Goal: Task Accomplishment & Management: Manage account settings

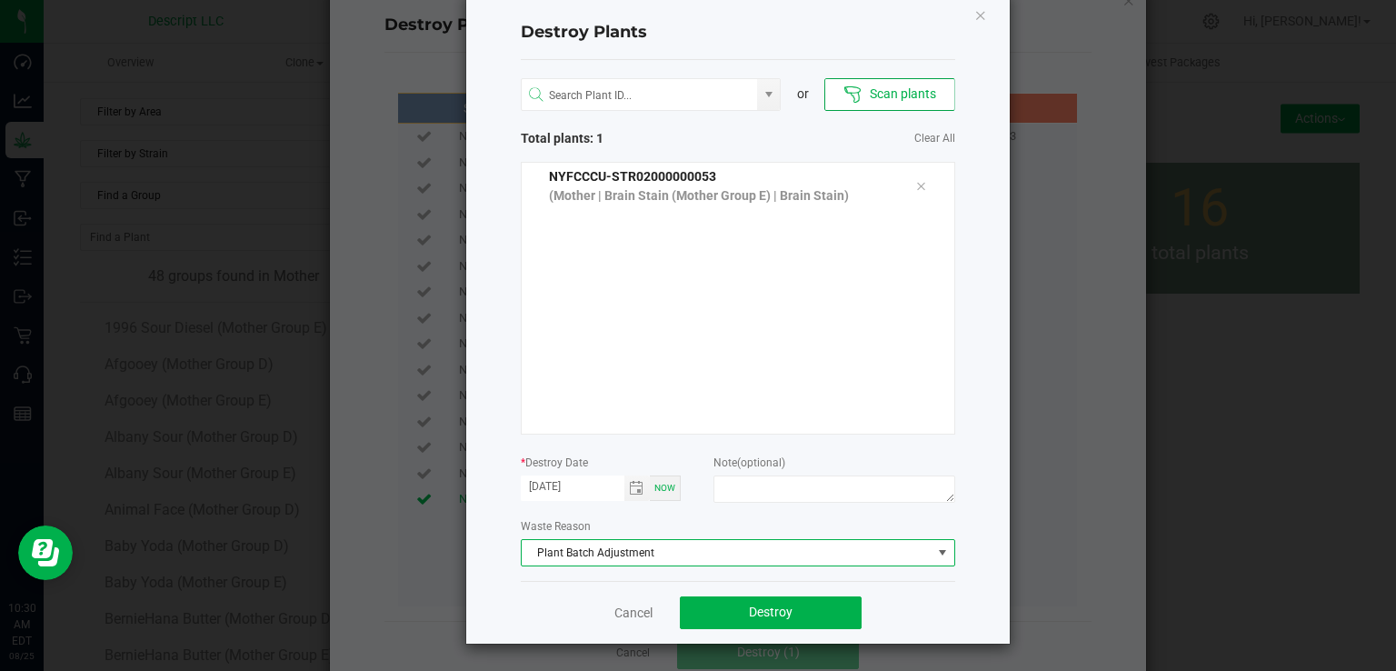
scroll to position [36, 0]
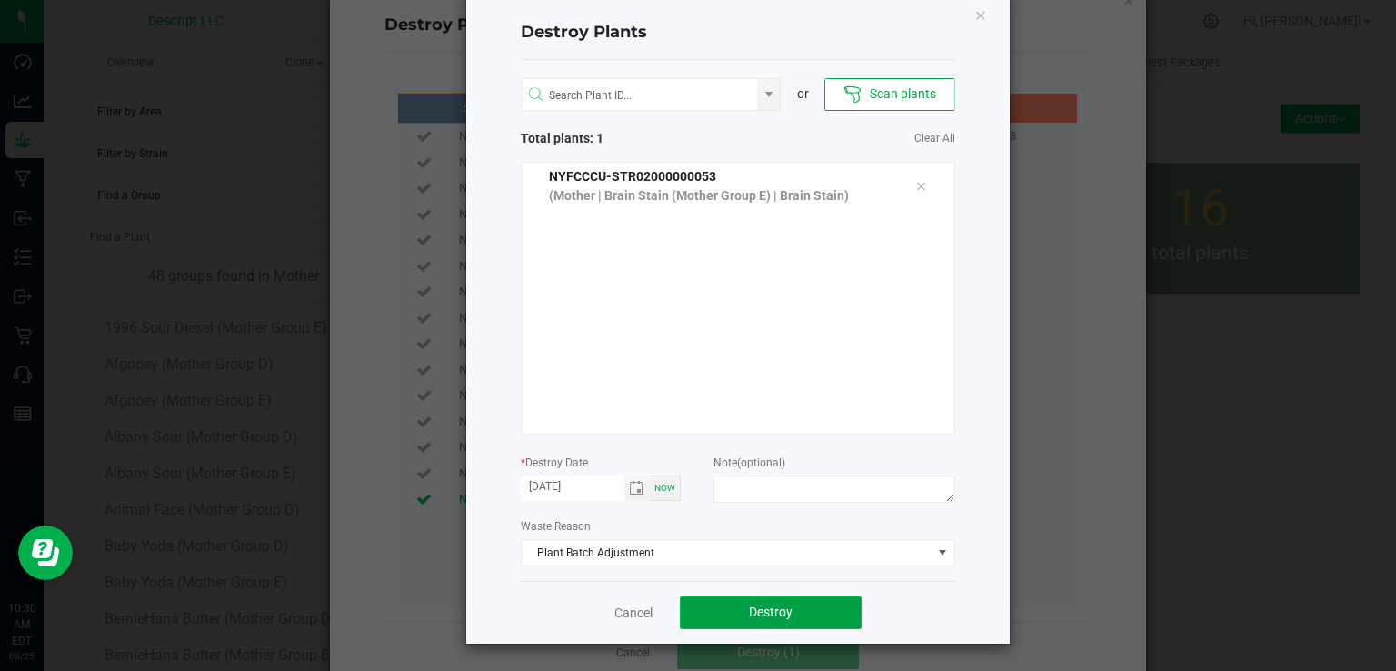
click at [810, 610] on button "Destroy" at bounding box center [771, 612] width 182 height 33
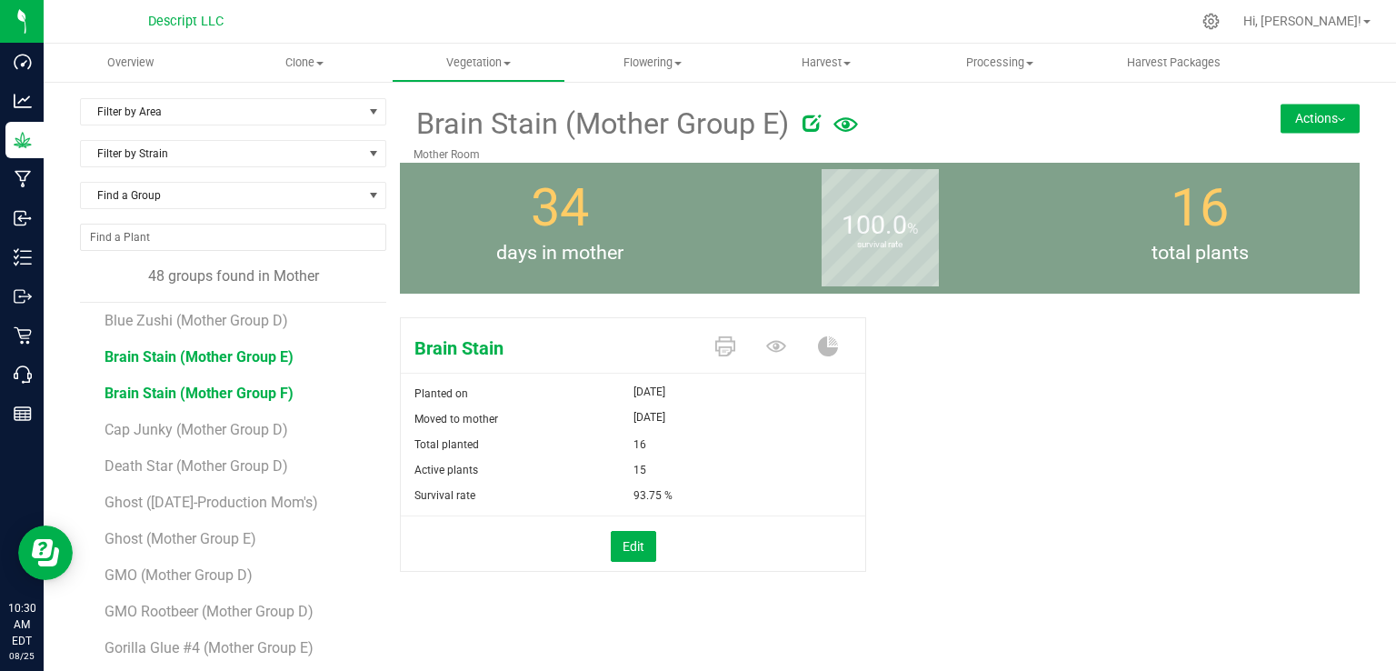
scroll to position [555, 0]
click at [251, 430] on span "Cap Junky (Mother Group D)" at bounding box center [197, 426] width 187 height 17
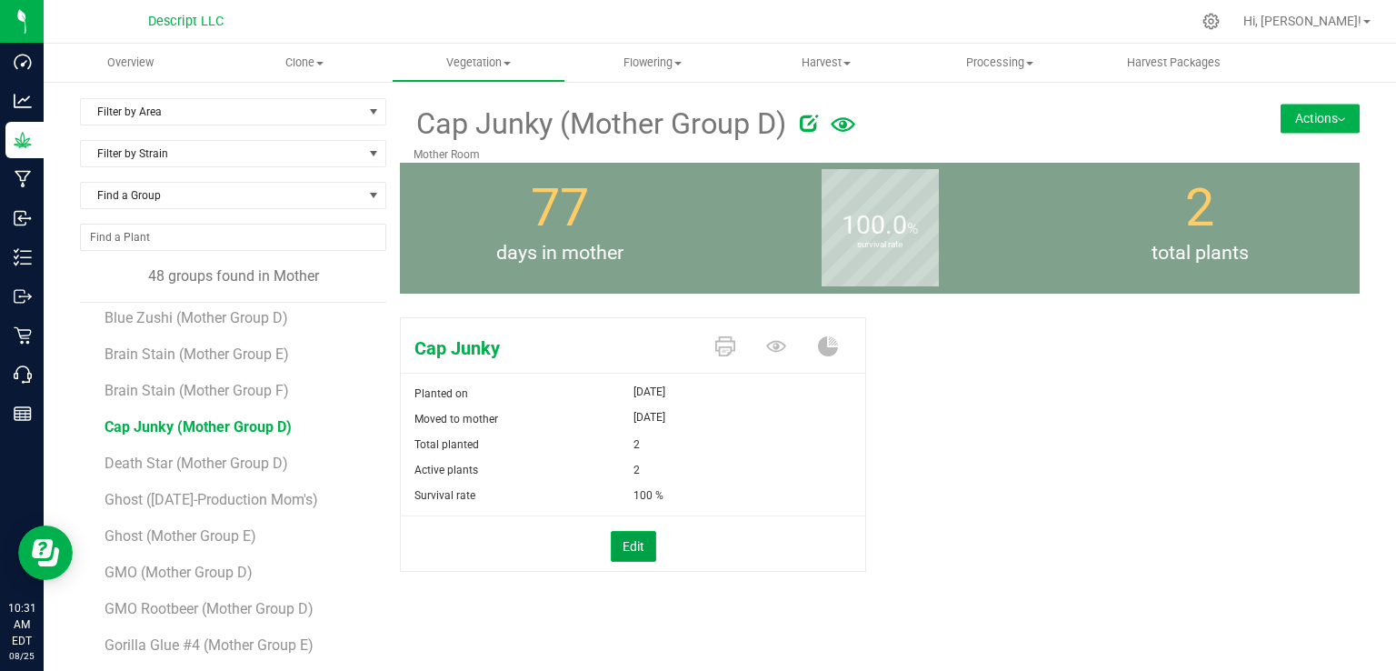
click at [626, 550] on button "Edit" at bounding box center [633, 546] width 45 height 31
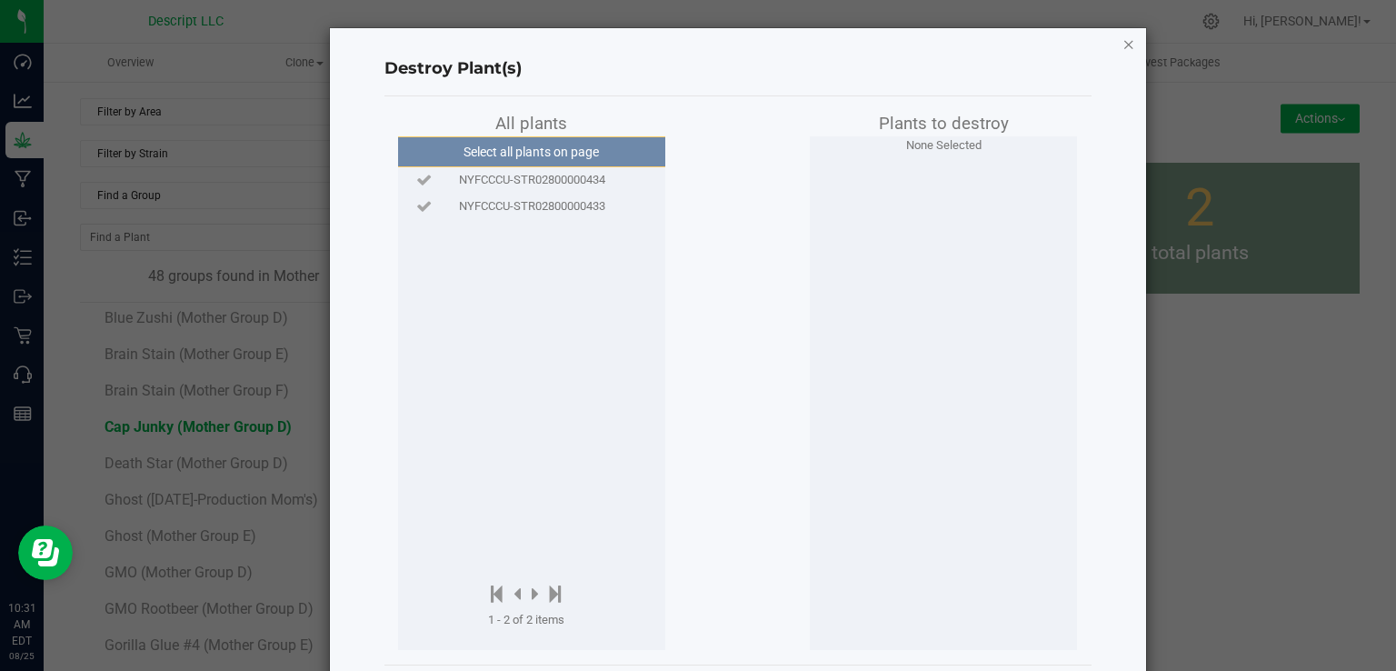
click at [1122, 51] on icon "button" at bounding box center [1128, 44] width 13 height 22
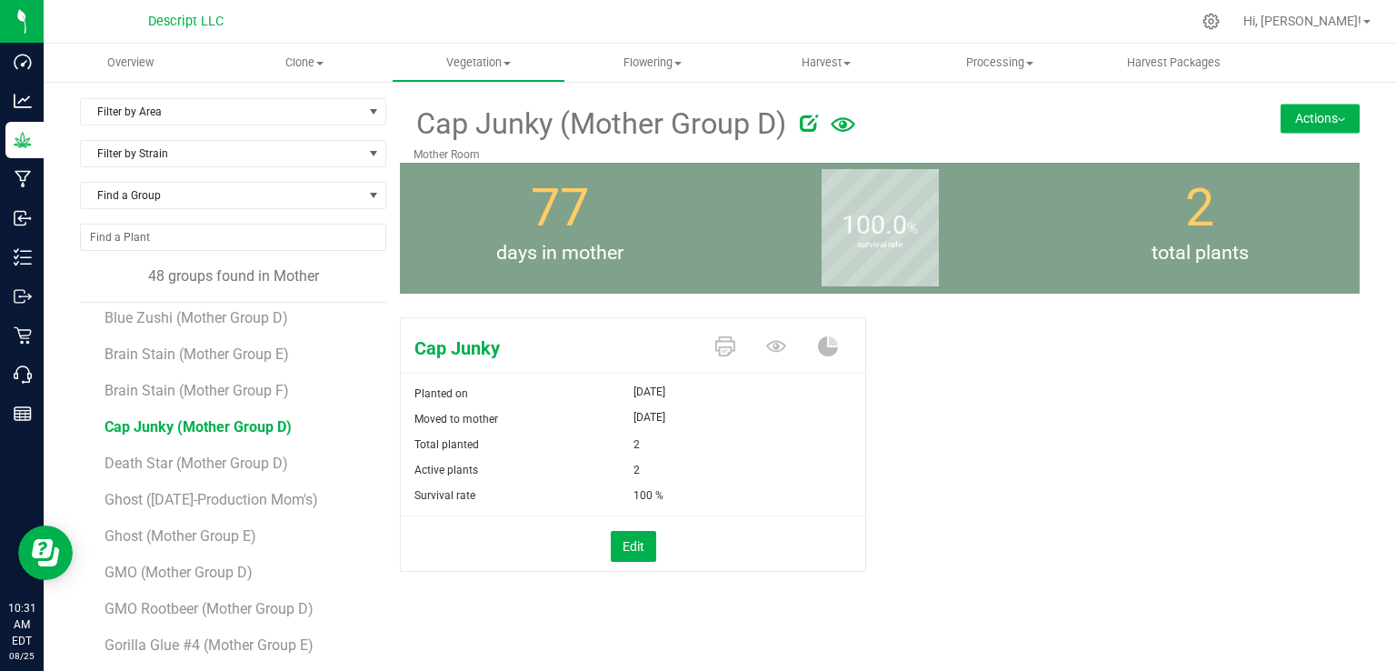
click at [1338, 112] on button "Actions" at bounding box center [1319, 118] width 79 height 29
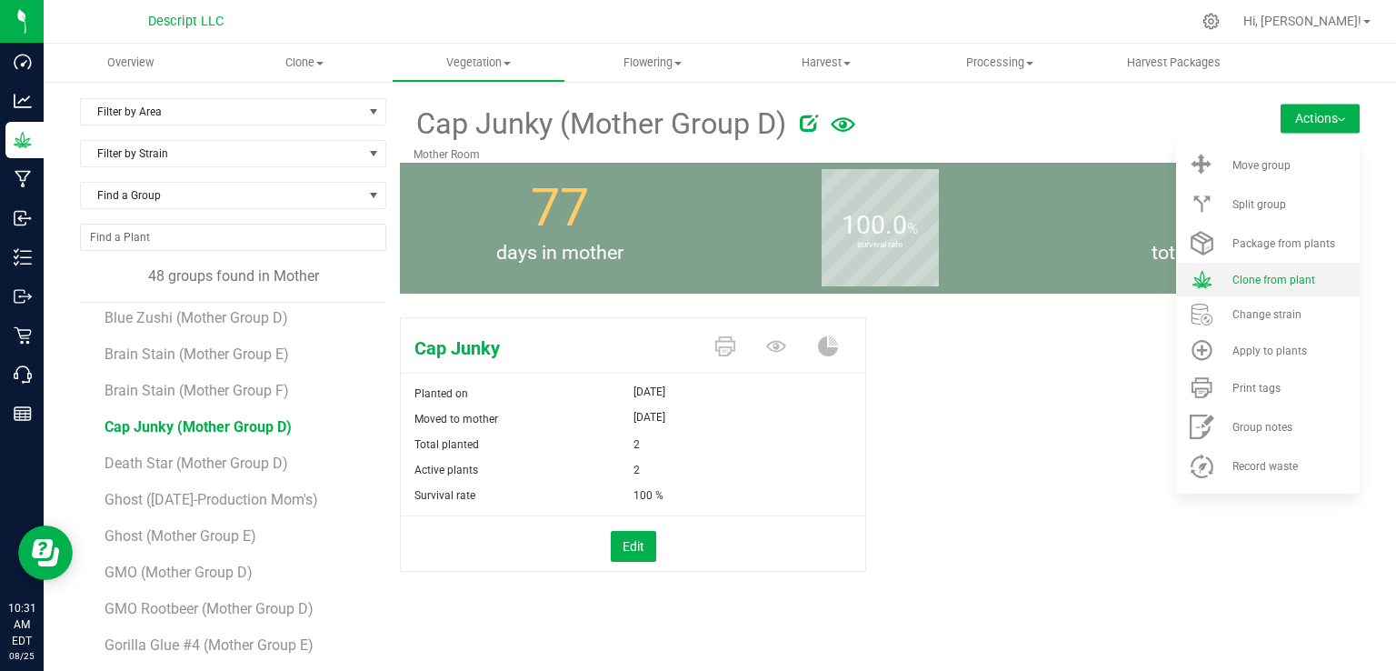
click at [1280, 284] on span "Clone from plant" at bounding box center [1273, 279] width 83 height 13
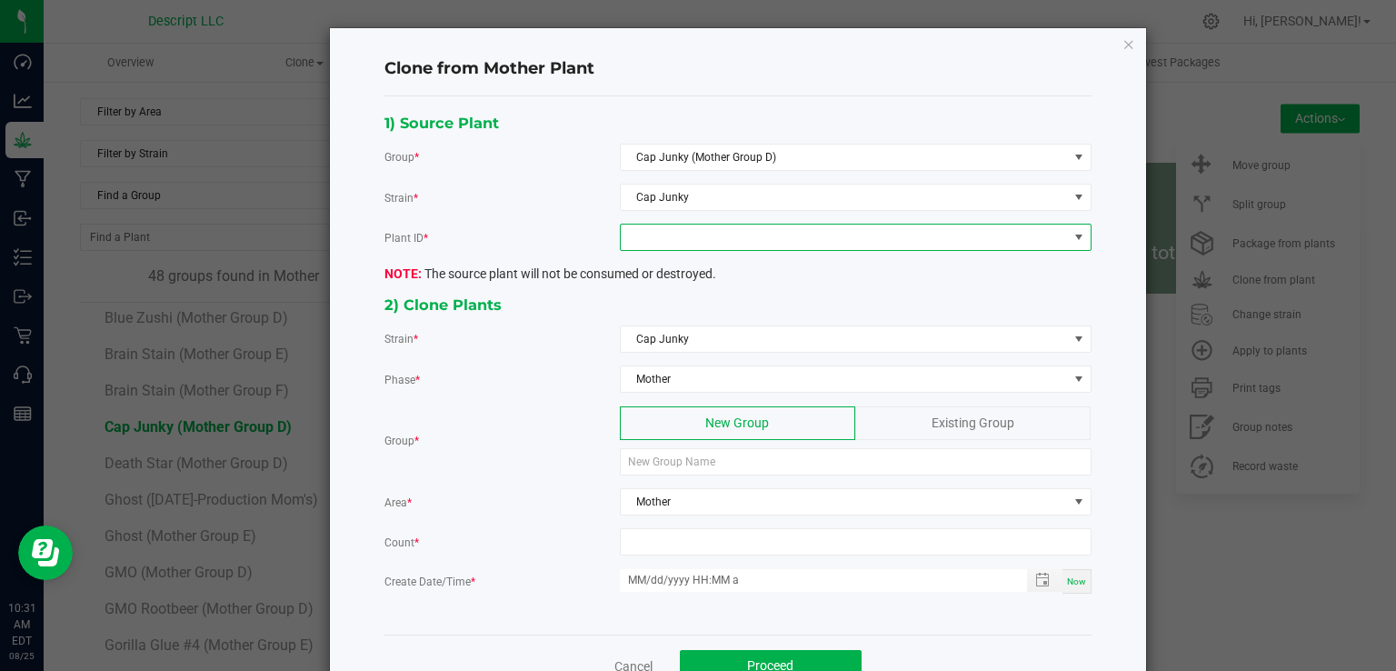
click at [691, 245] on span at bounding box center [844, 236] width 447 height 25
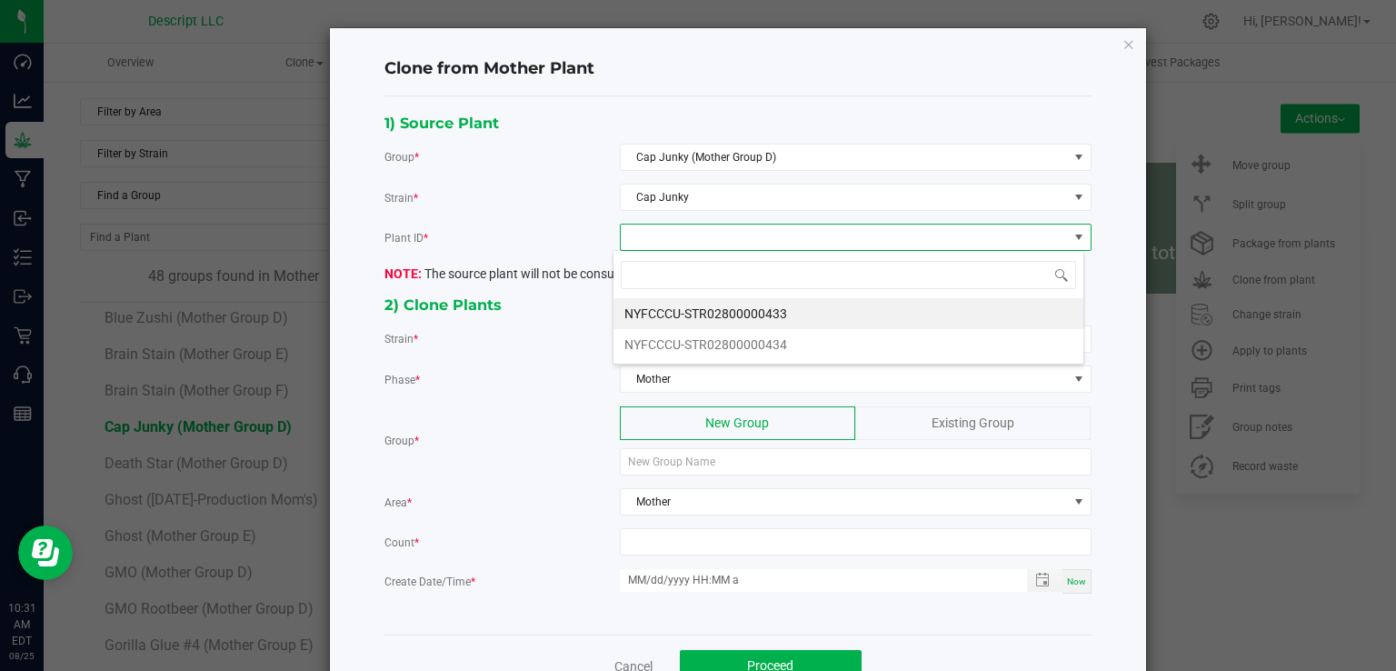
scroll to position [26, 471]
click at [691, 321] on li "NYFCCCU-STR02800000433" at bounding box center [848, 313] width 470 height 31
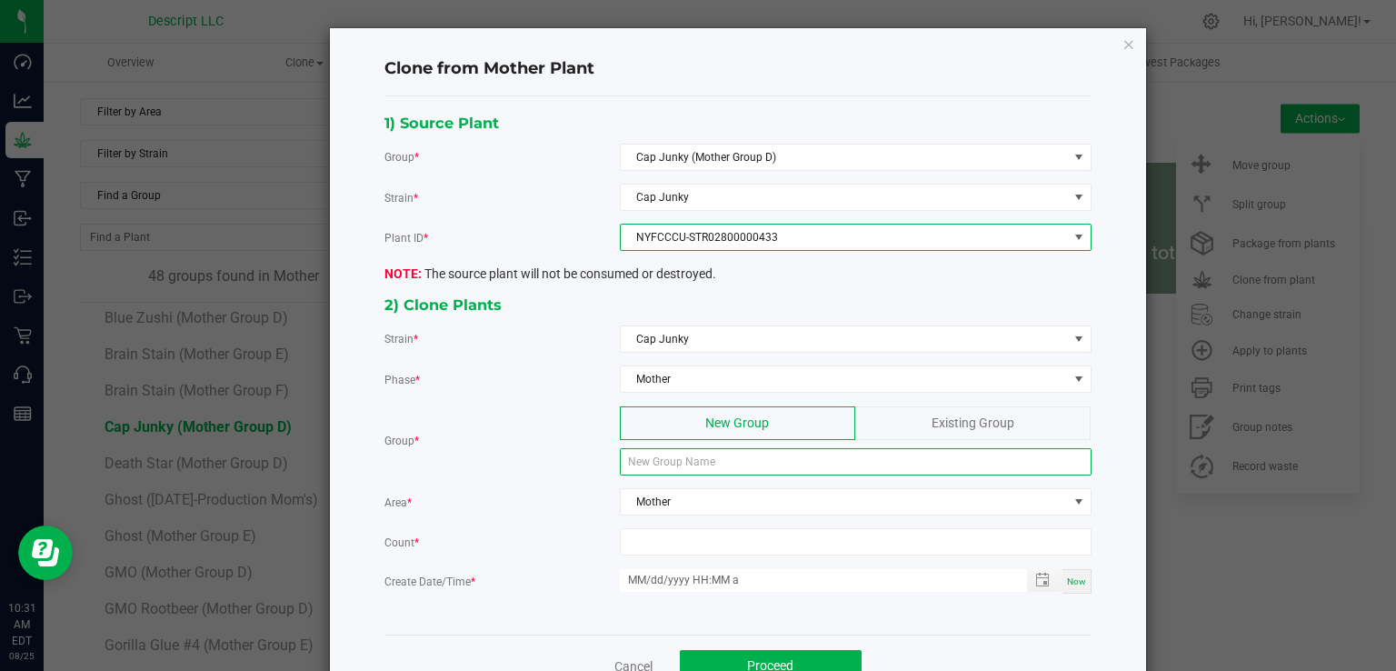
click at [709, 460] on input at bounding box center [856, 461] width 472 height 27
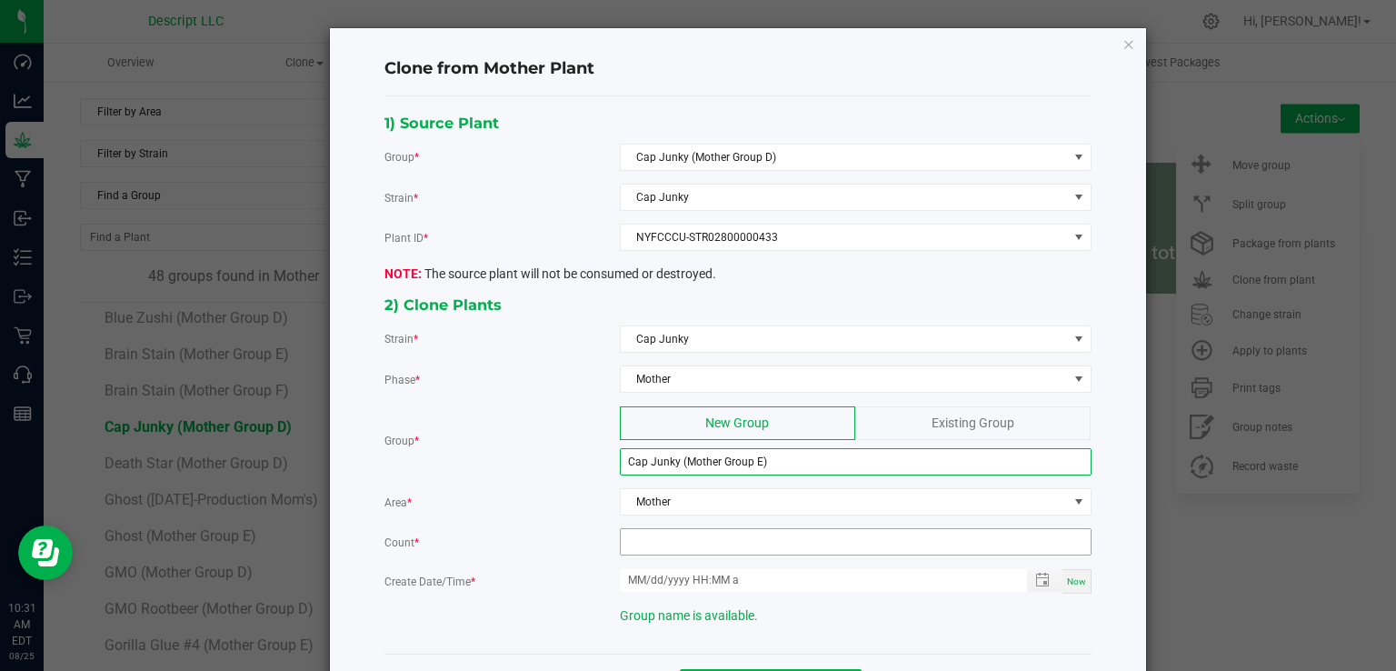
type input "Cap Junky (Mother Group E)"
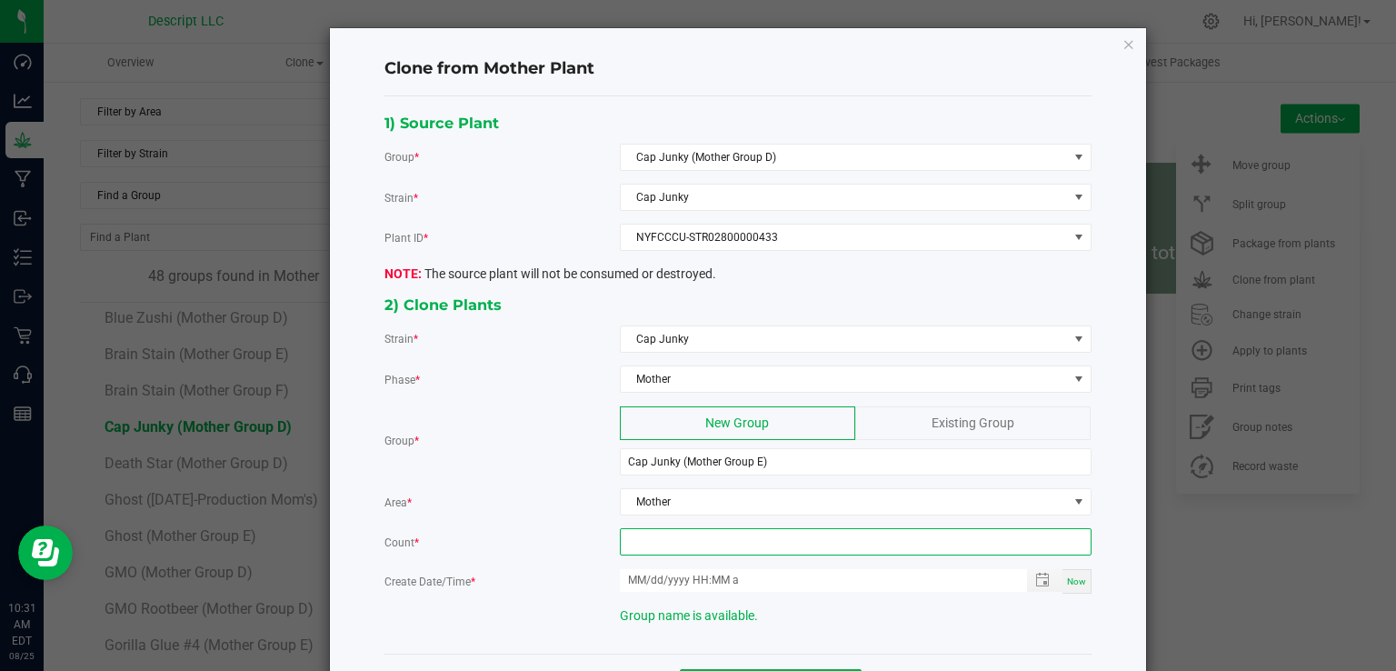
click at [678, 535] on input at bounding box center [856, 541] width 470 height 25
type input "12"
click at [1076, 579] on span "Now" at bounding box center [1076, 581] width 19 height 10
type input "08/25/2025 10:31 AM"
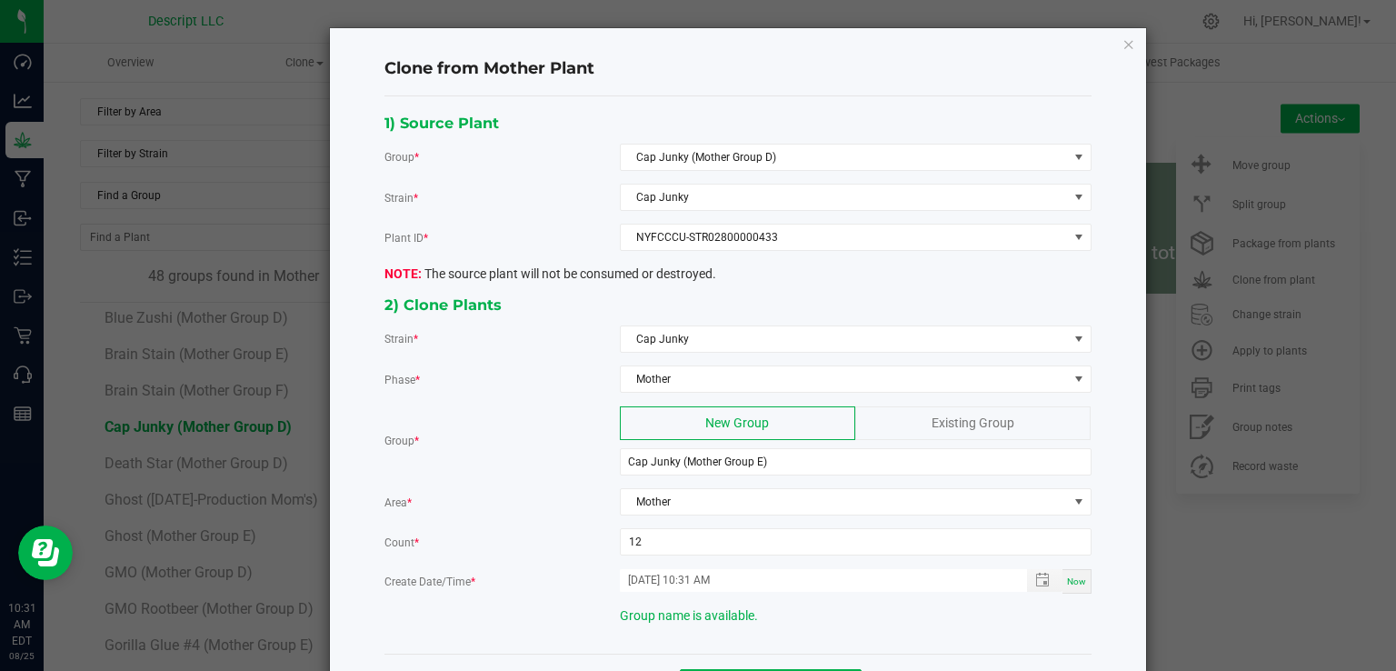
scroll to position [69, 0]
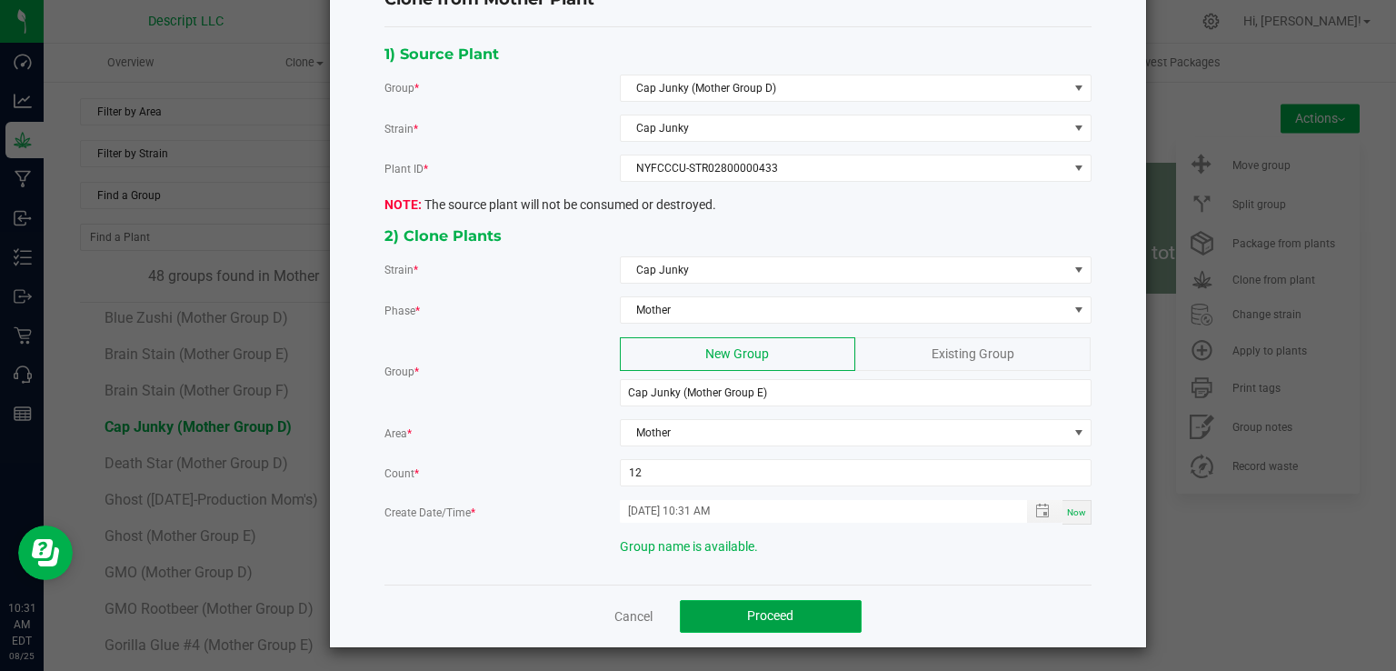
click at [837, 601] on button "Proceed" at bounding box center [771, 616] width 182 height 33
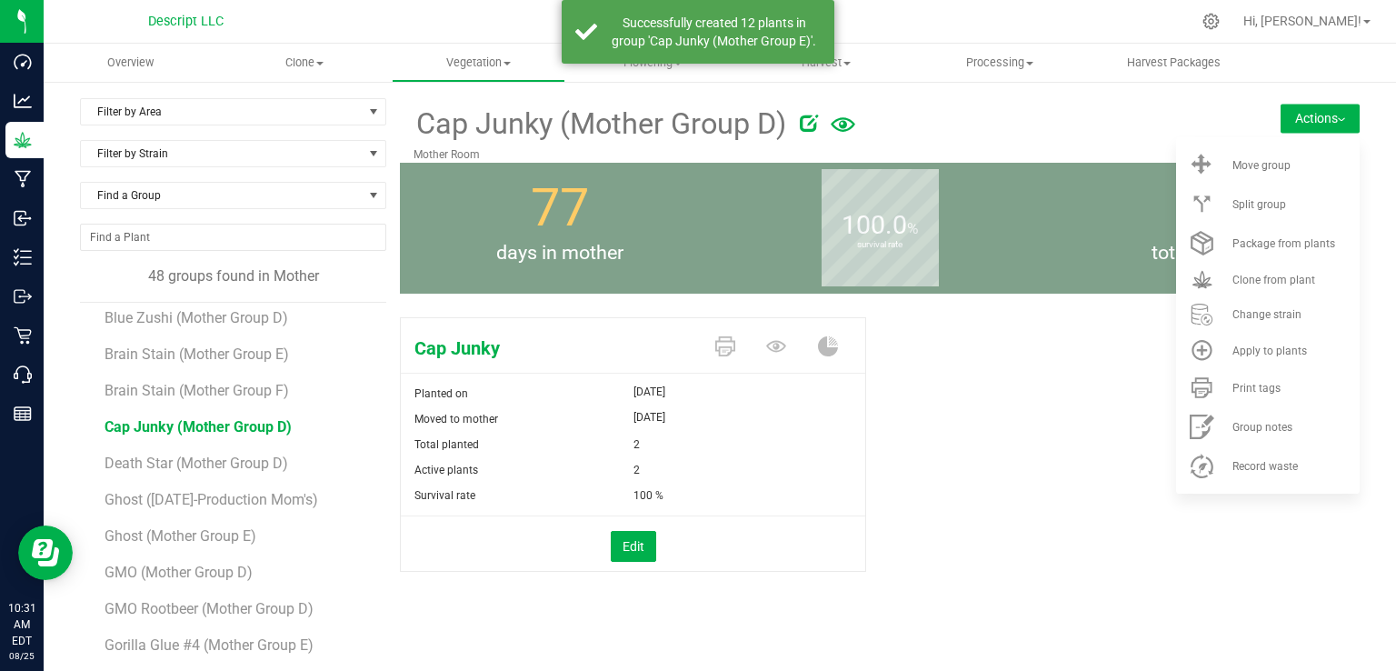
click at [1041, 342] on div "Cap Junky Planted on May 27, 2025 Moved to mother Jun 9, 2025 Total planted 2 A…" at bounding box center [879, 463] width 959 height 307
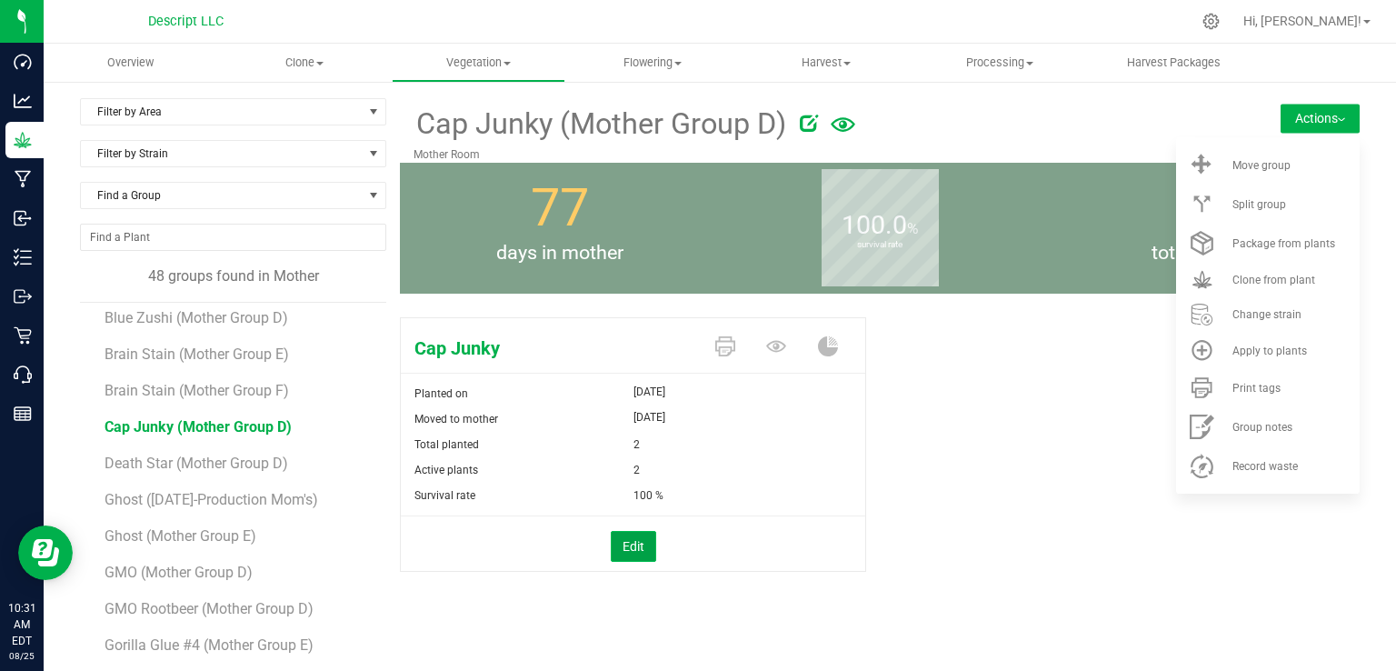
click at [618, 556] on button "Edit" at bounding box center [633, 546] width 45 height 31
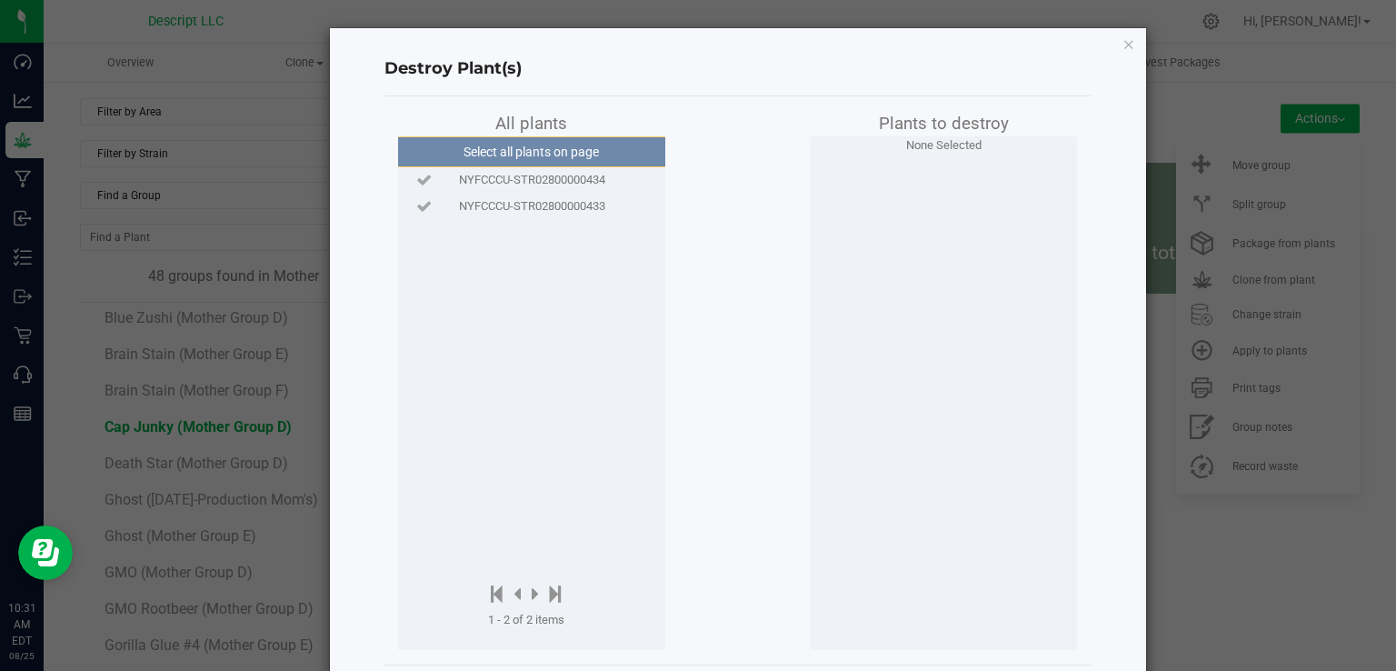
click at [584, 204] on span "NYFCCCU-STR02800000433" at bounding box center [532, 206] width 146 height 18
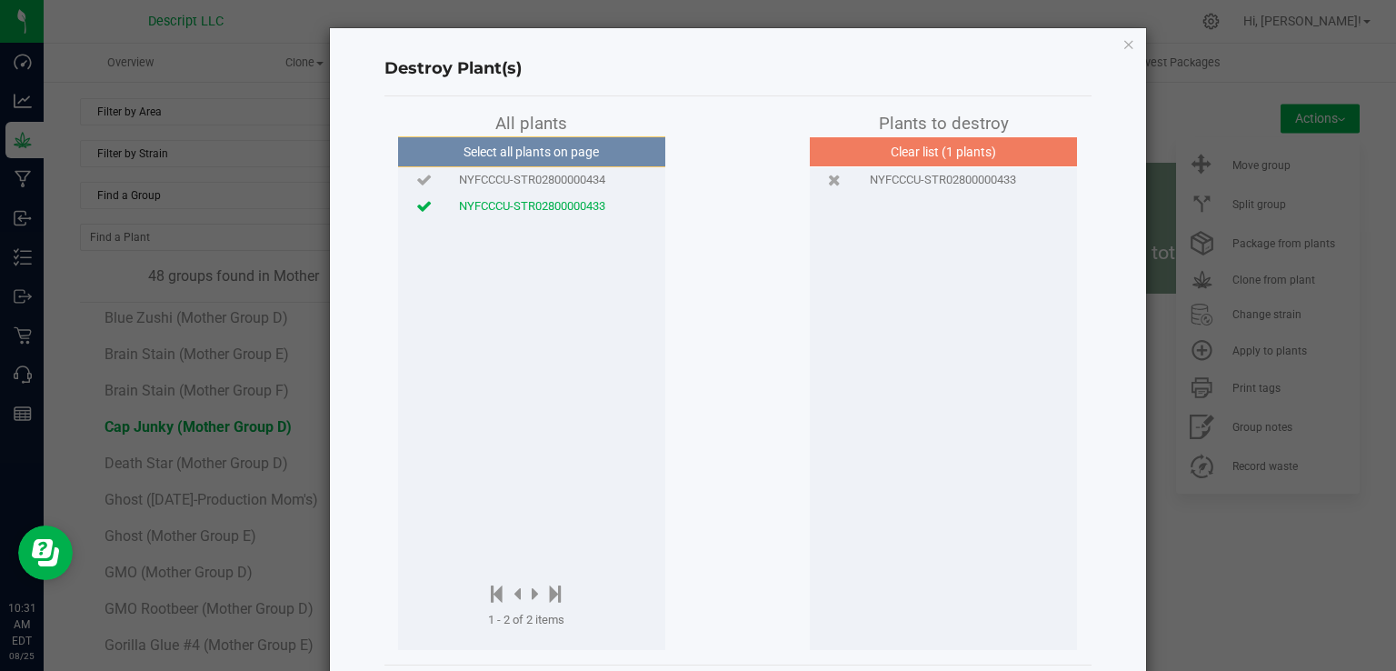
scroll to position [84, 0]
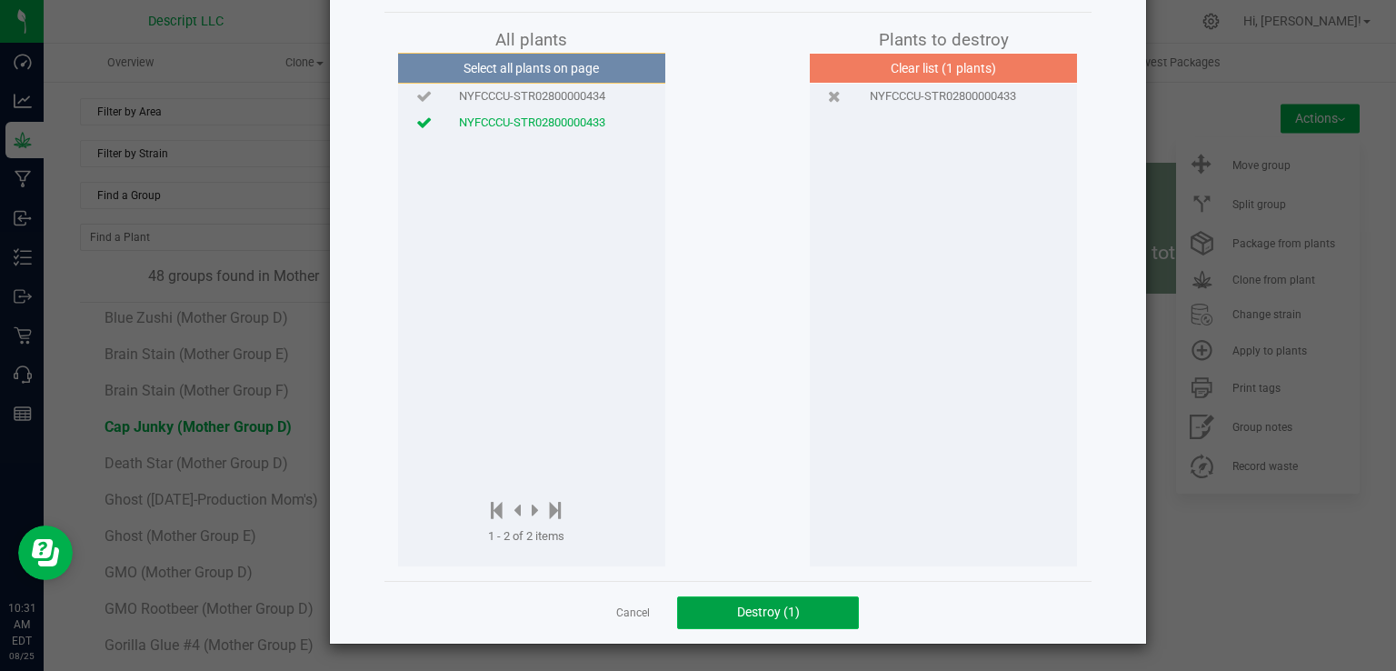
click at [741, 612] on span "Destroy (1)" at bounding box center [768, 611] width 63 height 15
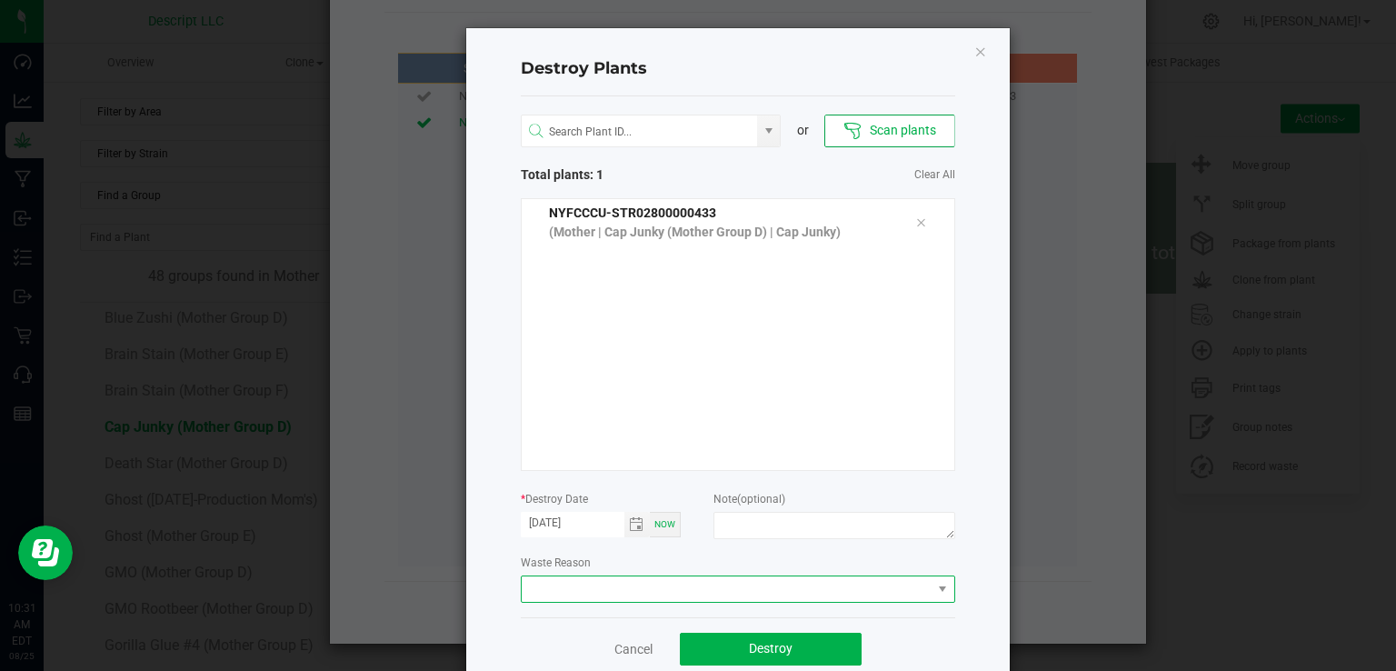
click at [744, 591] on span at bounding box center [727, 588] width 410 height 25
click at [720, 613] on li "Plant Batch Adjustment" at bounding box center [730, 621] width 432 height 31
click at [755, 641] on span "Destroy" at bounding box center [771, 648] width 44 height 15
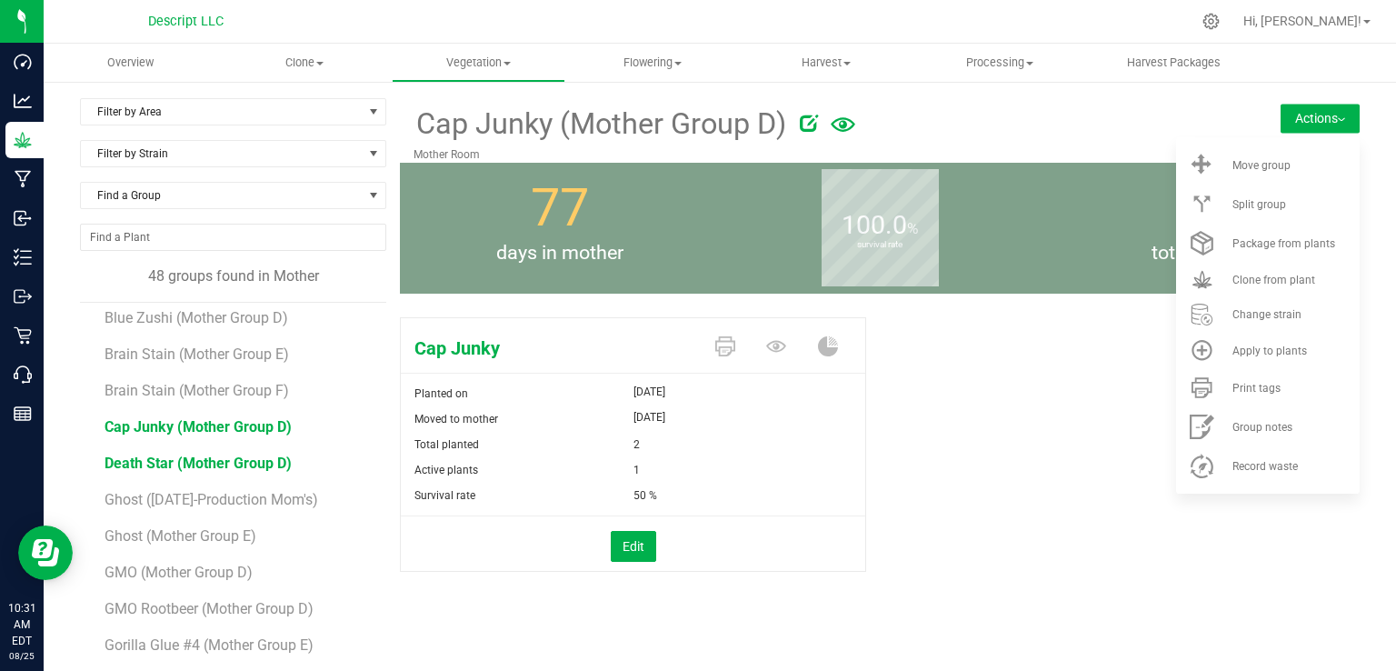
click at [231, 466] on span "Death Star (Mother Group D)" at bounding box center [197, 462] width 187 height 17
click at [1228, 269] on li "Clone from plant" at bounding box center [1268, 280] width 184 height 34
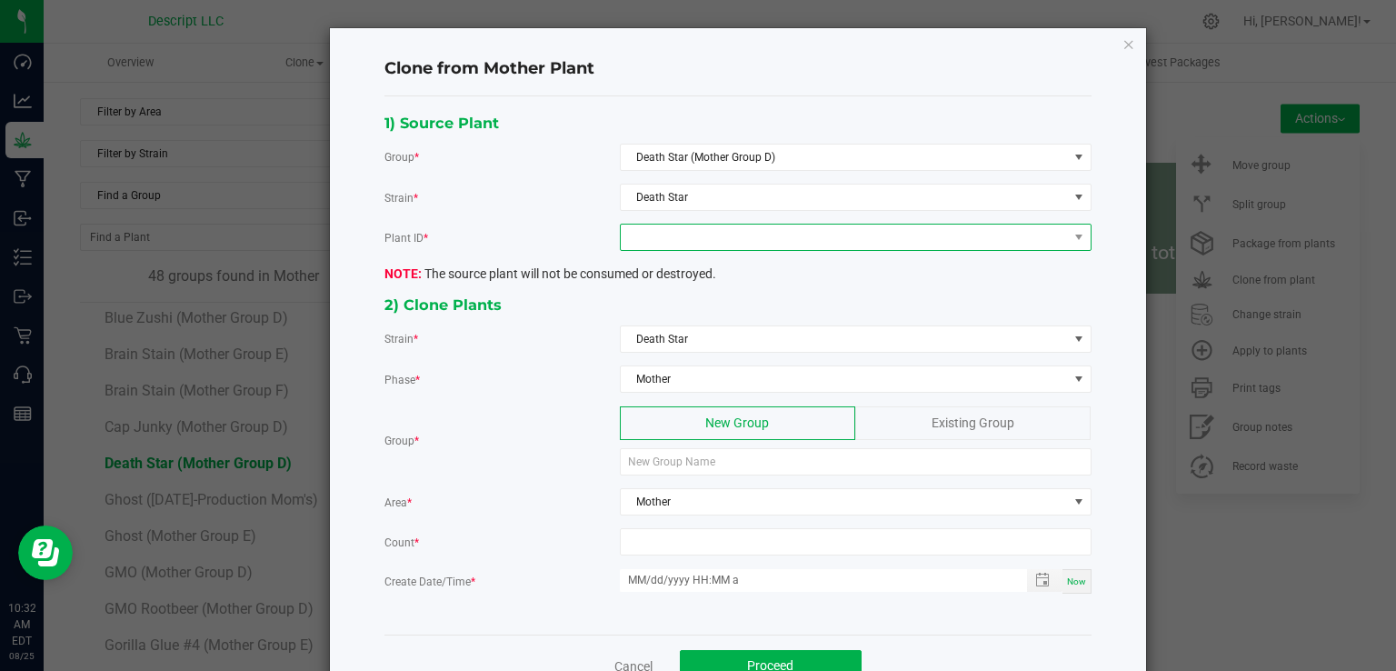
click at [702, 243] on span at bounding box center [844, 236] width 447 height 25
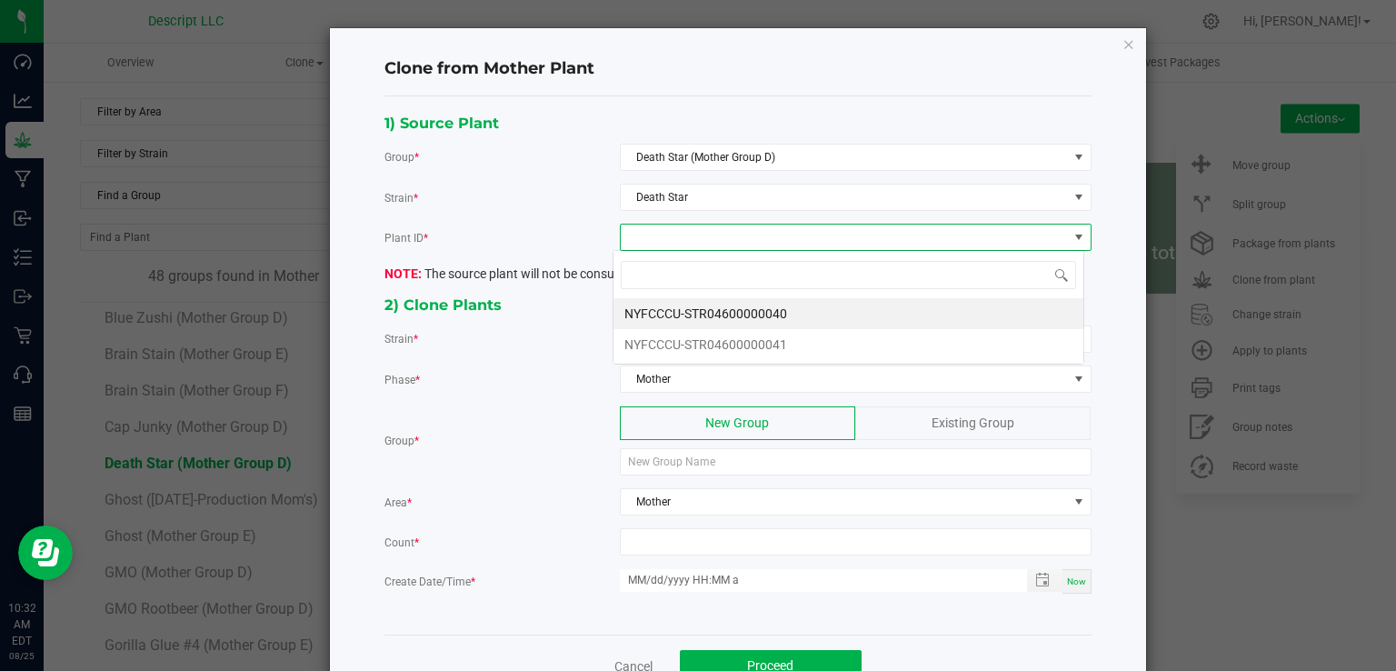
scroll to position [26, 471]
click at [698, 309] on li "NYFCCCU-STR04600000040" at bounding box center [848, 313] width 470 height 31
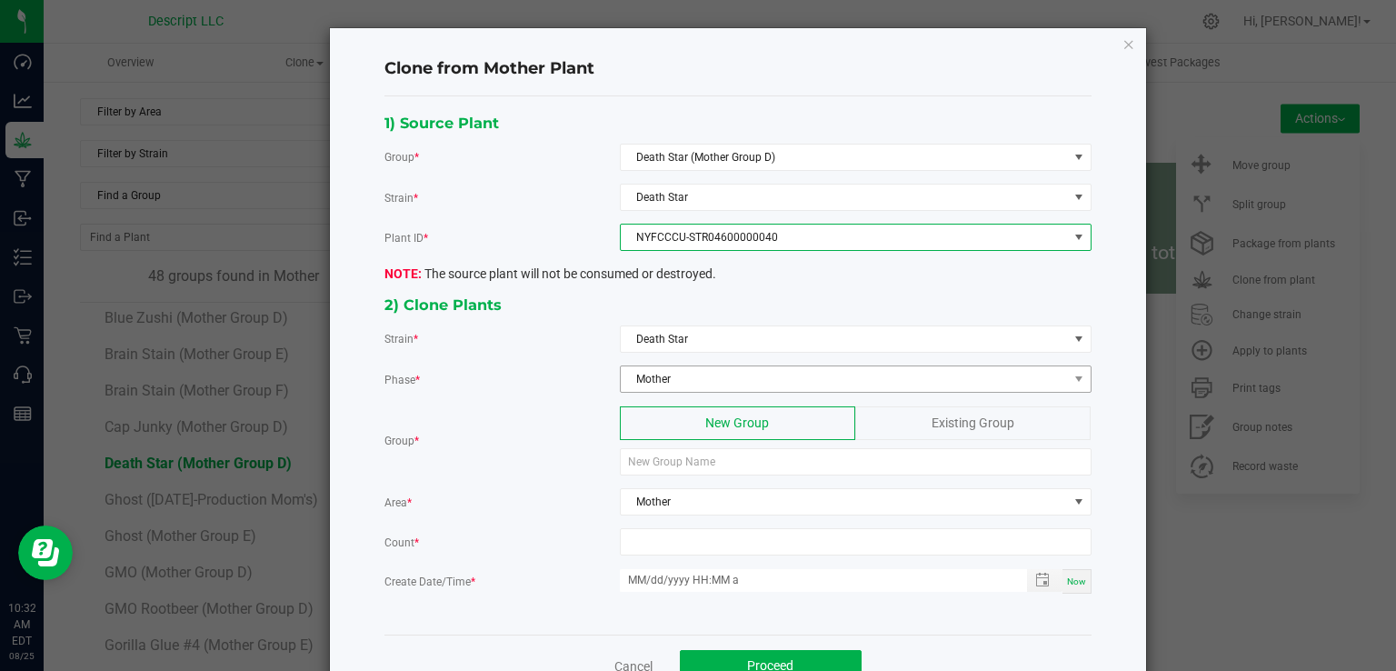
scroll to position [51, 0]
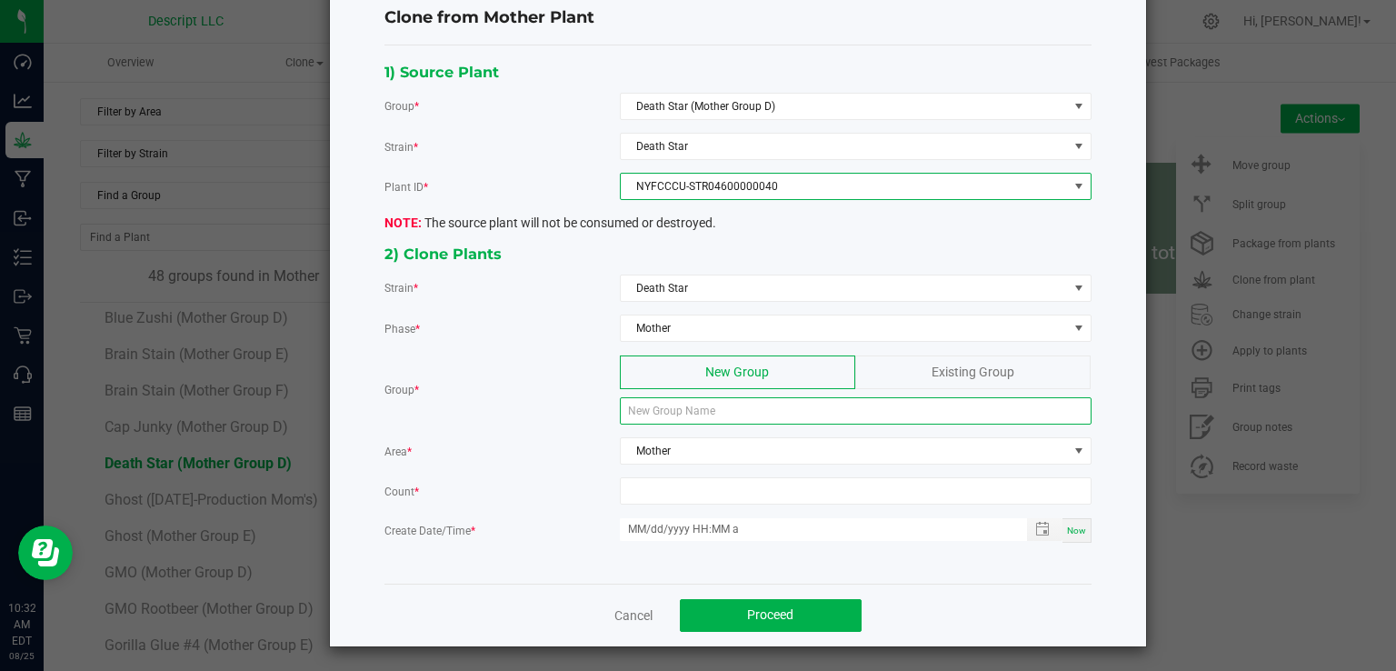
click at [687, 397] on input at bounding box center [856, 410] width 472 height 27
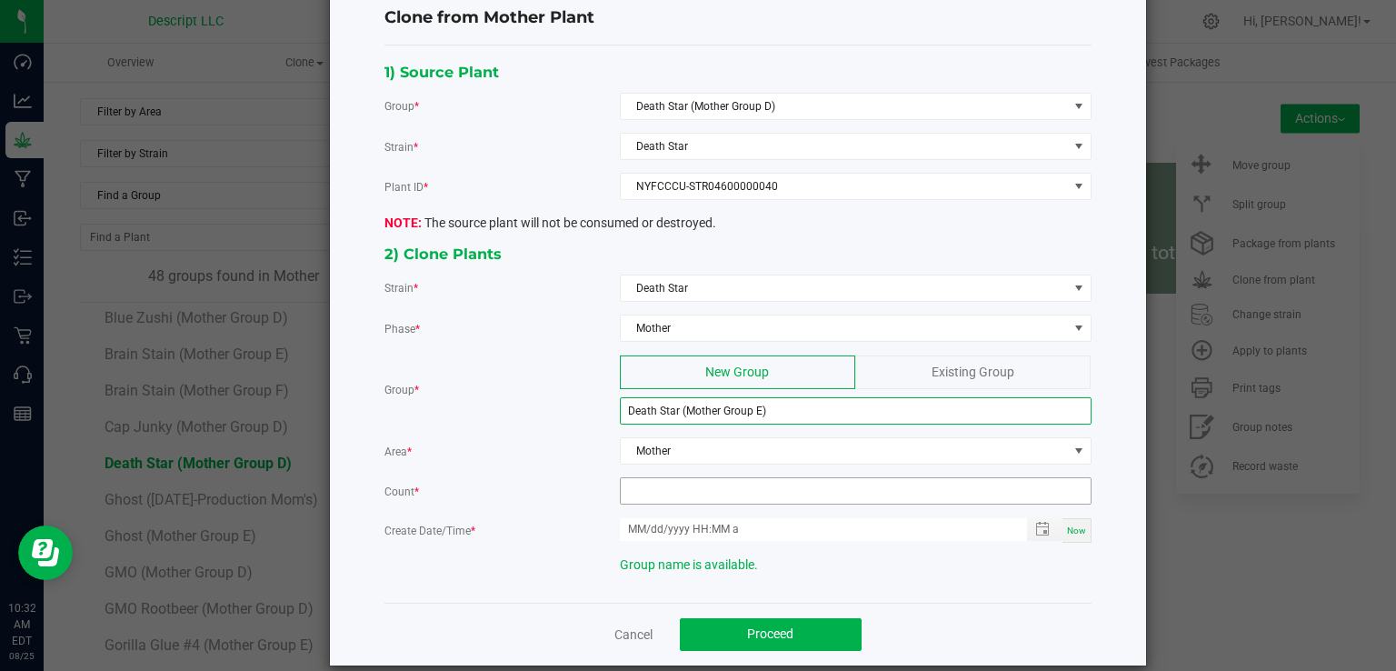
type input "Death Star (Mother Group E)"
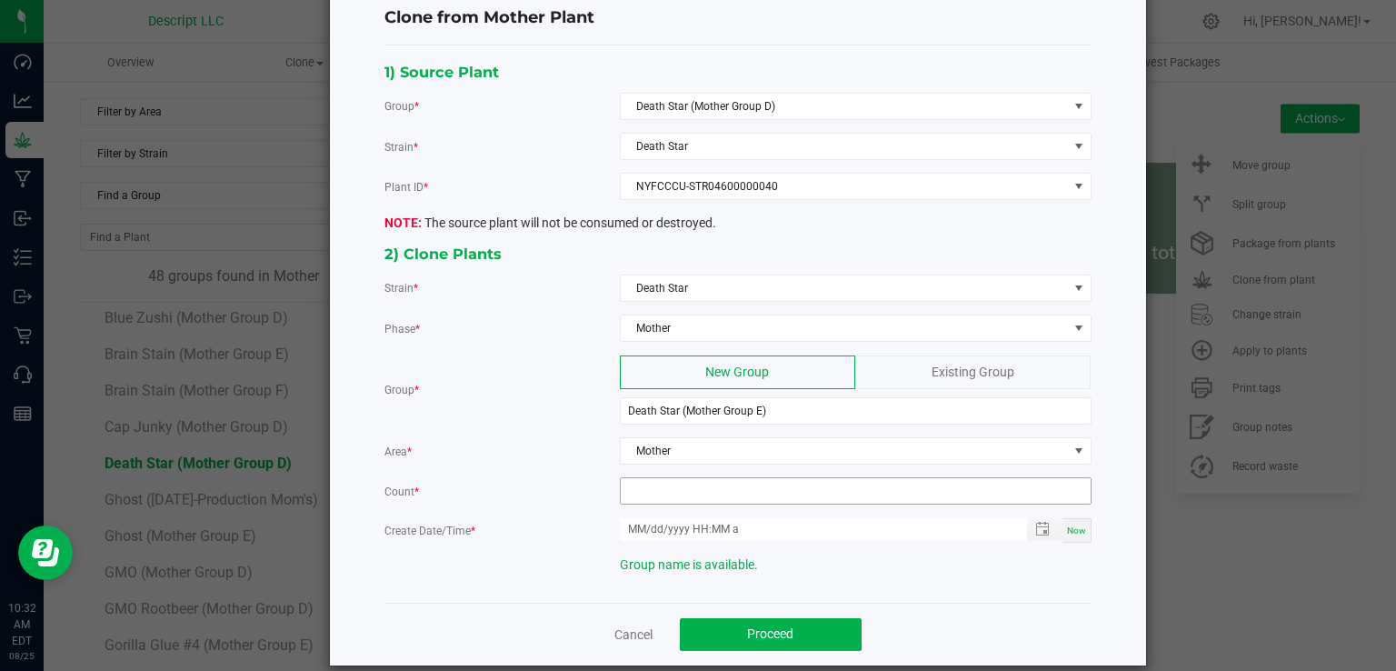
click at [734, 488] on input at bounding box center [856, 490] width 470 height 25
type input "12"
click at [1072, 528] on span "Now" at bounding box center [1076, 530] width 19 height 10
type input "08/25/2025 10:32 AM"
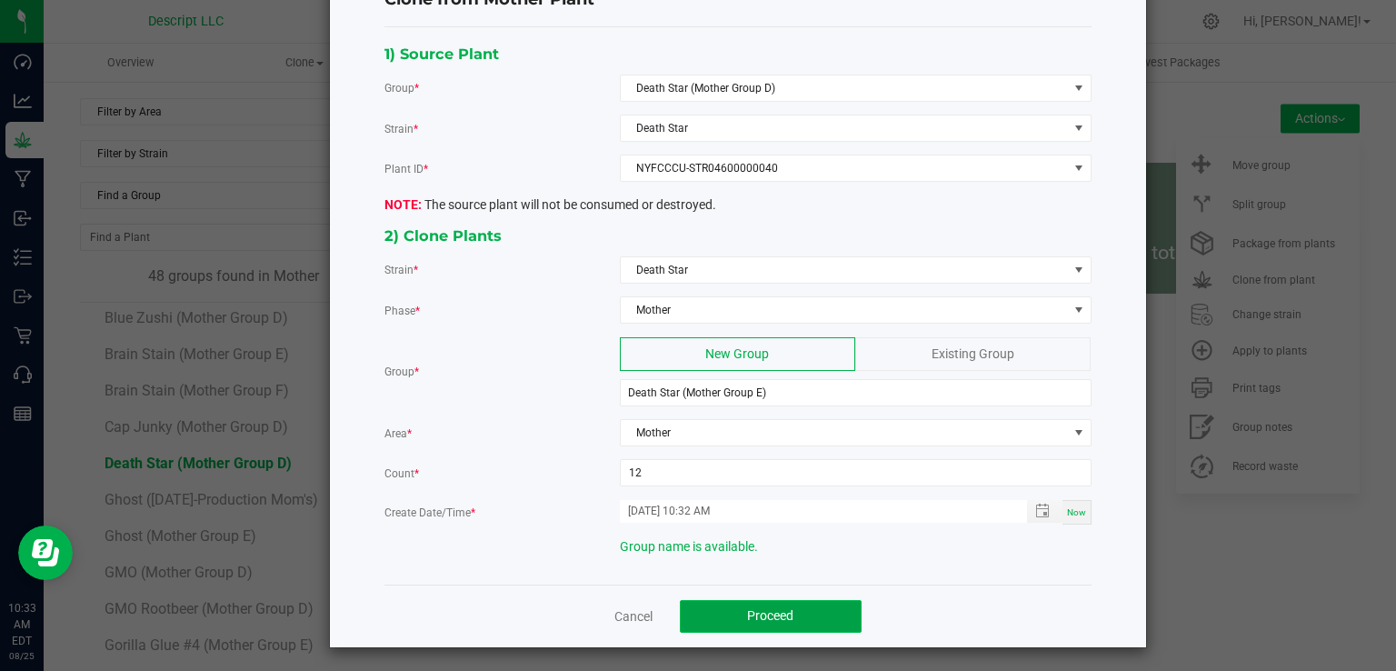
click at [821, 606] on button "Proceed" at bounding box center [771, 616] width 182 height 33
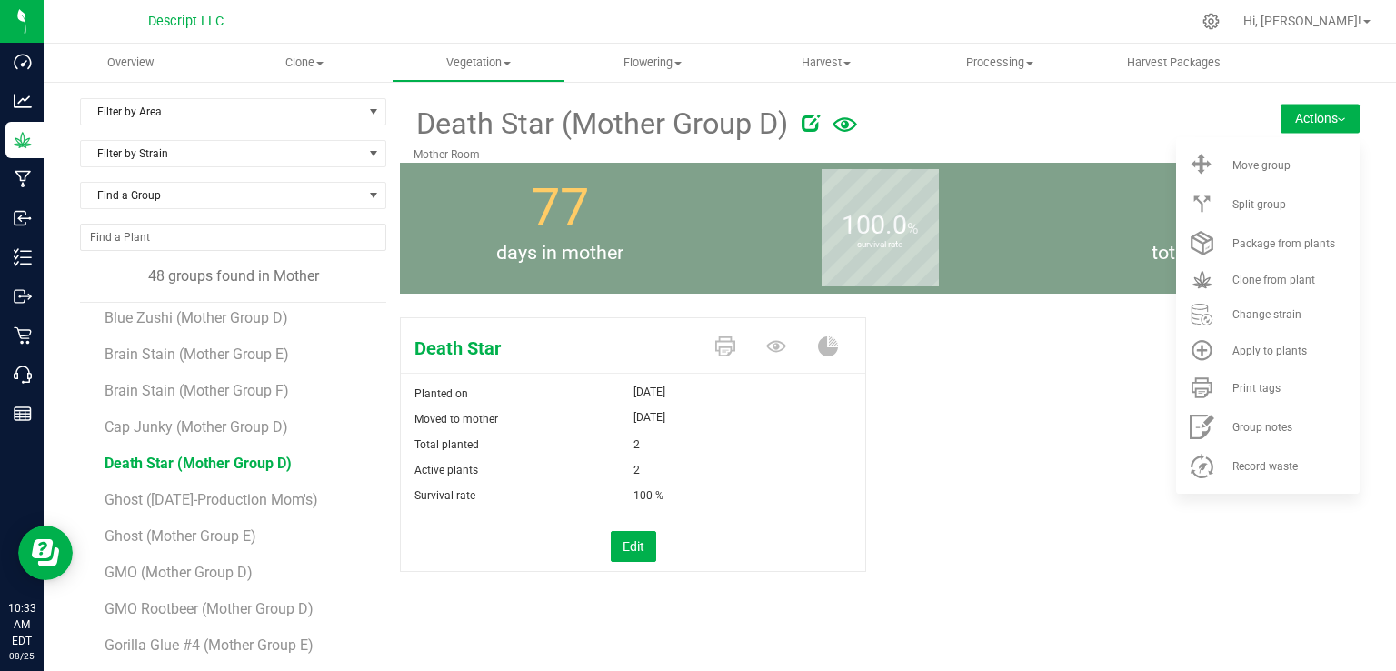
click at [320, 487] on li "Ghost ([DATE]-Production Mom's)" at bounding box center [238, 492] width 269 height 36
click at [312, 497] on span "Ghost ([DATE]-Production Mom's)" at bounding box center [212, 499] width 217 height 17
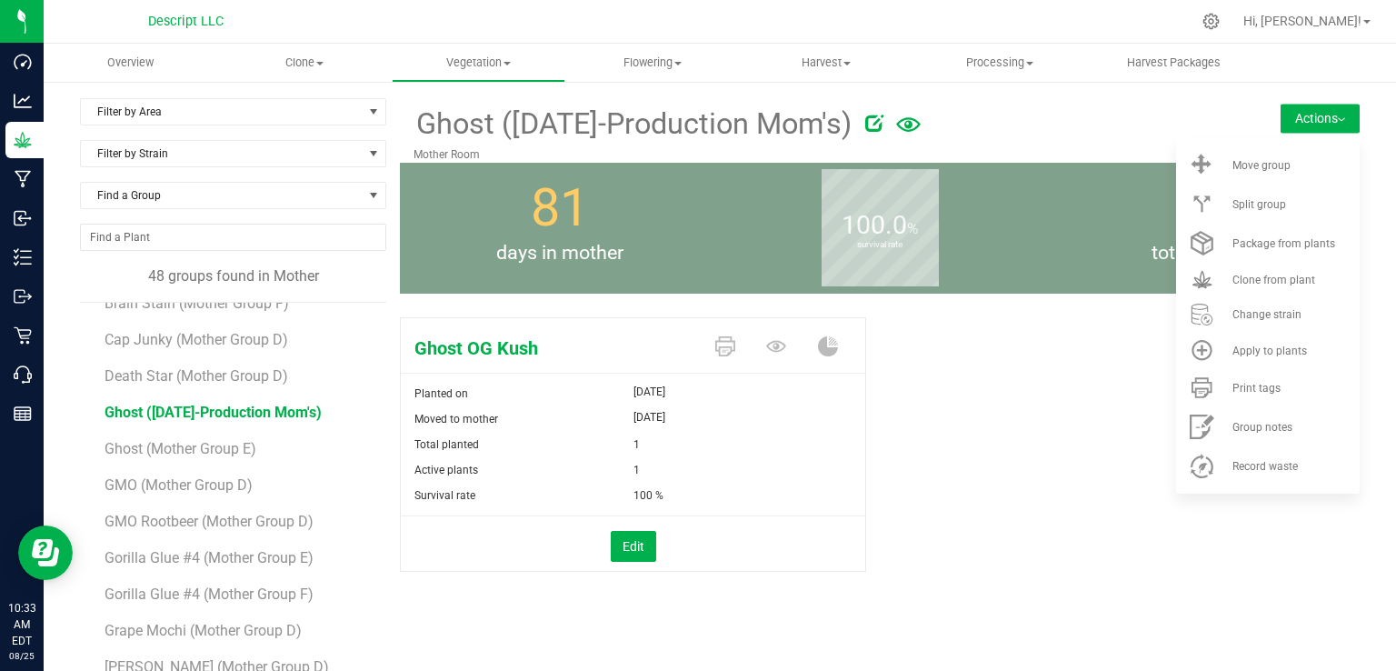
scroll to position [643, 0]
click at [228, 449] on span "Ghost (Mother Group E)" at bounding box center [181, 447] width 155 height 17
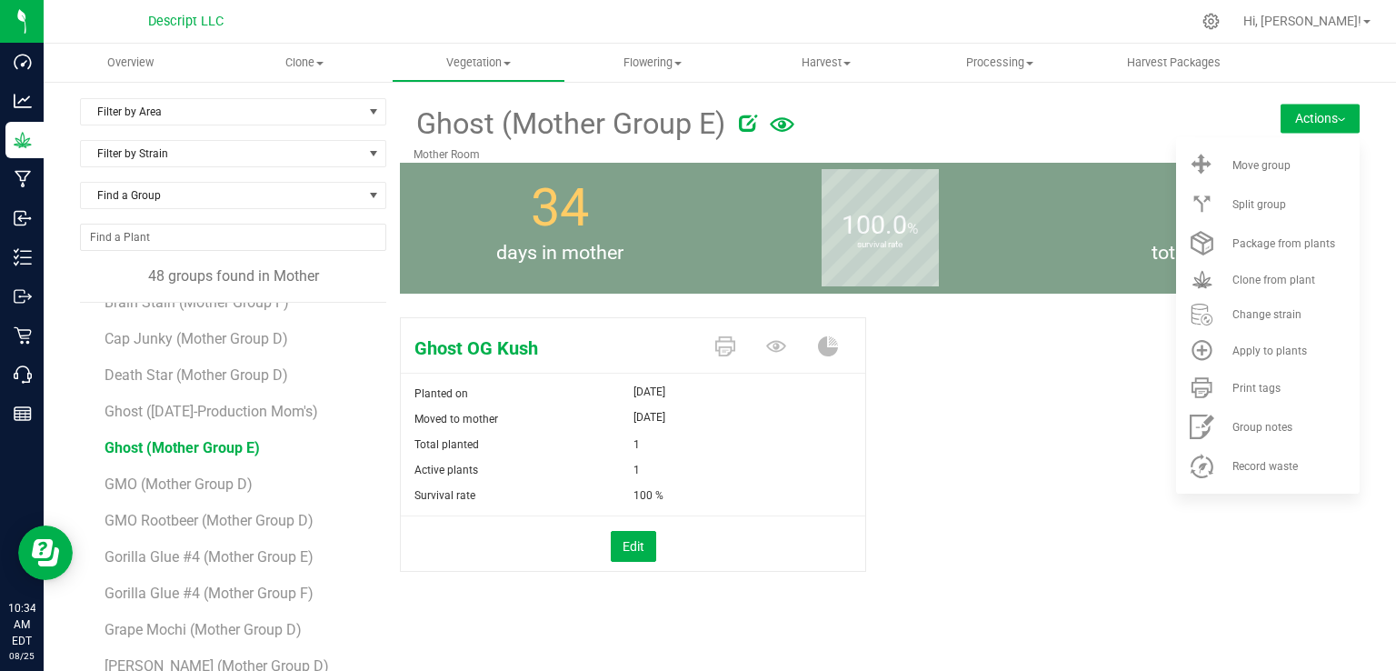
click at [240, 452] on span "Ghost (Mother Group E)" at bounding box center [181, 447] width 155 height 17
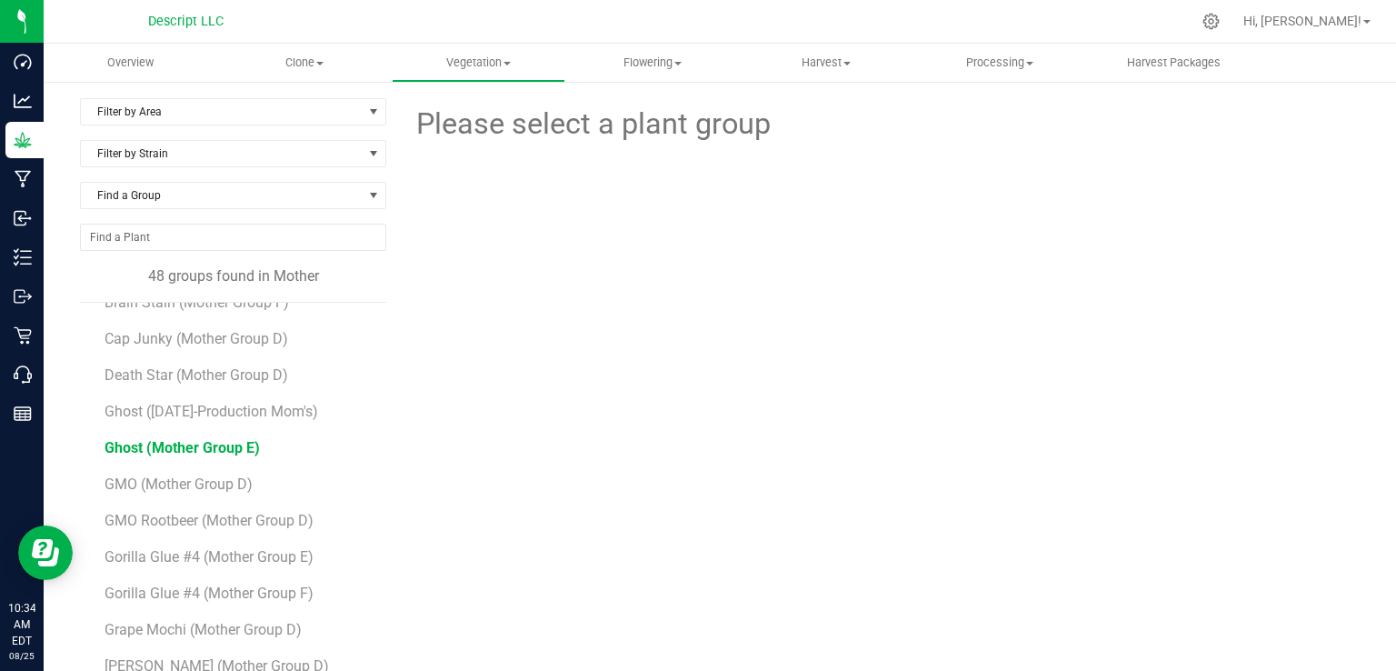
click at [220, 450] on span "Ghost (Mother Group E)" at bounding box center [181, 447] width 155 height 17
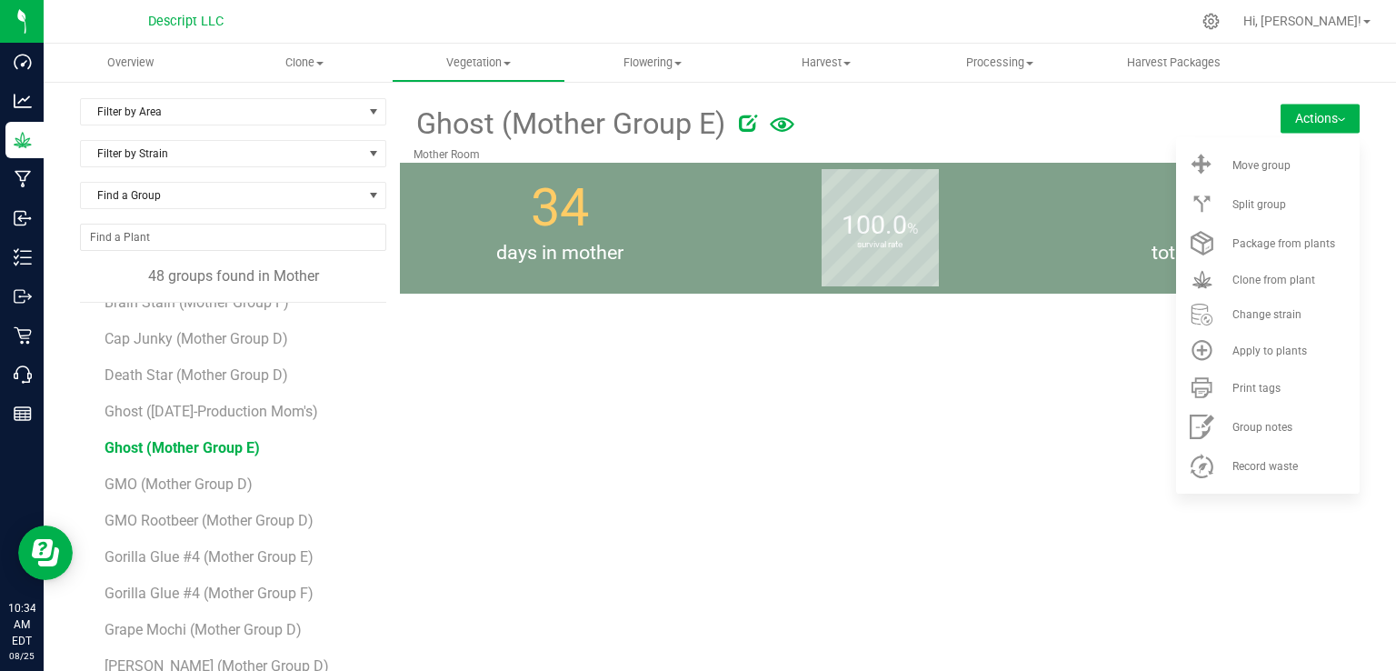
drag, startPoint x: 1261, startPoint y: 281, endPoint x: 1152, endPoint y: 117, distance: 196.5
drag, startPoint x: 1152, startPoint y: 117, endPoint x: 1239, endPoint y: 283, distance: 186.9
drag, startPoint x: 1239, startPoint y: 283, endPoint x: 1281, endPoint y: 282, distance: 41.8
click at [1281, 282] on span "Clone from plant" at bounding box center [1273, 279] width 83 height 13
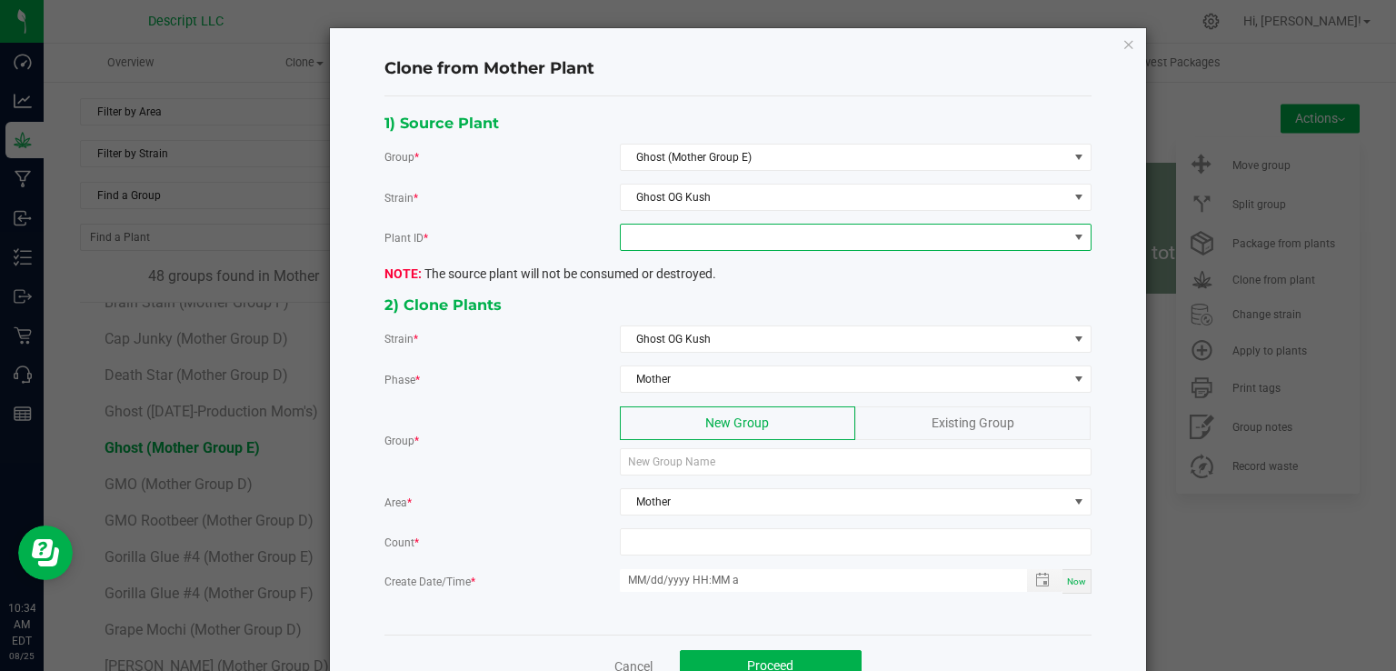
click at [717, 237] on span at bounding box center [844, 236] width 447 height 25
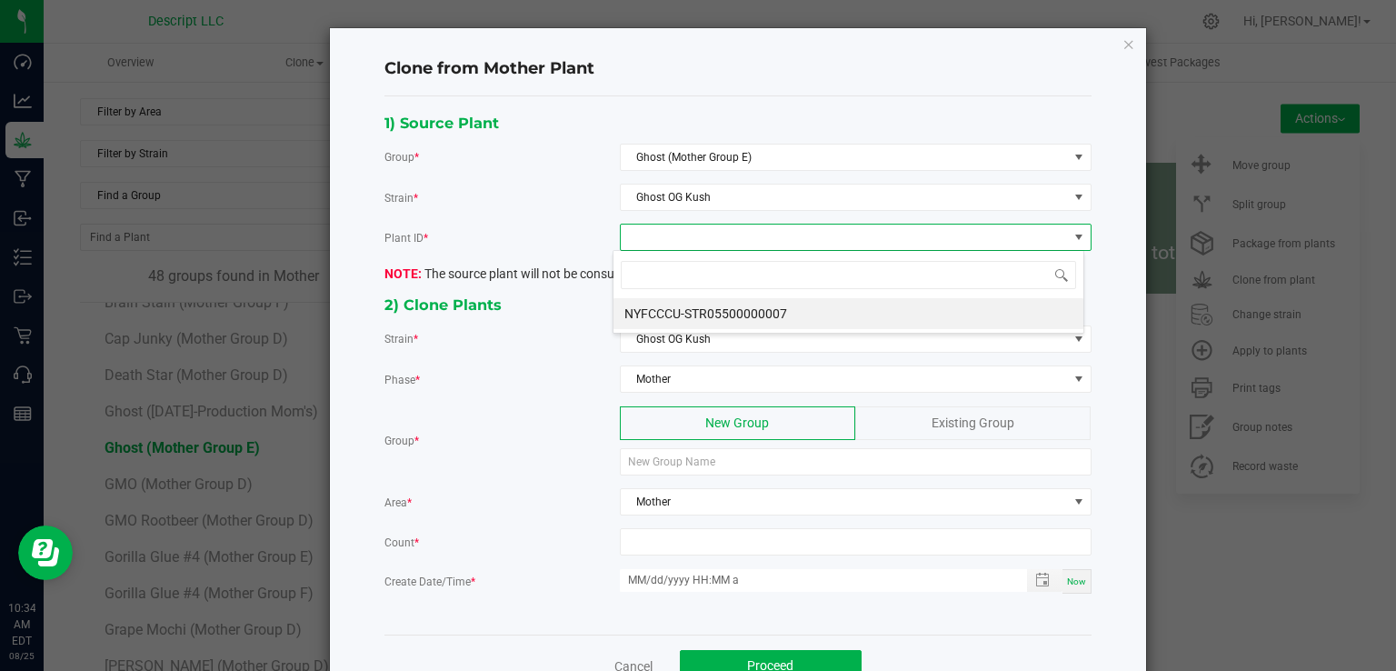
scroll to position [26, 471]
click at [720, 315] on li "NYFCCCU-STR05500000007" at bounding box center [848, 313] width 470 height 31
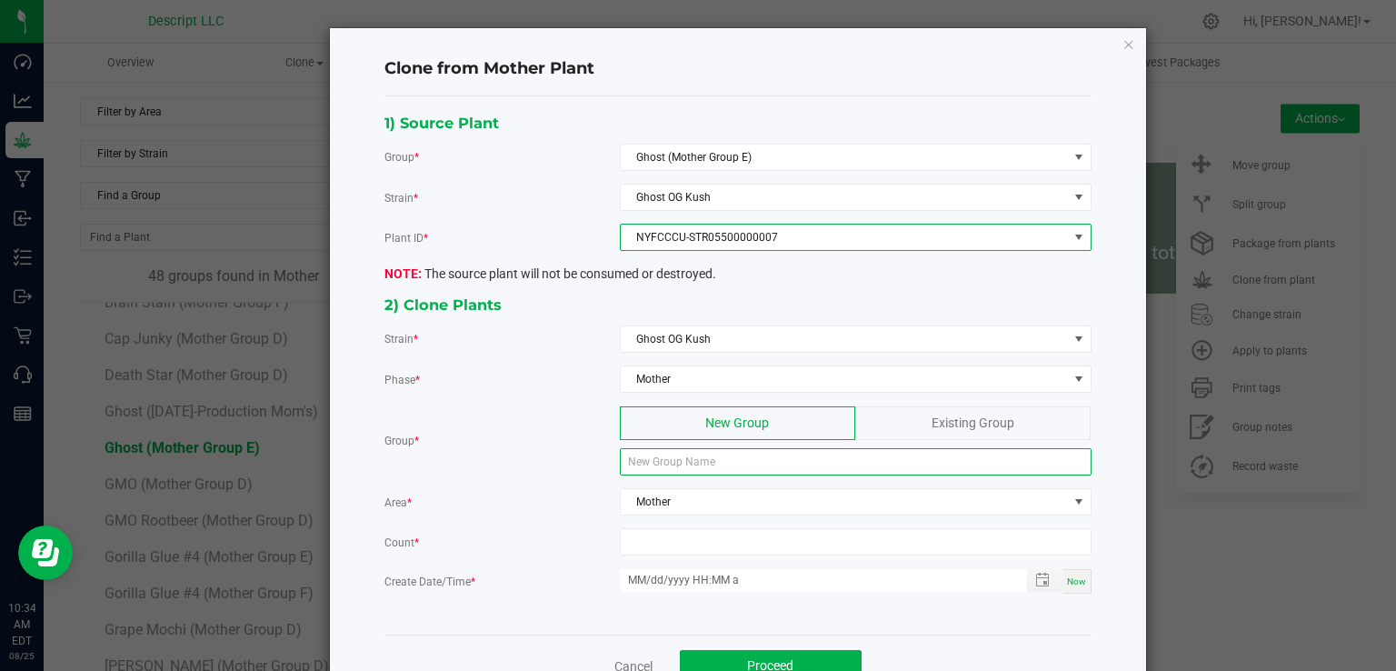
click at [711, 462] on input at bounding box center [856, 461] width 472 height 27
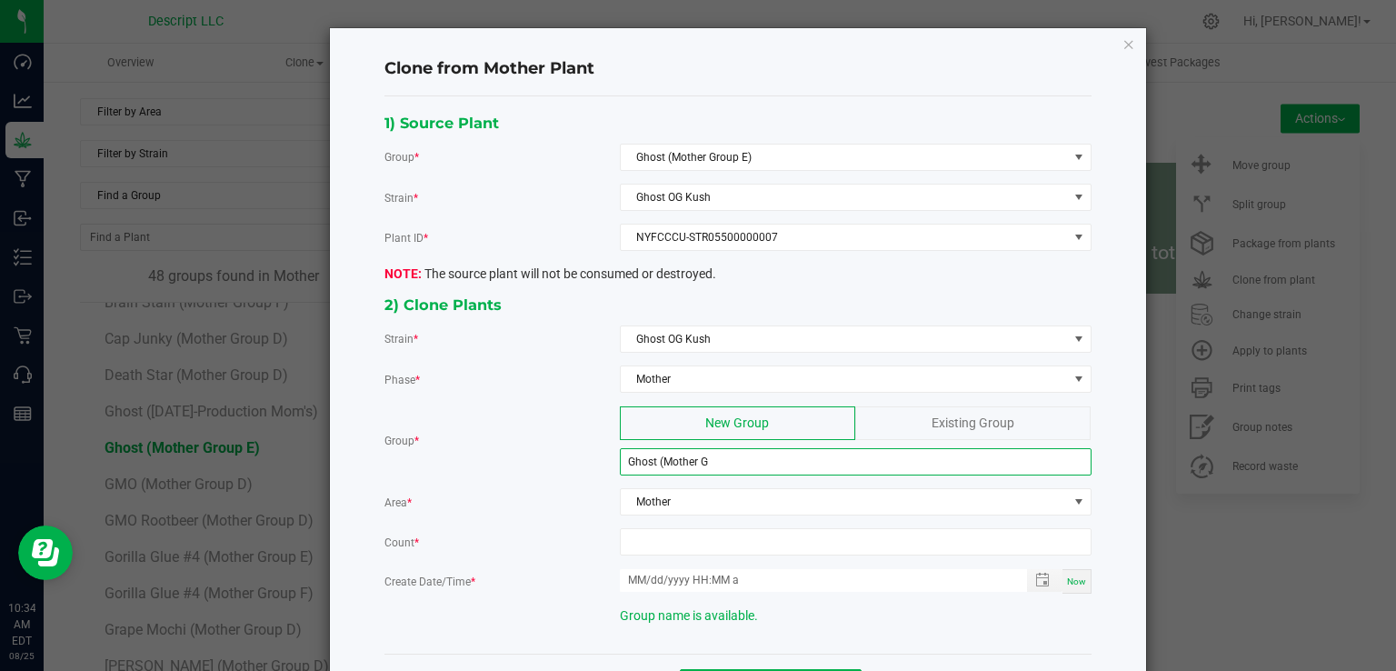
click at [711, 462] on input "Ghost (Mother G" at bounding box center [856, 461] width 472 height 27
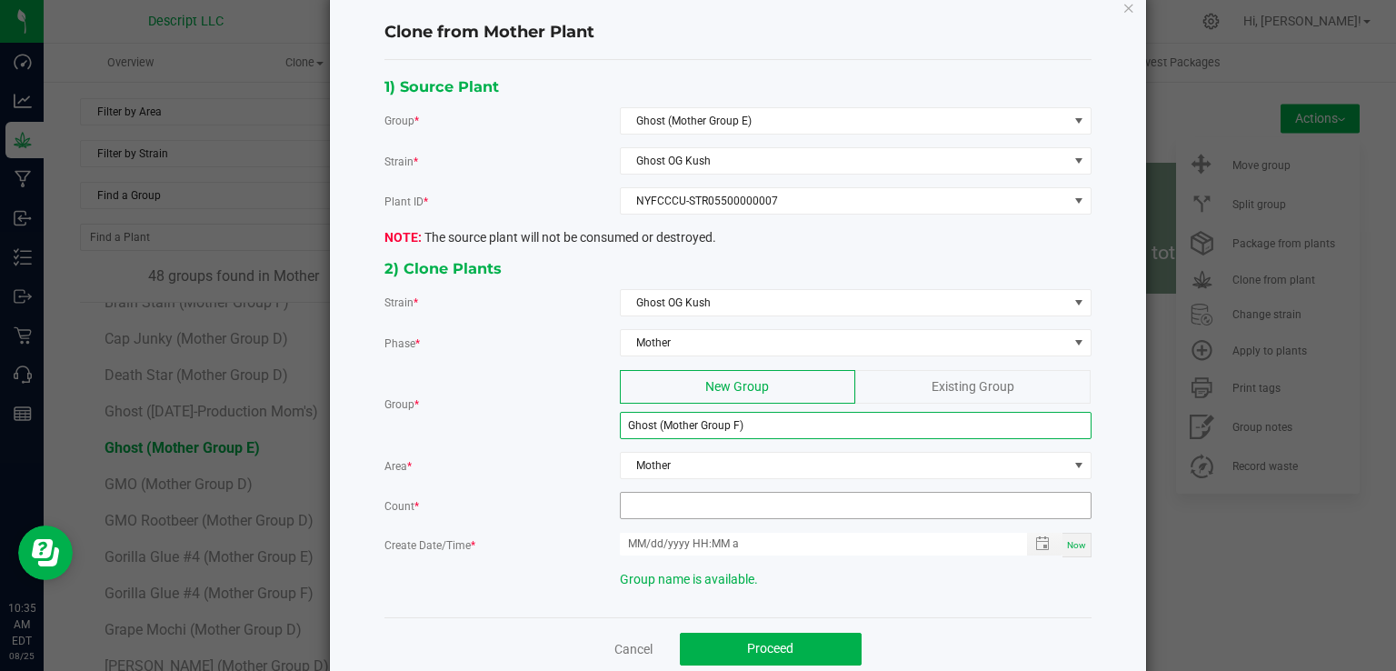
scroll to position [44, 0]
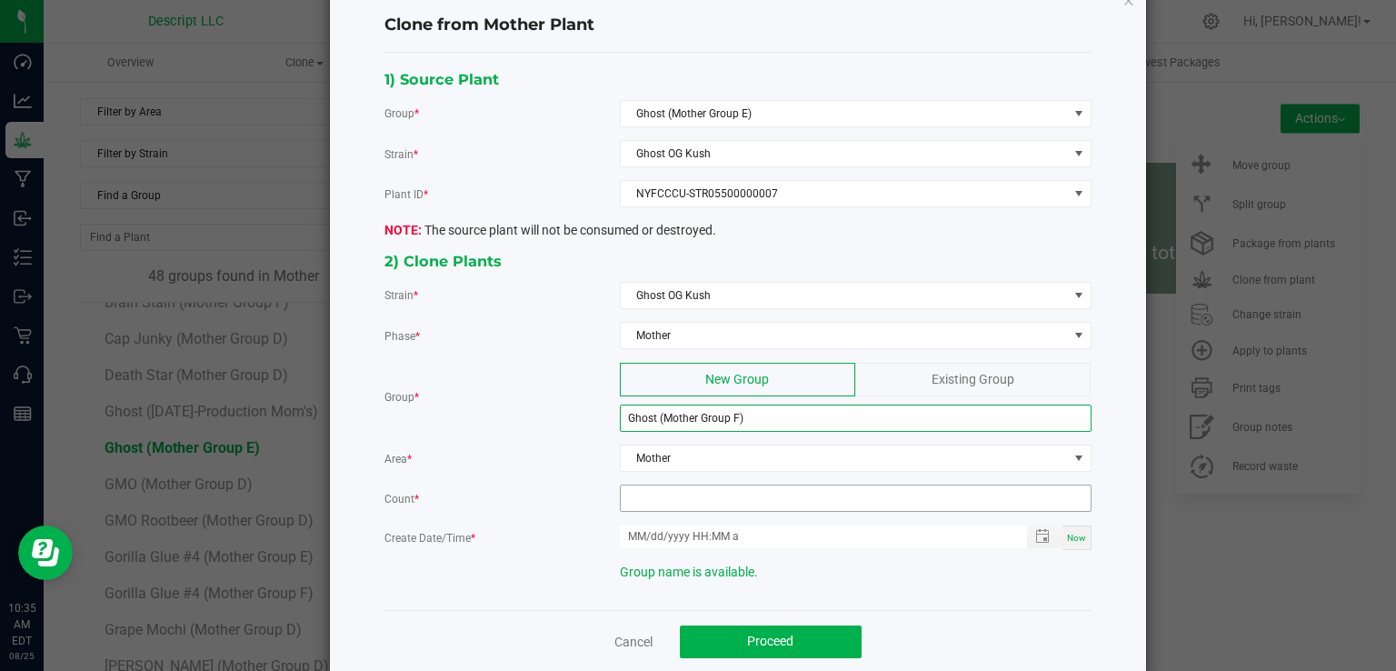
type input "Ghost (Mother Group F)"
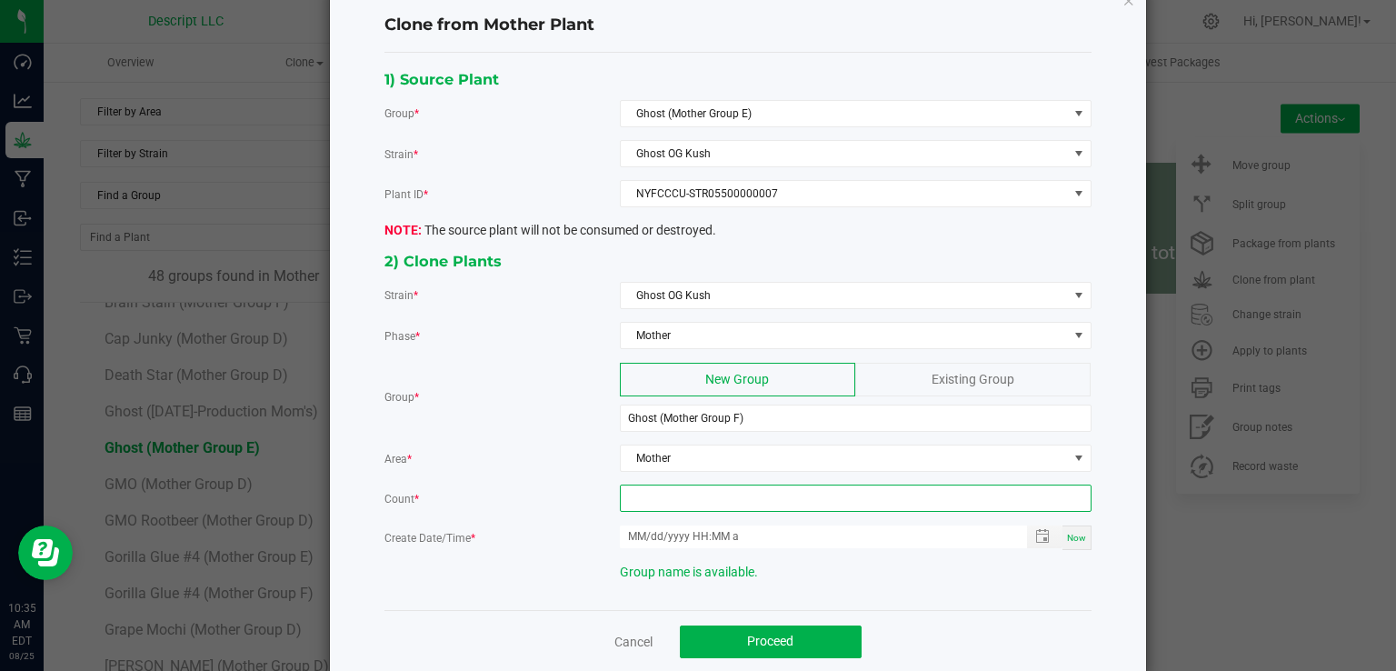
click at [696, 494] on input at bounding box center [856, 497] width 470 height 25
type input "12"
click at [1070, 535] on span "Now" at bounding box center [1076, 537] width 19 height 10
type input "08/25/2025 10:35 AM"
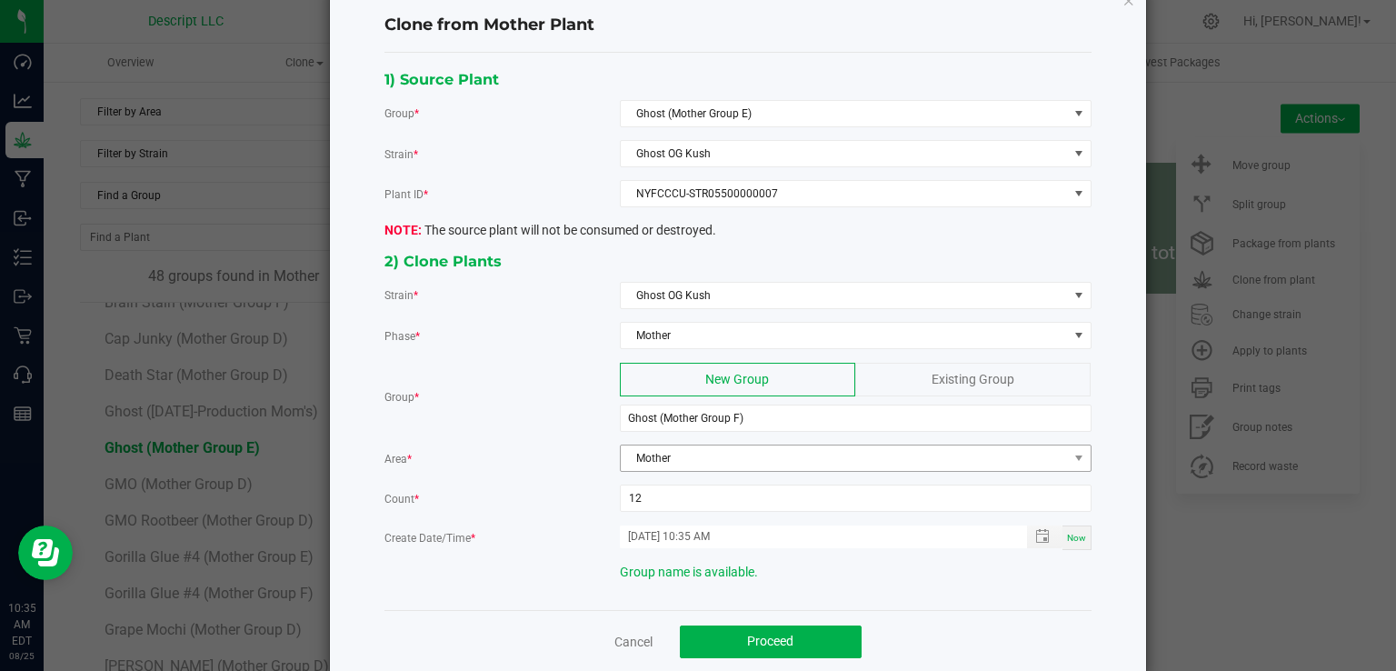
scroll to position [69, 0]
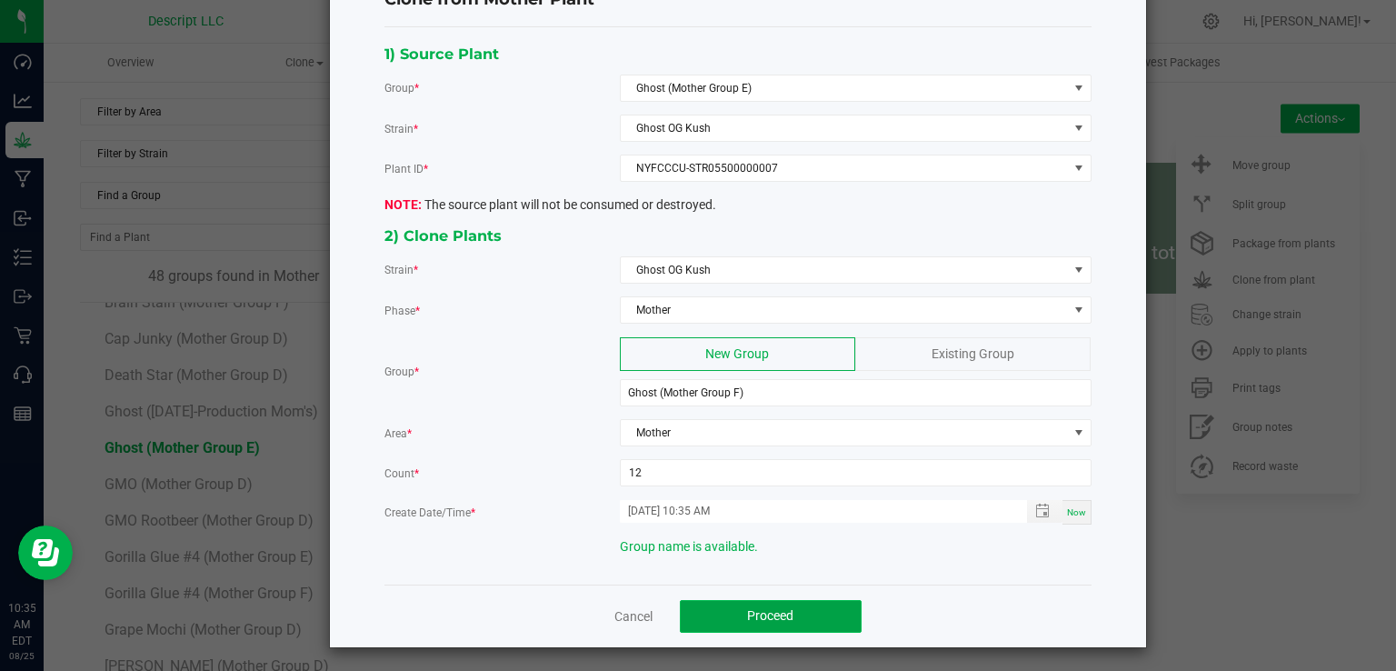
click at [807, 607] on button "Proceed" at bounding box center [771, 616] width 182 height 33
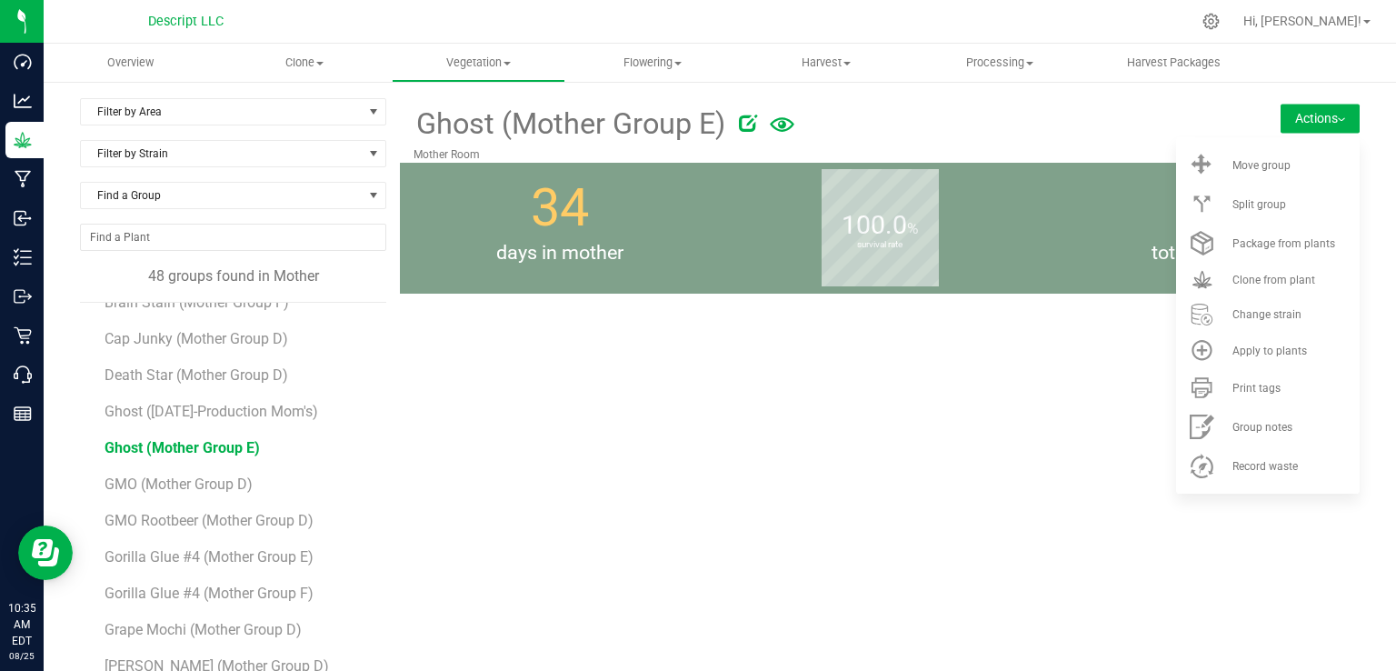
click at [1119, 145] on form at bounding box center [955, 124] width 461 height 45
click at [1076, 133] on div at bounding box center [969, 120] width 461 height 36
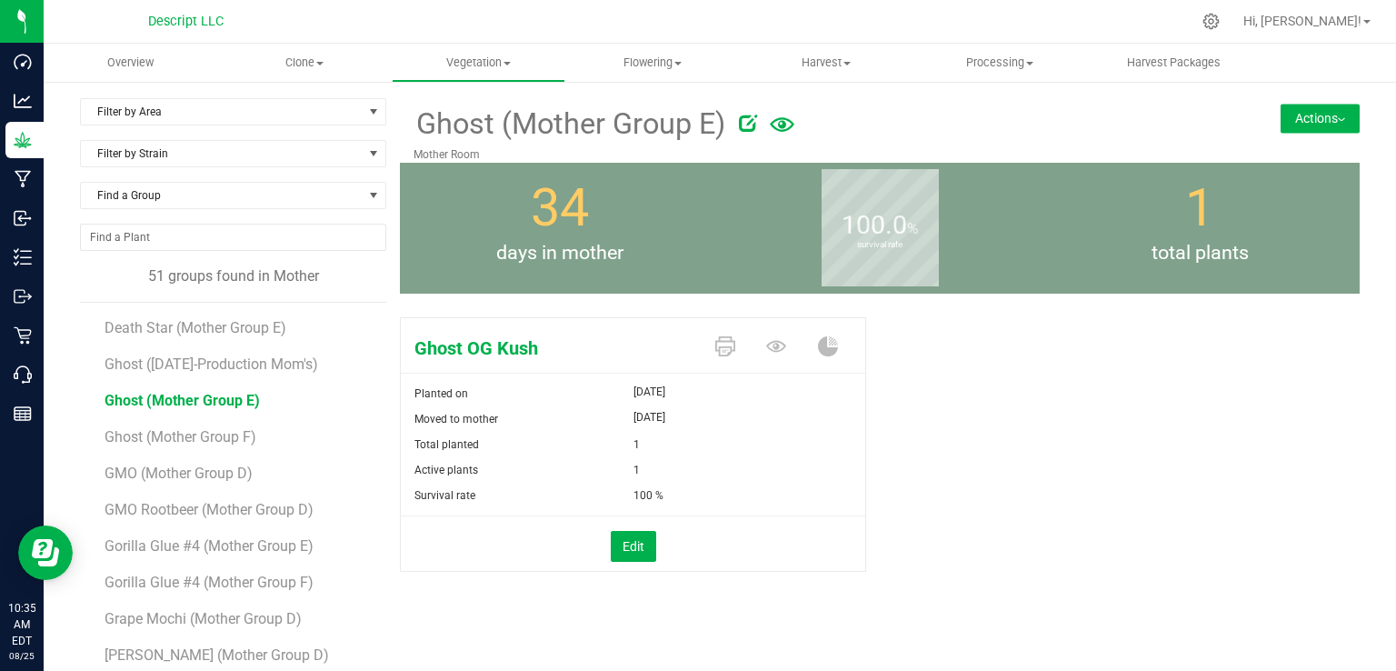
scroll to position [765, 0]
click at [234, 402] on span "Ghost (Mother Group E)" at bounding box center [181, 398] width 155 height 17
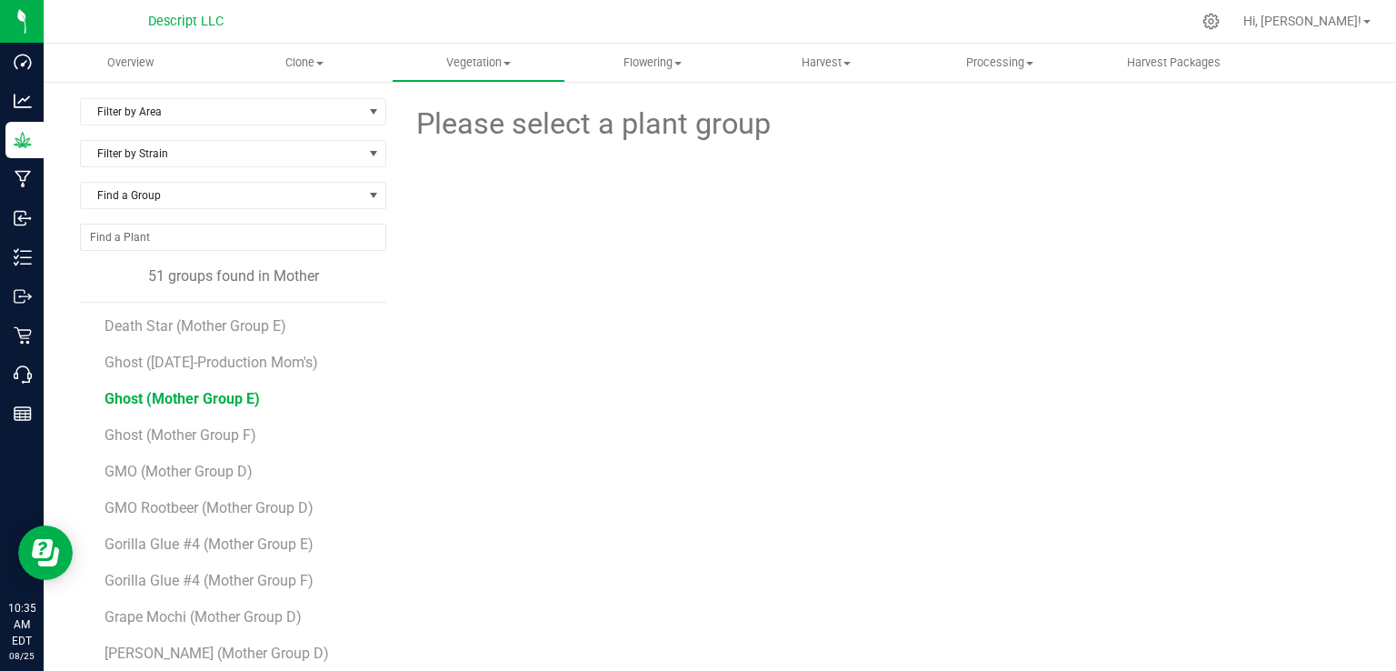
click at [211, 395] on span "Ghost (Mother Group E)" at bounding box center [181, 398] width 155 height 17
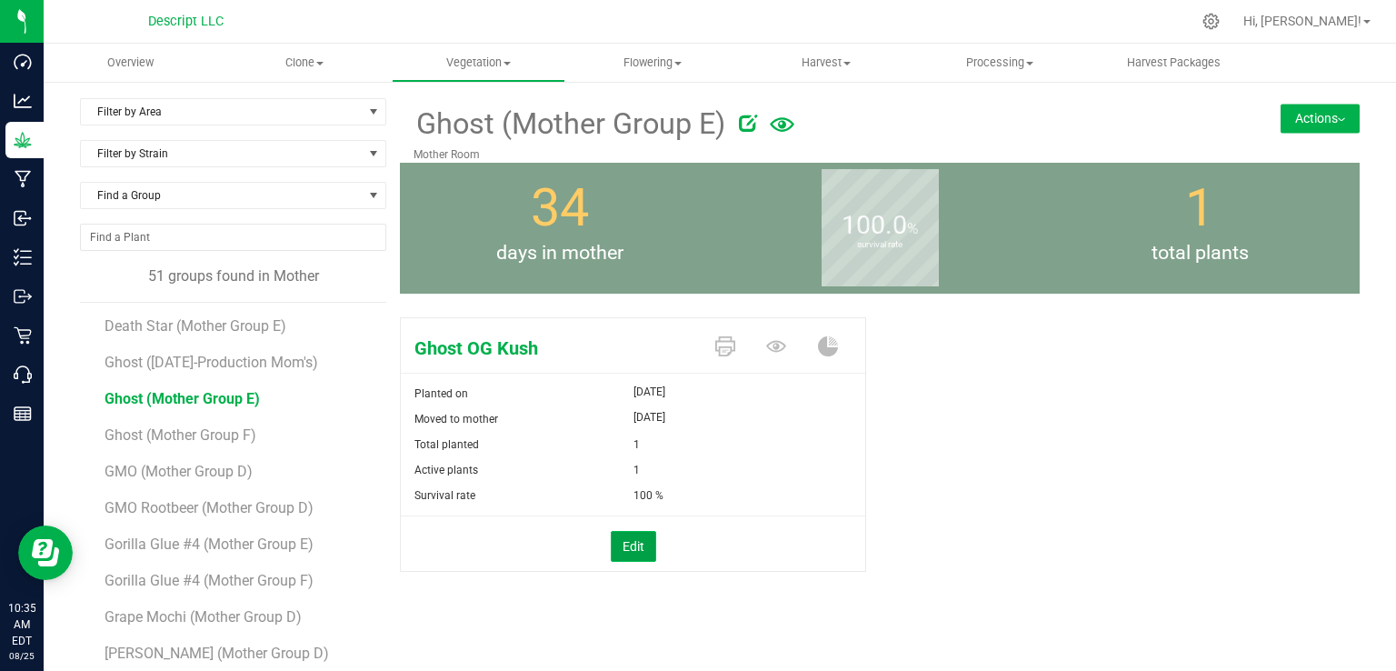
click at [627, 536] on button "Edit" at bounding box center [633, 546] width 45 height 31
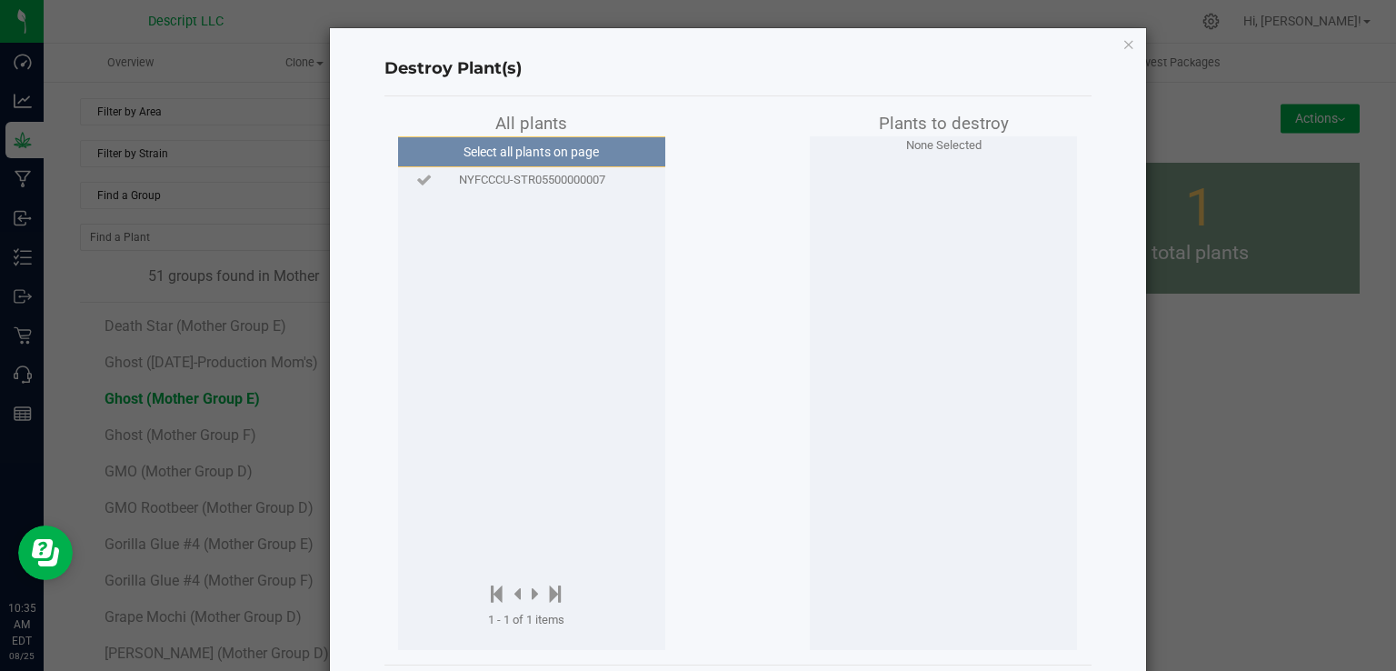
click at [554, 184] on span "NYFCCCU-STR05500000007" at bounding box center [532, 180] width 146 height 18
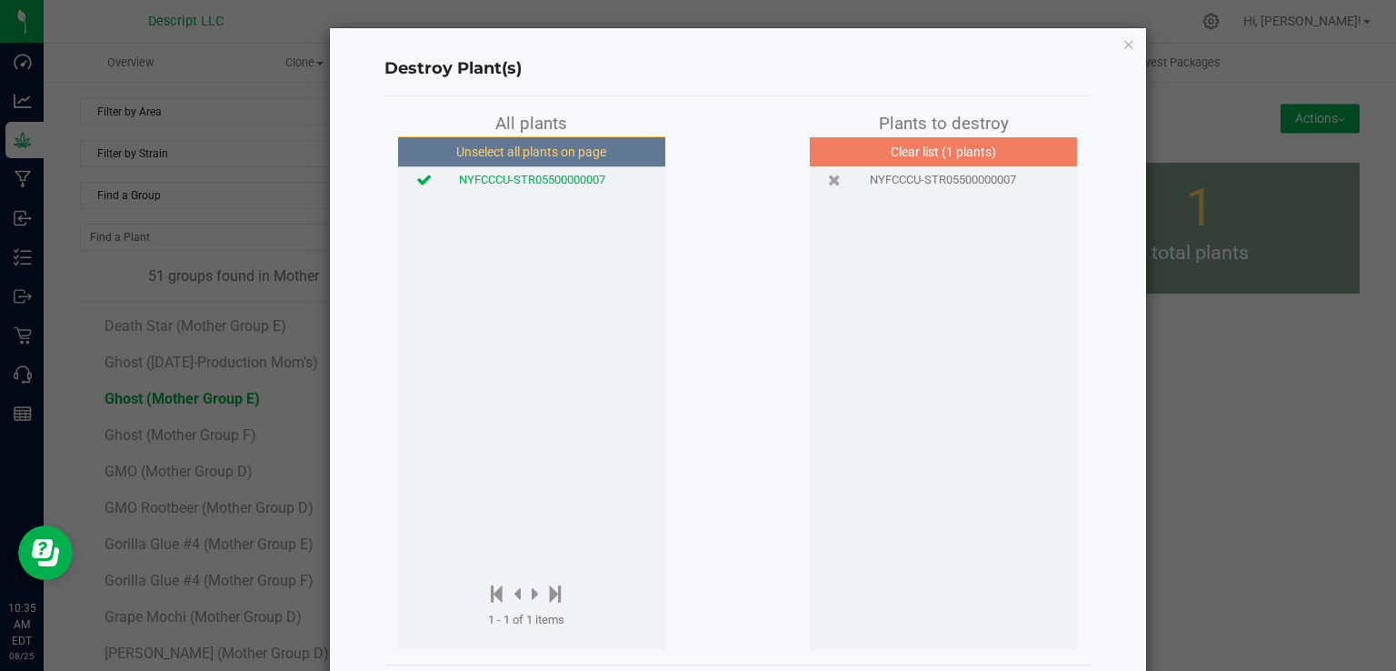
scroll to position [84, 0]
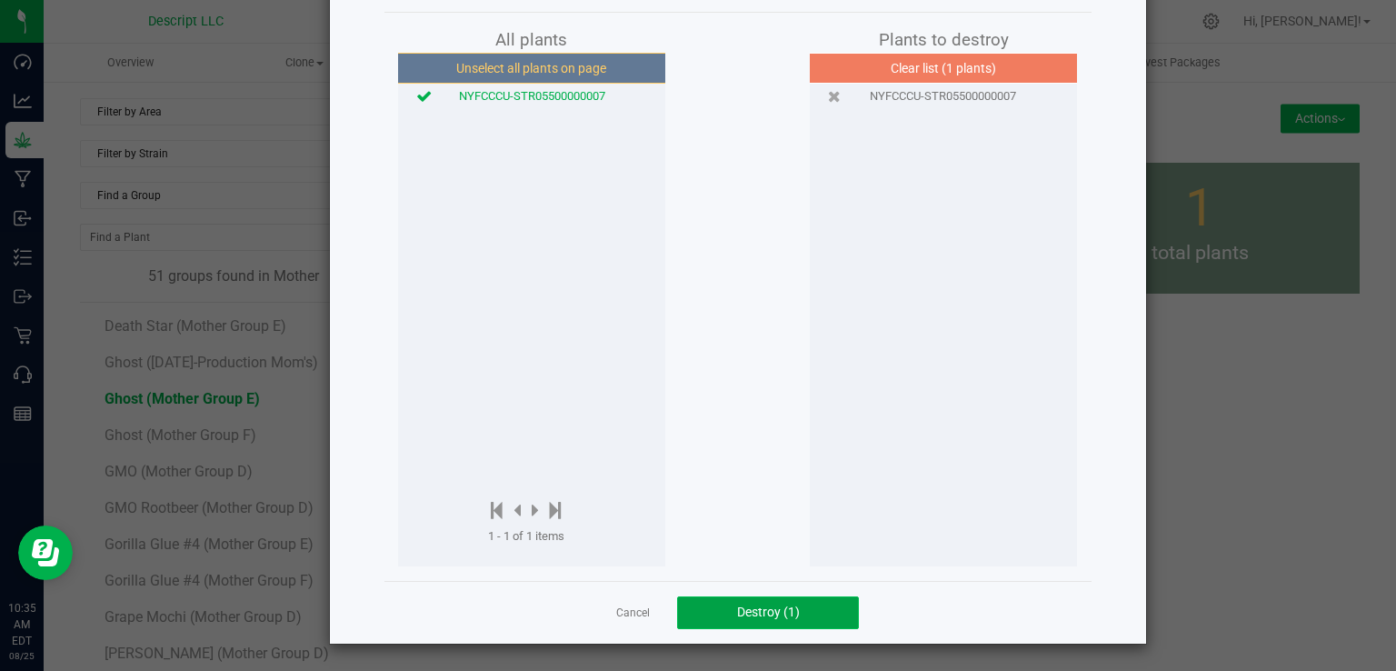
click at [783, 615] on span "Destroy (1)" at bounding box center [768, 611] width 63 height 15
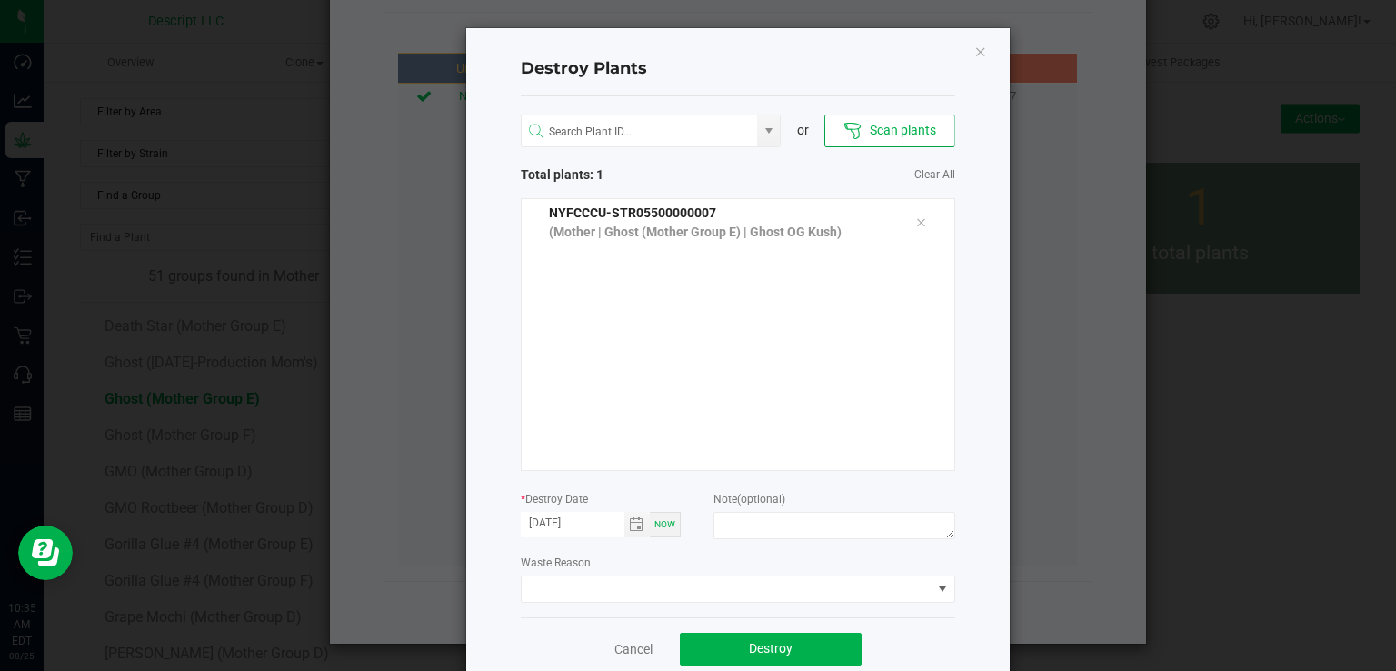
click at [716, 604] on div "or Scan plants Total plants: 1 Clear All NYFCCCU-STR05500000007 (Mother | Ghost…" at bounding box center [738, 356] width 434 height 521
click at [698, 589] on span at bounding box center [727, 588] width 410 height 25
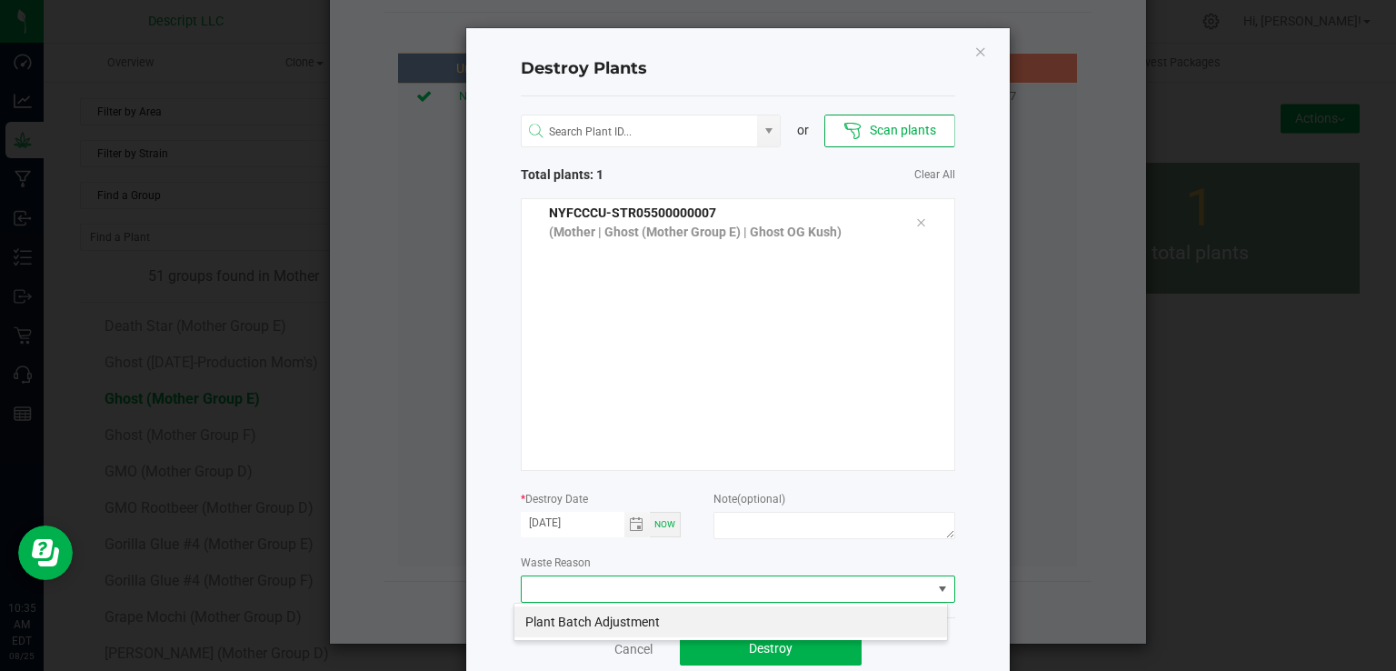
scroll to position [26, 434]
click at [679, 607] on li "Plant Batch Adjustment" at bounding box center [730, 621] width 432 height 31
click at [740, 641] on button "Destroy" at bounding box center [771, 648] width 182 height 33
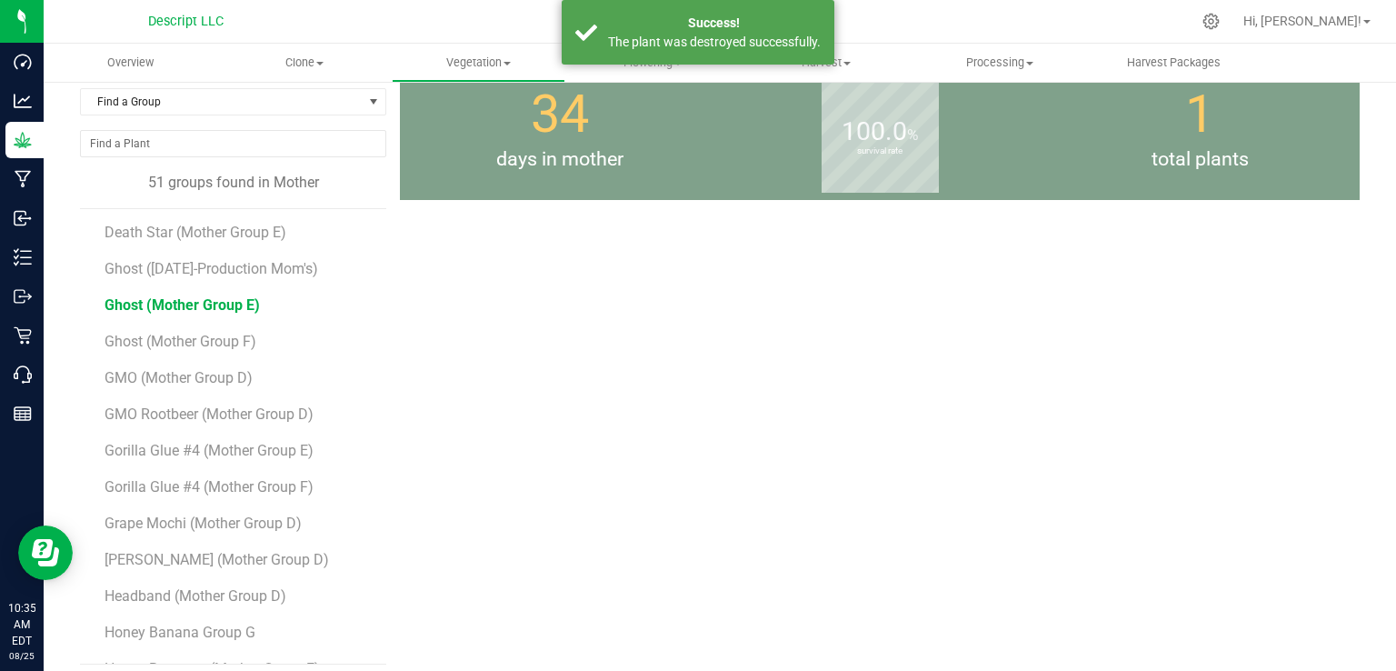
scroll to position [94, 0]
click at [243, 370] on span "GMO (Mother Group D)" at bounding box center [179, 376] width 151 height 17
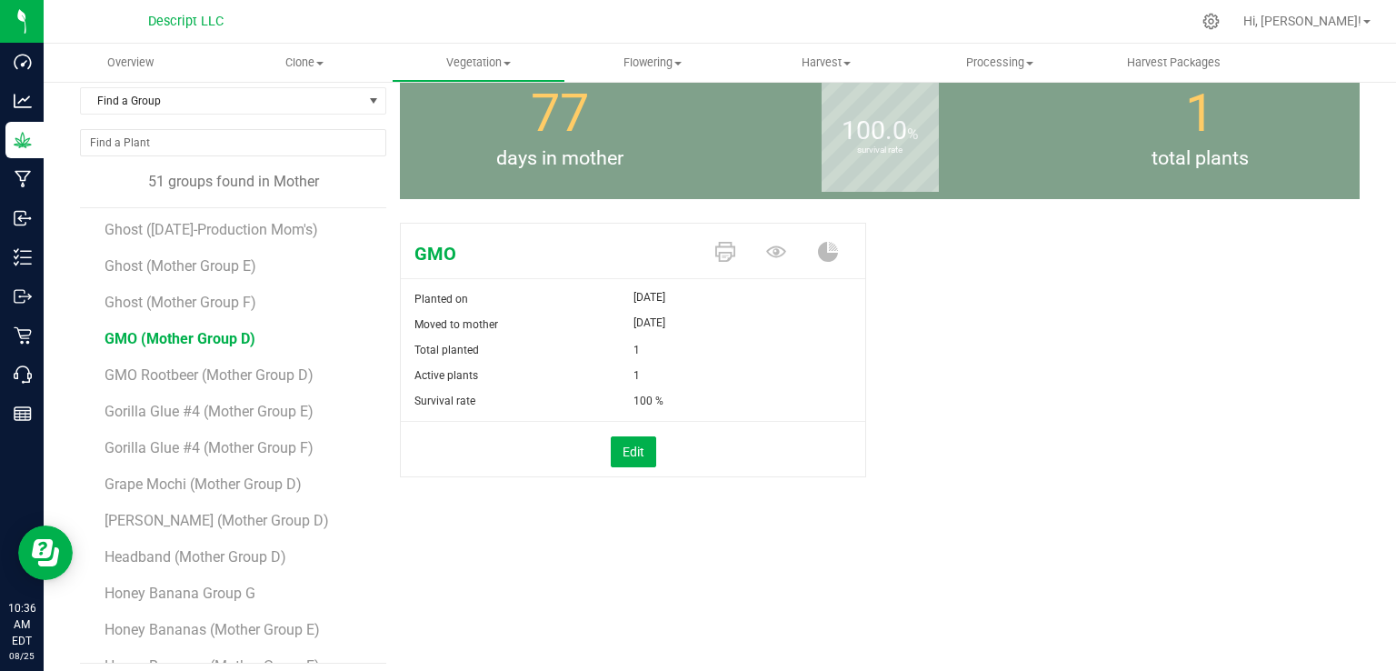
scroll to position [805, 0]
click at [229, 364] on span "GMO Rootbeer (Mother Group D)" at bounding box center [211, 372] width 214 height 17
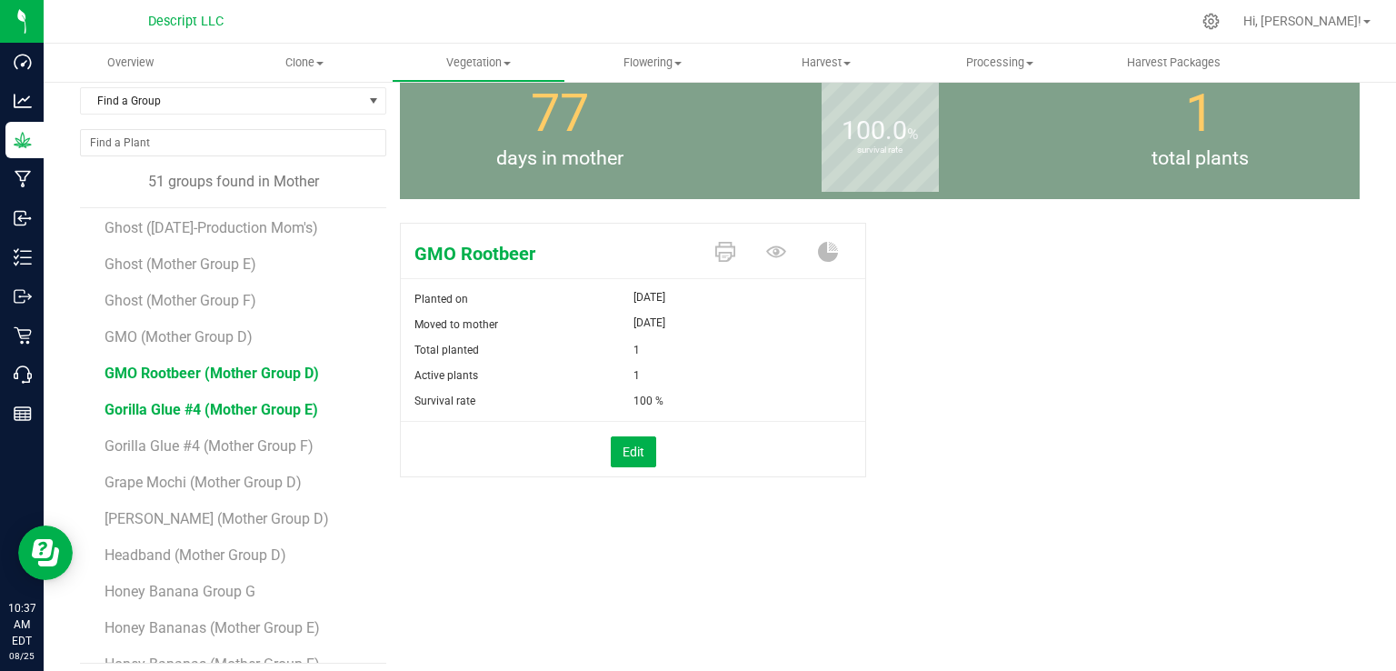
click at [291, 412] on span "Gorilla Glue #4 (Mother Group E)" at bounding box center [211, 409] width 214 height 17
click at [273, 452] on span "Gorilla Glue #4 (Mother Group F)" at bounding box center [211, 445] width 214 height 17
click at [275, 411] on span "Gorilla Glue #4 (Mother Group E)" at bounding box center [211, 409] width 214 height 17
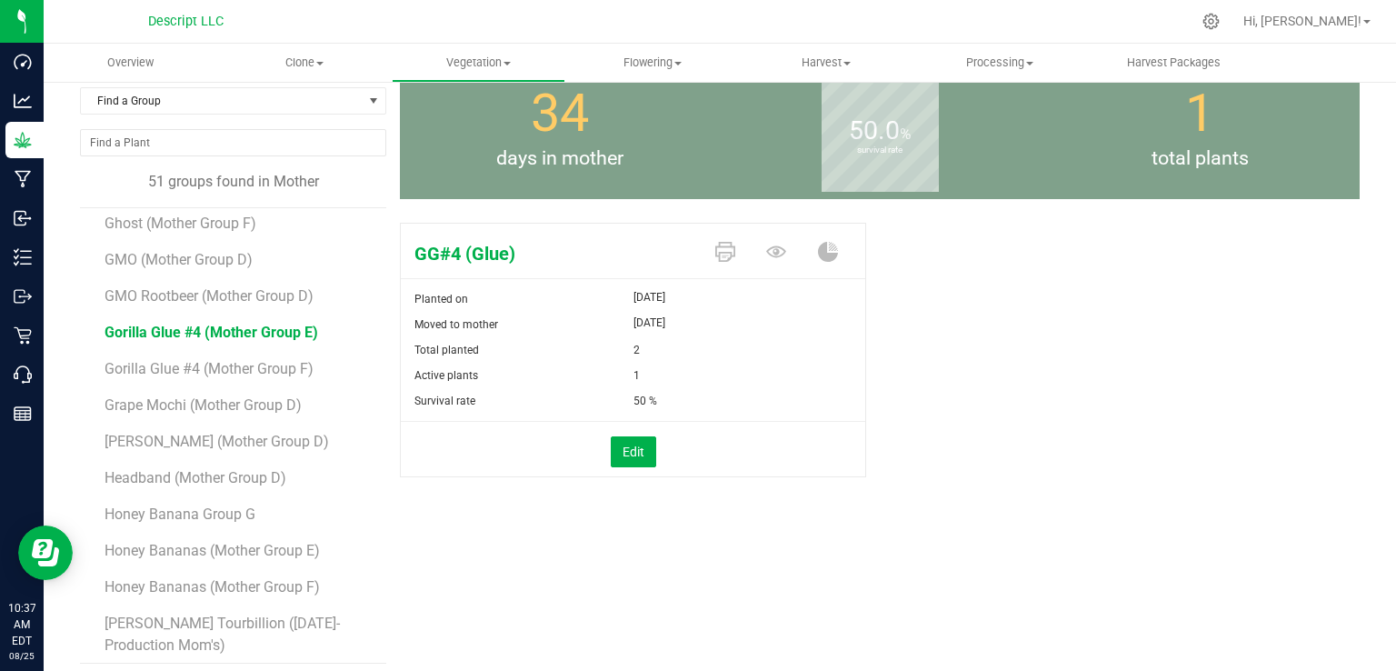
scroll to position [899, 0]
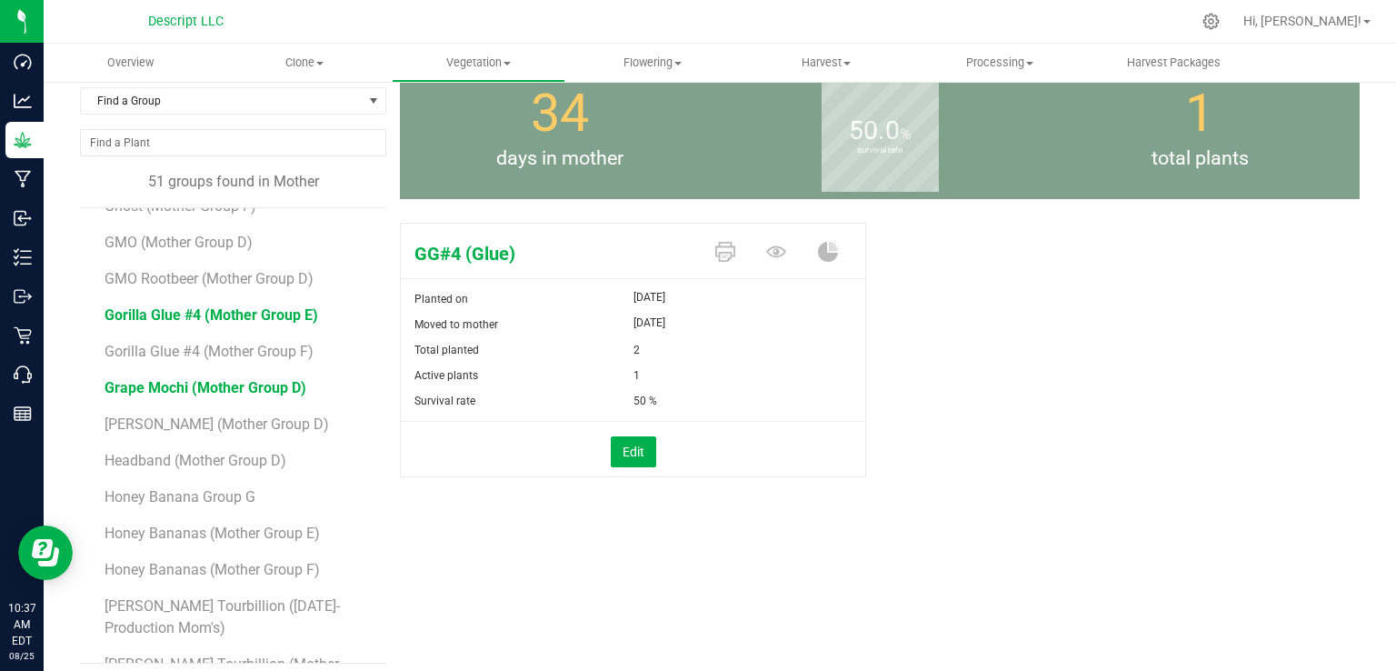
click at [248, 382] on span "Grape Mochi (Mother Group D)" at bounding box center [205, 387] width 202 height 17
click at [225, 412] on li "[PERSON_NAME] (Mother Group D)" at bounding box center [238, 417] width 269 height 36
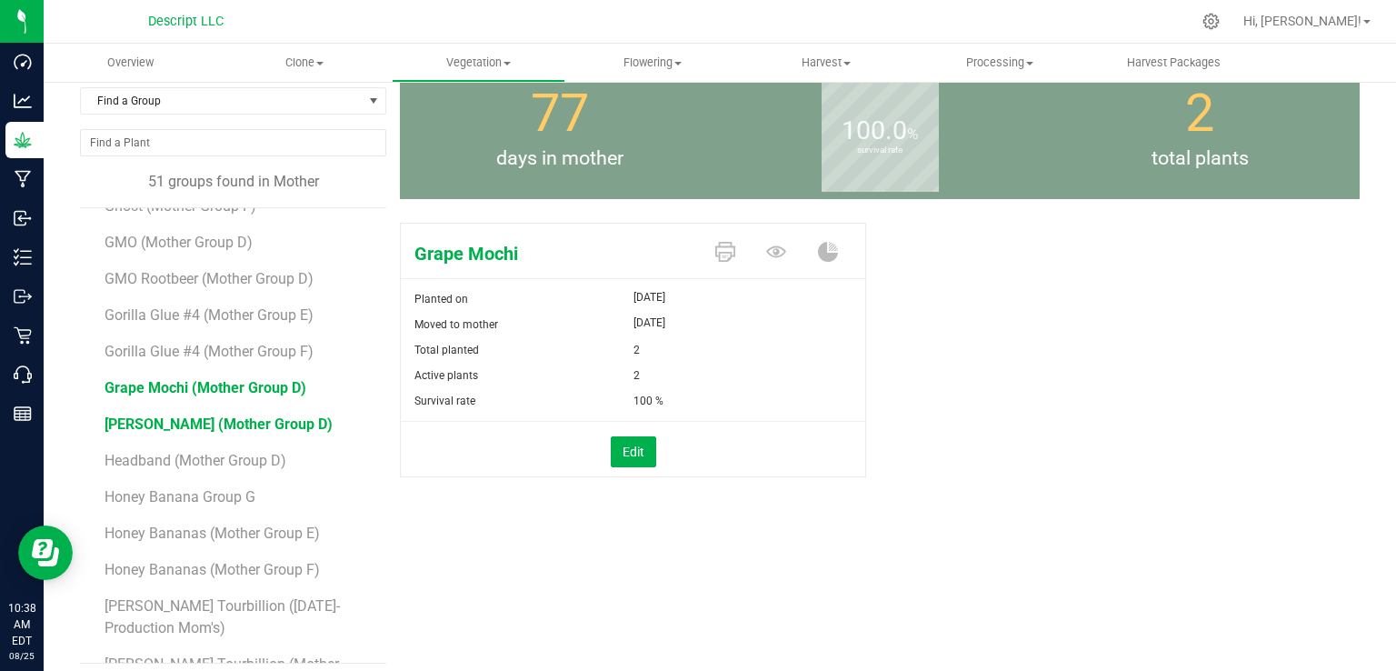
click at [214, 427] on span "[PERSON_NAME] (Mother Group D)" at bounding box center [218, 423] width 228 height 17
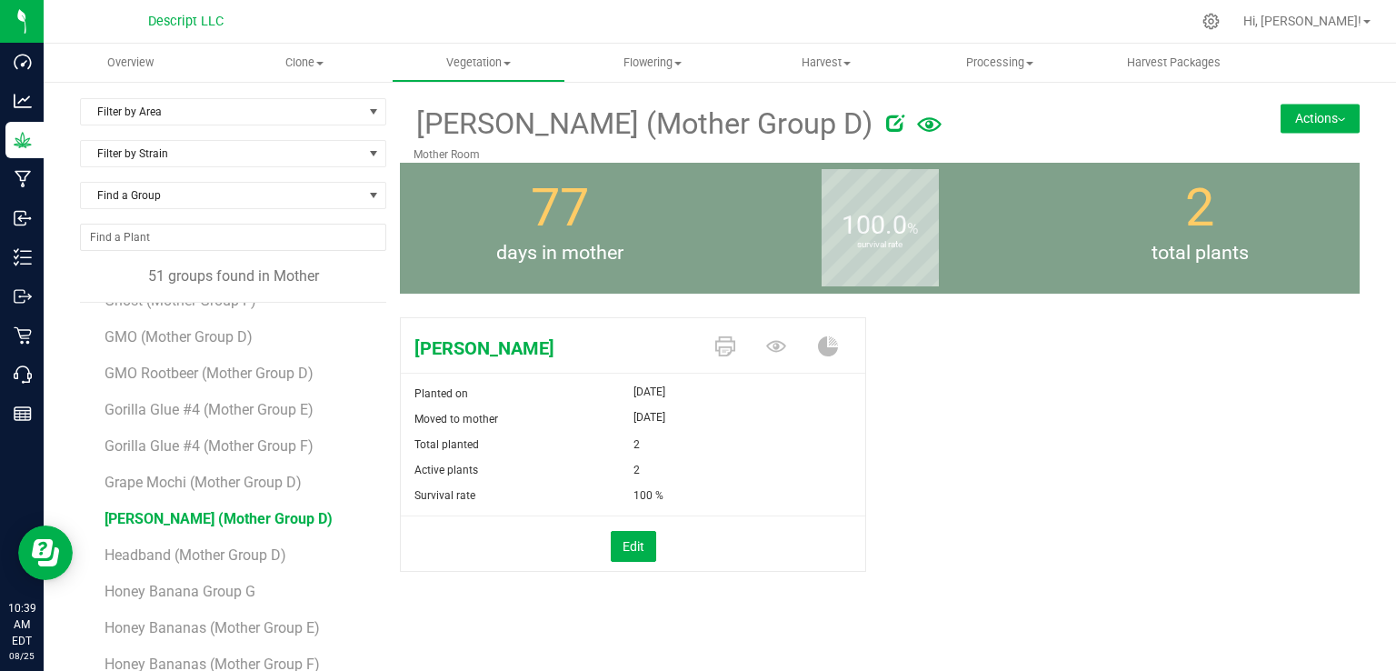
click at [1316, 113] on button "Actions" at bounding box center [1319, 118] width 79 height 29
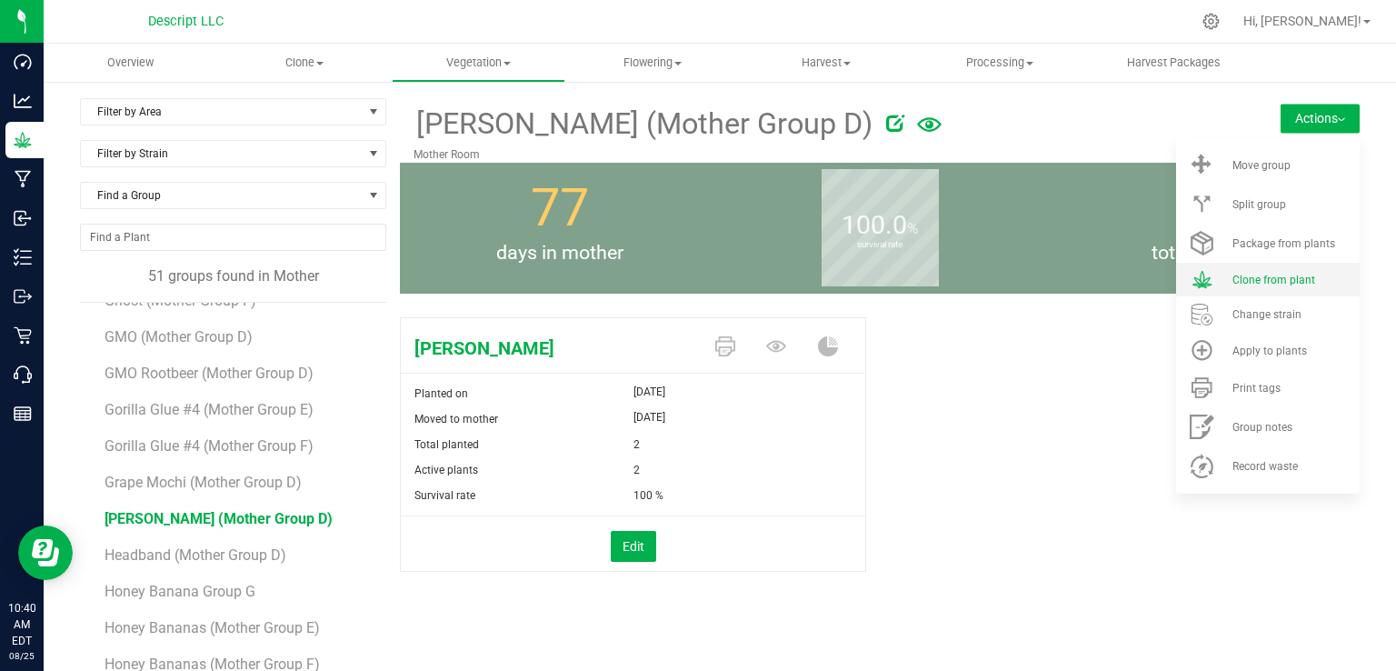
click at [1270, 276] on span "Clone from plant" at bounding box center [1273, 279] width 83 height 13
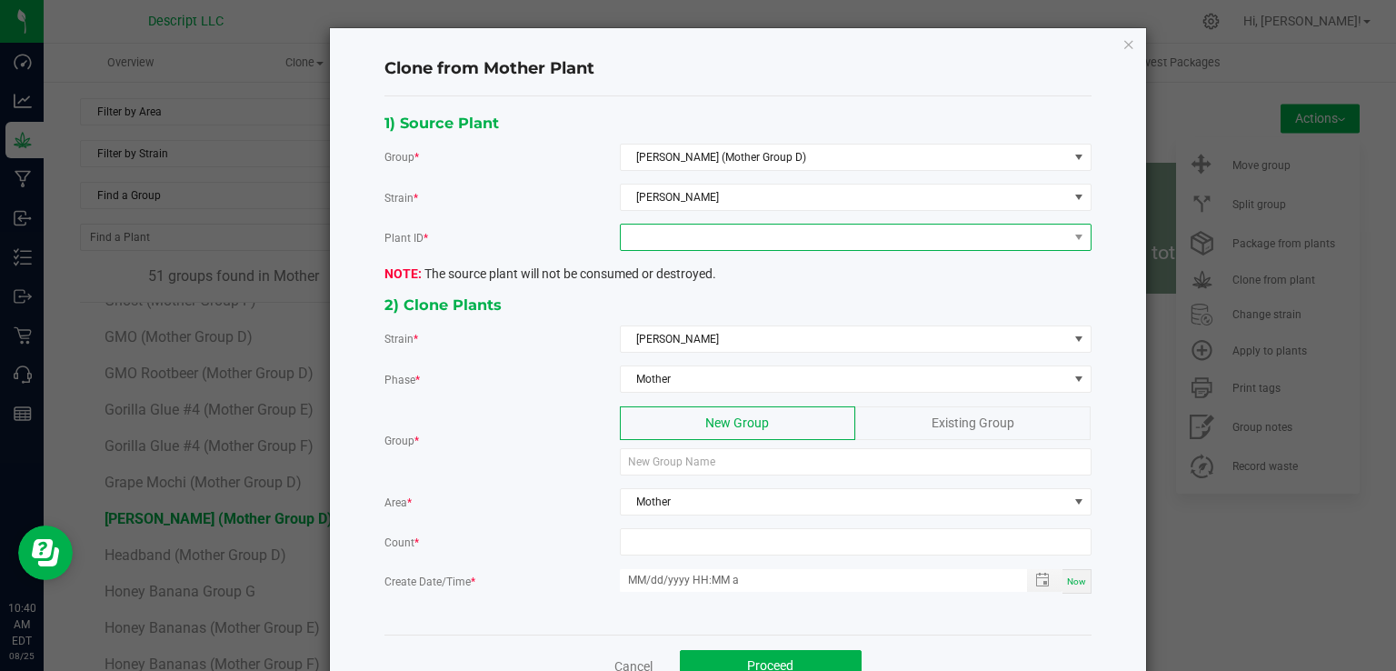
click at [813, 229] on span at bounding box center [844, 236] width 447 height 25
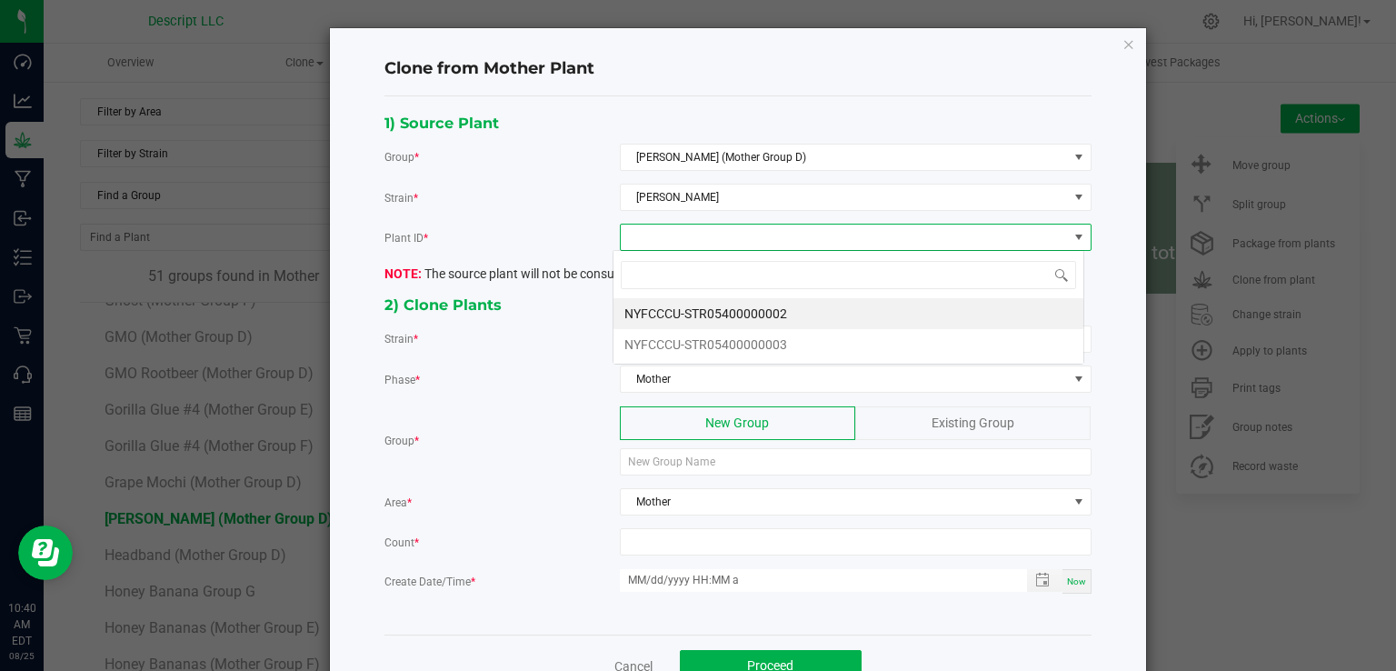
scroll to position [26, 471]
click at [789, 313] on li "NYFCCCU-STR05400000002" at bounding box center [848, 313] width 470 height 31
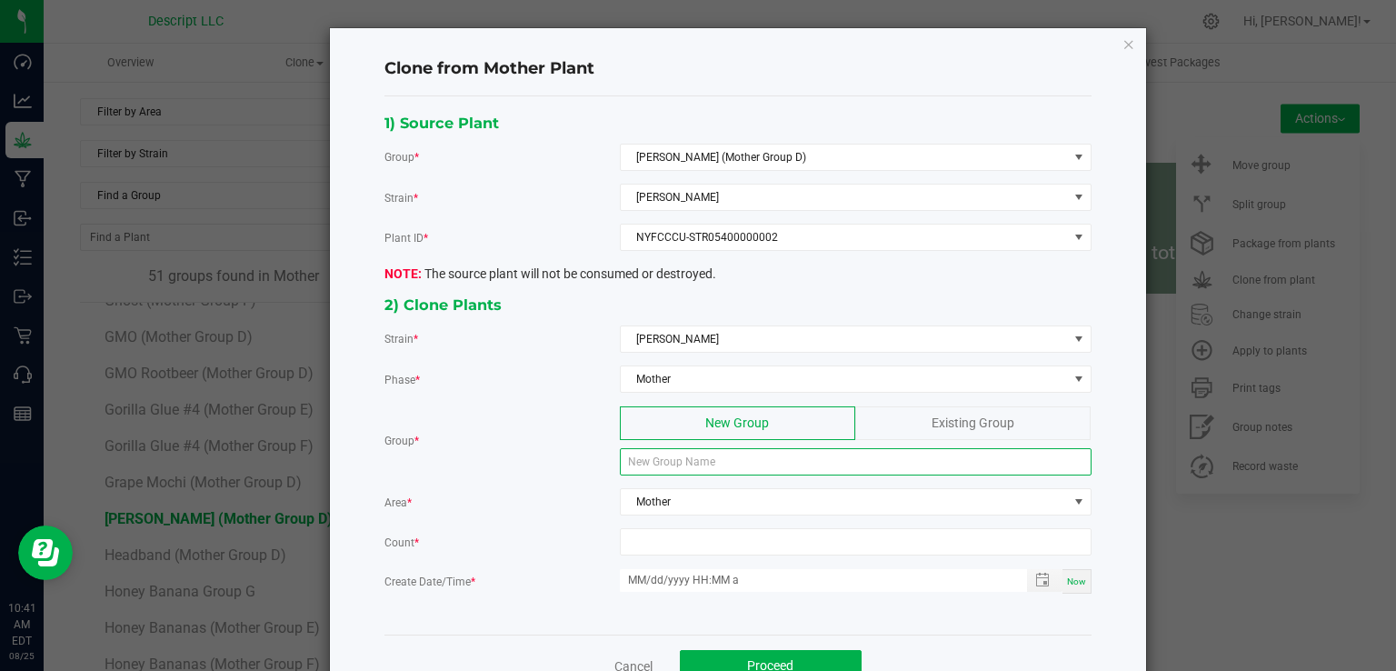
drag, startPoint x: 772, startPoint y: 463, endPoint x: 668, endPoint y: 471, distance: 104.7
click at [668, 471] on input at bounding box center [856, 461] width 472 height 27
click at [669, 466] on input at bounding box center [856, 461] width 472 height 27
type input "[PERSON_NAME] (Mother Group E)"
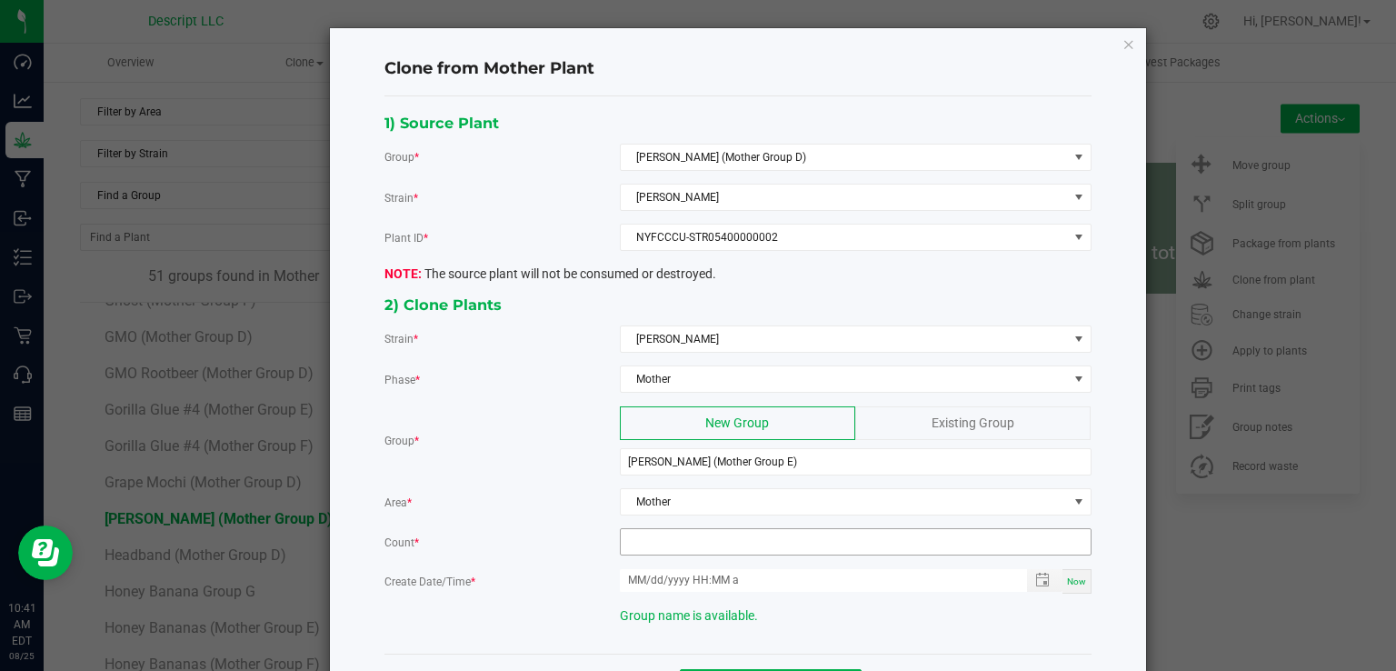
click at [642, 542] on input at bounding box center [856, 541] width 470 height 25
type input "12"
click at [1069, 576] on span "Now" at bounding box center [1076, 581] width 19 height 10
type input "08/25/2025 10:41 AM"
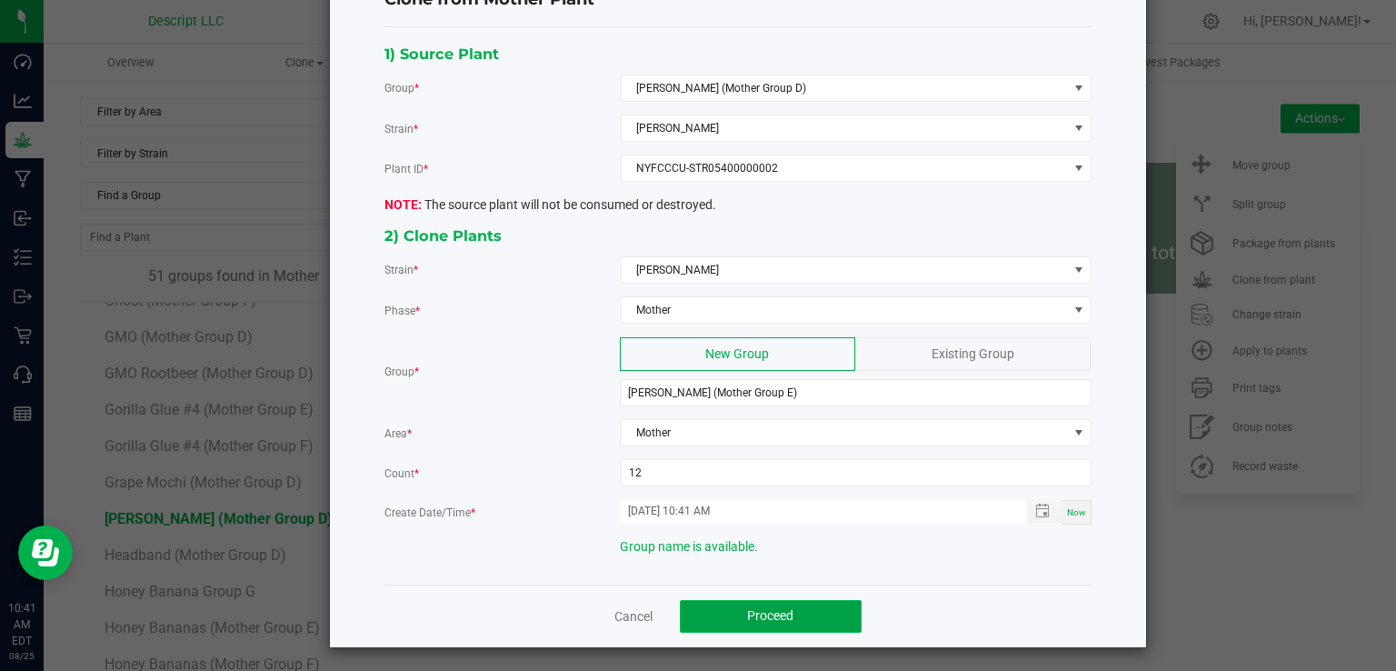
click at [814, 611] on button "Proceed" at bounding box center [771, 616] width 182 height 33
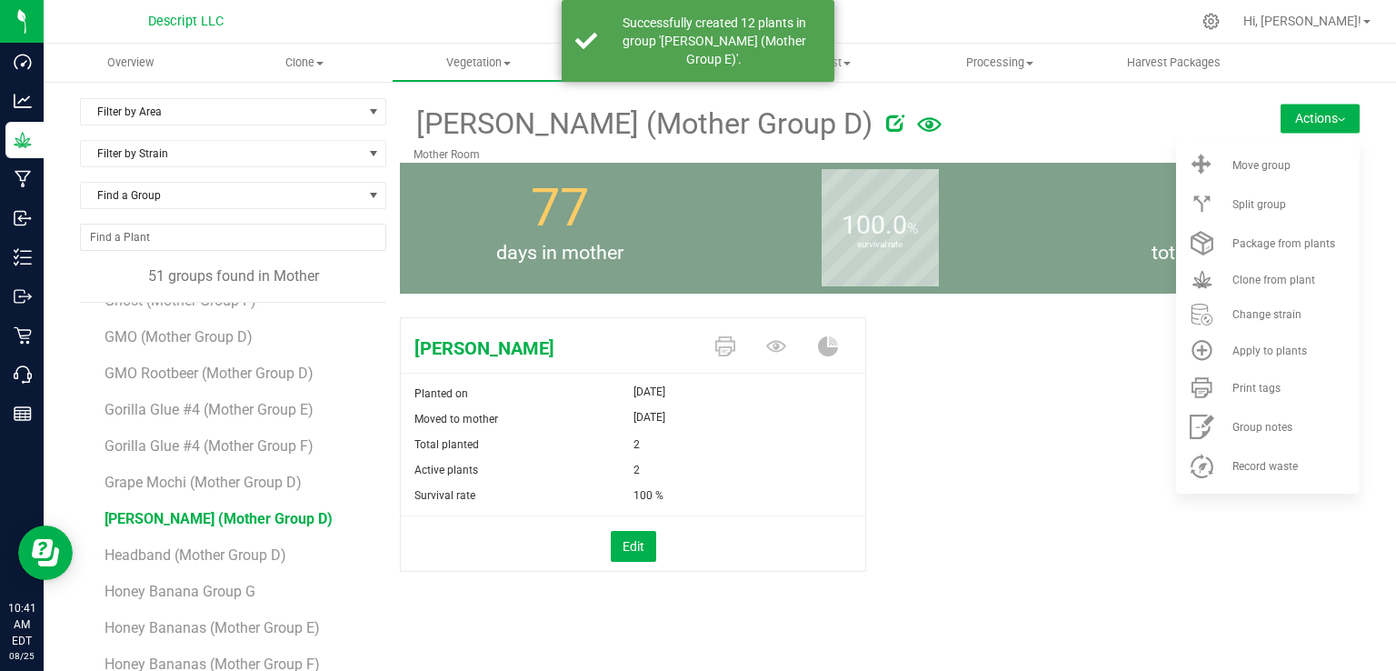
click at [929, 460] on div "Gush Mintz Planted on May 27, 2025 Moved to mother Jun 9, 2025 Total planted 2 …" at bounding box center [879, 463] width 959 height 307
click at [643, 545] on button "Edit" at bounding box center [633, 546] width 45 height 31
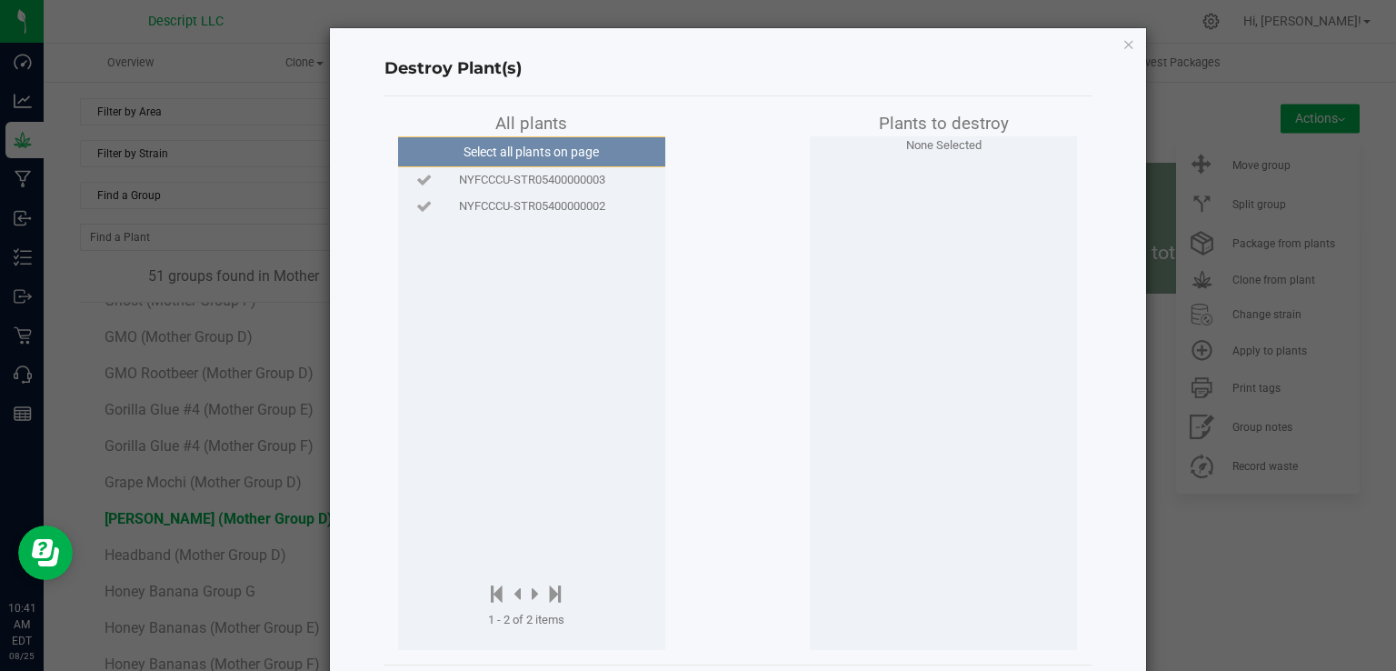
click at [544, 204] on span "NYFCCCU-STR05400000002" at bounding box center [532, 206] width 146 height 18
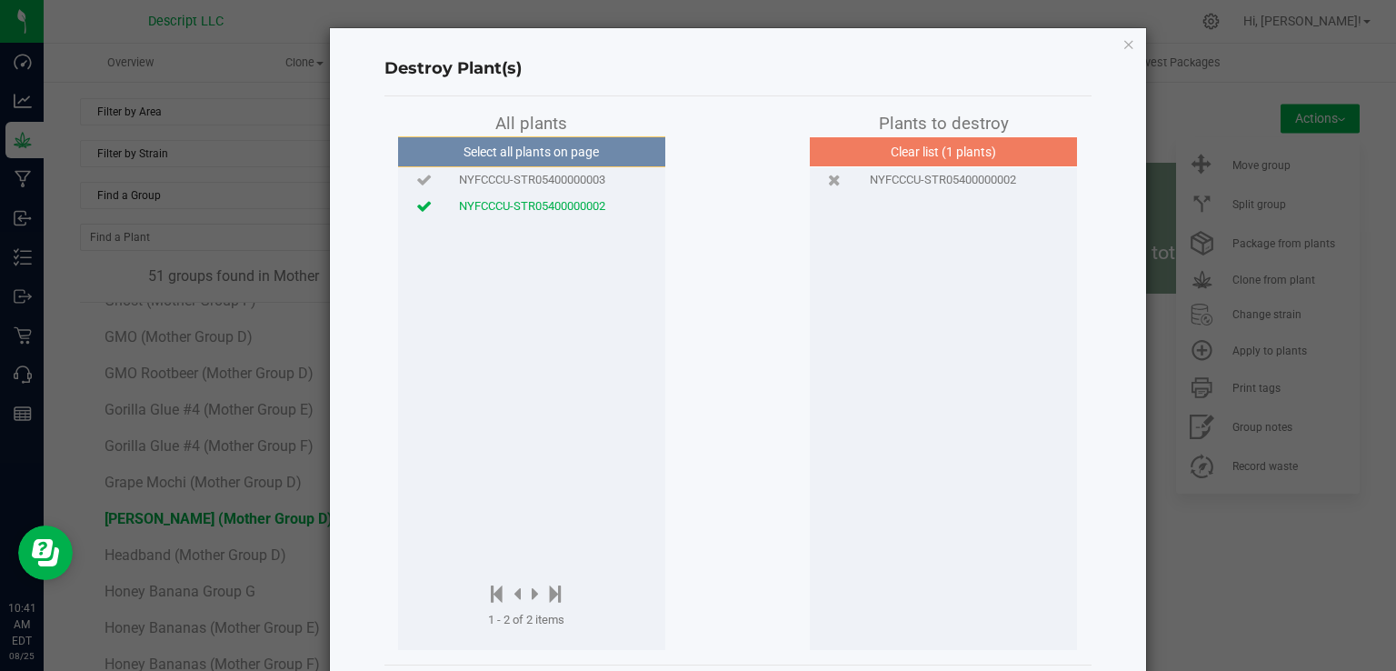
scroll to position [84, 0]
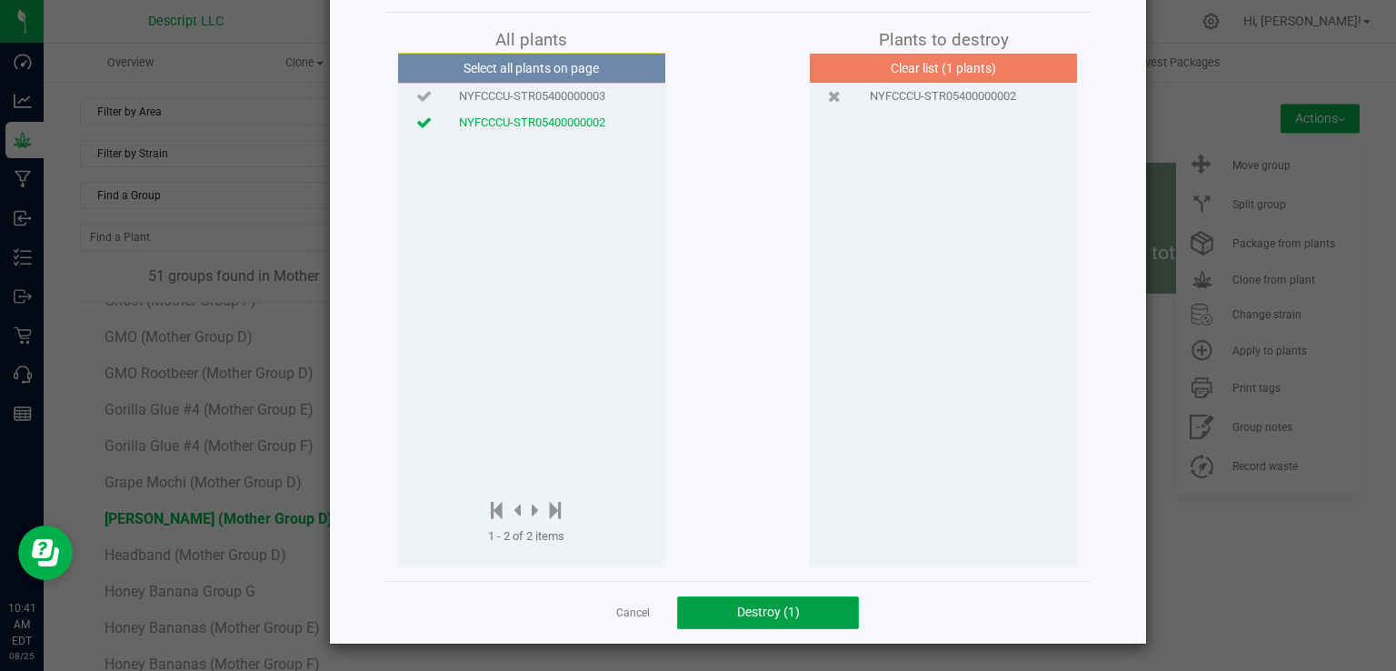
click at [751, 620] on button "Destroy (1)" at bounding box center [768, 612] width 182 height 33
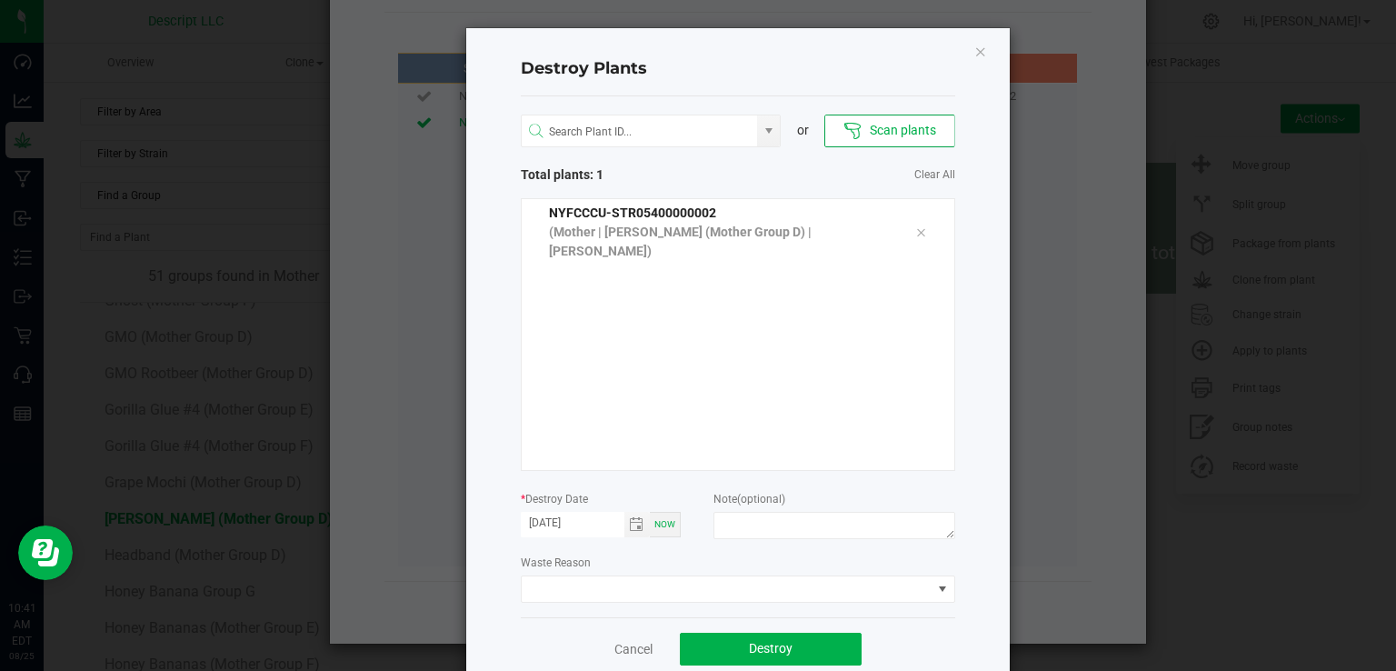
click at [694, 573] on div "Waste Reason" at bounding box center [738, 577] width 434 height 50
click at [691, 586] on span at bounding box center [727, 588] width 410 height 25
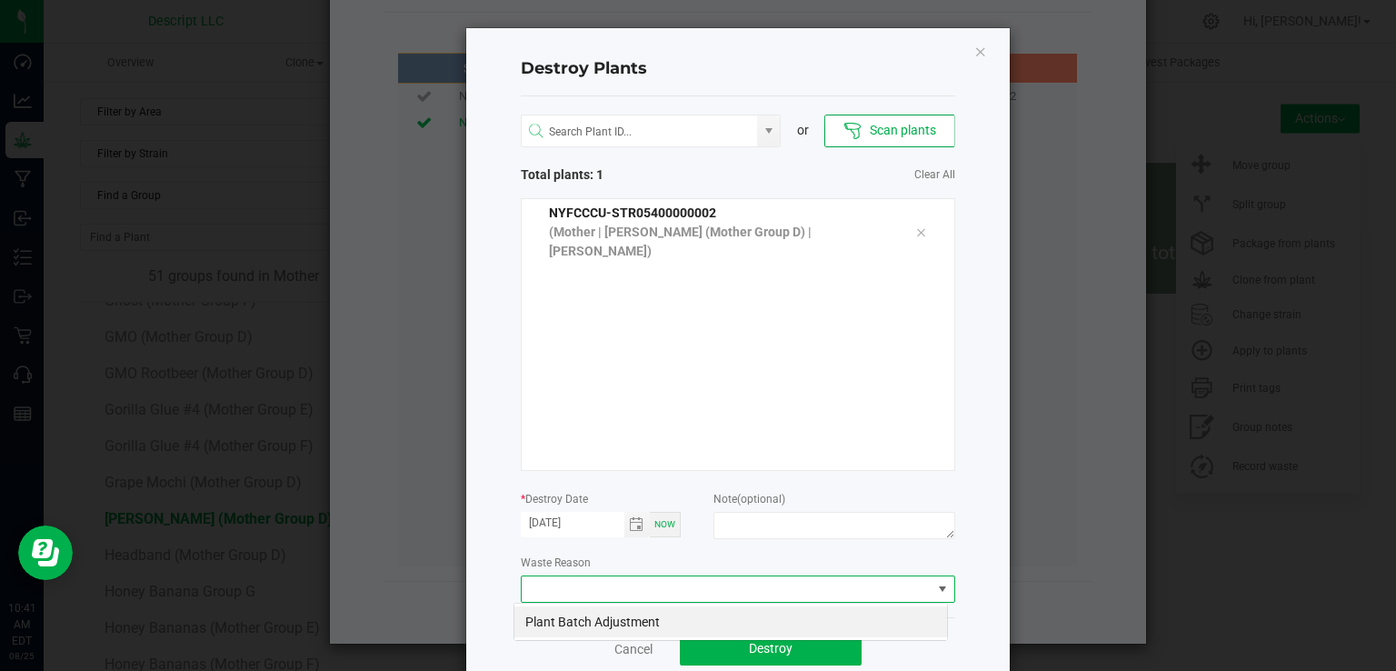
scroll to position [26, 434]
click at [680, 621] on li "Plant Batch Adjustment" at bounding box center [730, 621] width 432 height 31
click at [765, 658] on button "Destroy" at bounding box center [771, 648] width 182 height 33
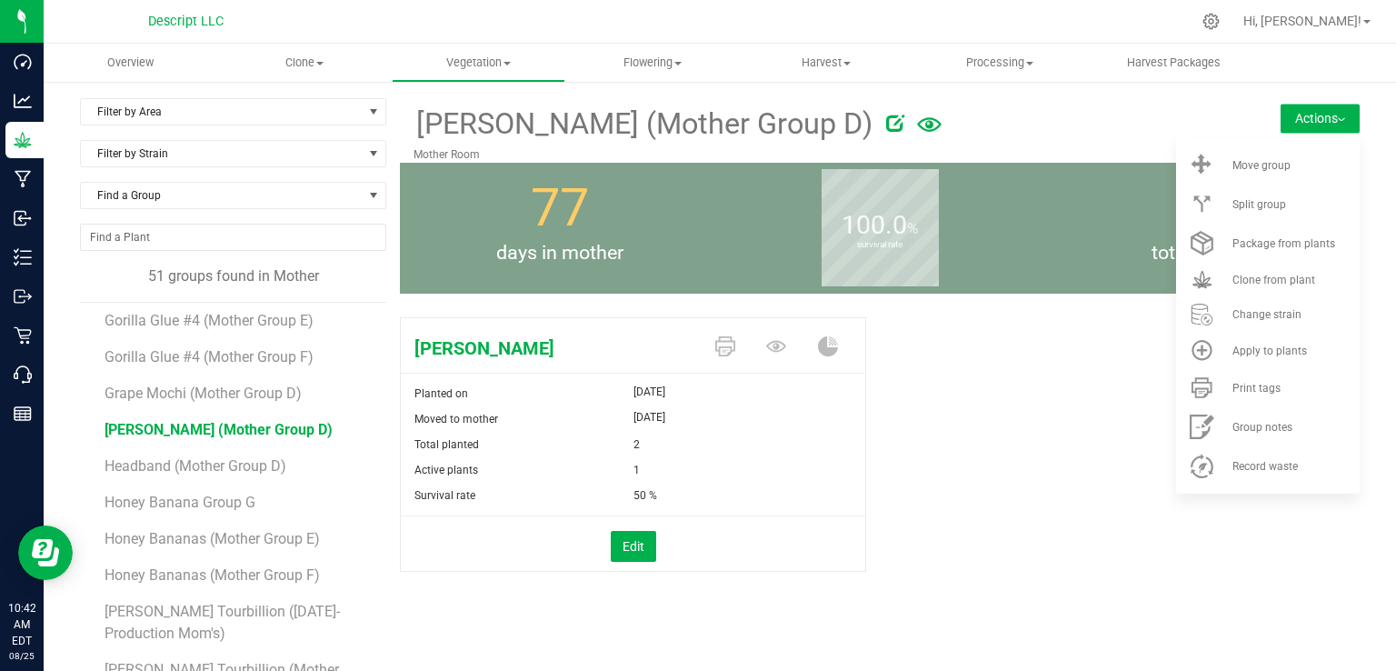
scroll to position [988, 0]
click at [243, 464] on span "Headband (Mother Group D)" at bounding box center [196, 465] width 185 height 17
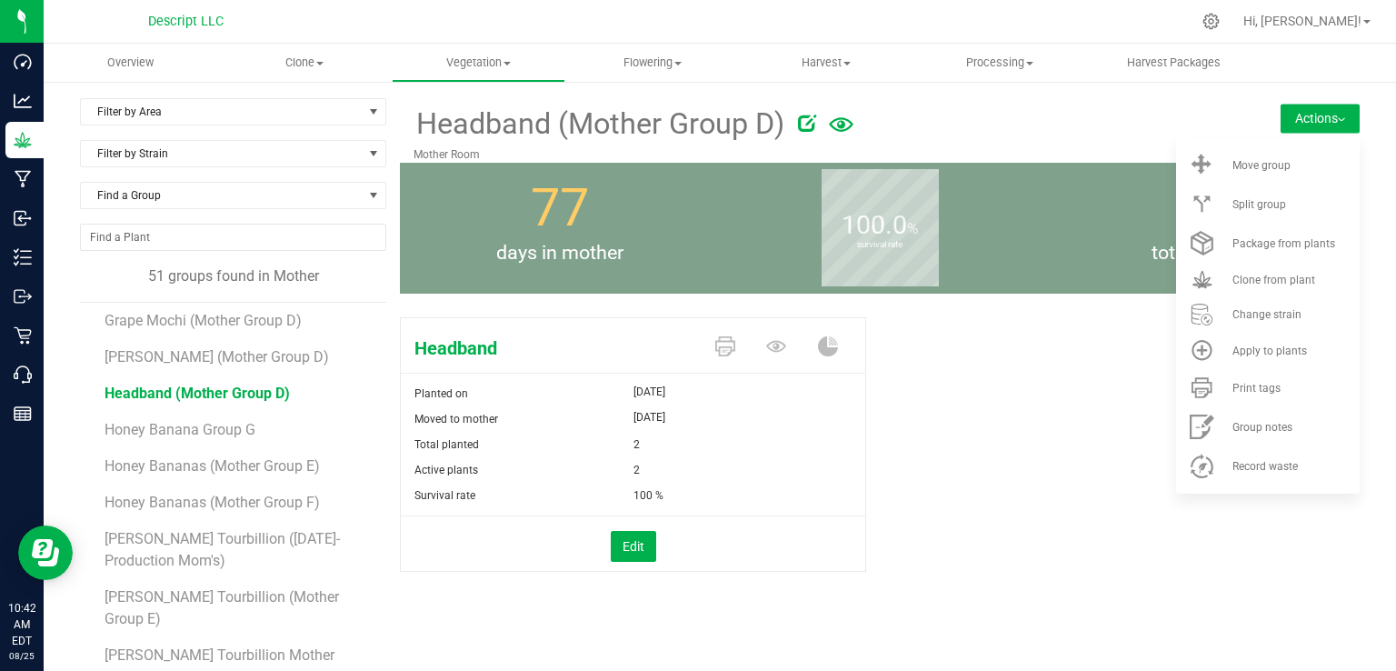
scroll to position [1061, 0]
click at [235, 465] on span "Honey Bananas (Mother Group E)" at bounding box center [214, 465] width 220 height 17
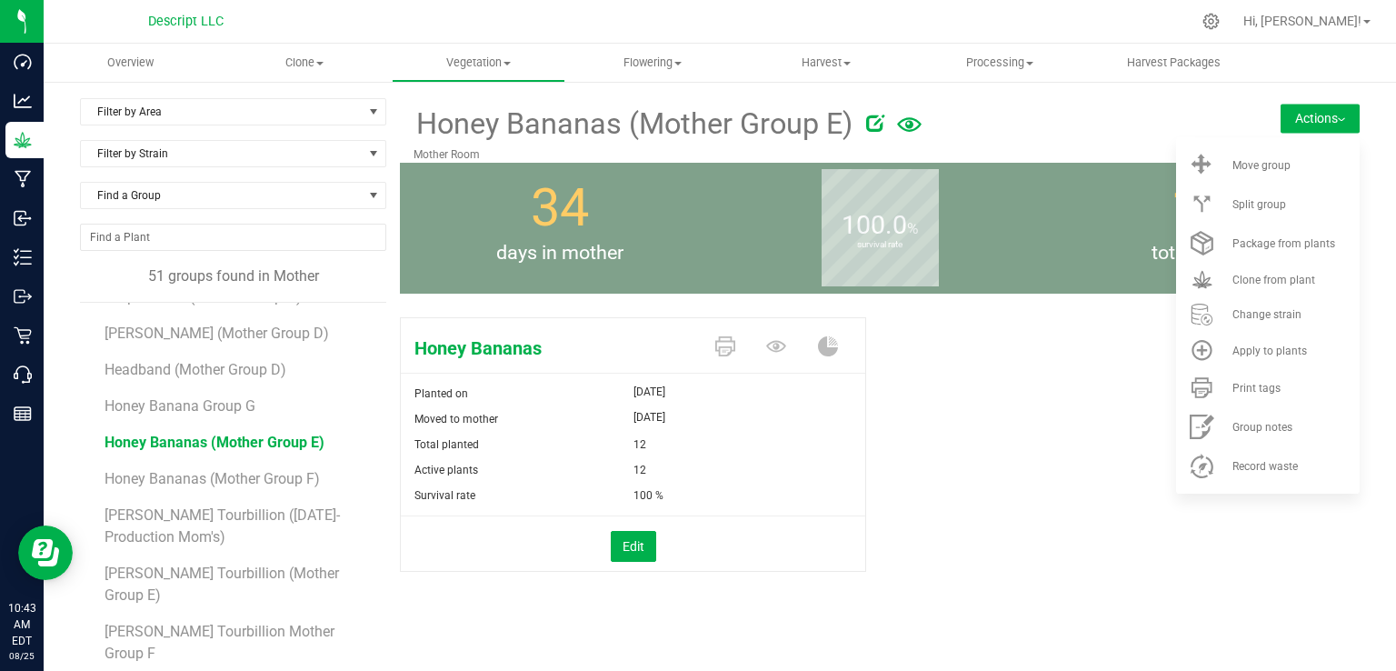
scroll to position [5, 0]
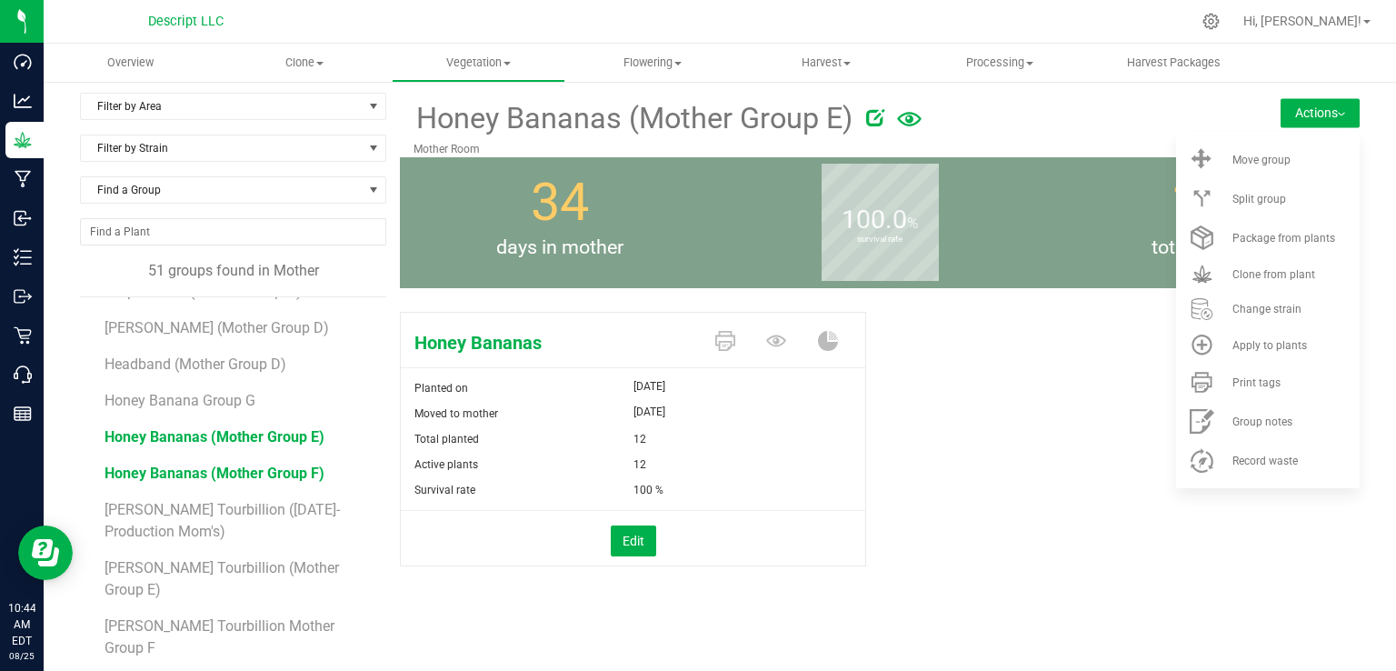
click at [303, 475] on span "Honey Bananas (Mother Group F)" at bounding box center [214, 472] width 220 height 17
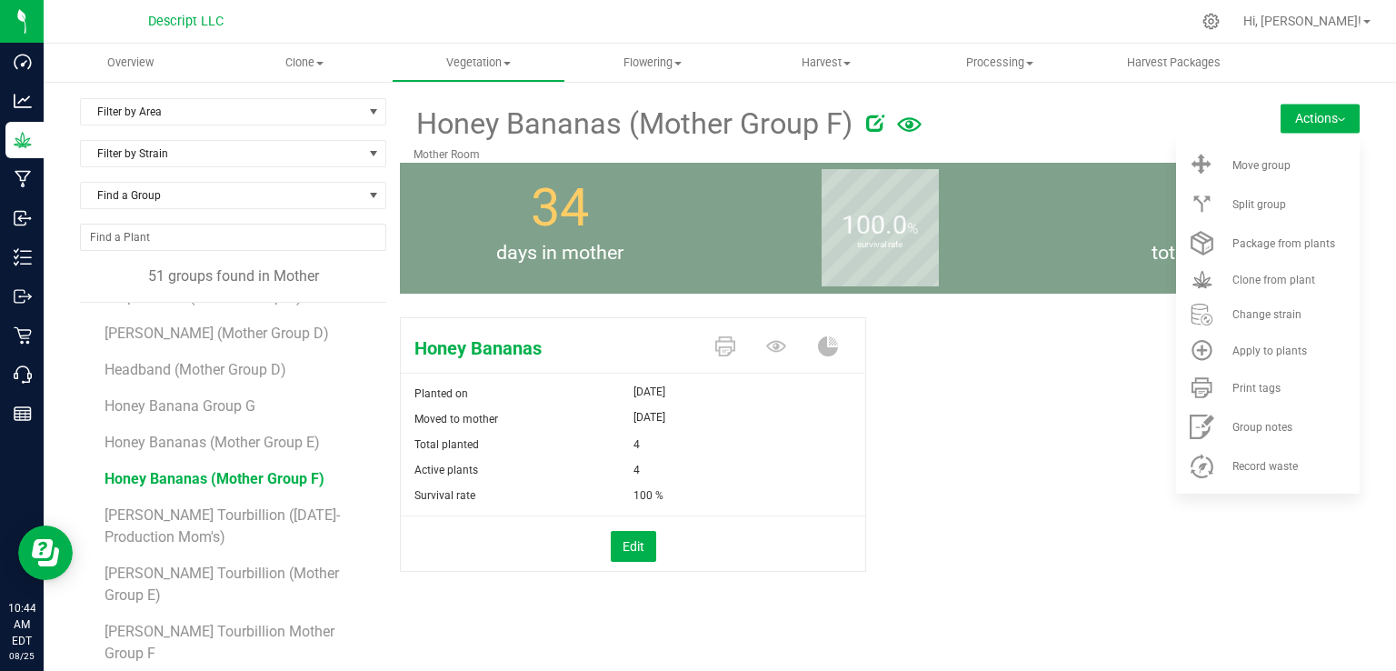
click at [769, 480] on div "4" at bounding box center [749, 469] width 233 height 25
click at [618, 555] on button "Edit" at bounding box center [633, 546] width 45 height 31
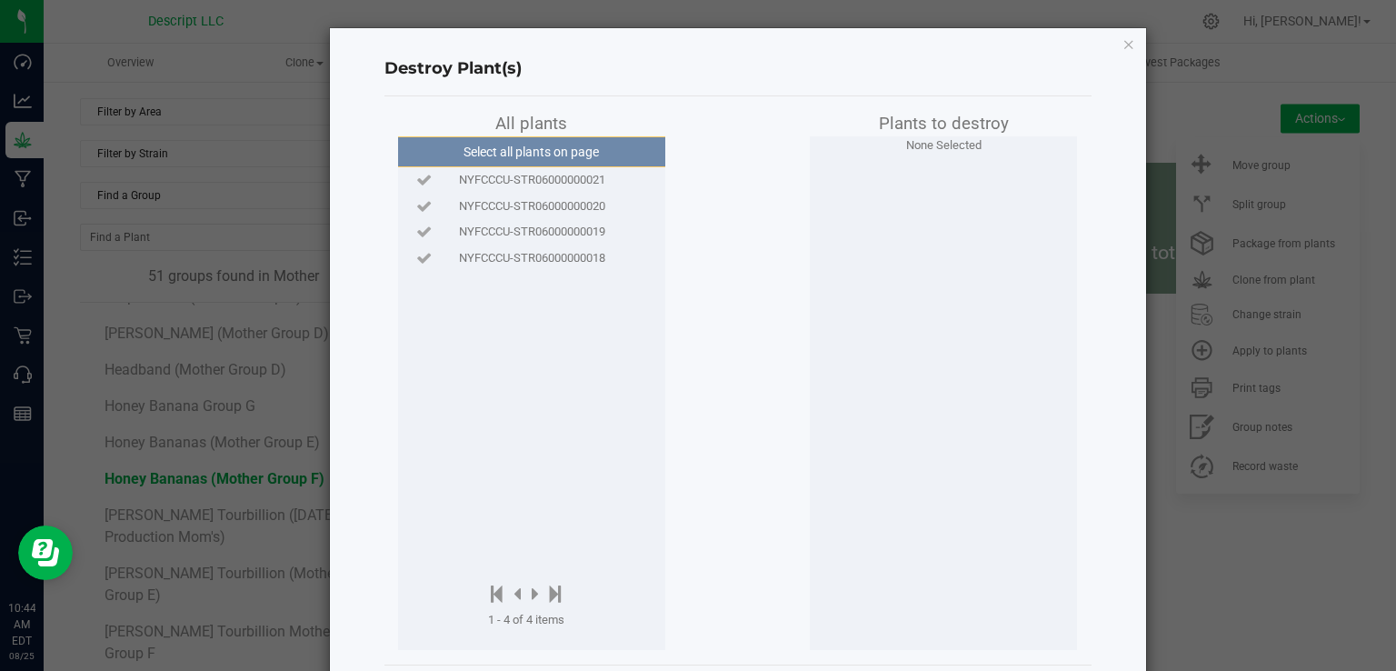
click at [487, 249] on span "NYFCCCU-STR06000000018" at bounding box center [532, 258] width 146 height 18
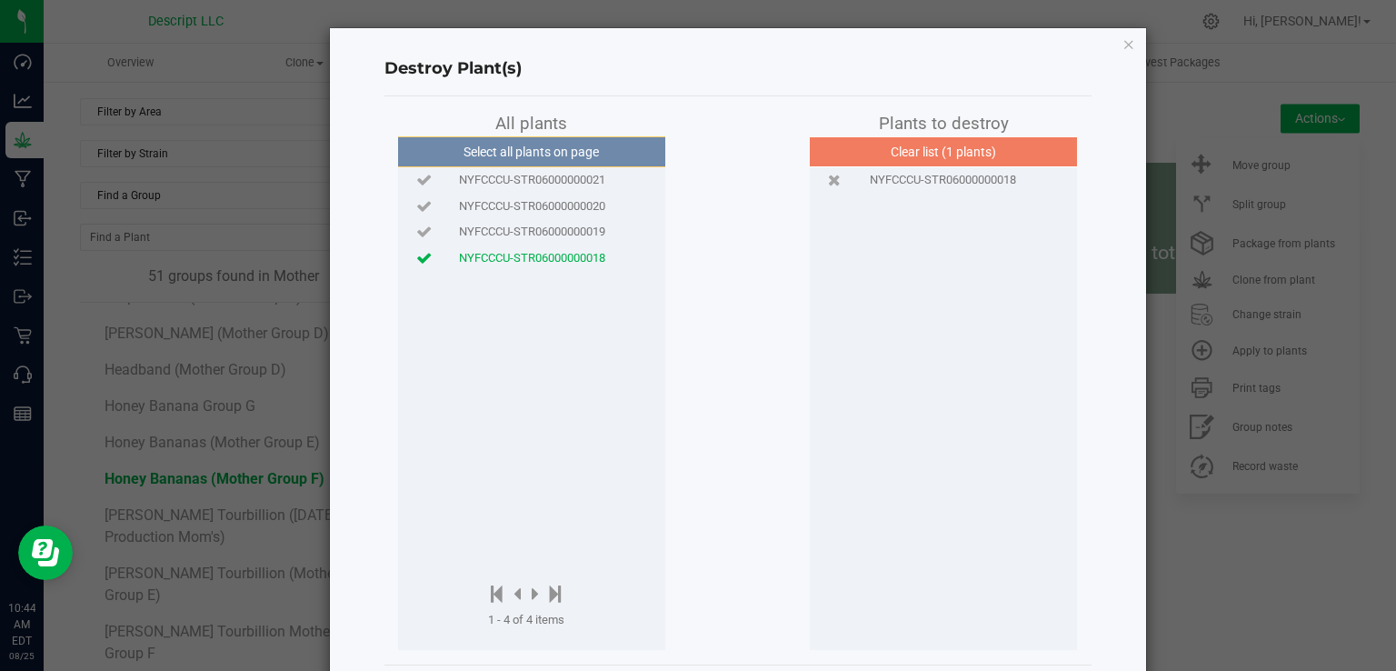
scroll to position [40, 0]
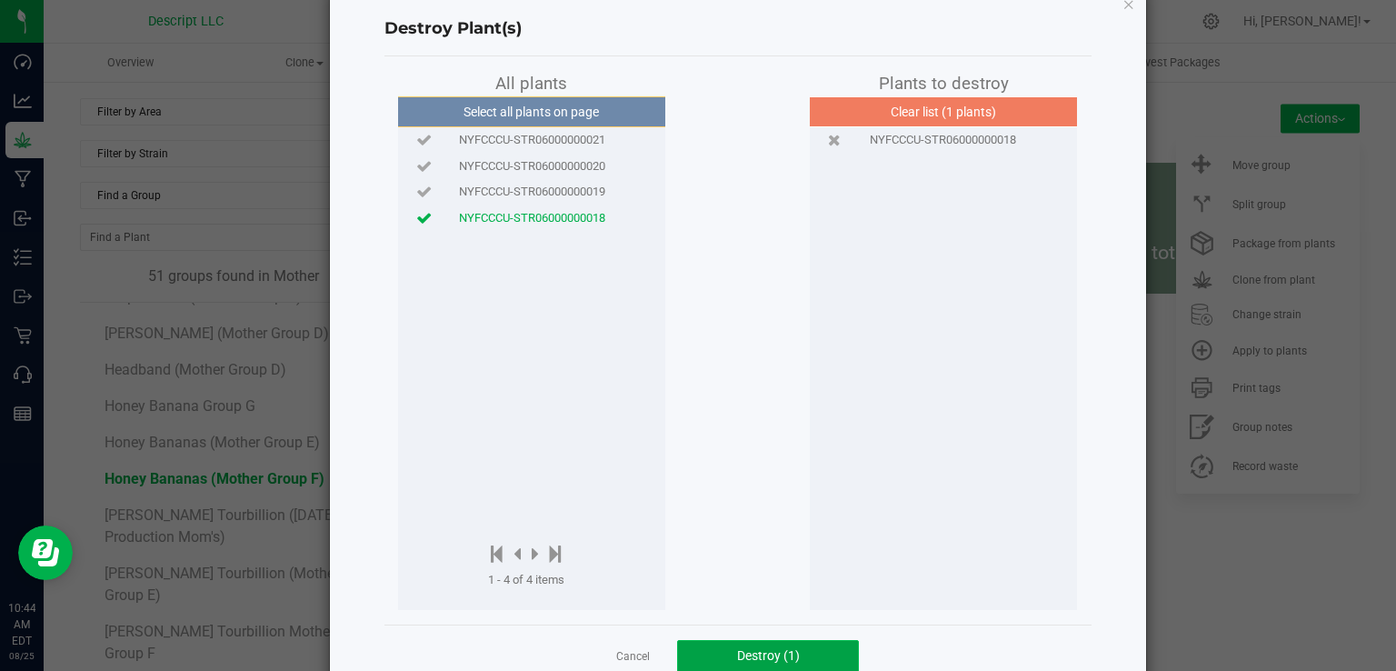
click at [787, 653] on span "Destroy (1)" at bounding box center [768, 655] width 63 height 15
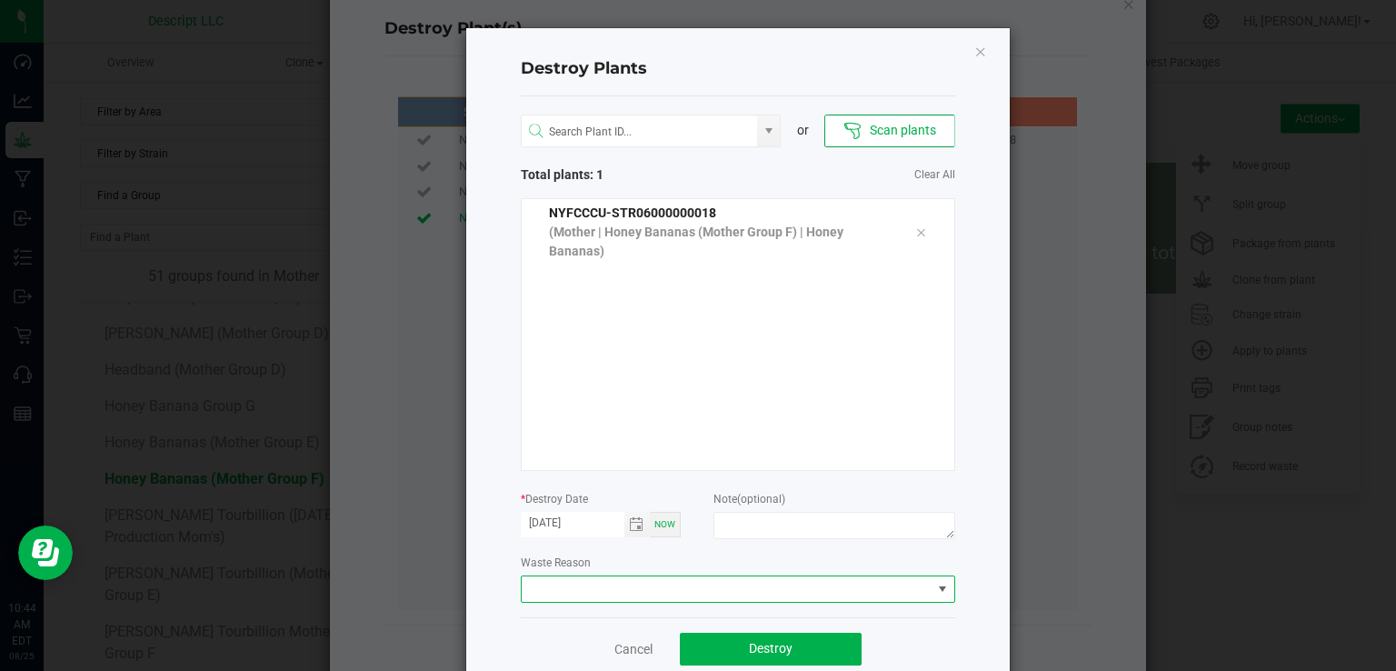
click at [631, 586] on span at bounding box center [727, 588] width 410 height 25
click at [622, 613] on li "Plant Batch Adjustment" at bounding box center [730, 621] width 432 height 31
click at [763, 655] on span "Destroy" at bounding box center [771, 648] width 44 height 15
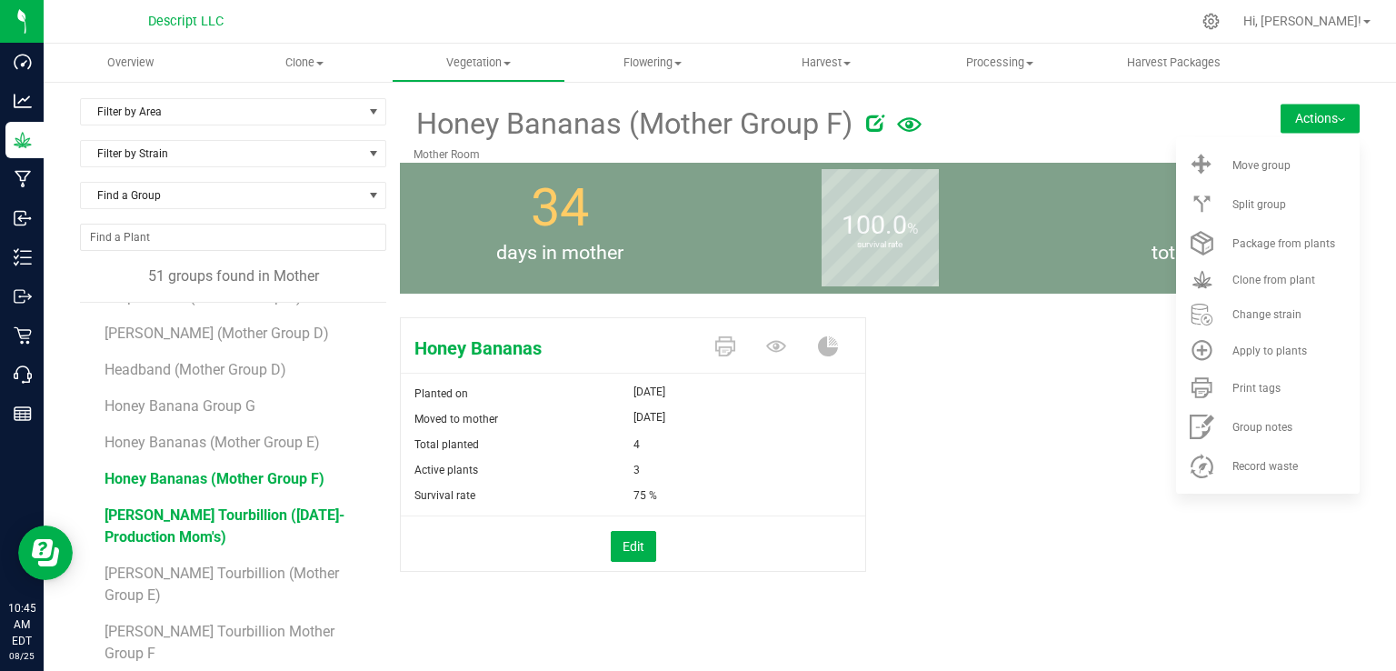
click at [283, 514] on span "Leo Stone's Tourbillion (5.27.25-Production Mom's)" at bounding box center [224, 525] width 240 height 39
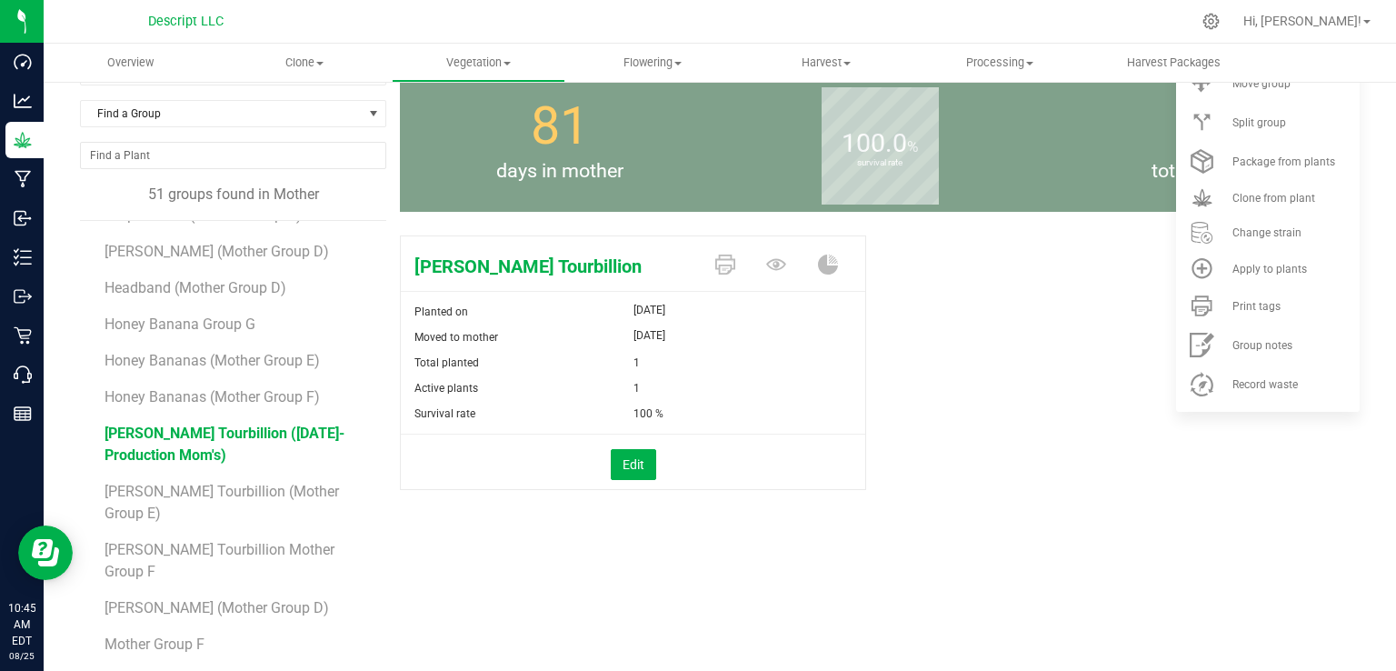
scroll to position [104, 0]
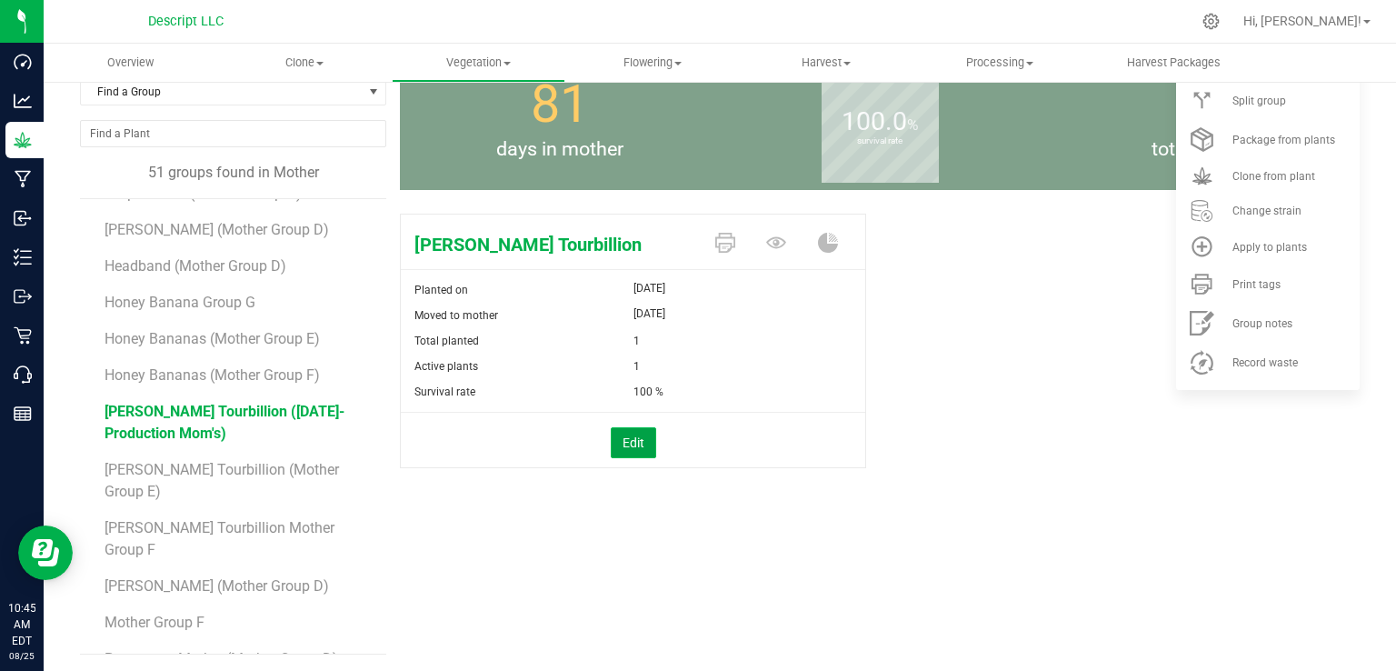
click at [615, 448] on button "Edit" at bounding box center [633, 442] width 45 height 31
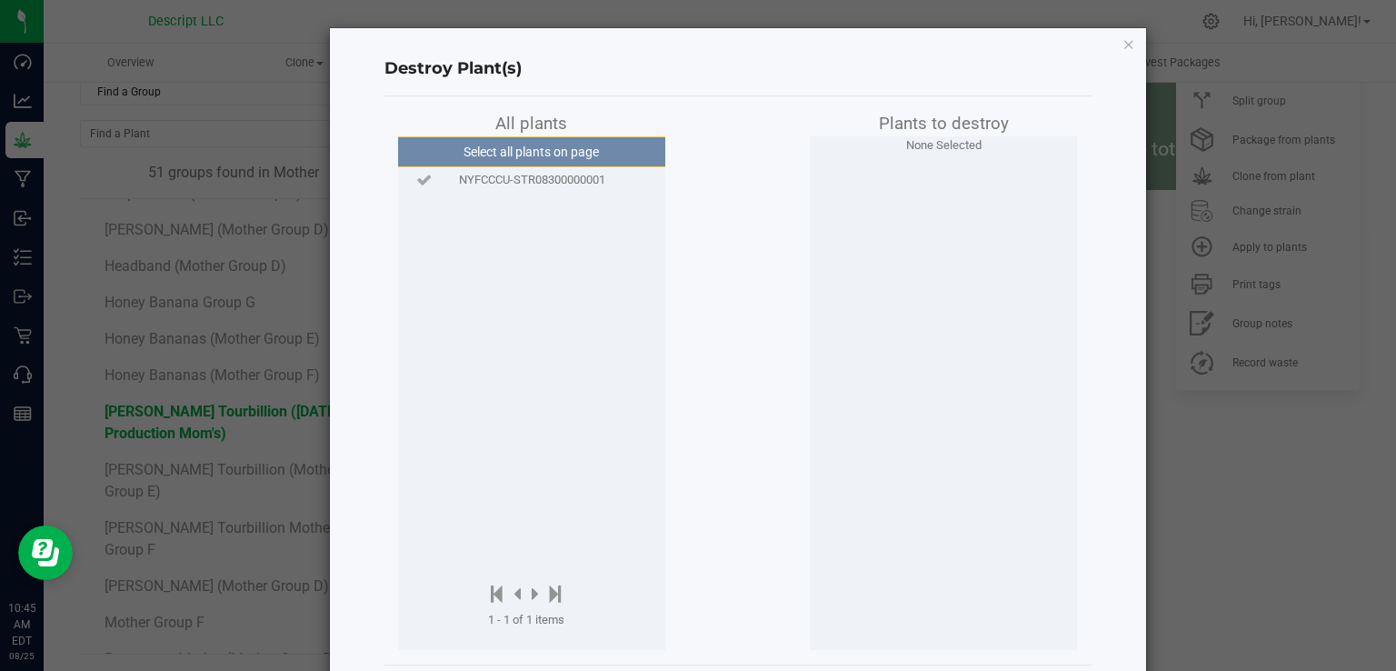
click at [581, 176] on span "NYFCCCU-STR08300000001" at bounding box center [532, 180] width 146 height 18
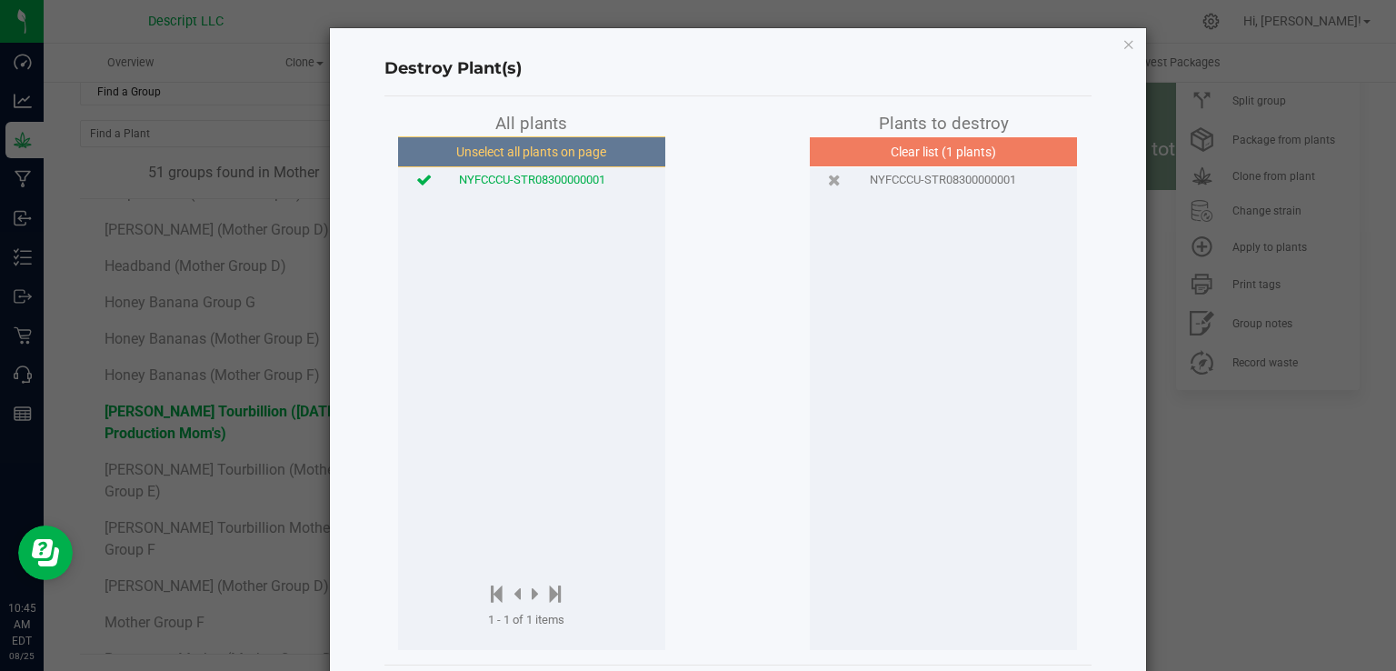
scroll to position [84, 0]
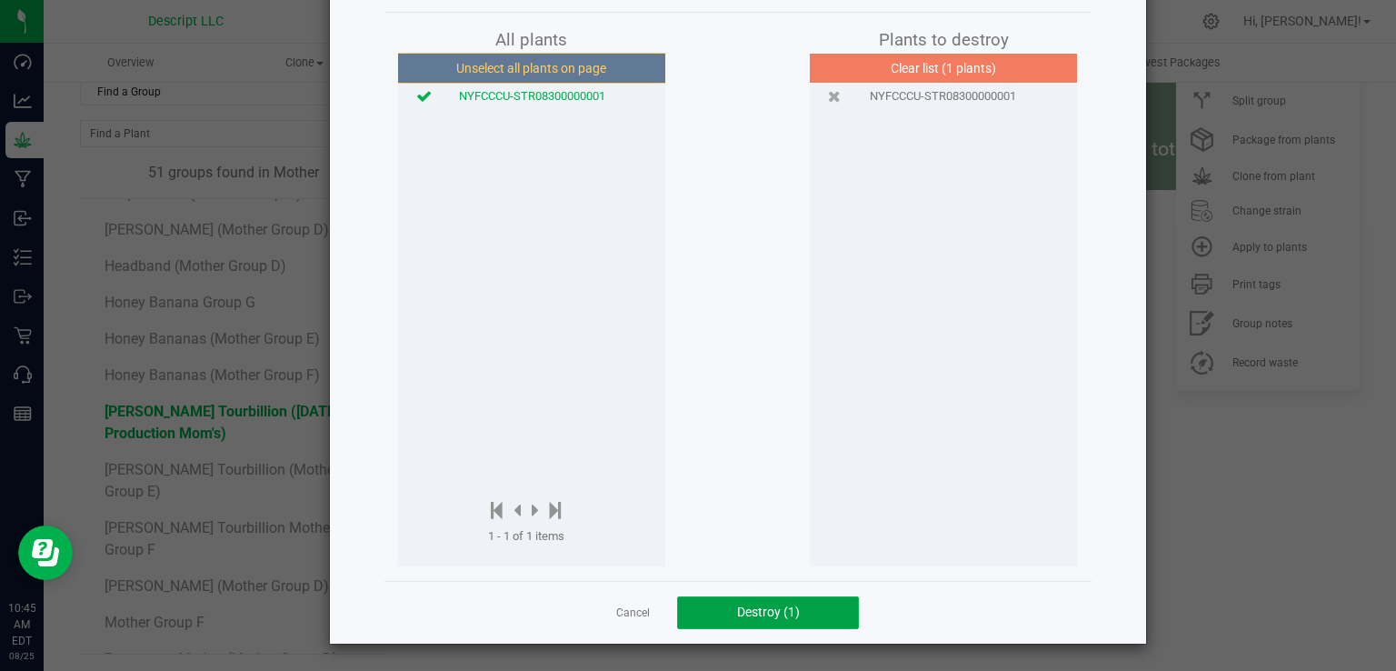
click at [800, 610] on button "Destroy (1)" at bounding box center [768, 612] width 182 height 33
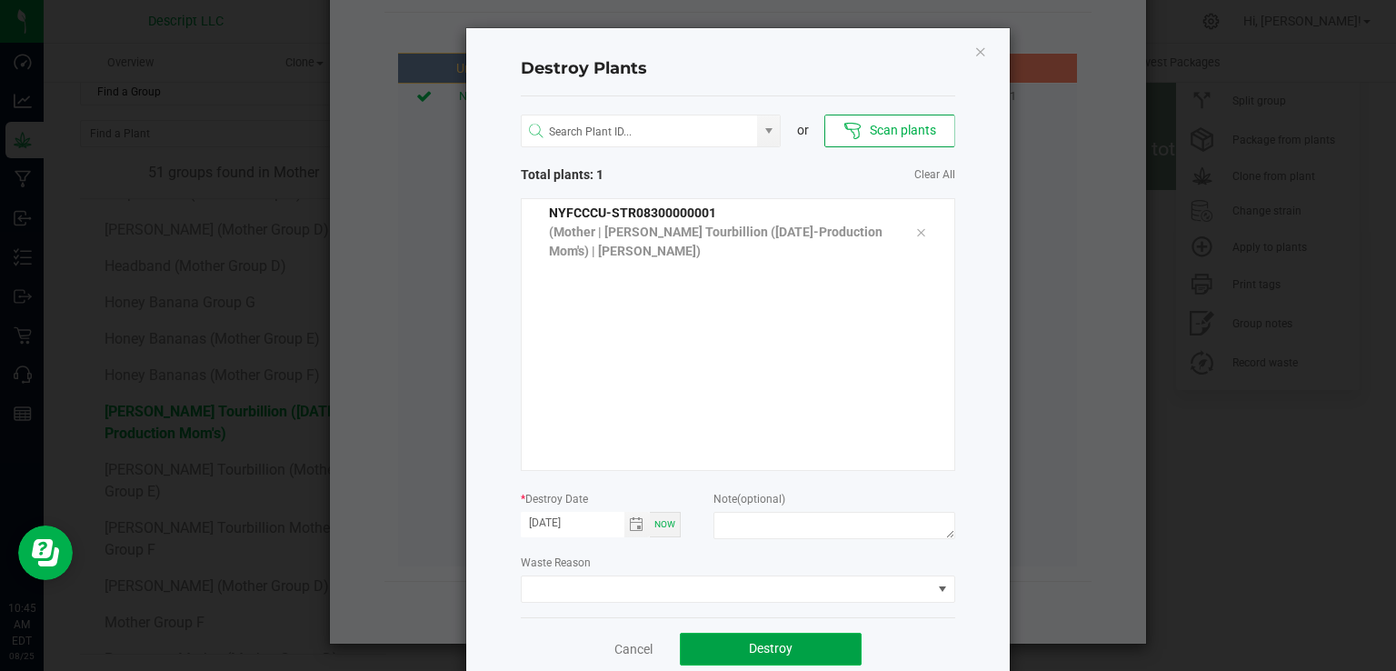
click at [803, 633] on button "Destroy" at bounding box center [771, 648] width 182 height 33
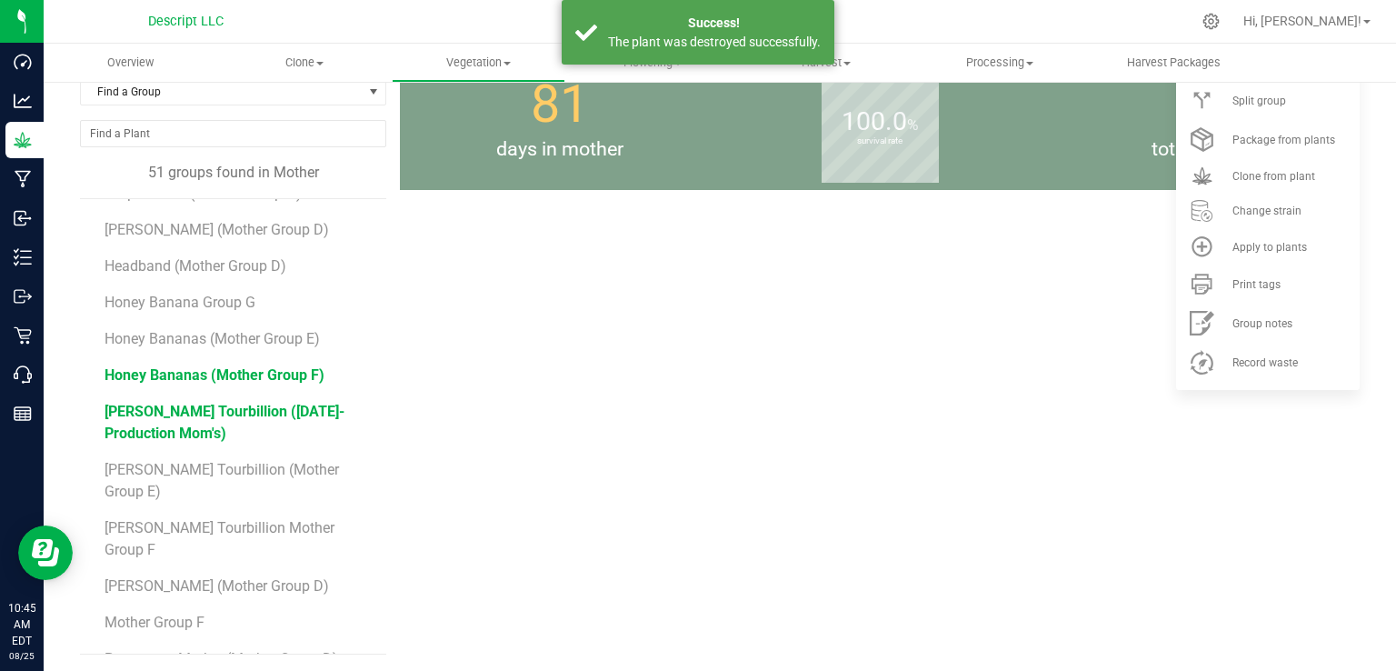
click at [298, 372] on span "Honey Bananas (Mother Group F)" at bounding box center [214, 374] width 220 height 17
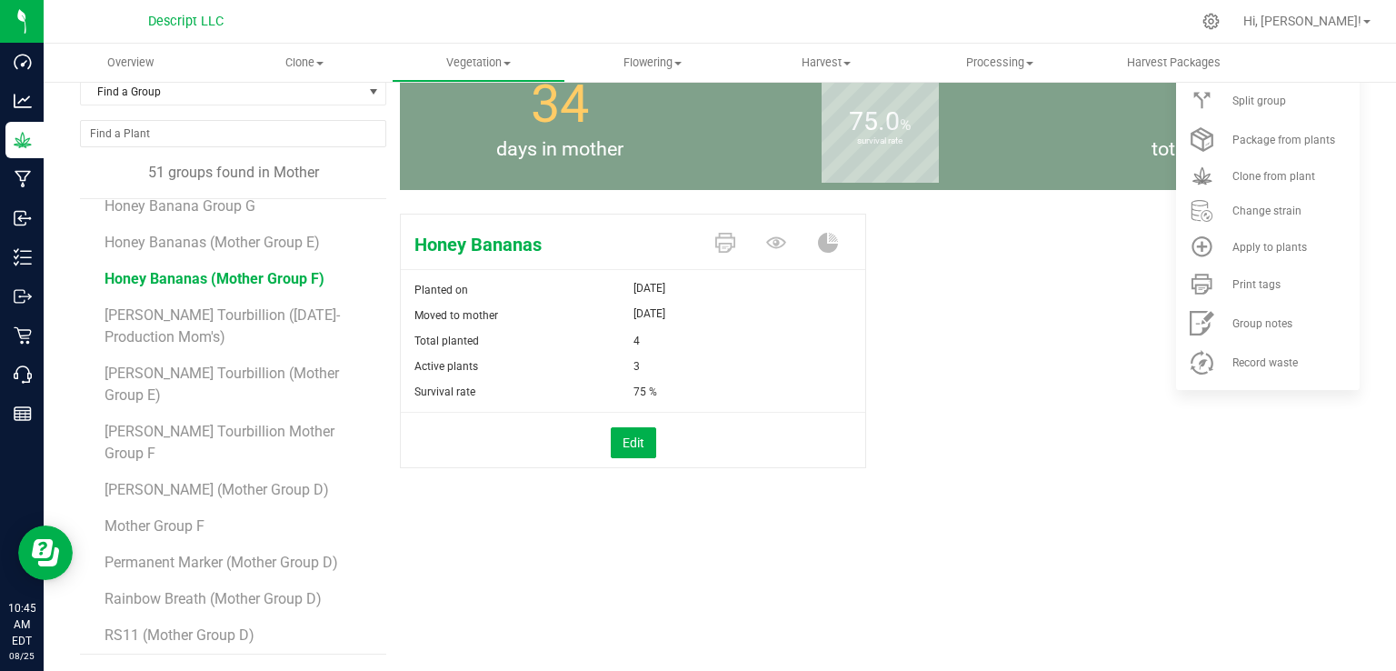
scroll to position [1185, 0]
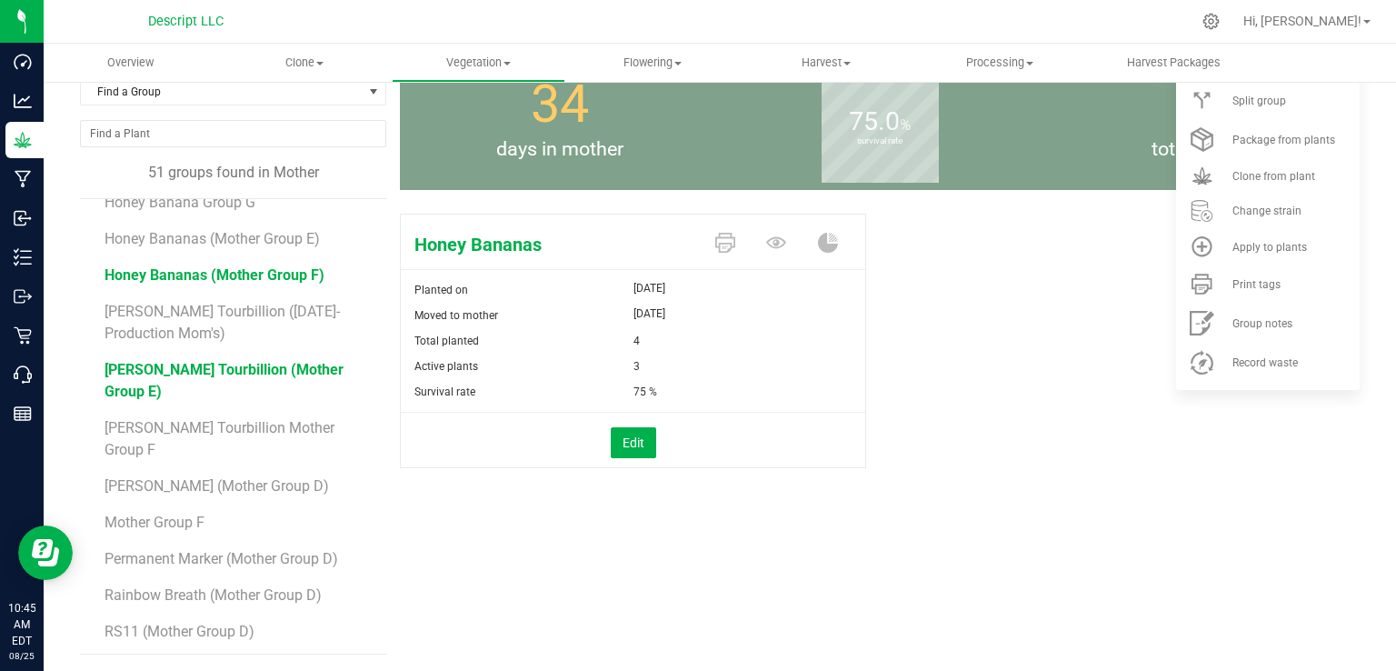
click at [259, 364] on span "Leo Stone's Tourbillion (Mother Group E)" at bounding box center [223, 380] width 239 height 39
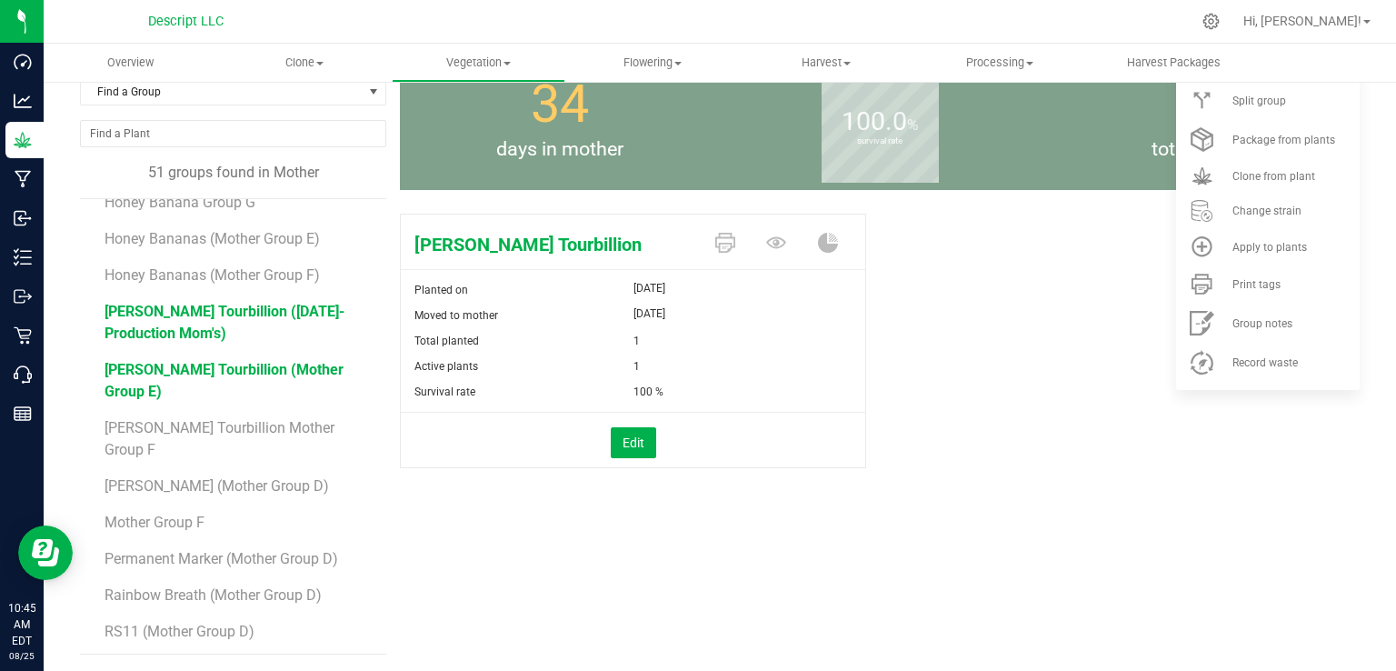
click at [227, 317] on span "Leo Stone's Tourbillion (5.27.25-Production Mom's)" at bounding box center [224, 322] width 240 height 39
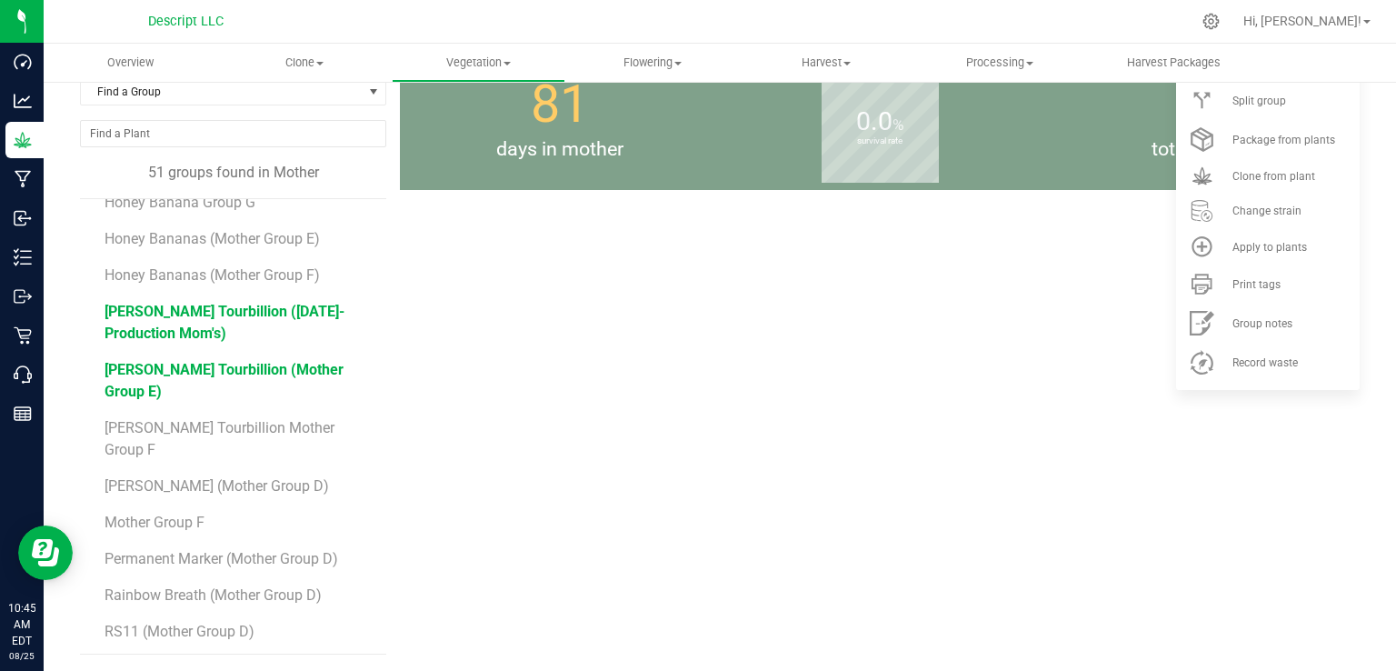
click at [218, 366] on span "Leo Stone's Tourbillion (Mother Group E)" at bounding box center [223, 380] width 239 height 39
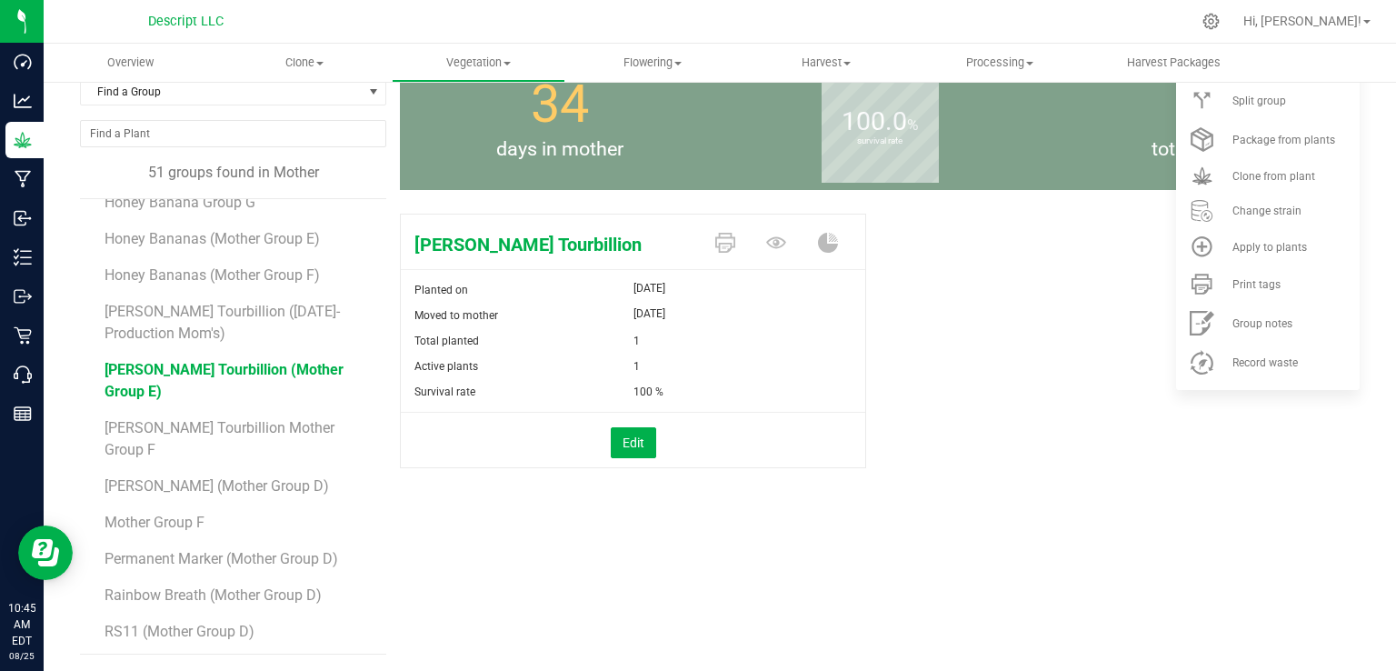
click at [652, 438] on div "Edit" at bounding box center [633, 442] width 492 height 31
click at [631, 435] on button "Edit" at bounding box center [633, 442] width 45 height 31
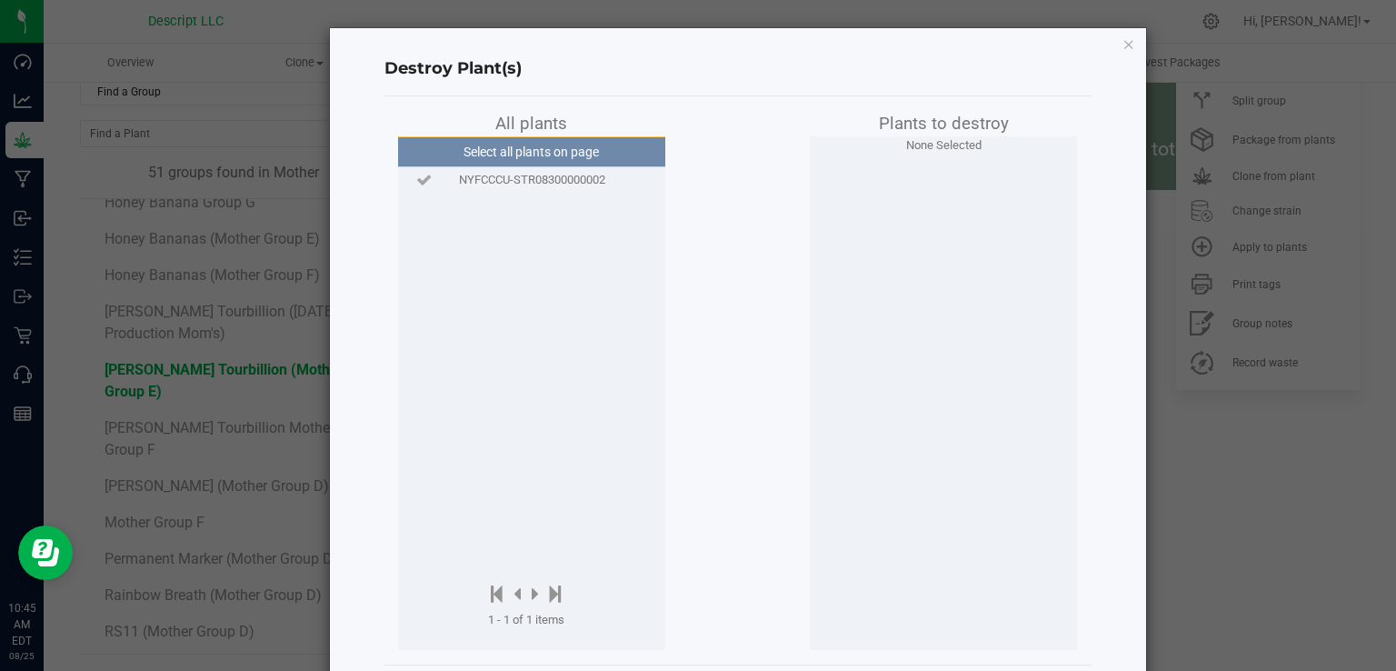
click at [571, 171] on span "NYFCCCU-STR08300000002" at bounding box center [532, 180] width 146 height 18
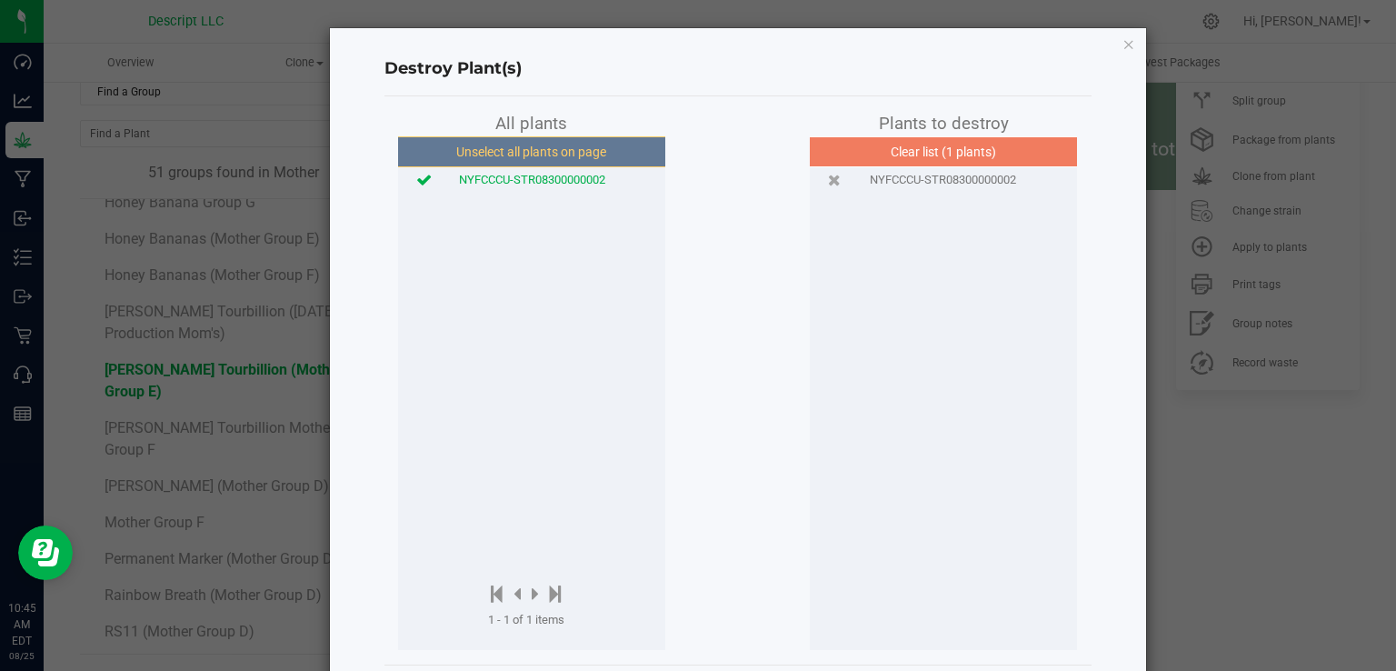
scroll to position [84, 0]
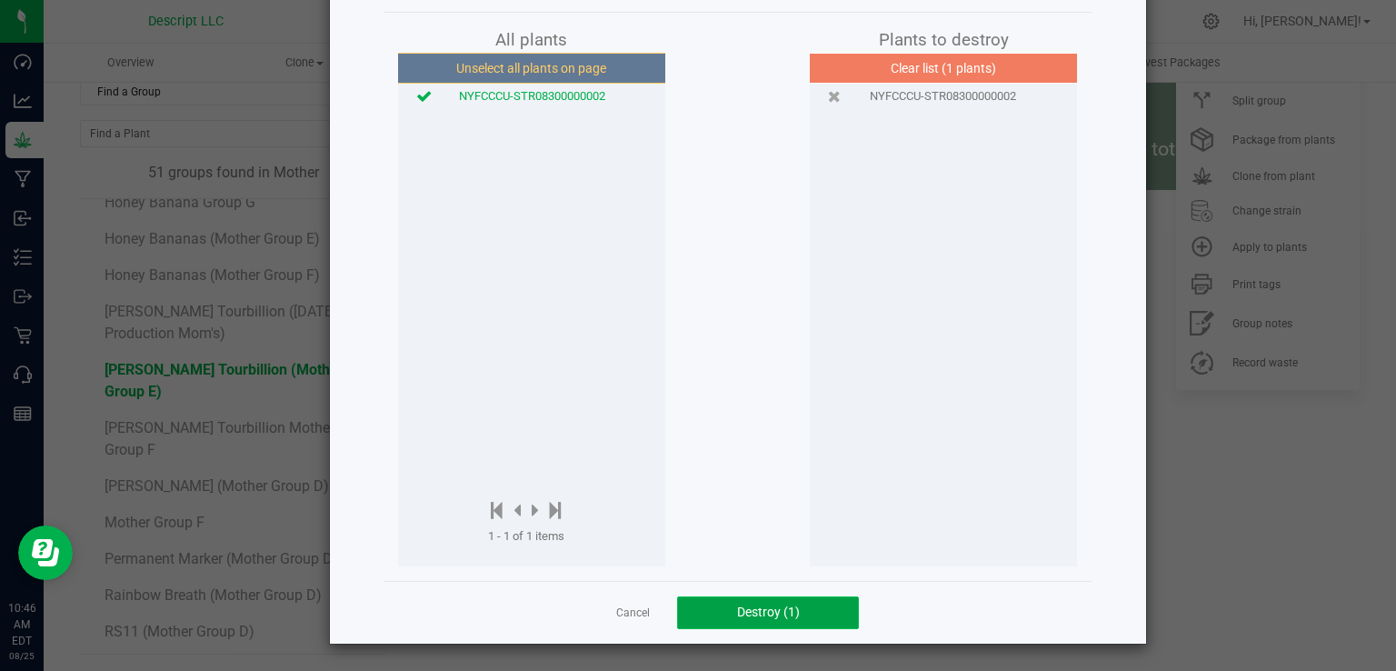
click at [767, 627] on button "Destroy (1)" at bounding box center [768, 612] width 182 height 33
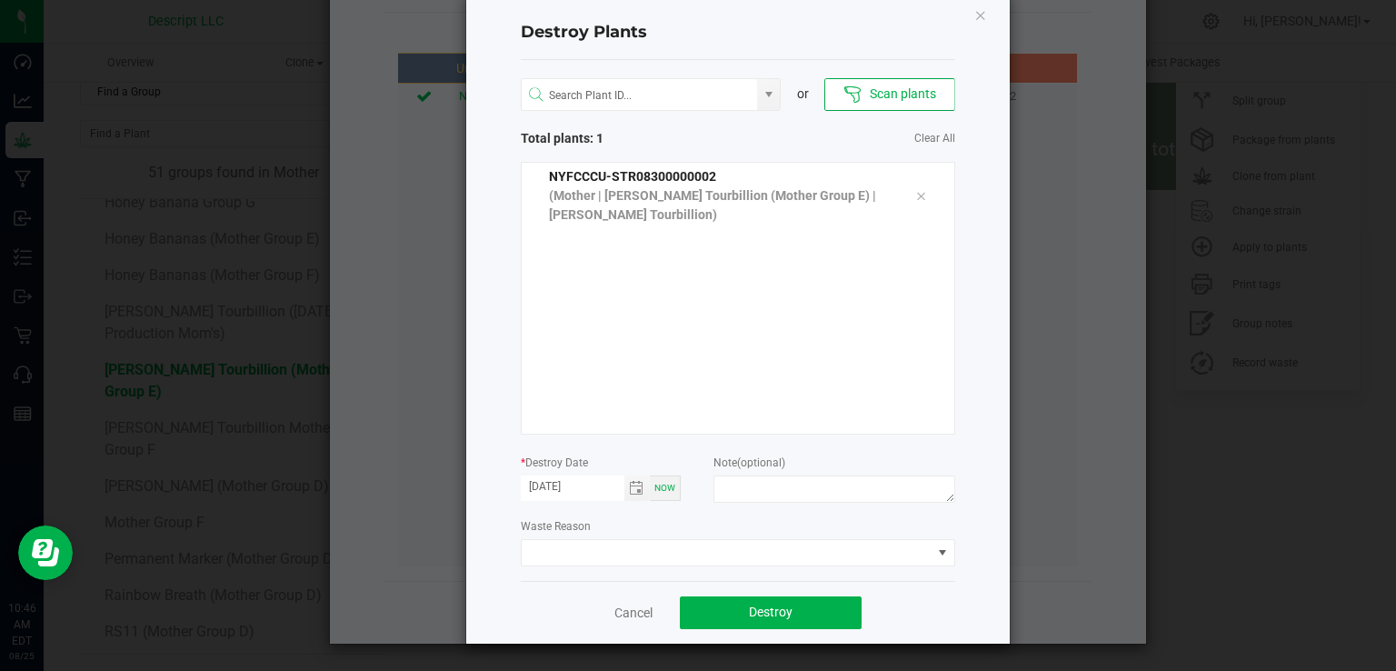
scroll to position [36, 0]
click at [619, 560] on span at bounding box center [727, 552] width 410 height 25
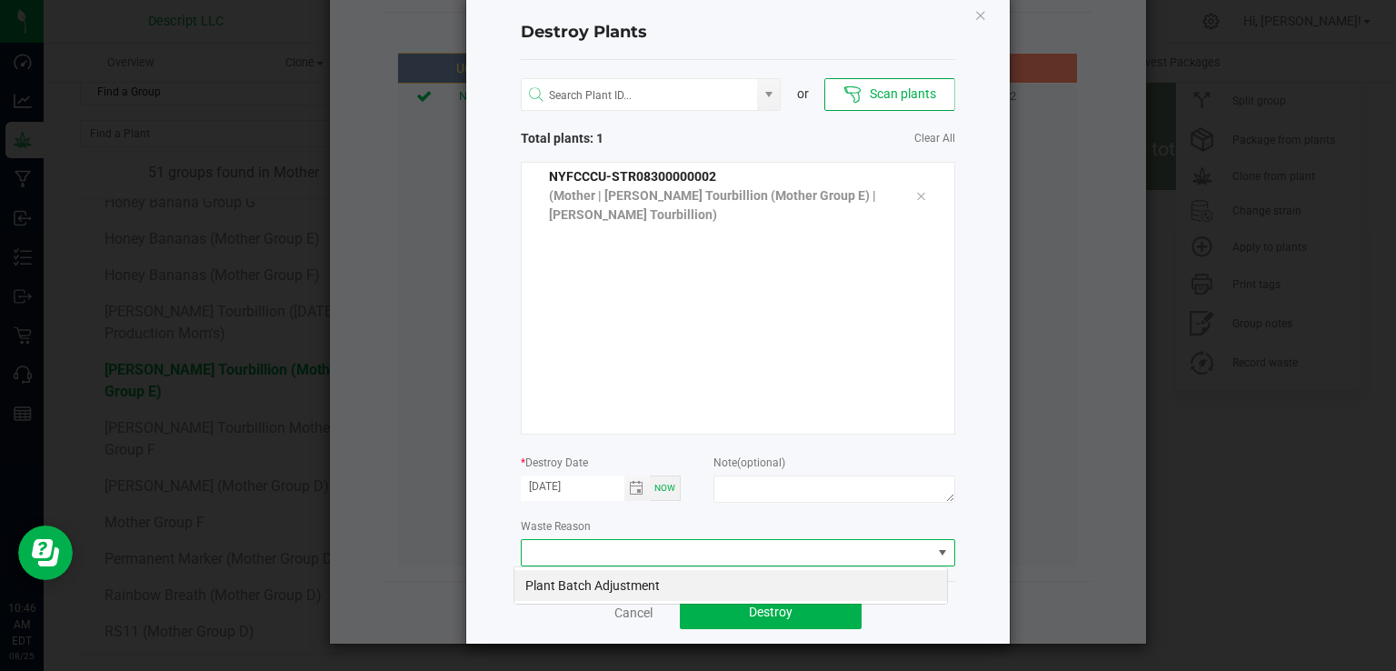
scroll to position [26, 434]
click at [611, 588] on li "Plant Batch Adjustment" at bounding box center [730, 585] width 432 height 31
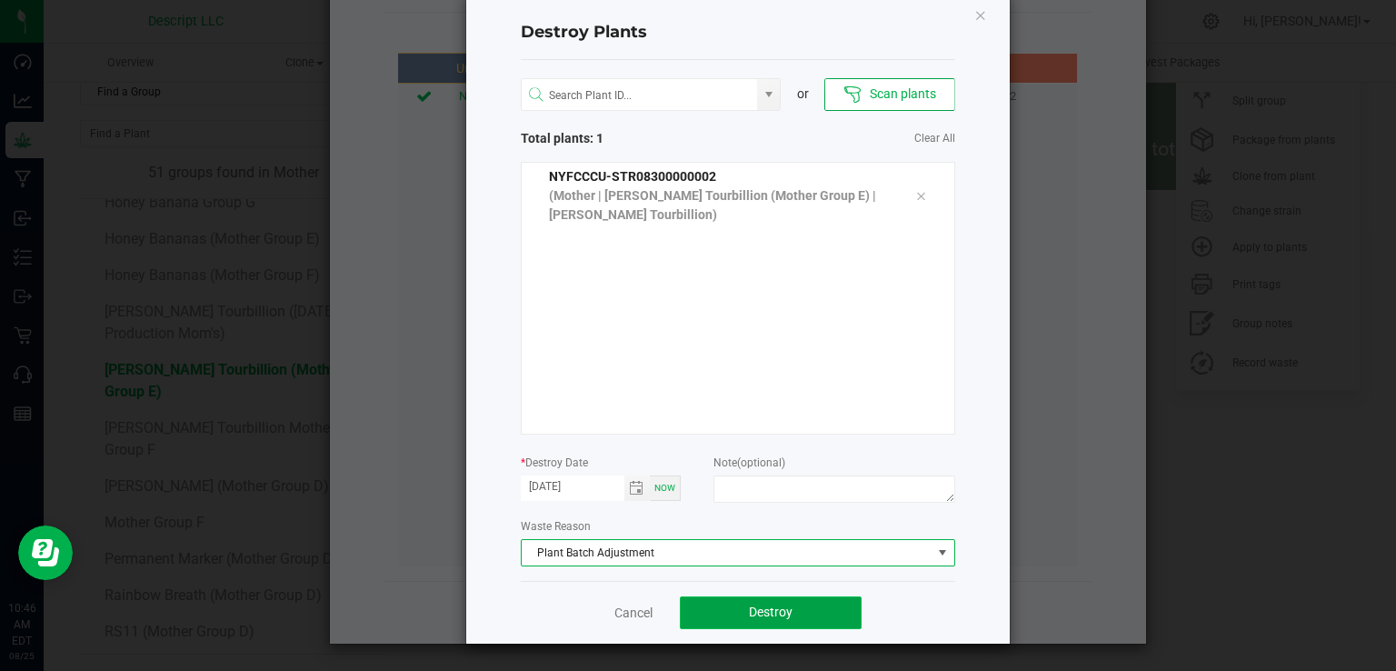
click at [750, 614] on span "Destroy" at bounding box center [771, 611] width 44 height 15
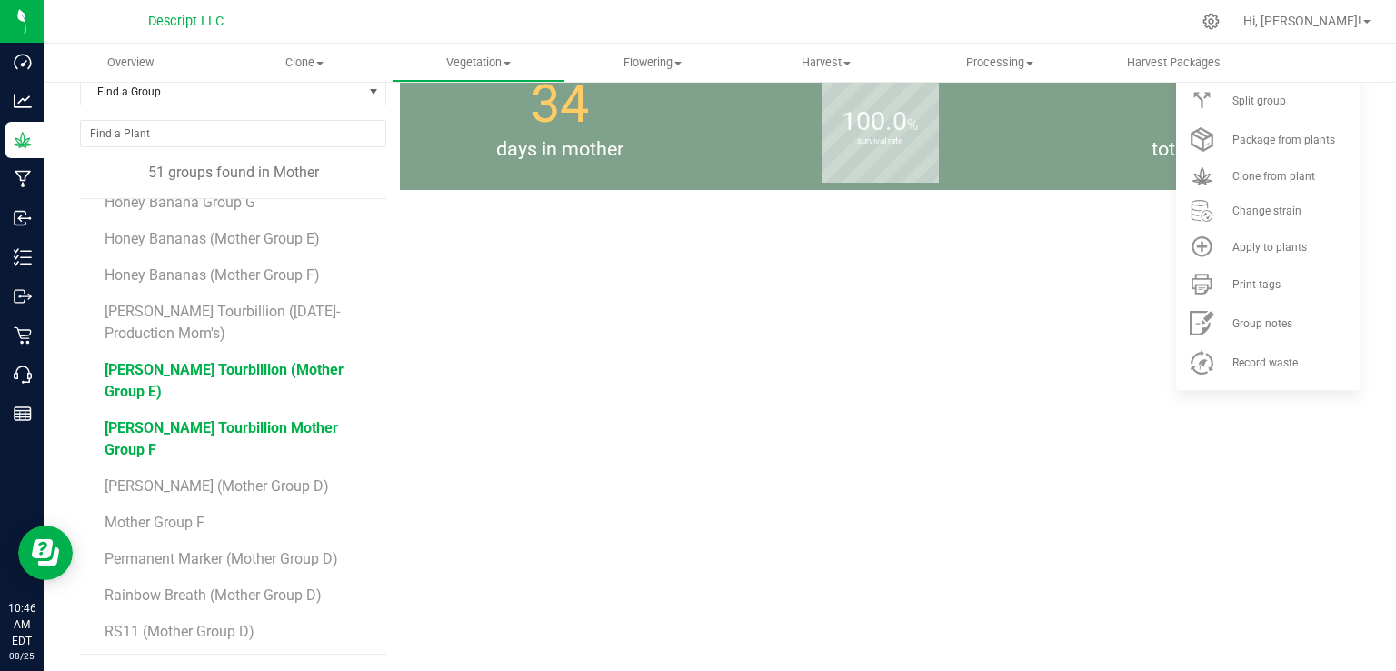
click at [323, 423] on span "[PERSON_NAME] Tourbillion Mother Group F" at bounding box center [220, 438] width 233 height 39
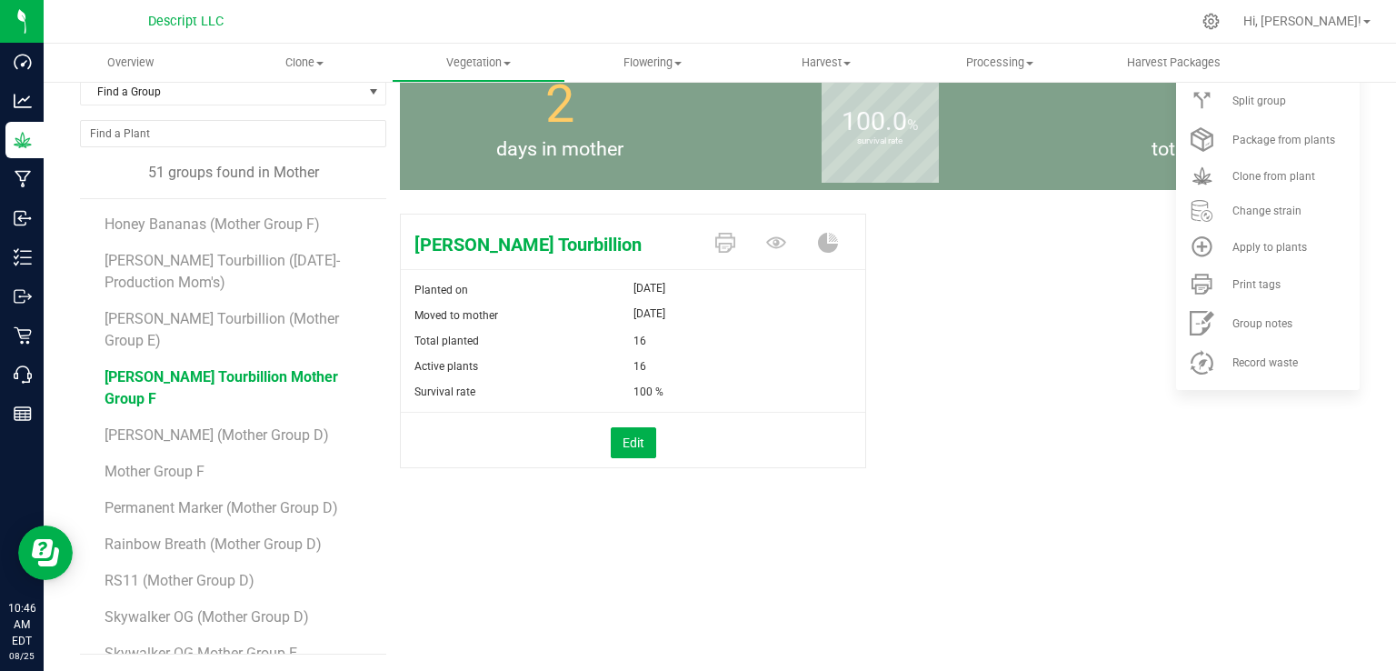
scroll to position [1236, 0]
click at [272, 426] on span "[PERSON_NAME] (Mother Group D)" at bounding box center [216, 434] width 224 height 17
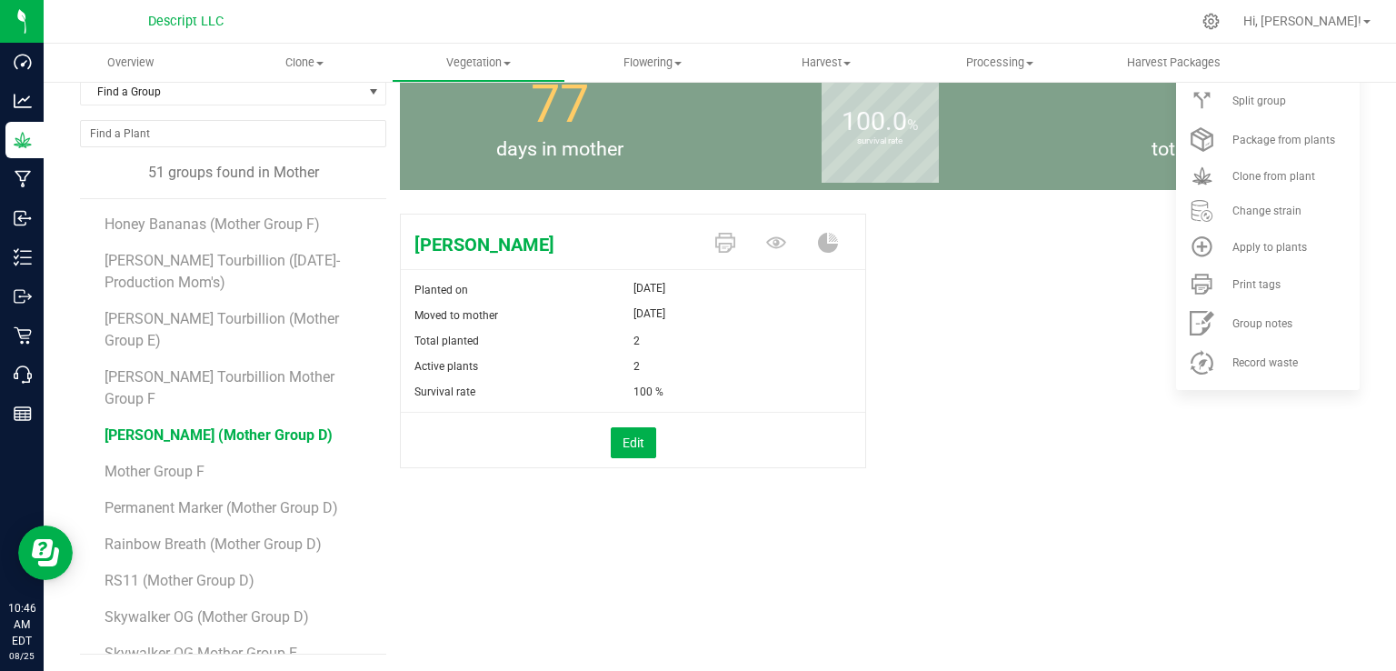
click at [206, 448] on li "Mother Group F" at bounding box center [238, 464] width 269 height 36
click at [193, 462] on span "Mother Group F" at bounding box center [155, 470] width 103 height 17
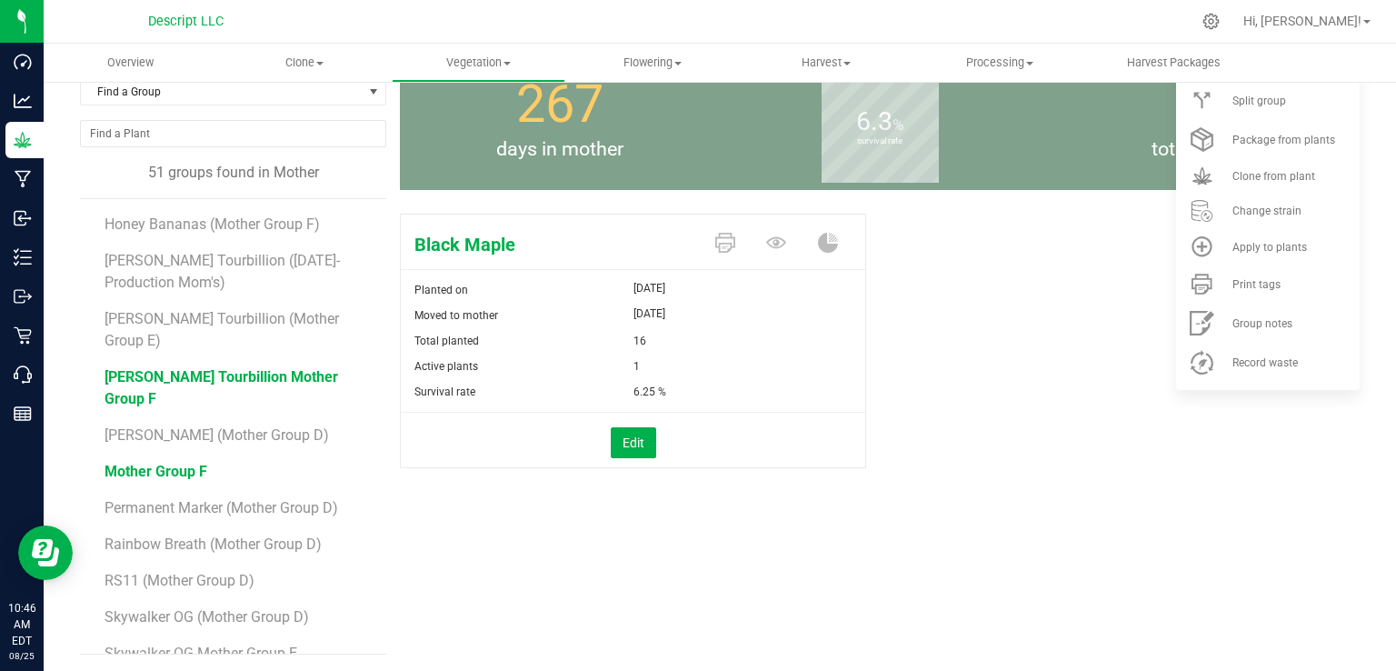
click at [211, 378] on span "[PERSON_NAME] Tourbillion Mother Group F" at bounding box center [220, 387] width 233 height 39
click at [167, 462] on span "Mother Group F" at bounding box center [155, 470] width 103 height 17
click at [625, 448] on button "Edit" at bounding box center [633, 442] width 45 height 31
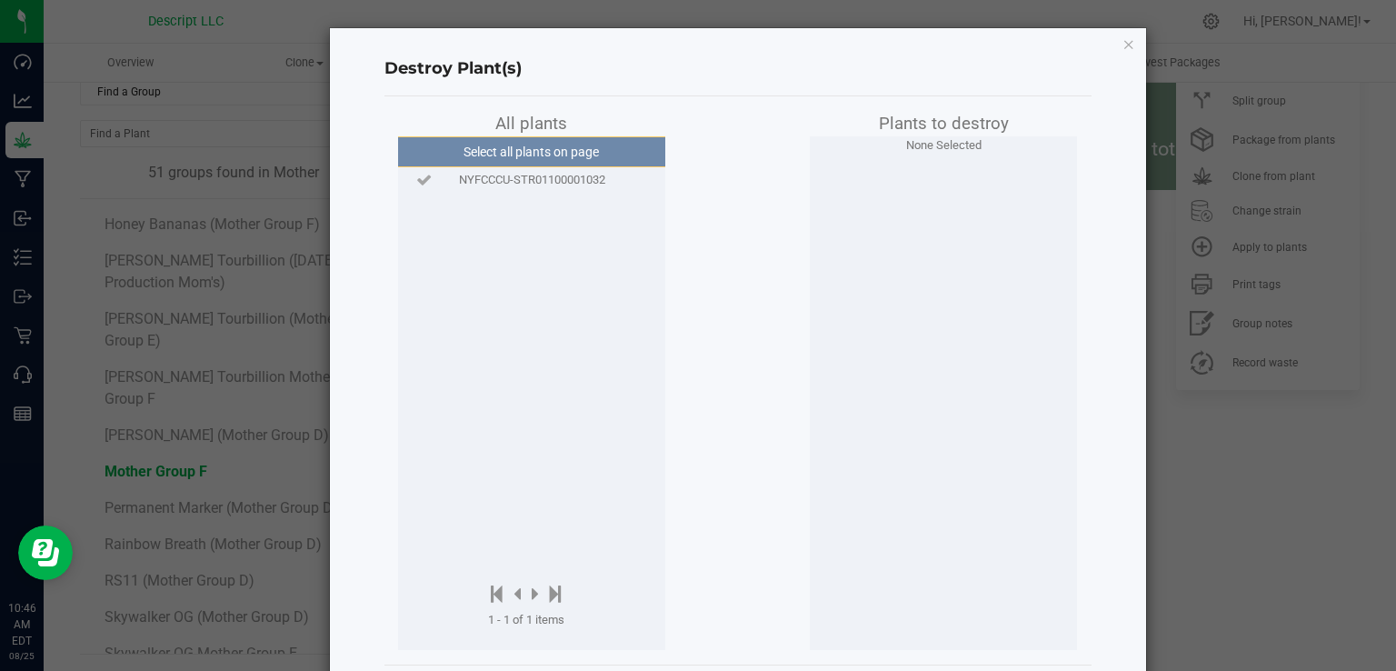
click at [590, 186] on span "NYFCCCU-STR01100001032" at bounding box center [532, 180] width 146 height 18
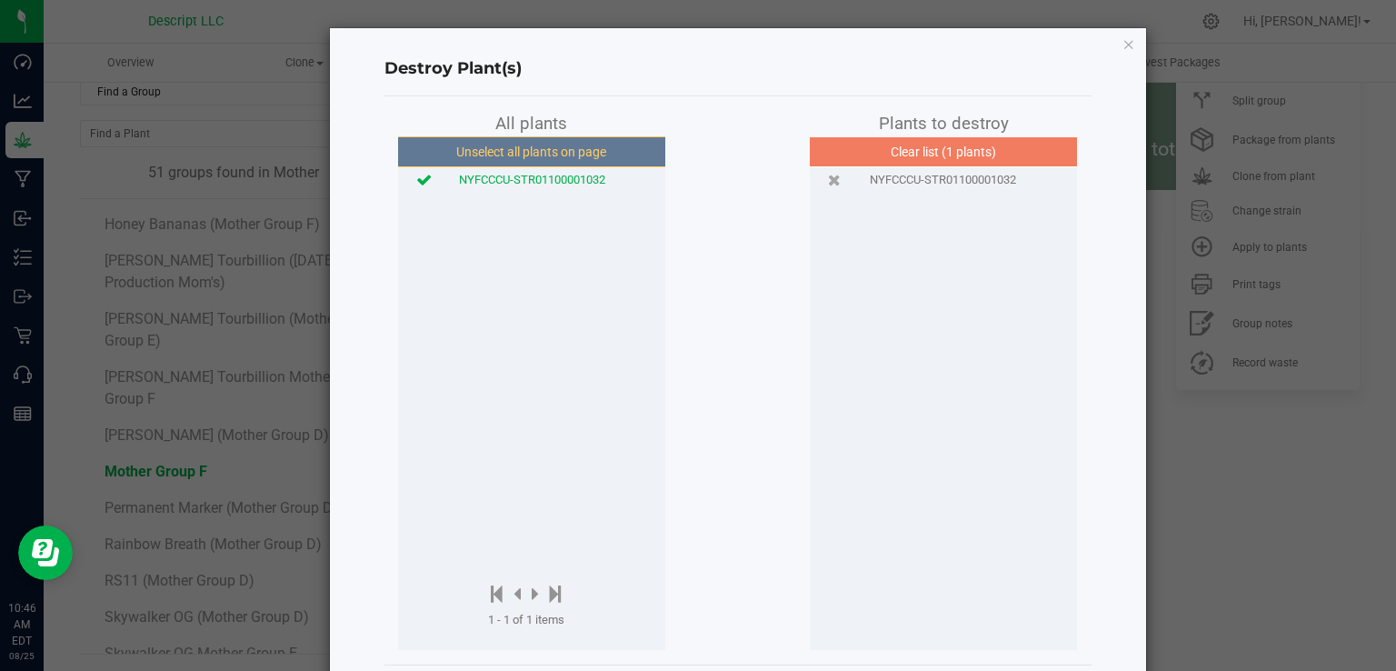
scroll to position [84, 0]
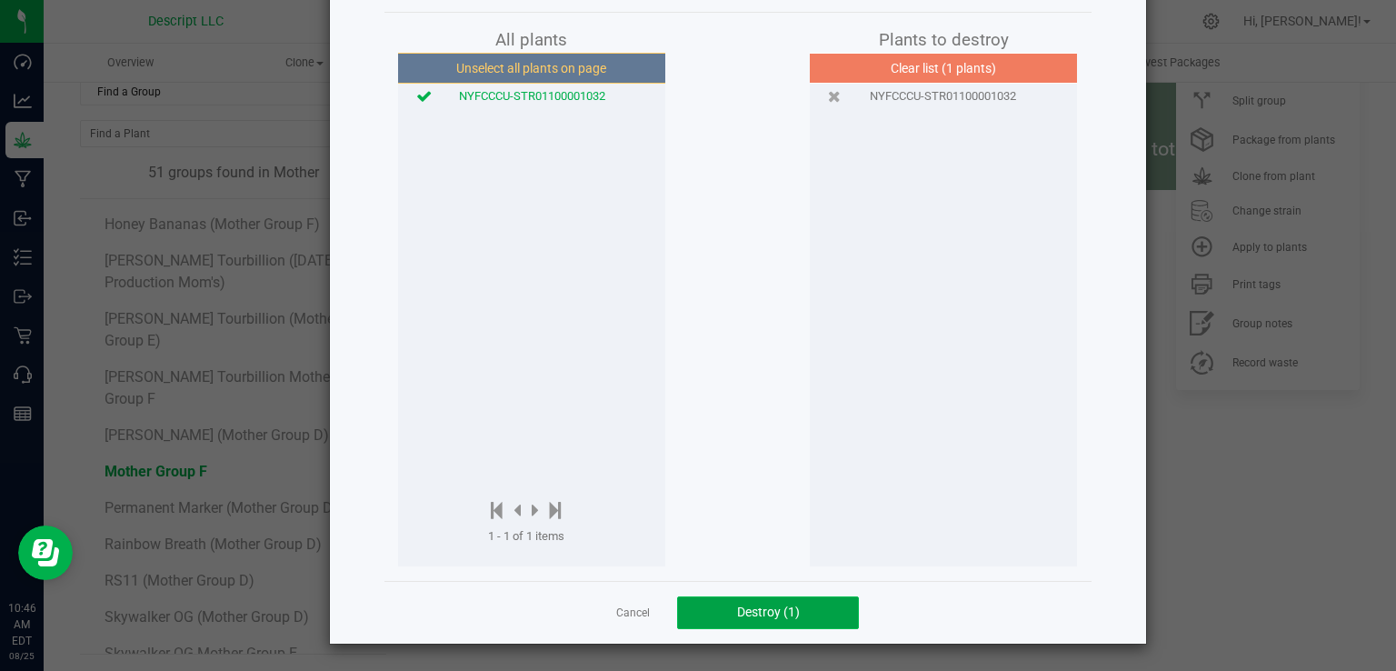
click at [773, 624] on button "Destroy (1)" at bounding box center [768, 612] width 182 height 33
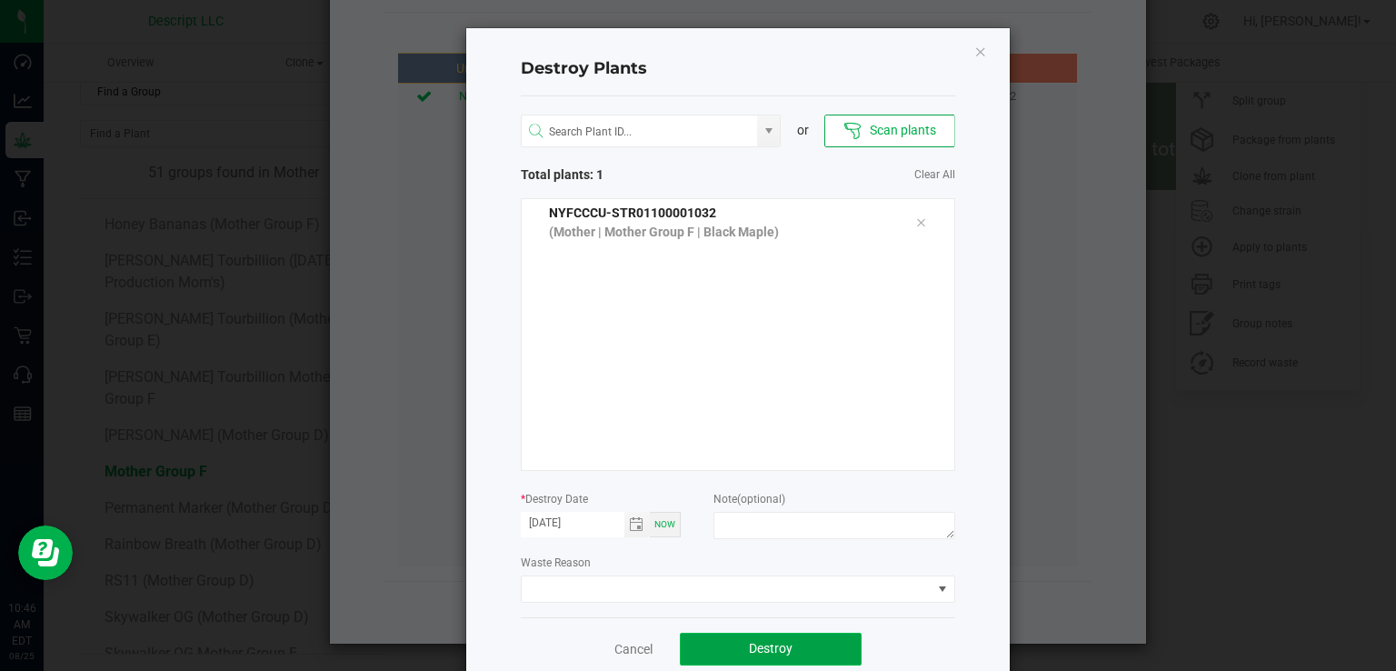
click at [792, 643] on button "Destroy" at bounding box center [771, 648] width 182 height 33
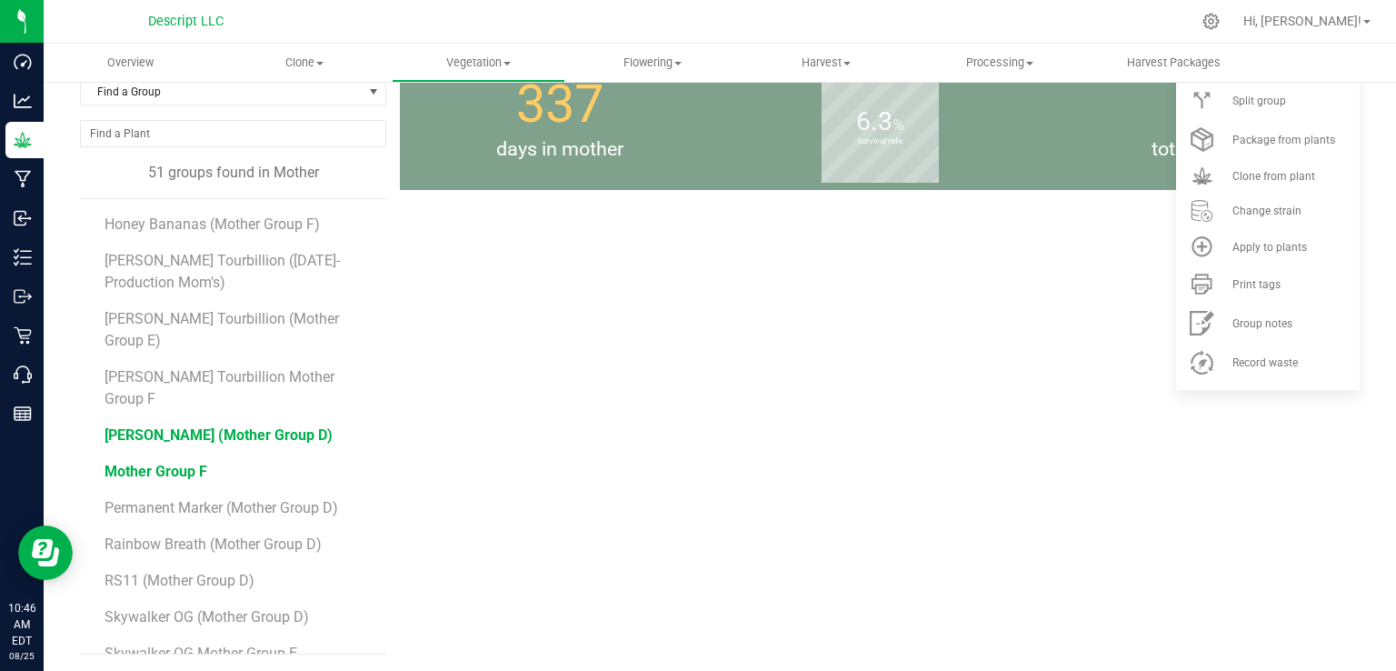
click at [236, 426] on span "[PERSON_NAME] (Mother Group D)" at bounding box center [218, 434] width 228 height 17
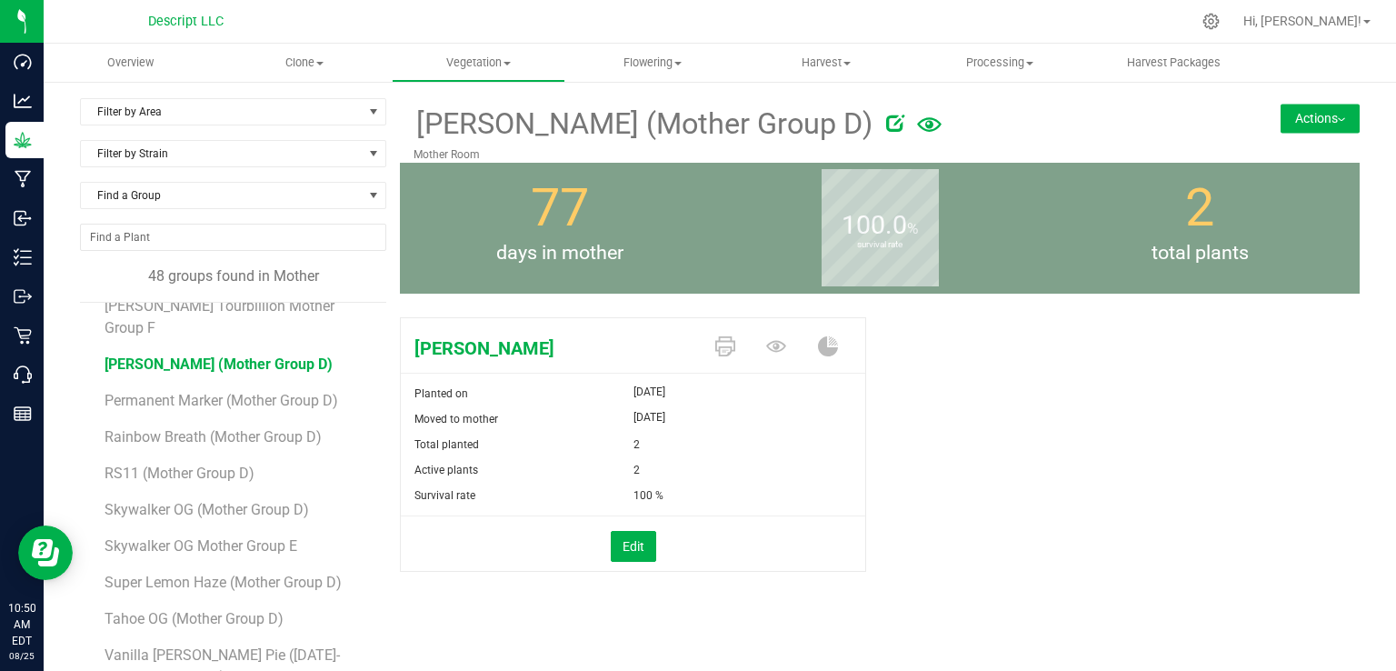
scroll to position [1296, 0]
click at [188, 353] on span "[PERSON_NAME] (Mother Group D)" at bounding box center [218, 361] width 228 height 17
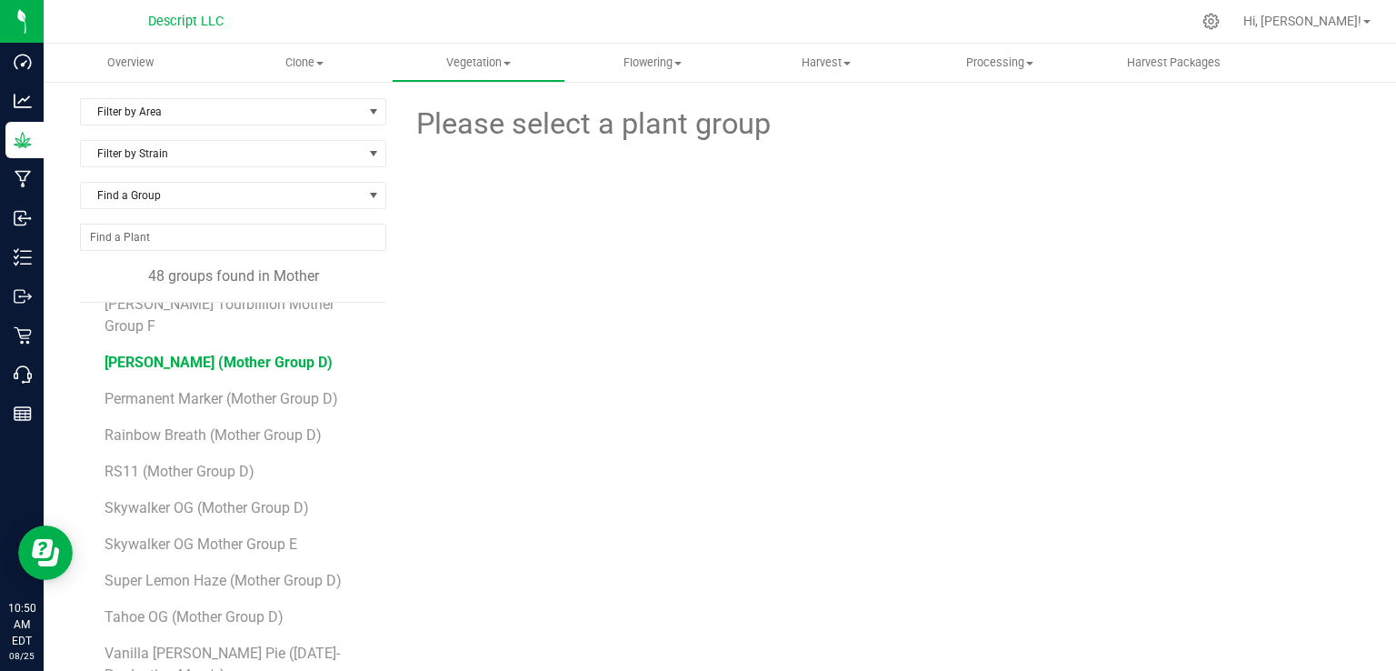
click at [177, 353] on span "[PERSON_NAME] (Mother Group D)" at bounding box center [218, 361] width 228 height 17
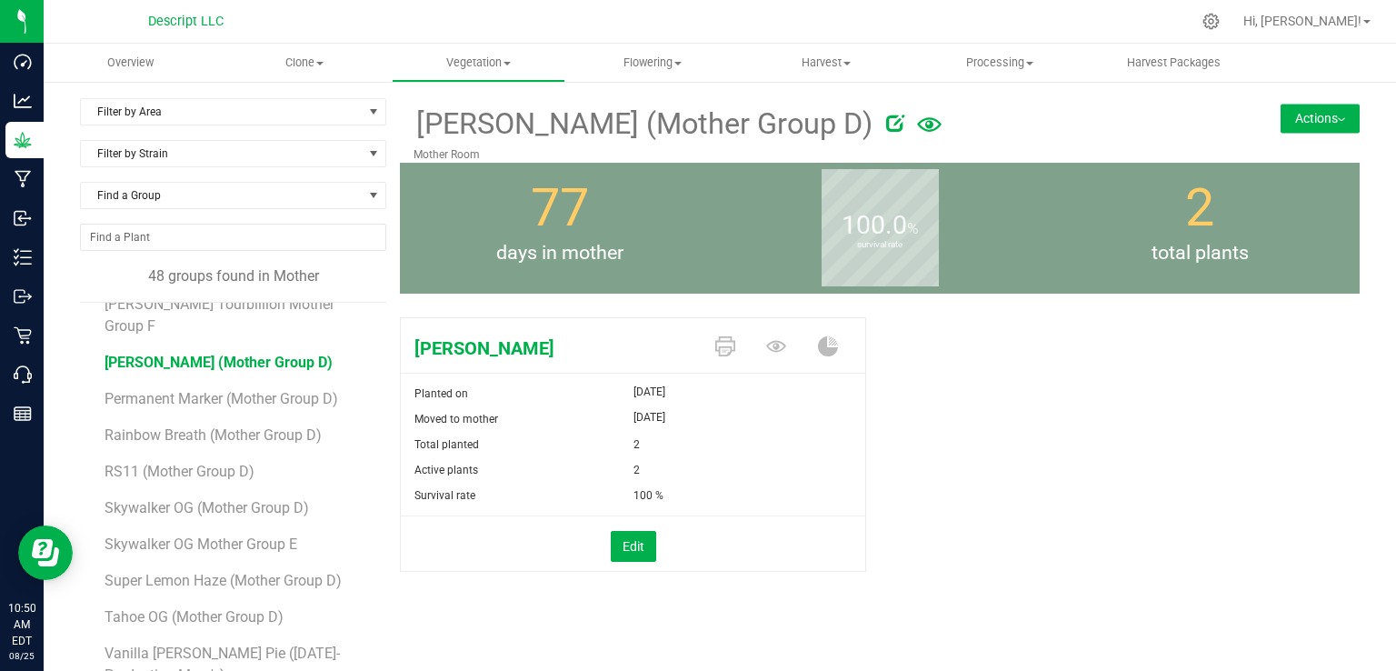
click at [1305, 121] on button "Actions" at bounding box center [1319, 118] width 79 height 29
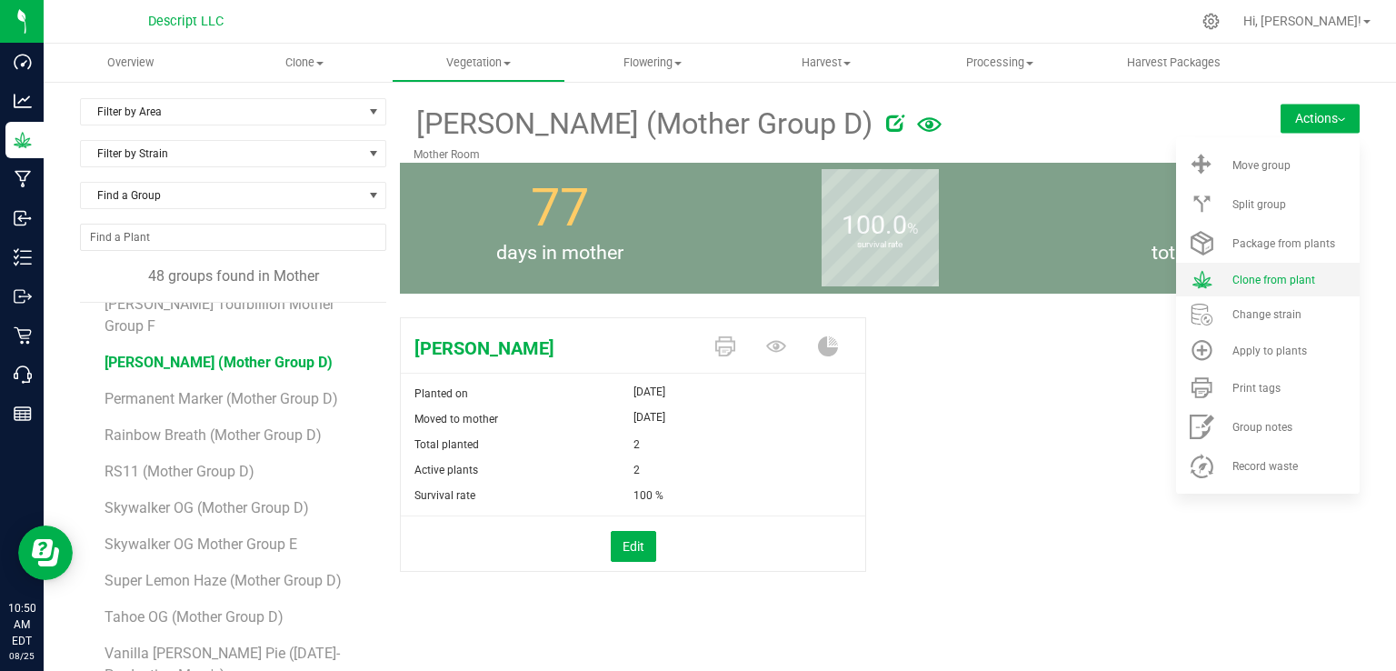
click at [1259, 285] on span "Clone from plant" at bounding box center [1273, 279] width 83 height 13
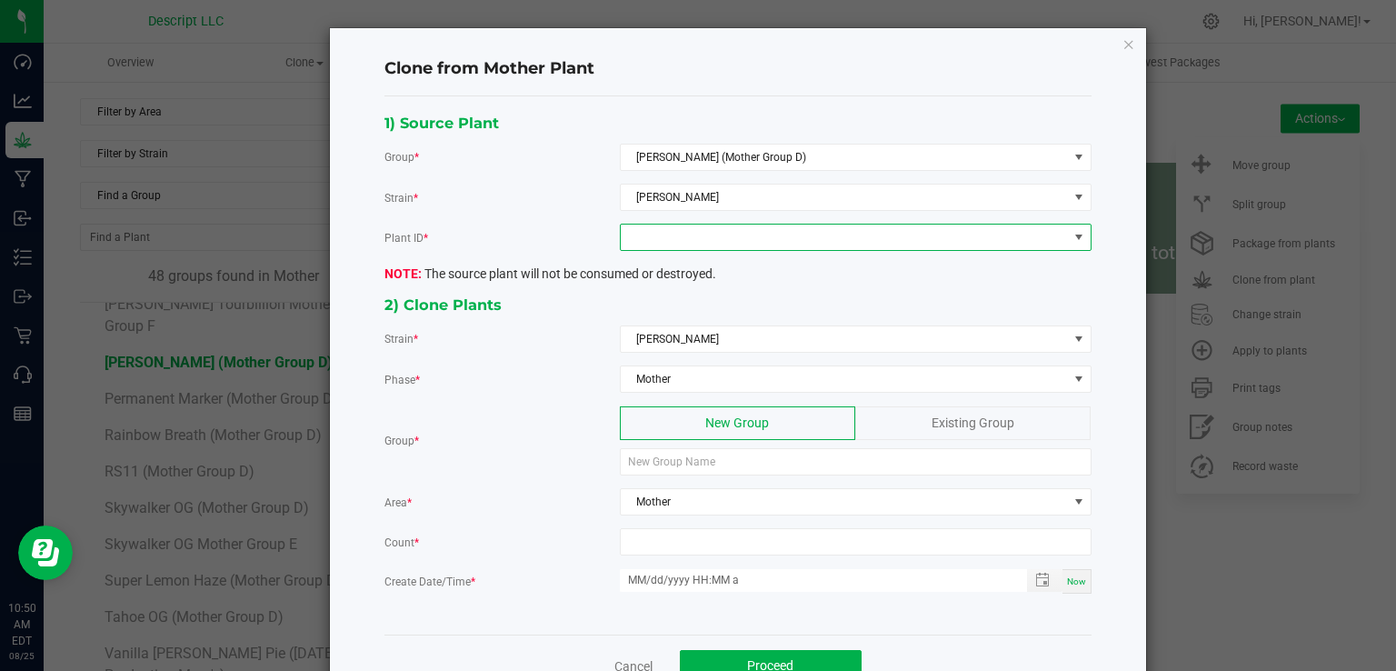
click at [654, 226] on span at bounding box center [844, 236] width 447 height 25
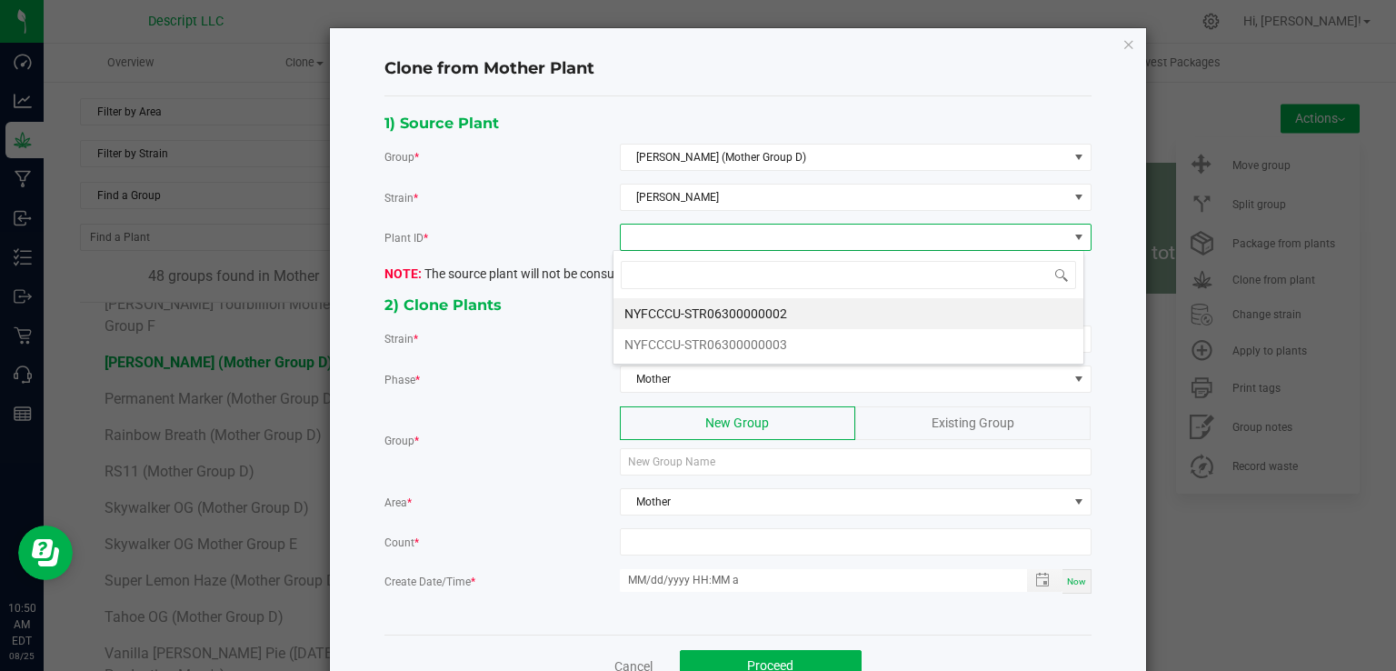
scroll to position [26, 471]
click at [703, 329] on li "NYFCCCU-STR06300000003" at bounding box center [848, 344] width 470 height 31
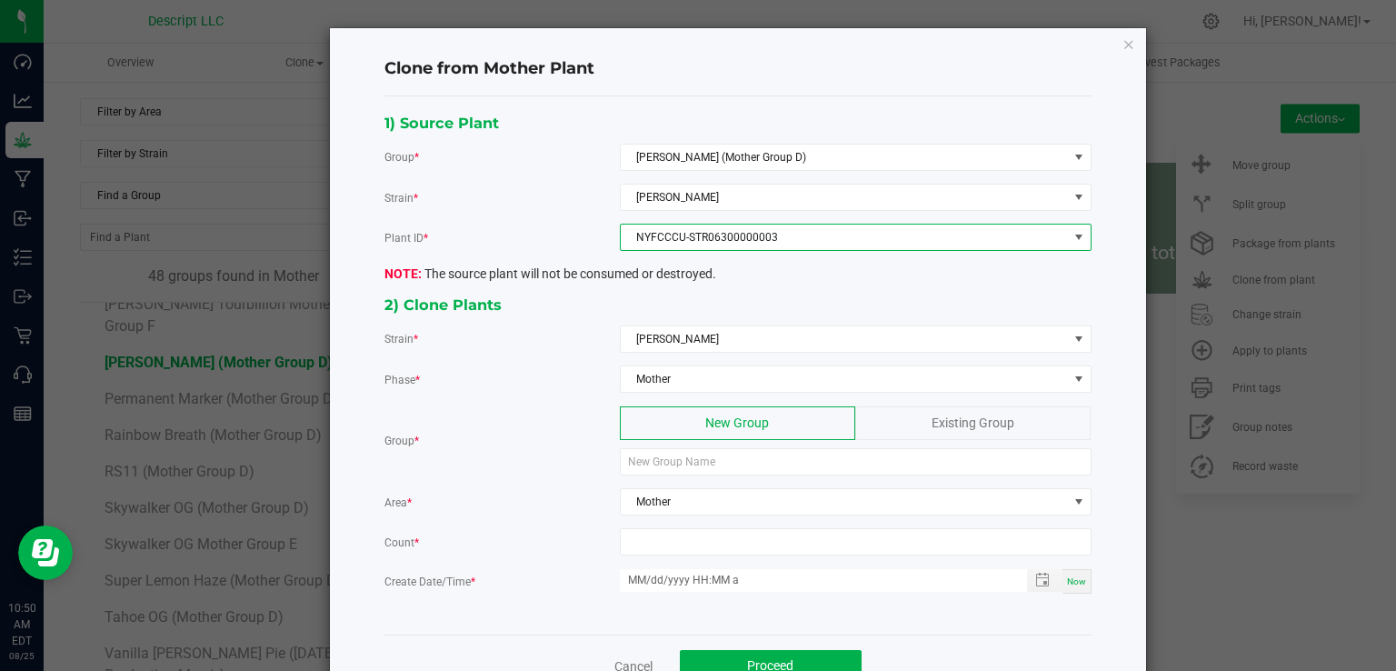
click at [744, 235] on span "NYFCCCU-STR06300000003" at bounding box center [844, 236] width 447 height 25
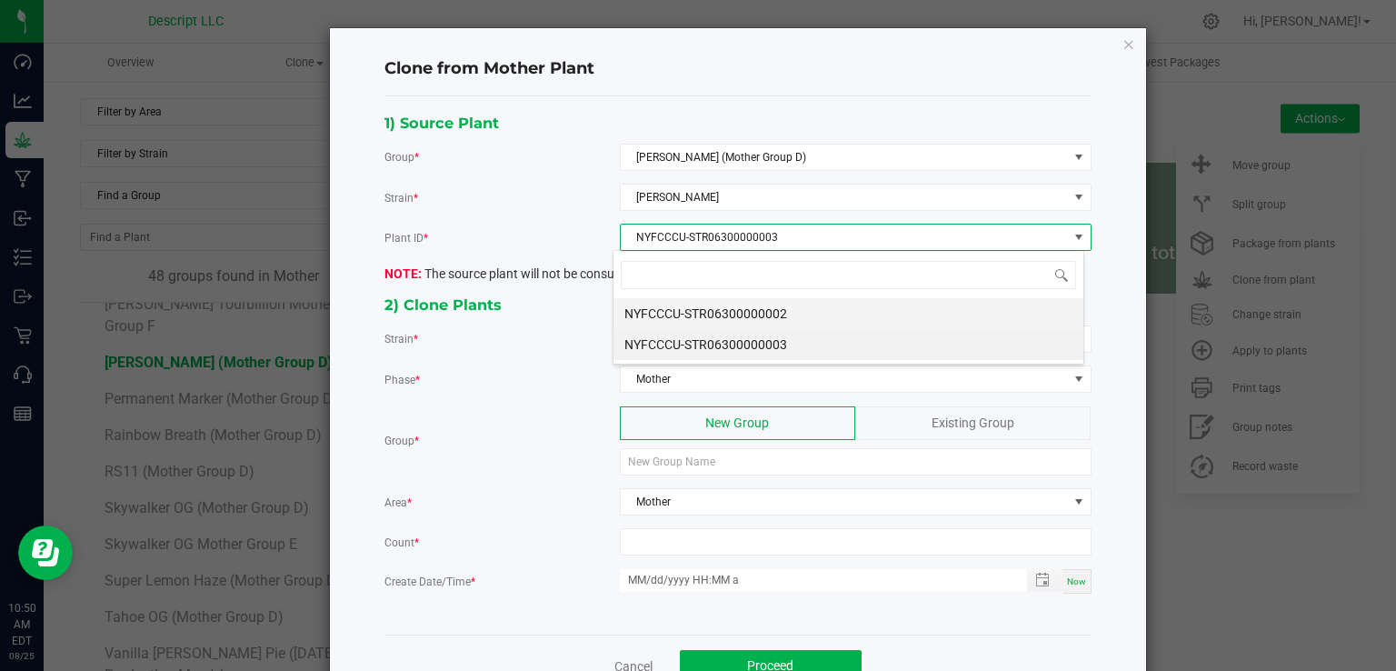
click at [720, 317] on li "NYFCCCU-STR06300000002" at bounding box center [848, 313] width 470 height 31
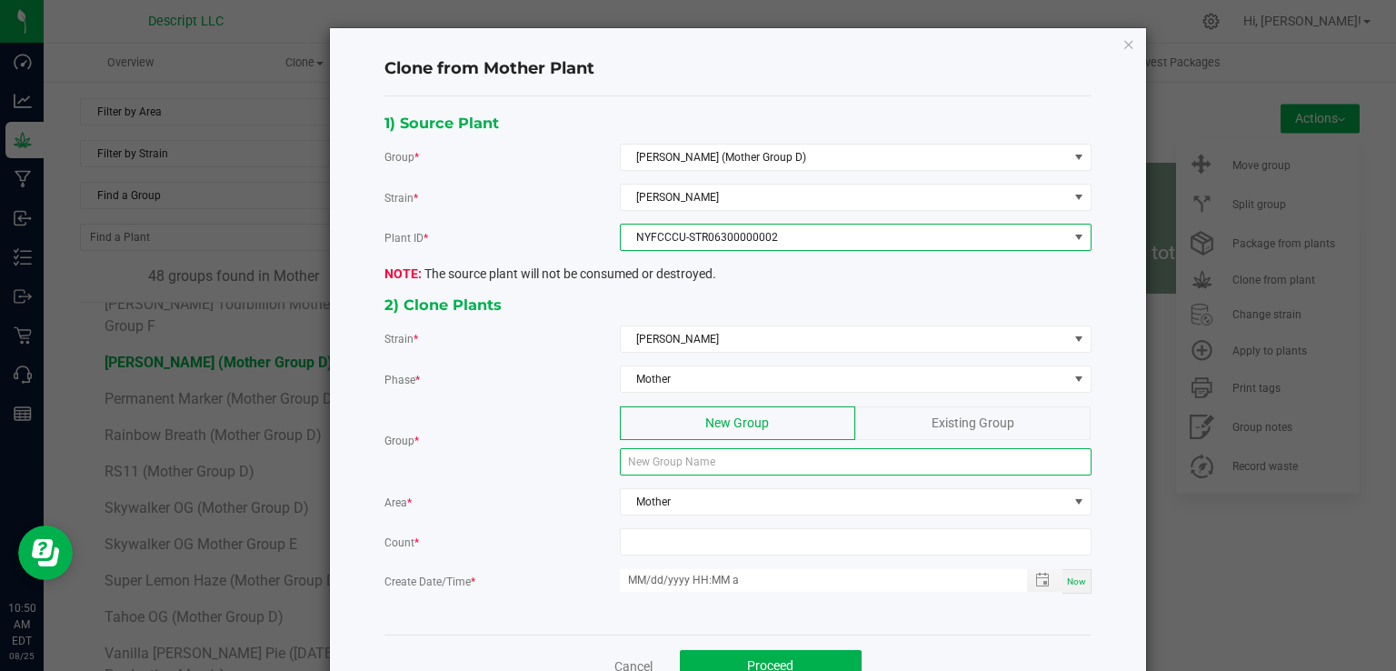
click at [706, 459] on input at bounding box center [856, 461] width 472 height 27
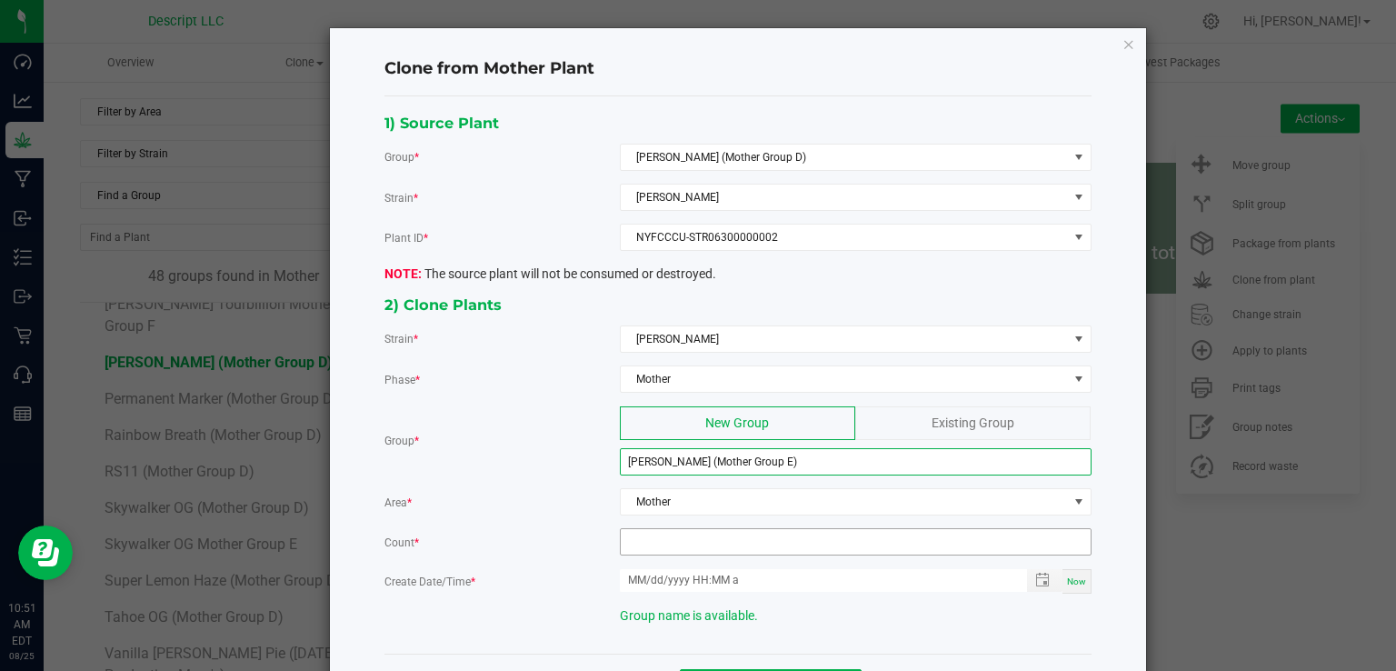
type input "[PERSON_NAME] (Mother Group E)"
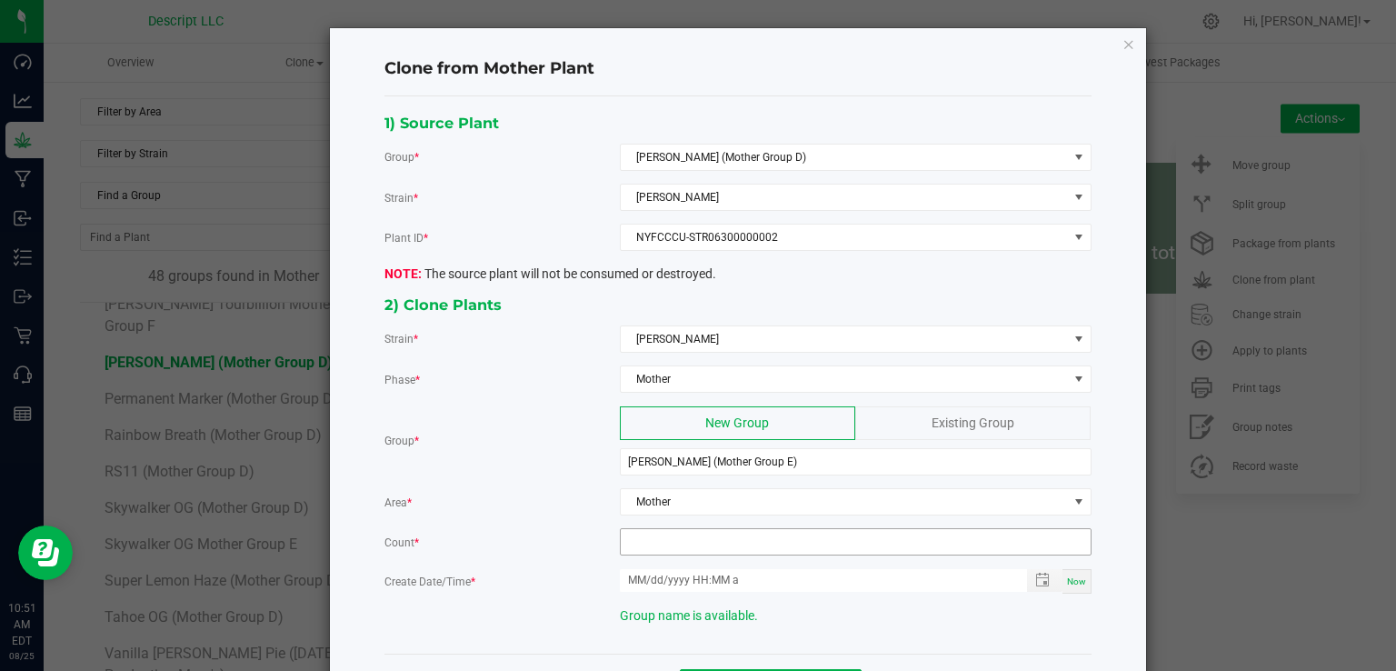
click at [674, 544] on input at bounding box center [856, 541] width 470 height 25
type input "12"
click at [1067, 576] on span "Now" at bounding box center [1076, 581] width 19 height 10
type input "[DATE] 10:51 AM"
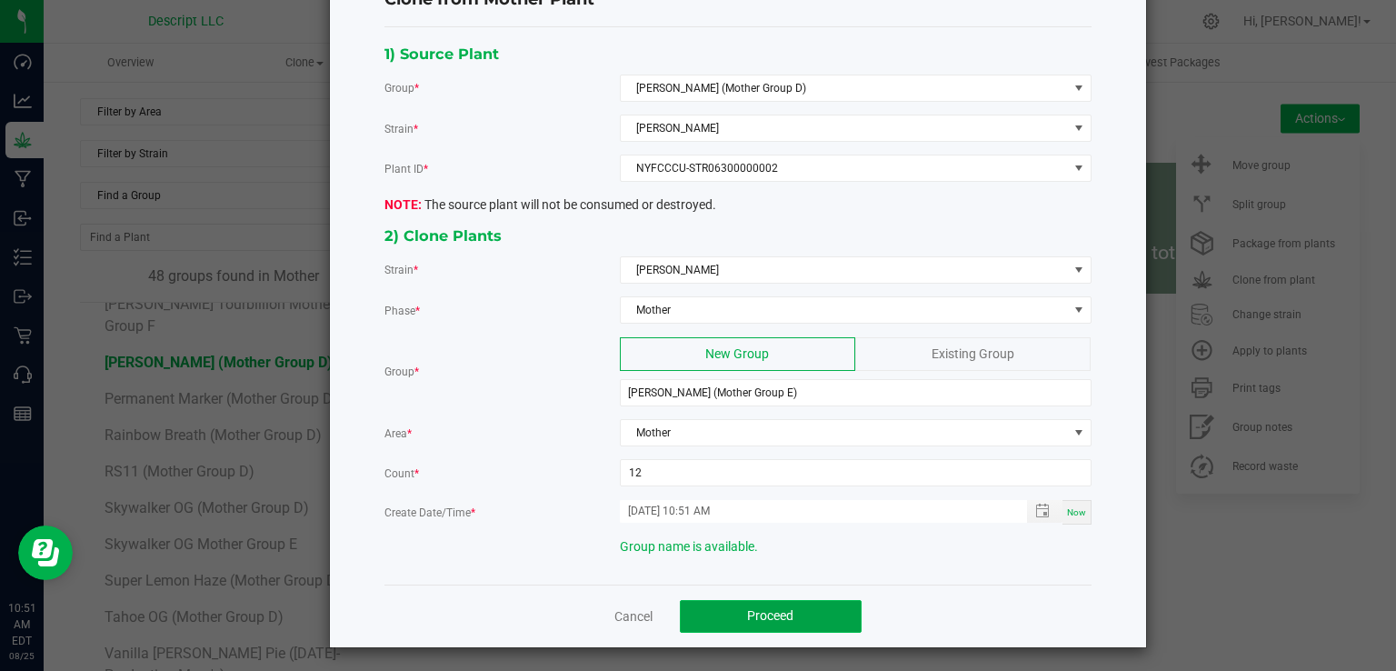
click at [789, 615] on button "Proceed" at bounding box center [771, 616] width 182 height 33
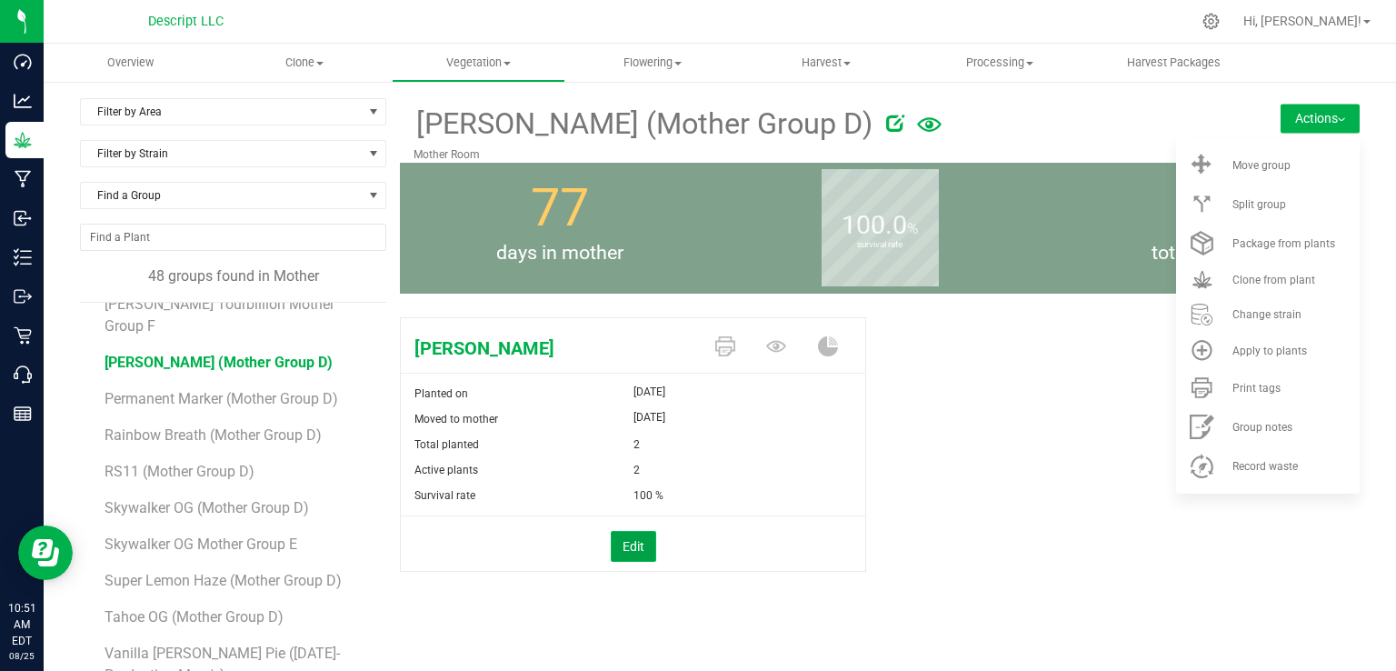
click at [624, 540] on button "Edit" at bounding box center [633, 546] width 45 height 31
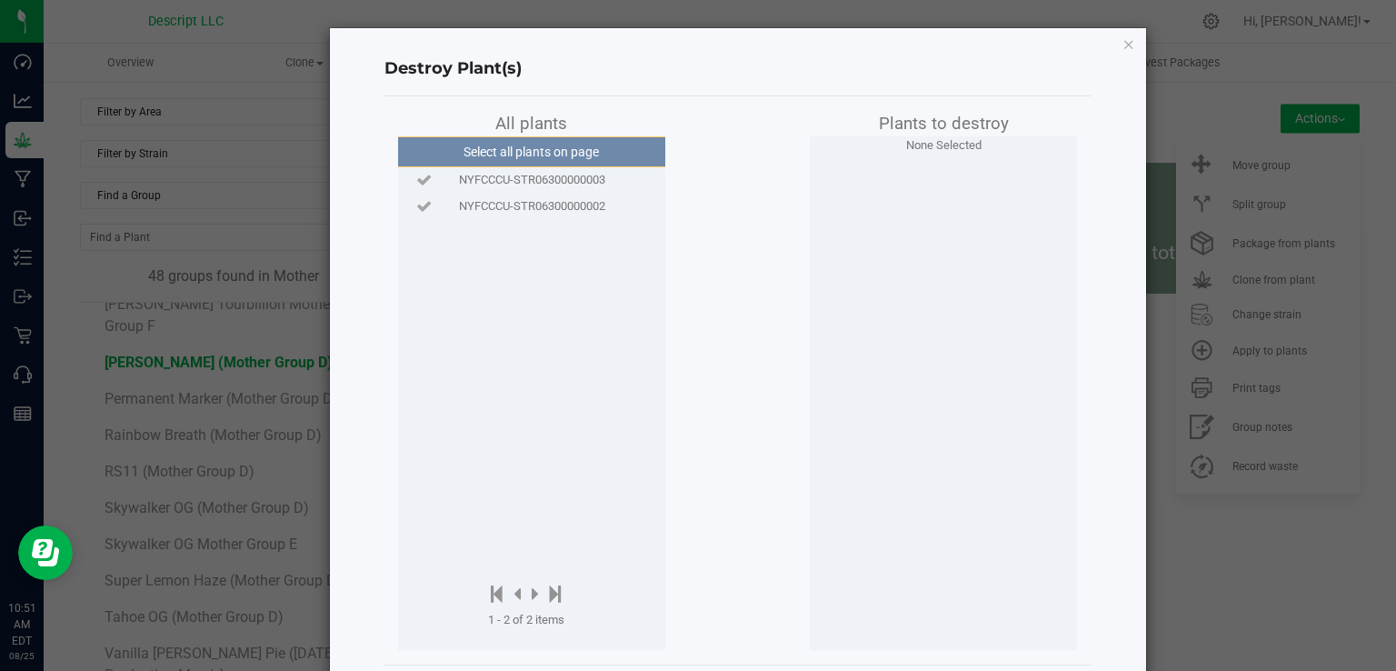
click at [567, 193] on div "NYFCCCU-STR06300000002" at bounding box center [531, 206] width 258 height 26
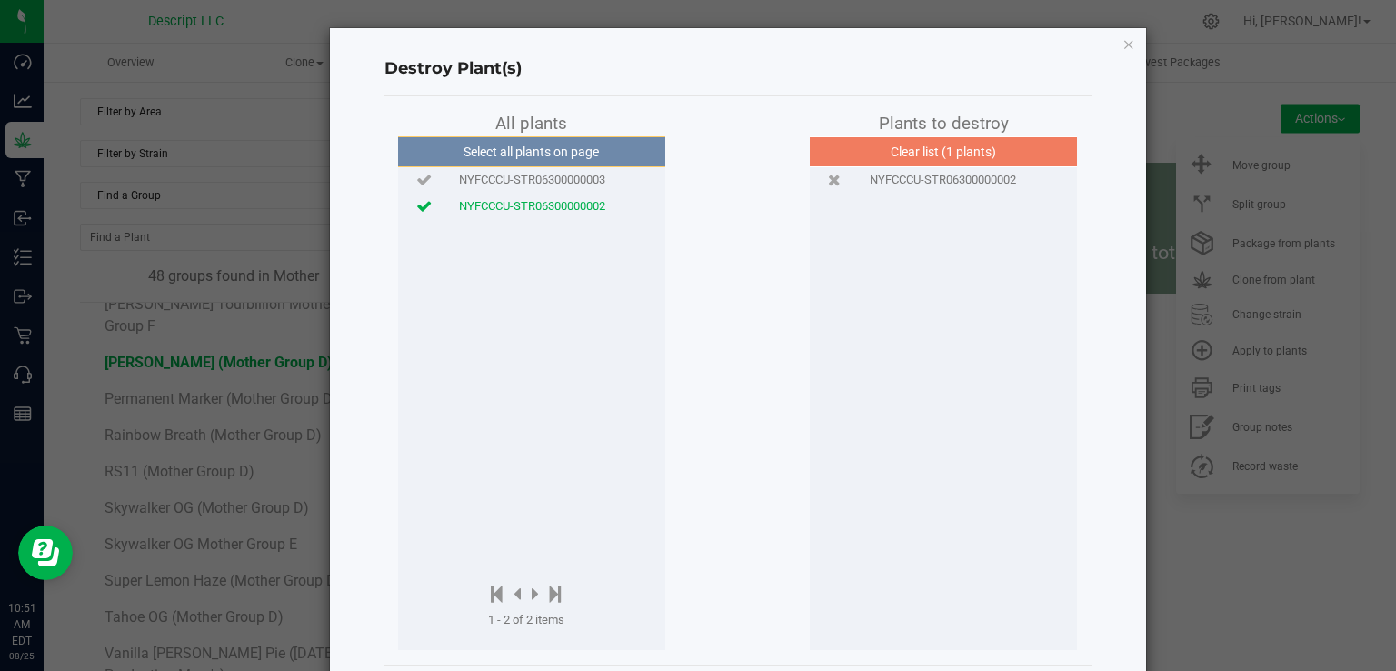
scroll to position [84, 0]
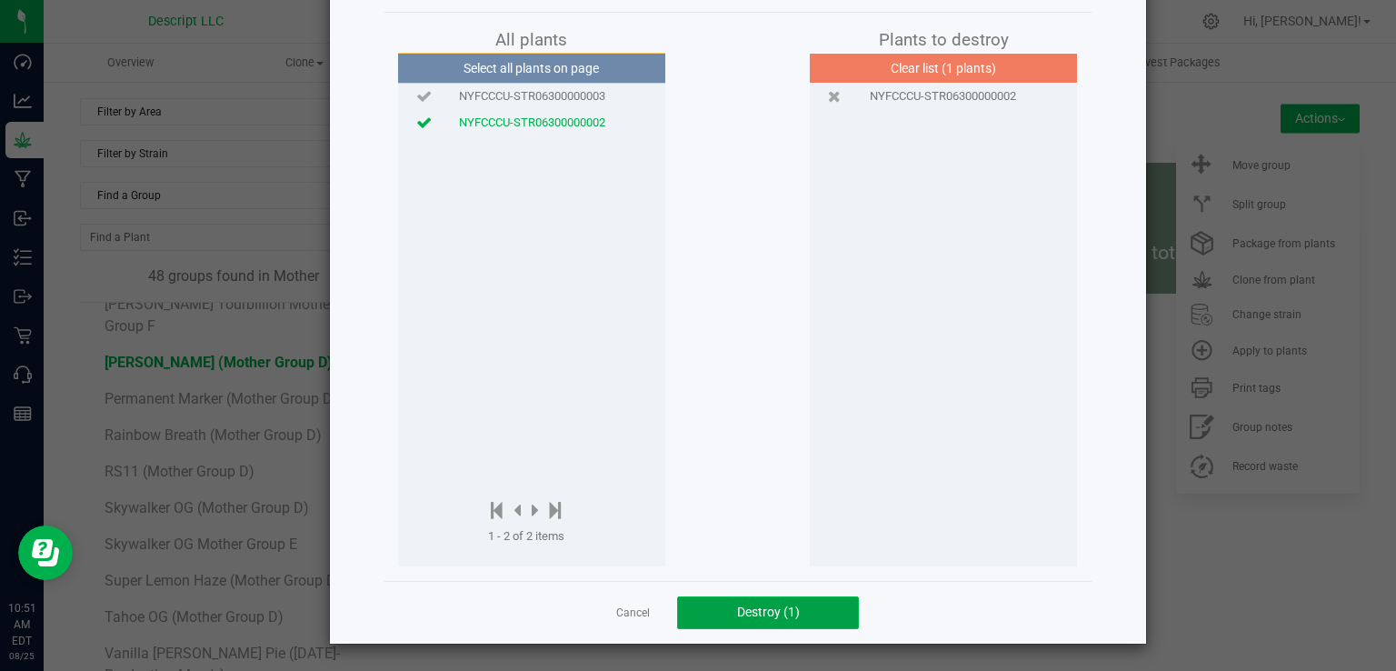
click at [756, 613] on span "Destroy (1)" at bounding box center [768, 611] width 63 height 15
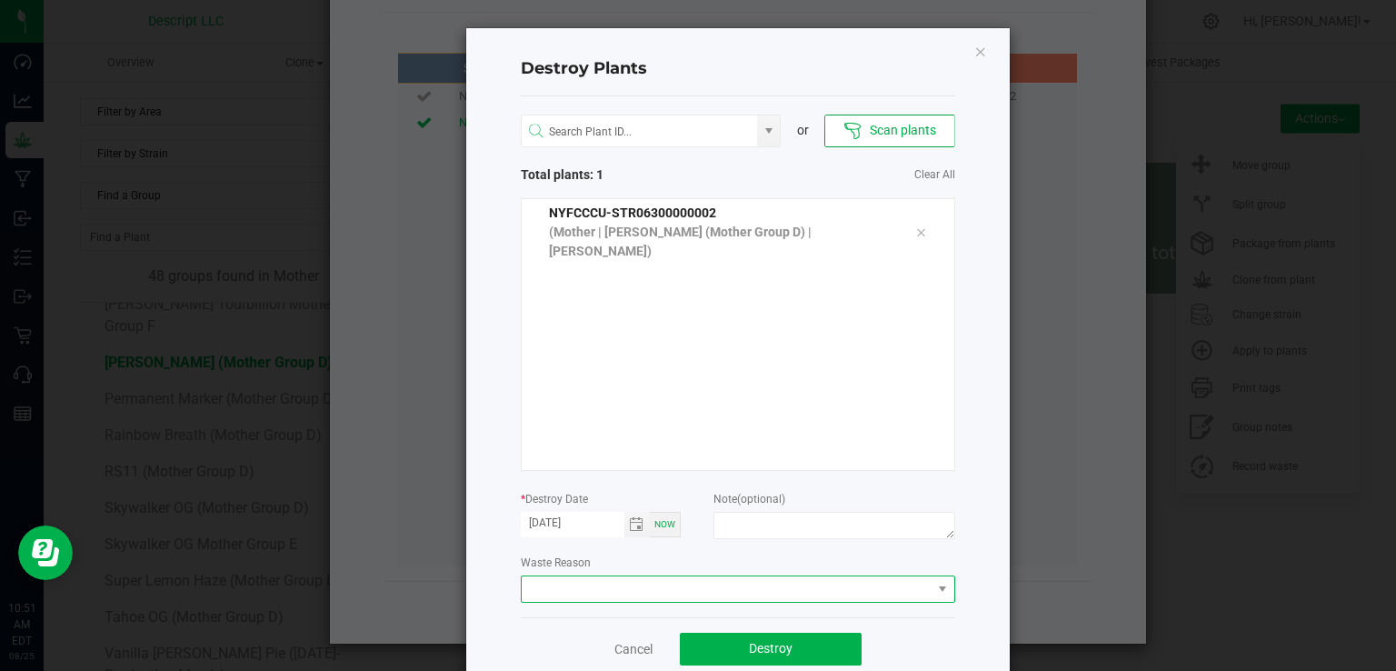
click at [708, 592] on span at bounding box center [727, 588] width 410 height 25
click at [681, 616] on li "Plant Batch Adjustment" at bounding box center [730, 621] width 432 height 31
click at [723, 641] on button "Destroy" at bounding box center [771, 648] width 182 height 33
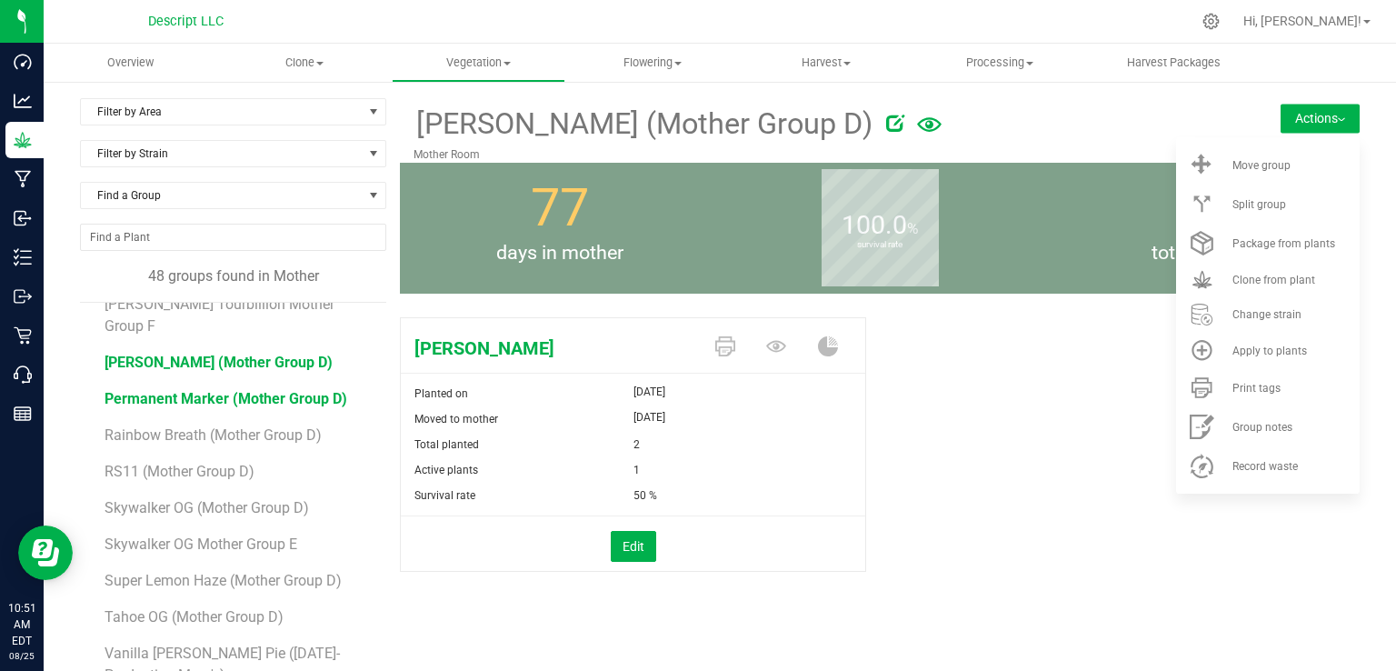
click at [222, 390] on span "Permanent Marker (Mother Group D)" at bounding box center [225, 398] width 243 height 17
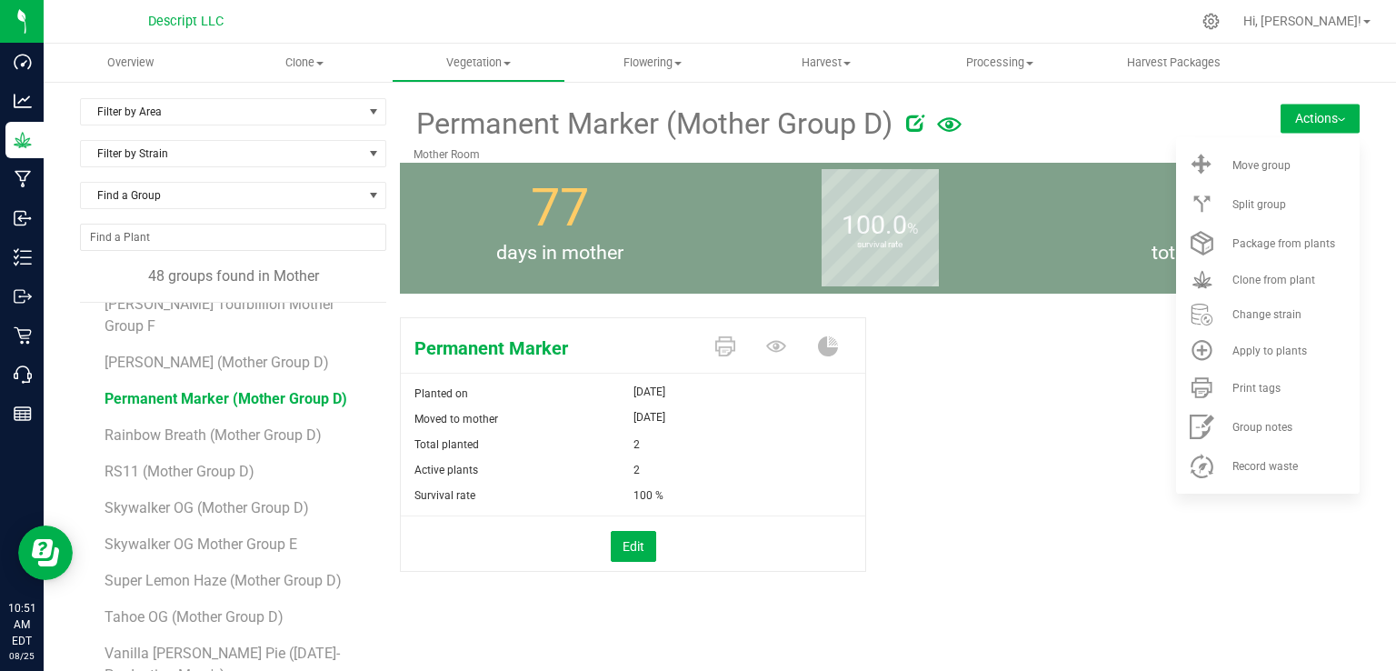
click at [1042, 471] on div "Permanent Marker Planted on May 27, 2025 Moved to mother Jun 9, 2025 Total plan…" at bounding box center [879, 463] width 959 height 307
click at [1233, 267] on li "Clone from plant" at bounding box center [1268, 280] width 184 height 34
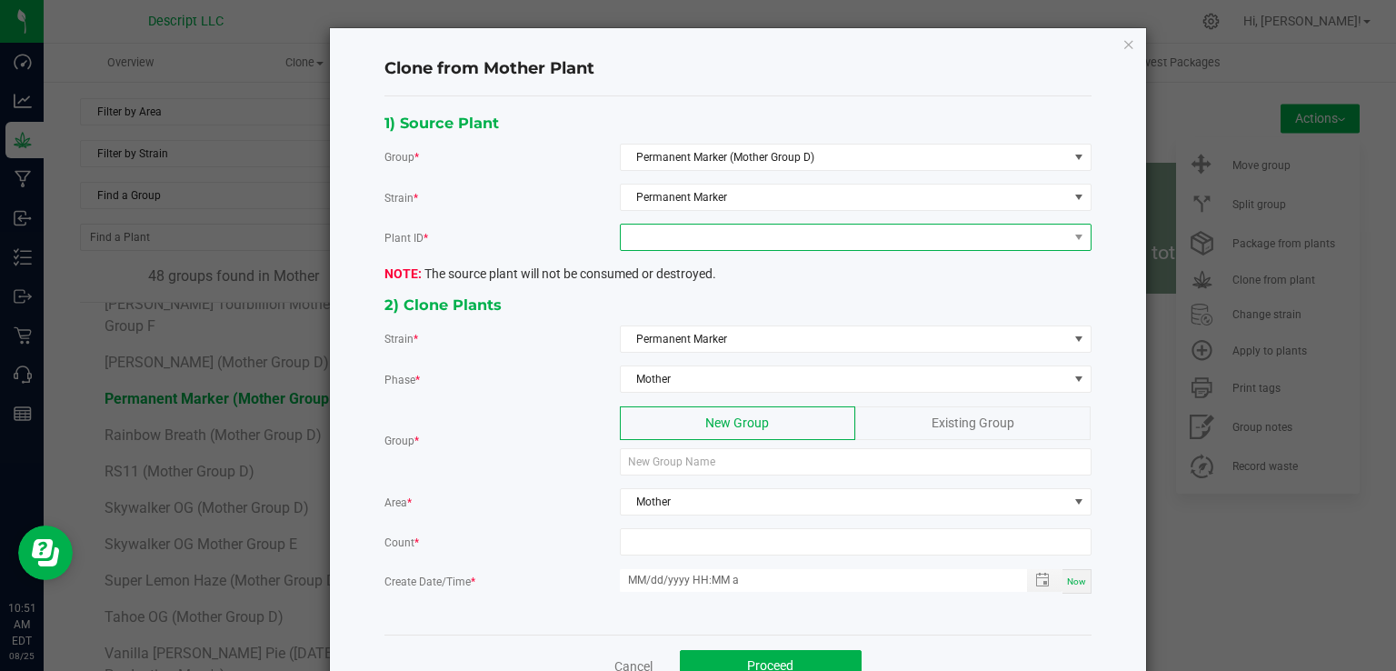
click at [689, 234] on span at bounding box center [844, 236] width 447 height 25
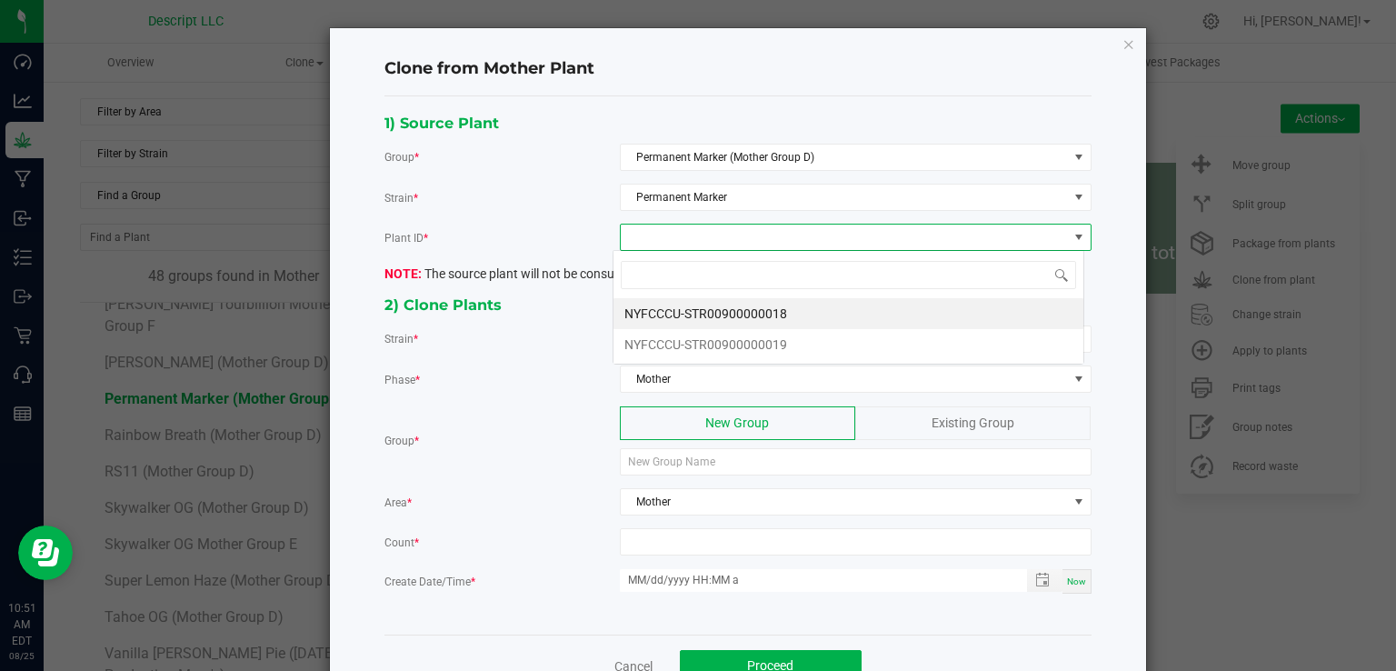
scroll to position [26, 471]
click at [669, 314] on li "NYFCCCU-STR00900000018" at bounding box center [848, 313] width 470 height 31
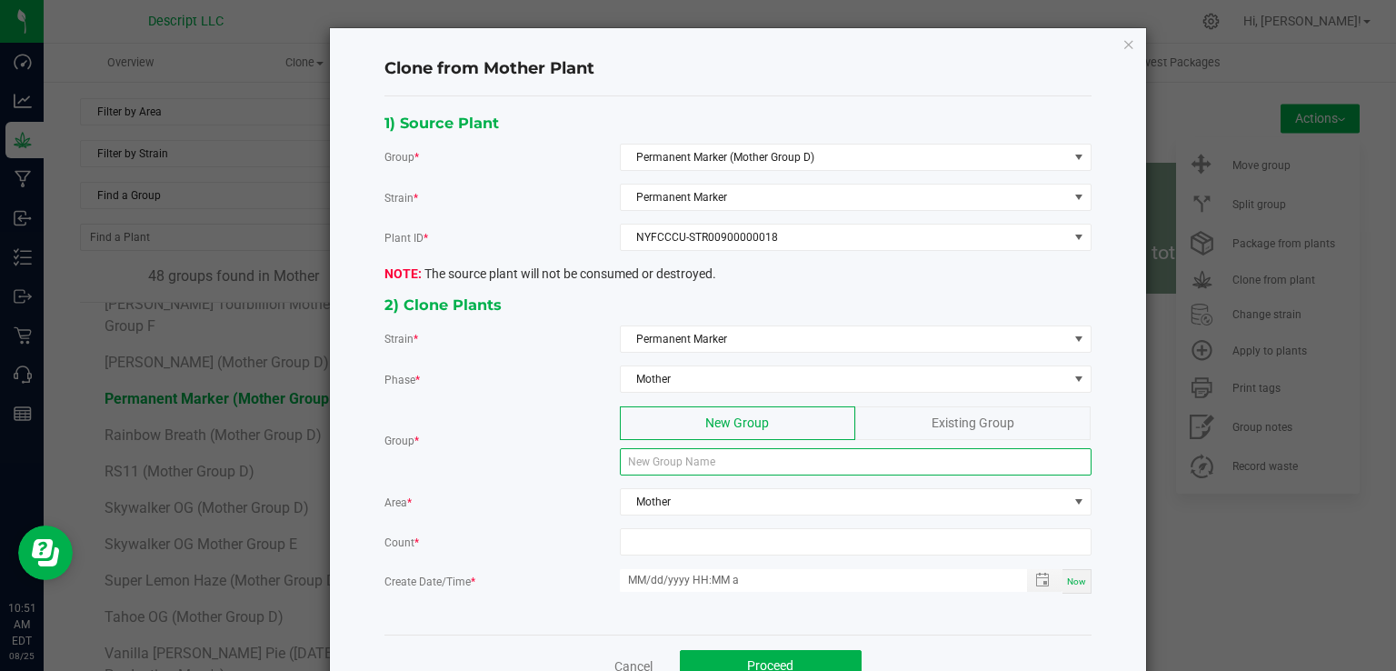
click at [659, 462] on input at bounding box center [856, 461] width 472 height 27
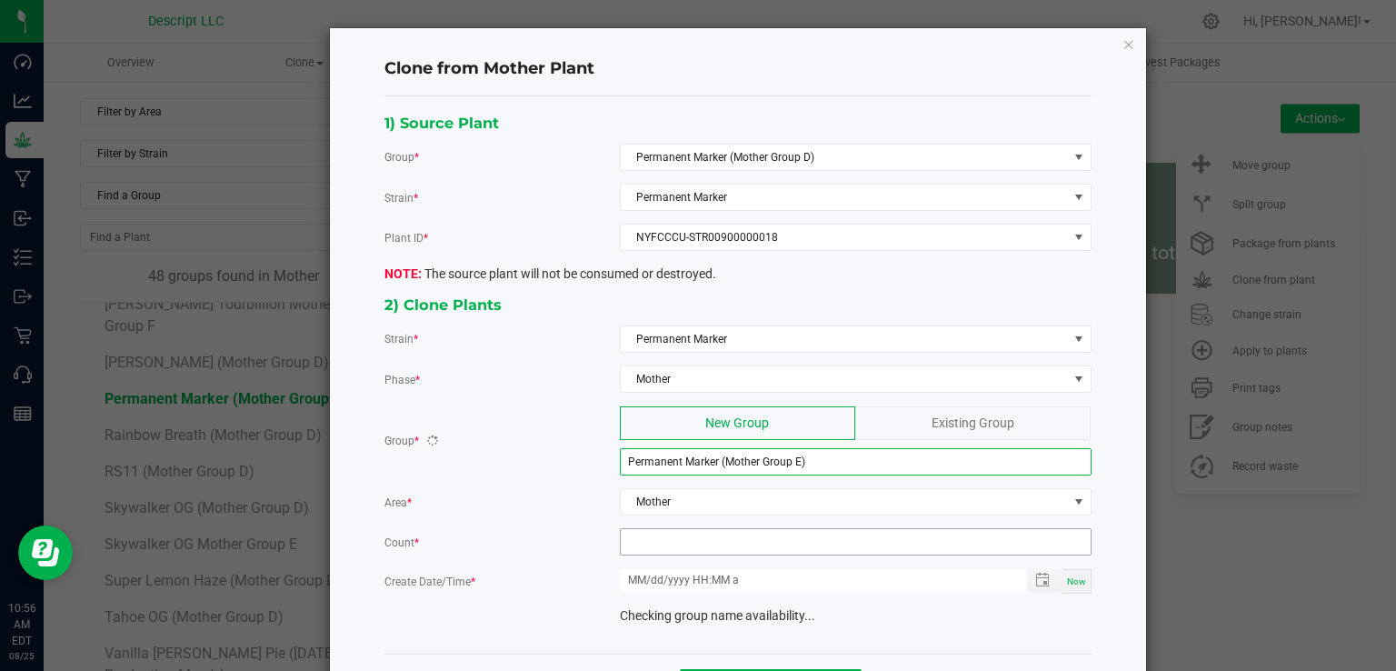
type input "Permanent Marker (Mother Group E)"
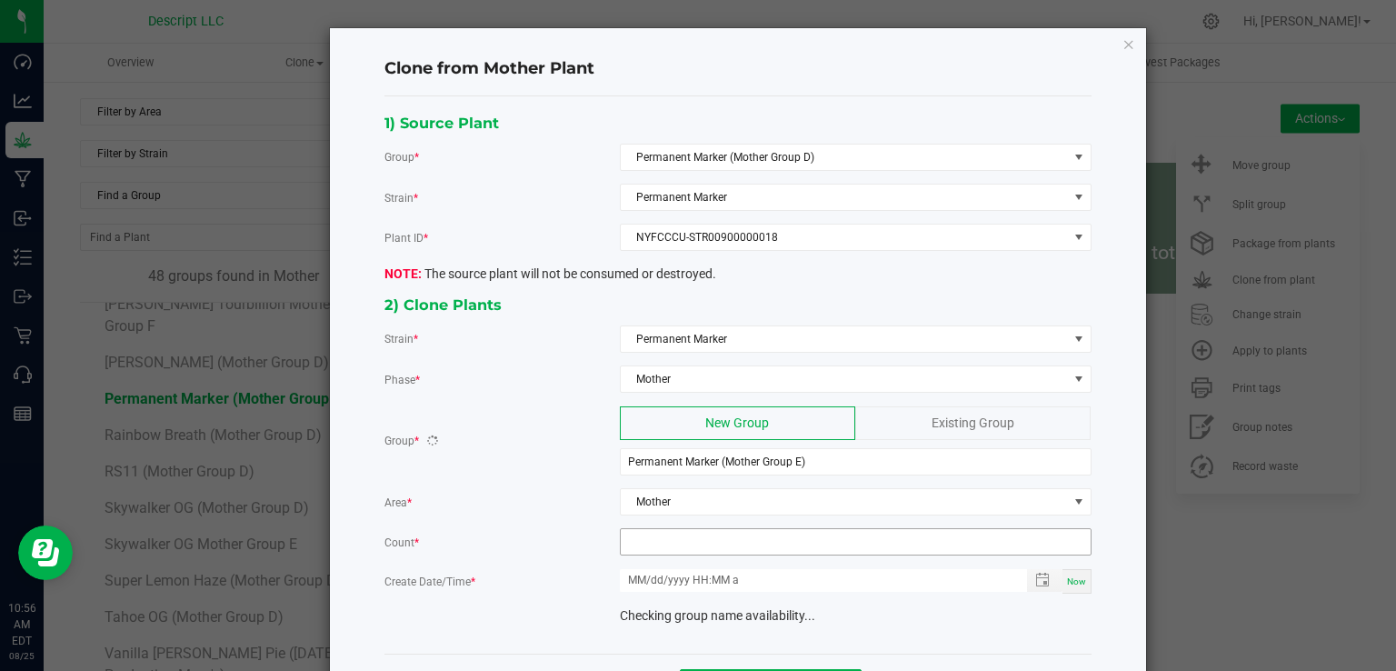
click at [664, 542] on input at bounding box center [856, 541] width 470 height 25
type input "12"
click at [1073, 576] on span "Now" at bounding box center [1076, 581] width 19 height 10
type input "08/25/2025 10:56 AM"
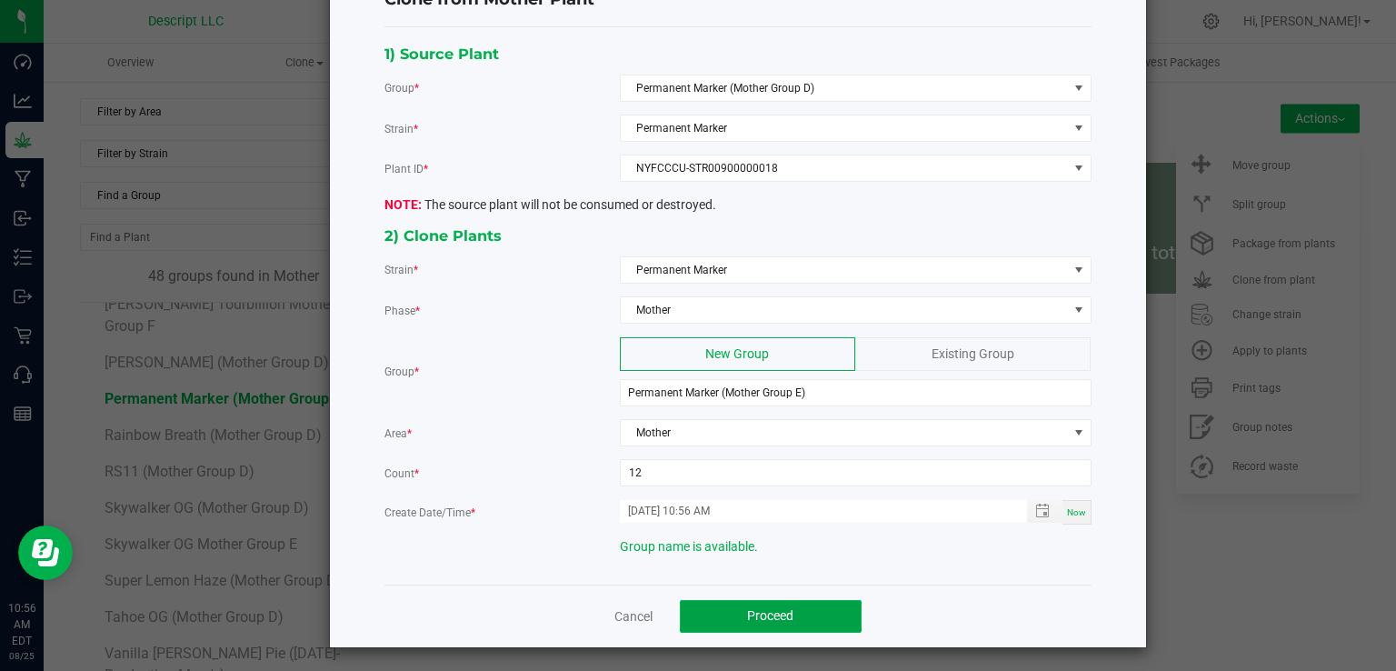
click at [773, 613] on span "Proceed" at bounding box center [770, 615] width 46 height 15
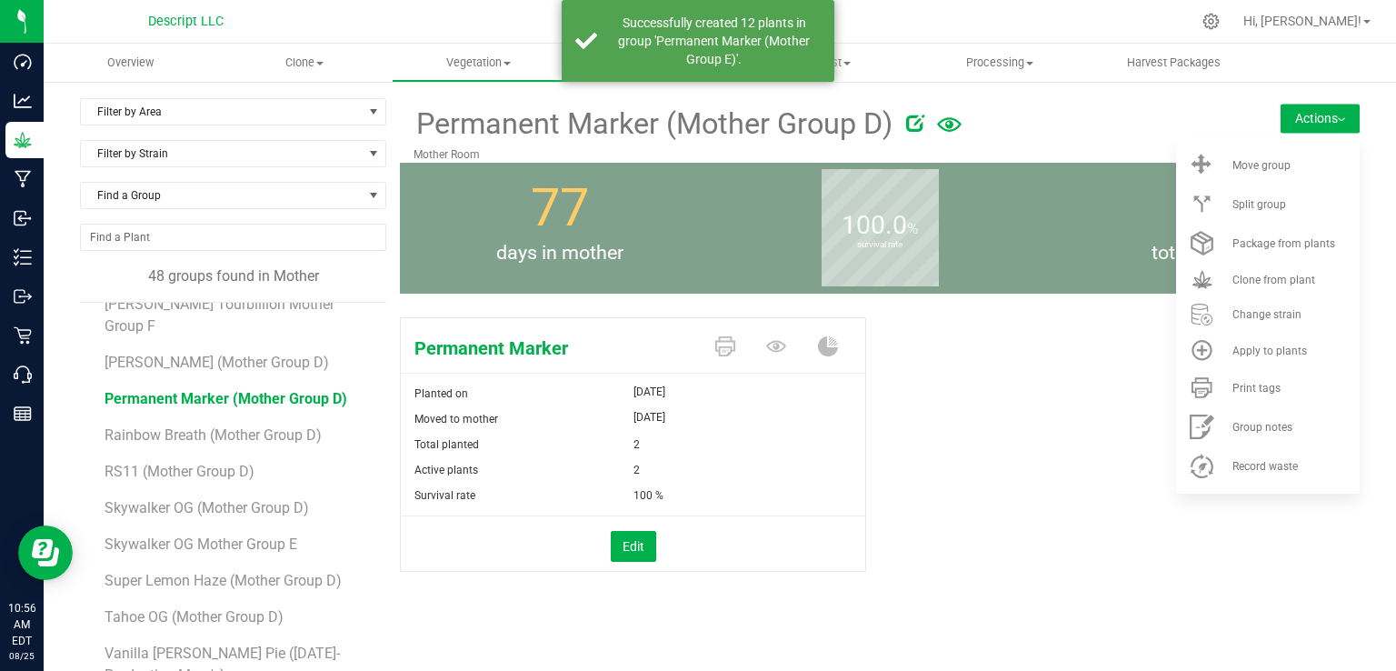
scroll to position [104, 0]
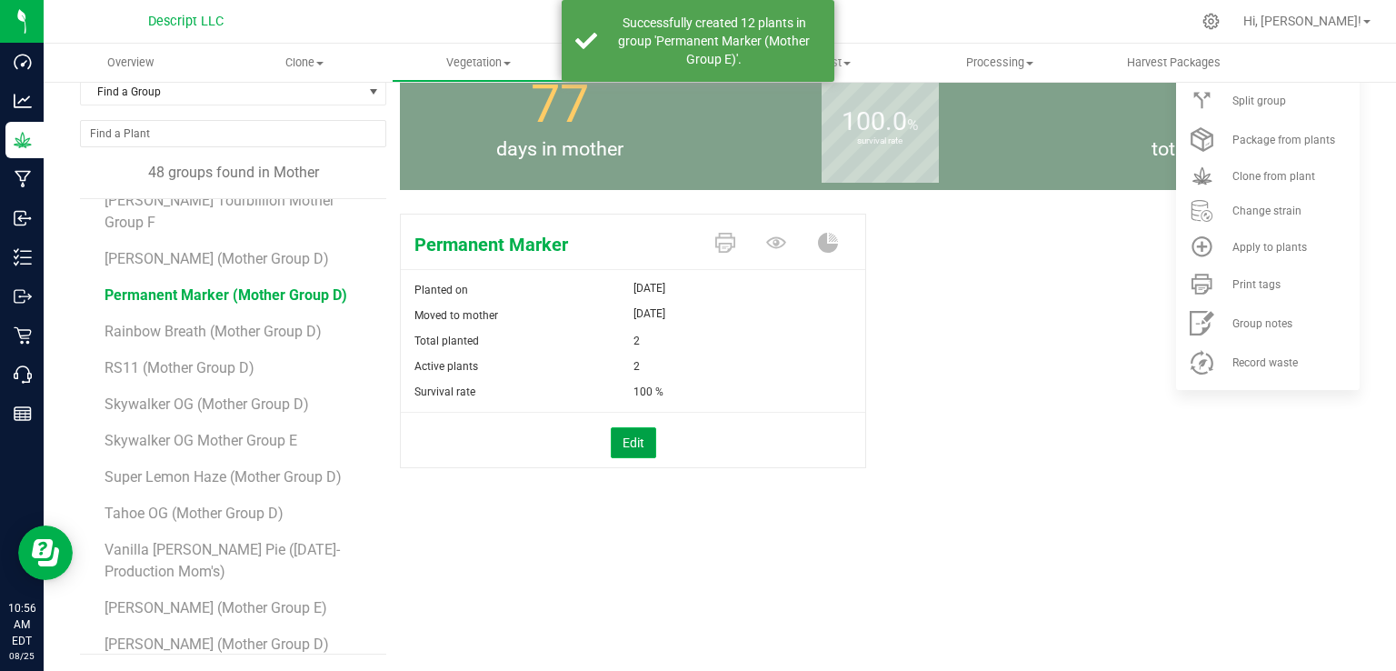
click at [625, 441] on button "Edit" at bounding box center [633, 442] width 45 height 31
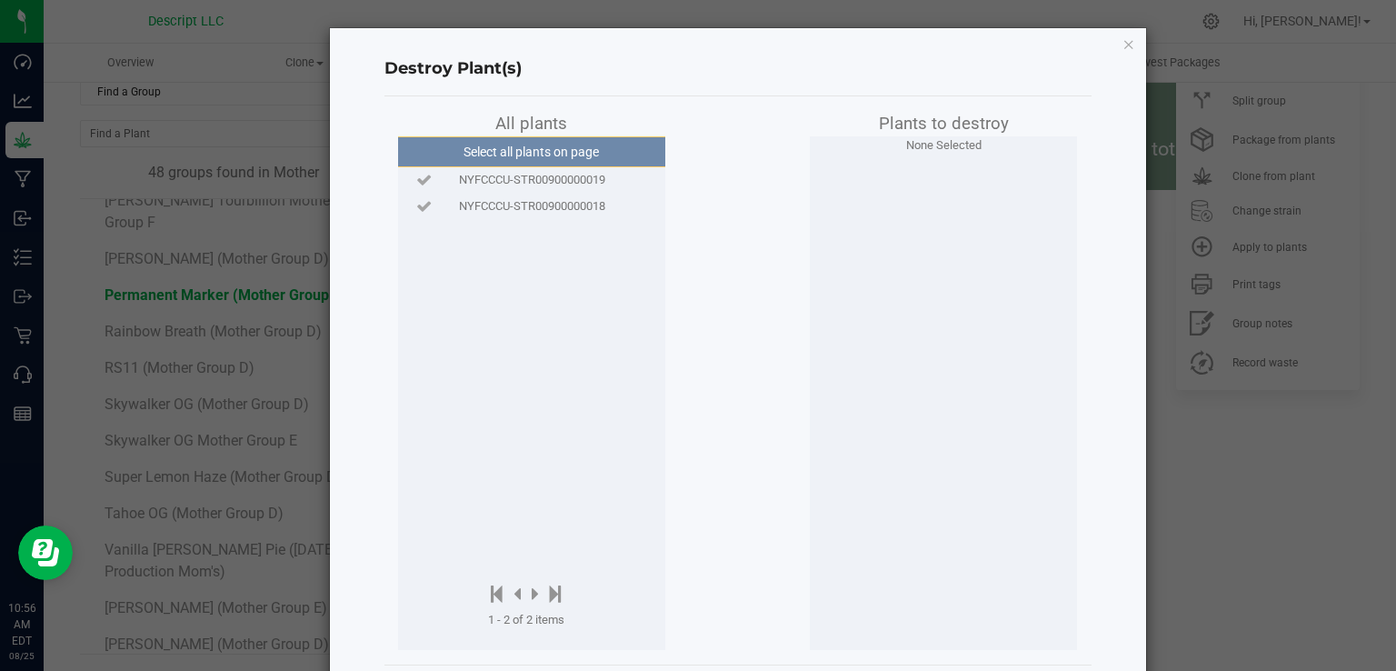
click at [574, 204] on span "NYFCCCU-STR00900000018" at bounding box center [532, 206] width 146 height 18
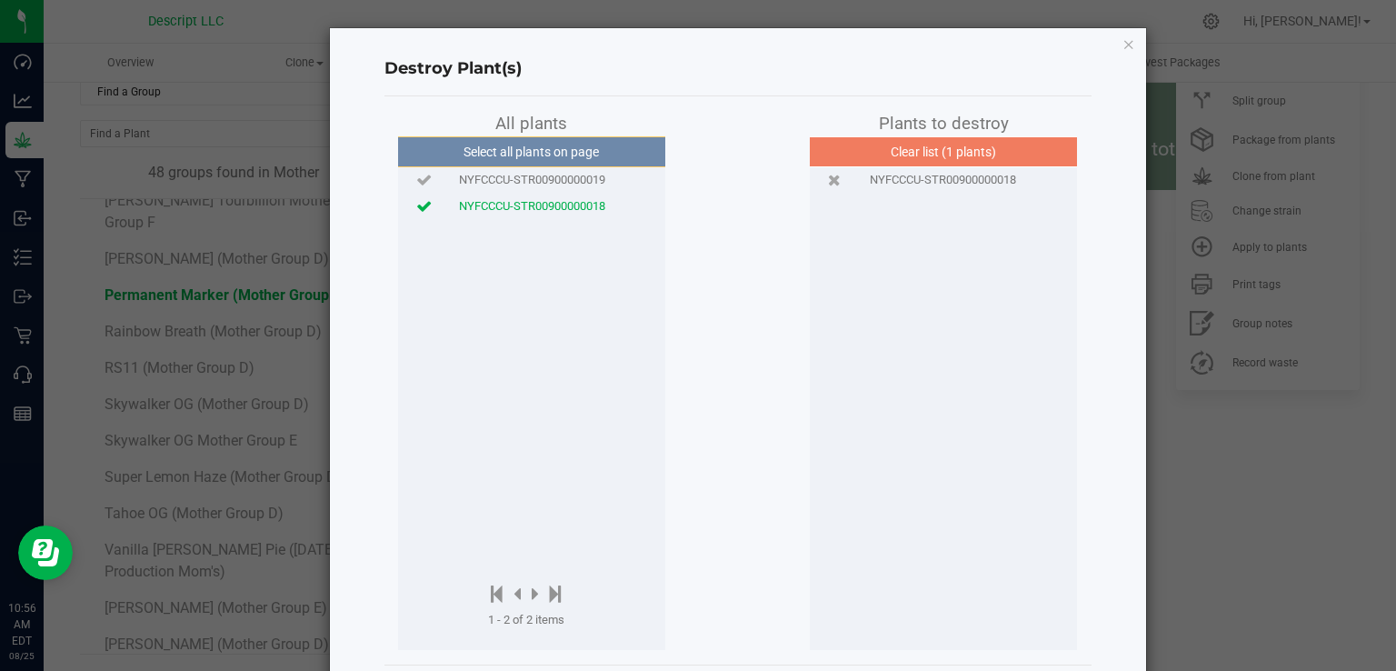
scroll to position [84, 0]
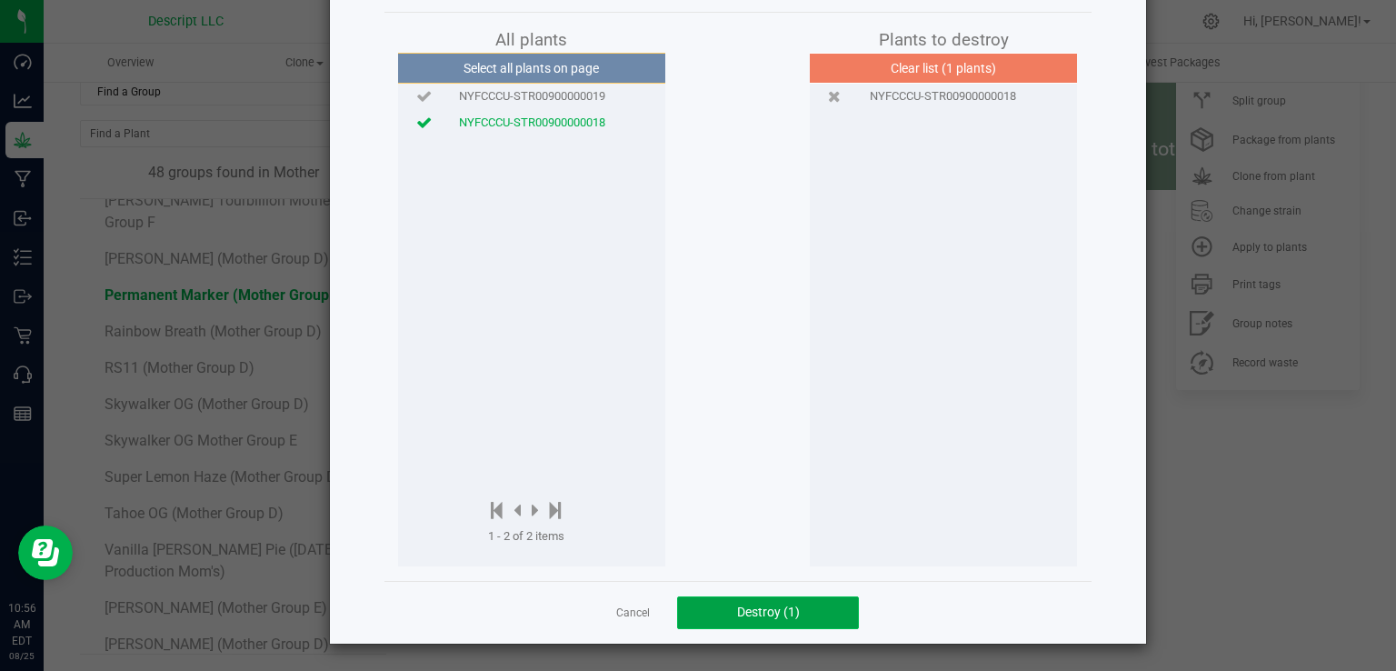
click at [750, 604] on span "Destroy (1)" at bounding box center [768, 611] width 63 height 15
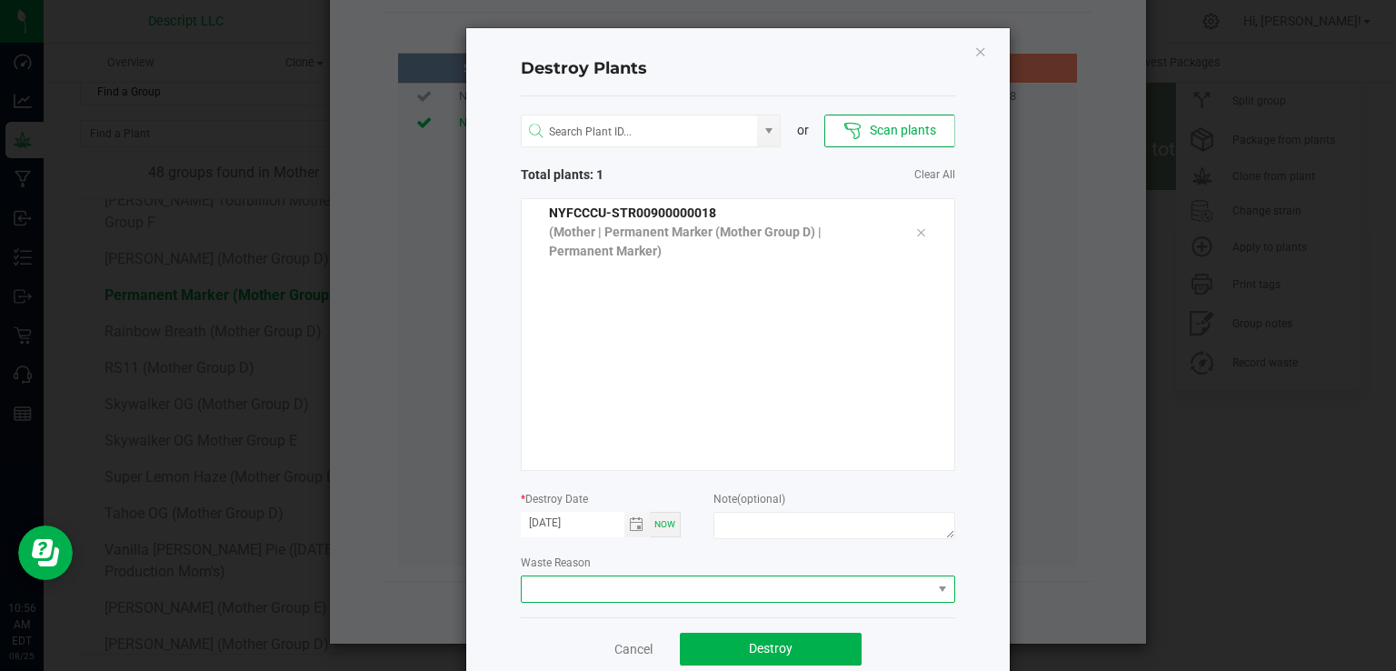
click at [641, 589] on span at bounding box center [727, 588] width 410 height 25
click at [631, 628] on li "Plant Batch Adjustment" at bounding box center [730, 621] width 432 height 31
click at [725, 648] on button "Destroy" at bounding box center [771, 648] width 182 height 33
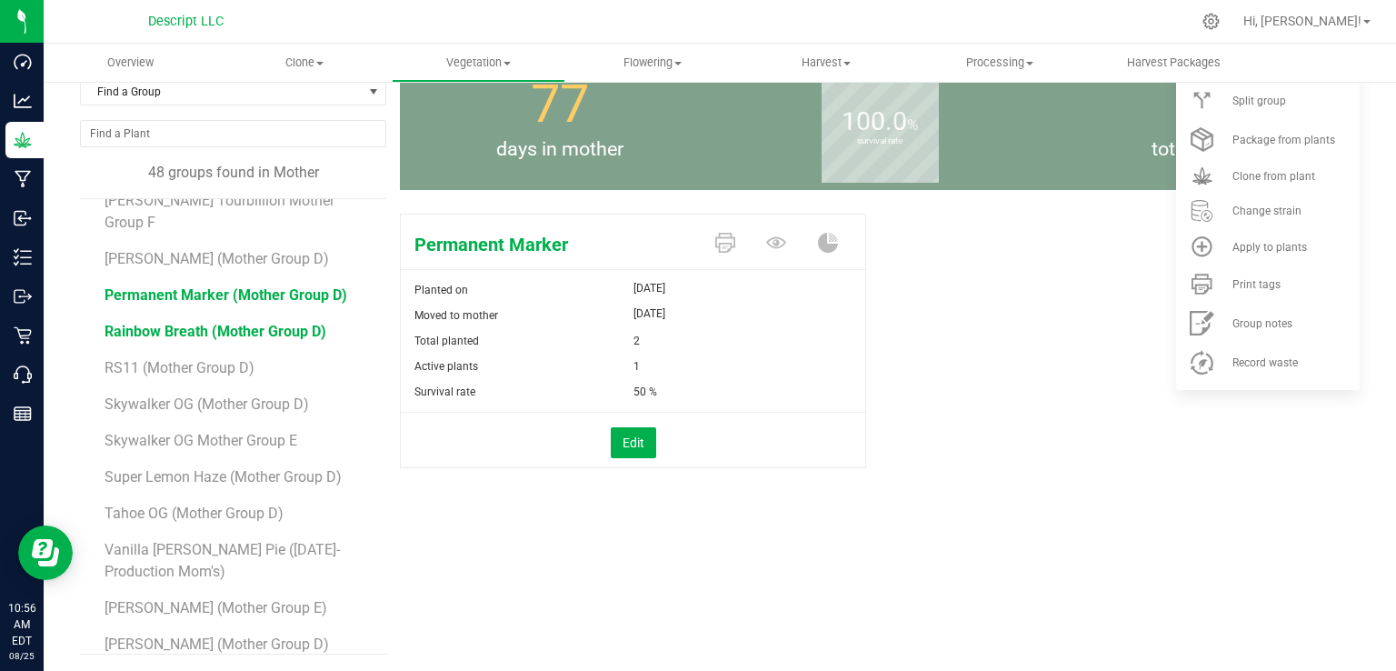
click at [225, 323] on span "Rainbow Breath (Mother Group D)" at bounding box center [215, 331] width 222 height 17
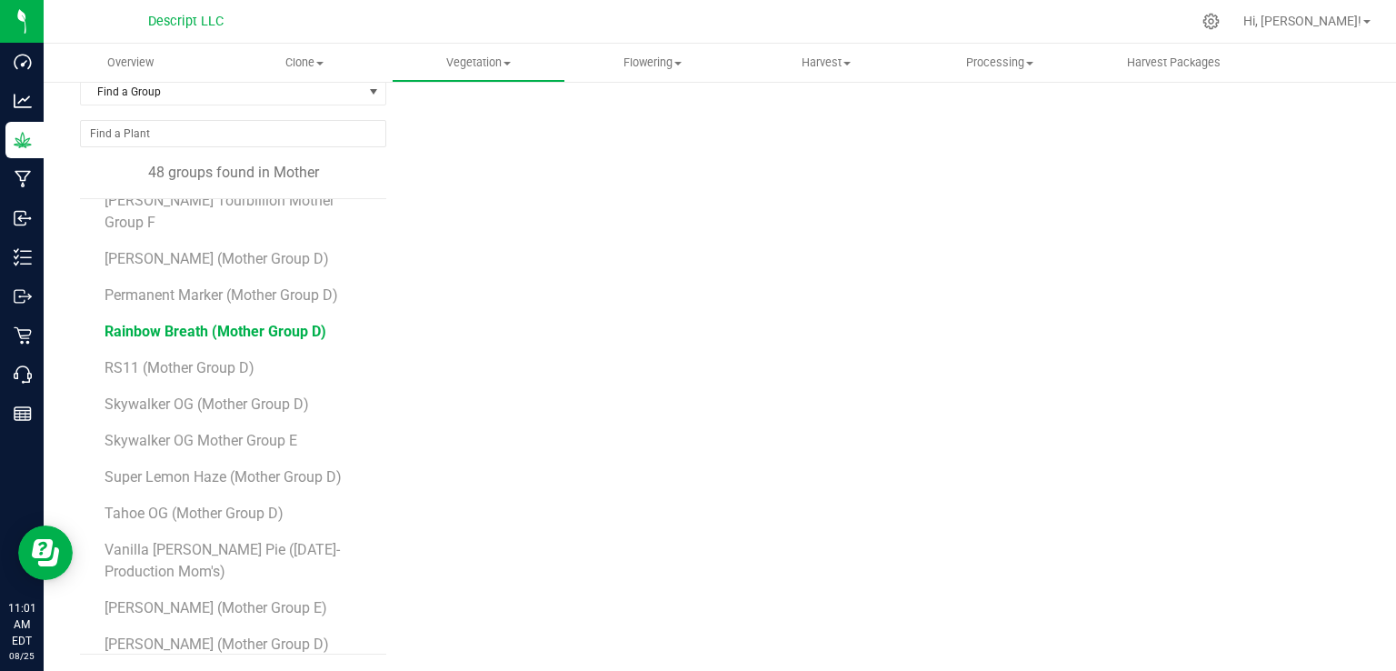
click at [225, 323] on span "Rainbow Breath (Mother Group D)" at bounding box center [215, 331] width 222 height 17
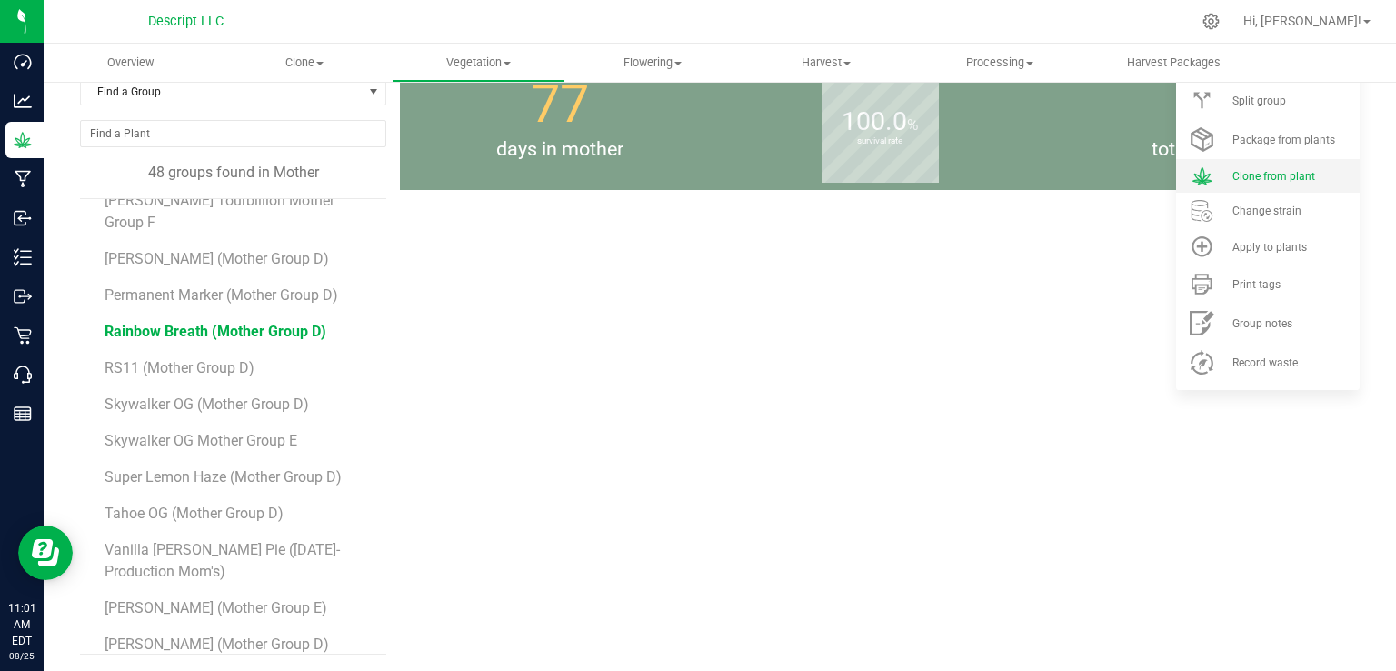
click at [1256, 187] on li "Clone from plant" at bounding box center [1268, 176] width 184 height 34
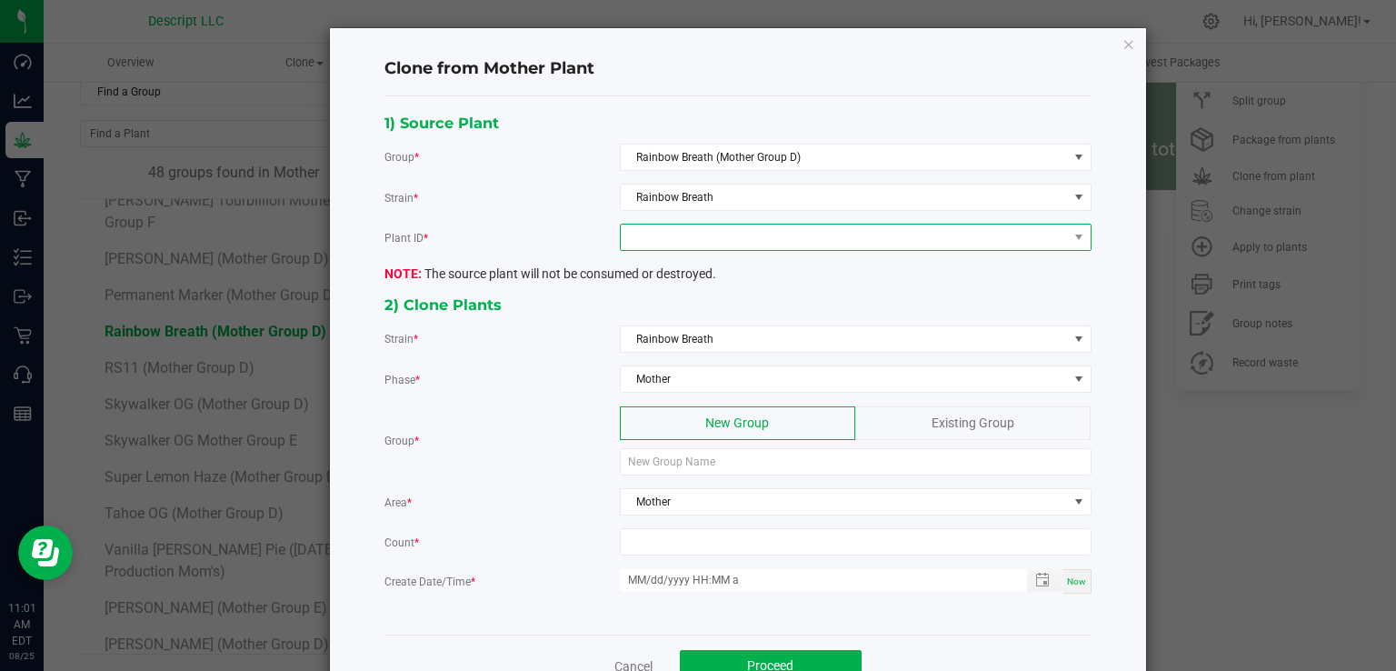
click at [716, 233] on span at bounding box center [844, 236] width 447 height 25
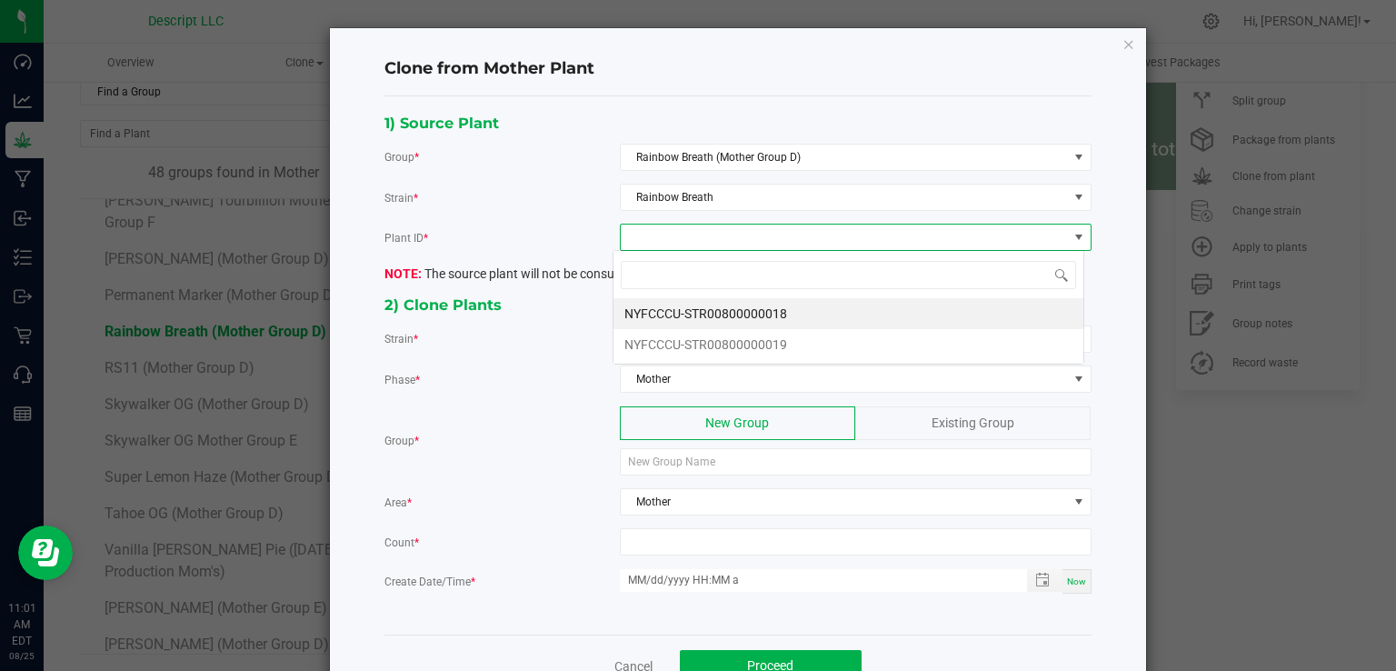
scroll to position [26, 471]
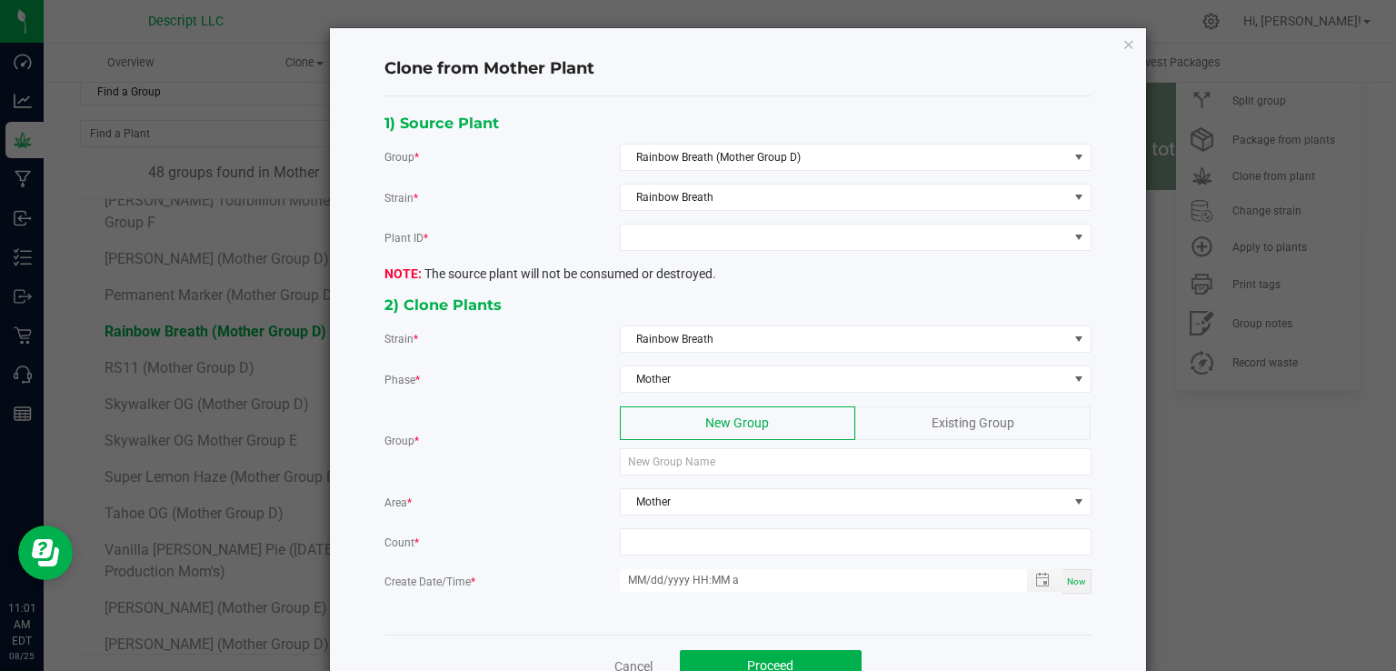
click at [424, 15] on ngb-modal-window "Clone from Mother Plant 1) Source Plant Group * Rainbow Breath (Mother Group D)…" at bounding box center [704, 335] width 1409 height 671
click at [58, 233] on ngb-modal-window "Clone from Mother Plant 1) Source Plant Group * Rainbow Breath (Mother Group D)…" at bounding box center [704, 335] width 1409 height 671
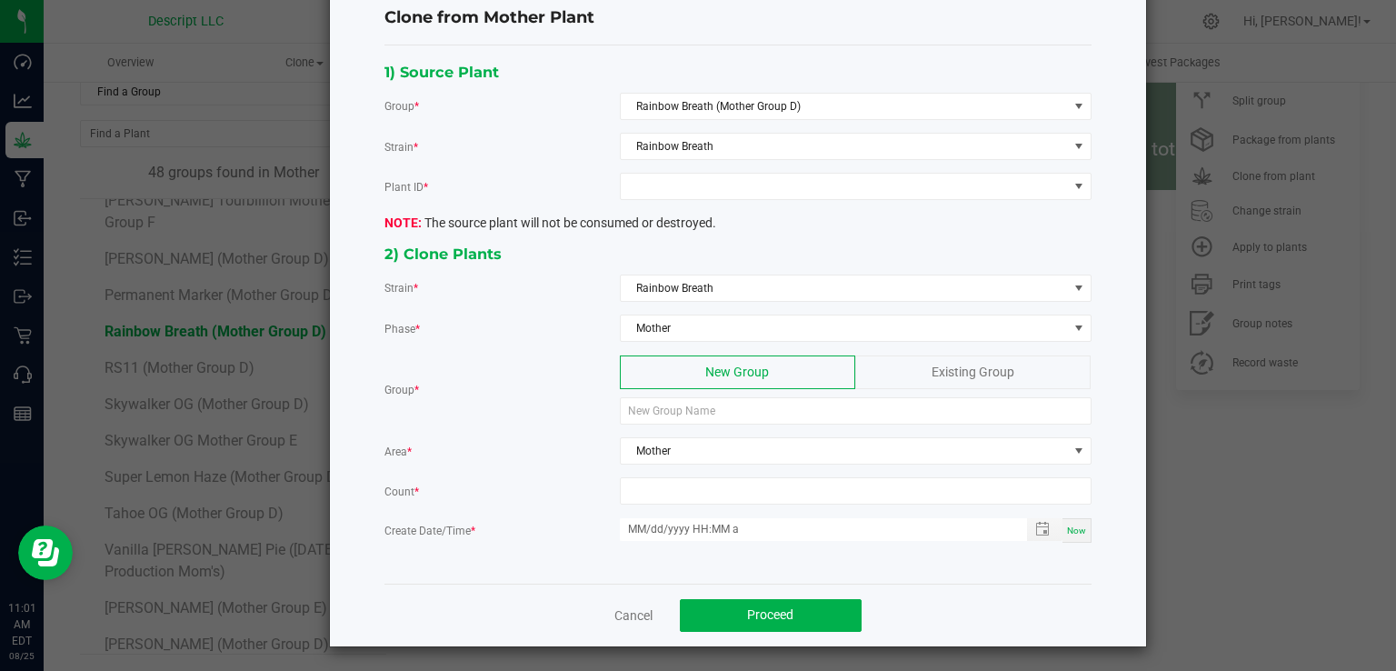
click at [625, 621] on div "Cancel Proceed" at bounding box center [737, 614] width 707 height 63
click at [626, 614] on link "Cancel" at bounding box center [633, 615] width 38 height 18
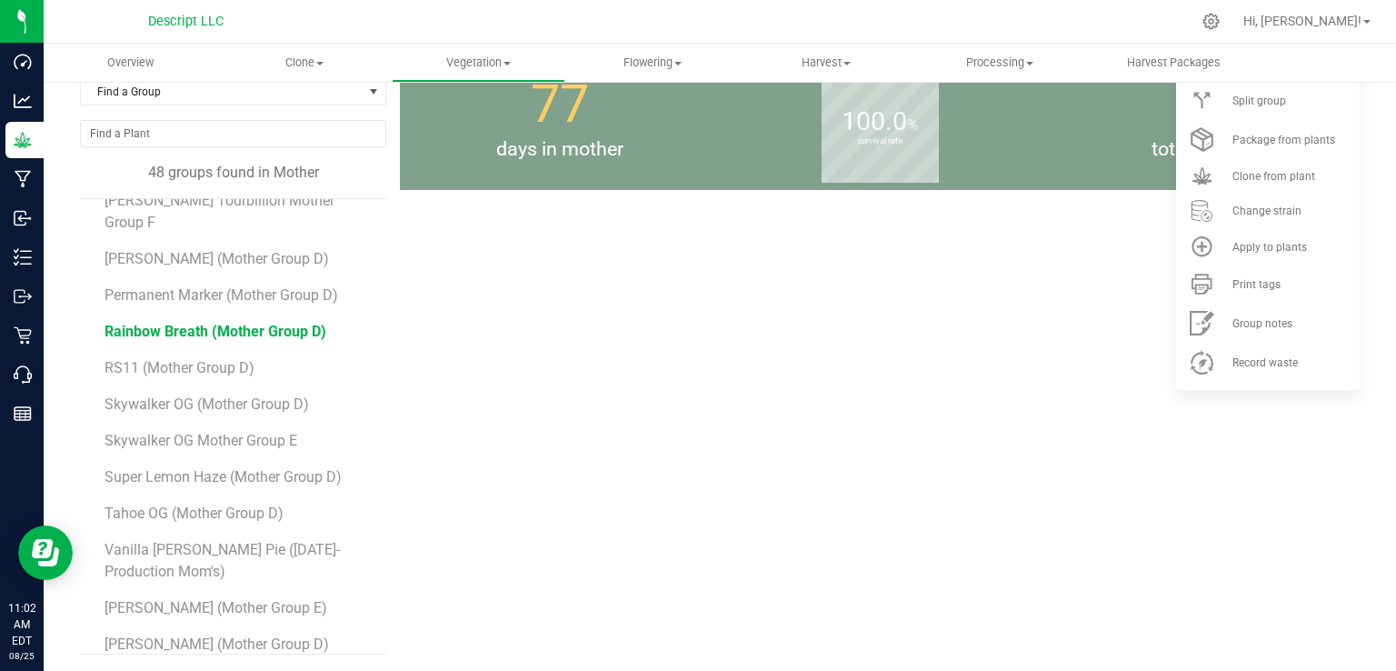
scroll to position [94, 0]
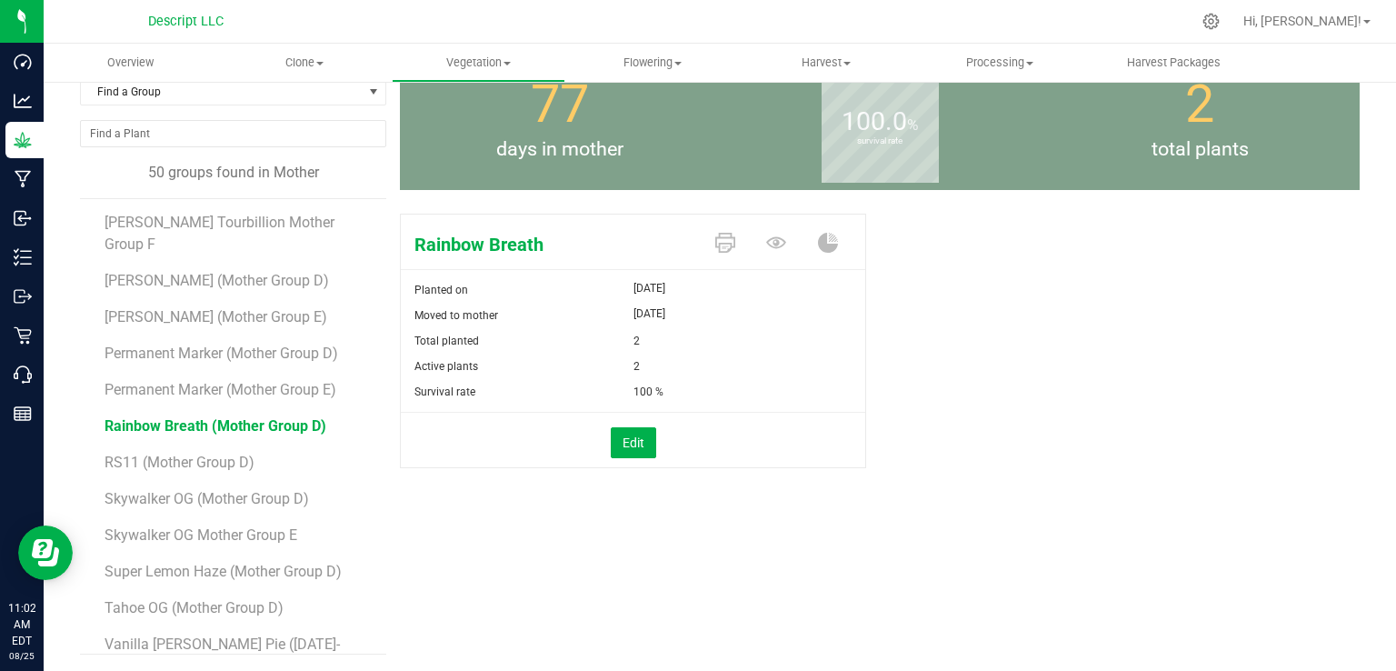
scroll to position [1275, 0]
click at [221, 416] on span "Rainbow Breath (Mother Group D)" at bounding box center [215, 424] width 222 height 17
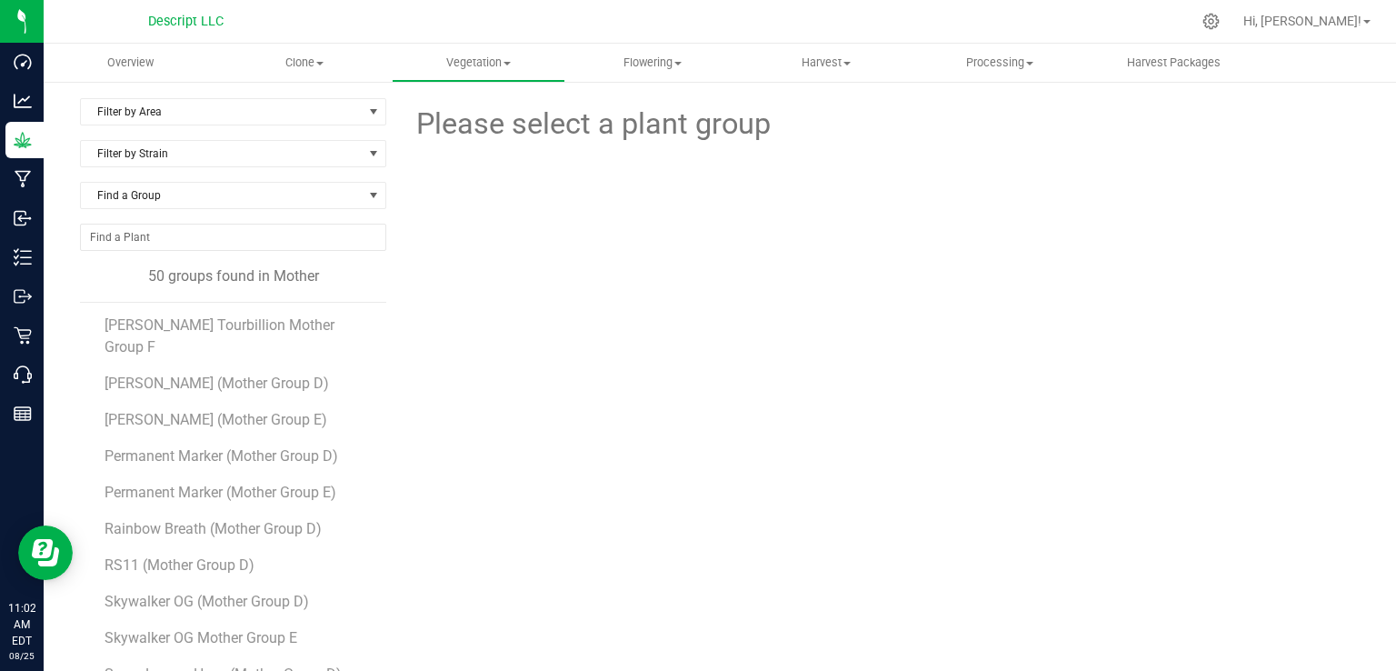
scroll to position [1381, 0]
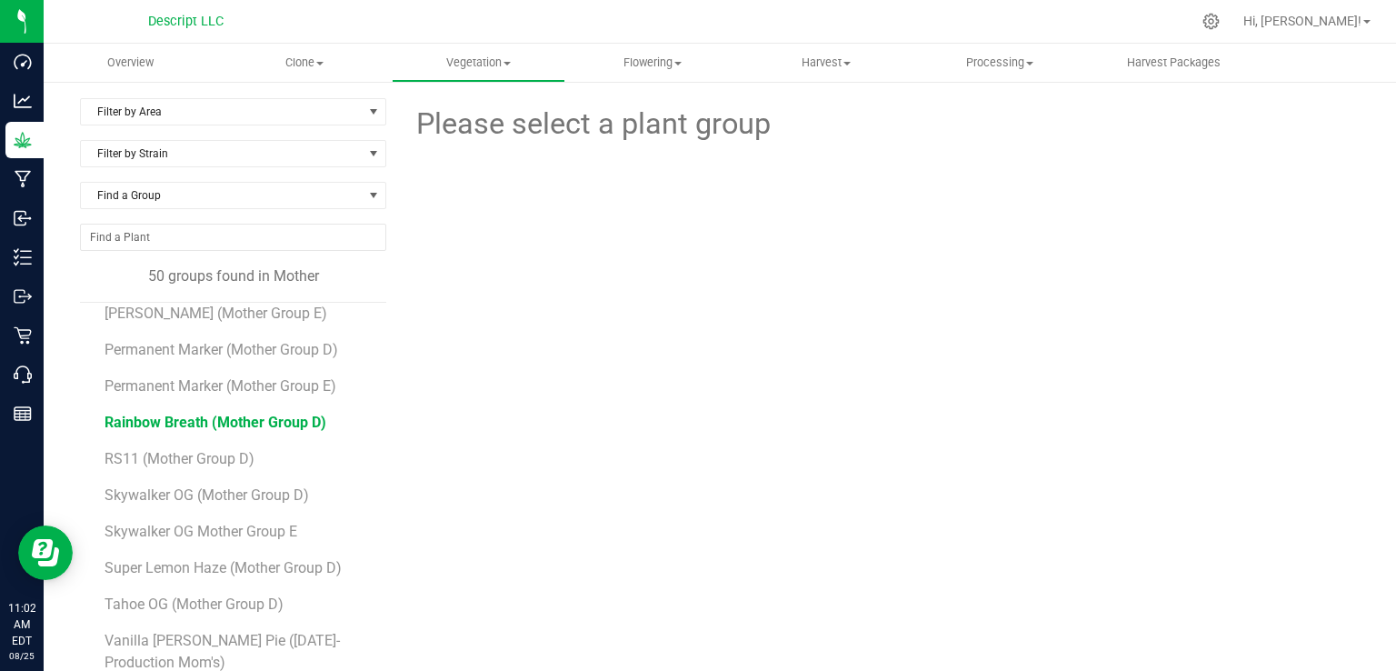
click at [277, 413] on span "Rainbow Breath (Mother Group D)" at bounding box center [215, 421] width 222 height 17
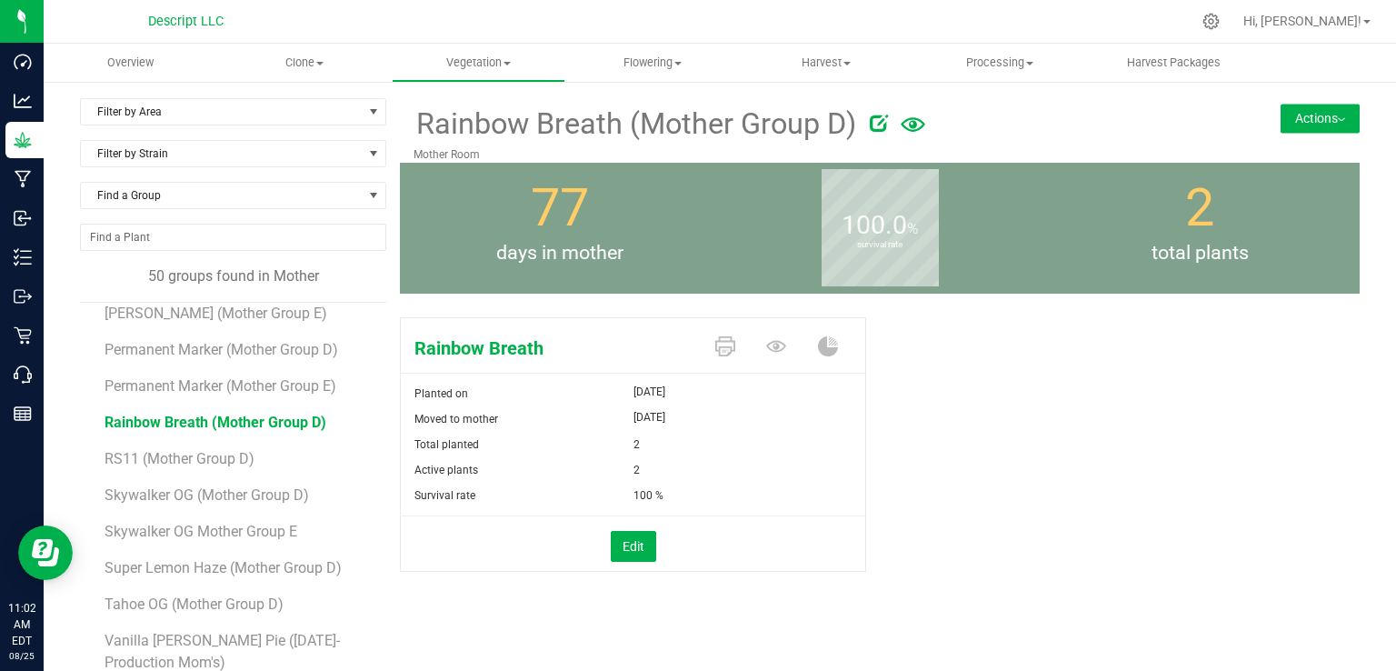
click at [1286, 114] on button "Actions" at bounding box center [1319, 118] width 79 height 29
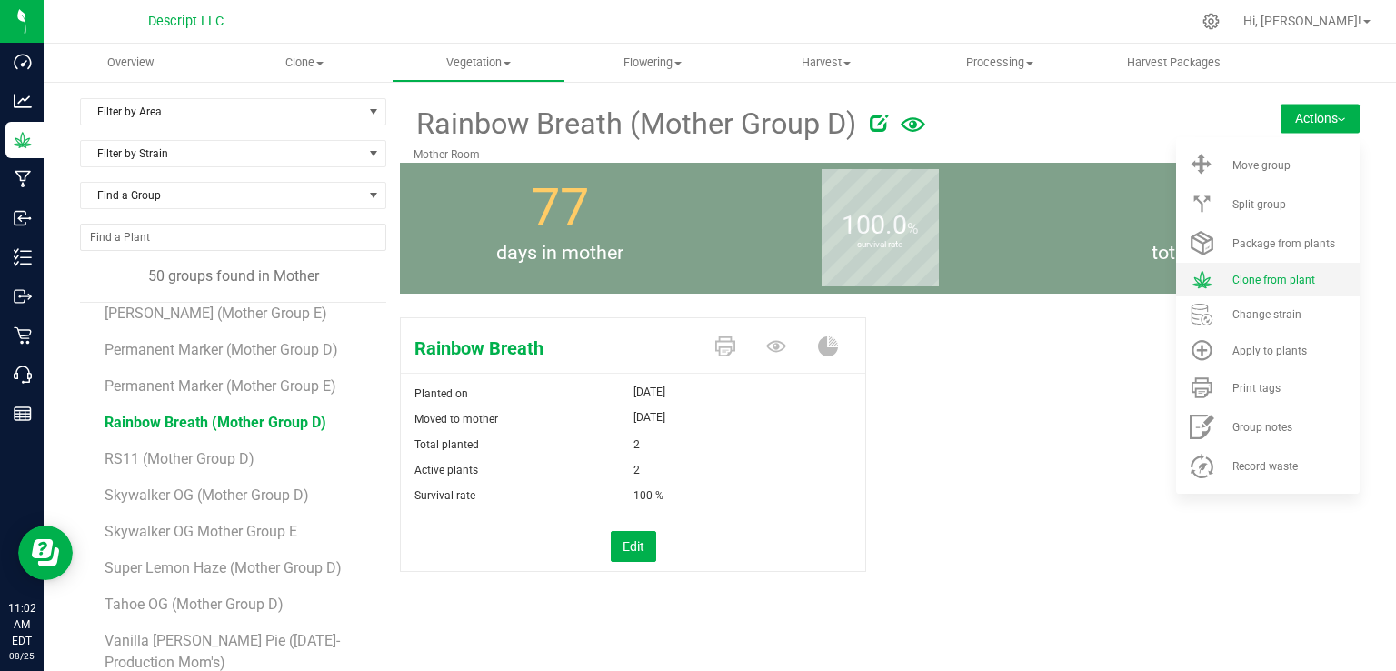
click at [1232, 281] on span "Clone from plant" at bounding box center [1273, 279] width 83 height 13
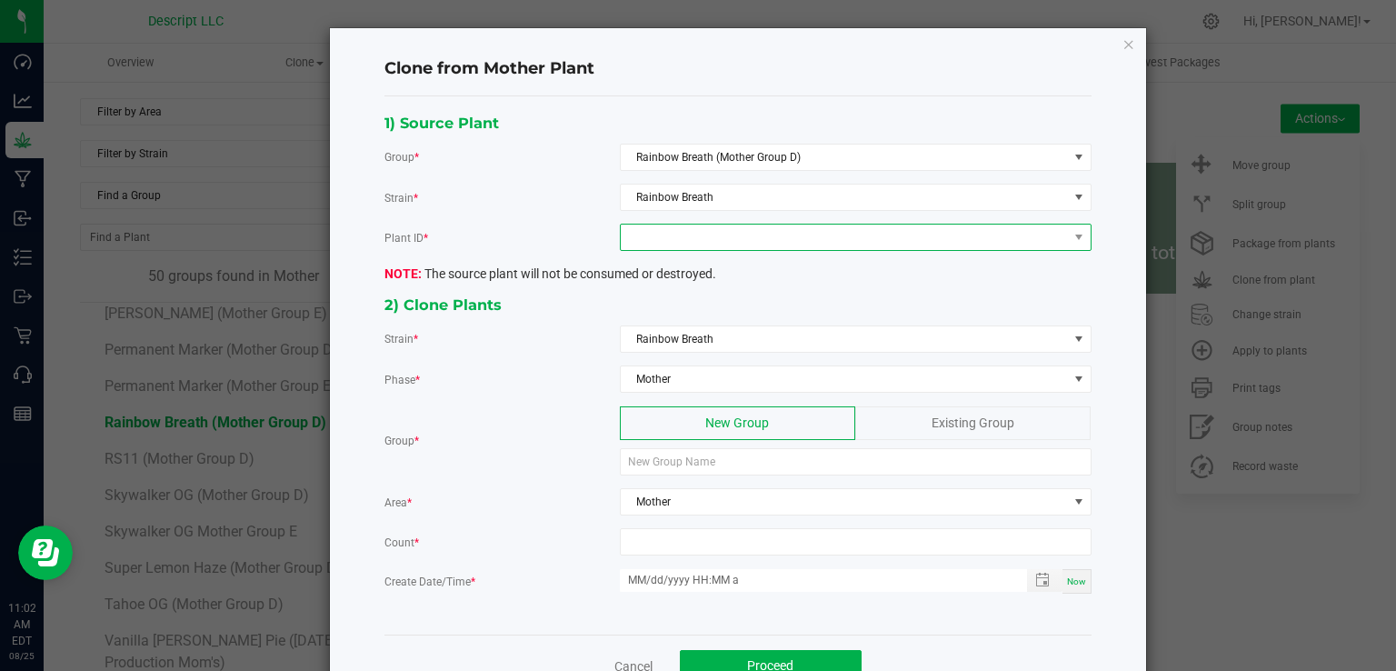
click at [740, 228] on span at bounding box center [844, 236] width 447 height 25
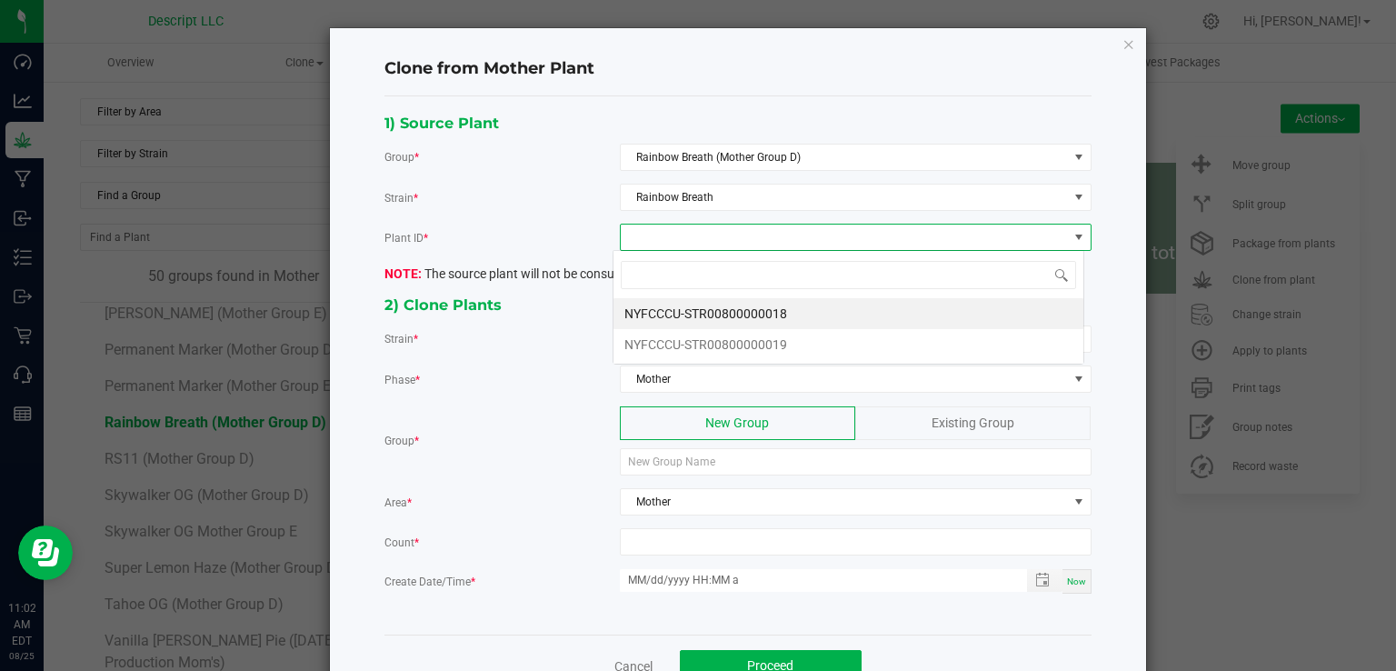
scroll to position [26, 471]
click at [729, 310] on li "NYFCCCU-STR00800000018" at bounding box center [848, 313] width 470 height 31
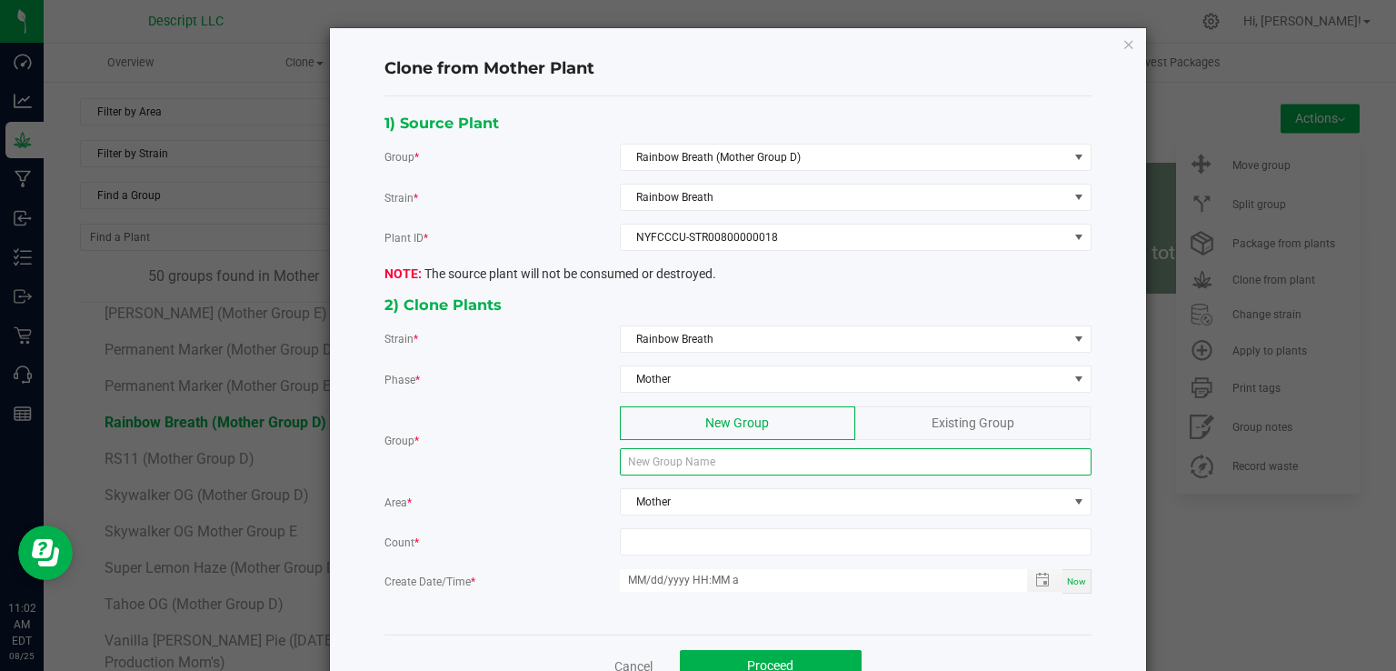
click at [684, 459] on input at bounding box center [856, 461] width 472 height 27
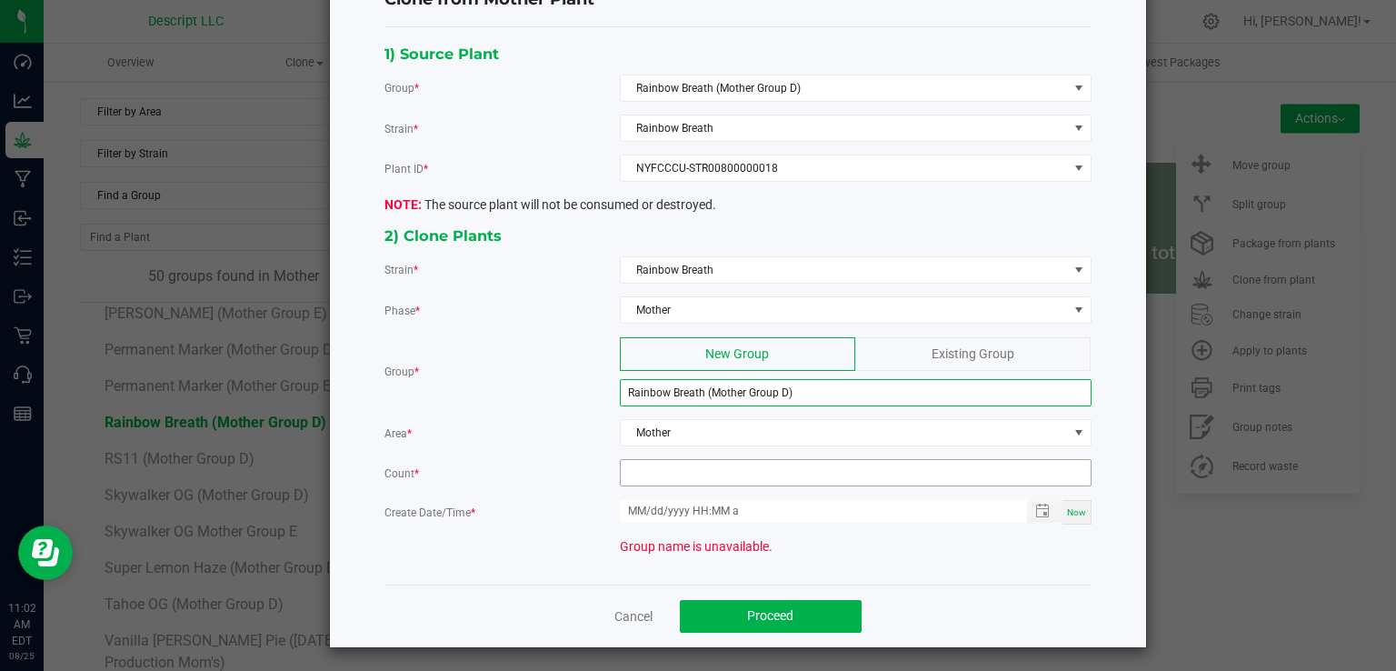
type input "Rainbow Breath (Mother Group D)"
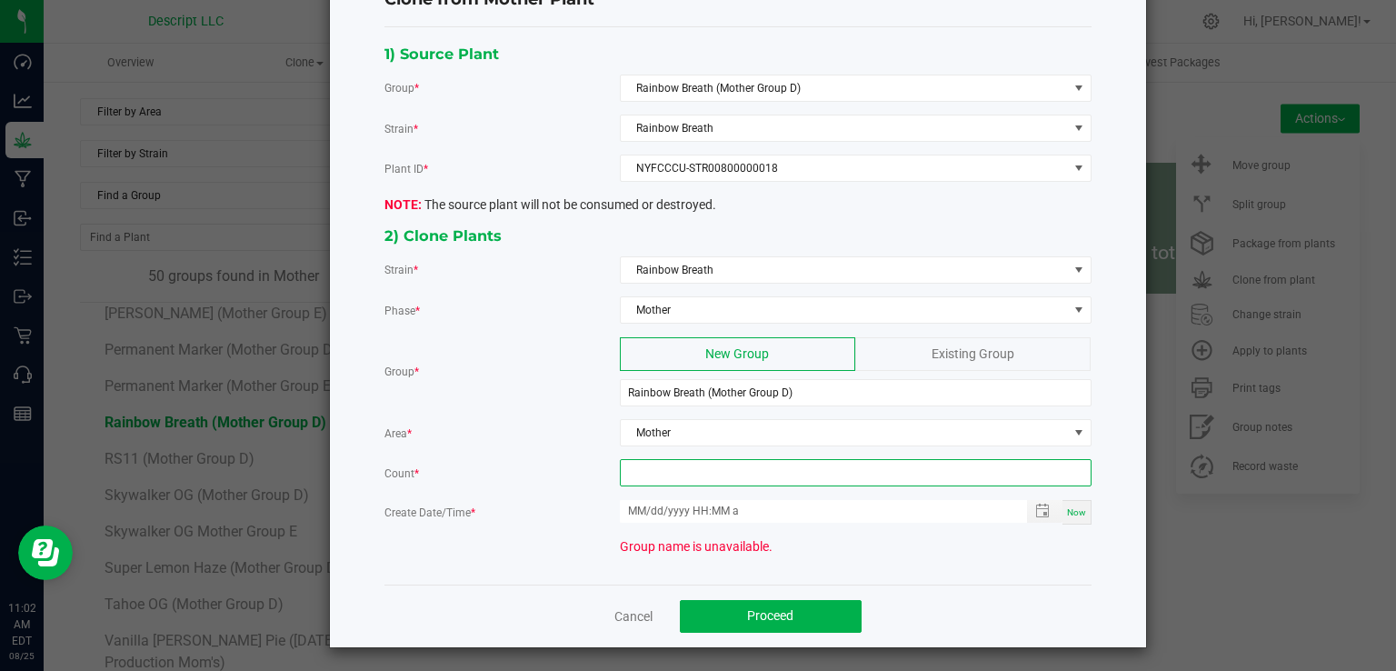
click at [651, 477] on input at bounding box center [856, 472] width 470 height 25
click at [1035, 512] on span "Toggle popup" at bounding box center [1042, 510] width 15 height 15
type input "12"
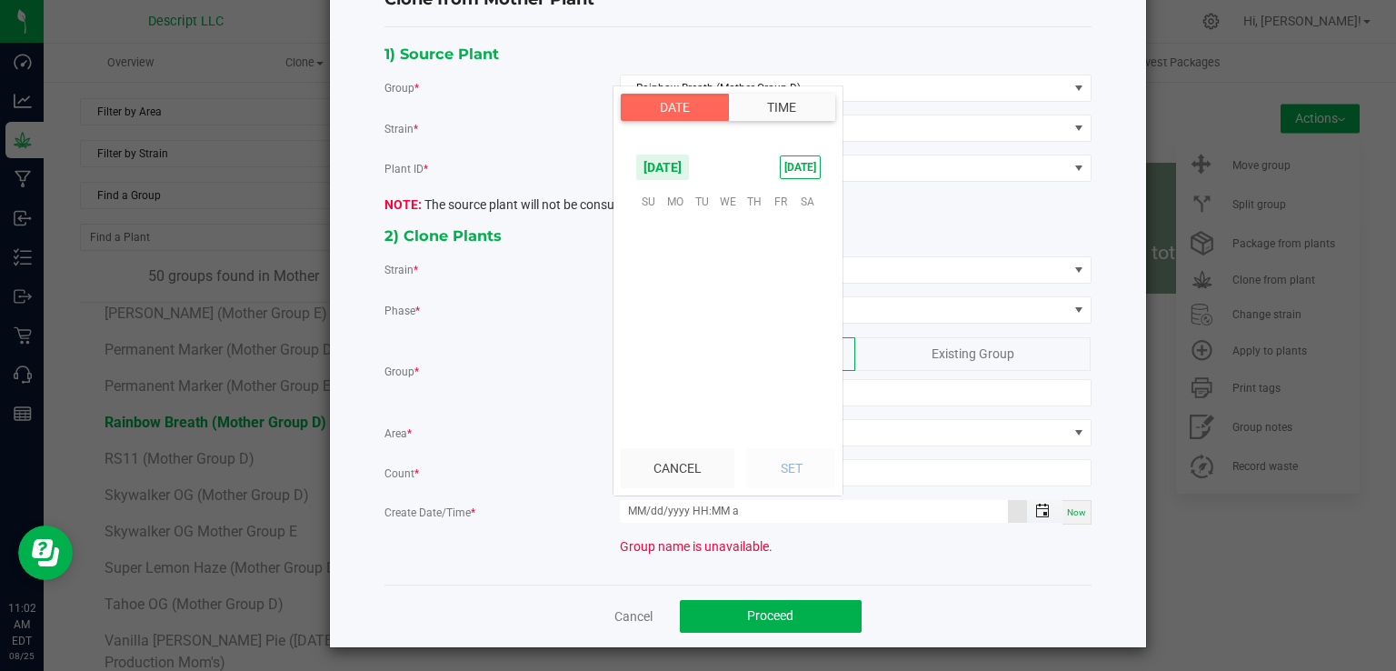
scroll to position [294510, 0]
click at [683, 341] on span "25" at bounding box center [674, 342] width 26 height 28
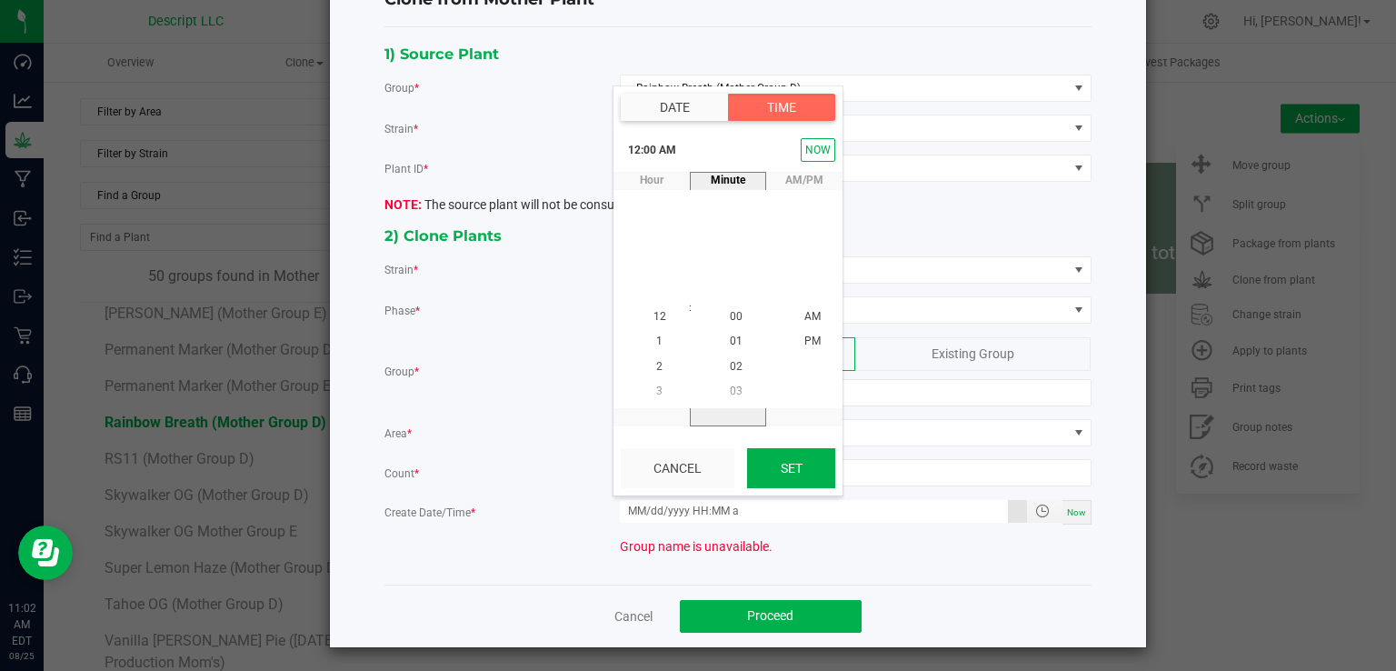
click at [794, 473] on button "Set" at bounding box center [791, 468] width 88 height 40
type input "08/25/2025 12:00 AM"
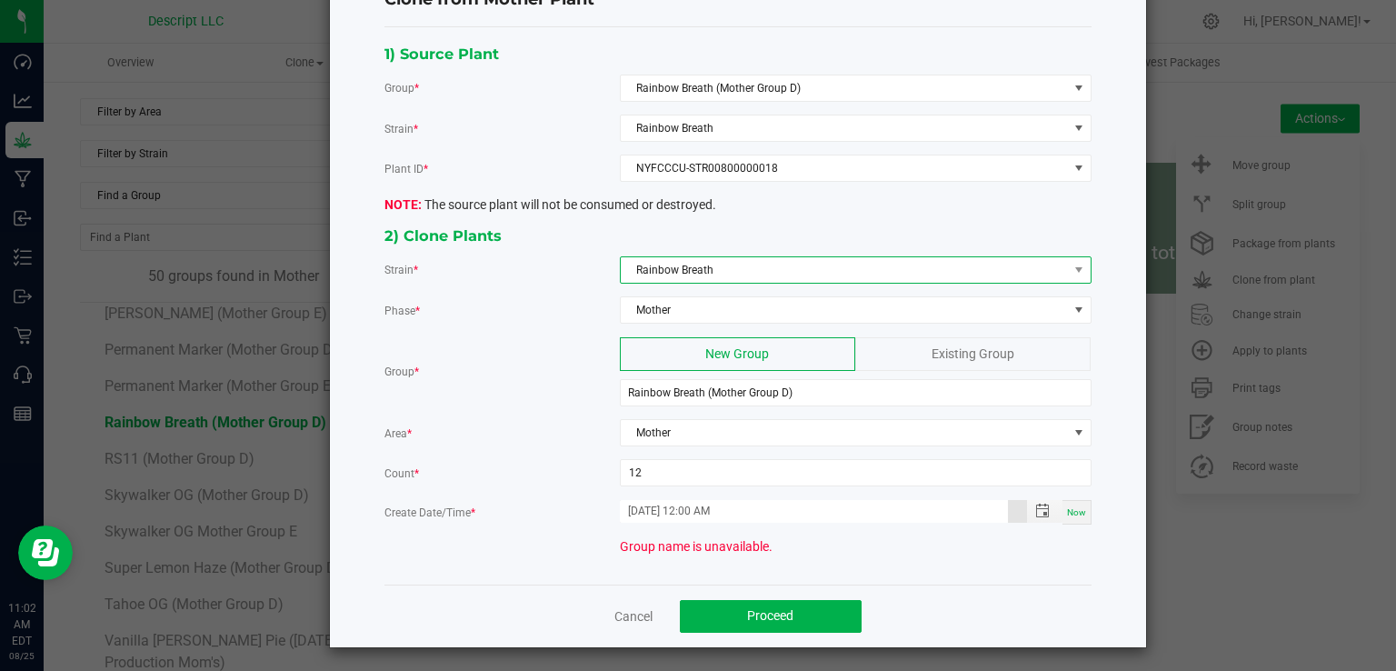
click at [751, 257] on span "Rainbow Breath" at bounding box center [844, 269] width 447 height 25
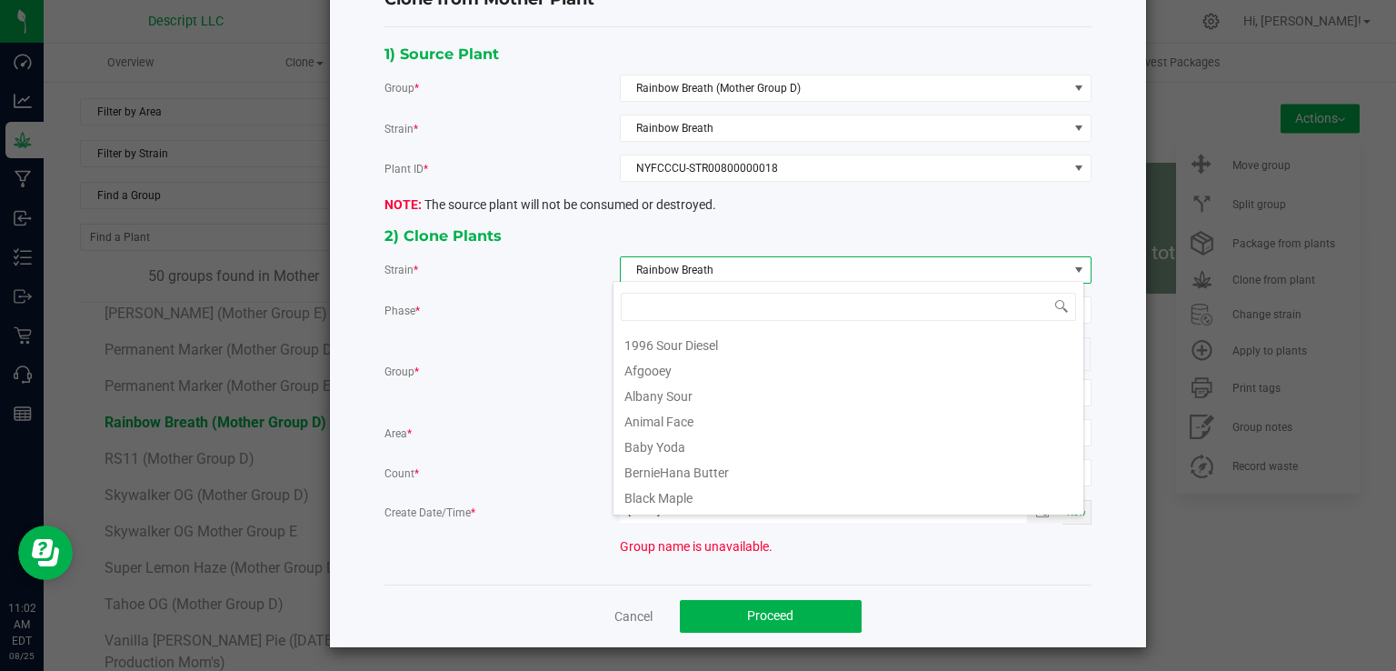
scroll to position [26, 471]
click at [750, 263] on span "Rainbow Breath" at bounding box center [844, 269] width 447 height 25
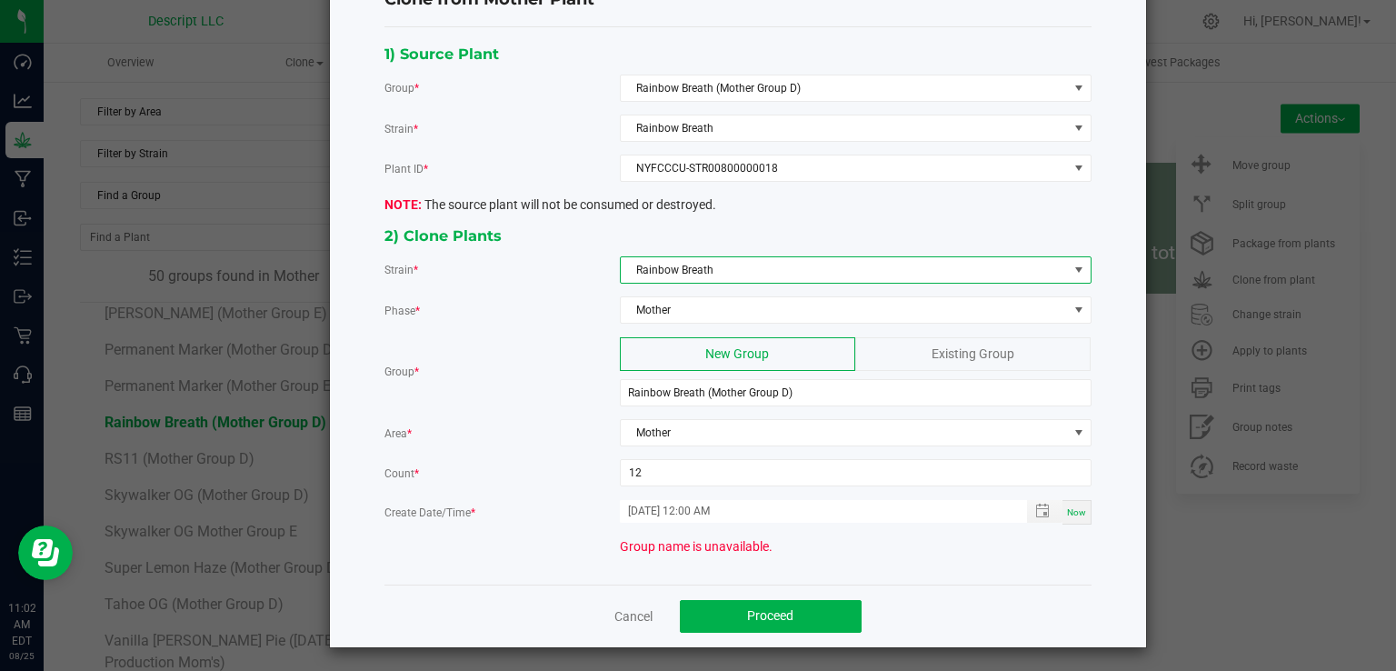
click at [736, 267] on span "Rainbow Breath" at bounding box center [844, 269] width 447 height 25
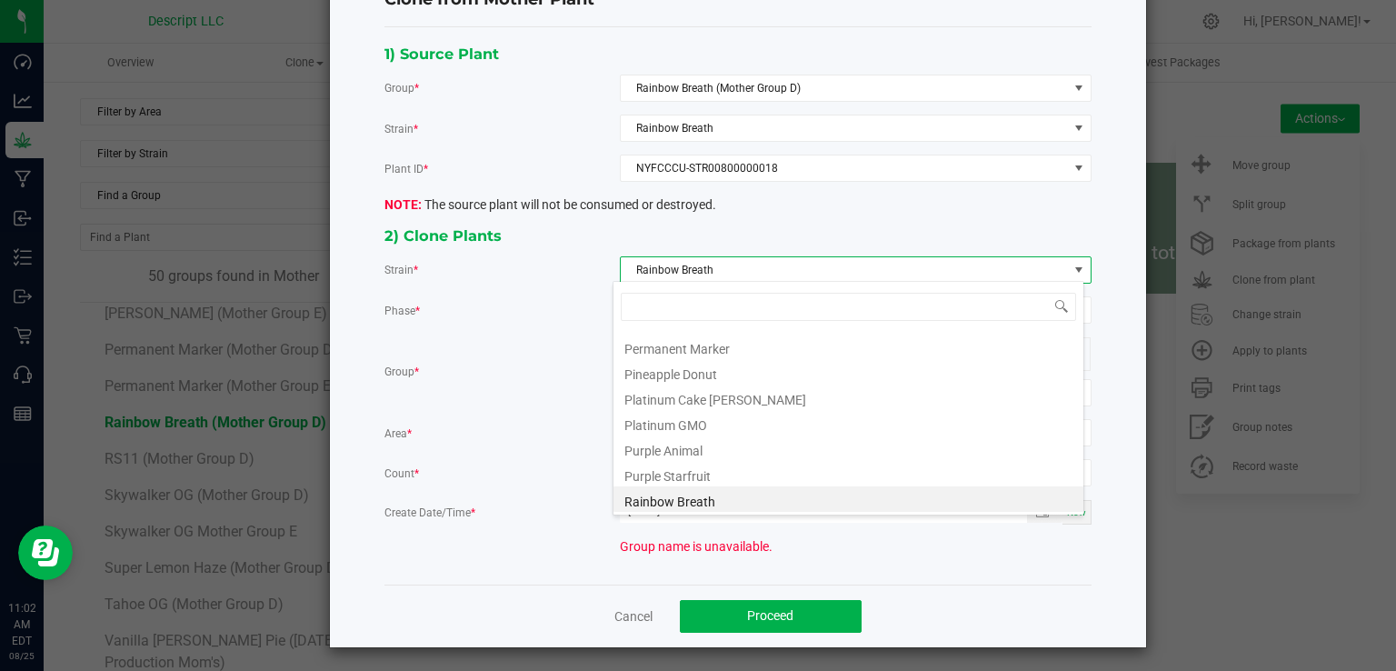
click at [701, 266] on span "Rainbow Breath" at bounding box center [844, 269] width 447 height 25
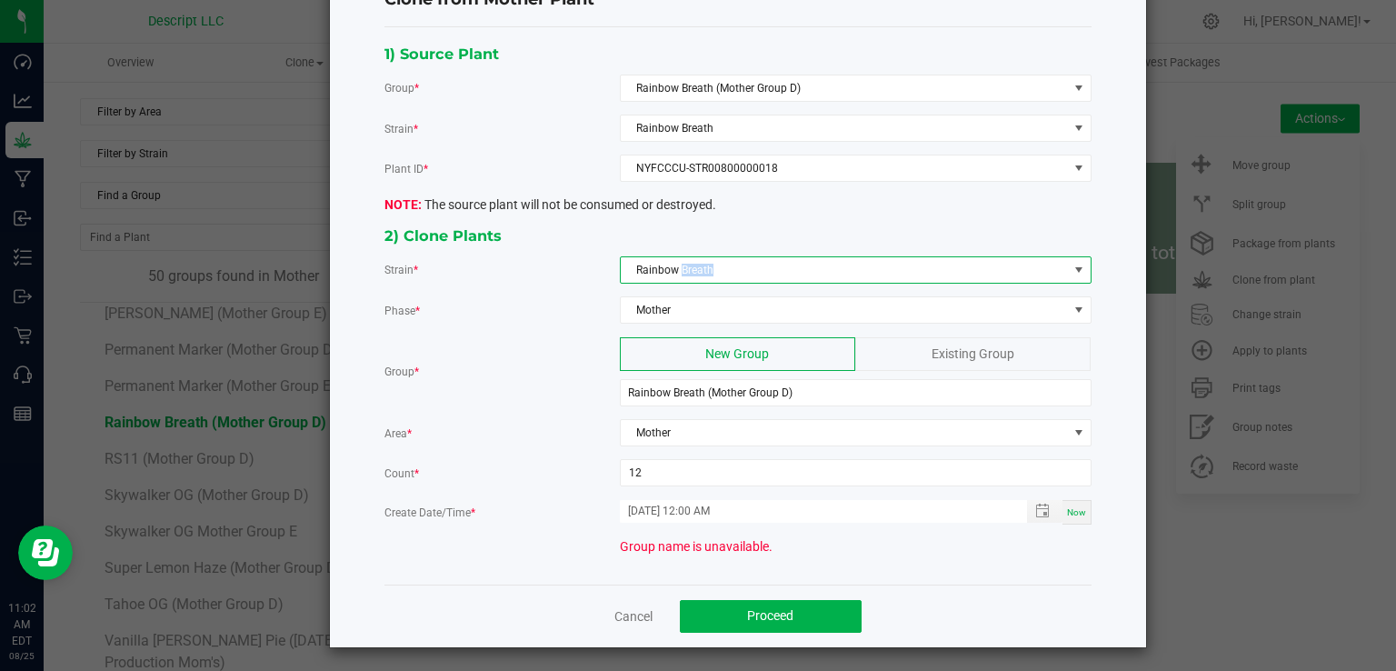
click at [701, 266] on span "Rainbow Breath" at bounding box center [844, 269] width 447 height 25
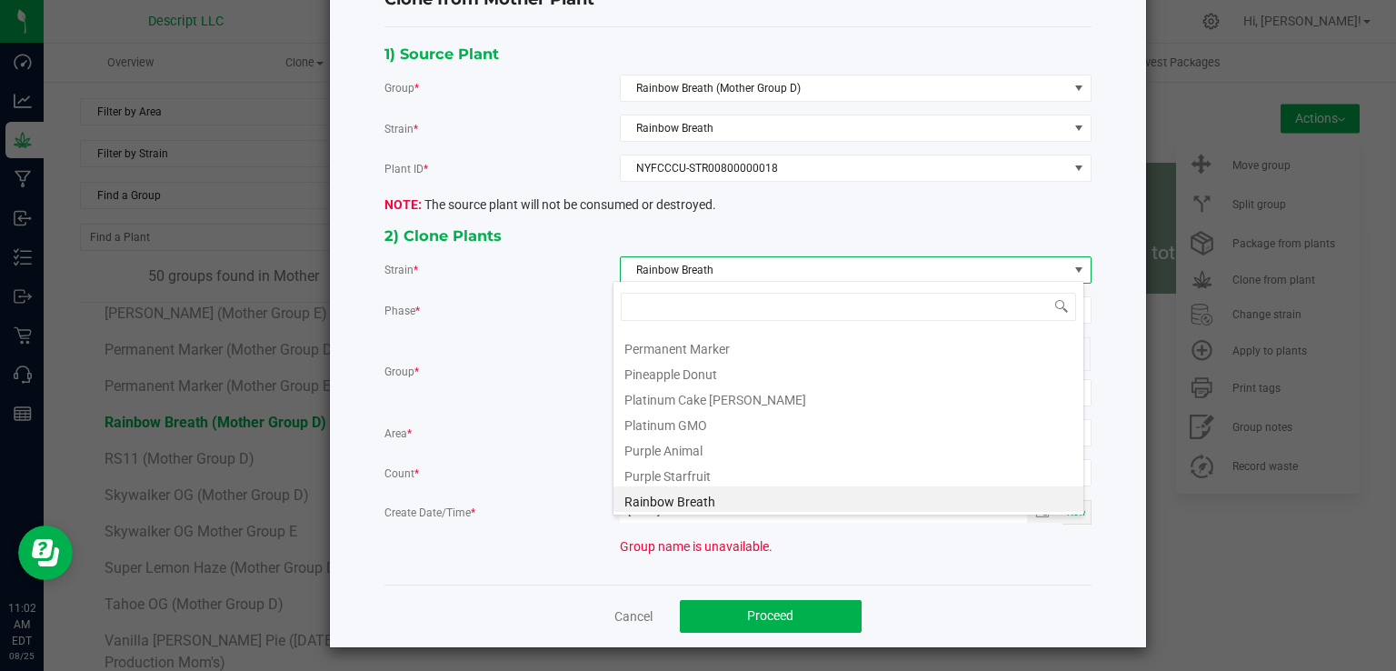
click at [711, 267] on span "Rainbow Breath" at bounding box center [844, 269] width 447 height 25
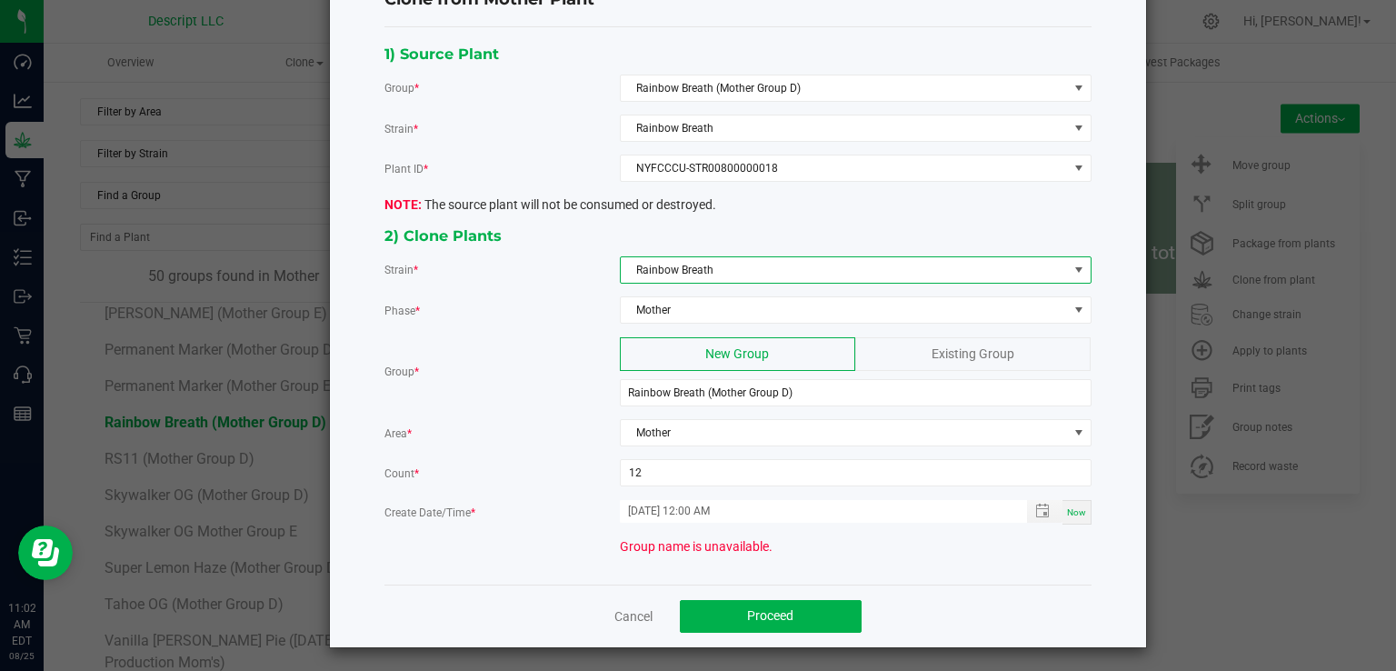
click at [710, 264] on span "Rainbow Breath" at bounding box center [844, 269] width 447 height 25
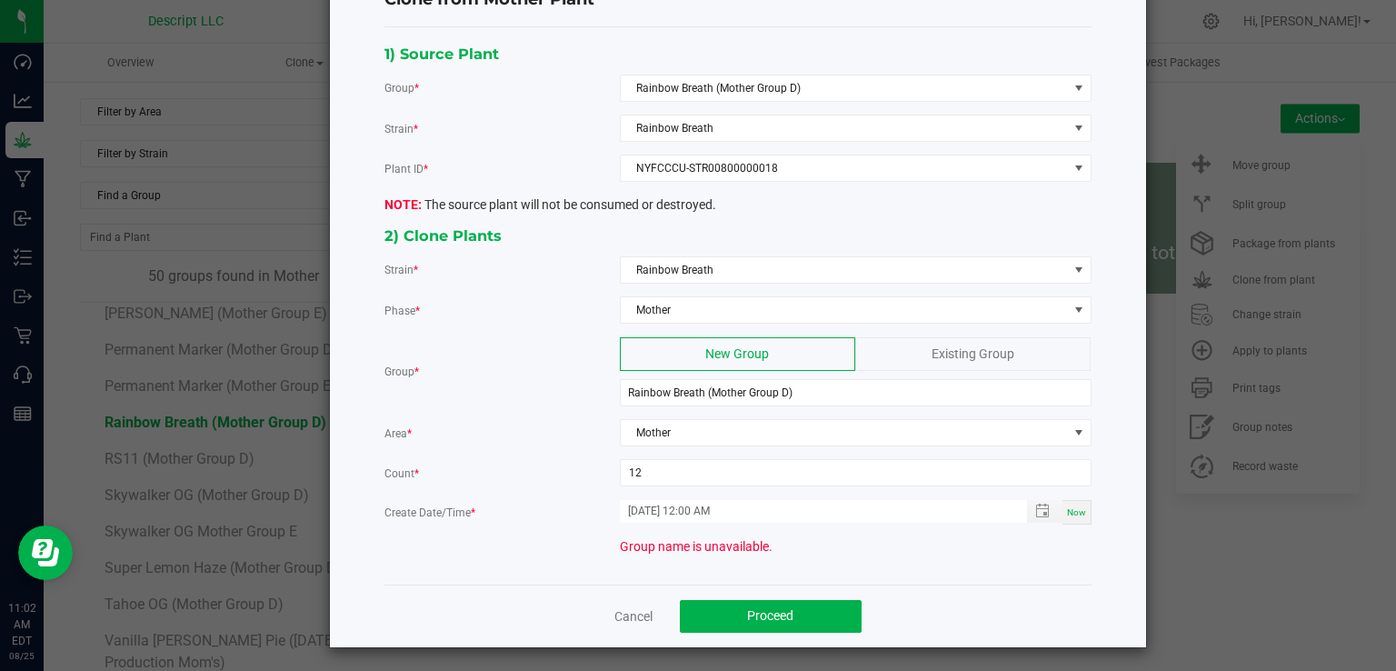
click at [502, 266] on div "Strain *" at bounding box center [501, 269] width 235 height 19
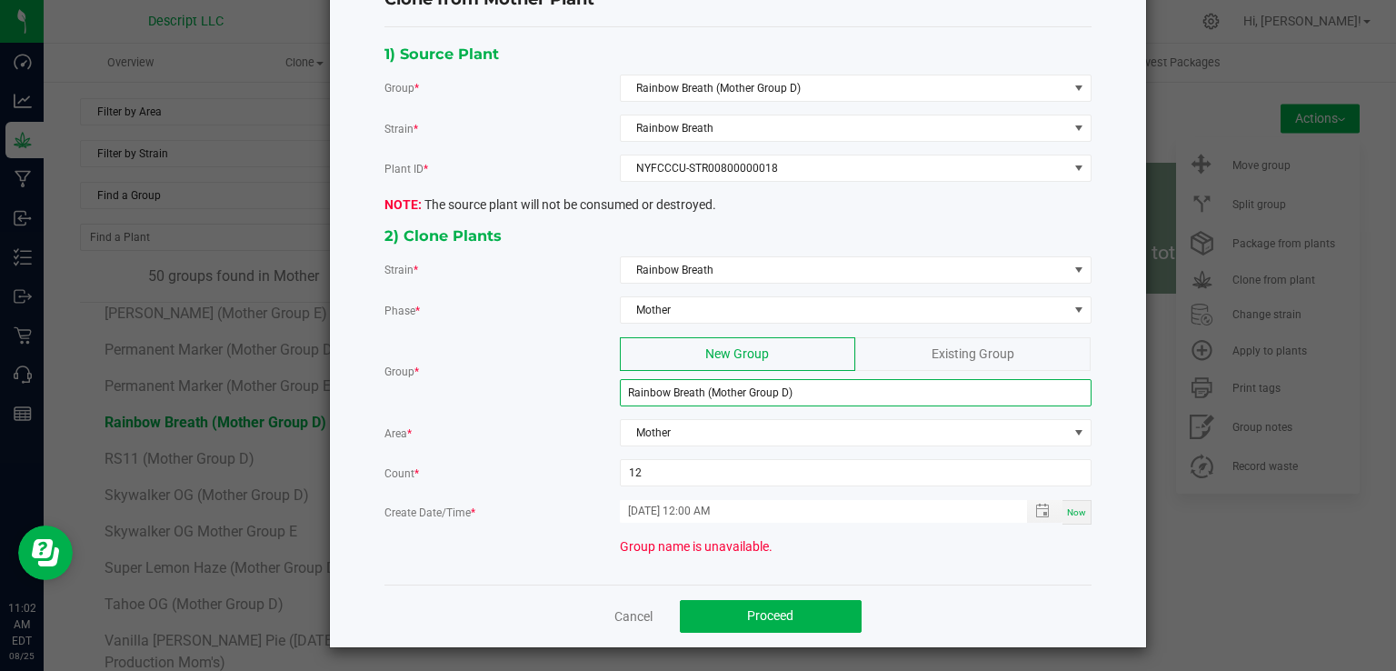
click at [777, 390] on input "Rainbow Breath (Mother Group D)" at bounding box center [856, 392] width 472 height 27
type input "Rainbow Breath (Mother Group E)"
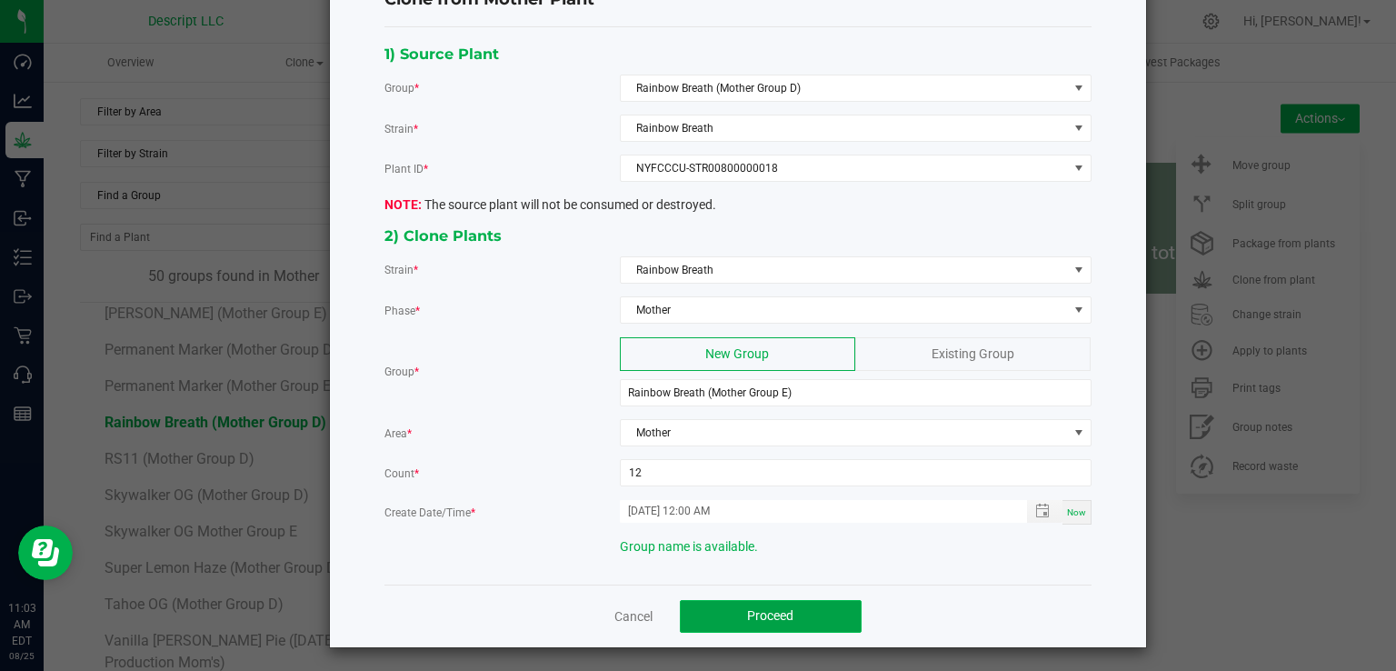
click at [792, 600] on button "Proceed" at bounding box center [771, 616] width 182 height 33
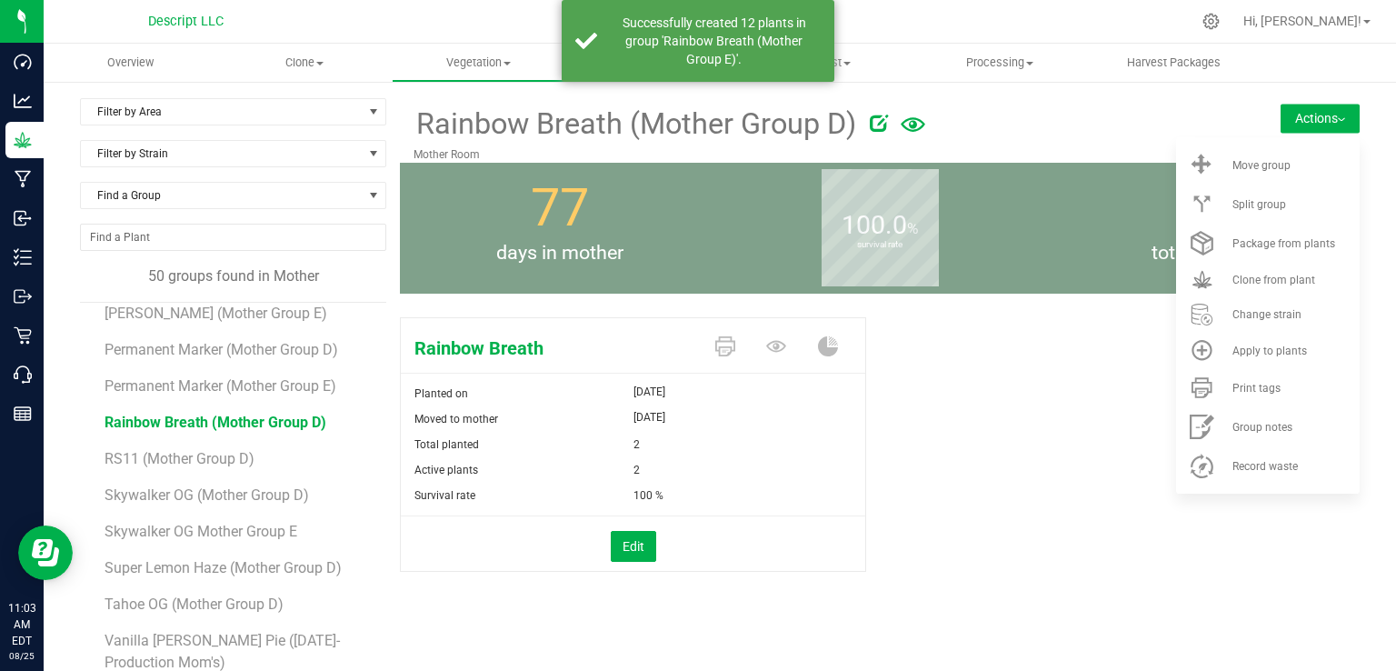
scroll to position [5, 0]
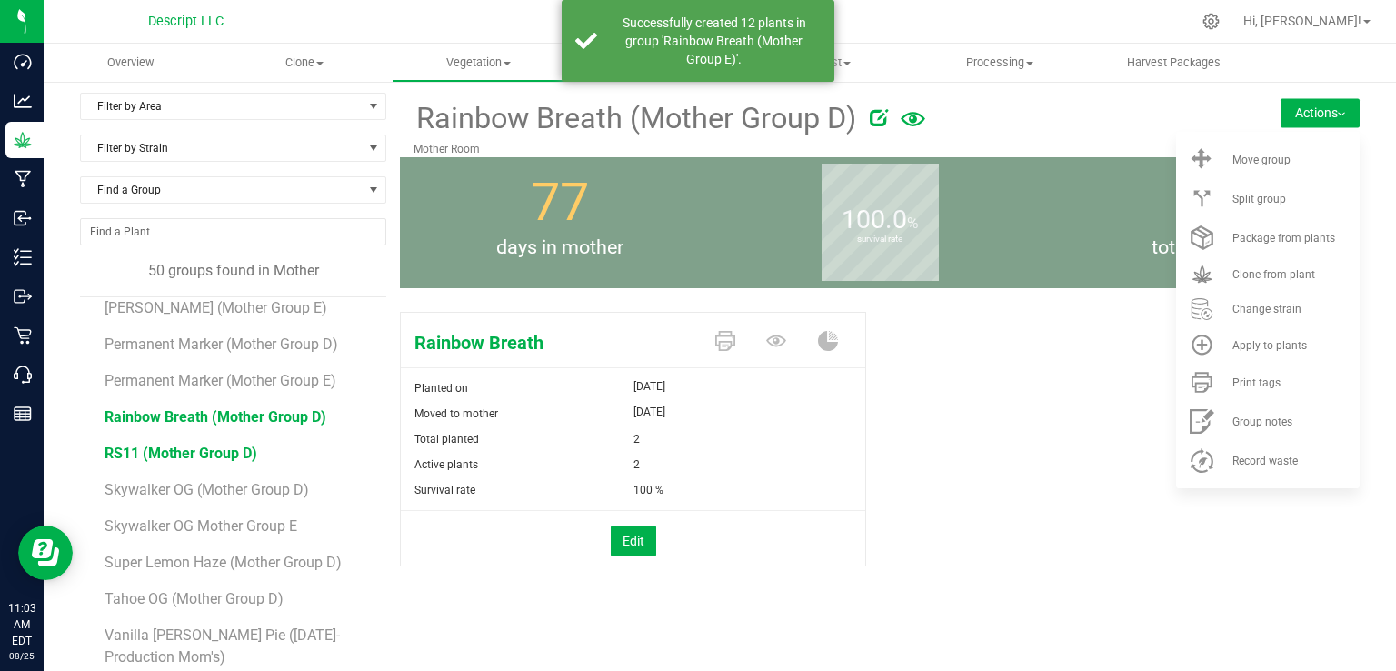
click at [153, 444] on span "RS11 (Mother Group D)" at bounding box center [180, 452] width 153 height 17
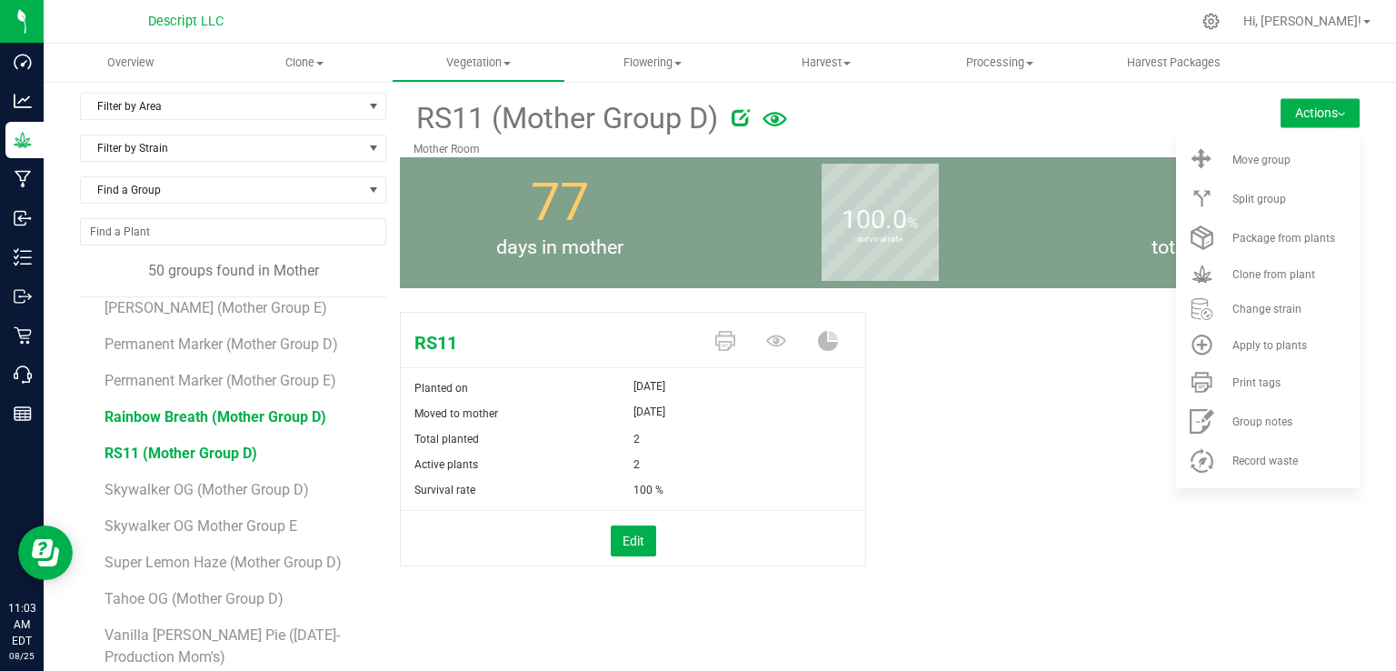
click at [199, 408] on span "Rainbow Breath (Mother Group D)" at bounding box center [215, 416] width 222 height 17
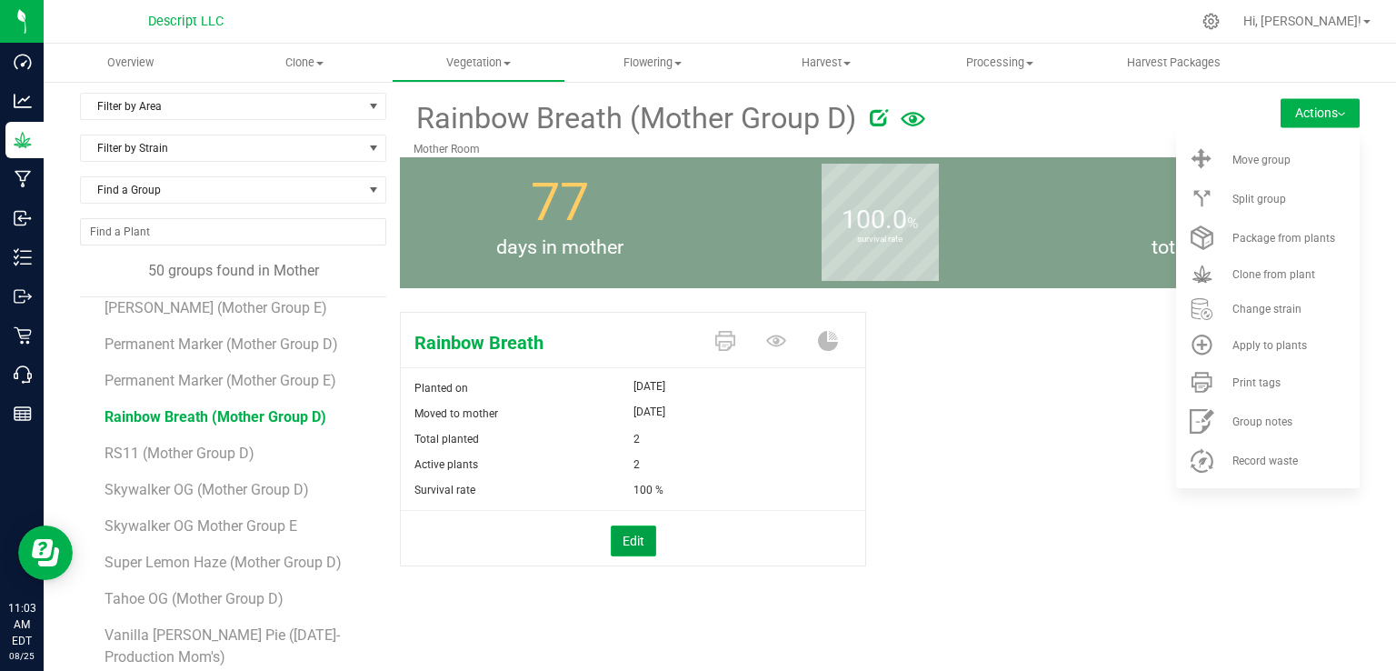
click at [618, 544] on button "Edit" at bounding box center [633, 540] width 45 height 31
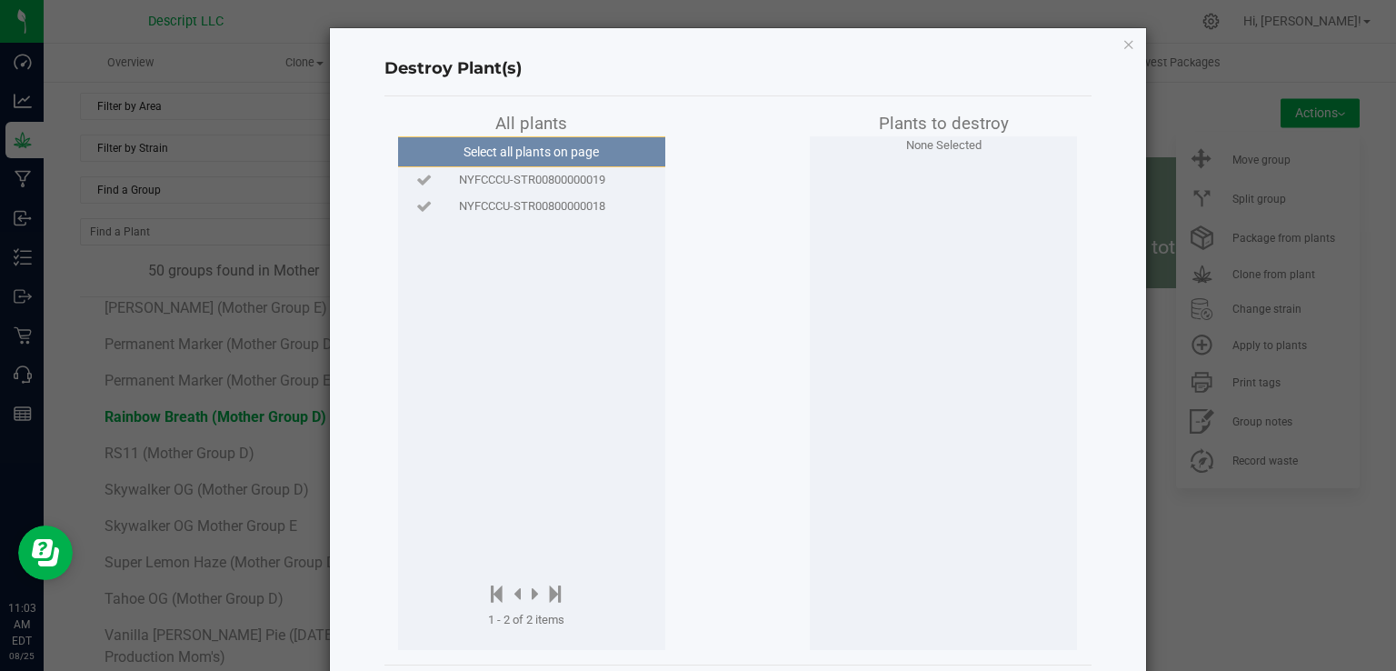
click at [562, 204] on span "NYFCCCU-STR00800000018" at bounding box center [532, 206] width 146 height 18
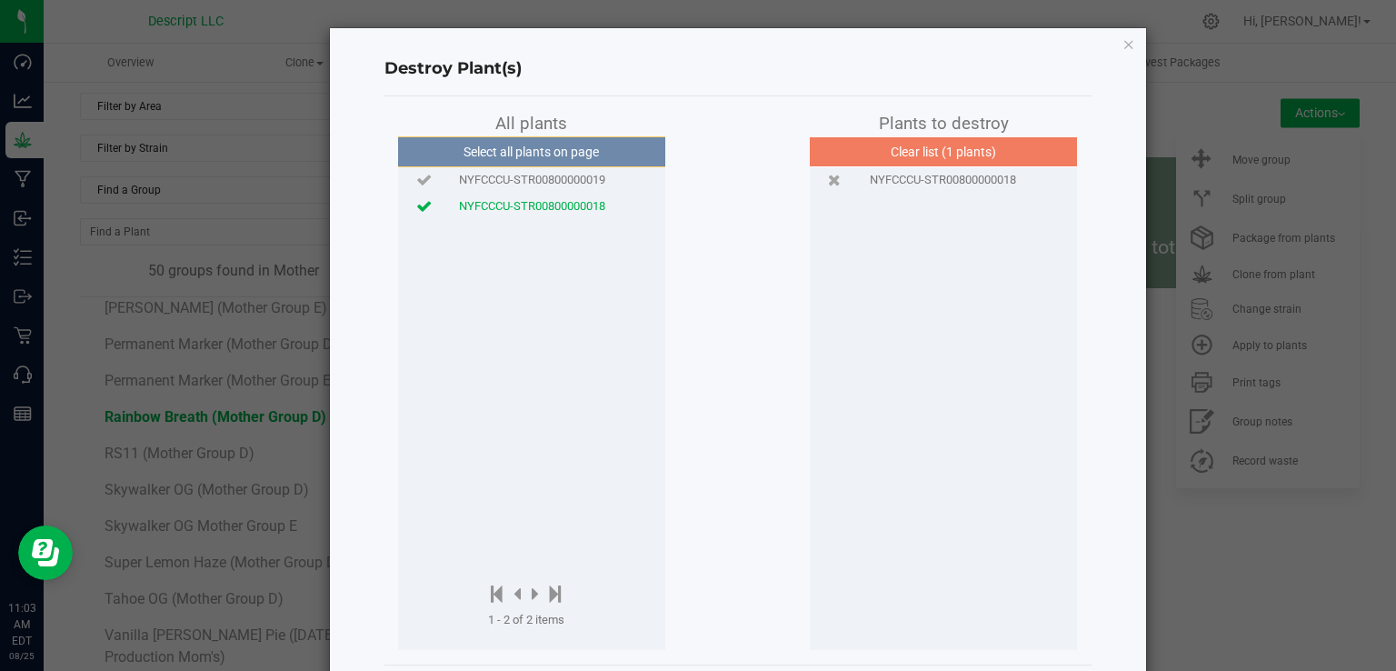
scroll to position [84, 0]
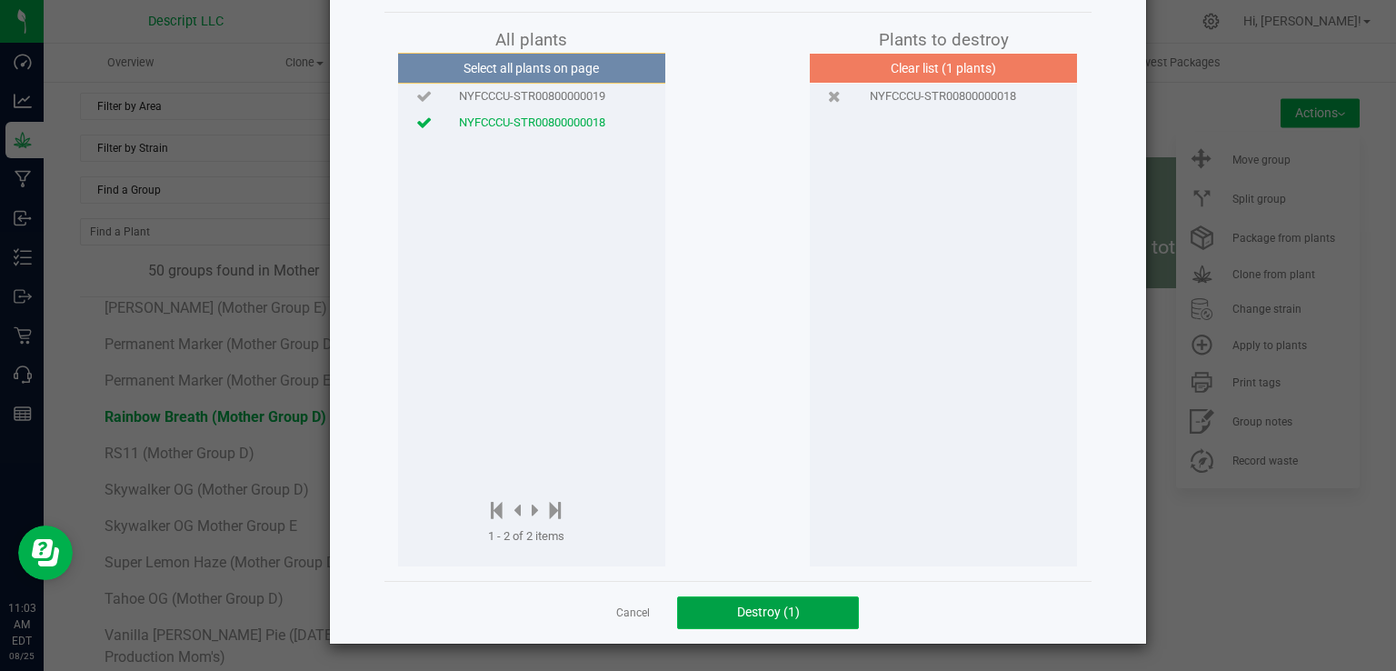
click at [760, 626] on button "Destroy (1)" at bounding box center [768, 612] width 182 height 33
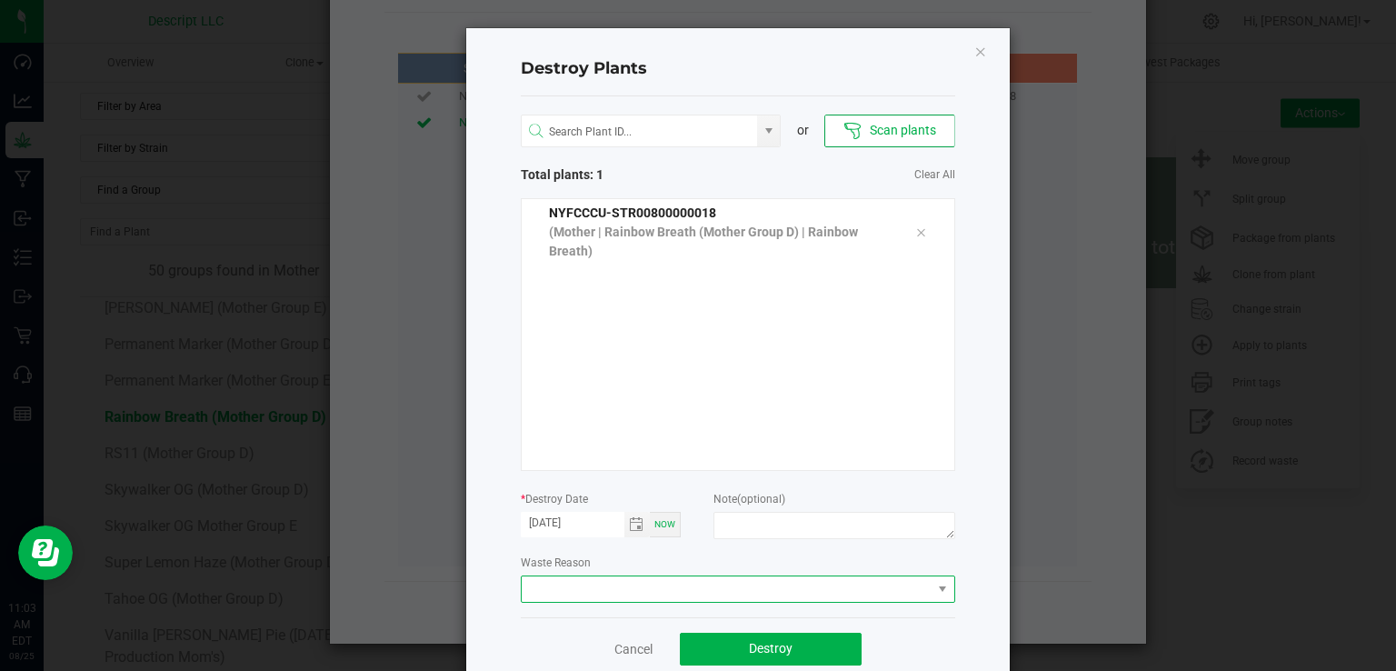
click at [734, 577] on span at bounding box center [727, 588] width 410 height 25
click at [718, 607] on li "Plant Batch Adjustment" at bounding box center [730, 621] width 432 height 31
click at [733, 645] on button "Destroy" at bounding box center [771, 648] width 182 height 33
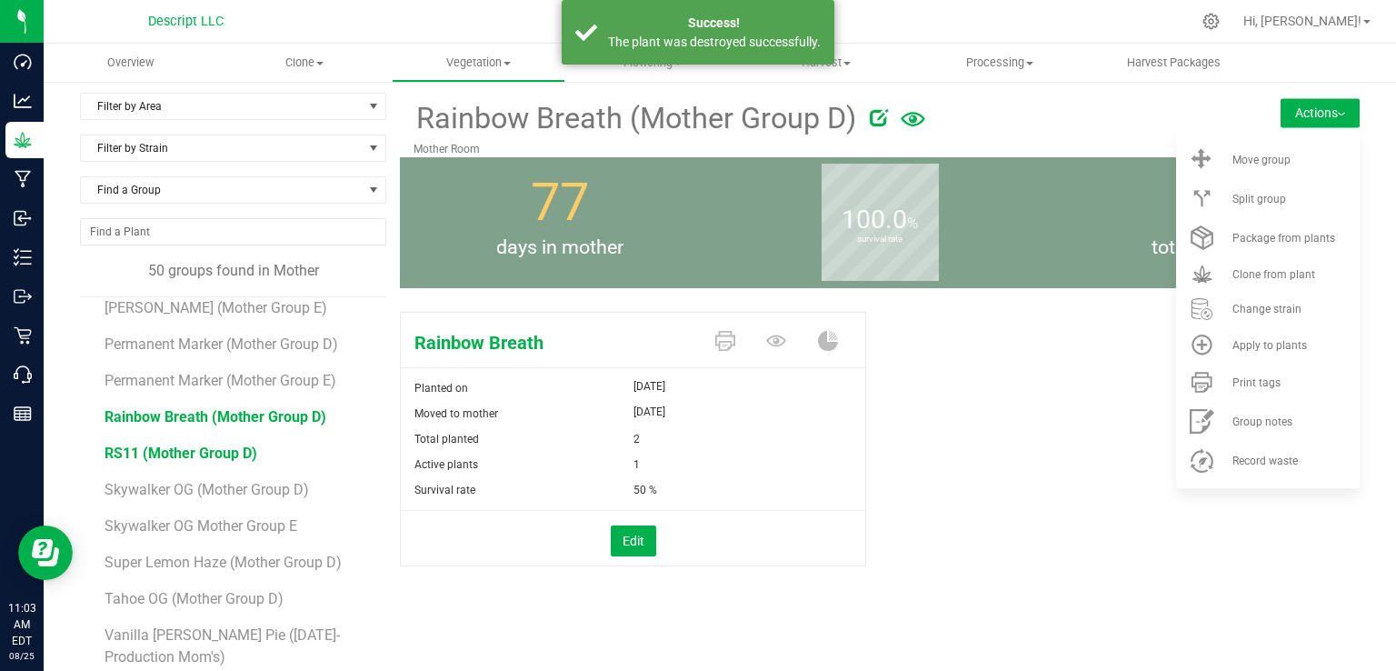
click at [204, 444] on span "RS11 (Mother Group D)" at bounding box center [180, 452] width 153 height 17
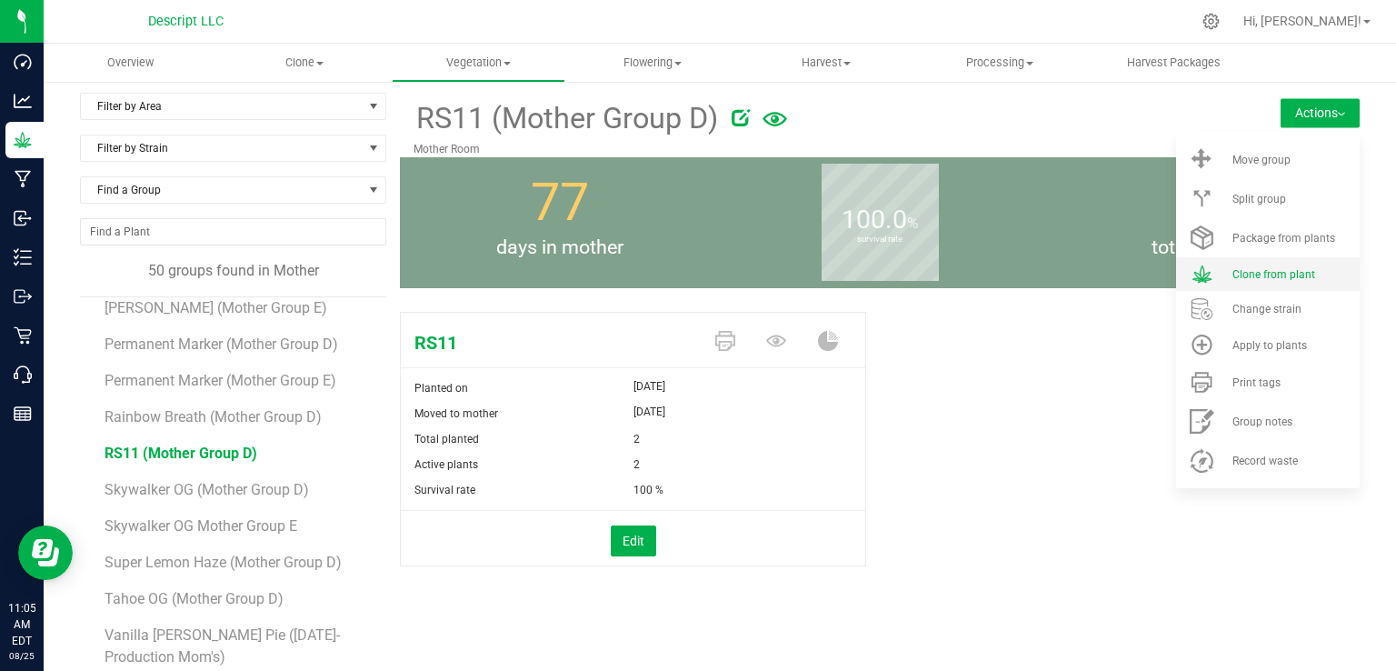
click at [1293, 274] on span "Clone from plant" at bounding box center [1273, 274] width 83 height 13
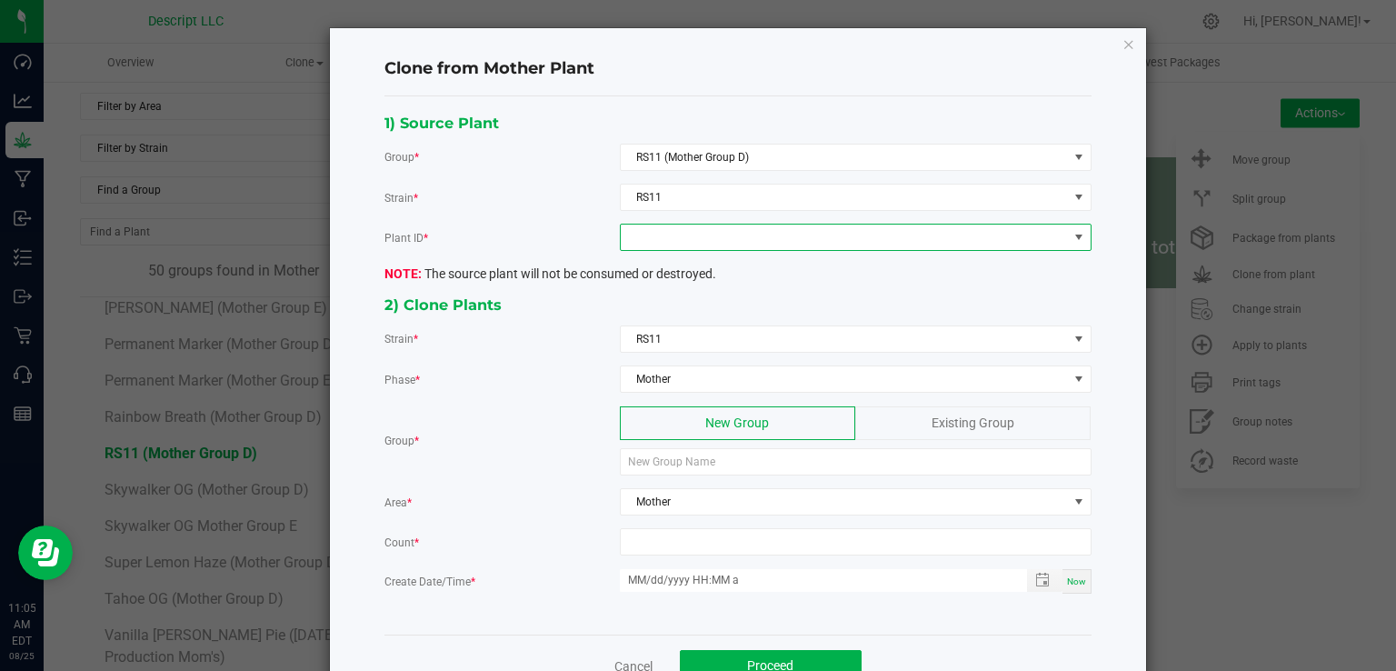
click at [793, 233] on span at bounding box center [844, 236] width 447 height 25
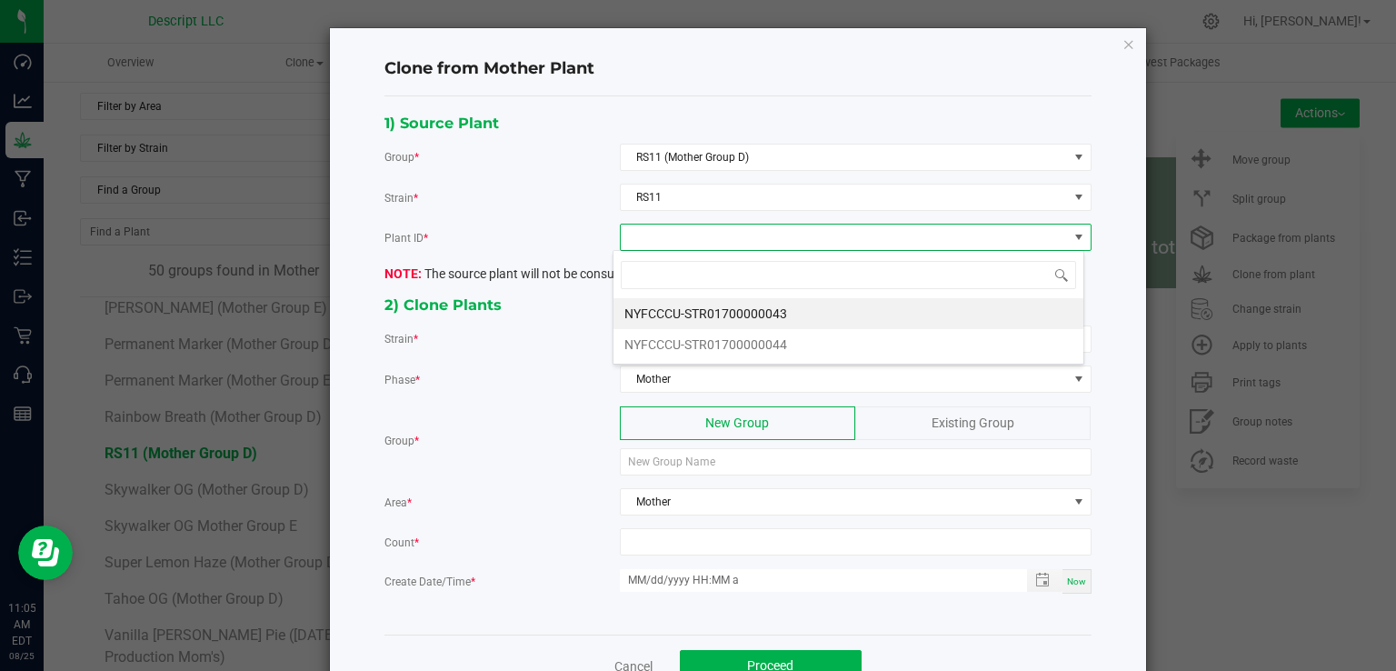
scroll to position [26, 471]
click at [762, 342] on li "NYFCCCU-STR01700000044" at bounding box center [848, 344] width 470 height 31
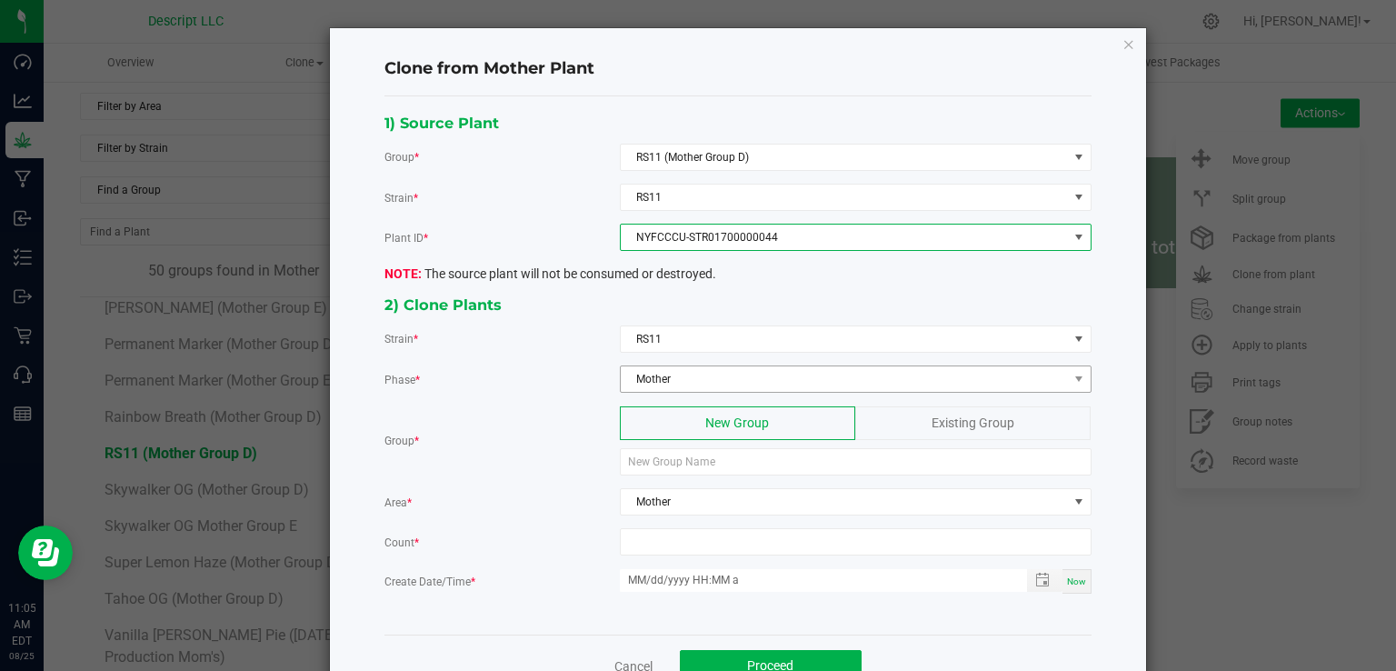
scroll to position [51, 0]
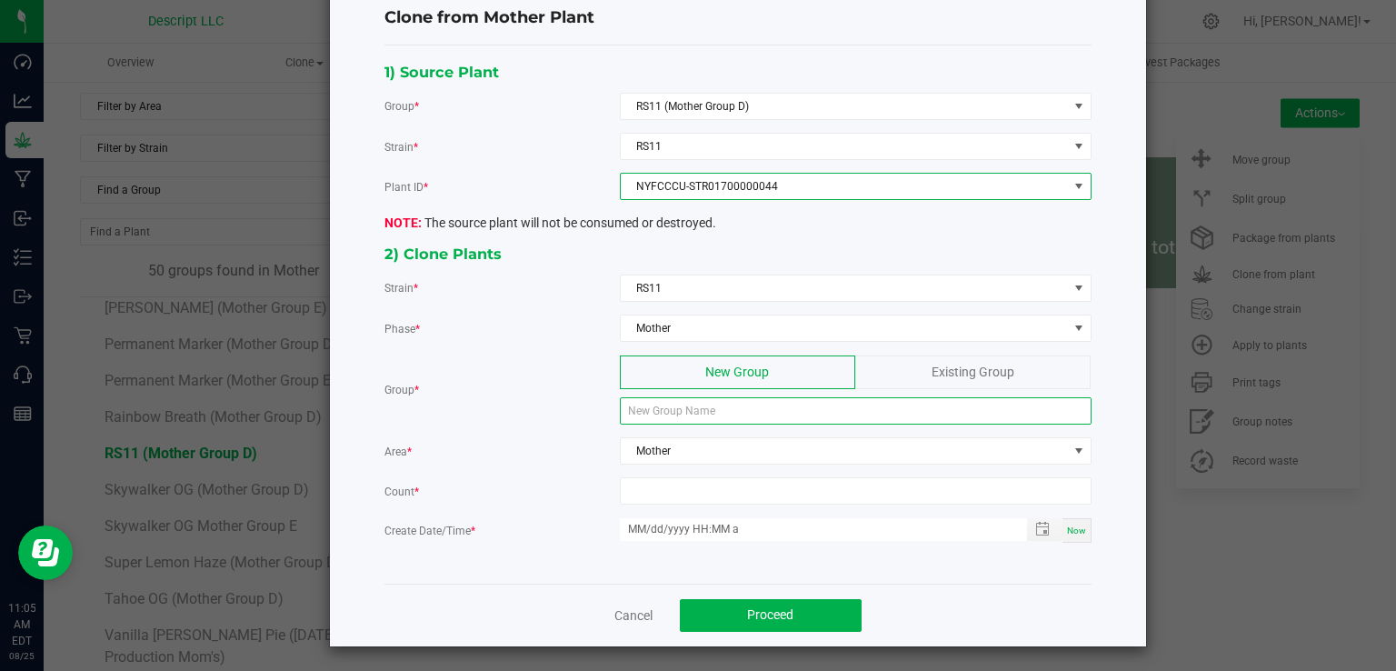
click at [720, 406] on input at bounding box center [856, 410] width 472 height 27
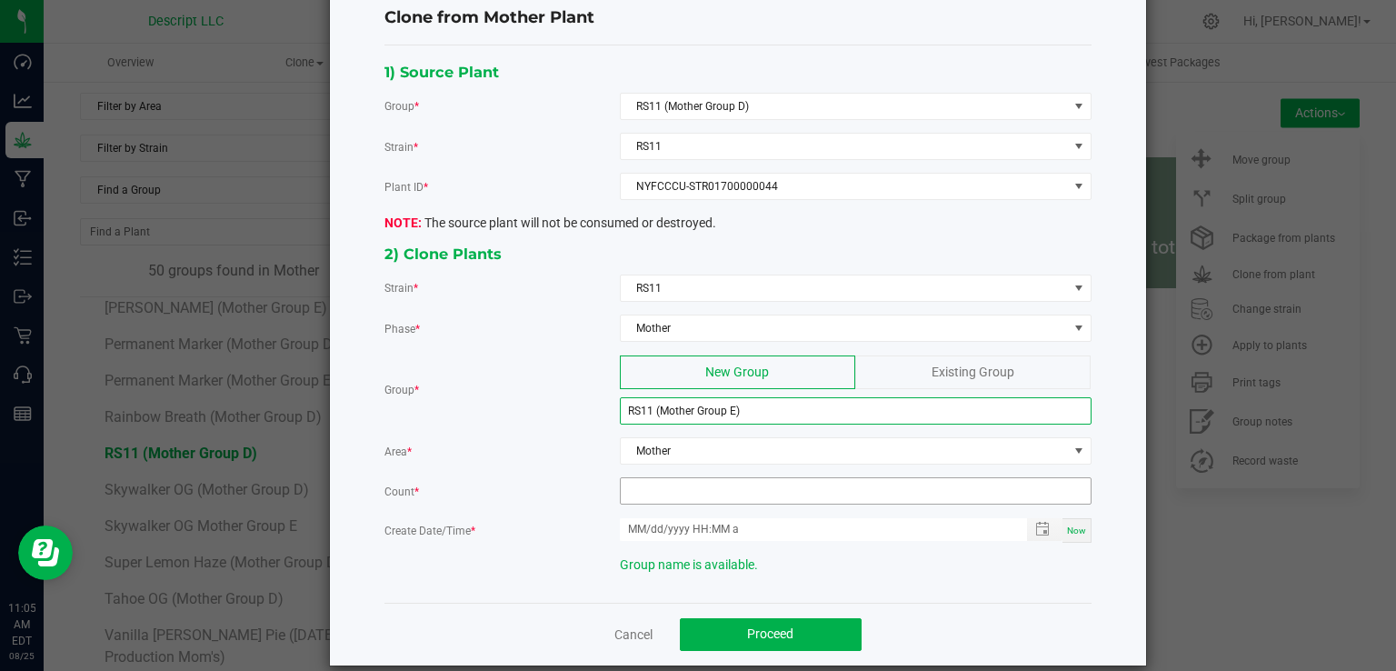
type input "RS11 (Mother Group E)"
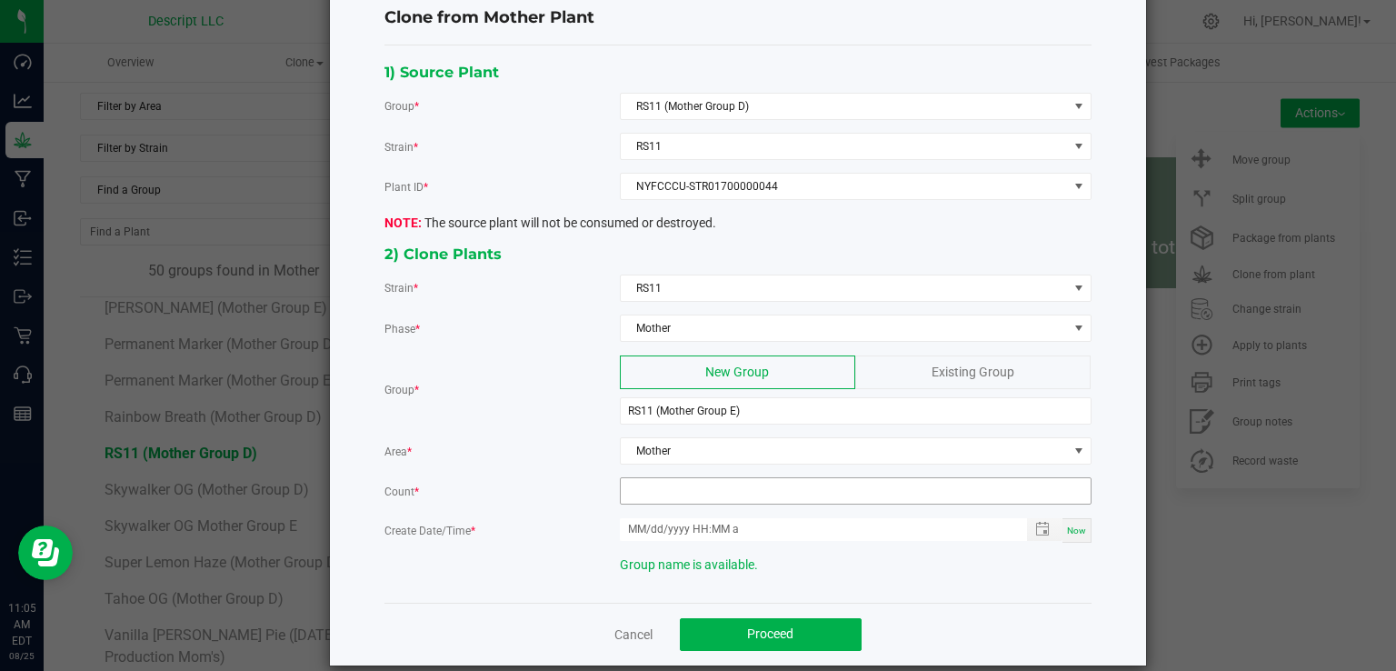
click at [689, 479] on input at bounding box center [856, 490] width 470 height 25
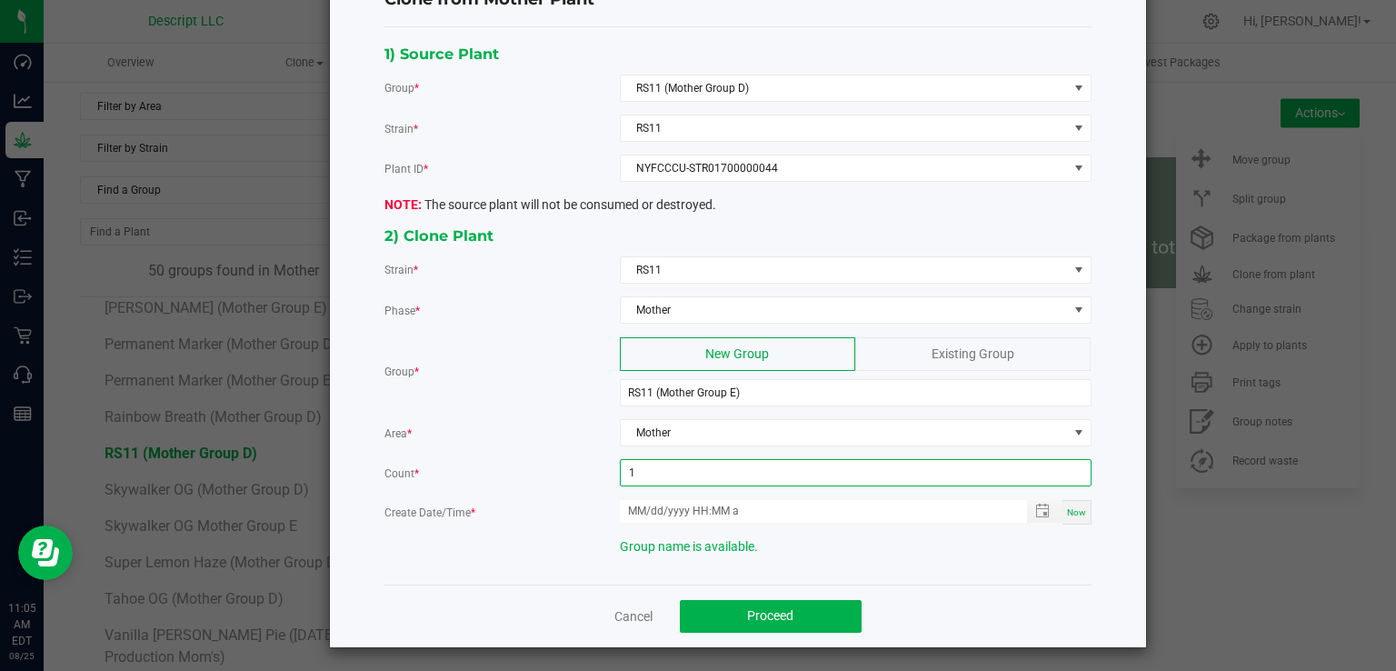
type input "1"
click at [1072, 507] on span "Now" at bounding box center [1076, 512] width 19 height 10
type input "08/25/2025 11:05 AM"
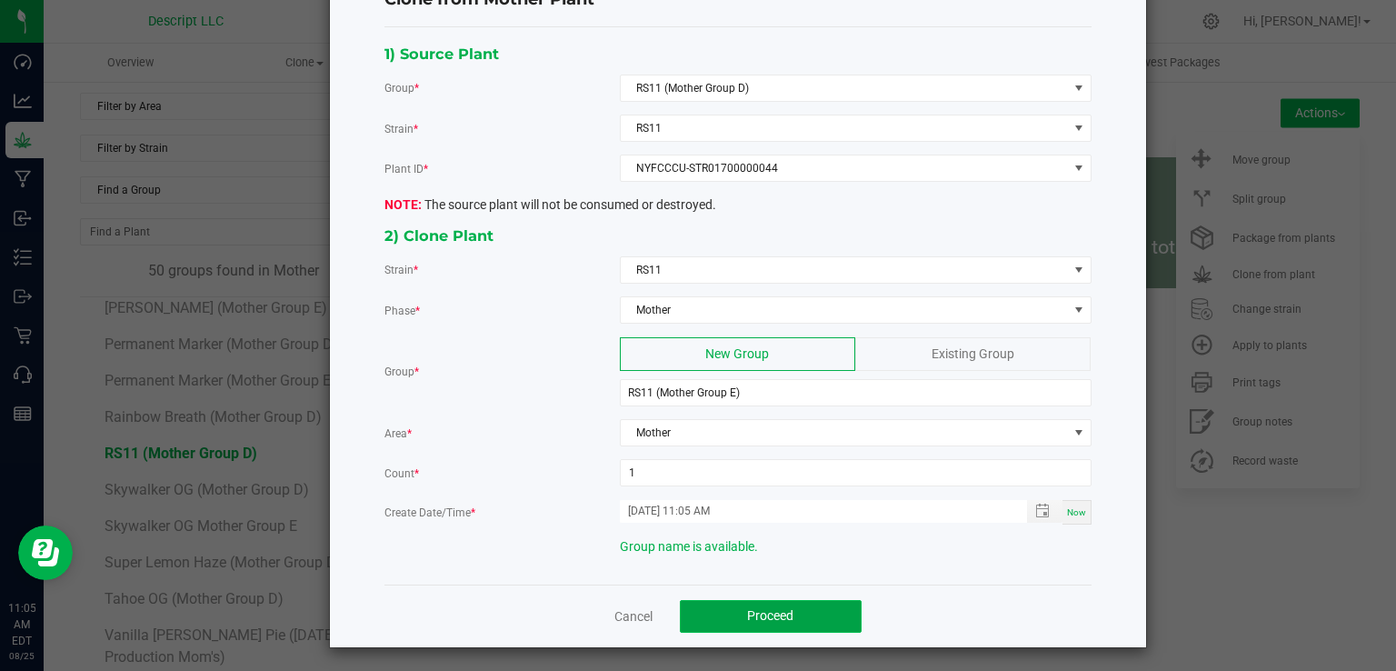
click at [806, 600] on button "Proceed" at bounding box center [771, 616] width 182 height 33
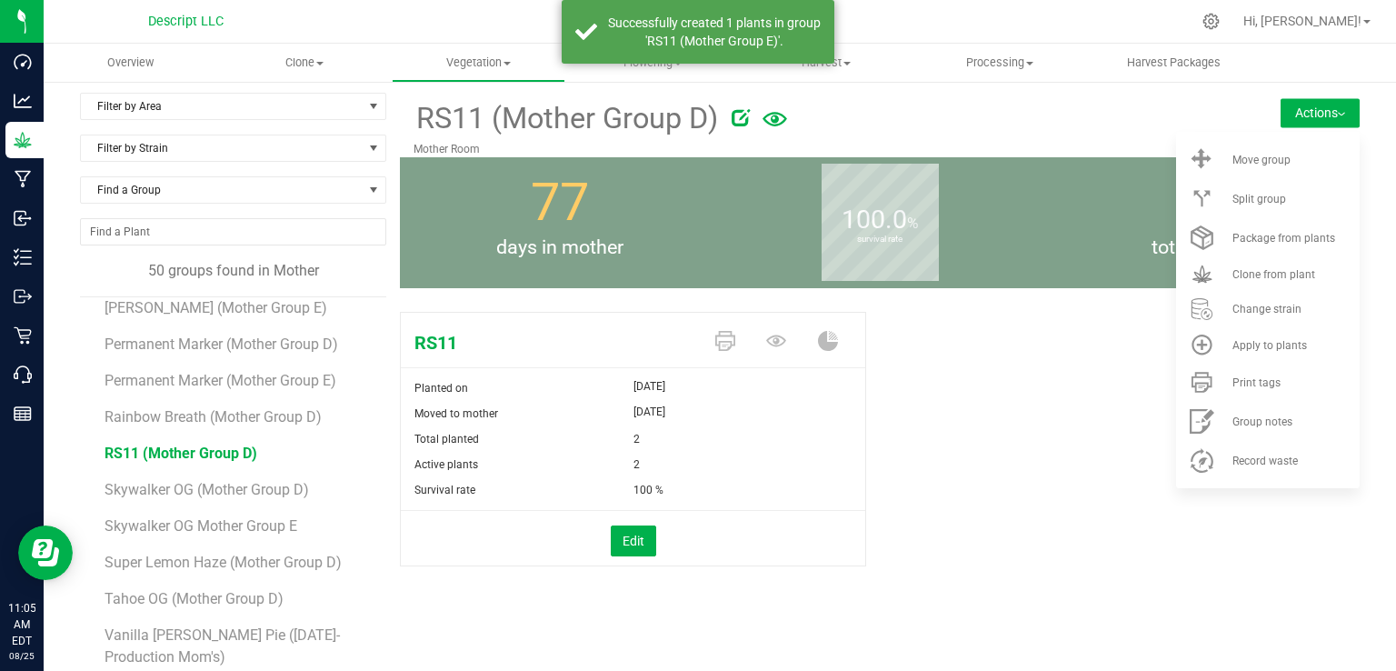
click at [767, 392] on div "[DATE]" at bounding box center [749, 386] width 233 height 22
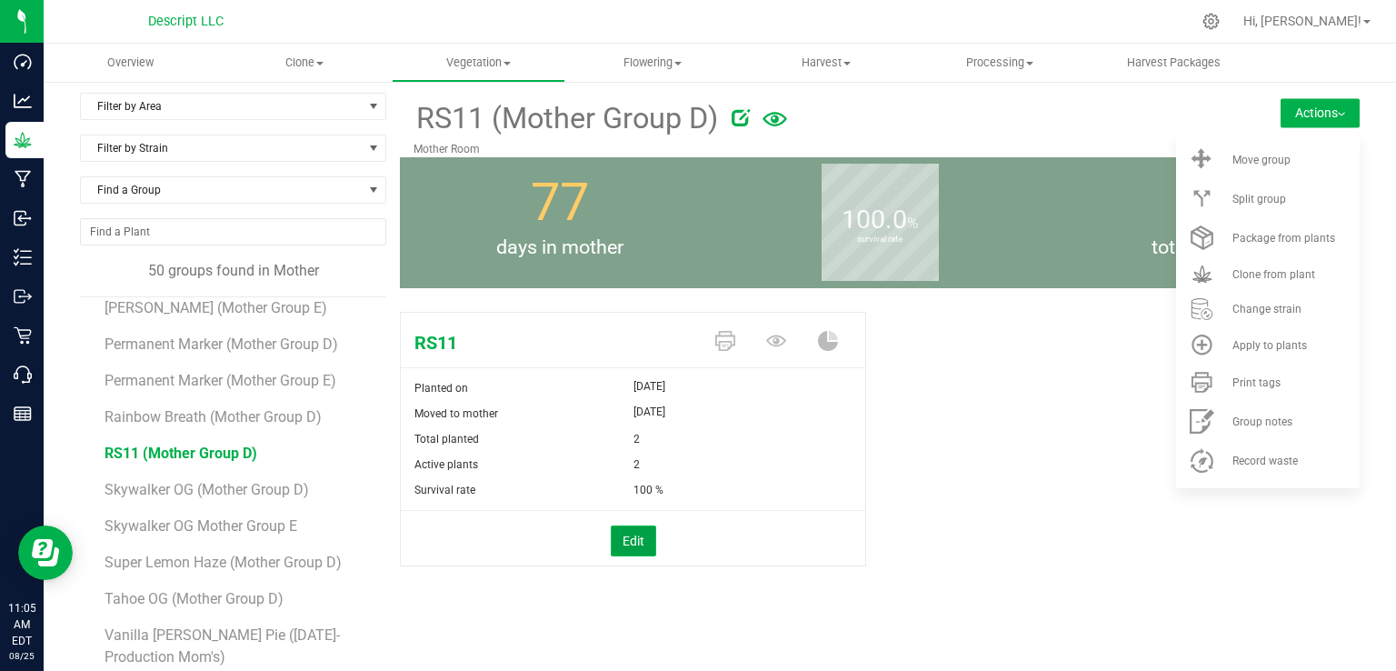
click at [623, 541] on button "Edit" at bounding box center [633, 540] width 45 height 31
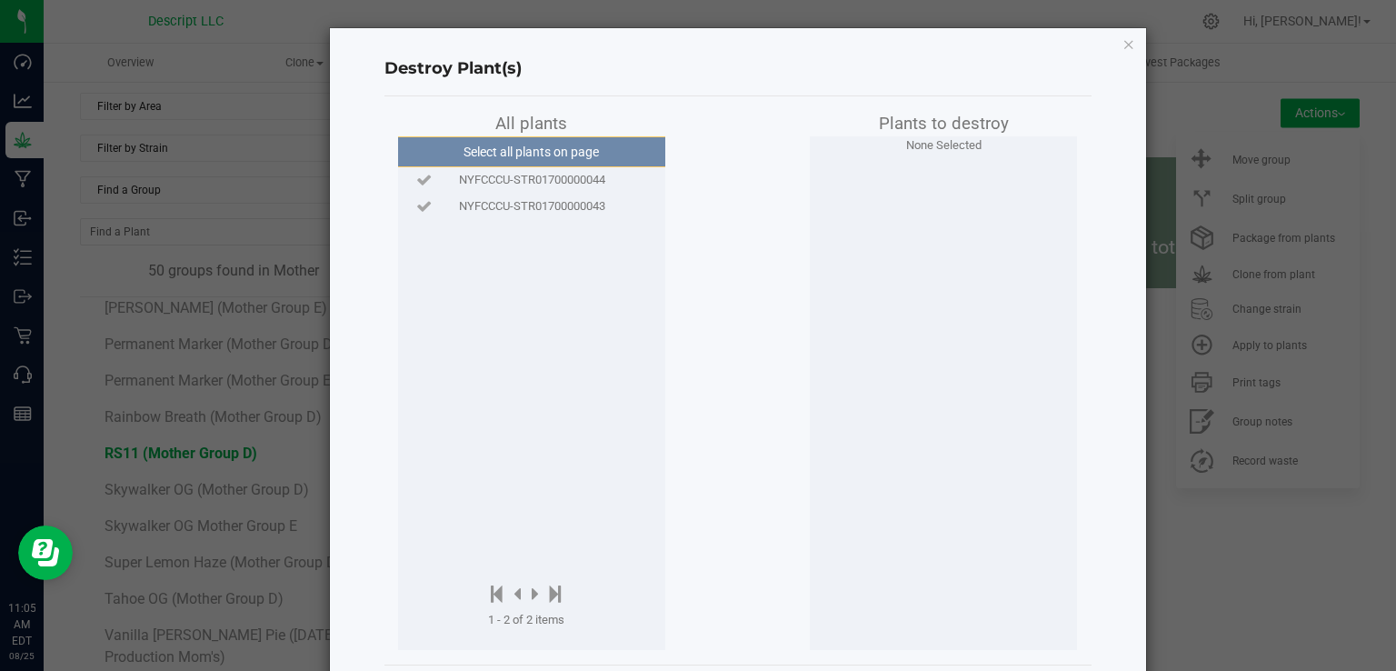
click at [582, 172] on span "NYFCCCU-STR01700000044" at bounding box center [532, 180] width 146 height 18
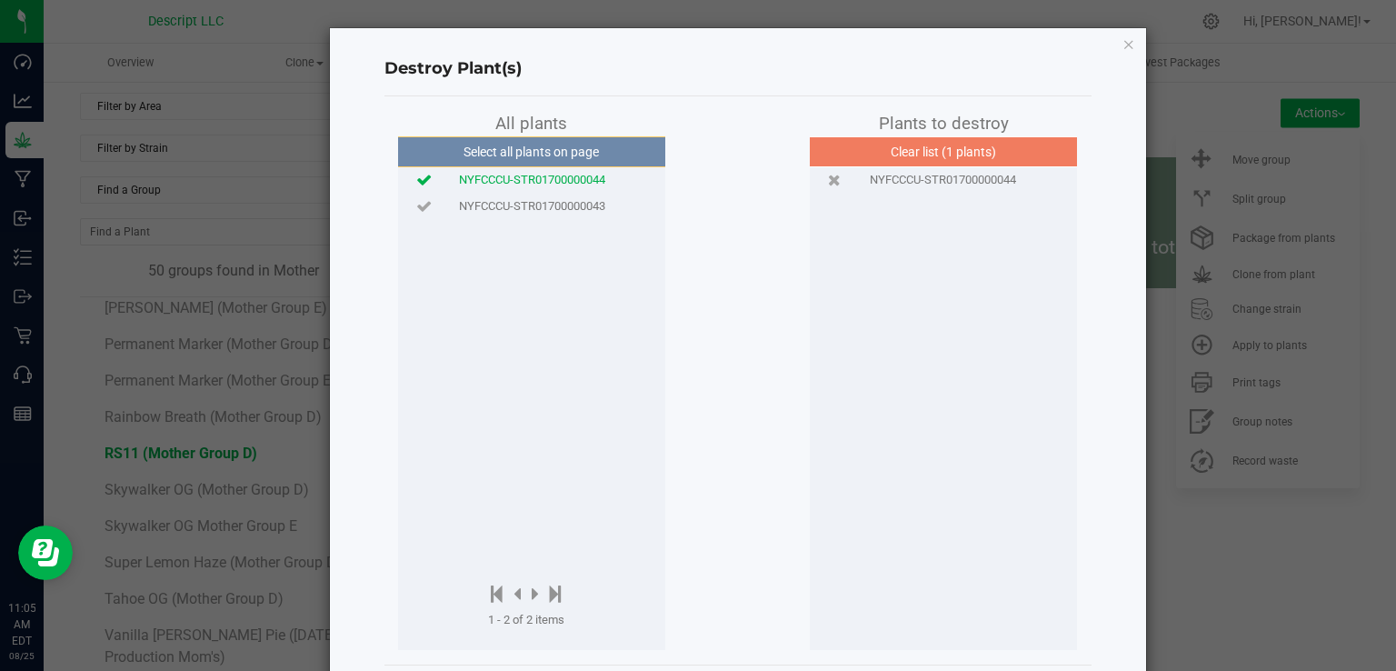
scroll to position [84, 0]
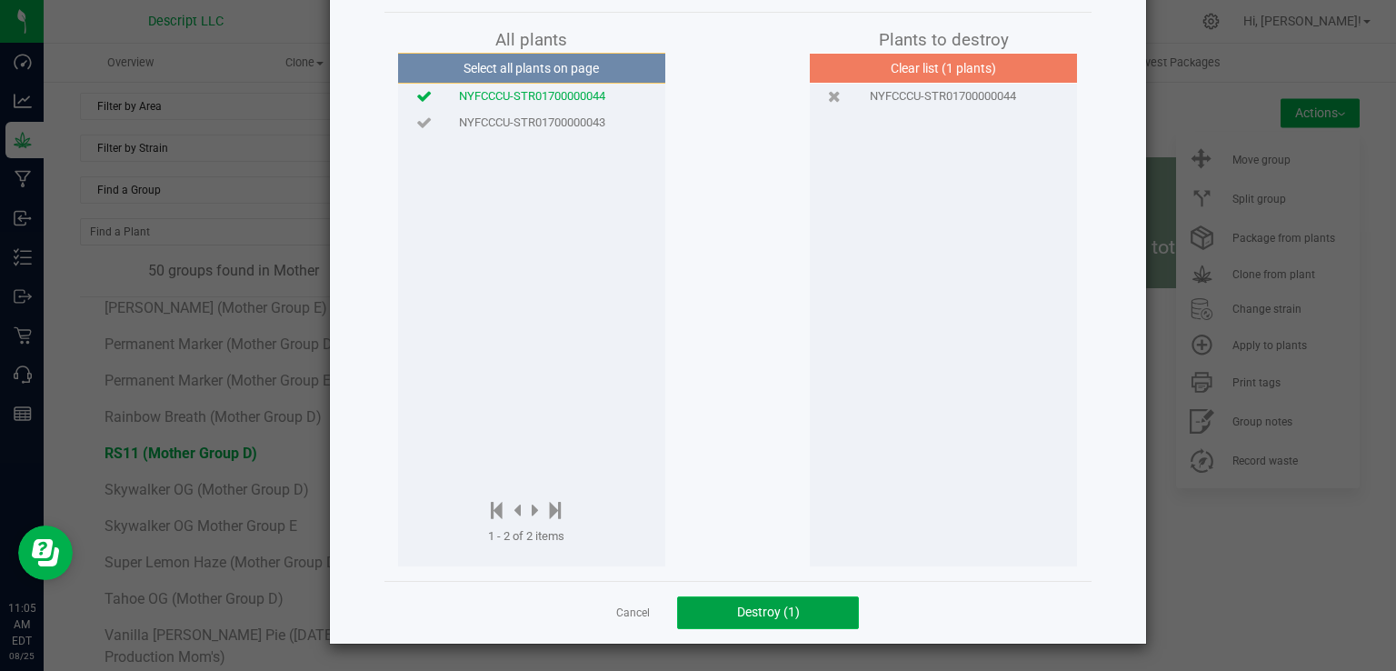
click at [764, 601] on button "Destroy (1)" at bounding box center [768, 612] width 182 height 33
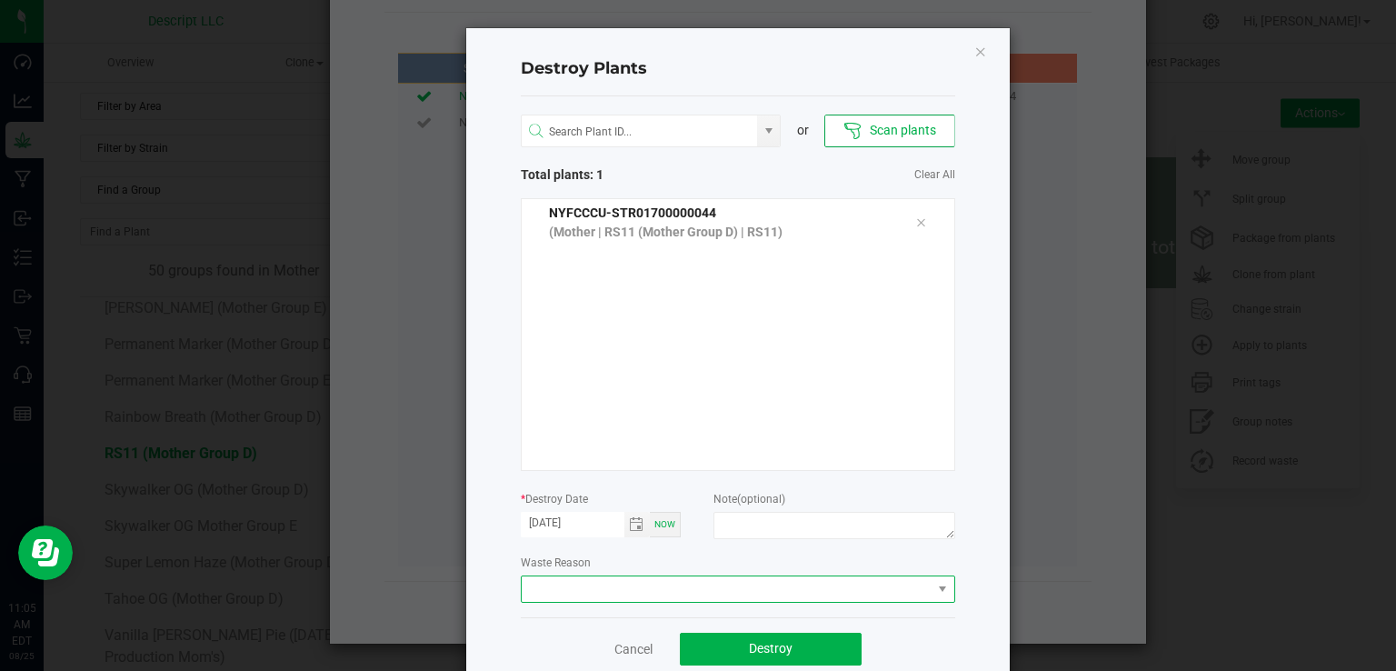
click at [633, 583] on span at bounding box center [727, 588] width 410 height 25
click at [611, 614] on li "Plant Batch Adjustment" at bounding box center [730, 621] width 432 height 31
click at [749, 655] on span "Destroy" at bounding box center [771, 648] width 44 height 15
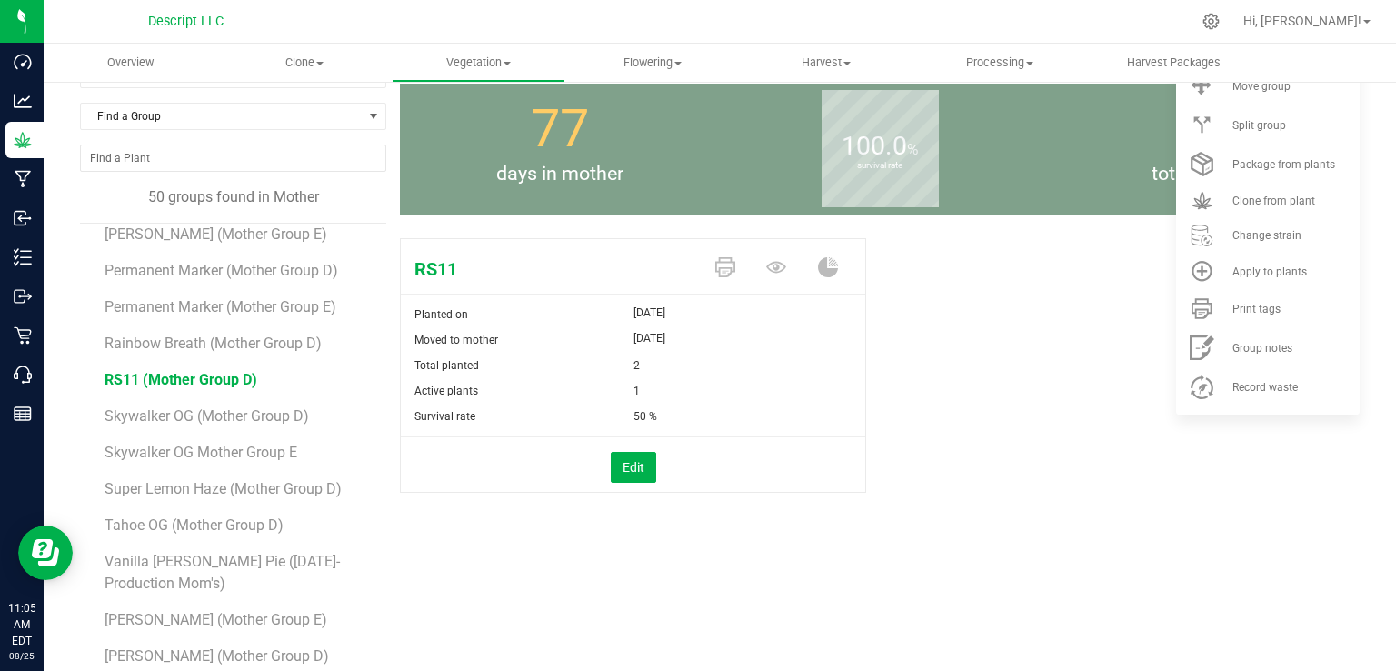
scroll to position [80, 0]
click at [273, 442] on span "Skywalker OG Mother Group E" at bounding box center [203, 450] width 199 height 17
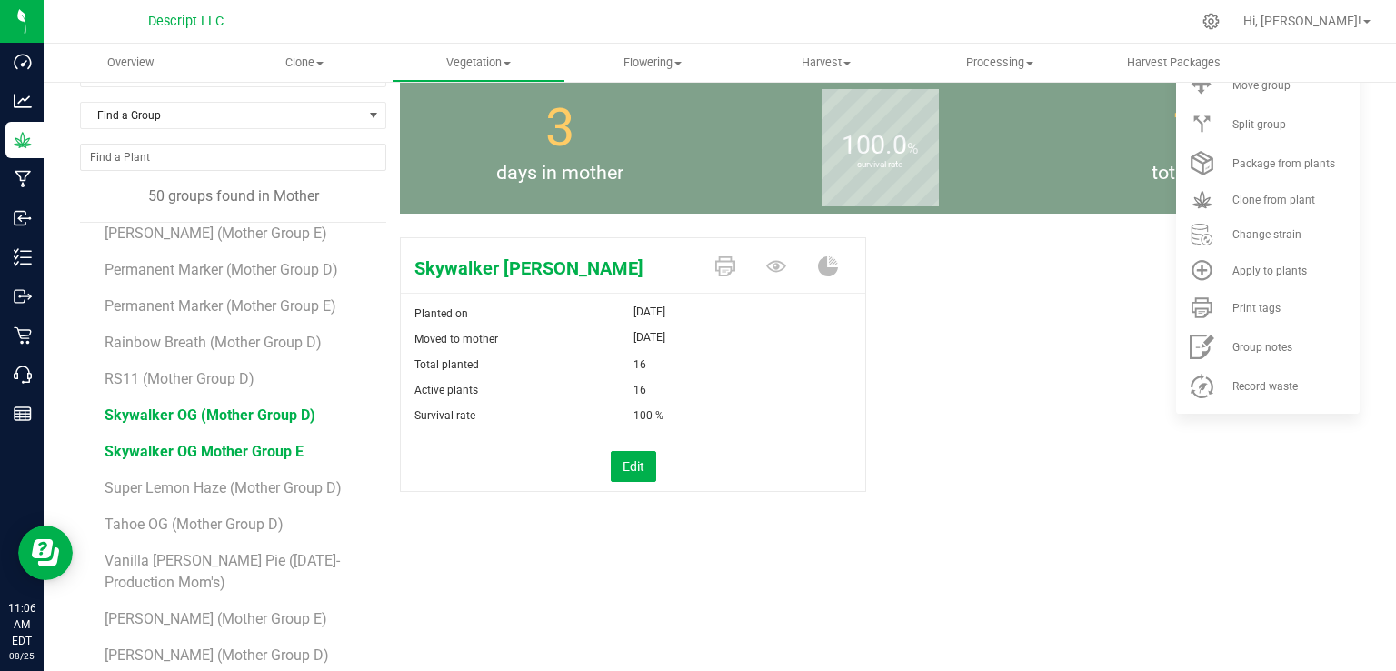
click at [214, 406] on span "Skywalker OG (Mother Group D)" at bounding box center [209, 414] width 211 height 17
click at [624, 458] on button "Edit" at bounding box center [633, 466] width 45 height 31
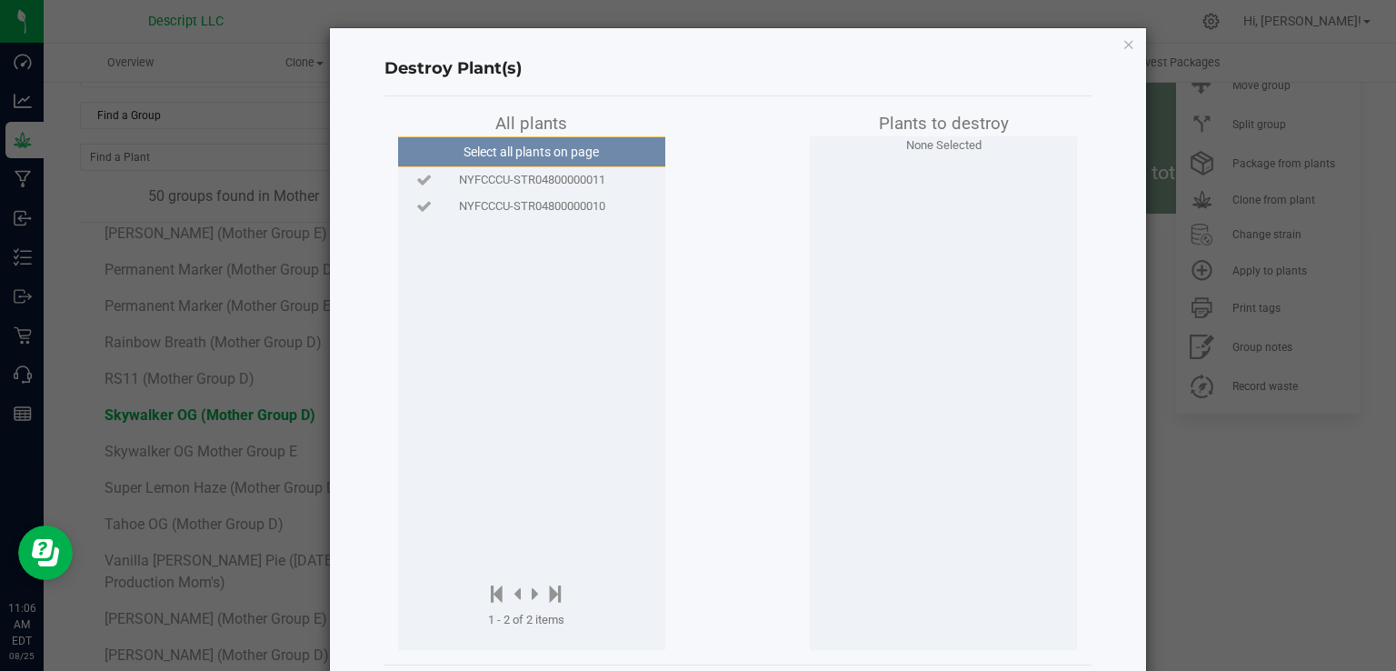
click at [567, 174] on span "NYFCCCU-STR04800000011" at bounding box center [532, 180] width 146 height 18
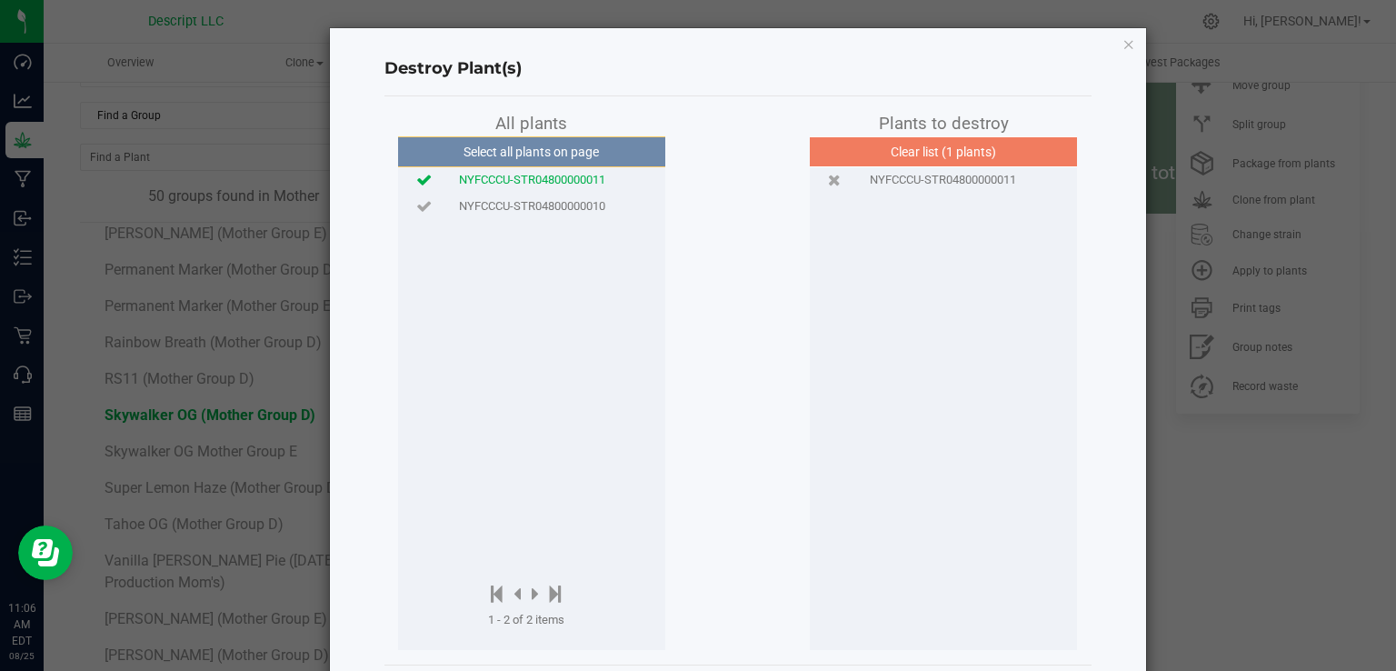
click at [567, 191] on div "NYFCCCU-STR04800000011" at bounding box center [531, 180] width 258 height 26
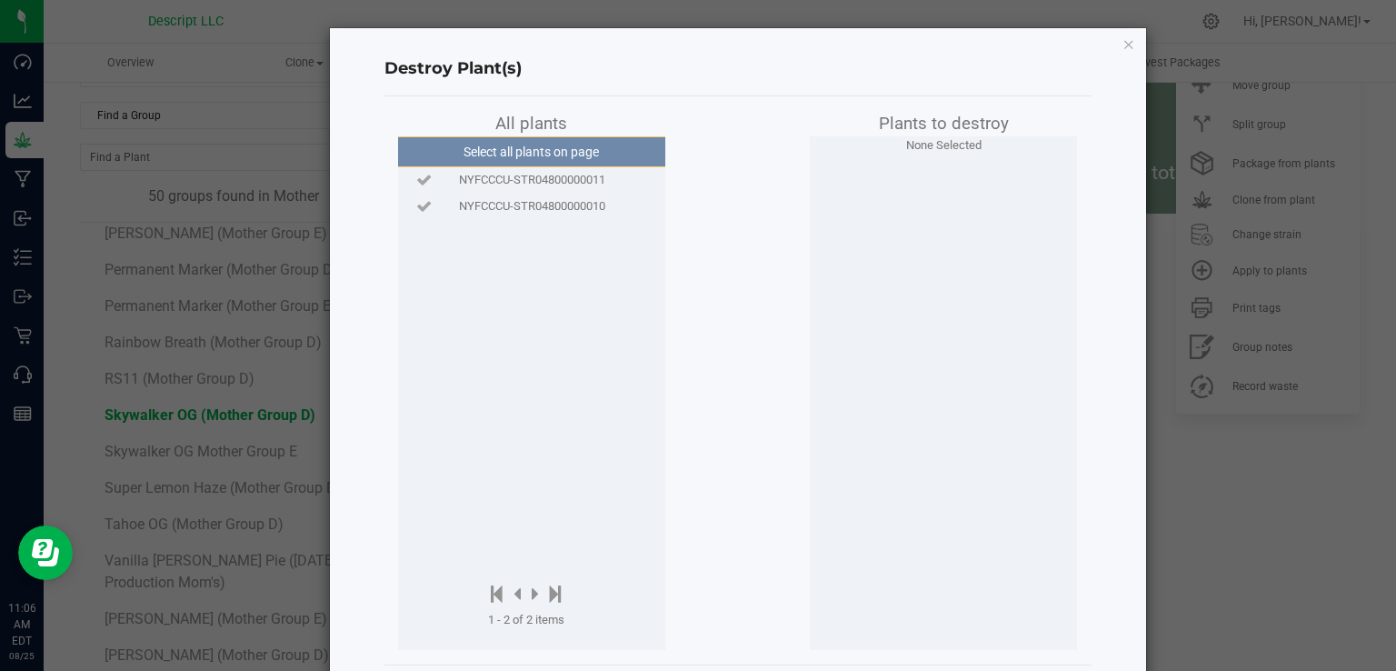
click at [571, 206] on span "NYFCCCU-STR04800000010" at bounding box center [532, 206] width 146 height 18
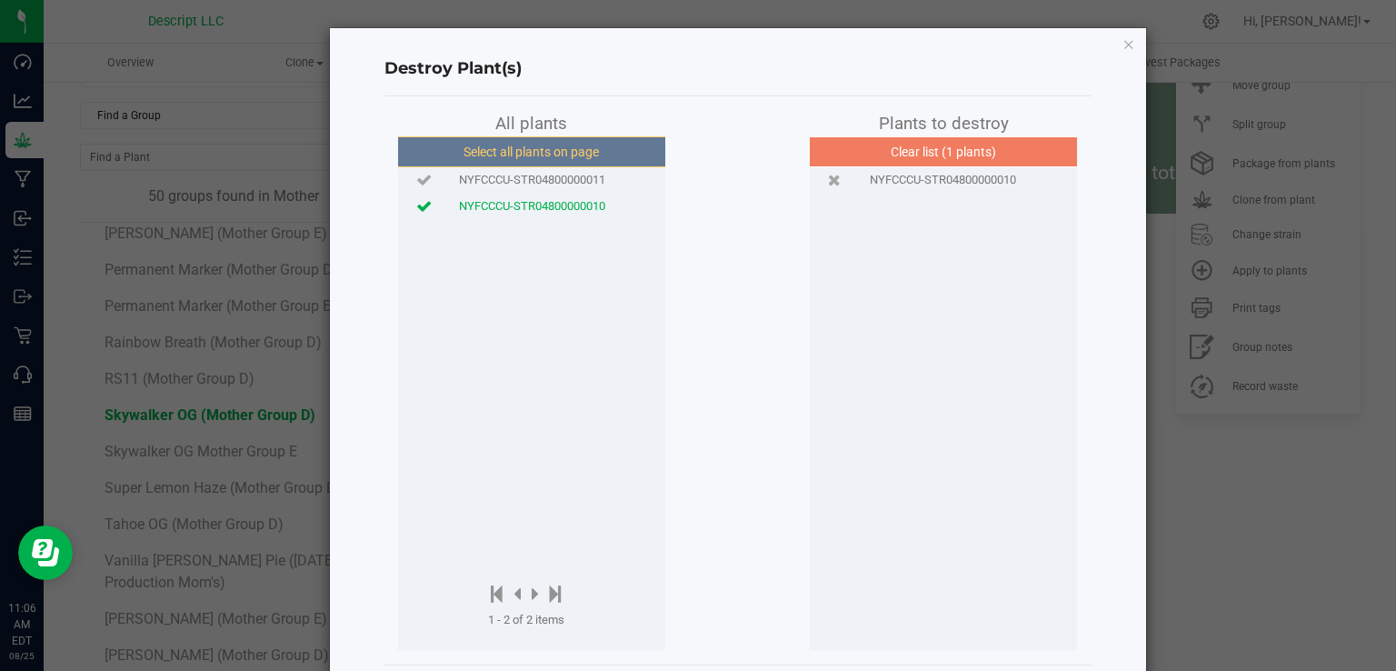
click at [551, 144] on button "Select all plants on page" at bounding box center [530, 151] width 277 height 31
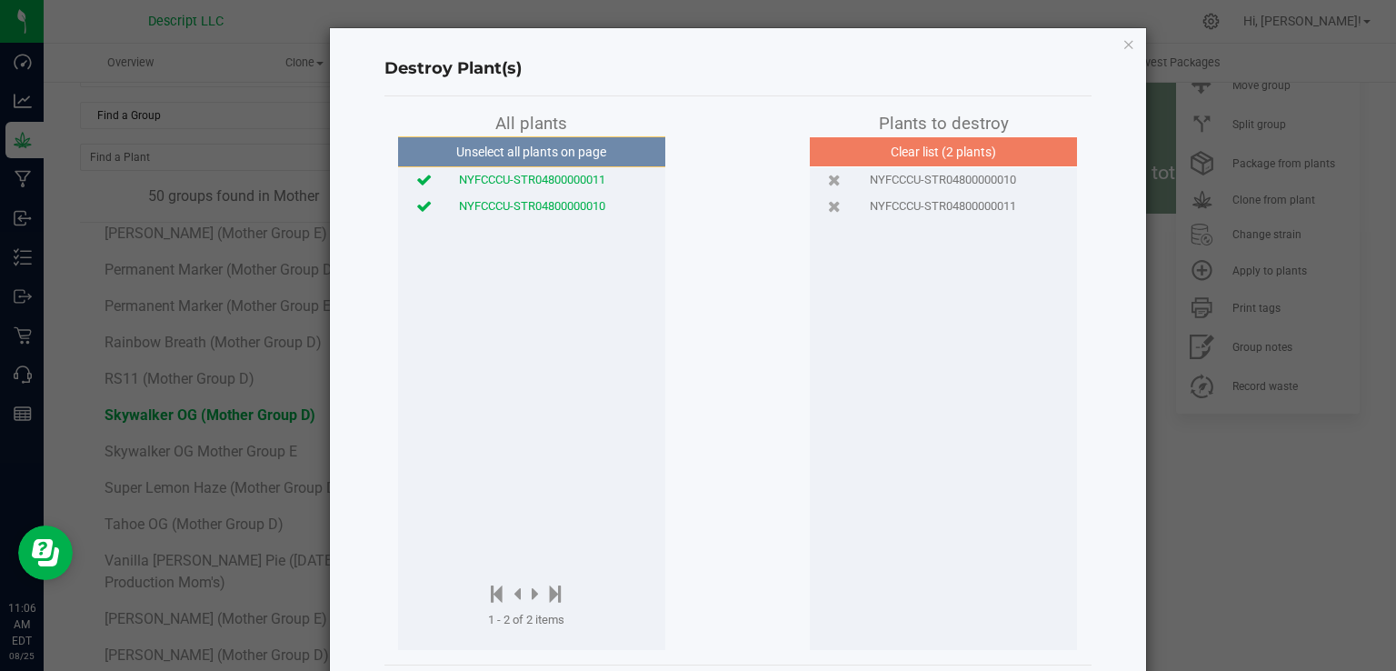
scroll to position [84, 0]
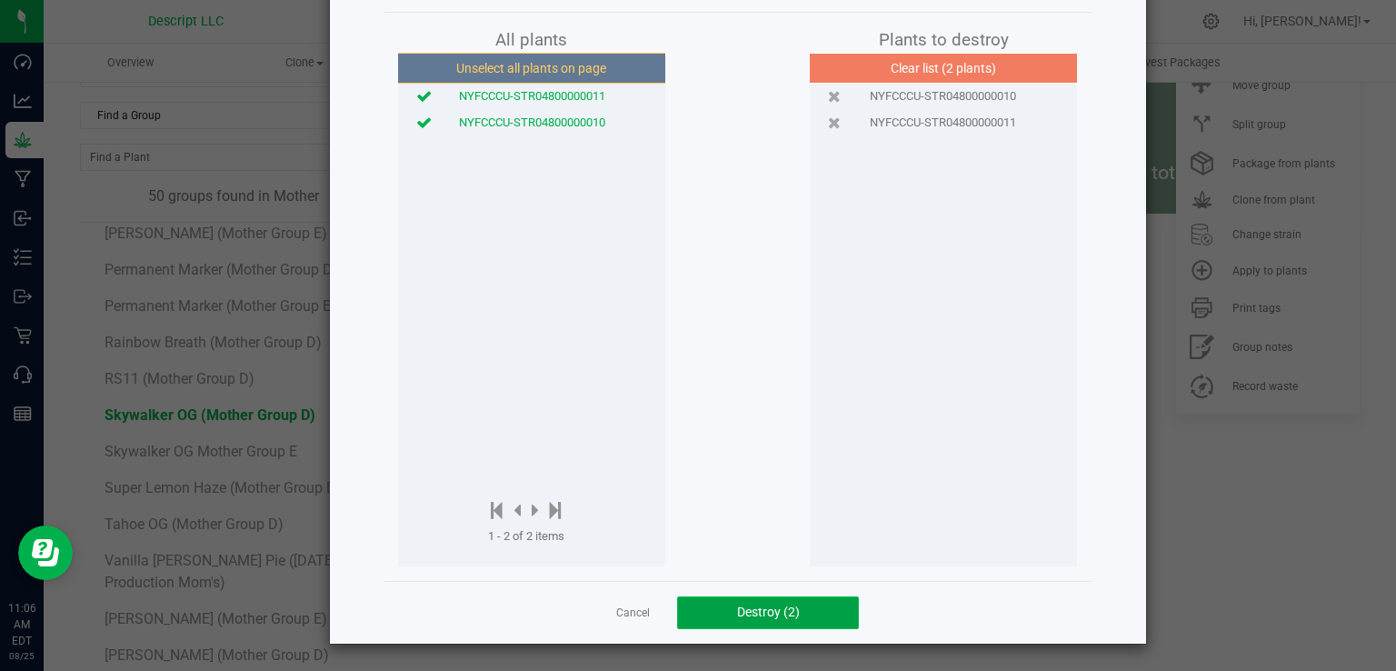
click at [739, 626] on button "Destroy (2)" at bounding box center [768, 612] width 182 height 33
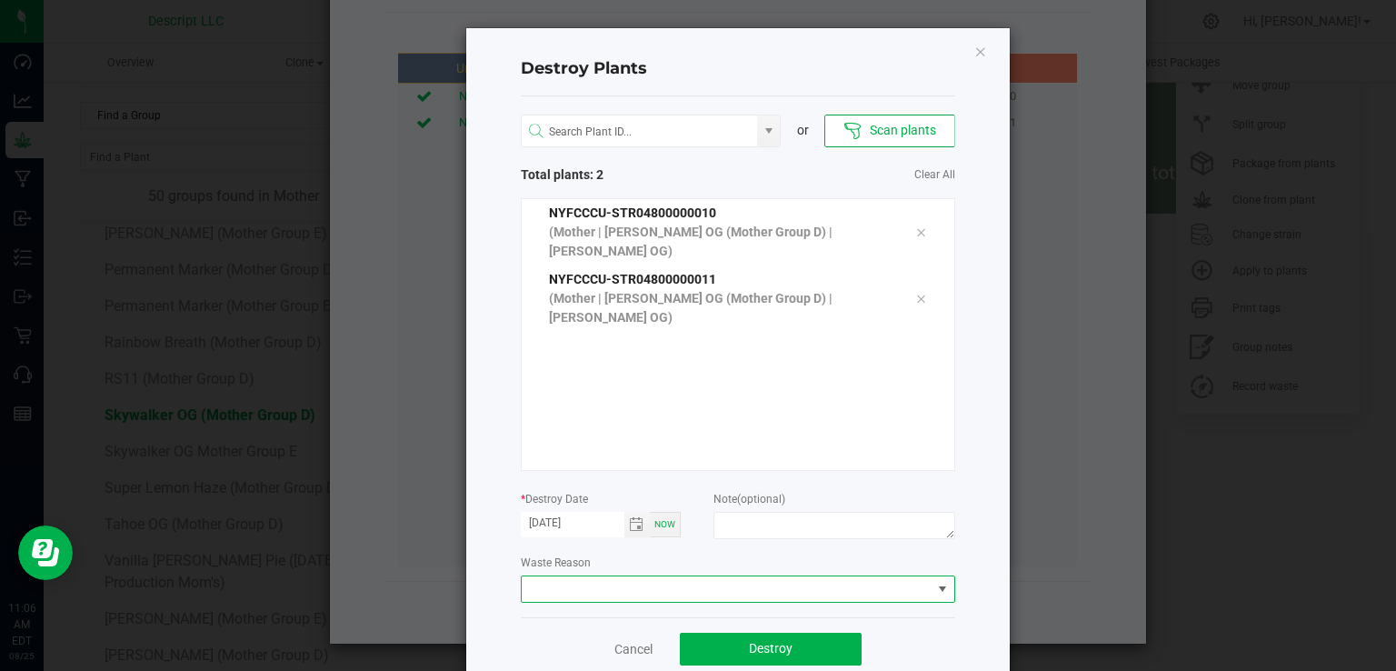
click at [720, 586] on span at bounding box center [727, 588] width 410 height 25
click at [712, 621] on li "Plant Batch Adjustment" at bounding box center [730, 621] width 432 height 31
click at [749, 645] on span "Destroy" at bounding box center [771, 648] width 44 height 15
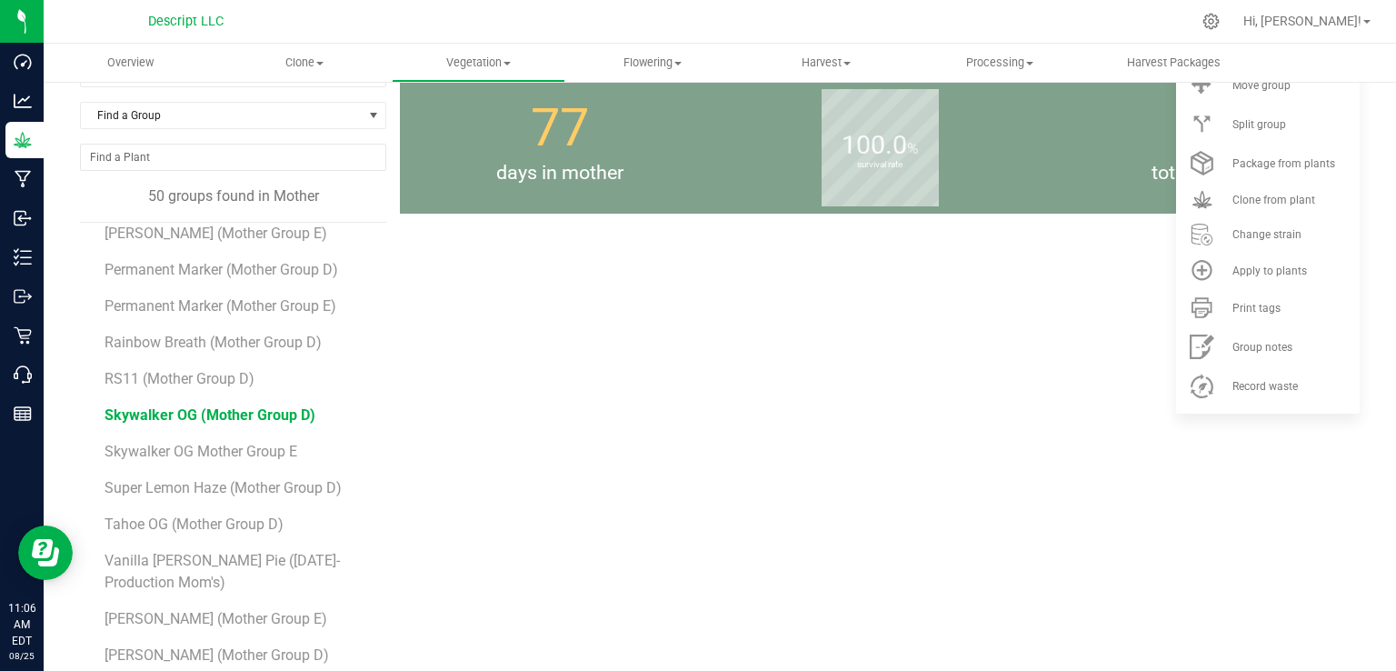
scroll to position [1399, 0]
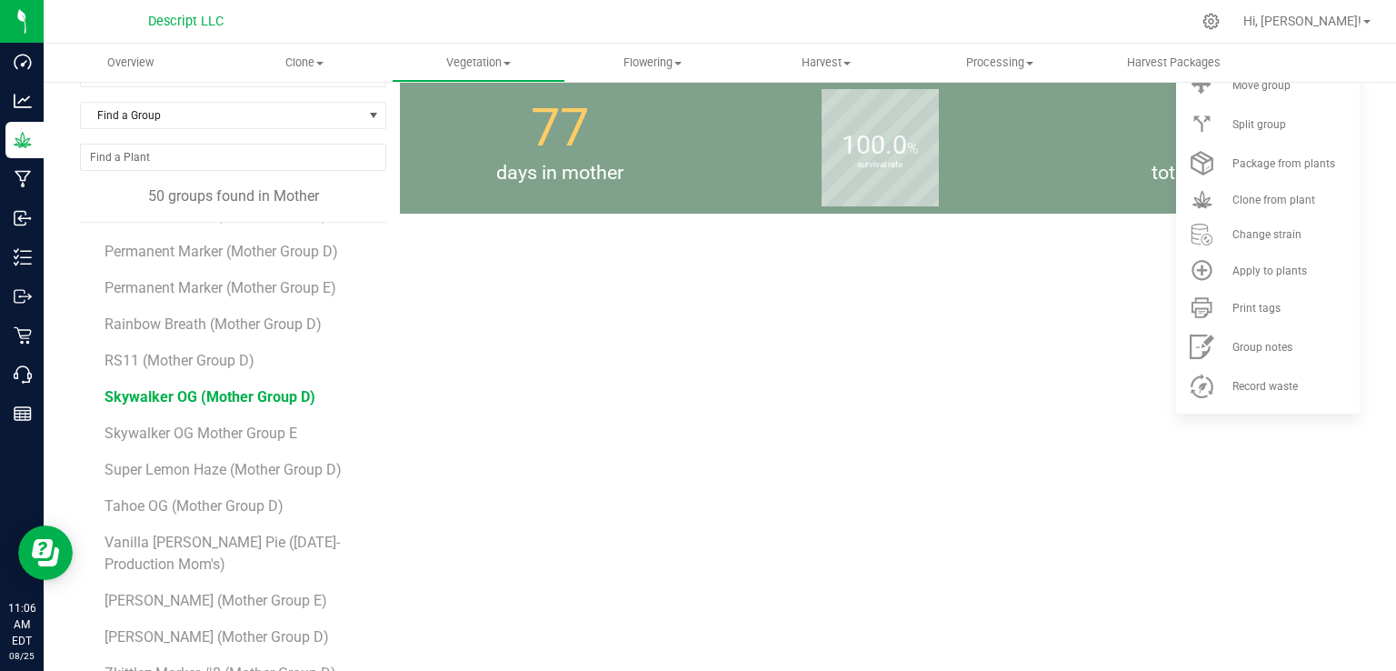
click at [217, 444] on li "Super Lemon Haze (Mother Group D)" at bounding box center [238, 462] width 269 height 36
click at [216, 461] on span "Super Lemon Haze (Mother Group D)" at bounding box center [225, 469] width 243 height 17
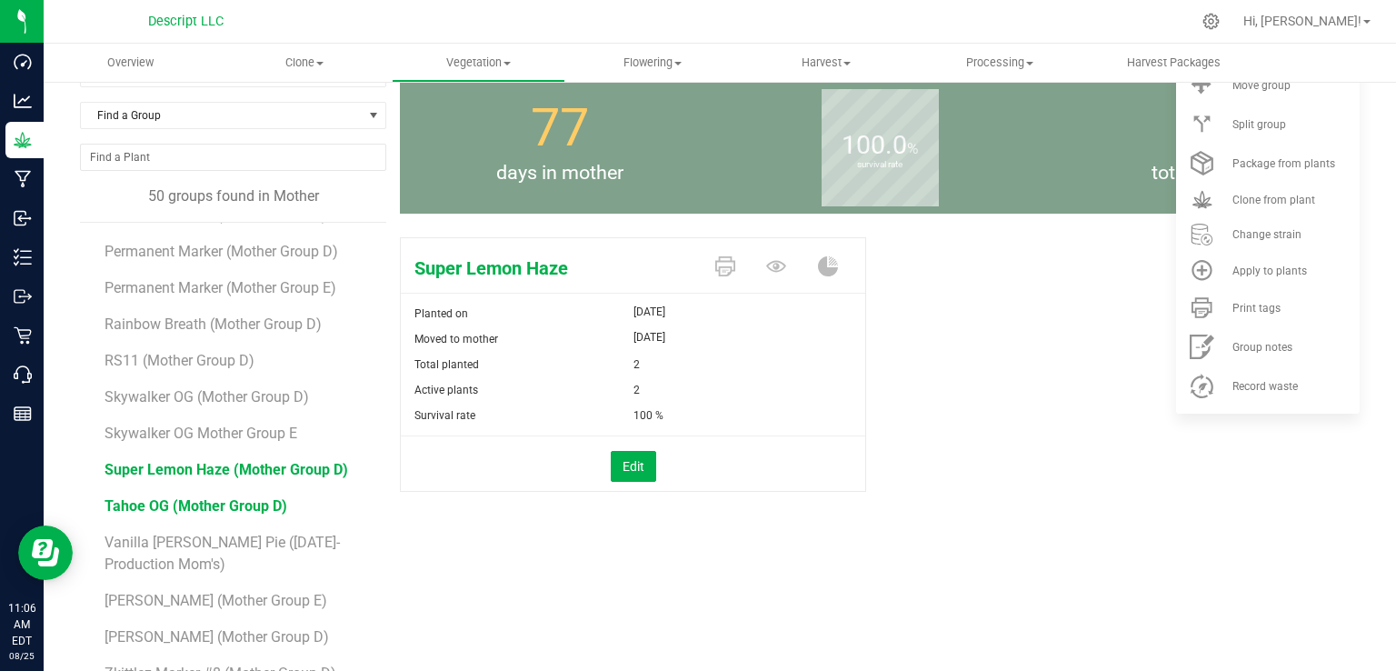
click at [214, 497] on span "Tahoe OG (Mother Group D)" at bounding box center [195, 505] width 183 height 17
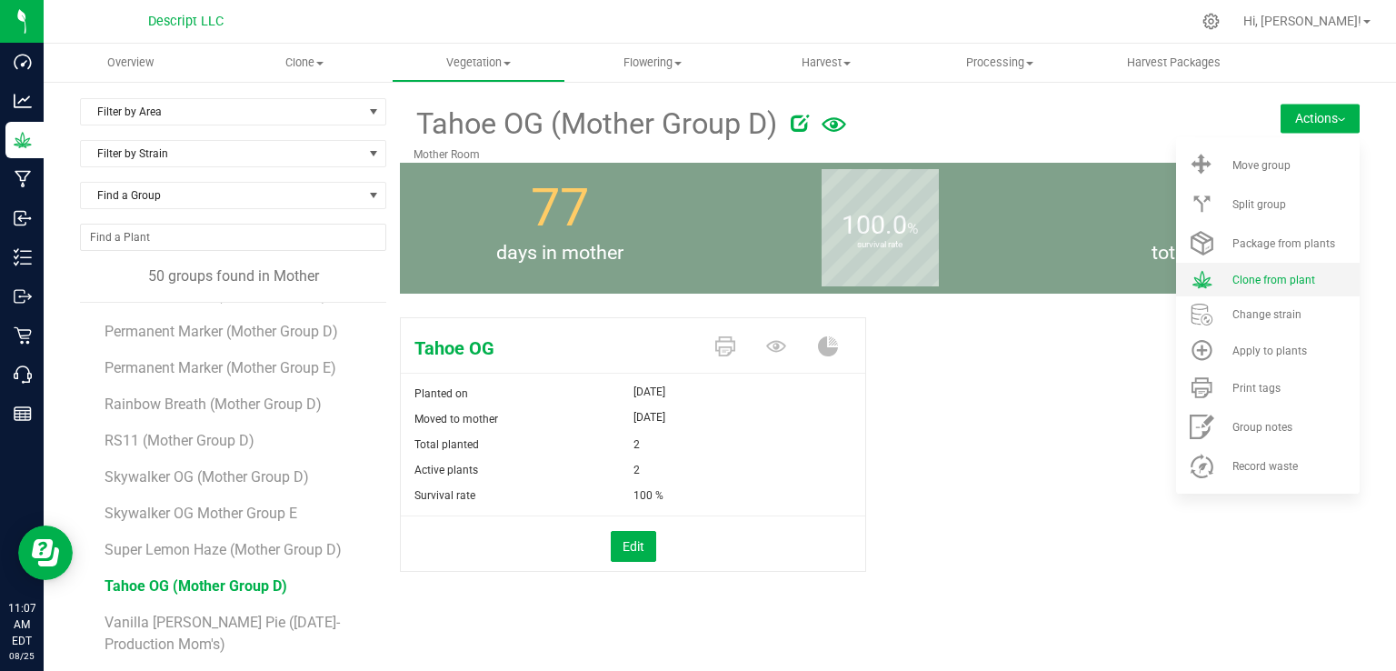
click at [1253, 279] on span "Clone from plant" at bounding box center [1273, 279] width 83 height 13
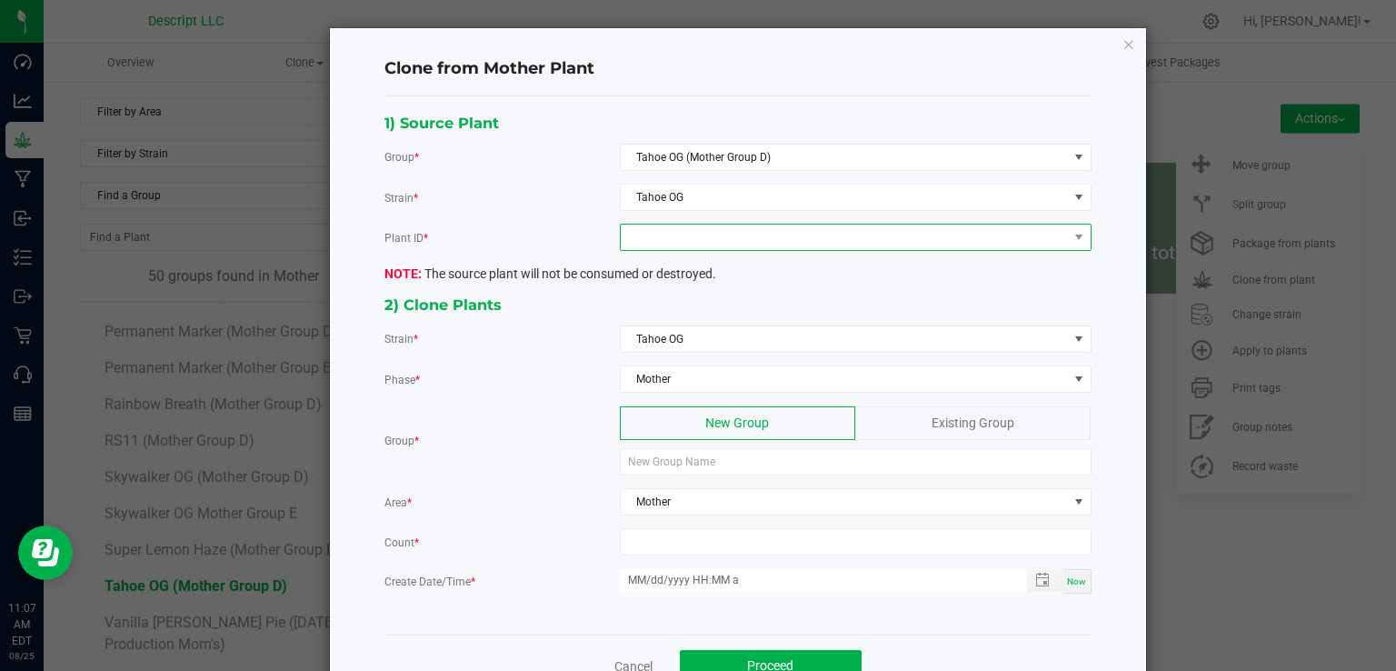
click at [839, 237] on span at bounding box center [844, 236] width 447 height 25
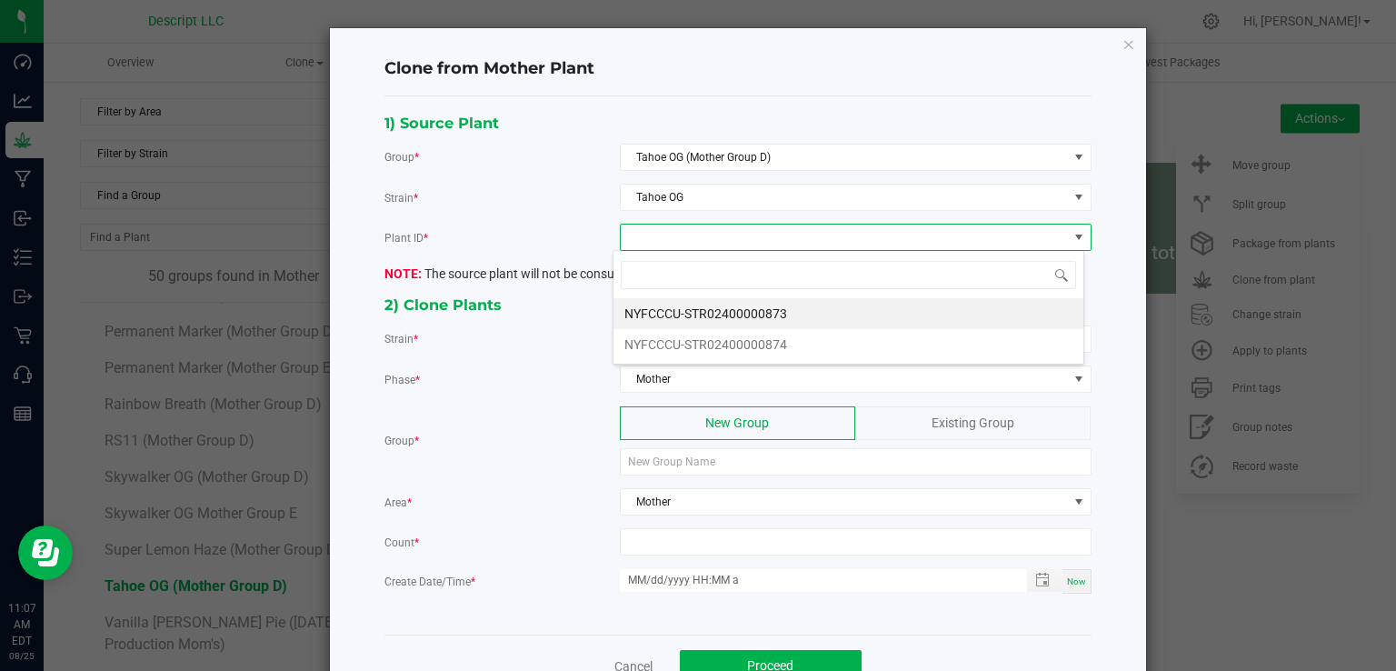
scroll to position [26, 471]
click at [791, 317] on li "NYFCCCU-STR02400000873" at bounding box center [848, 313] width 470 height 31
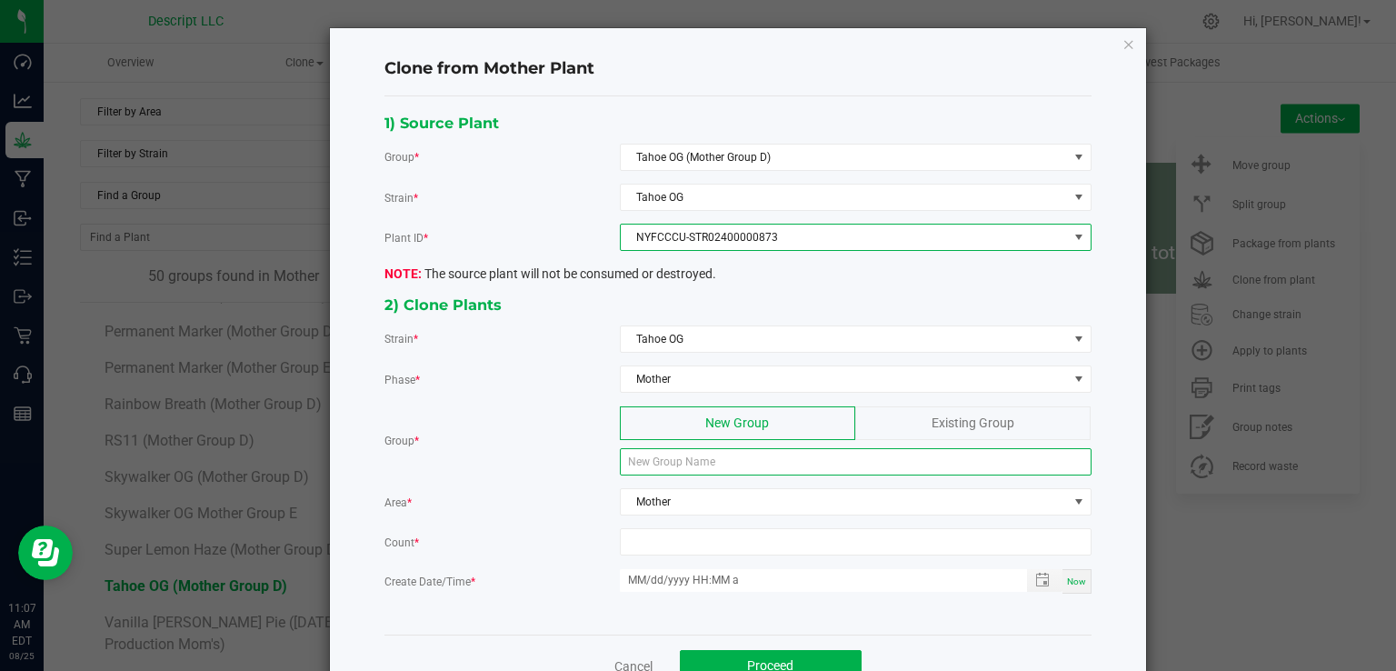
click at [743, 465] on input at bounding box center [856, 461] width 472 height 27
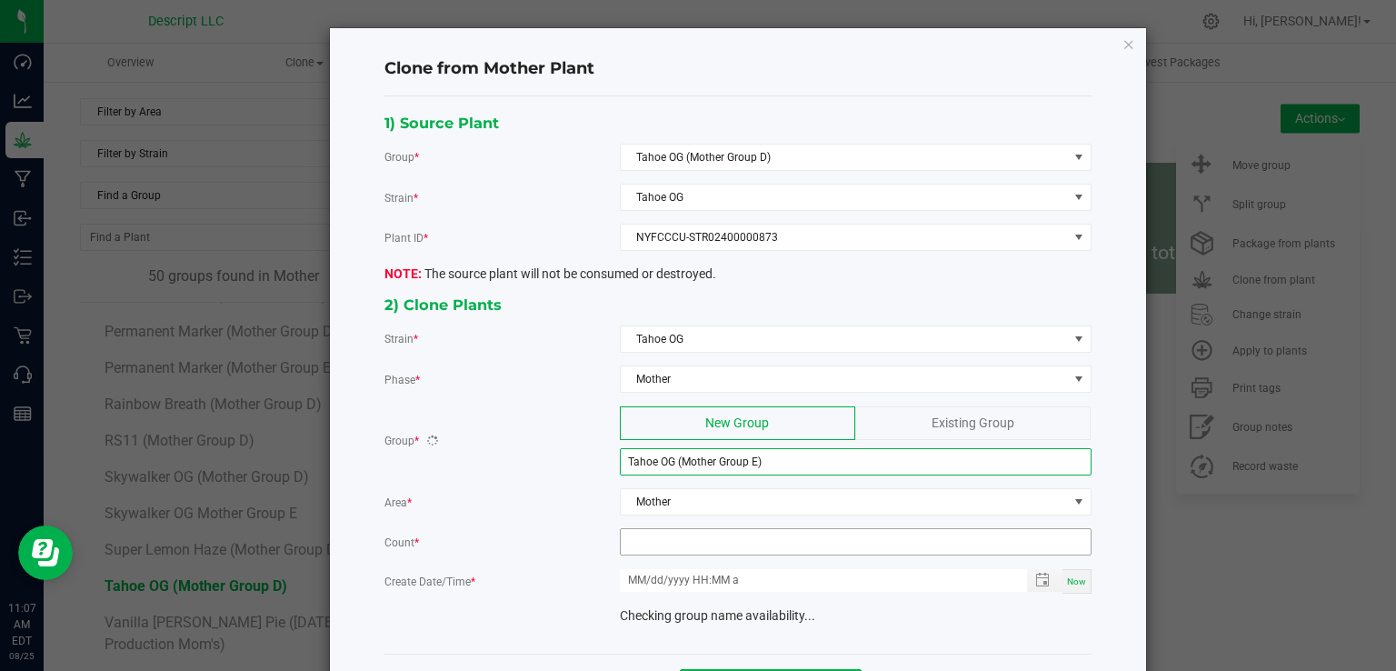
type input "Tahoe OG (Mother Group E)"
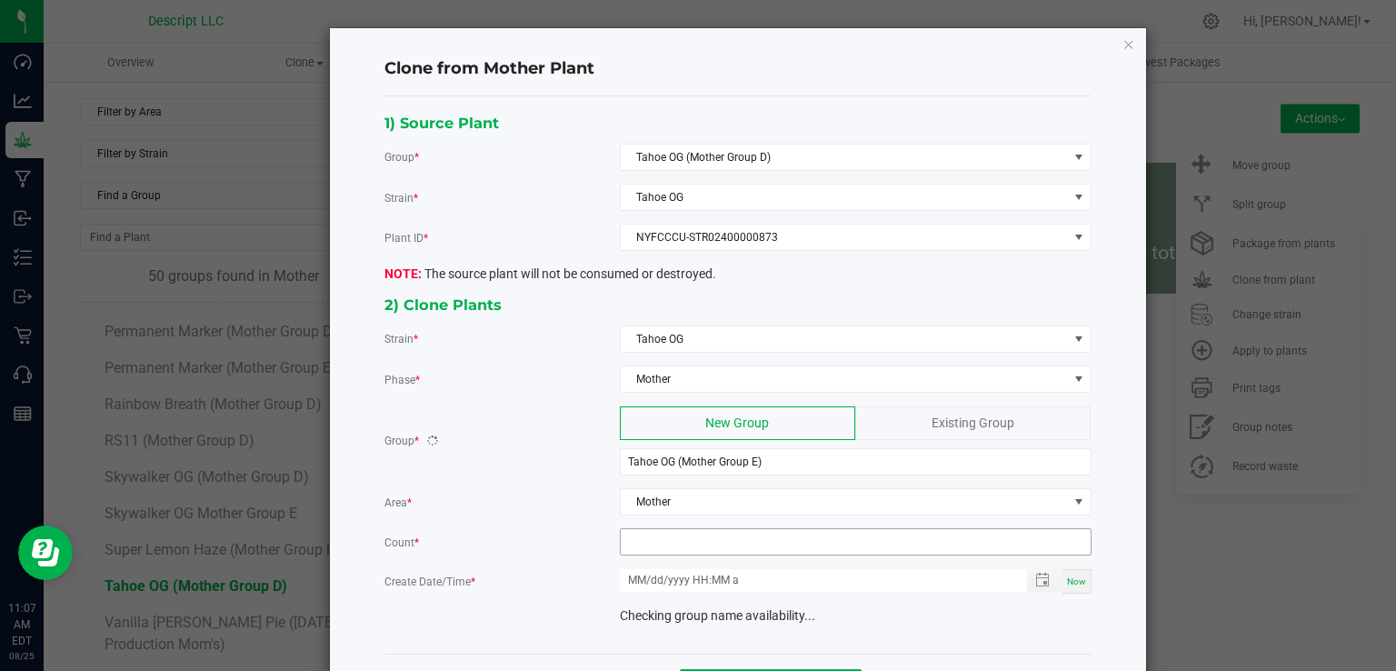
click at [730, 529] on input at bounding box center [856, 541] width 470 height 25
type input "1"
click at [1071, 576] on span "Now" at bounding box center [1076, 581] width 19 height 10
type input "08/25/2025 11:07 AM"
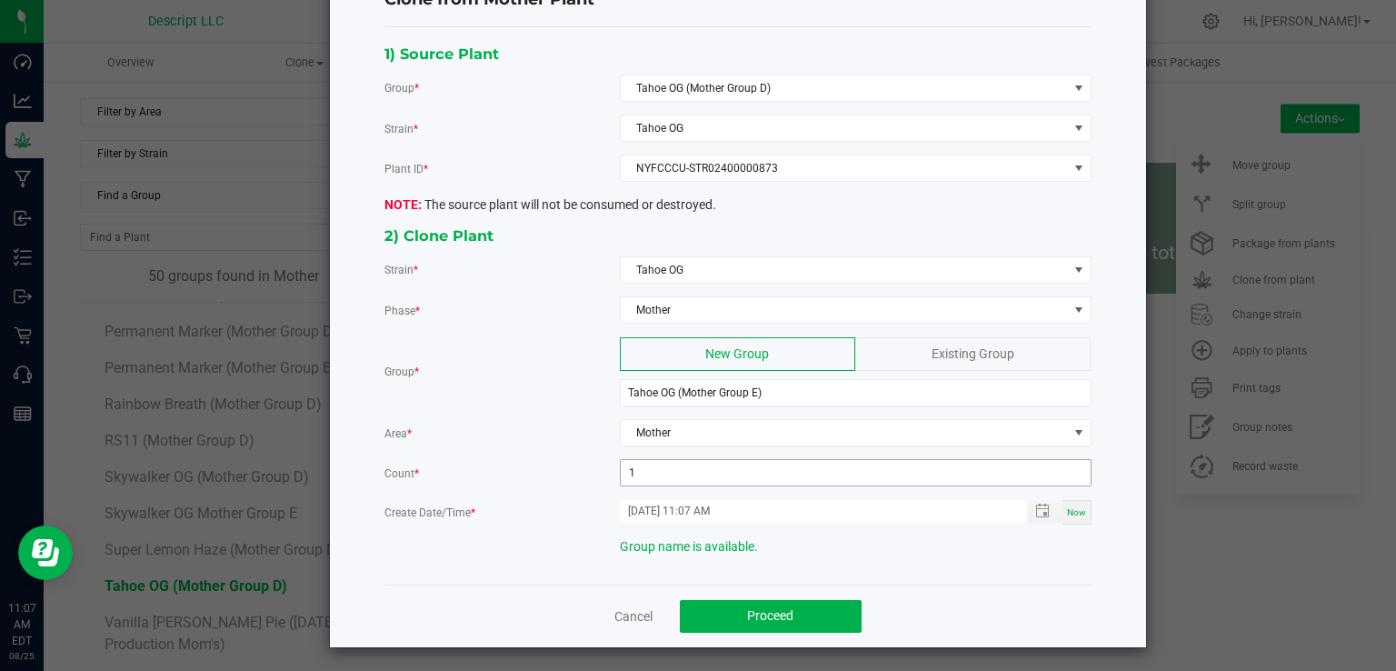
click at [638, 469] on input "1" at bounding box center [856, 472] width 470 height 25
type input "12"
click at [813, 601] on button "Proceed" at bounding box center [771, 616] width 182 height 33
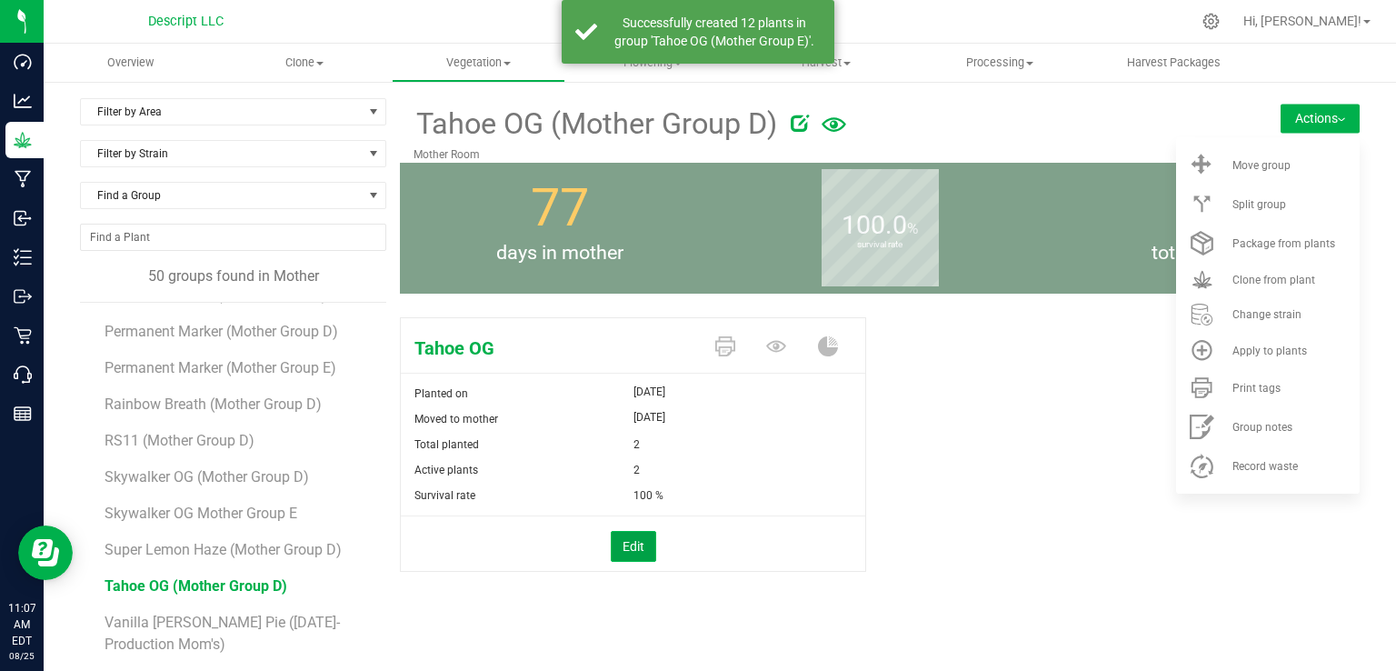
click at [641, 550] on button "Edit" at bounding box center [633, 546] width 45 height 31
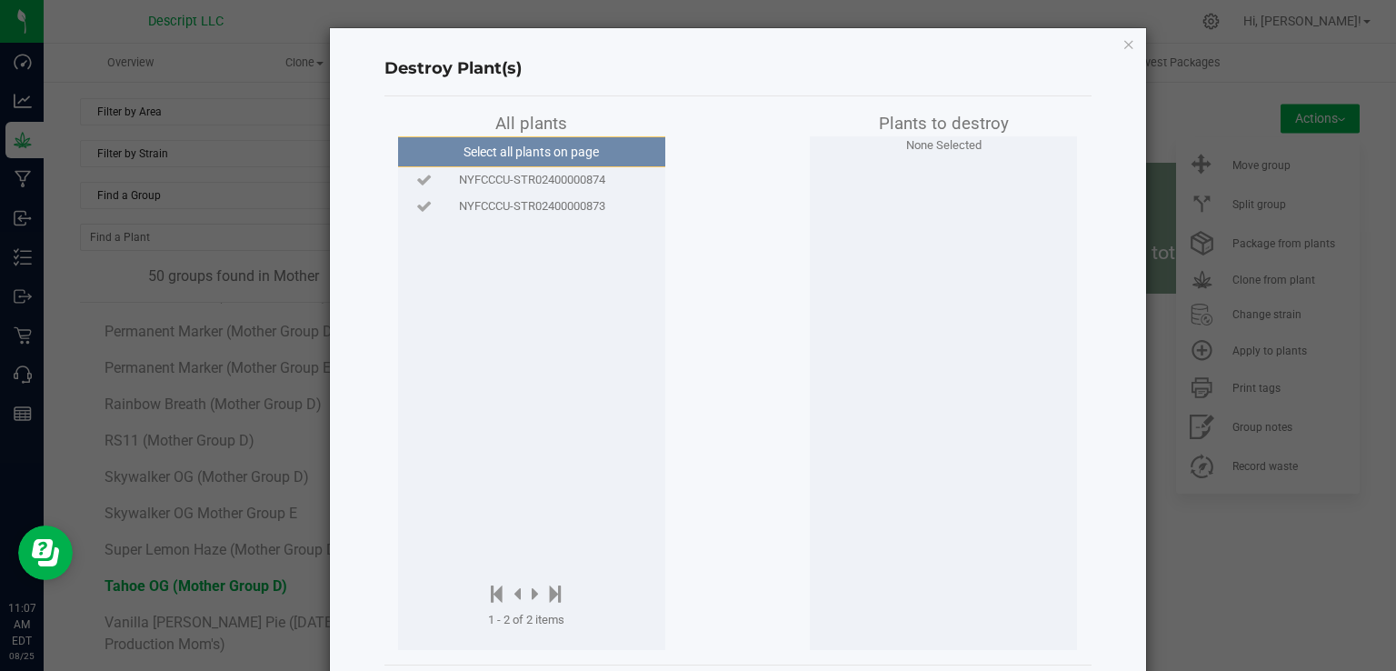
click at [561, 208] on span "NYFCCCU-STR02400000873" at bounding box center [532, 206] width 146 height 18
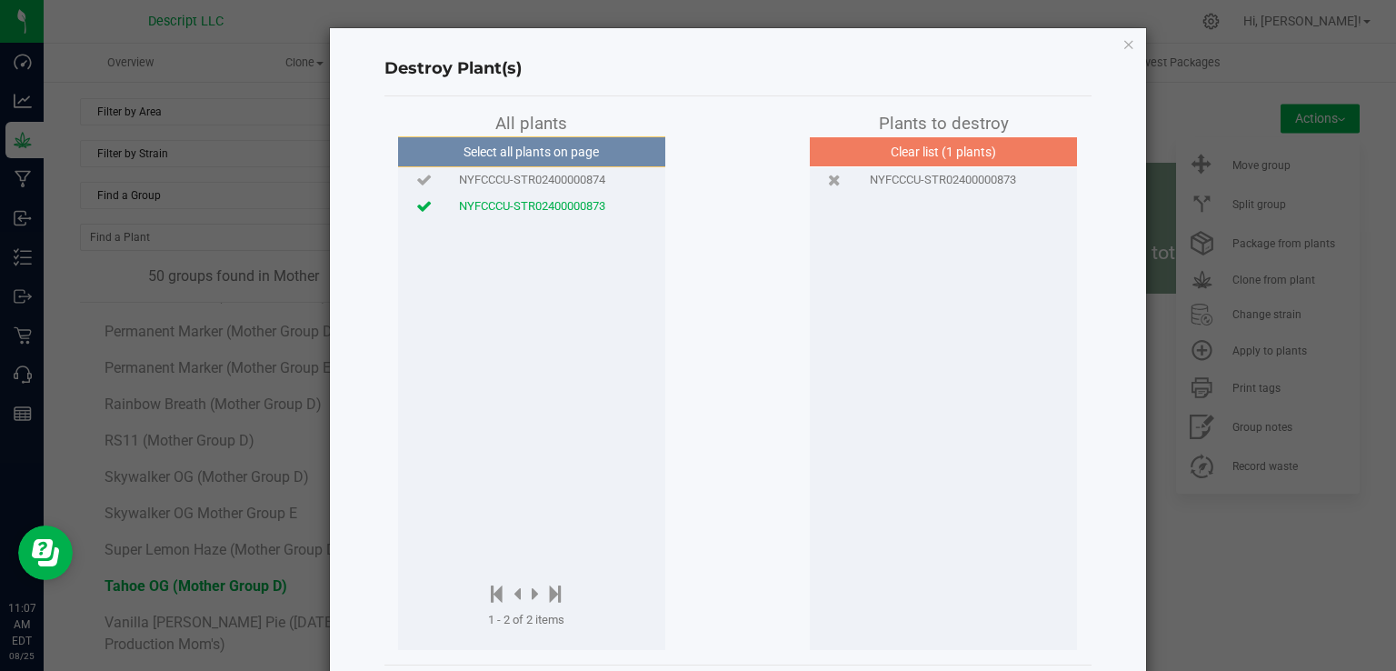
scroll to position [84, 0]
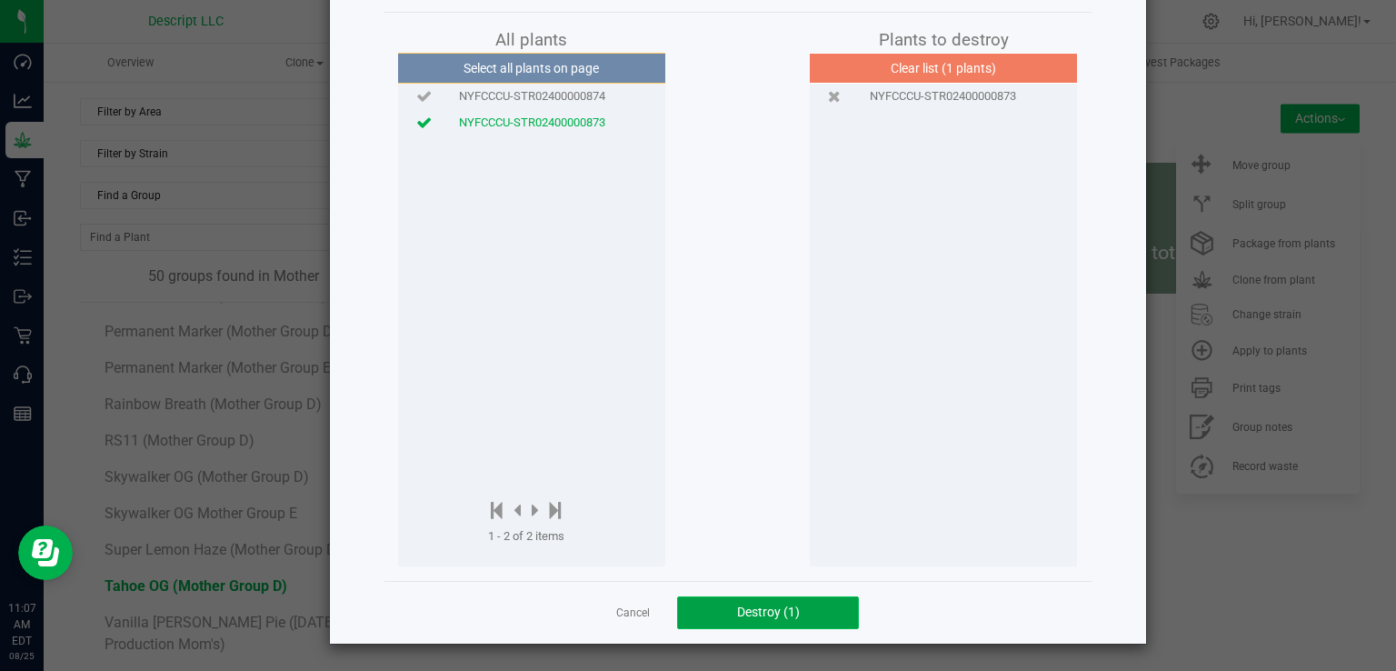
click at [762, 601] on button "Destroy (1)" at bounding box center [768, 612] width 182 height 33
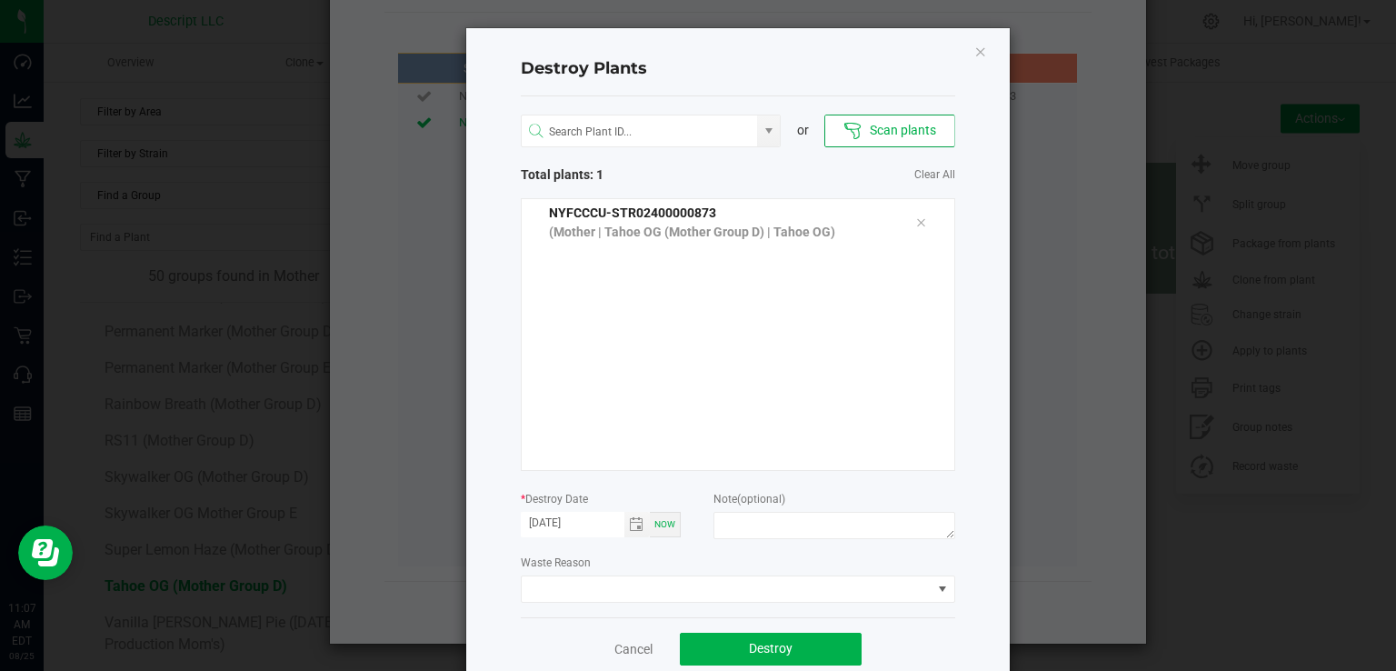
scroll to position [36, 0]
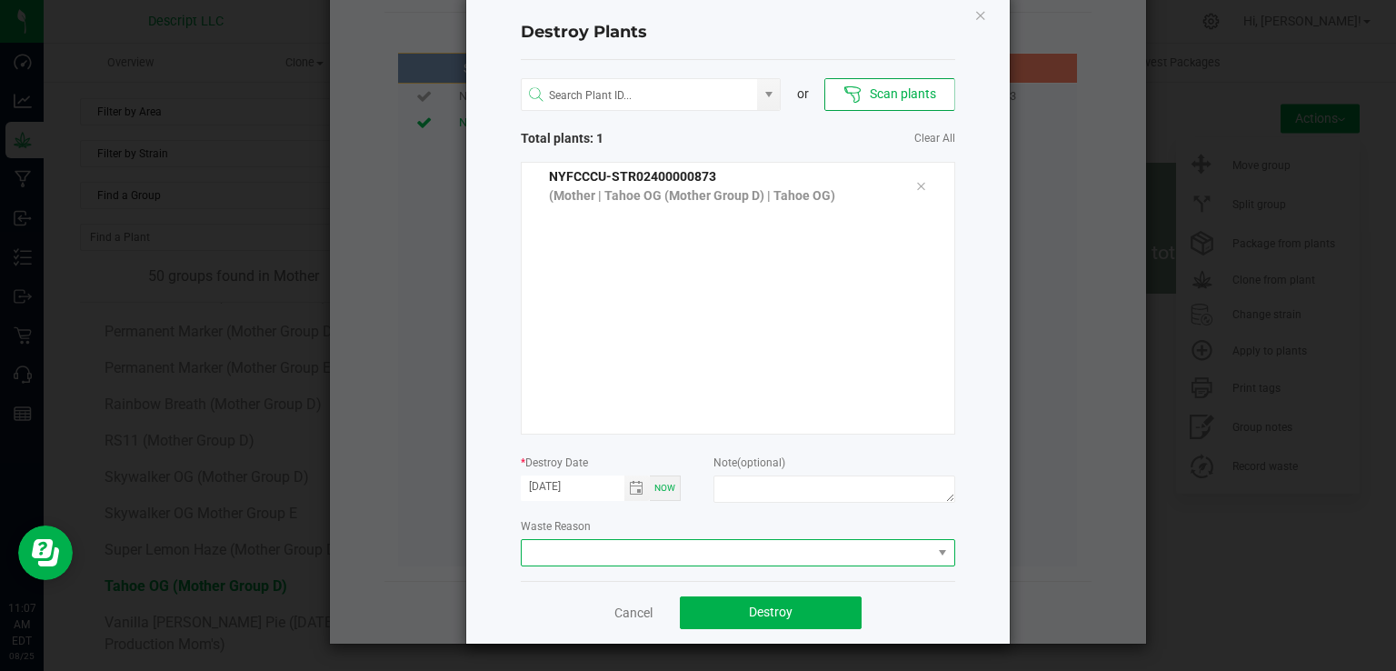
click at [775, 564] on span at bounding box center [738, 552] width 434 height 27
click at [731, 585] on li "Plant Batch Adjustment" at bounding box center [730, 584] width 432 height 31
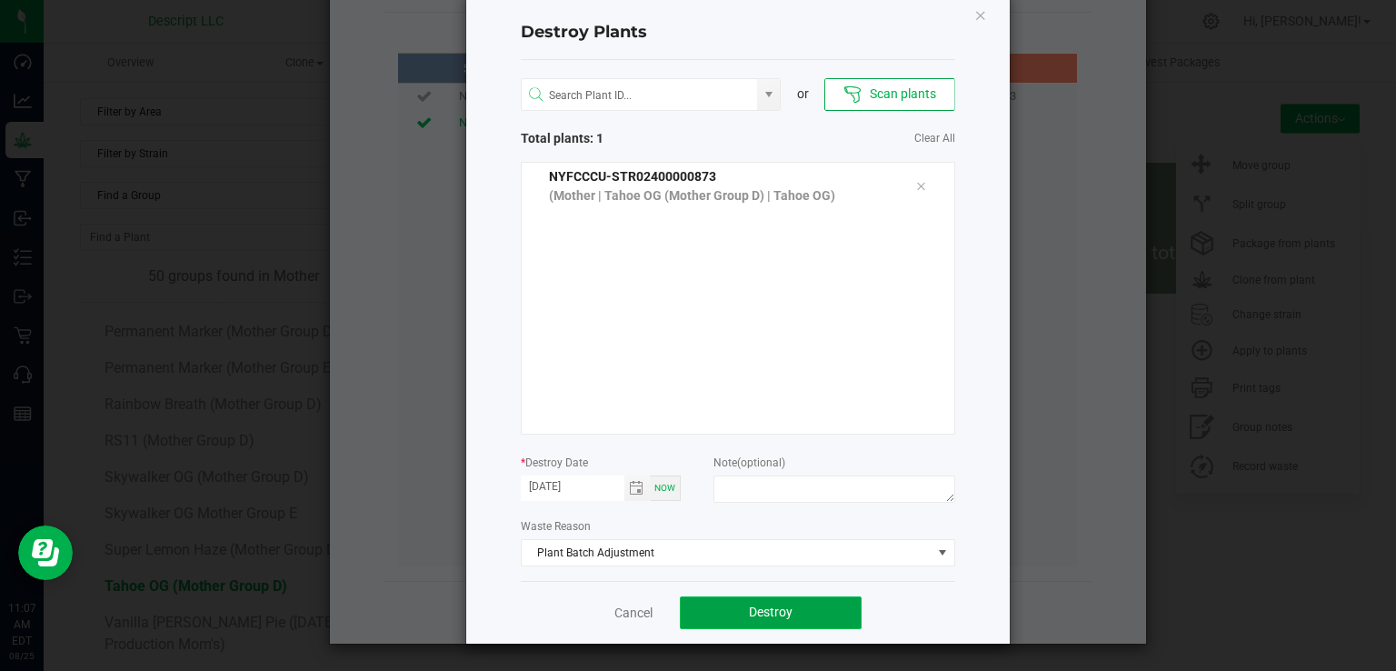
click at [799, 612] on button "Destroy" at bounding box center [771, 612] width 182 height 33
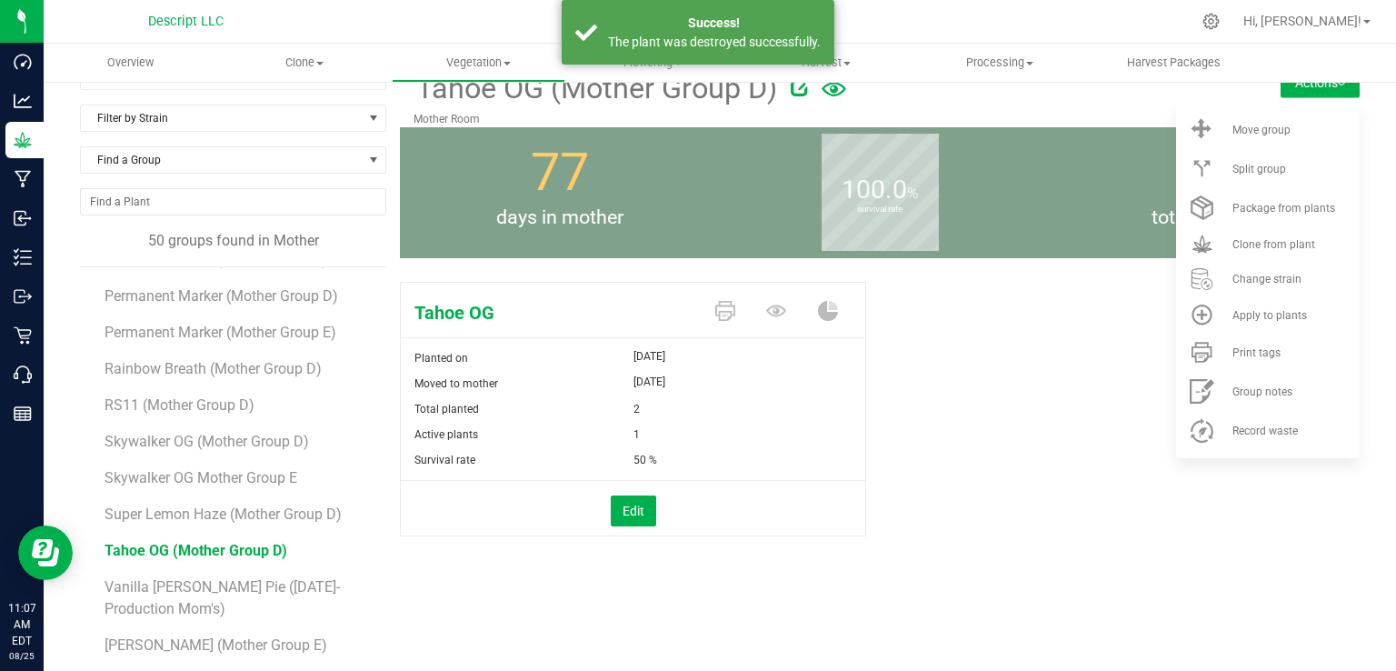
scroll to position [104, 0]
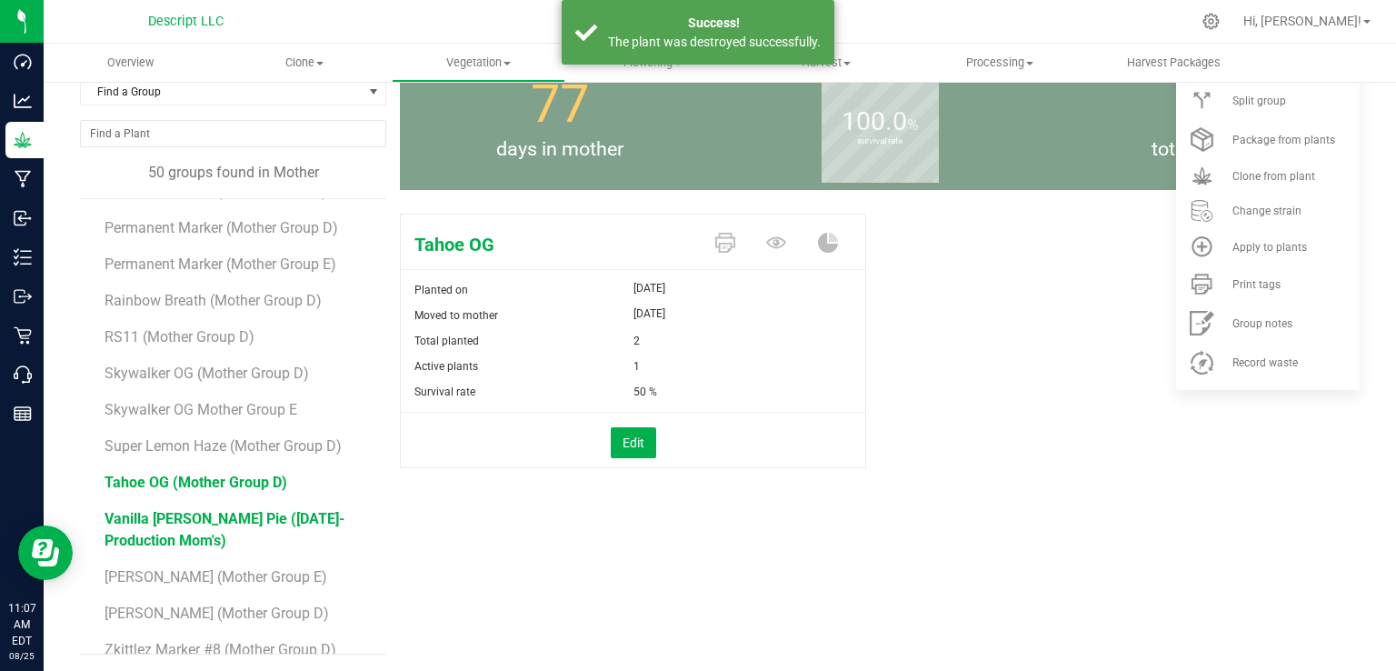
click at [237, 510] on span "Vanilla Berry Pie (5.27.25-Production Mom's)" at bounding box center [224, 529] width 240 height 39
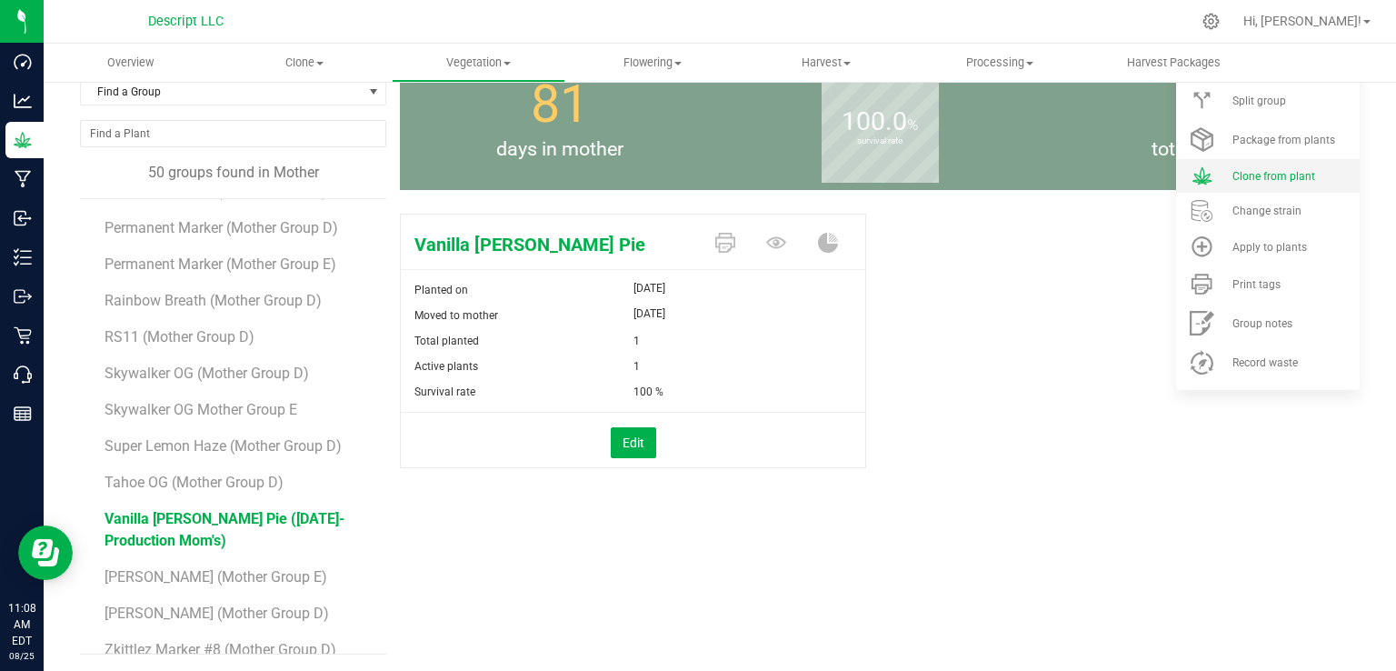
click at [1255, 191] on li "Clone from plant" at bounding box center [1268, 176] width 184 height 34
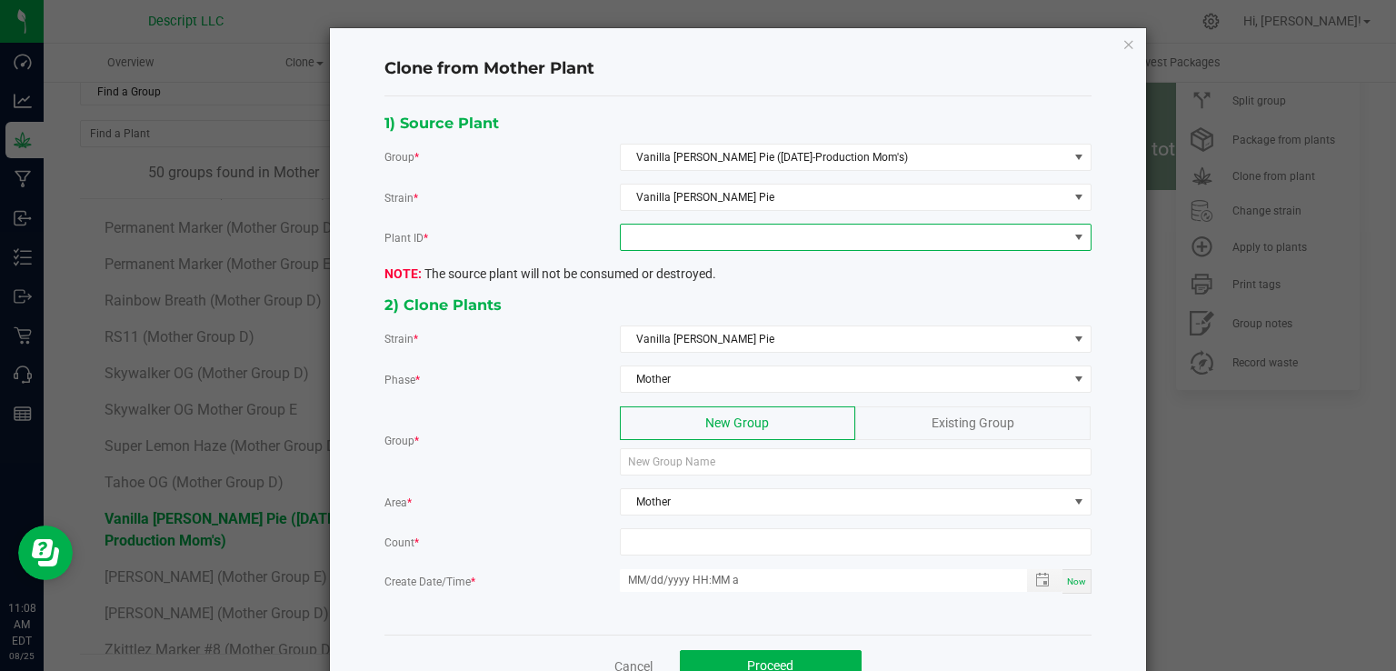
click at [704, 241] on span at bounding box center [844, 236] width 447 height 25
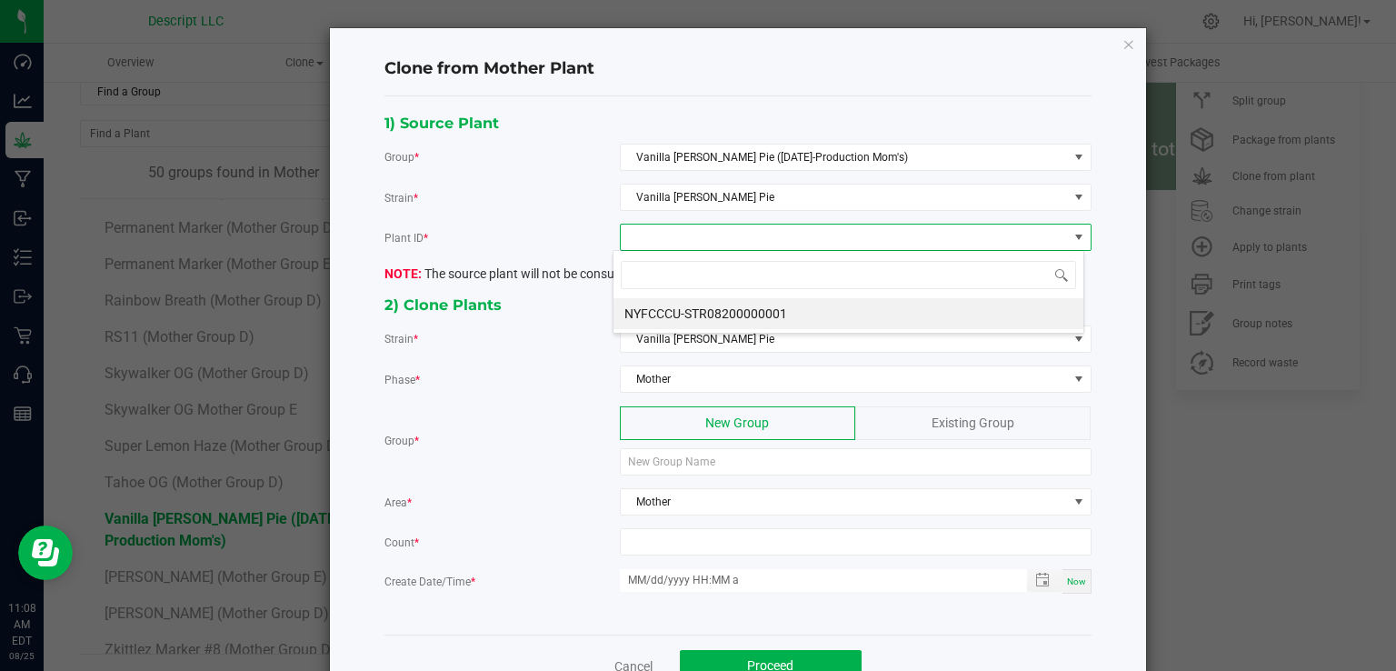
scroll to position [26, 471]
click at [704, 306] on li "NYFCCCU-STR08200000001" at bounding box center [848, 313] width 470 height 31
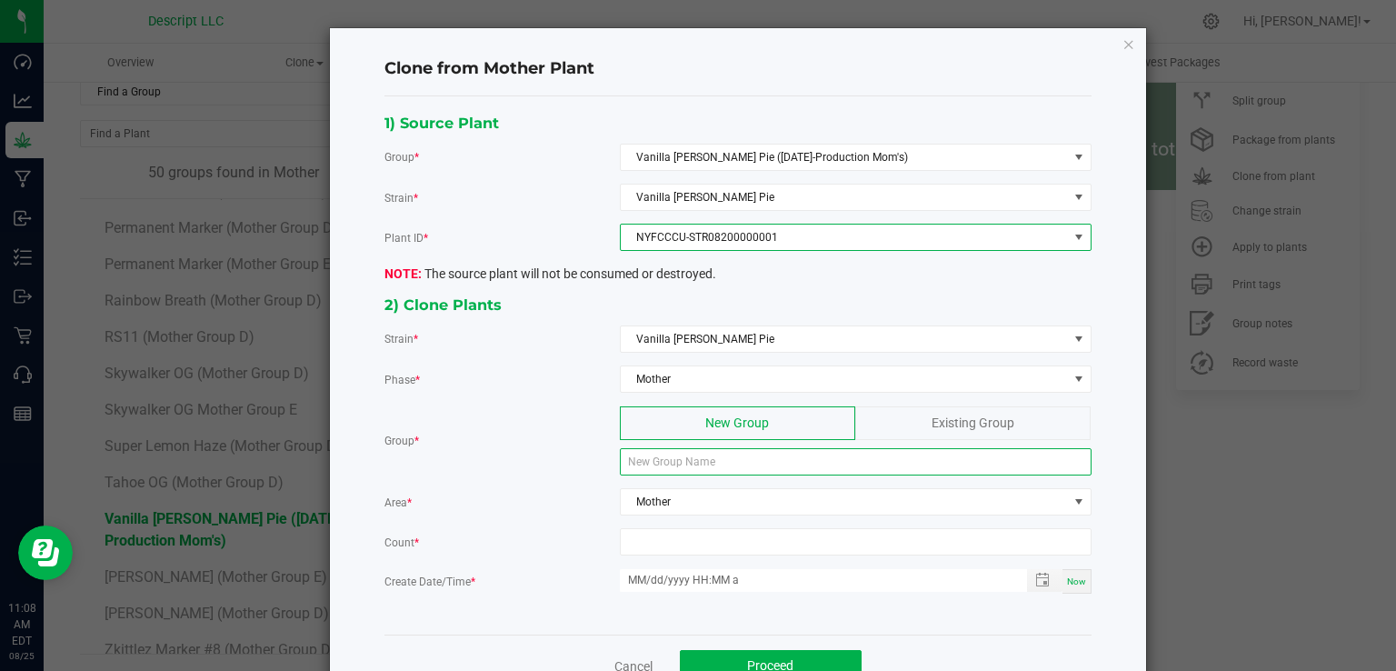
click at [690, 466] on input at bounding box center [856, 461] width 472 height 27
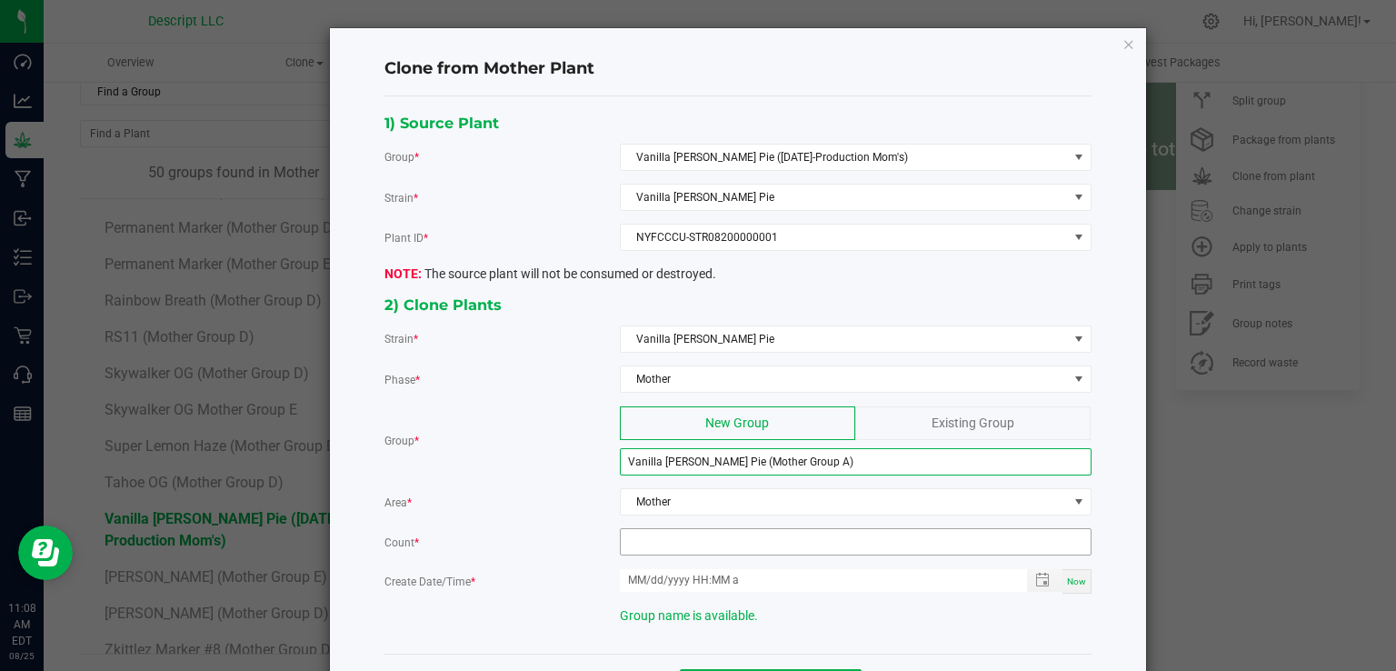
type input "Vanilla [PERSON_NAME] Pie (Mother Group A)"
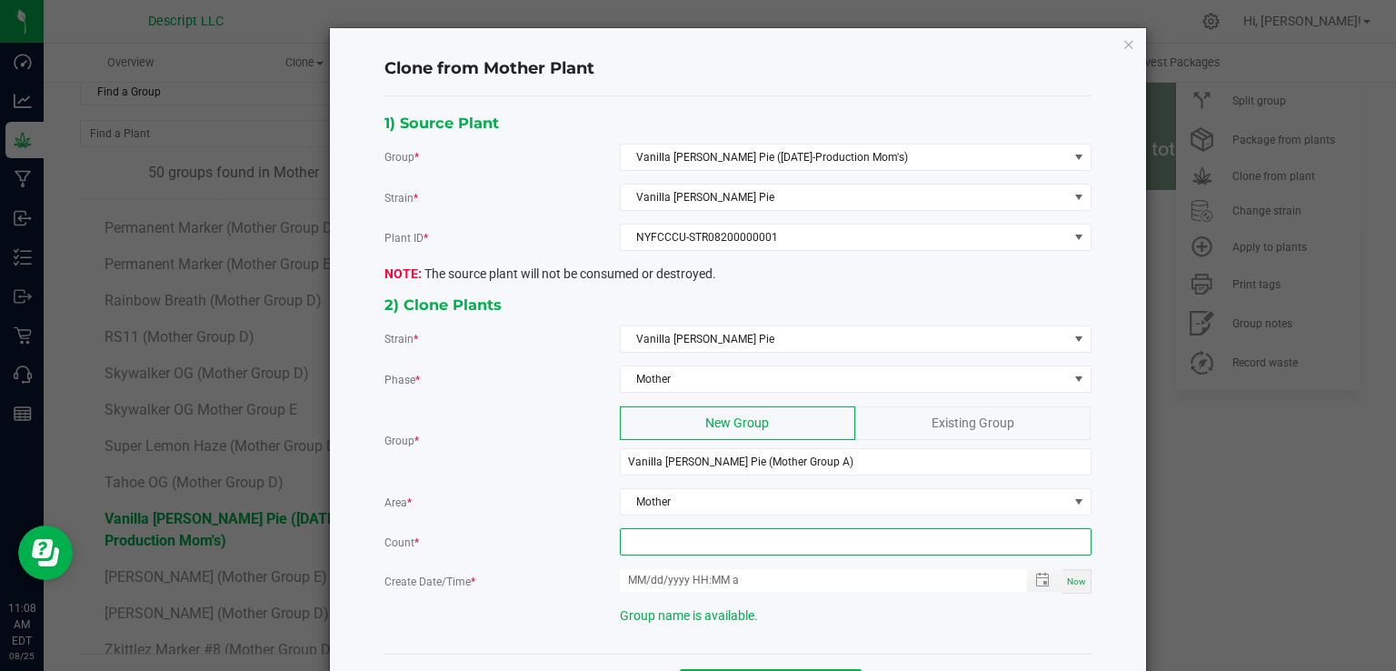
click at [647, 550] on input at bounding box center [856, 541] width 470 height 25
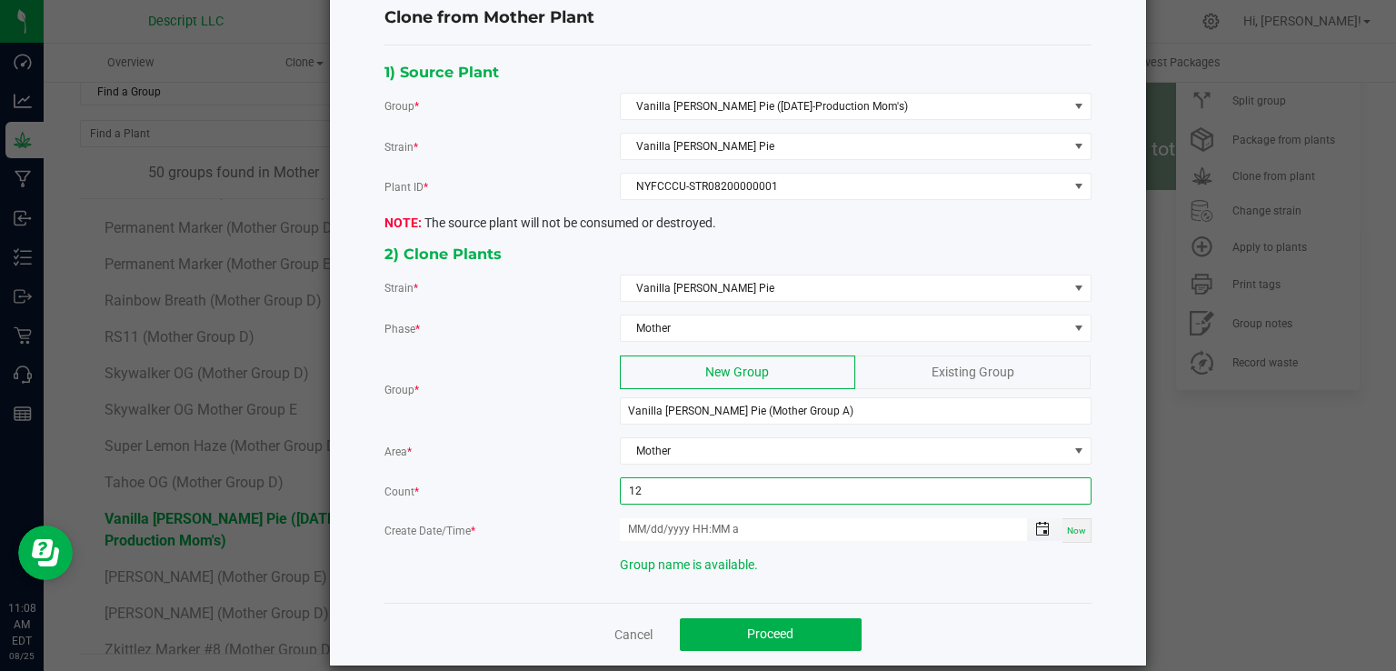
click at [1036, 531] on span "Toggle popup" at bounding box center [1042, 529] width 15 height 15
type input "12"
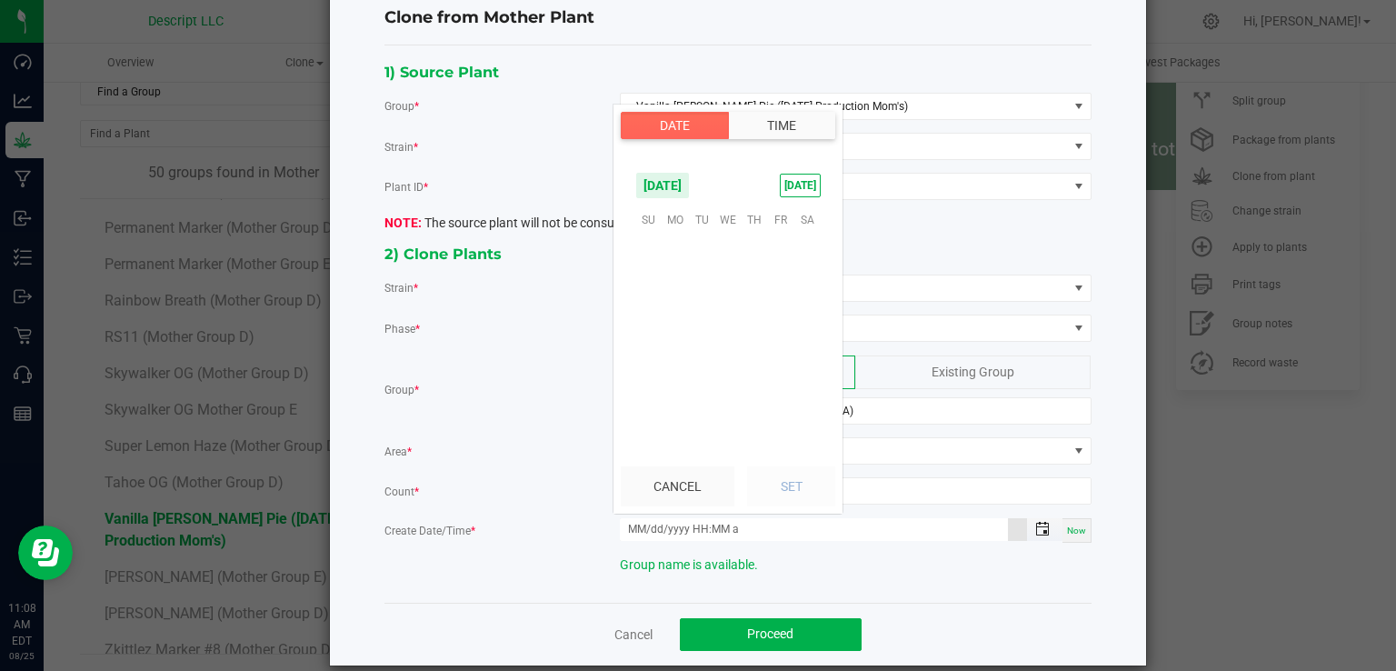
scroll to position [294510, 0]
click at [808, 488] on div "Cancel Set" at bounding box center [727, 486] width 229 height 55
click at [783, 488] on div "Cancel Set" at bounding box center [727, 486] width 229 height 55
click at [790, 487] on div "Cancel Set" at bounding box center [727, 486] width 229 height 55
click at [1068, 525] on span "Now" at bounding box center [1076, 530] width 19 height 10
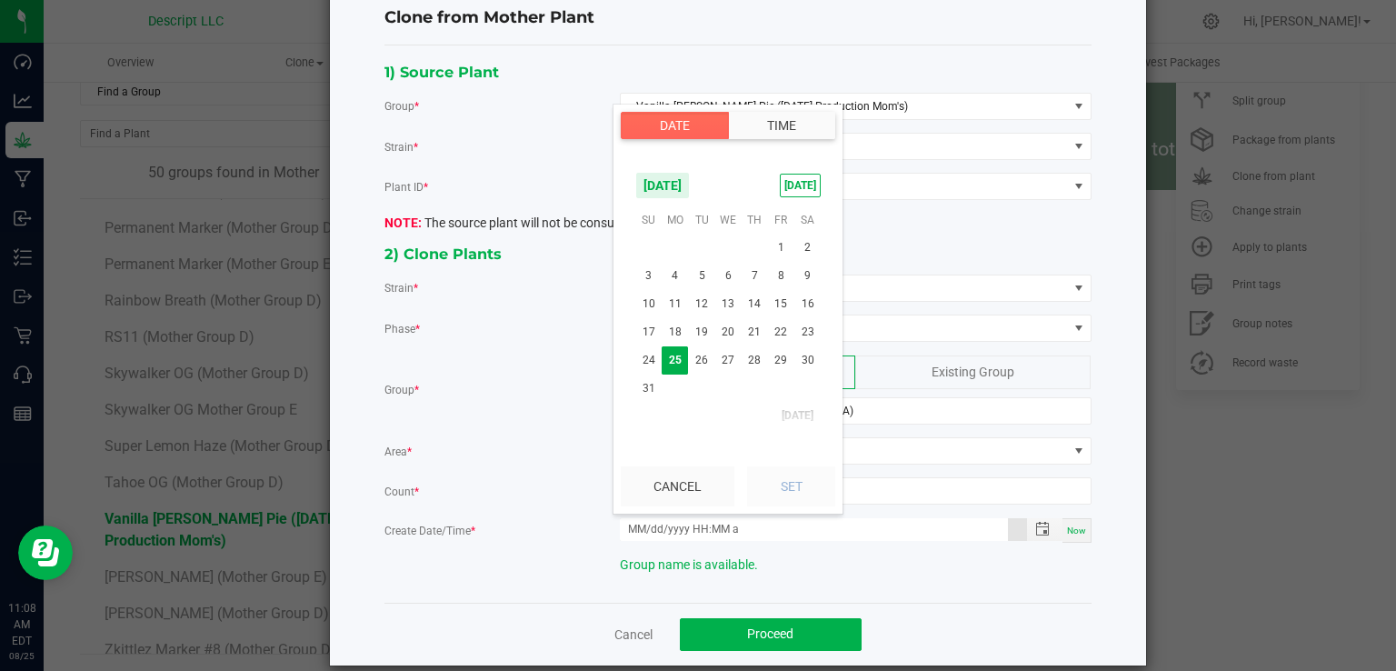
type input "08/25/2025 11:08 AM"
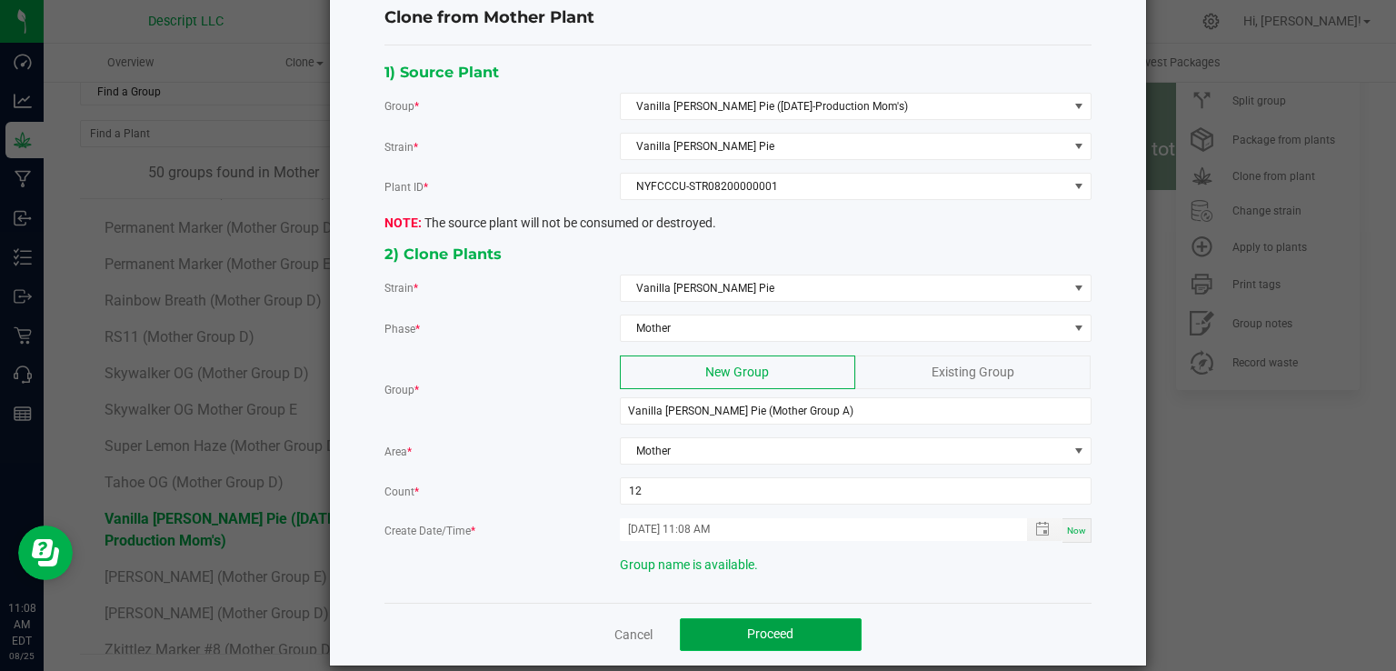
click at [758, 626] on span "Proceed" at bounding box center [770, 633] width 46 height 15
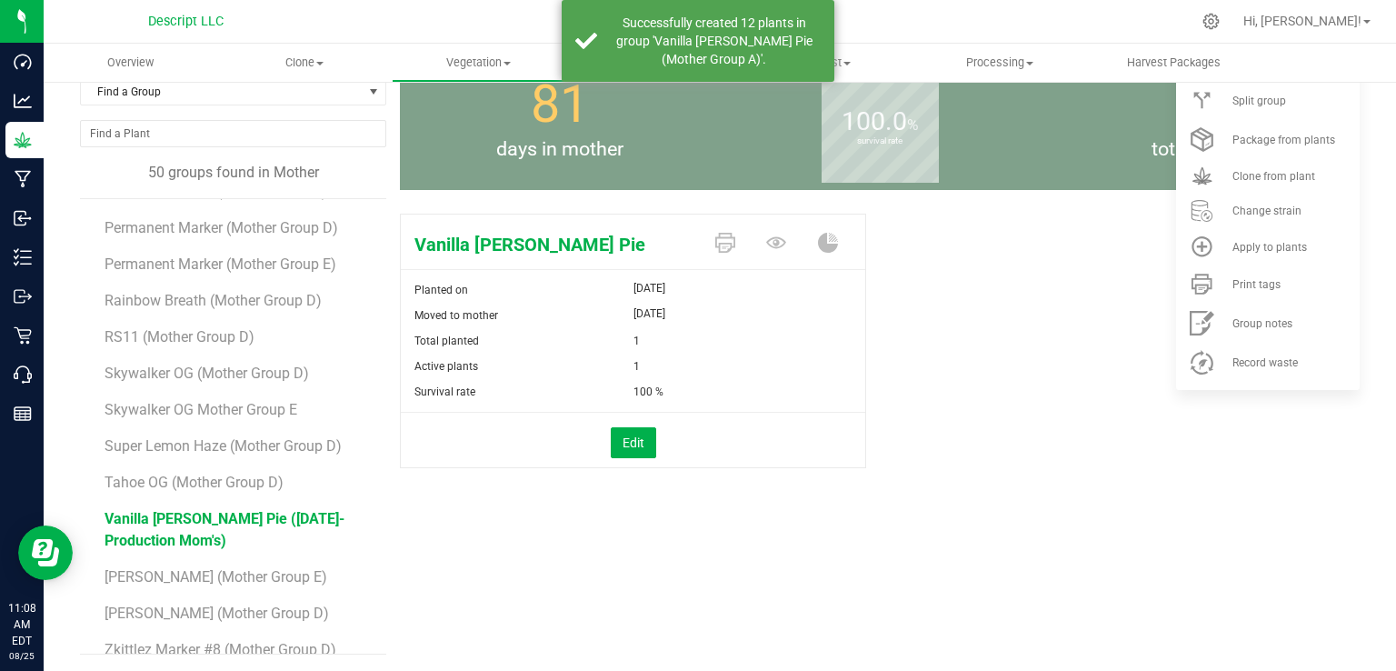
scroll to position [94, 0]
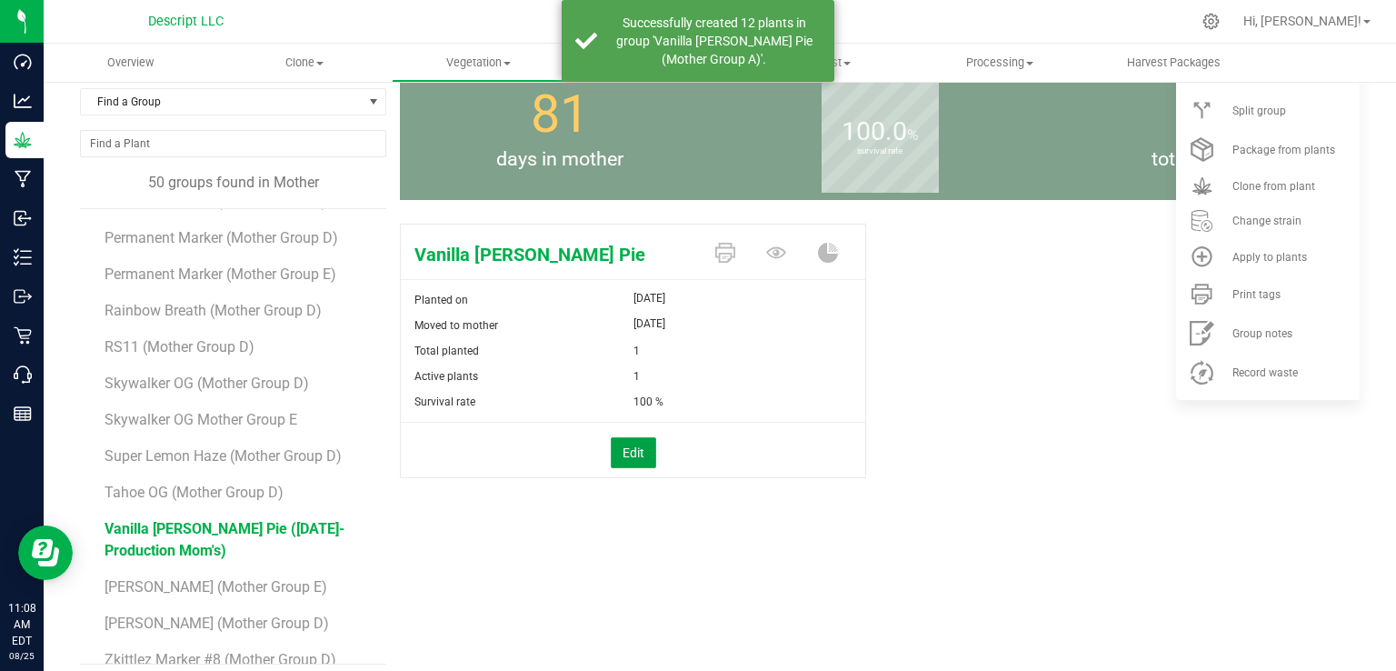
click at [633, 453] on button "Edit" at bounding box center [633, 452] width 45 height 31
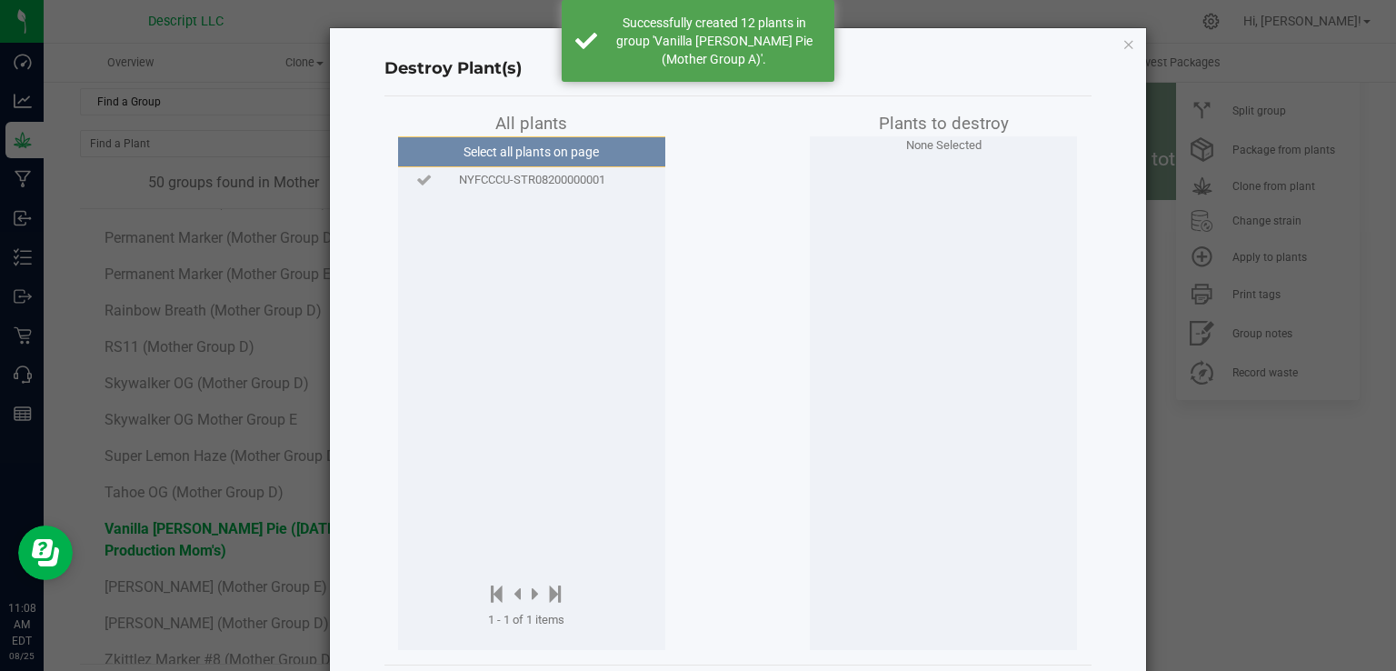
click at [592, 184] on span "NYFCCCU-STR08200000001" at bounding box center [532, 180] width 146 height 18
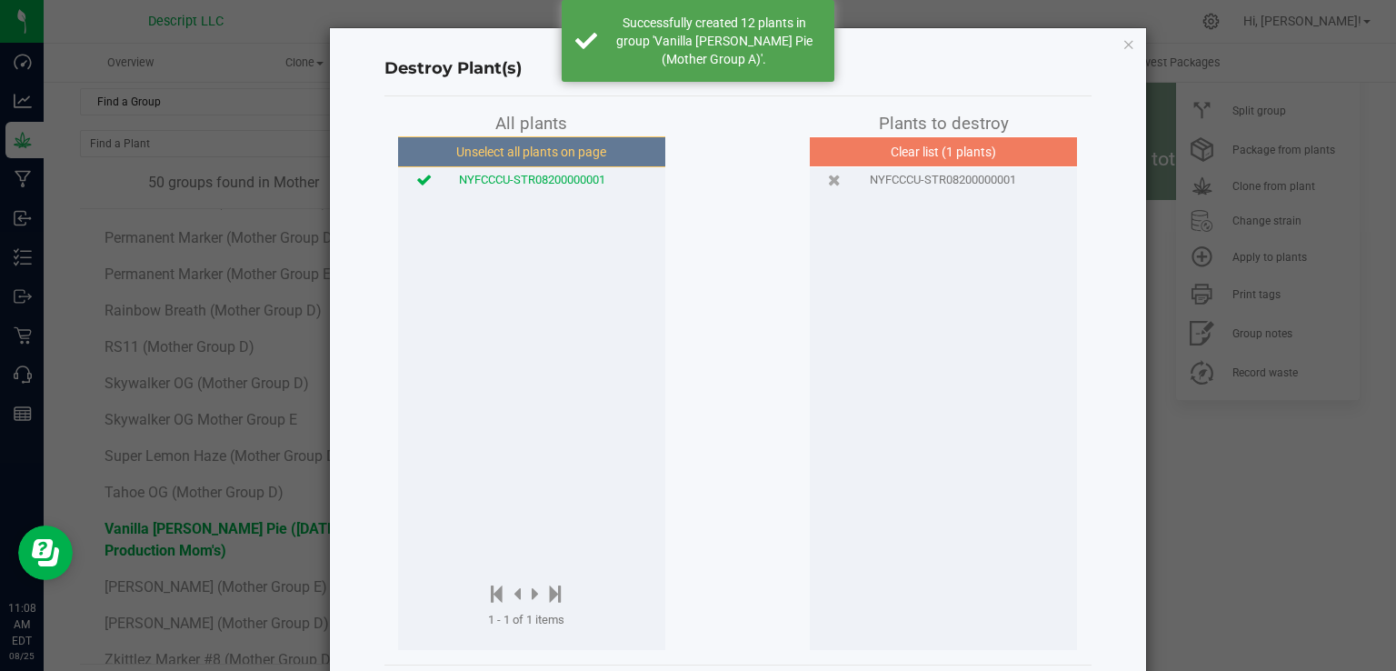
scroll to position [84, 0]
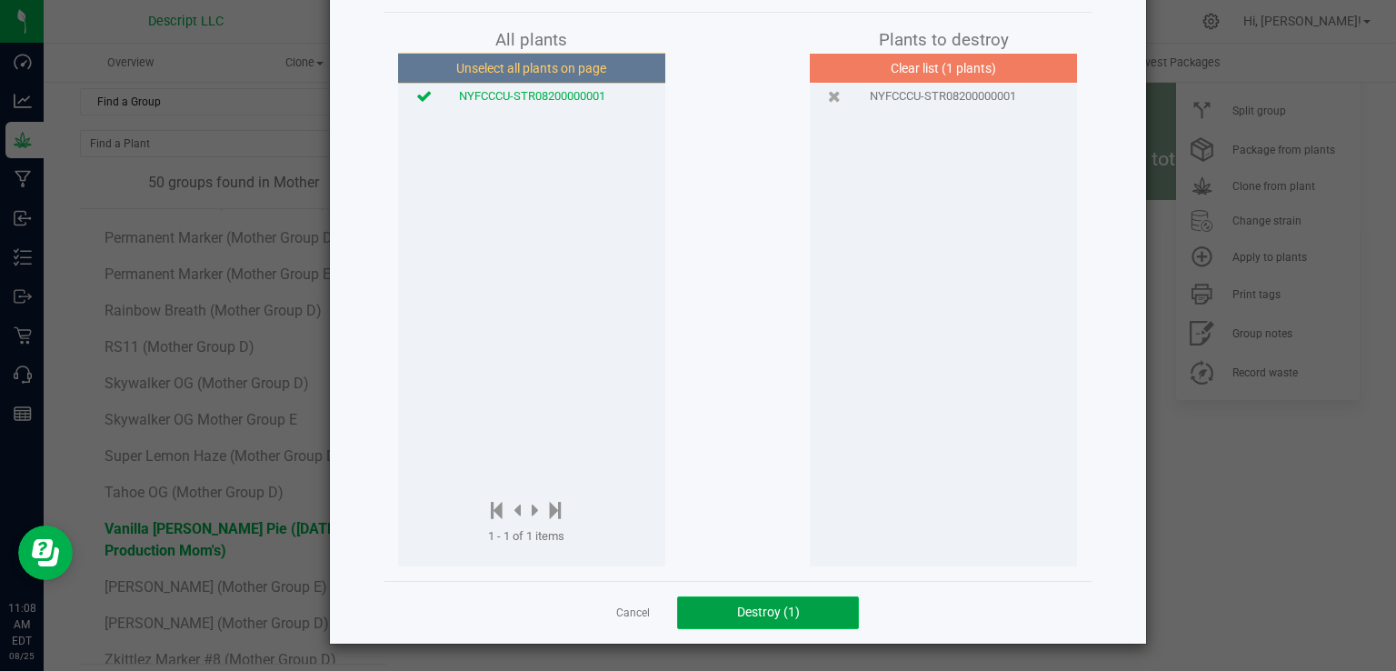
click at [750, 617] on span "Destroy (1)" at bounding box center [768, 611] width 63 height 15
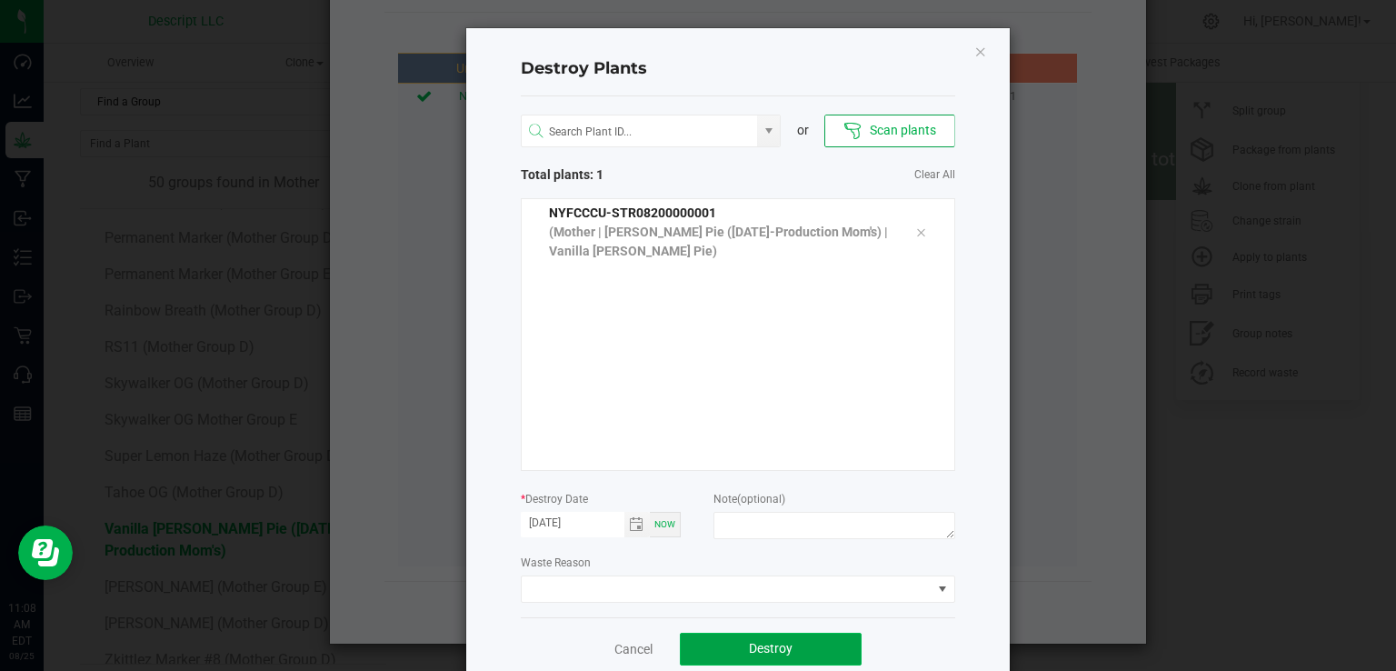
click at [774, 641] on span "Destroy" at bounding box center [771, 648] width 44 height 15
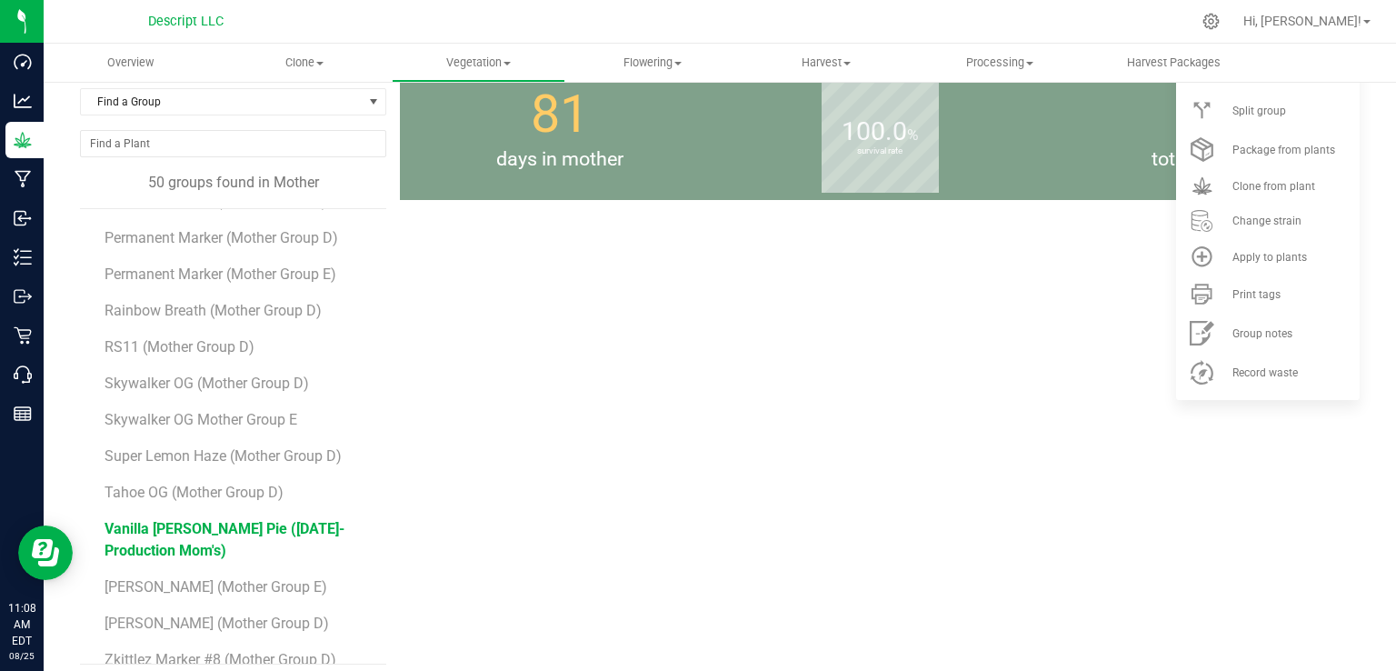
scroll to position [104, 0]
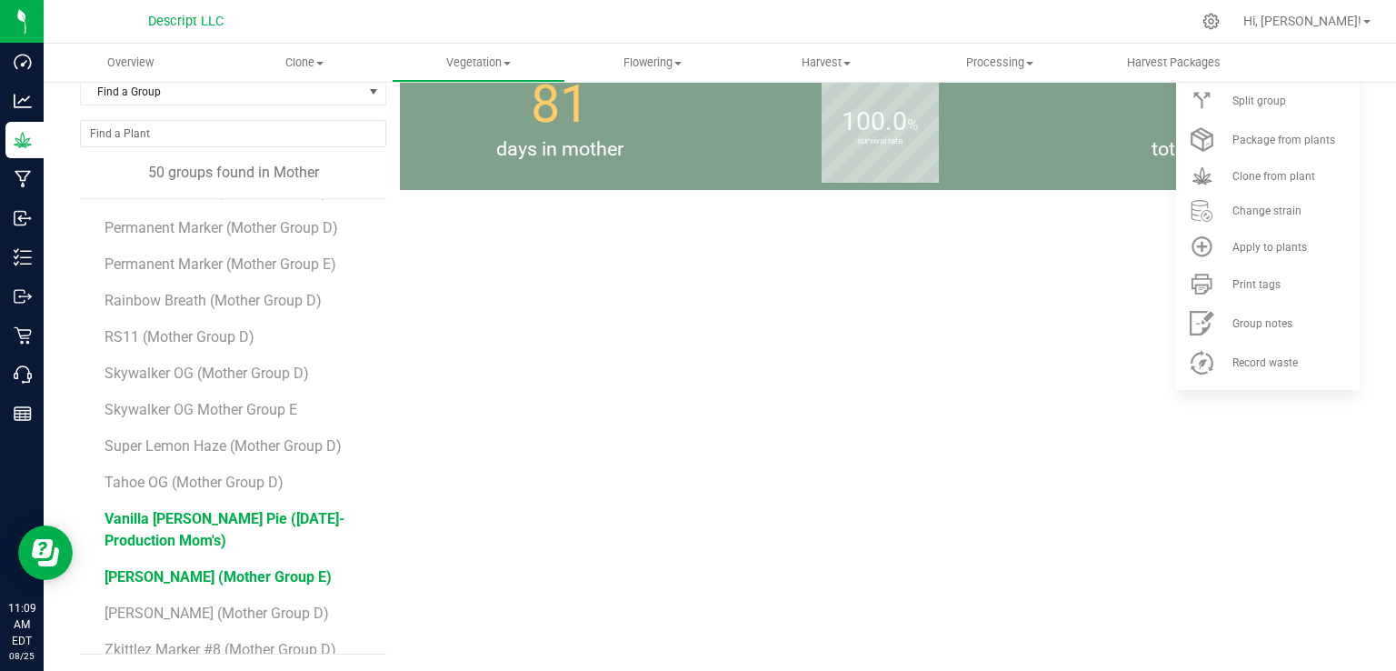
click at [247, 568] on span "[PERSON_NAME] (Mother Group E)" at bounding box center [217, 576] width 227 height 17
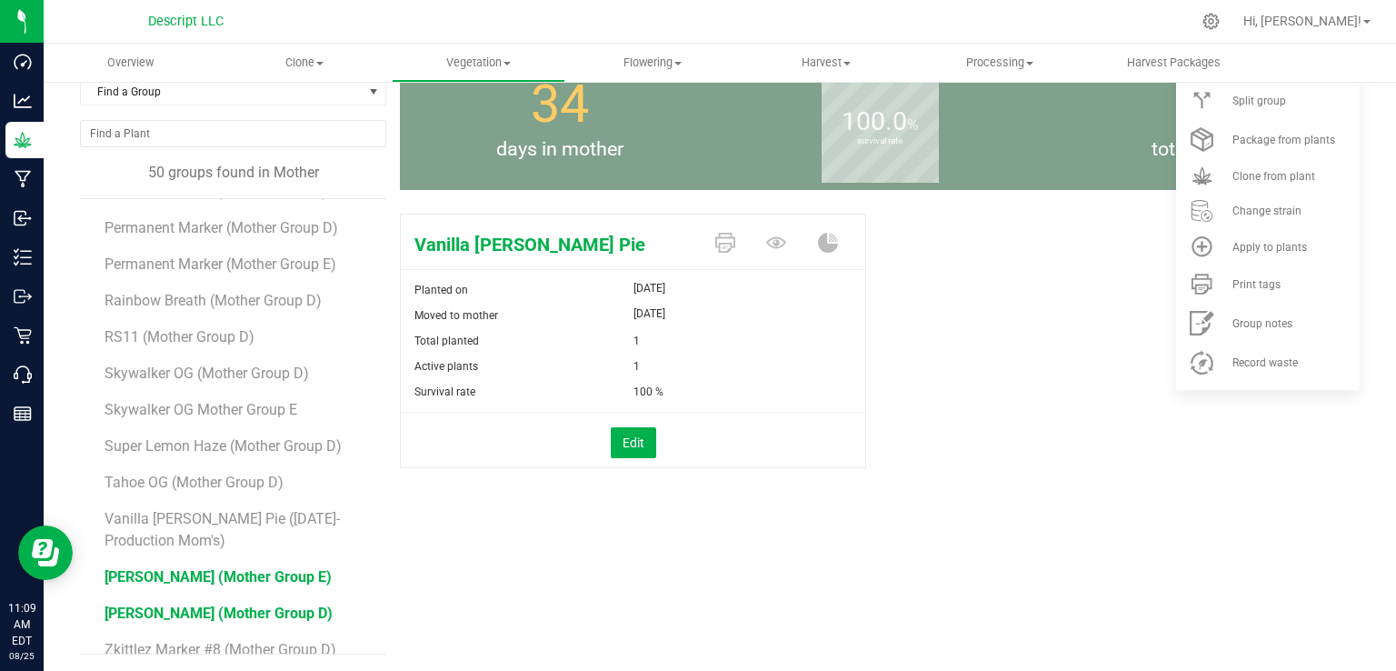
click at [263, 604] on span "[PERSON_NAME] (Mother Group D)" at bounding box center [218, 612] width 228 height 17
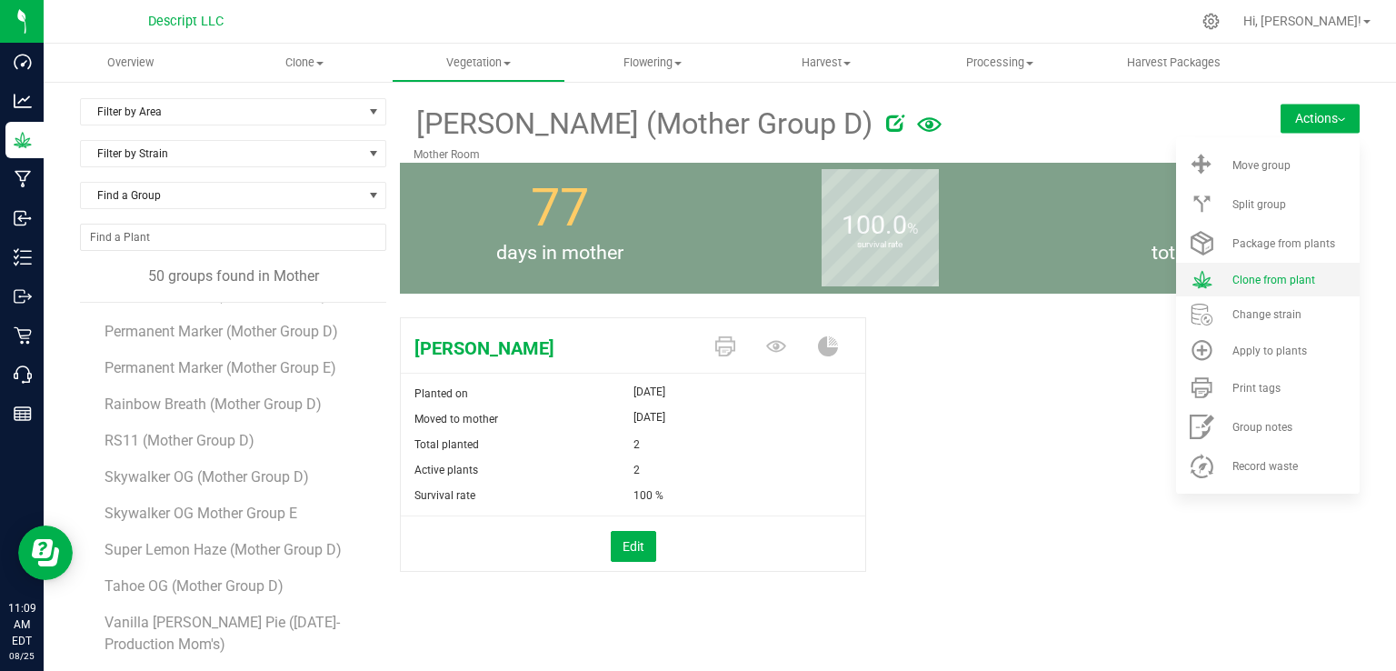
click at [1232, 273] on span "Clone from plant" at bounding box center [1273, 279] width 83 height 13
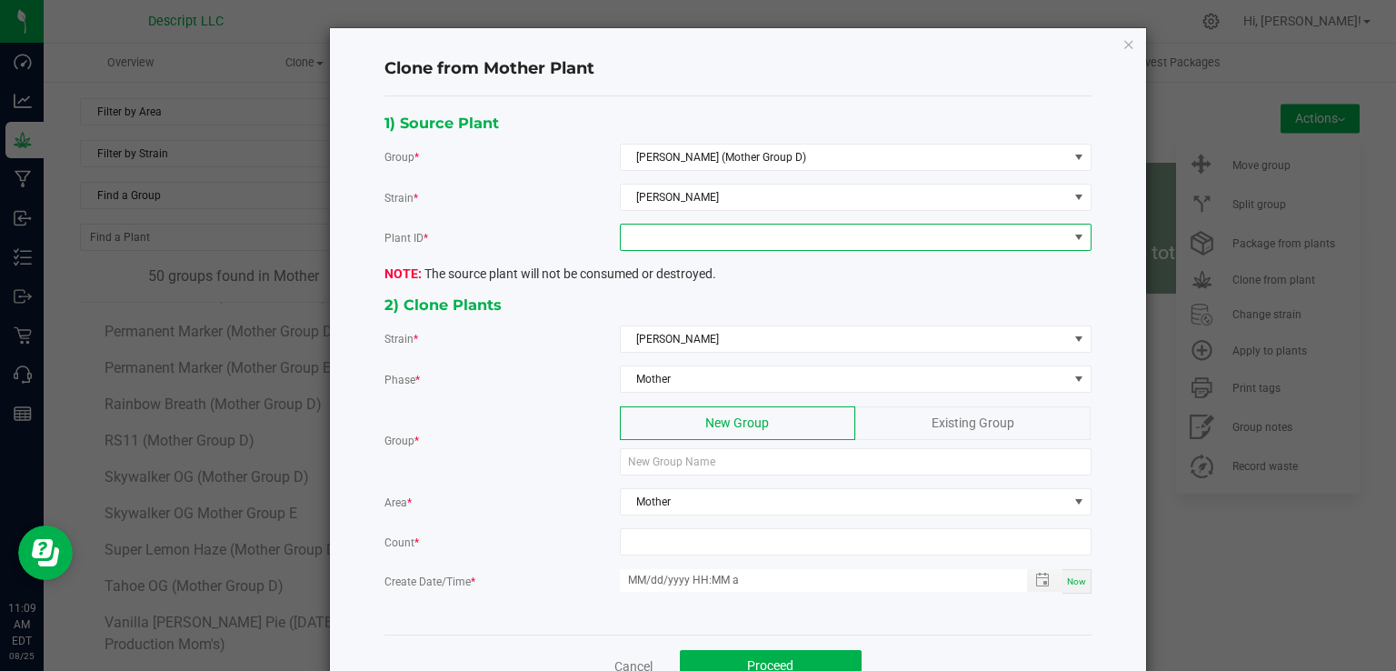
click at [661, 233] on span at bounding box center [844, 236] width 447 height 25
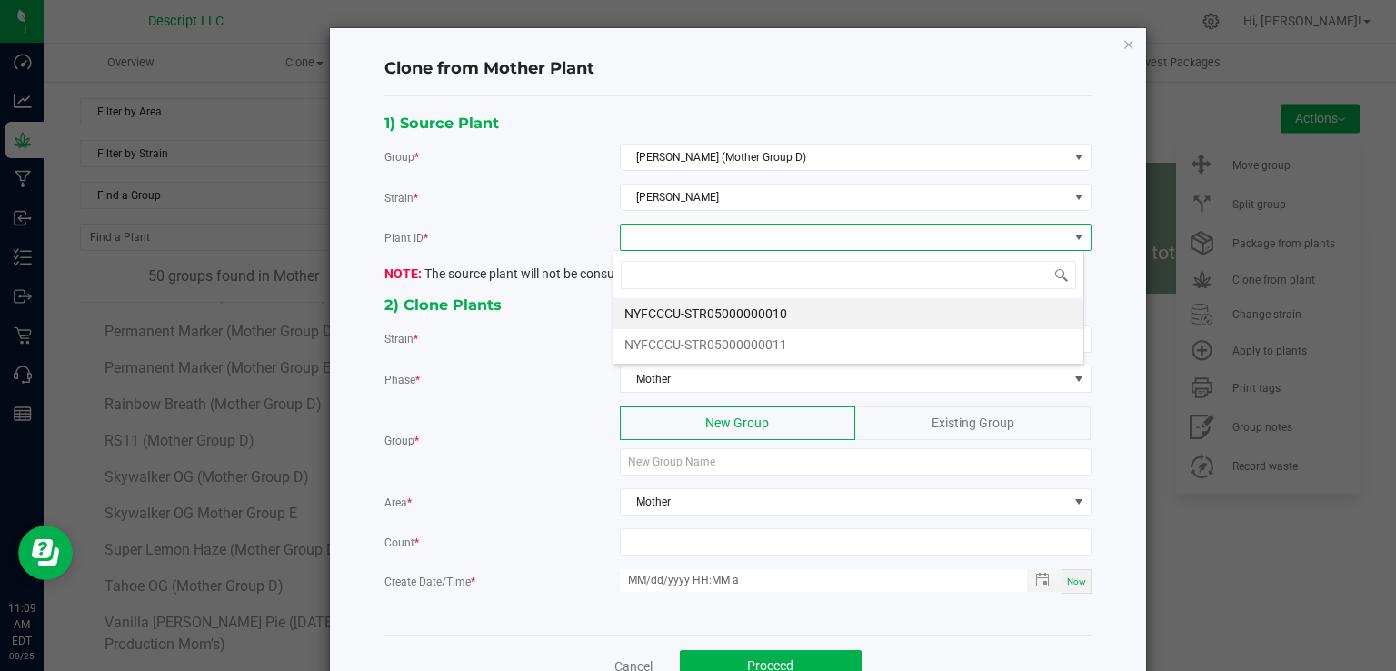
scroll to position [26, 471]
click at [701, 344] on li "NYFCCCU-STR05000000011" at bounding box center [848, 344] width 470 height 31
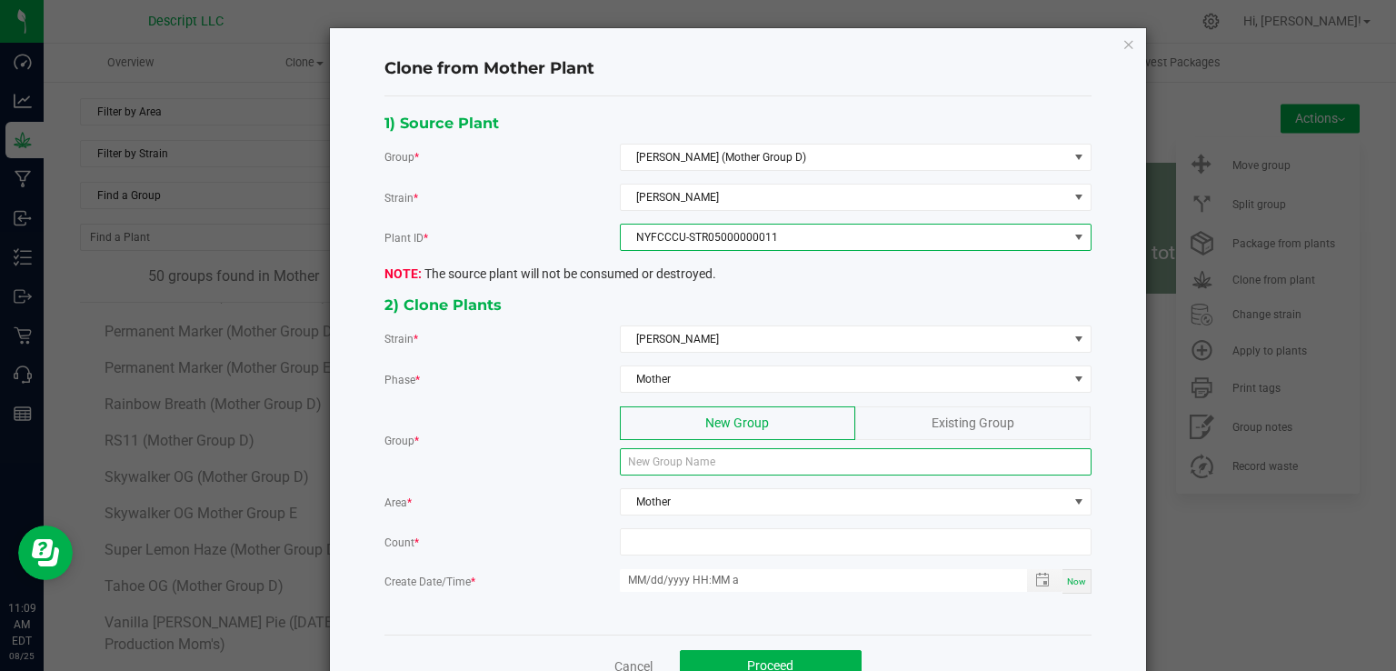
click at [668, 452] on input at bounding box center [856, 461] width 472 height 27
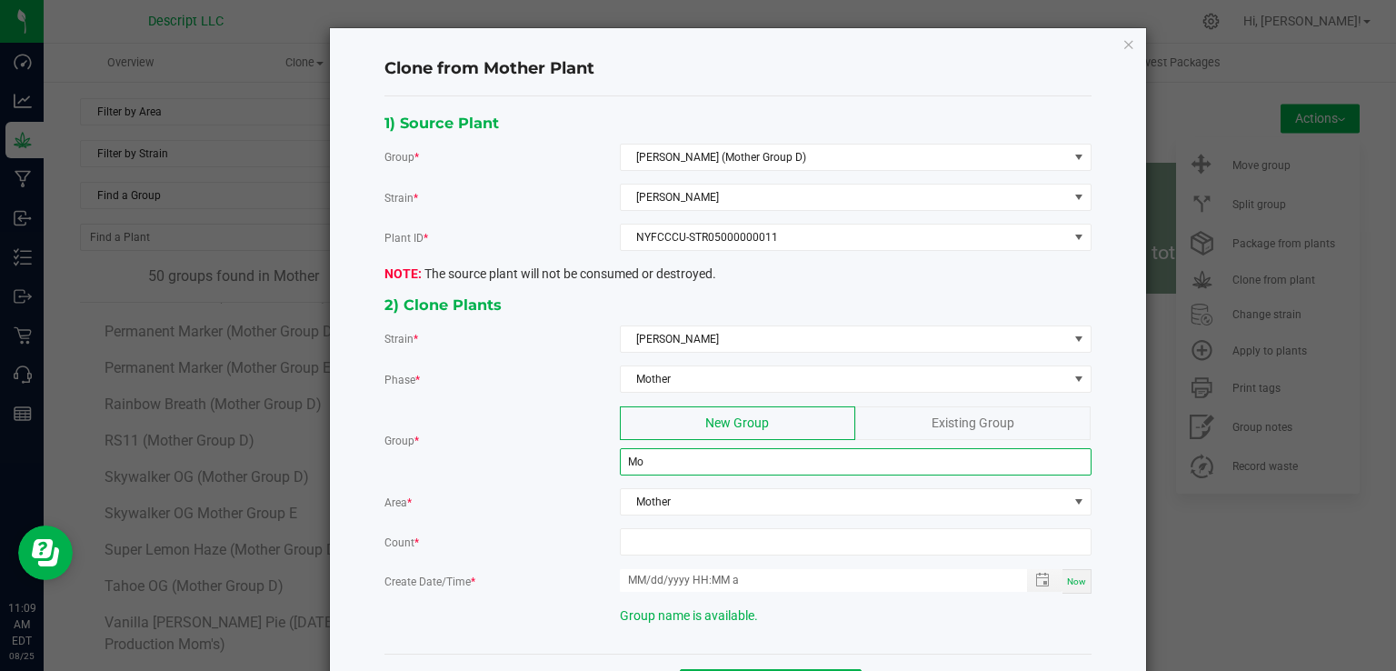
type input "M"
type input "[PERSON_NAME] (Mother Group E)"
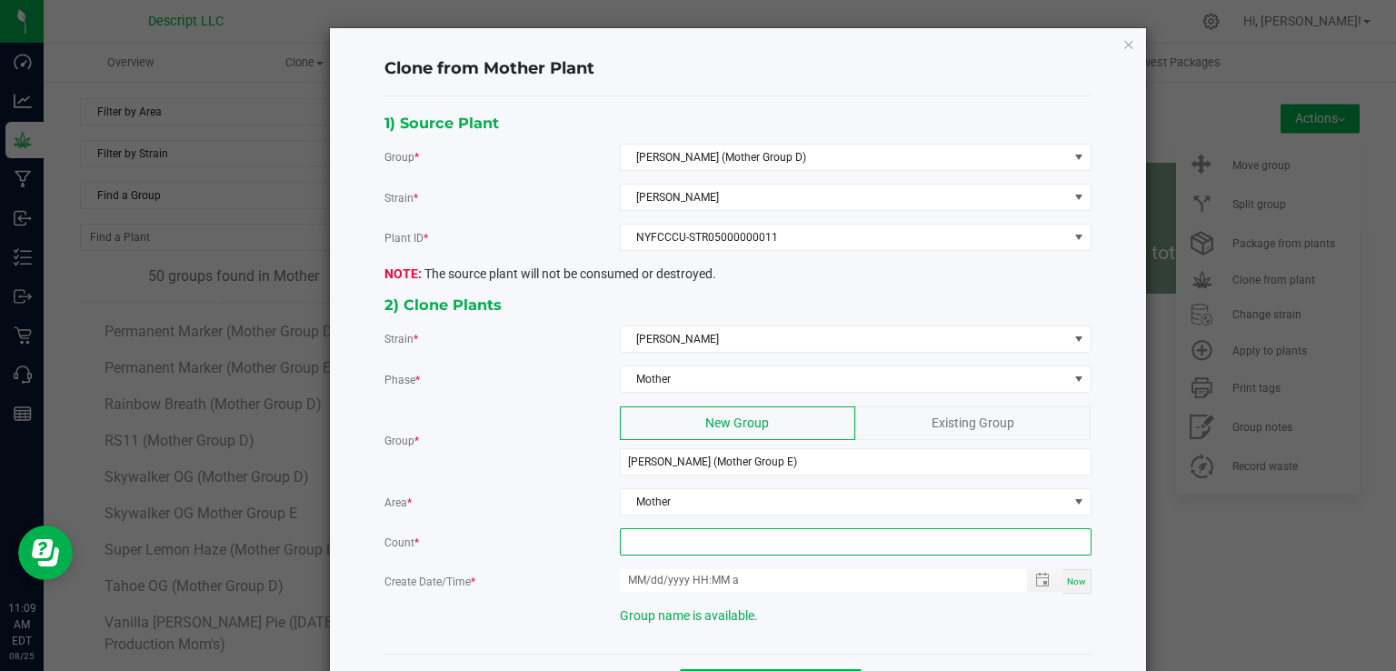
click at [640, 536] on input at bounding box center [856, 541] width 470 height 25
type input "12"
click at [1067, 569] on div "Now" at bounding box center [1076, 581] width 29 height 25
type input "08/25/2025 11:09 AM"
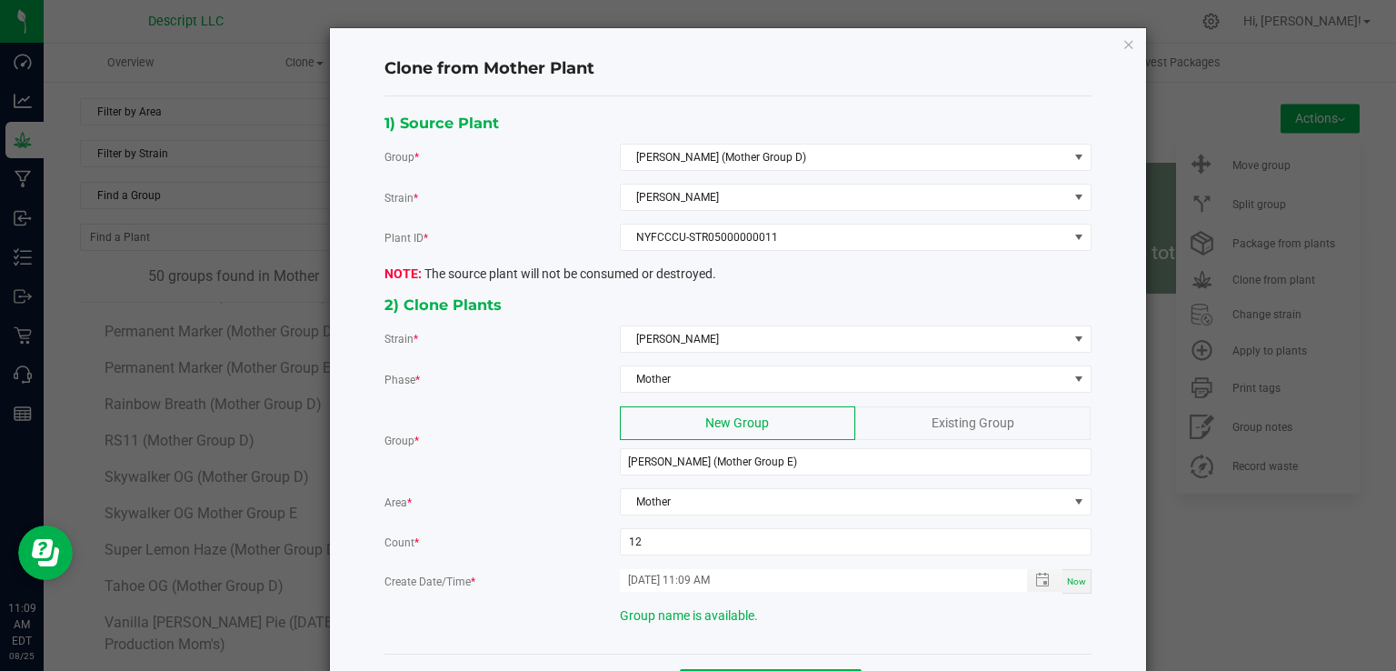
scroll to position [69, 0]
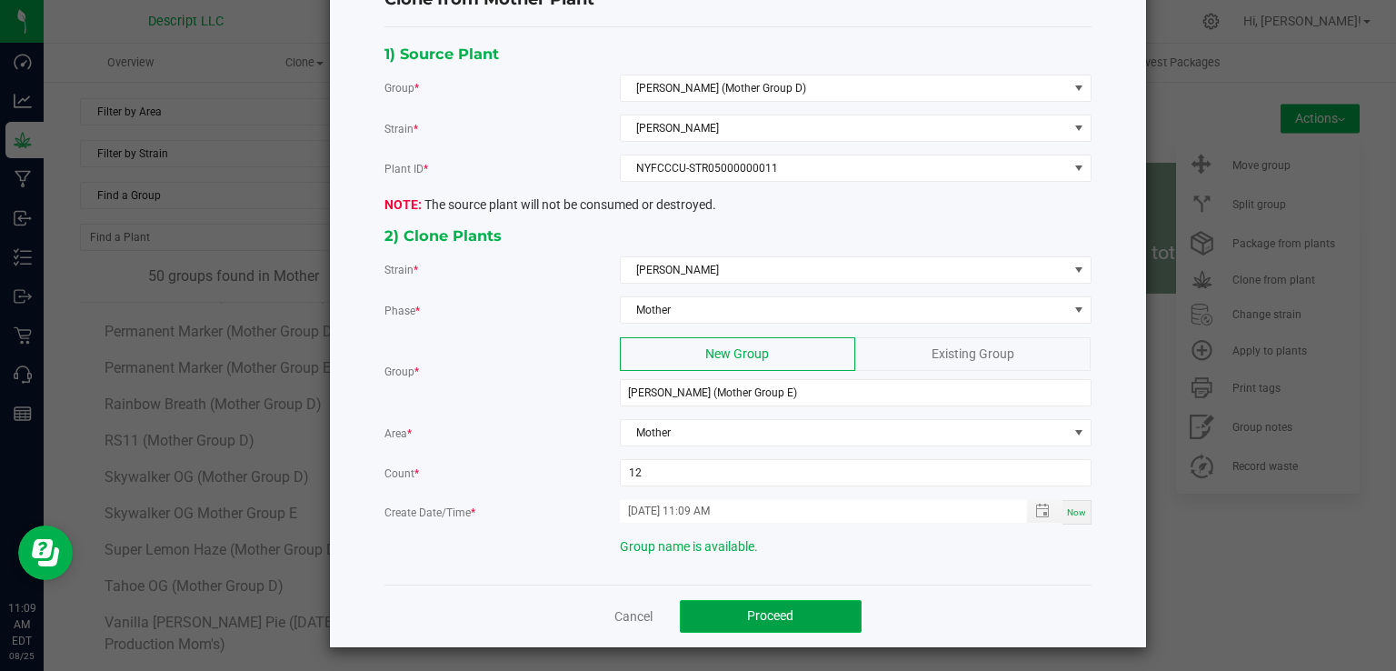
click at [796, 605] on button "Proceed" at bounding box center [771, 616] width 182 height 33
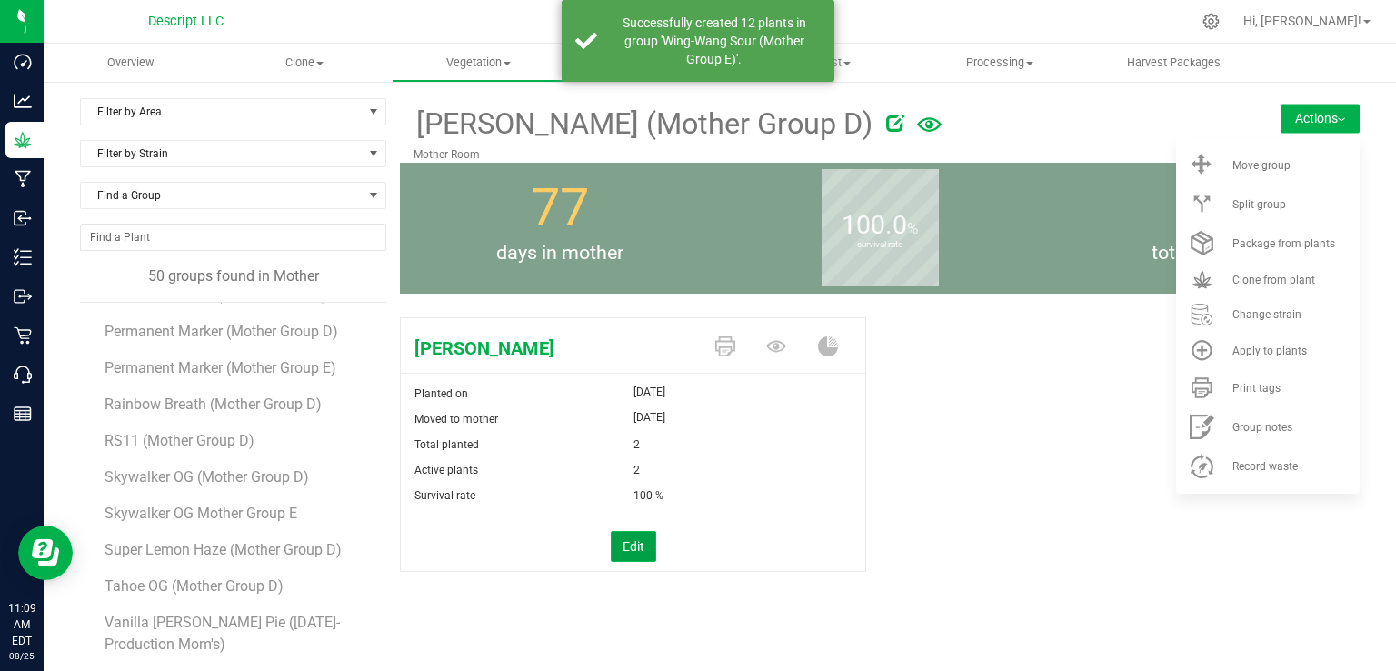
click at [631, 546] on button "Edit" at bounding box center [633, 546] width 45 height 31
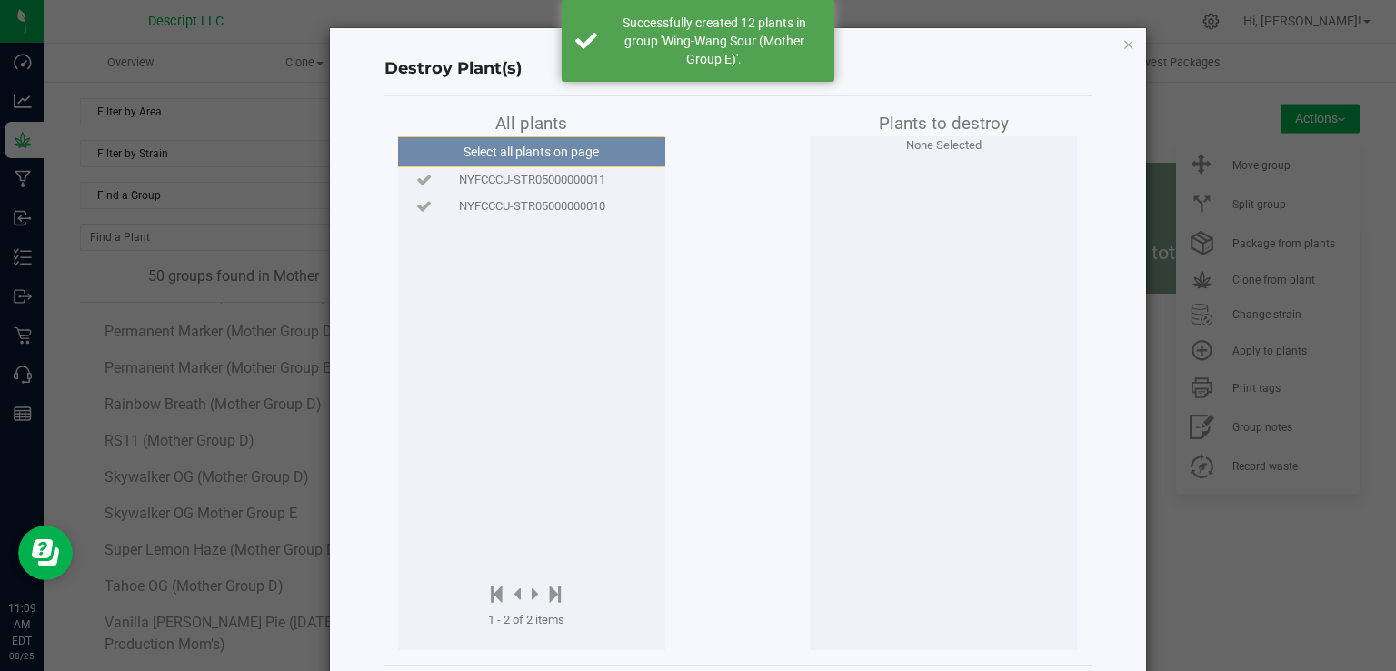
click at [540, 180] on span "NYFCCCU-STR05000000011" at bounding box center [532, 180] width 146 height 18
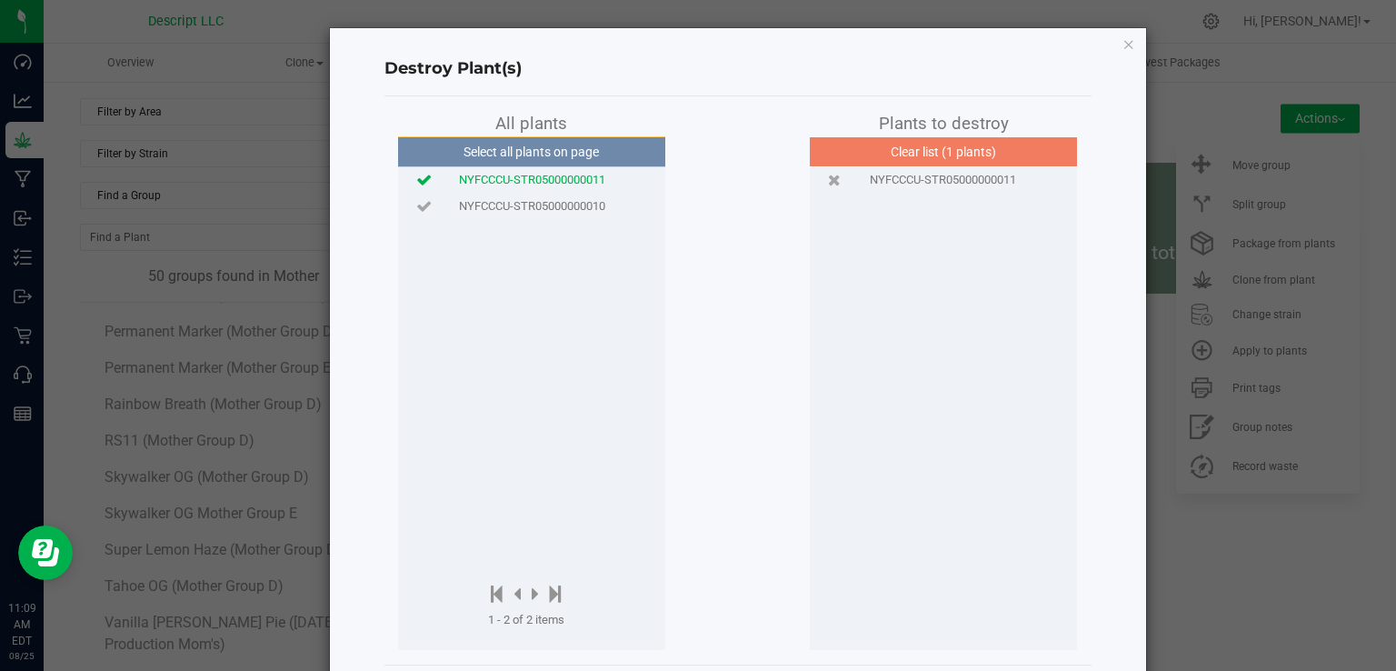
scroll to position [84, 0]
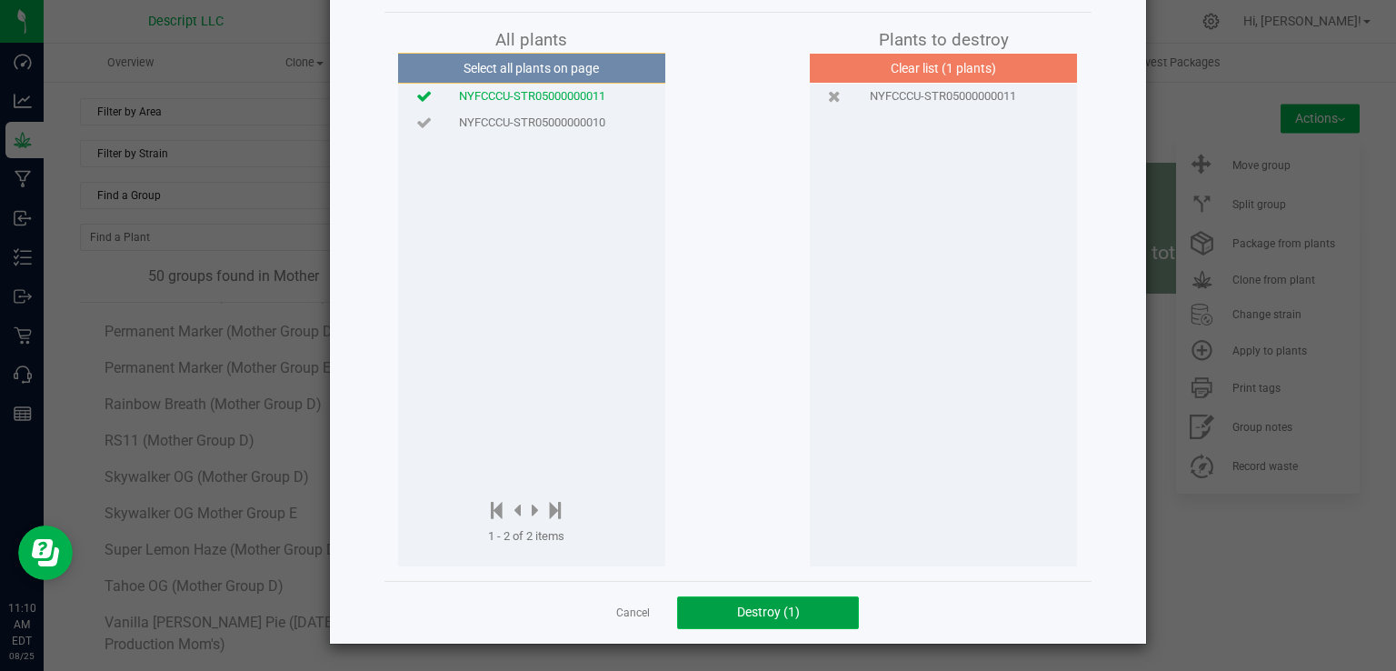
click at [791, 604] on span "Destroy (1)" at bounding box center [768, 611] width 63 height 15
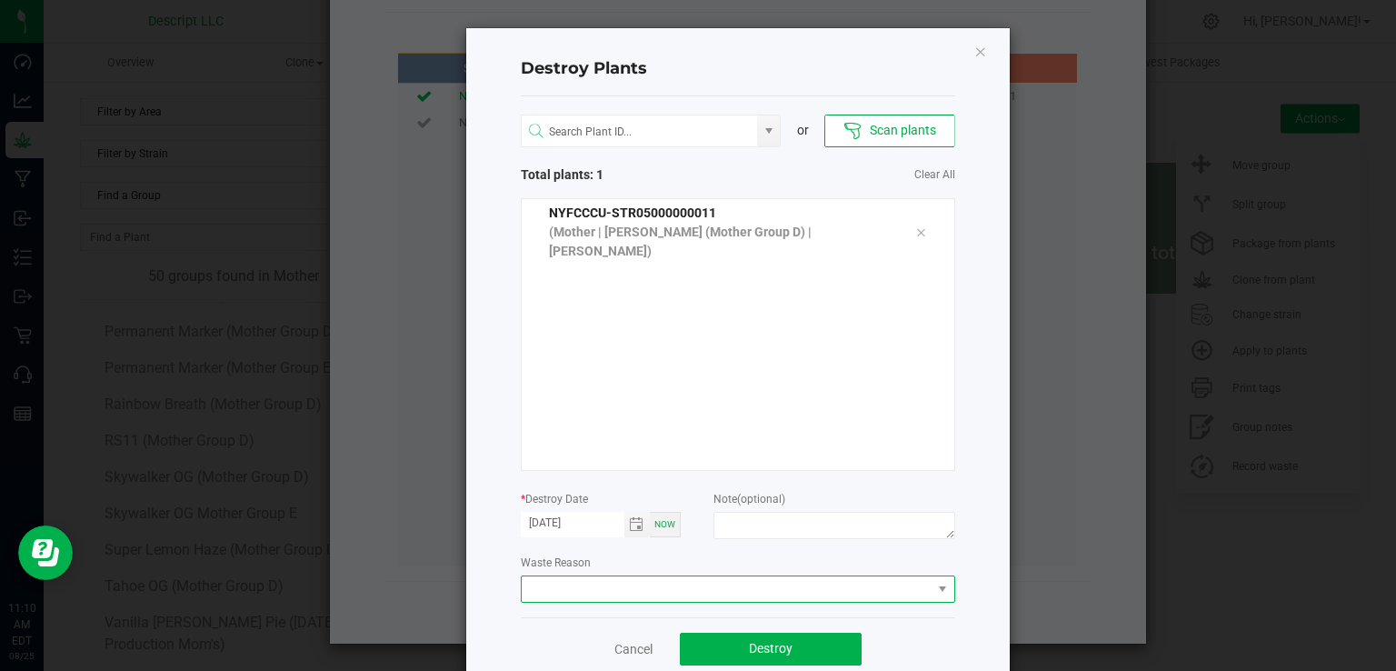
click at [789, 586] on span at bounding box center [727, 588] width 410 height 25
click at [765, 618] on li "Plant Batch Adjustment" at bounding box center [730, 621] width 432 height 31
click at [777, 641] on span "Destroy" at bounding box center [771, 648] width 44 height 15
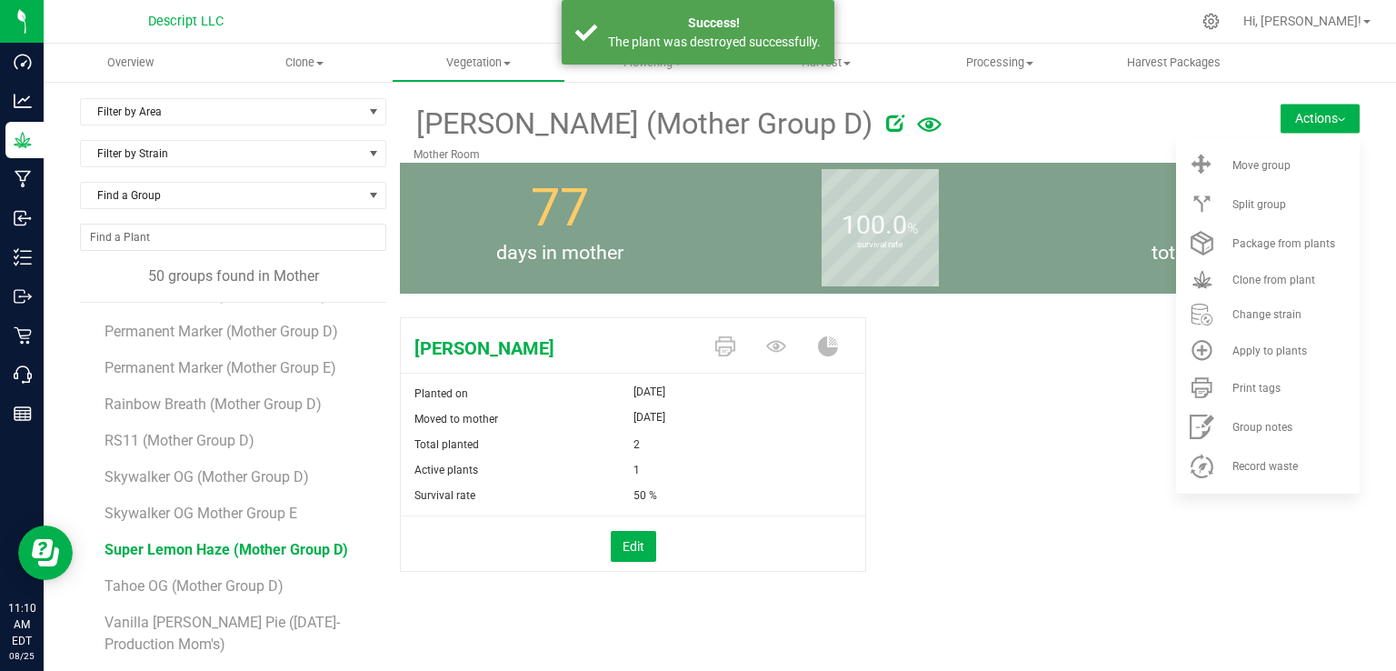
scroll to position [104, 0]
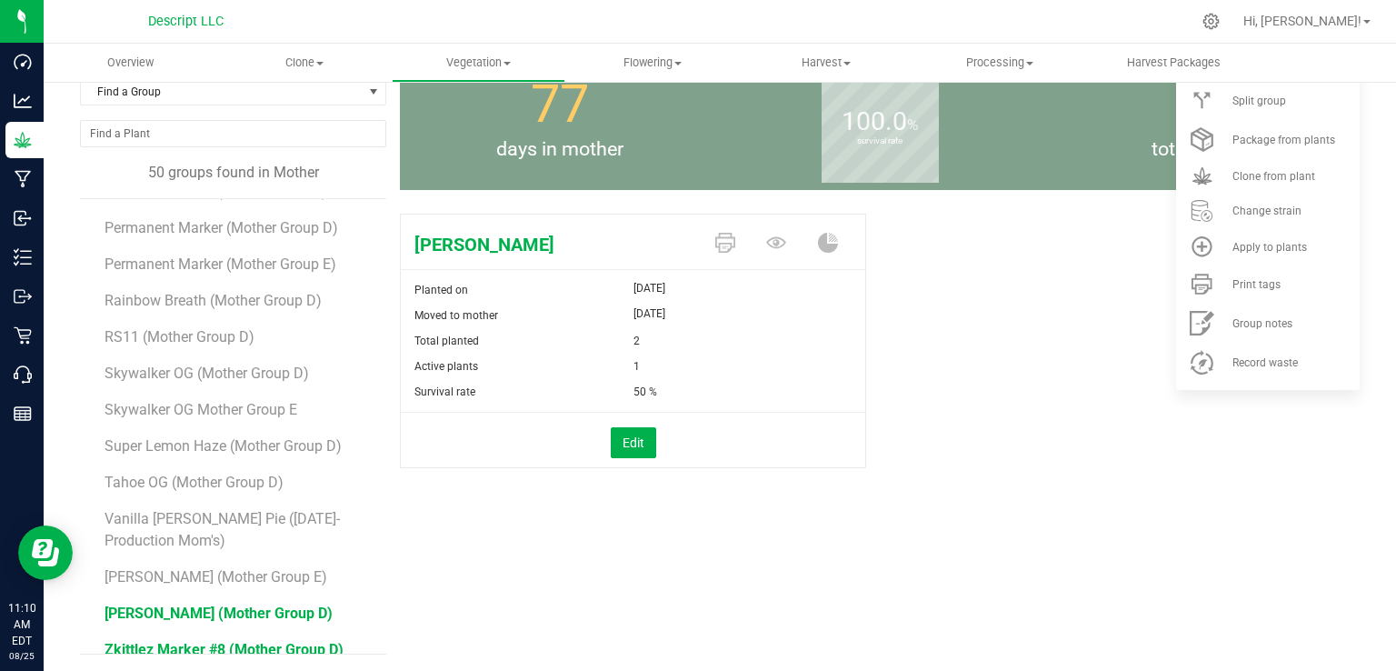
click at [294, 641] on span "Zkittlez Marker #8 (Mother Group D)" at bounding box center [223, 649] width 239 height 17
click at [1276, 182] on span "Clone from plant" at bounding box center [1273, 176] width 83 height 13
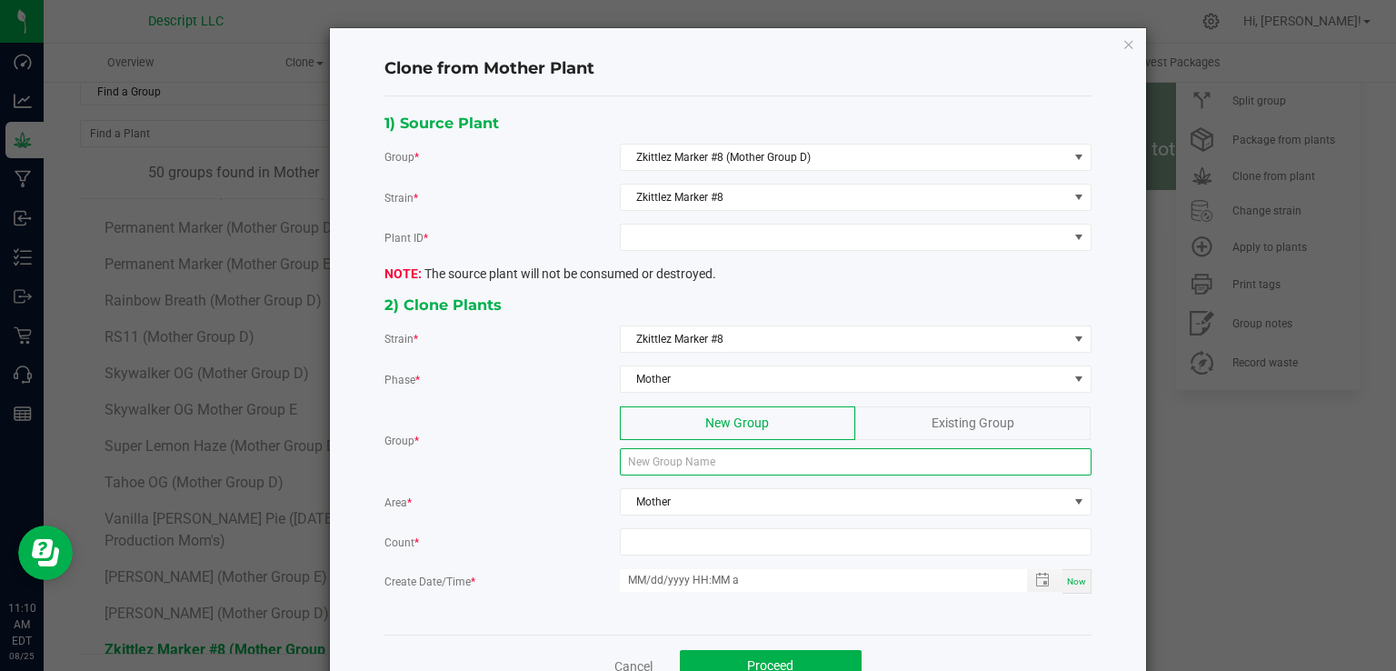
click at [698, 452] on input at bounding box center [856, 461] width 472 height 27
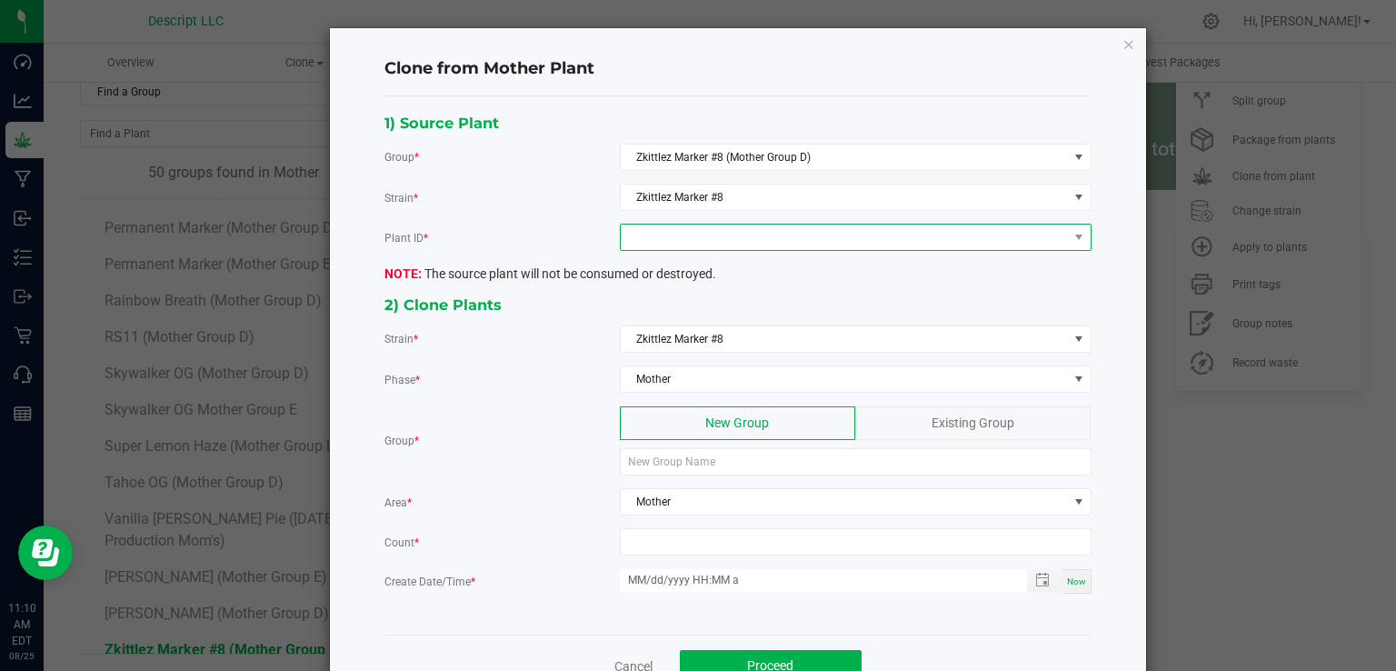
click at [689, 224] on span at bounding box center [844, 236] width 447 height 25
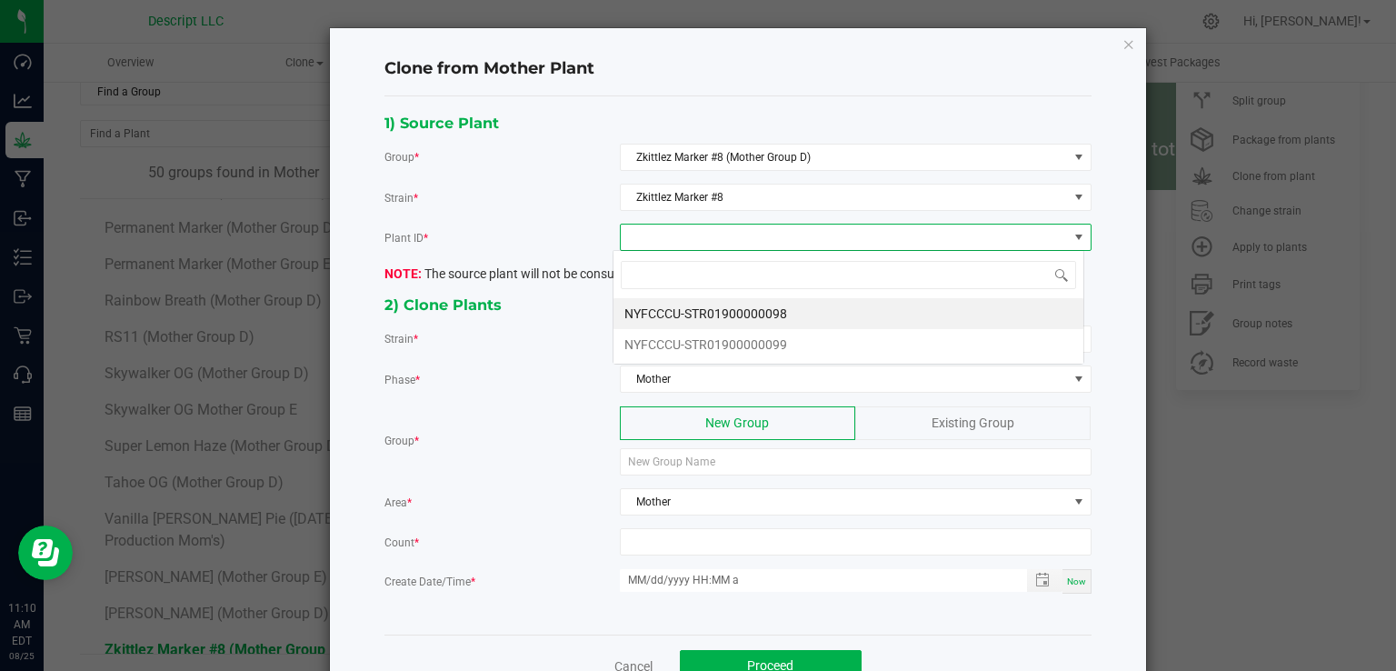
scroll to position [26, 471]
click at [702, 340] on li "NYFCCCU-STR01900000099" at bounding box center [848, 344] width 470 height 31
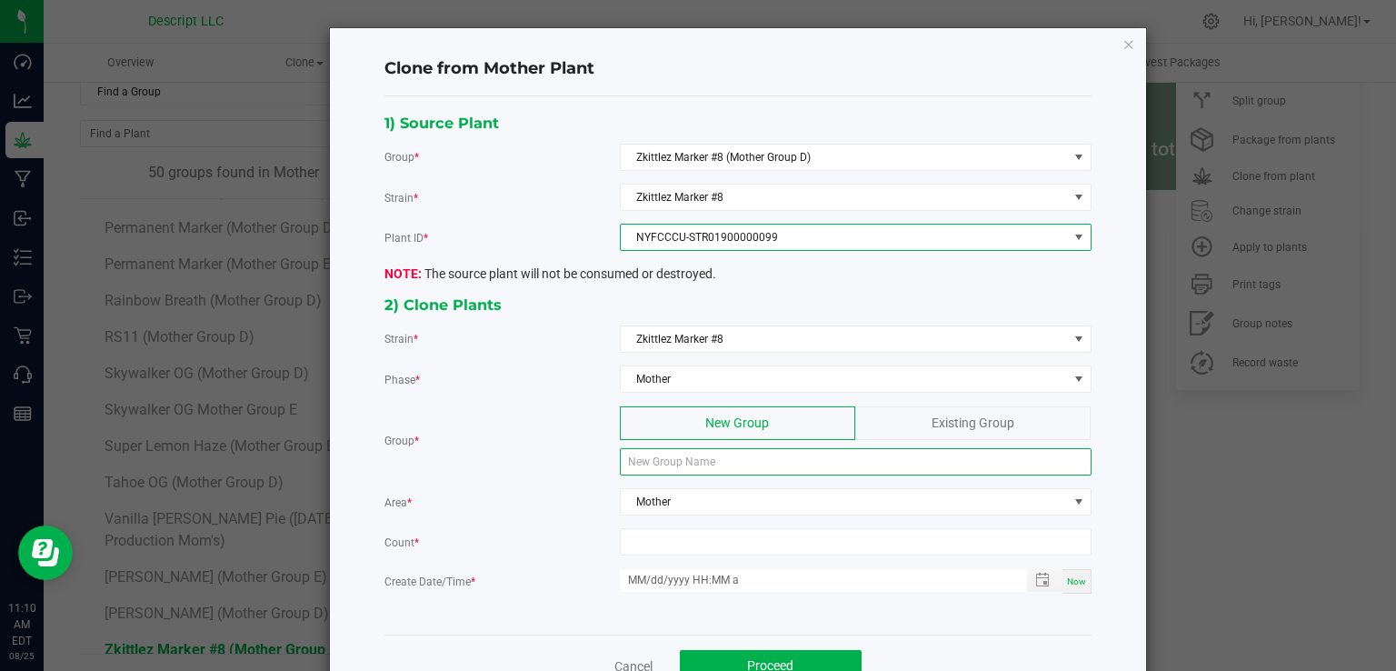
click at [680, 454] on input at bounding box center [856, 461] width 472 height 27
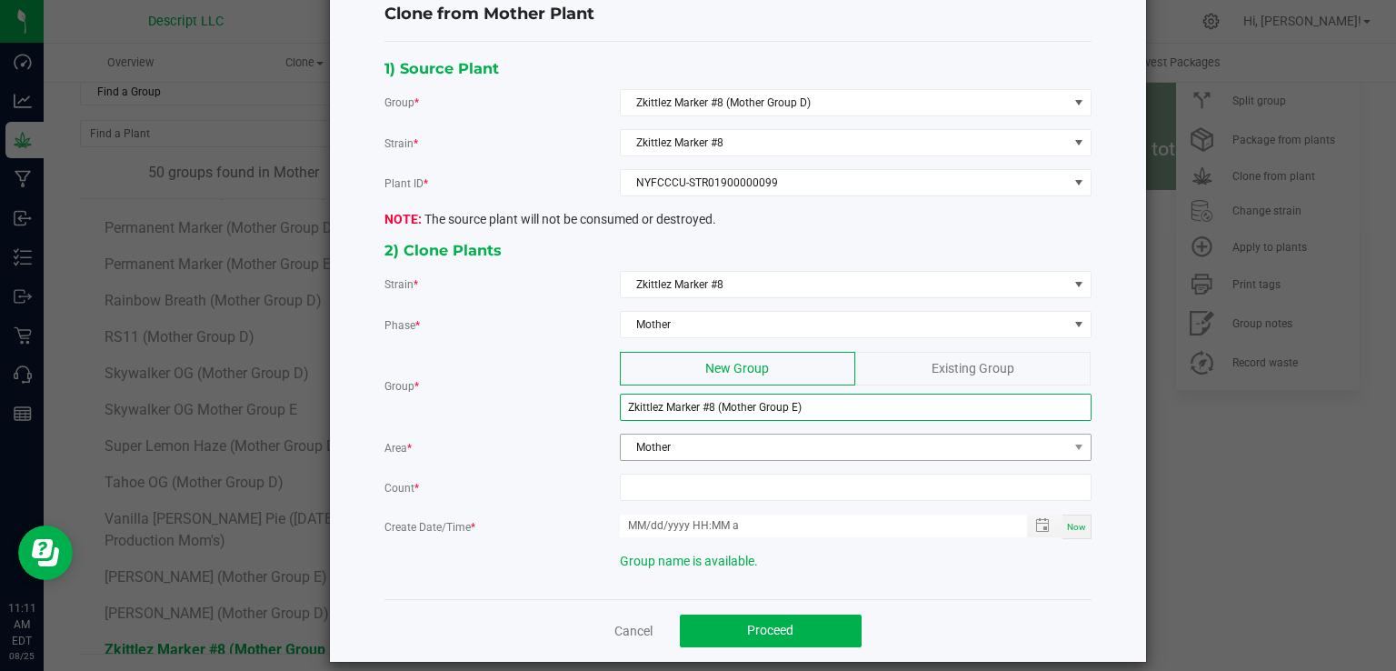
scroll to position [69, 0]
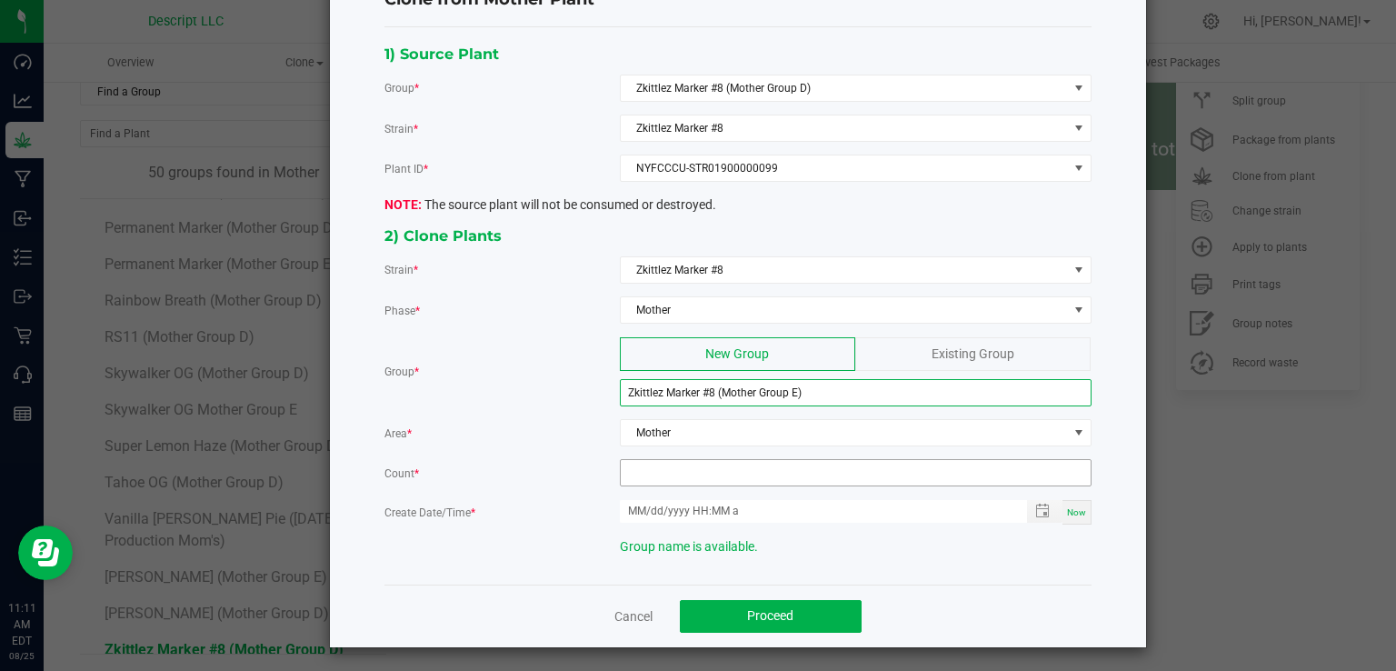
type input "Zkittlez Marker #8 (Mother Group E)"
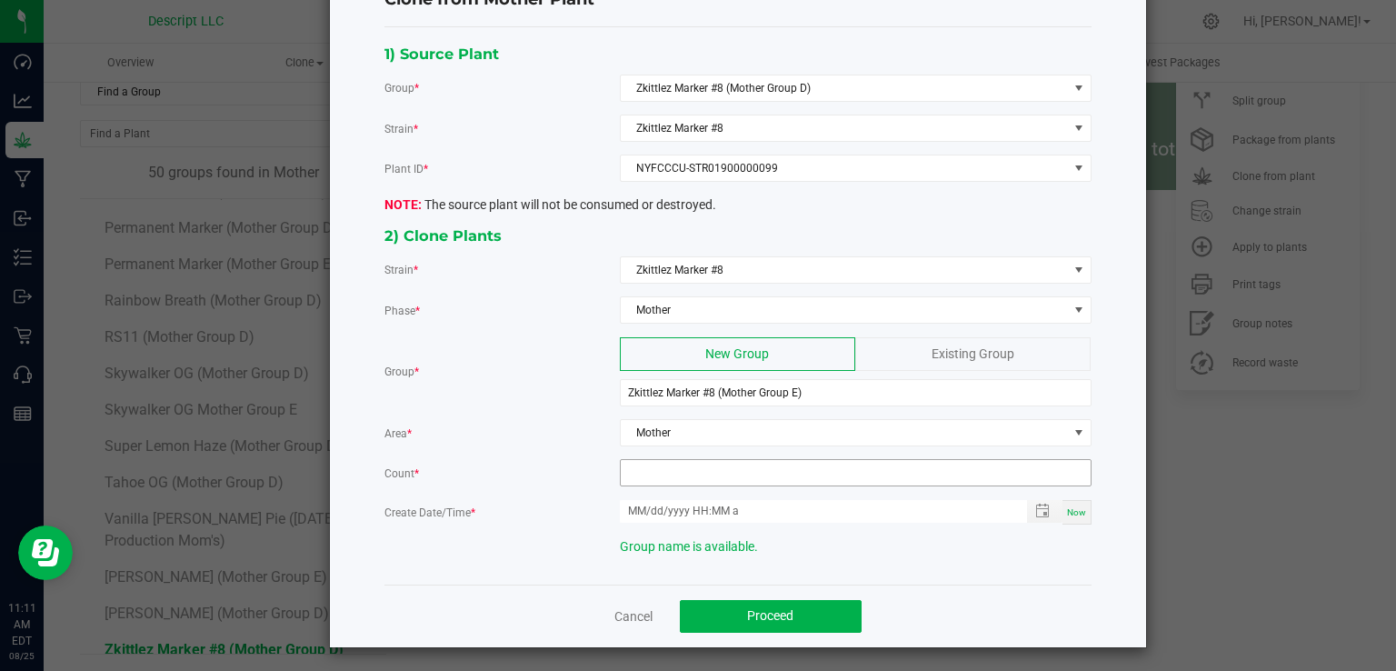
click at [714, 473] on input at bounding box center [856, 472] width 470 height 25
type input "12"
click at [1067, 507] on span "Now" at bounding box center [1076, 512] width 19 height 10
type input "08/25/2025 11:11 AM"
click at [784, 600] on button "Proceed" at bounding box center [771, 616] width 182 height 33
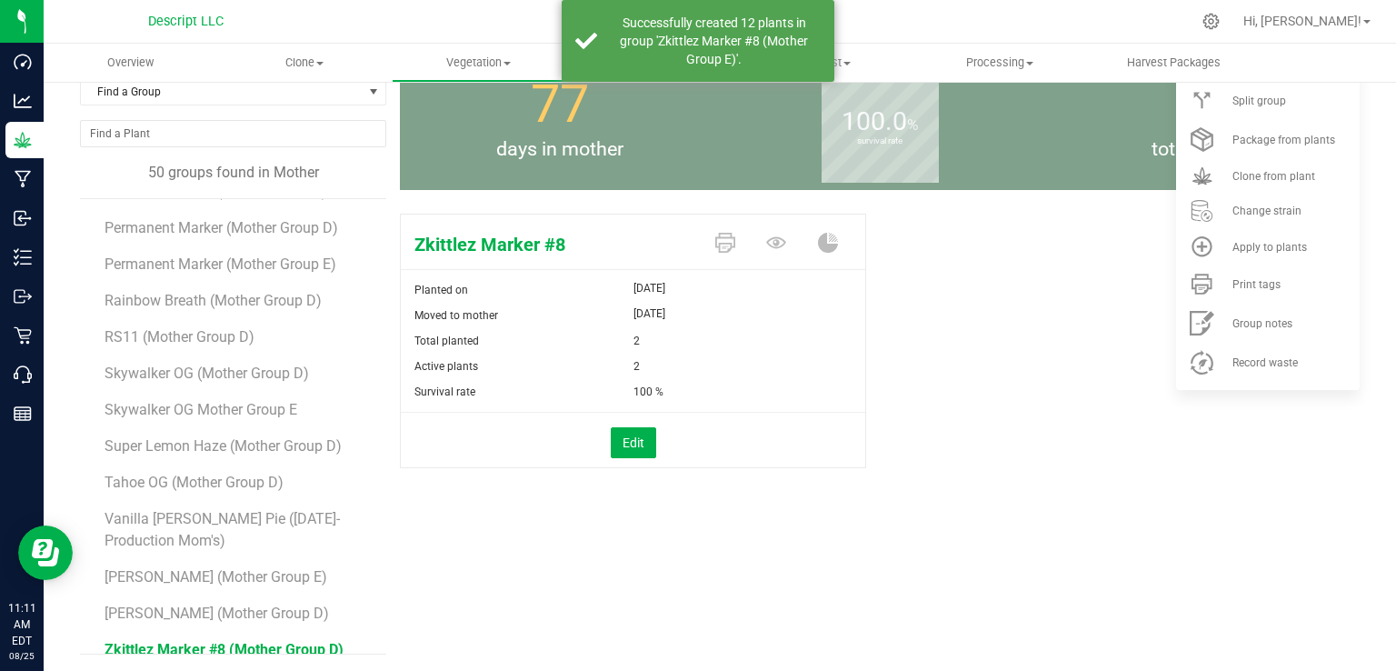
scroll to position [94, 0]
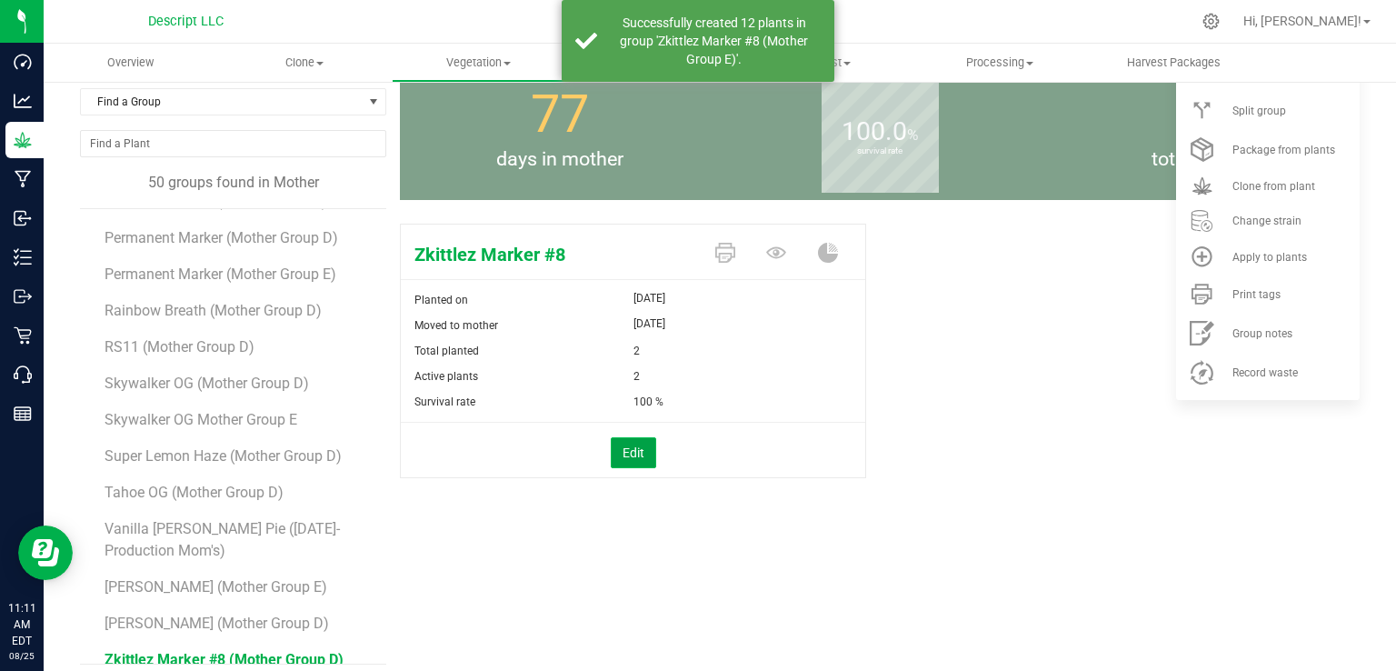
click at [647, 446] on button "Edit" at bounding box center [633, 452] width 45 height 31
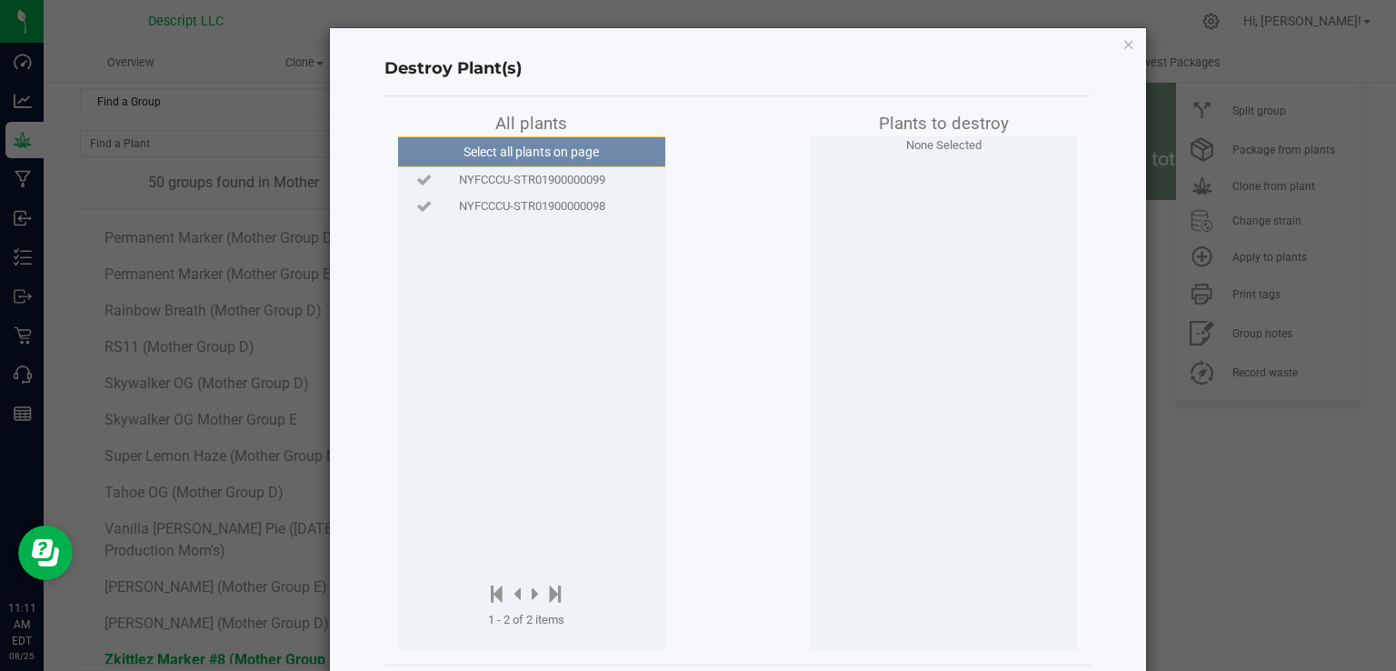
click at [585, 172] on span "NYFCCCU-STR01900000099" at bounding box center [532, 180] width 146 height 18
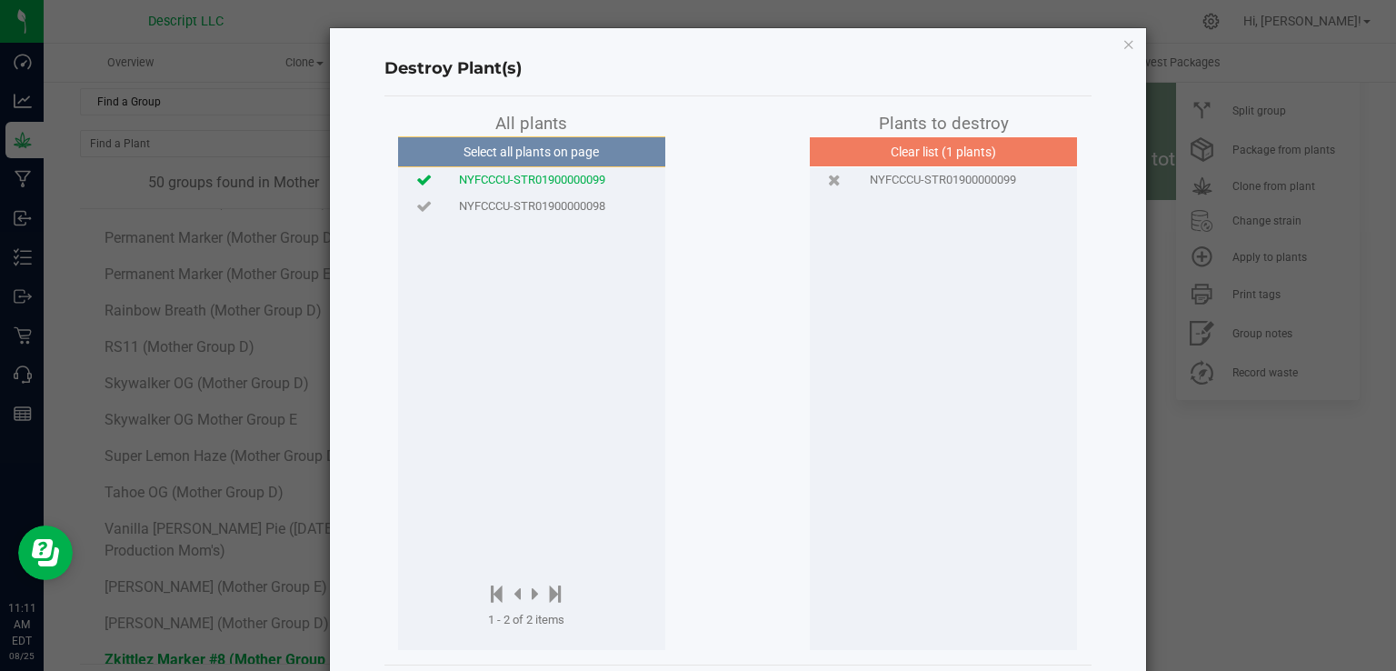
scroll to position [84, 0]
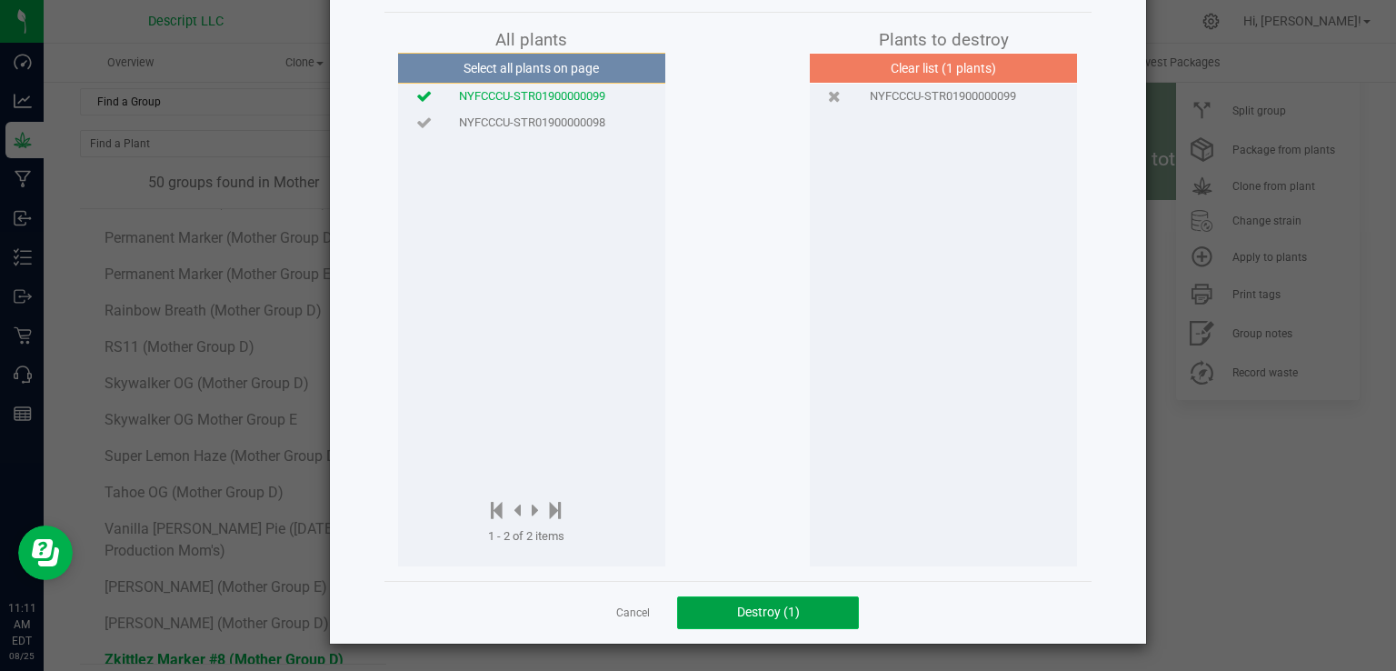
click at [762, 609] on span "Destroy (1)" at bounding box center [768, 611] width 63 height 15
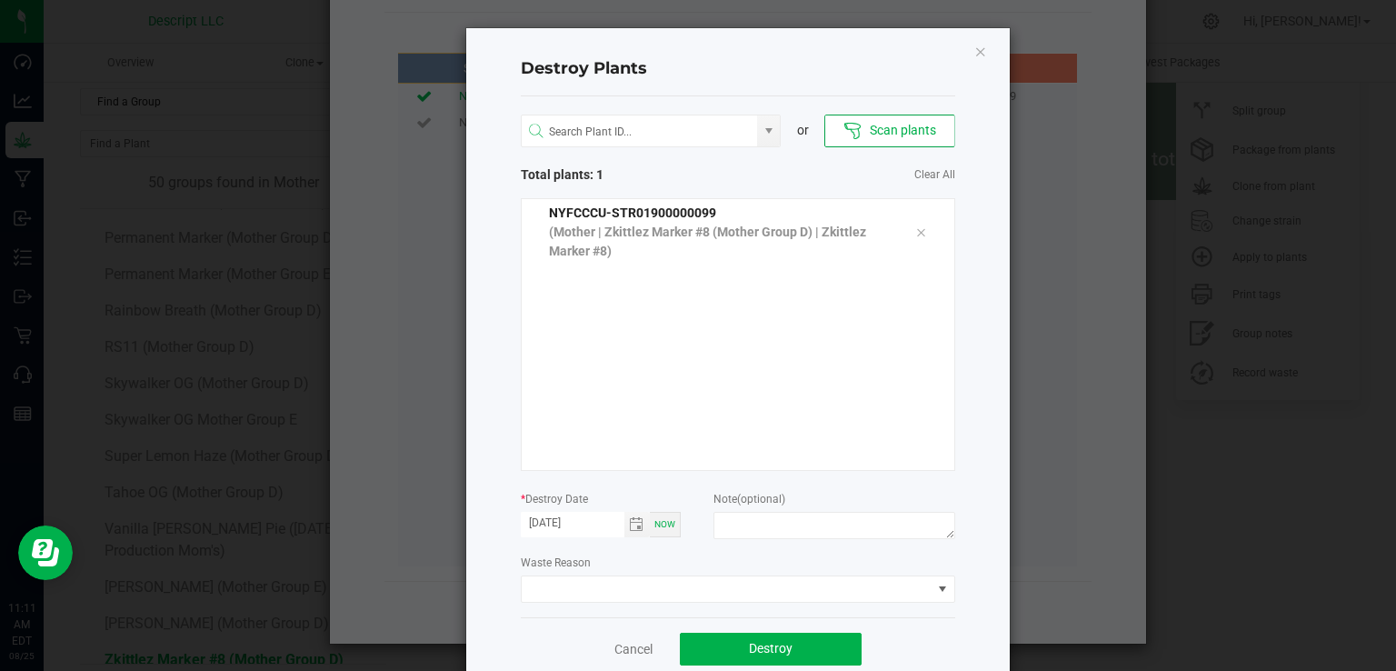
scroll to position [36, 0]
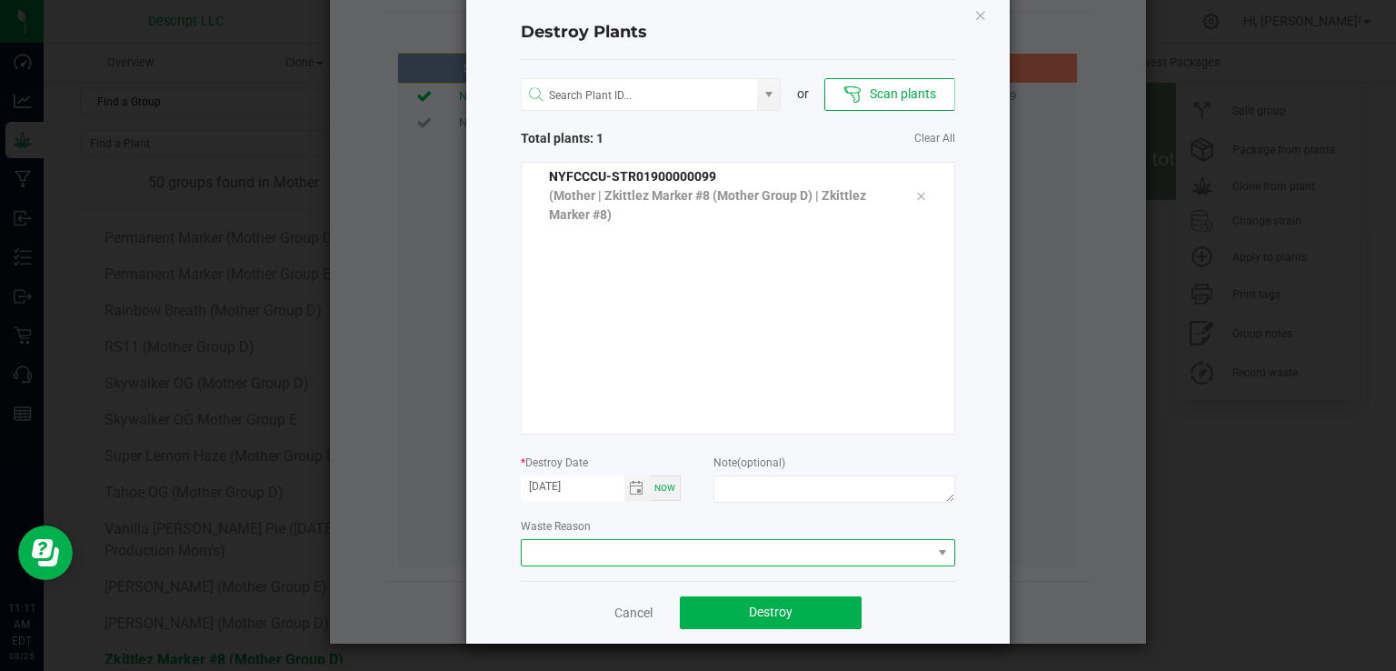
click at [778, 557] on span at bounding box center [727, 552] width 410 height 25
click at [750, 581] on li "Plant Batch Adjustment" at bounding box center [730, 584] width 432 height 31
click at [781, 601] on button "Destroy" at bounding box center [771, 612] width 182 height 33
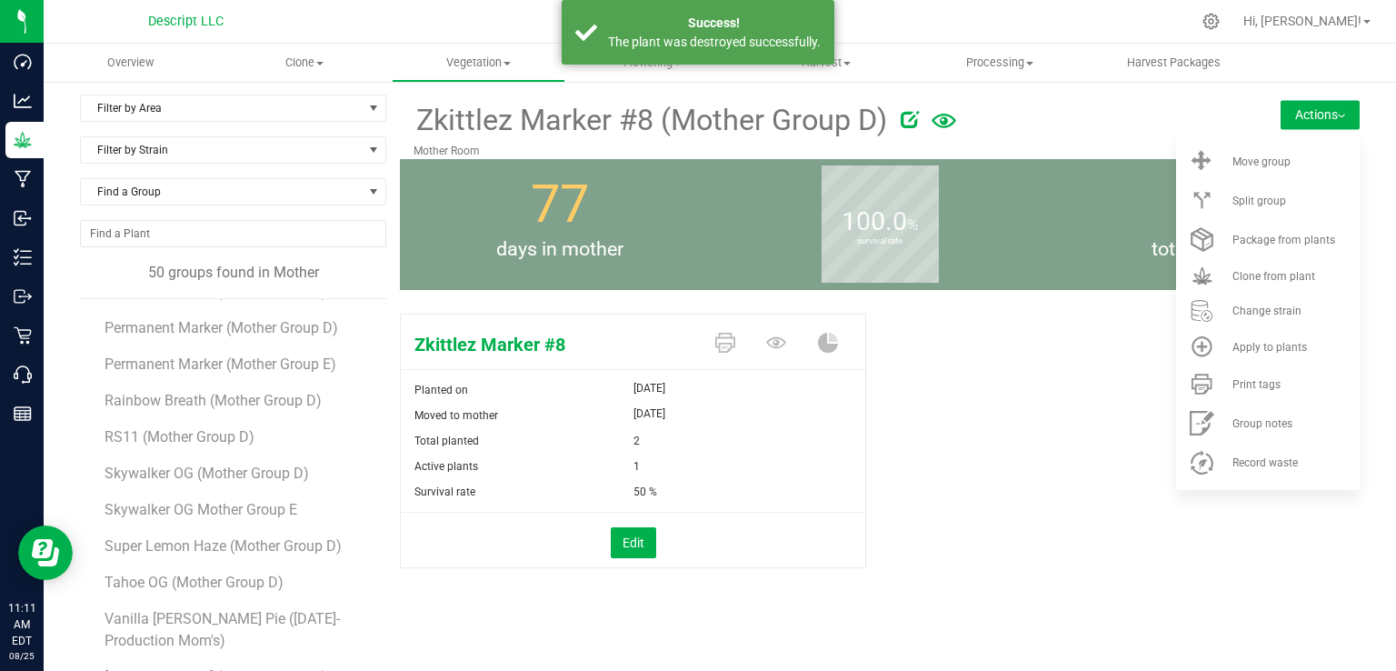
scroll to position [0, 0]
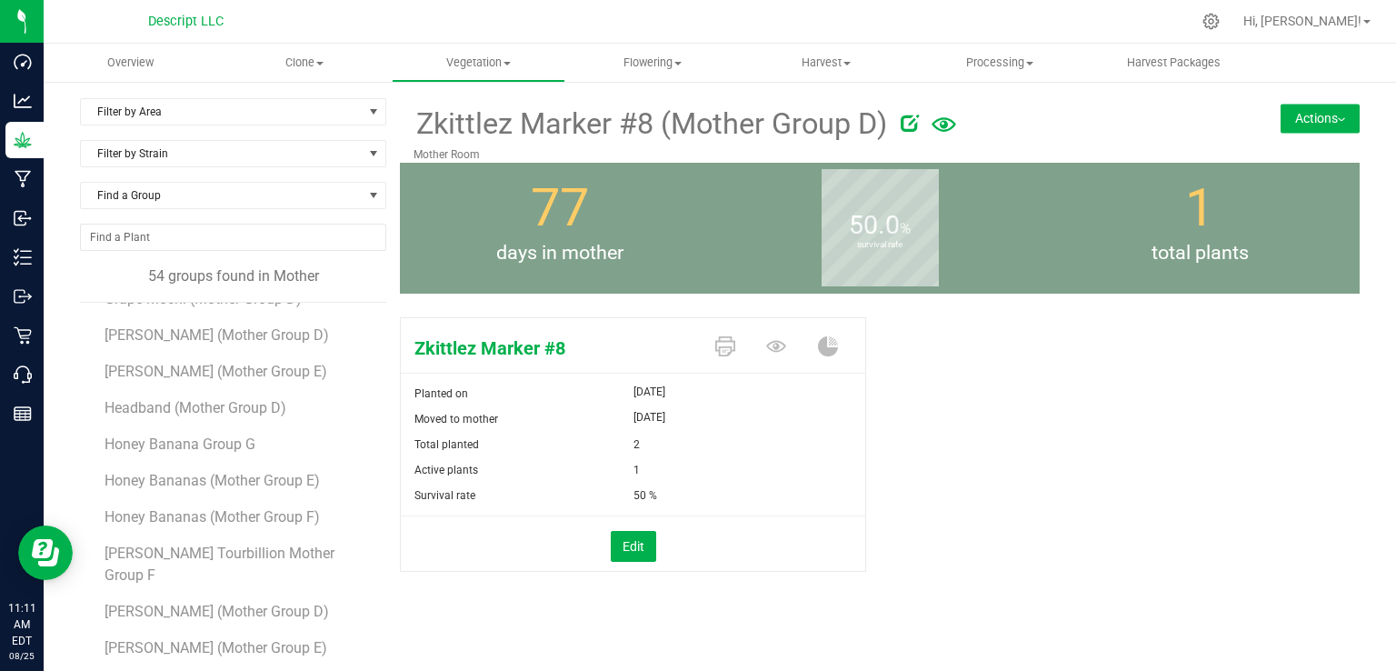
scroll to position [1047, 0]
click at [288, 481] on span "Honey Bananas (Mother Group E)" at bounding box center [214, 480] width 220 height 17
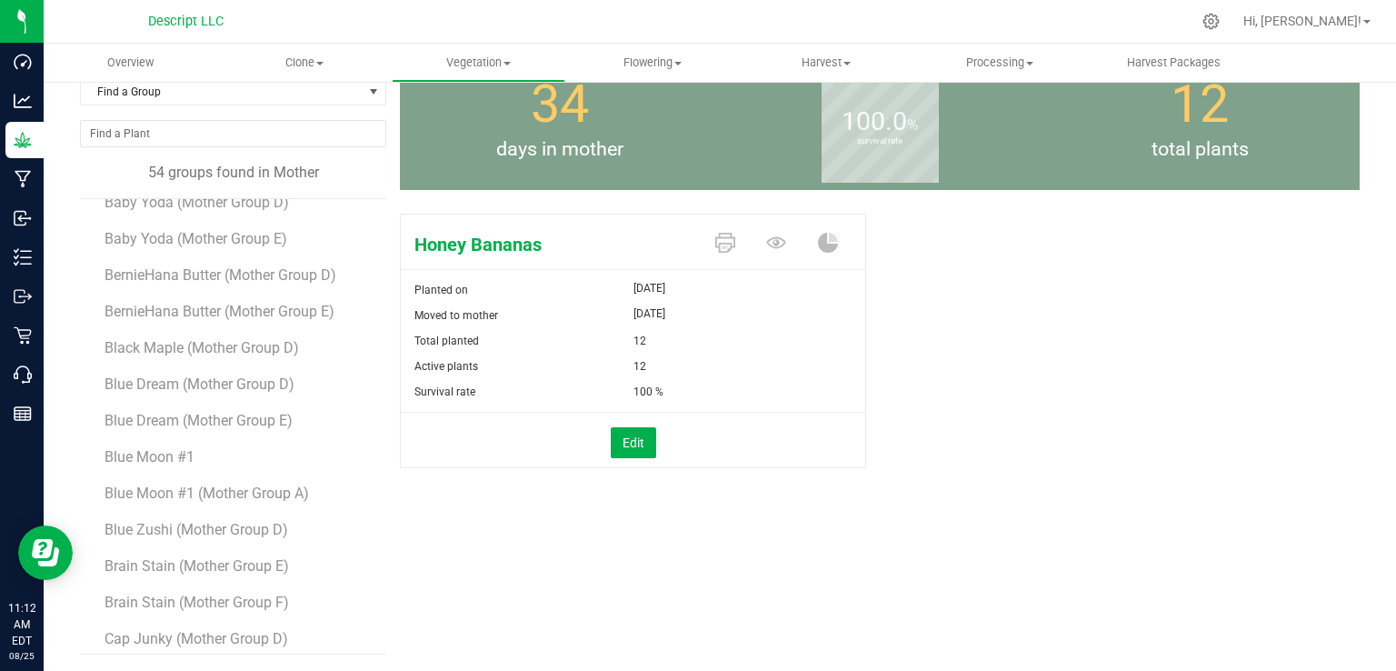
scroll to position [239, 0]
click at [232, 349] on span "Black Maple (Mother Group D)" at bounding box center [203, 348] width 199 height 17
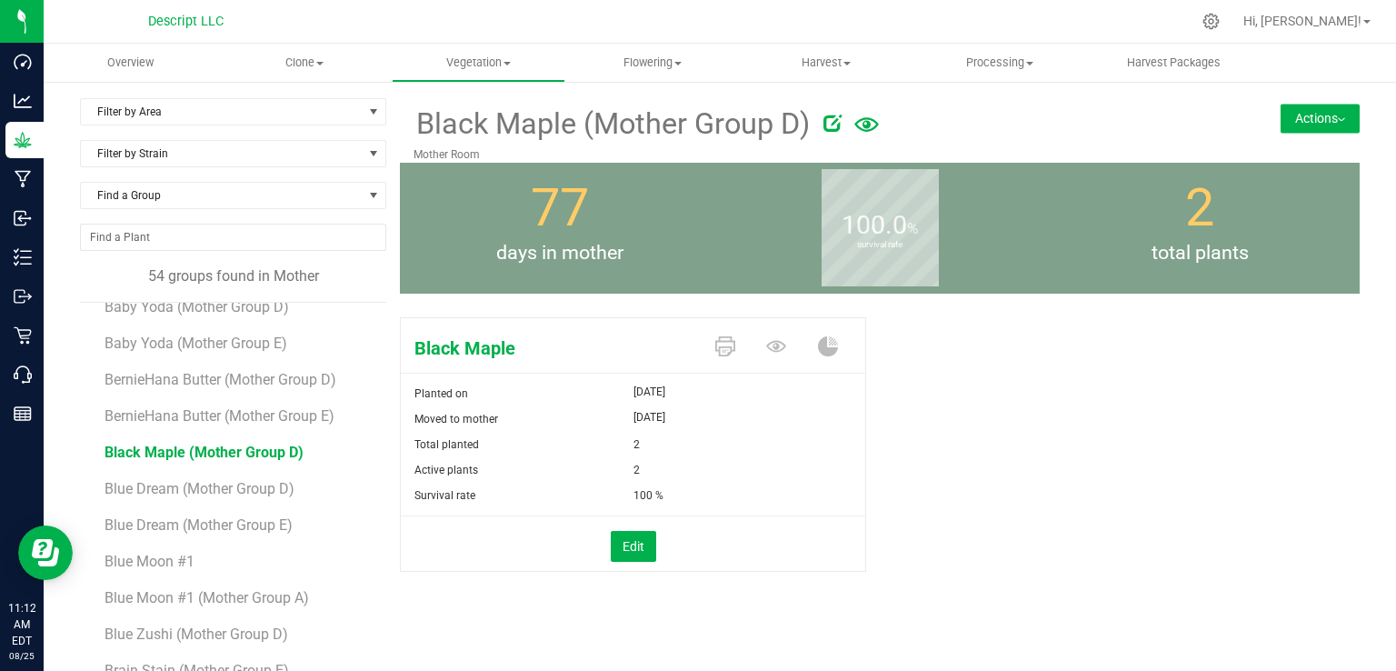
click at [1306, 121] on button "Actions" at bounding box center [1319, 118] width 79 height 29
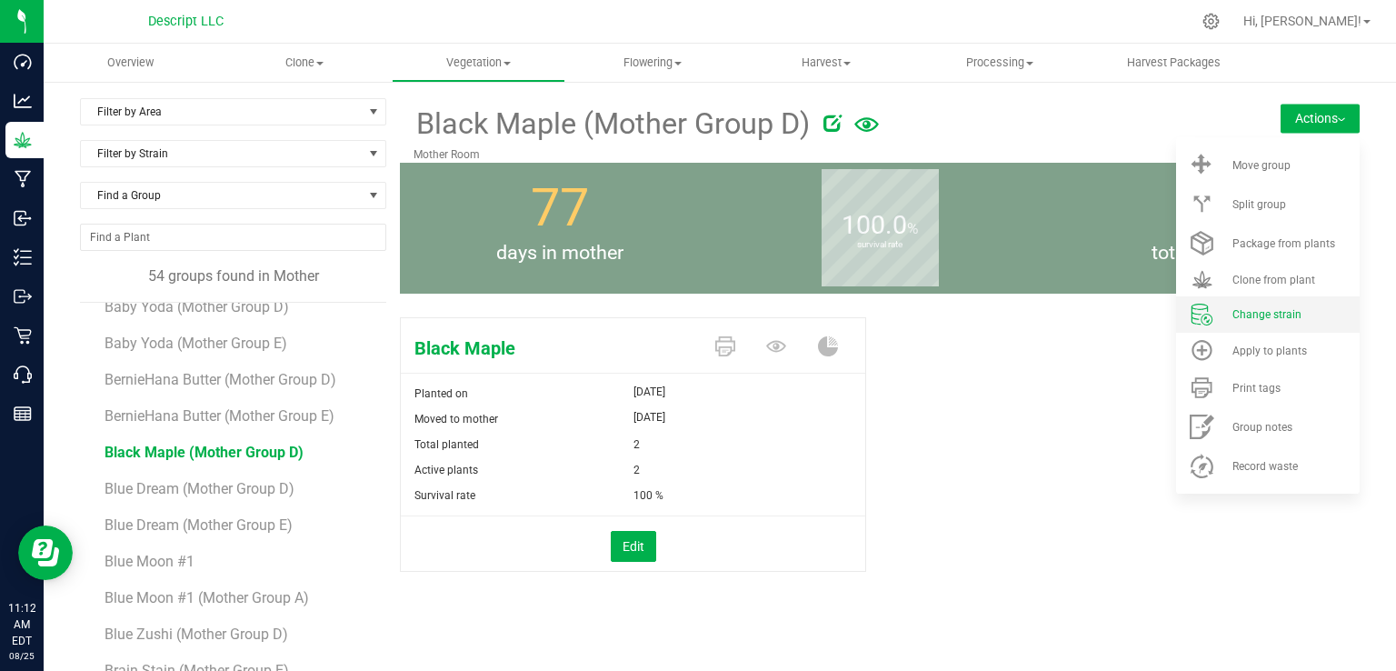
click at [1265, 311] on span "Change strain" at bounding box center [1266, 314] width 69 height 13
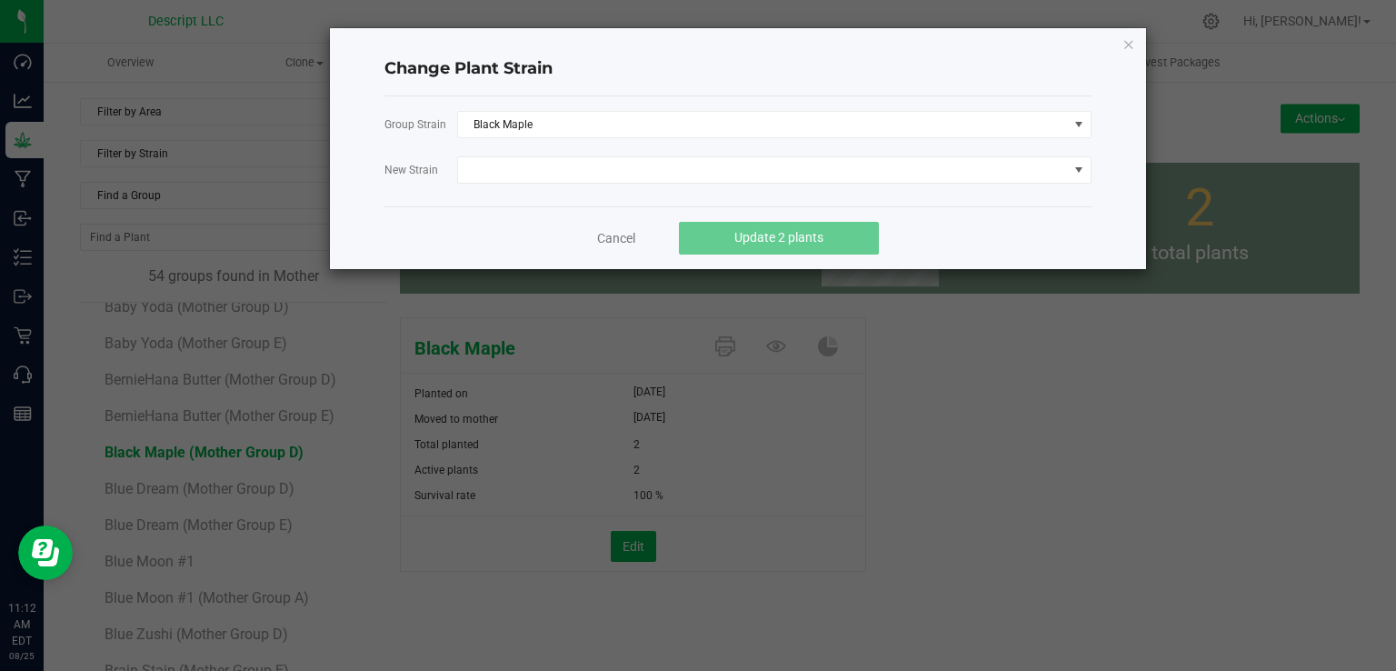
click at [1141, 42] on div "Change Plant Strain Group Strain Black Maple New Strain Cancel Update 2 plants" at bounding box center [738, 148] width 816 height 241
click at [1131, 43] on icon "button" at bounding box center [1128, 44] width 13 height 22
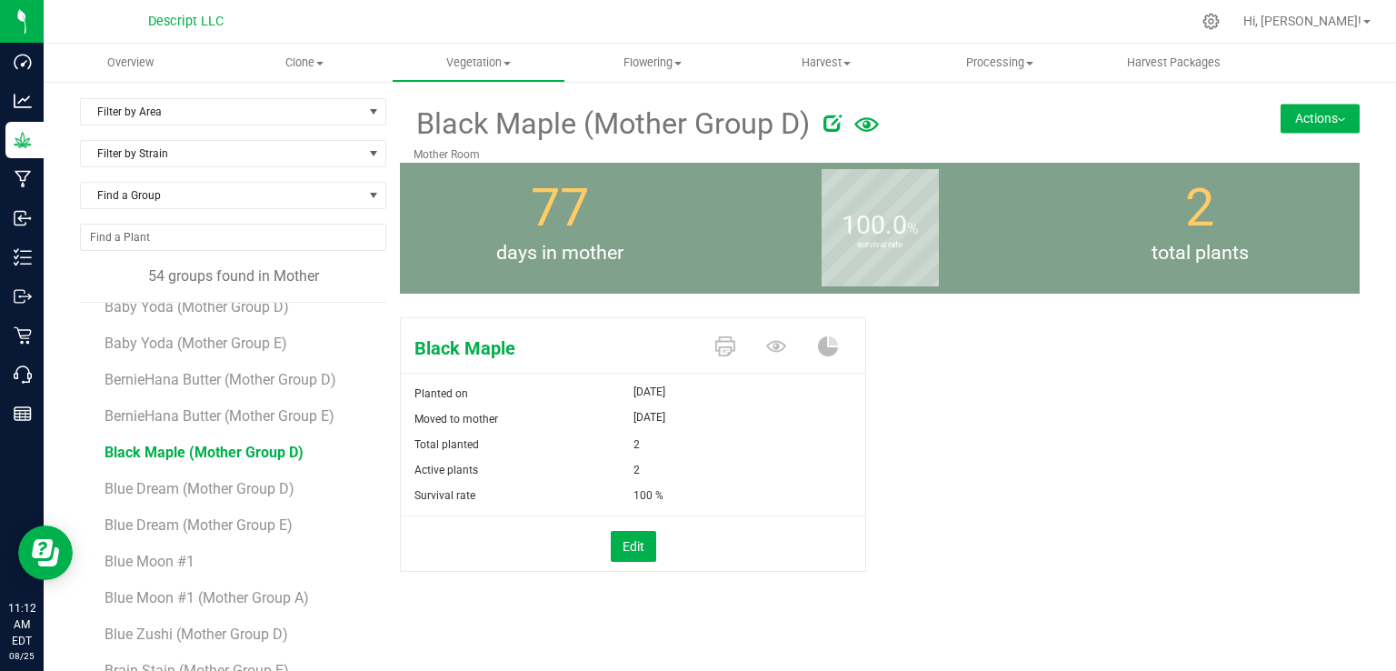
click at [1281, 114] on button "Actions" at bounding box center [1319, 118] width 79 height 29
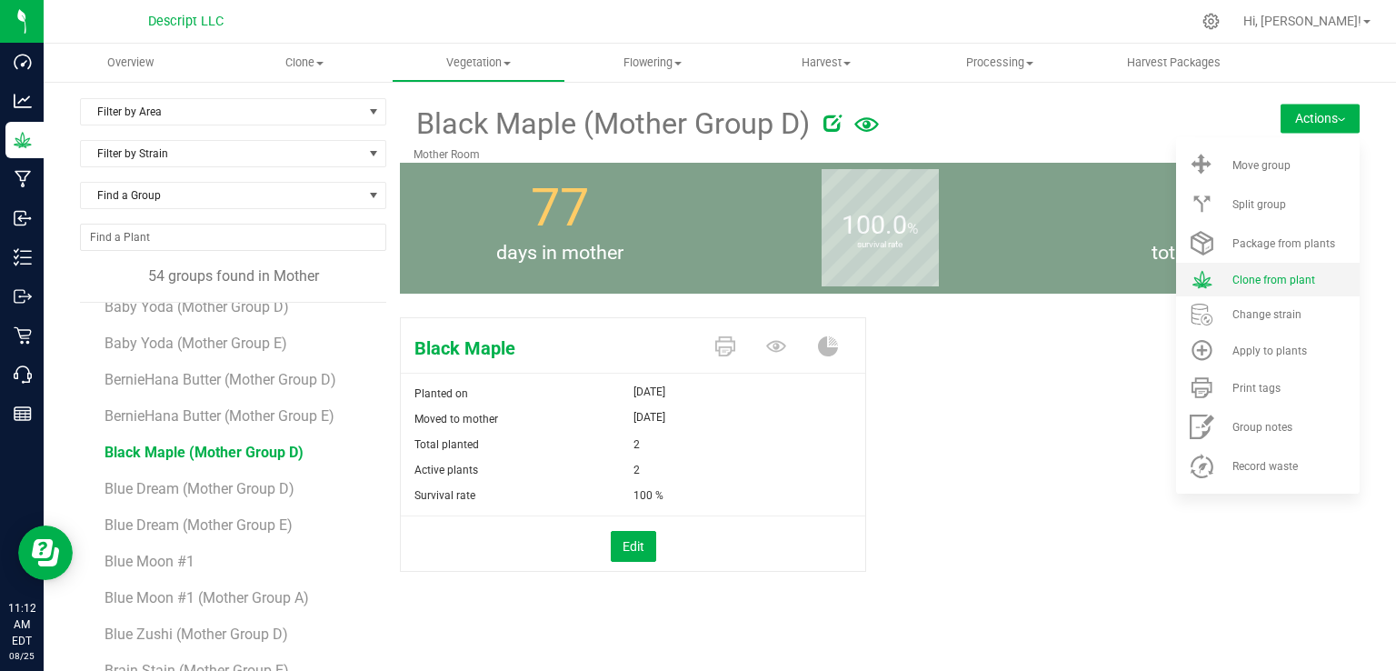
click at [1262, 289] on li "Clone from plant" at bounding box center [1268, 280] width 184 height 34
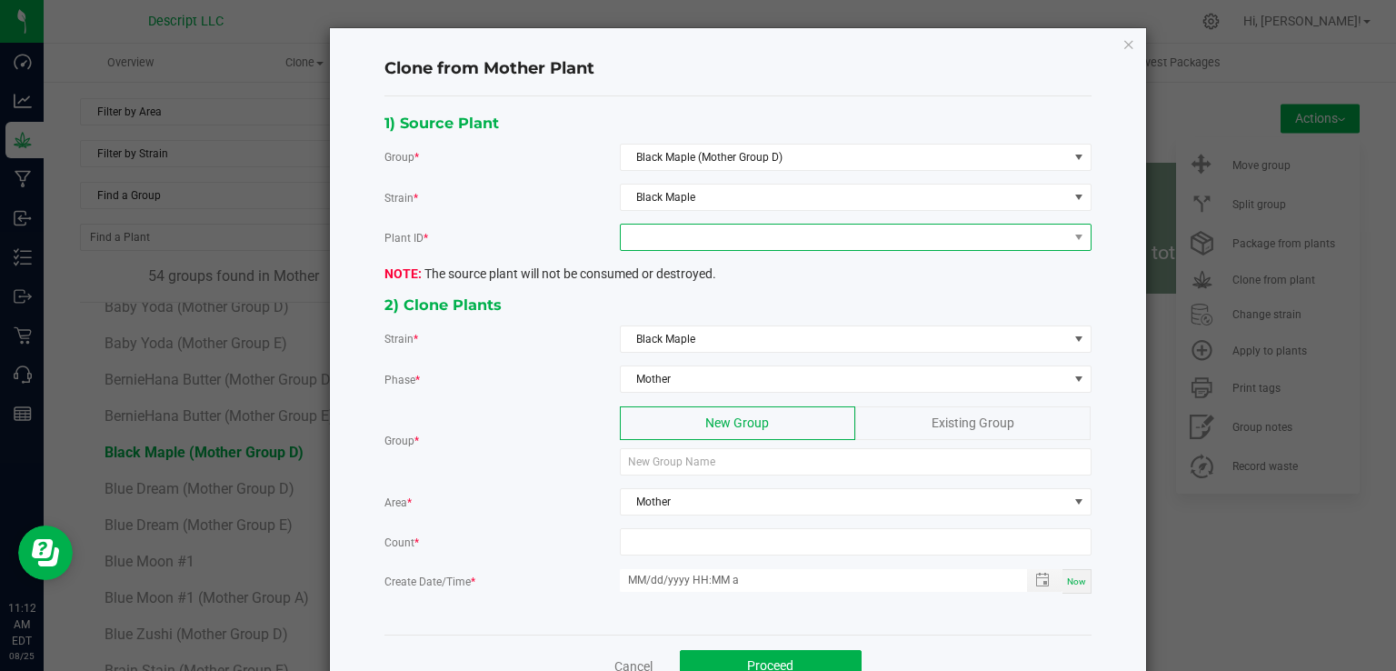
click at [672, 244] on span at bounding box center [844, 236] width 447 height 25
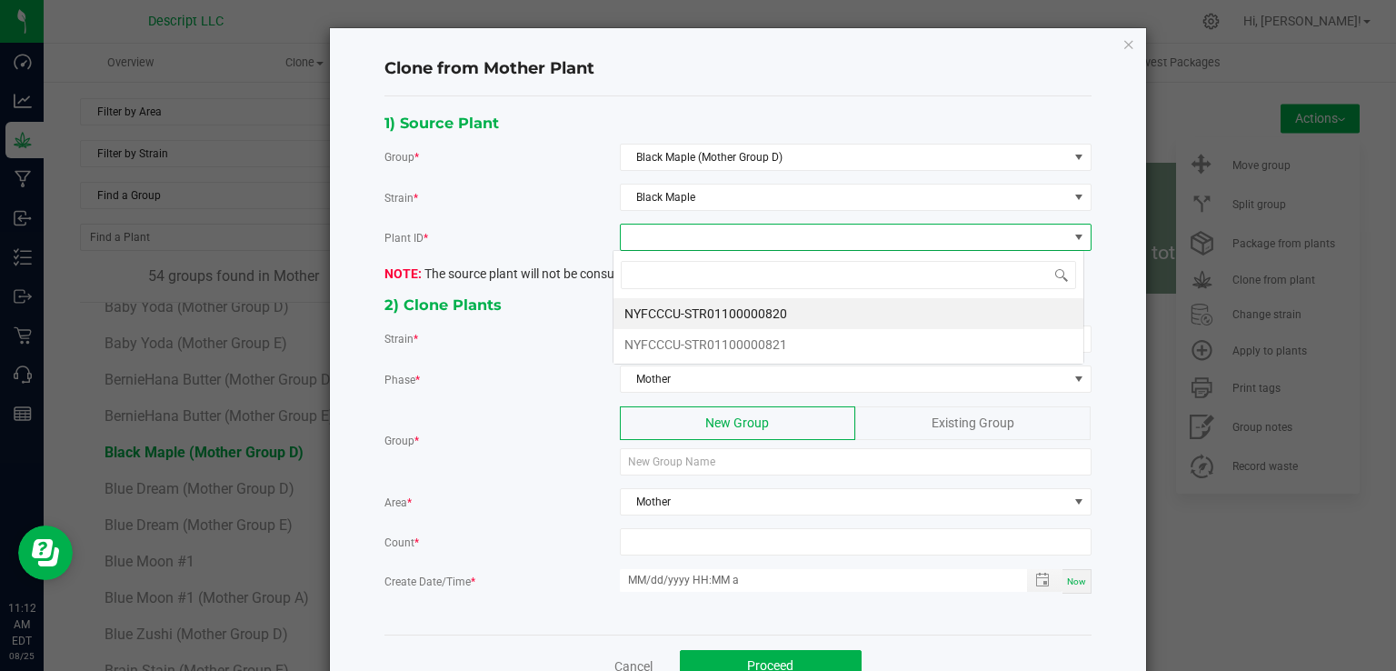
scroll to position [26, 471]
click at [693, 310] on li "NYFCCCU-STR01100000820" at bounding box center [848, 313] width 470 height 31
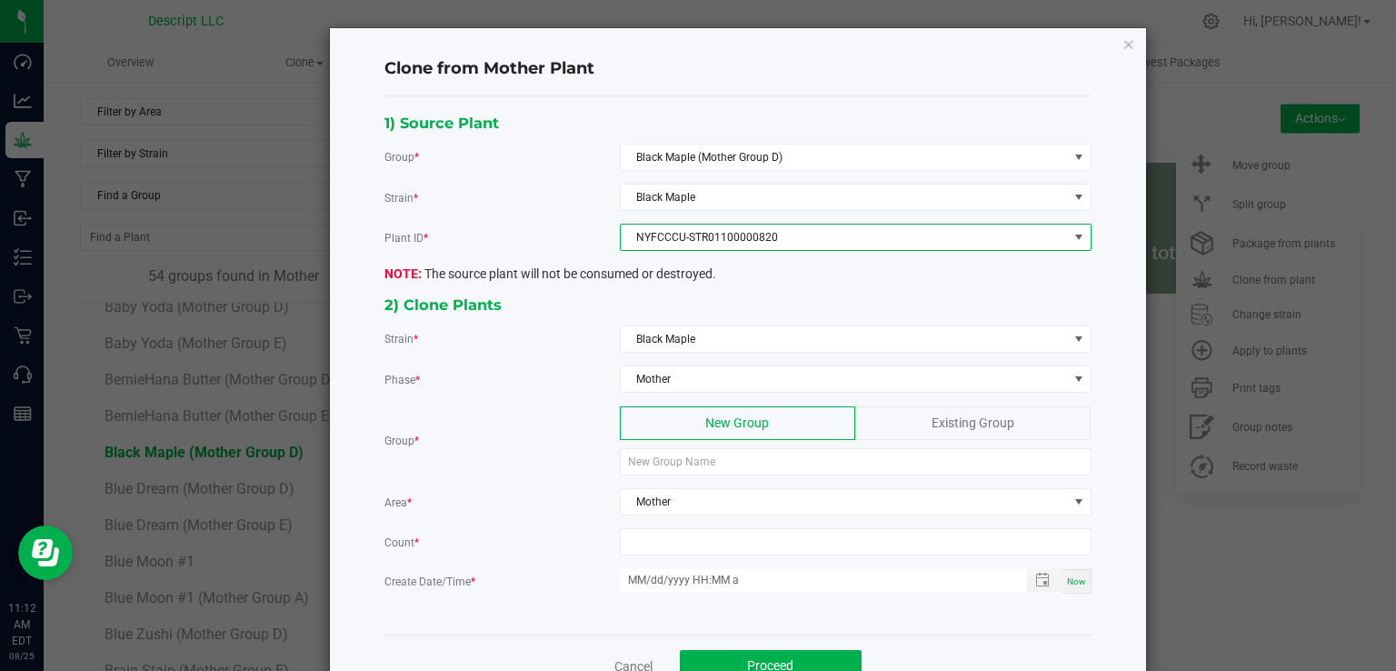
click at [693, 233] on span "NYFCCCU-STR01100000820" at bounding box center [844, 236] width 447 height 25
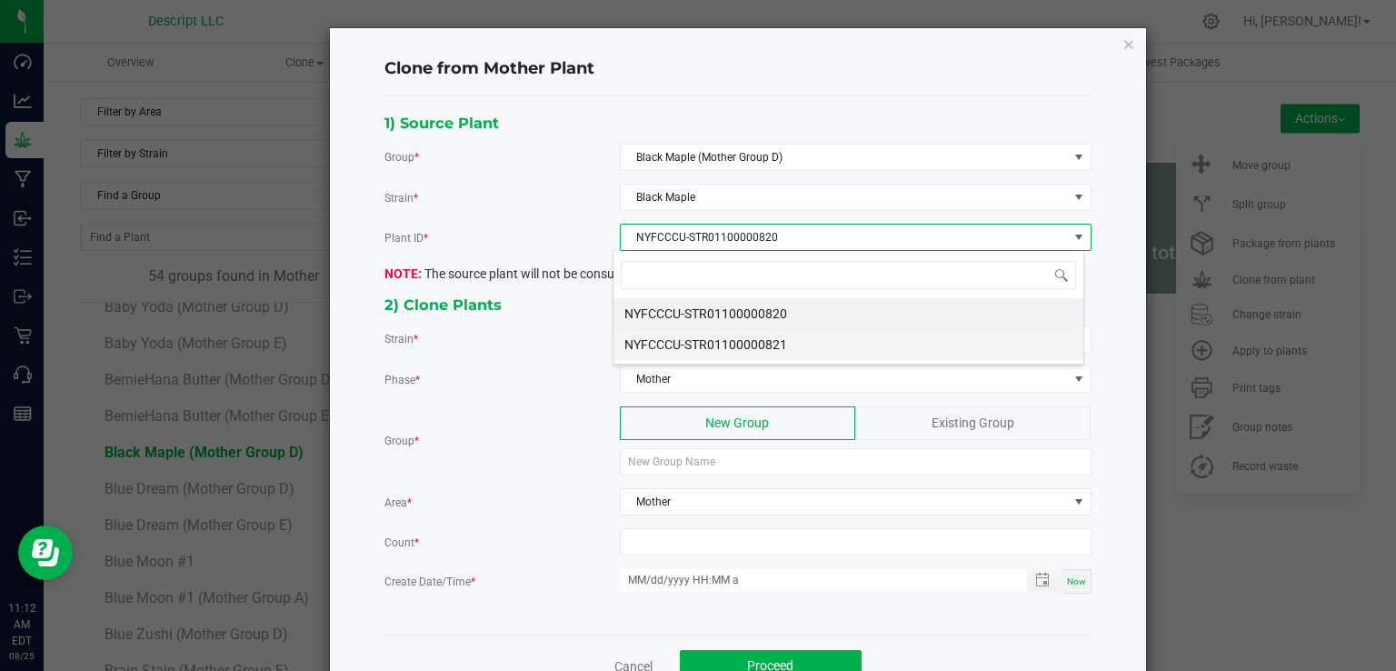
click at [722, 343] on li "NYFCCCU-STR01100000821" at bounding box center [848, 344] width 470 height 31
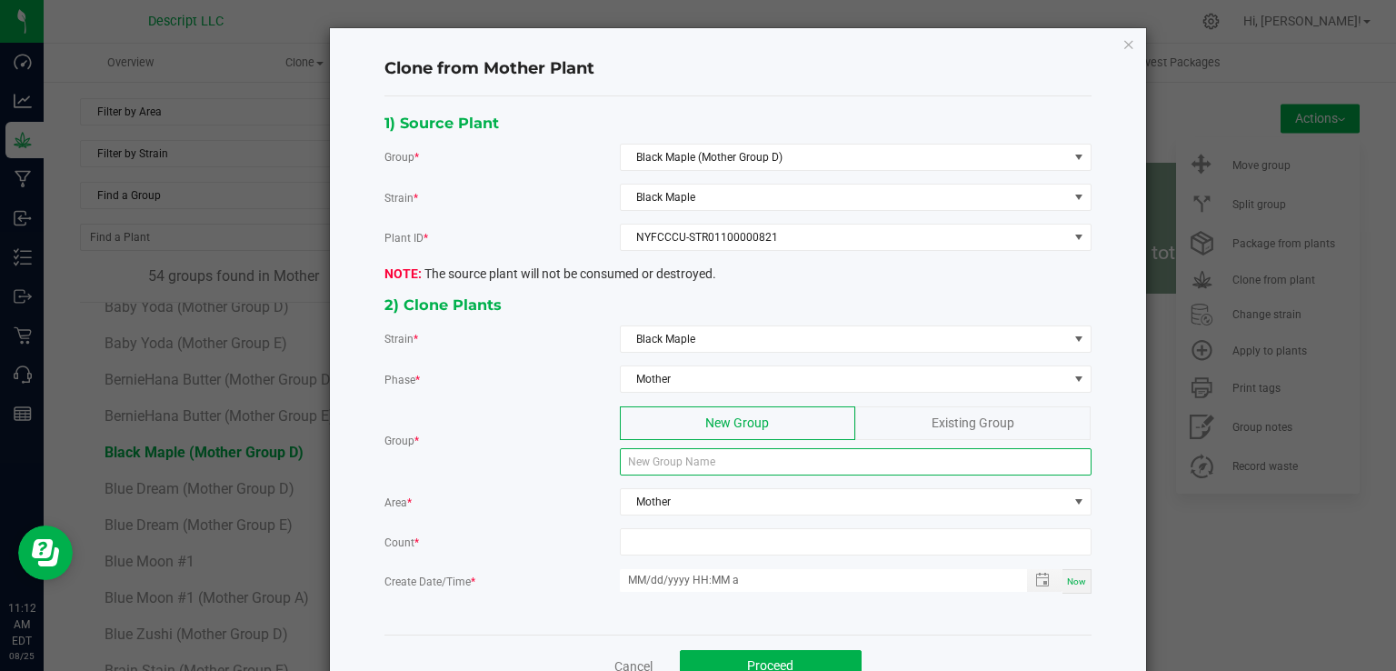
click at [690, 460] on input at bounding box center [856, 461] width 472 height 27
type input "Black Maple (Mother Group E)"
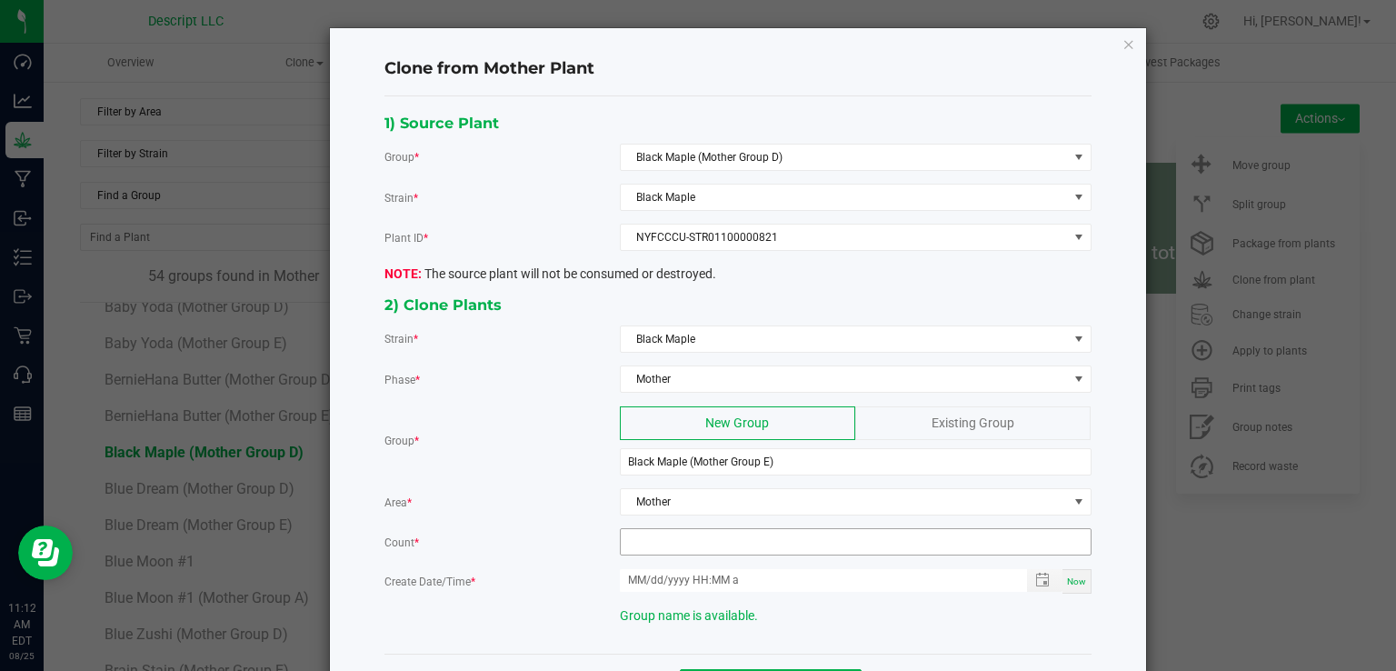
click at [675, 535] on input at bounding box center [856, 541] width 470 height 25
click at [700, 534] on input "1" at bounding box center [856, 541] width 470 height 25
type input "16"
click at [1062, 581] on div "Now" at bounding box center [1076, 581] width 29 height 25
type input "[DATE] 11:13 AM"
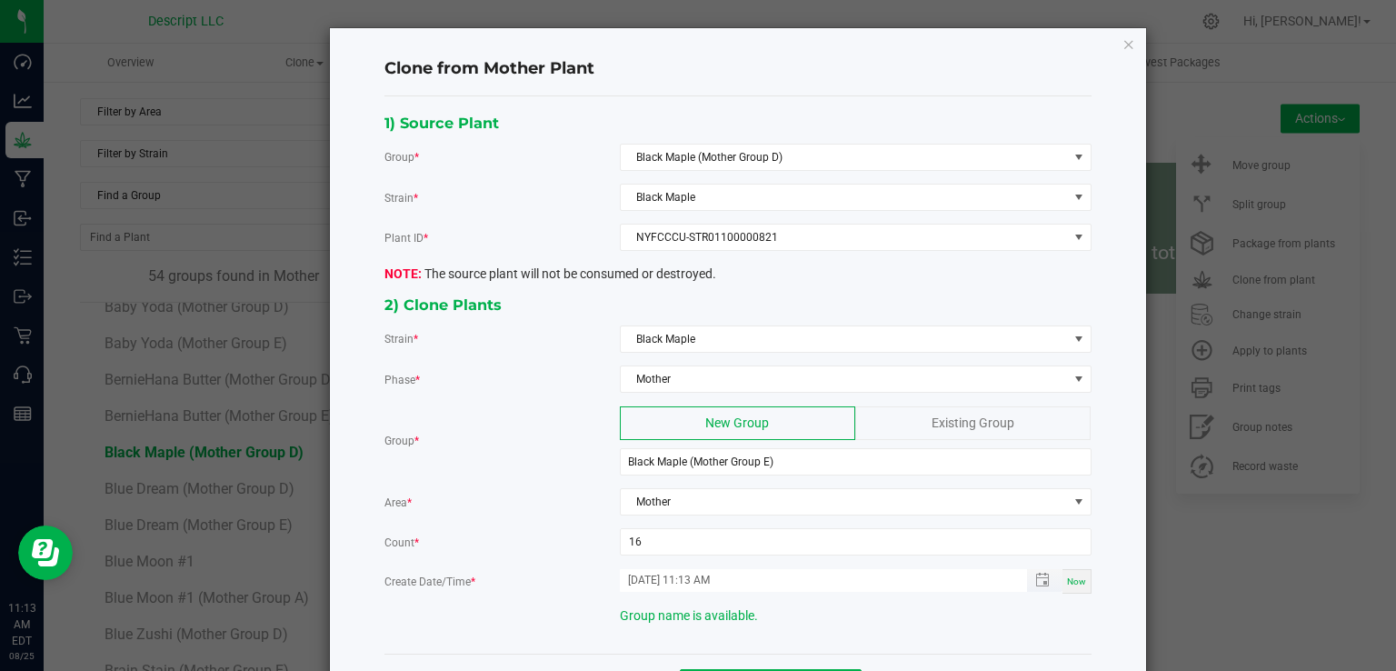
scroll to position [69, 0]
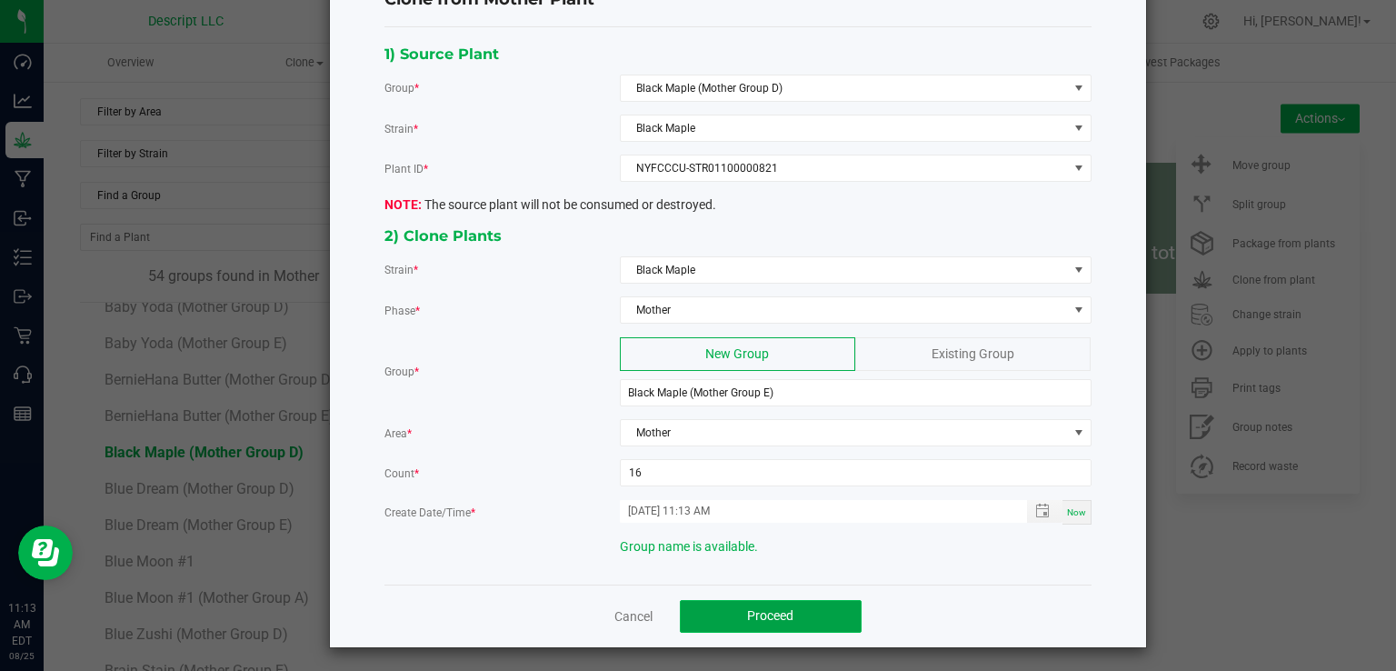
click at [799, 619] on button "Proceed" at bounding box center [771, 616] width 182 height 33
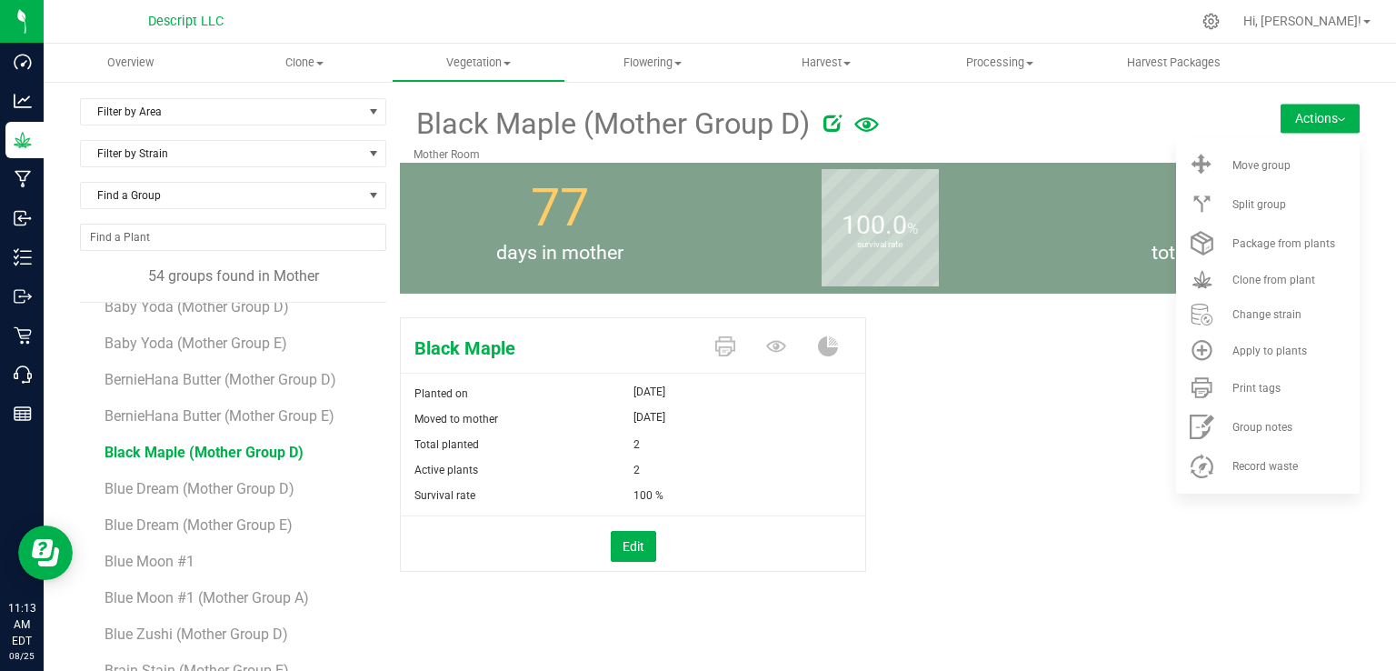
click at [288, 450] on span "Black Maple (Mother Group D)" at bounding box center [203, 451] width 199 height 17
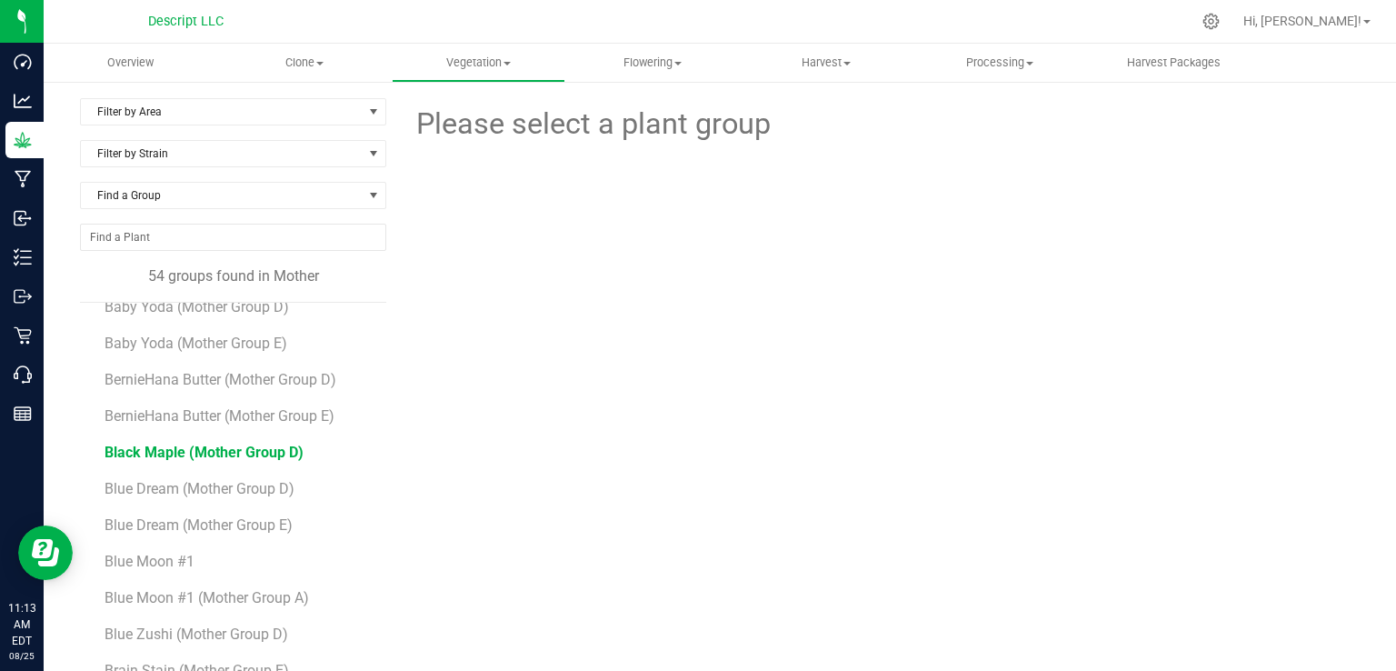
drag, startPoint x: 288, startPoint y: 450, endPoint x: 205, endPoint y: 444, distance: 82.9
click at [205, 444] on span "Black Maple (Mother Group D)" at bounding box center [203, 451] width 199 height 17
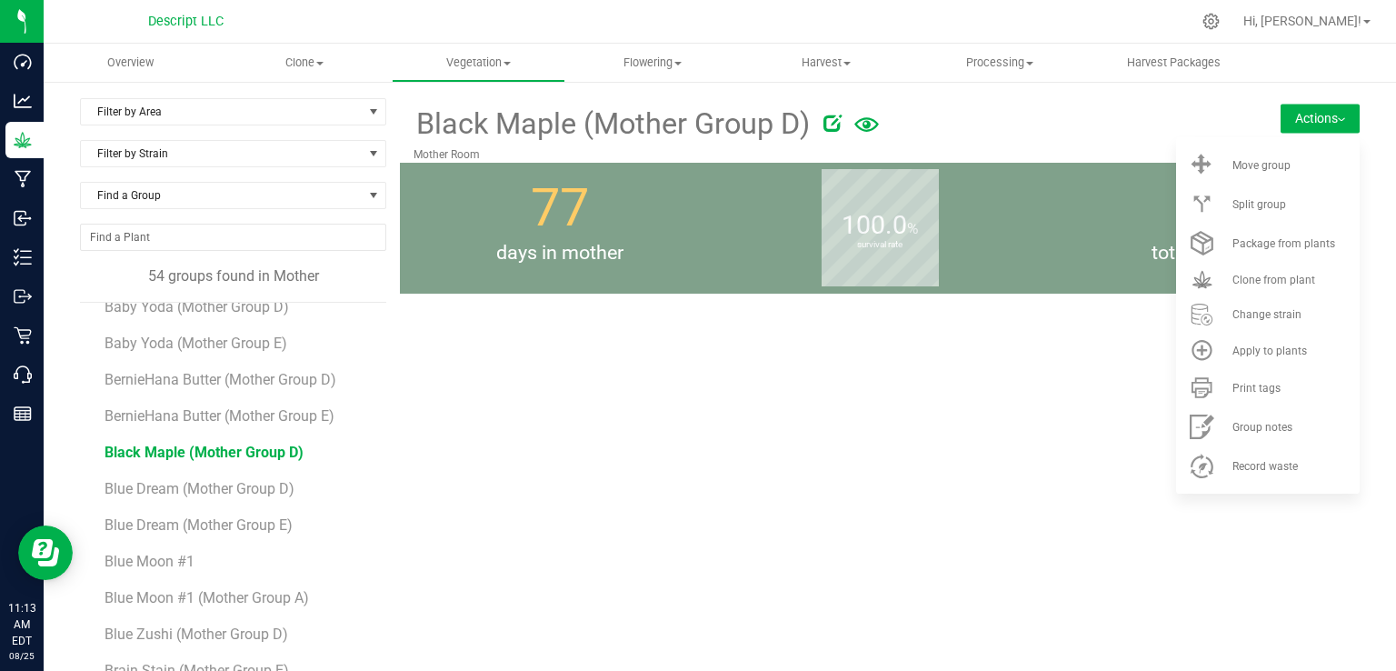
drag, startPoint x: 906, startPoint y: 396, endPoint x: 760, endPoint y: 399, distance: 146.3
click at [760, 399] on div "Black Maple (Mother Group D) [GEOGRAPHIC_DATA] Actions Move group Split group 77" at bounding box center [879, 428] width 959 height 660
click at [1318, 117] on button "Actions" at bounding box center [1319, 118] width 79 height 29
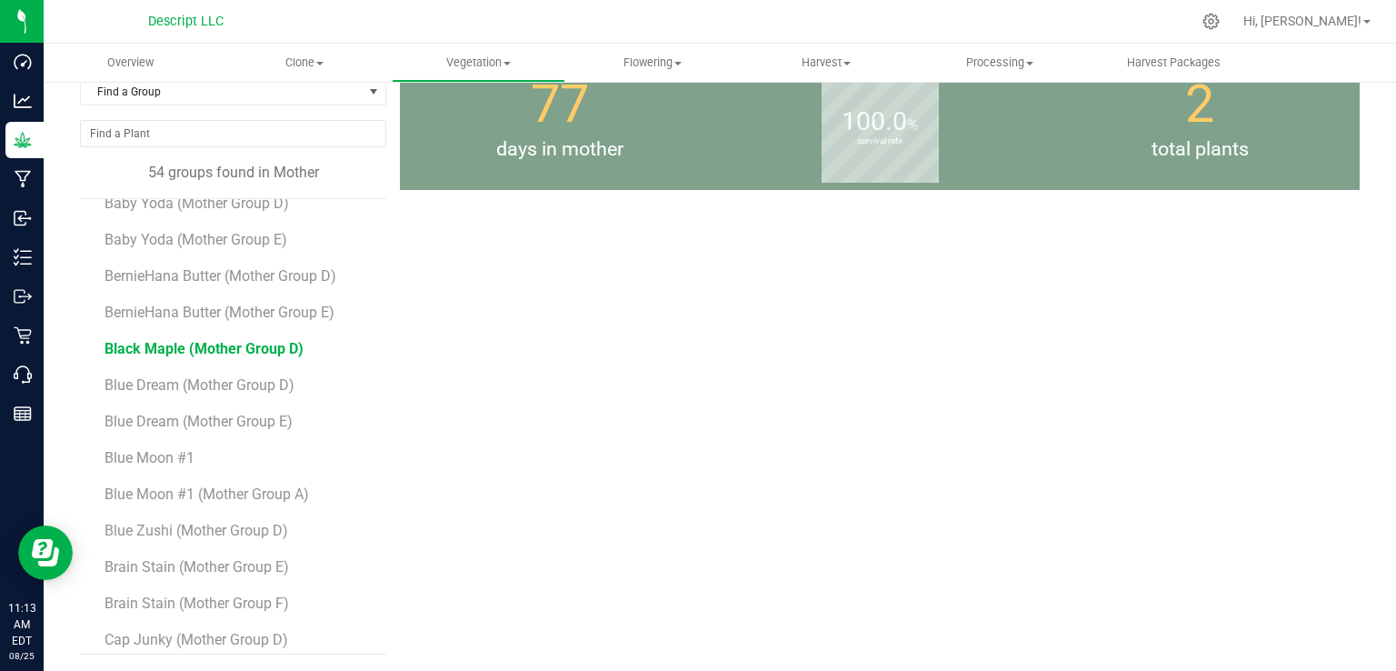
scroll to position [0, 0]
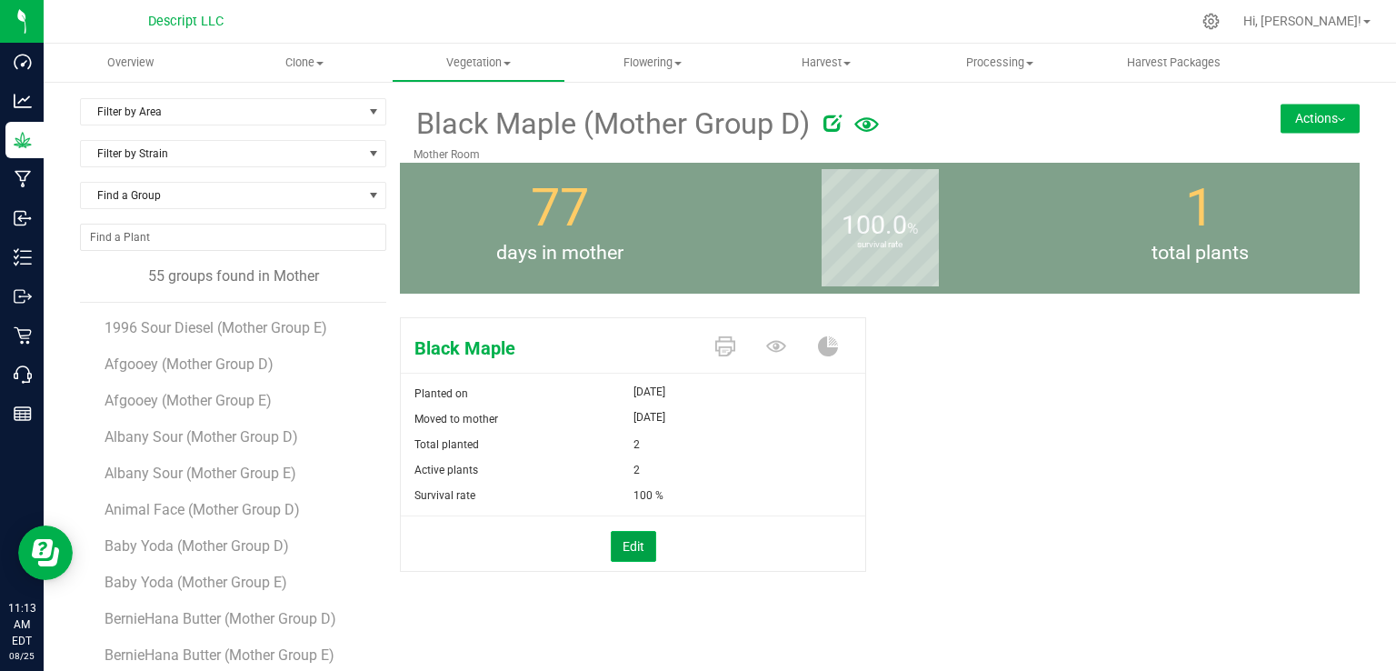
click at [621, 552] on button "Edit" at bounding box center [633, 546] width 45 height 31
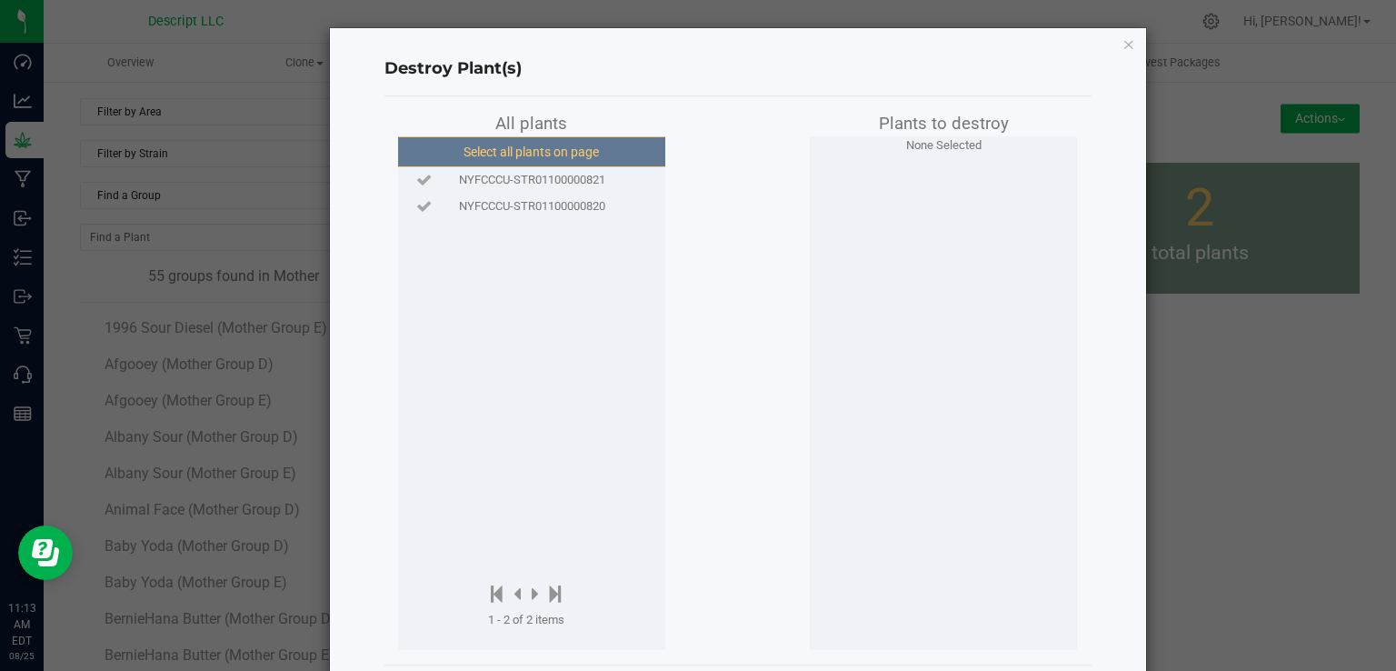
click at [570, 143] on button "Select all plants on page" at bounding box center [530, 151] width 277 height 31
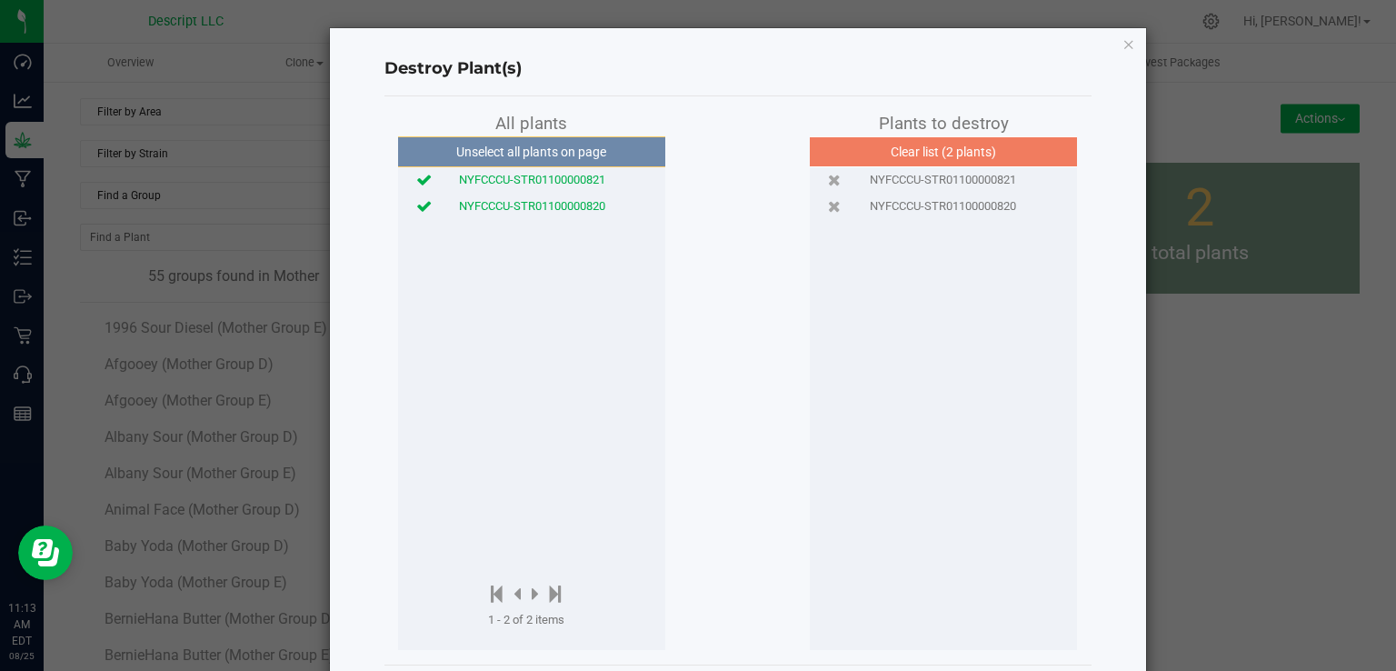
scroll to position [84, 0]
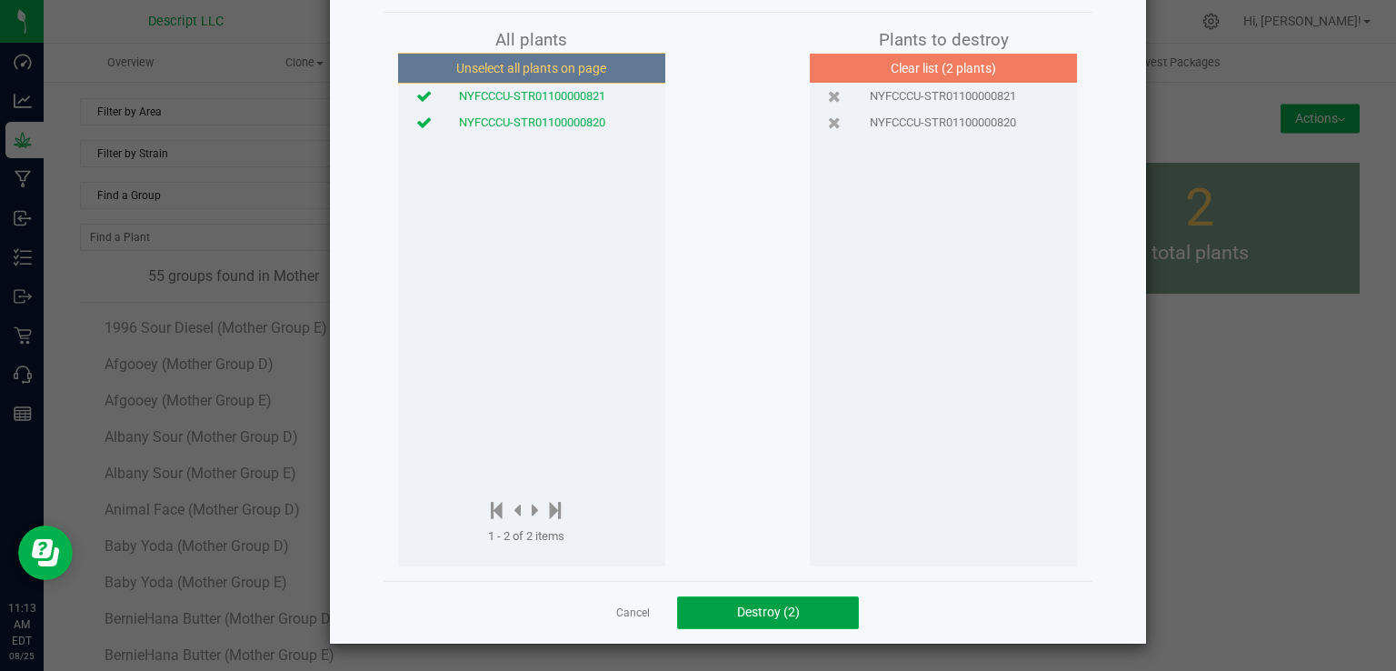
click at [756, 619] on span "Destroy (2)" at bounding box center [768, 611] width 63 height 15
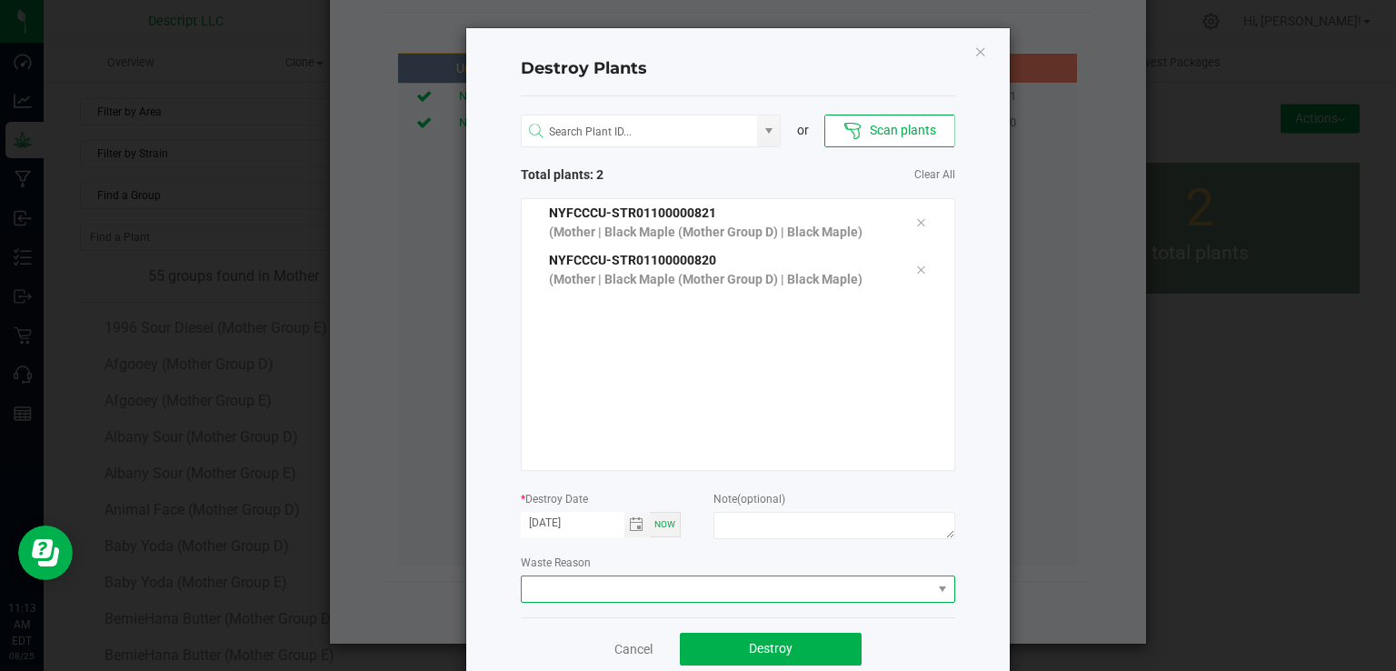
click at [613, 588] on span at bounding box center [727, 588] width 410 height 25
click at [603, 618] on li "Plant Batch Adjustment" at bounding box center [730, 621] width 432 height 31
click at [735, 652] on button "Destroy" at bounding box center [771, 648] width 182 height 33
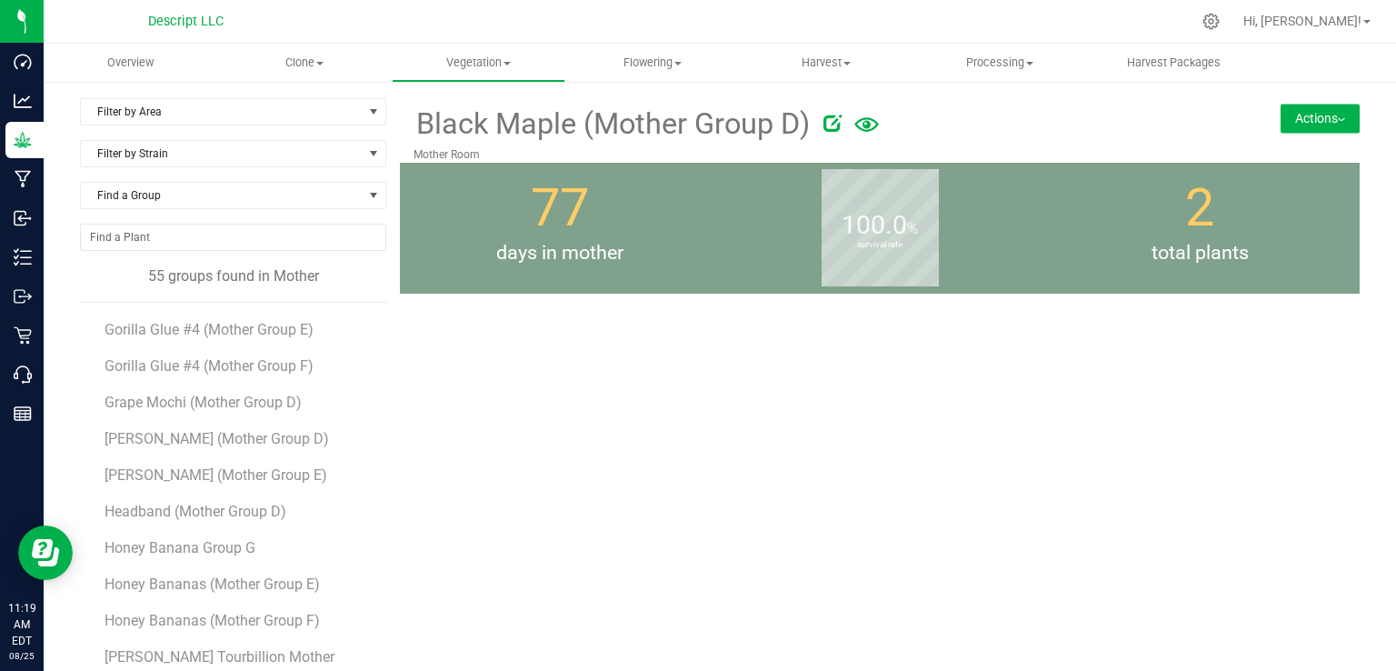
scroll to position [985, 0]
click at [801, 324] on div "Black Maple (Mother Group D) [GEOGRAPHIC_DATA] Actions Move group Split group 77" at bounding box center [879, 428] width 959 height 660
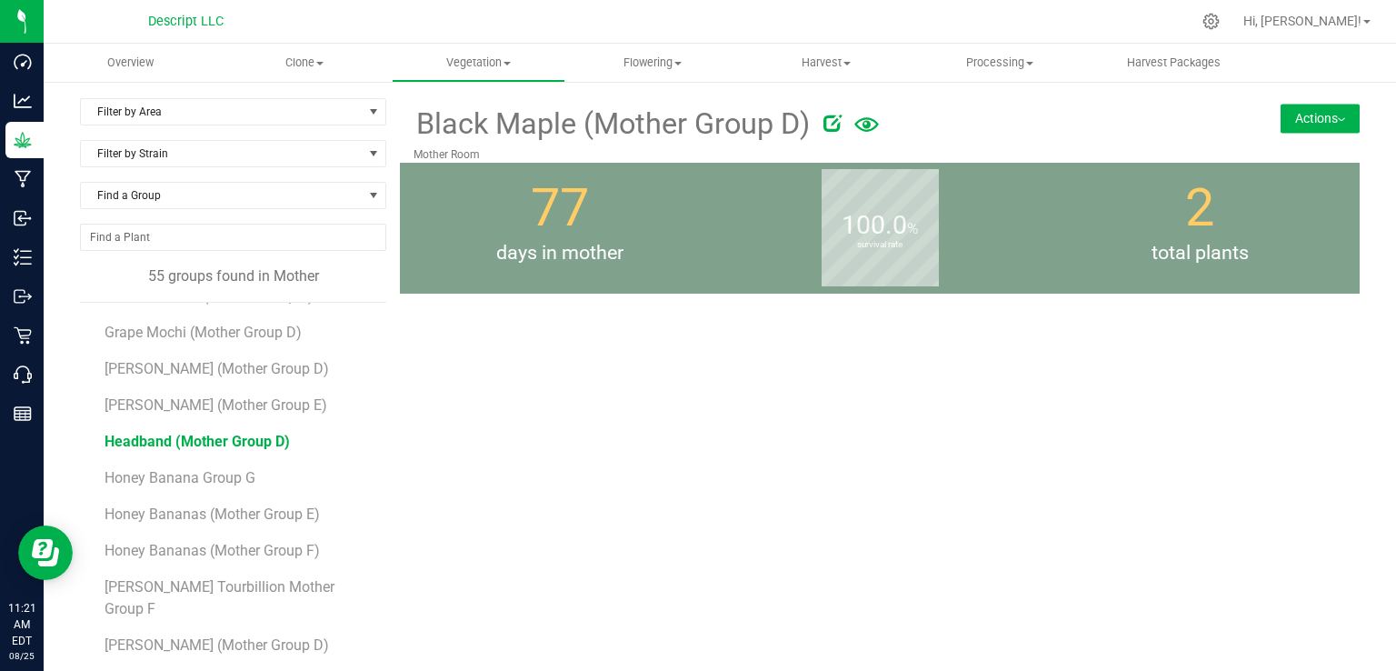
scroll to position [1050, 0]
click at [206, 513] on span "Honey Bananas (Mother Group E)" at bounding box center [214, 512] width 220 height 17
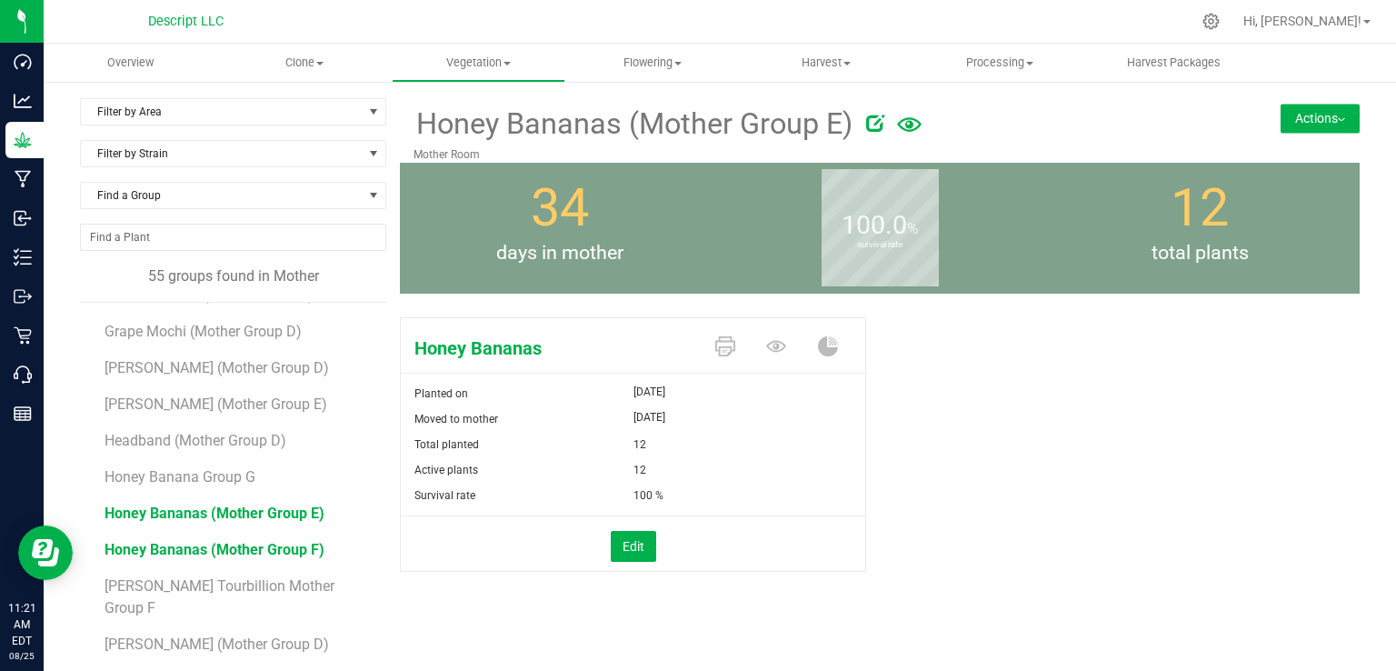
click at [222, 549] on span "Honey Bananas (Mother Group F)" at bounding box center [214, 549] width 220 height 17
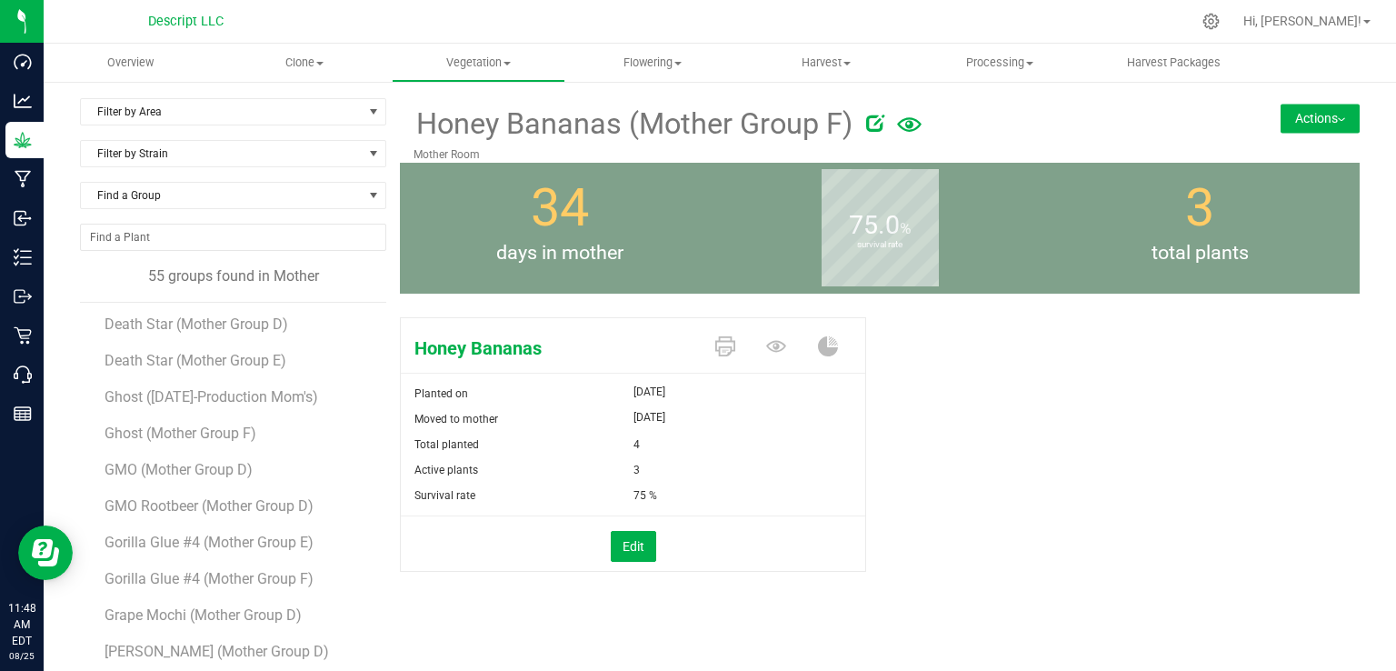
scroll to position [817, 0]
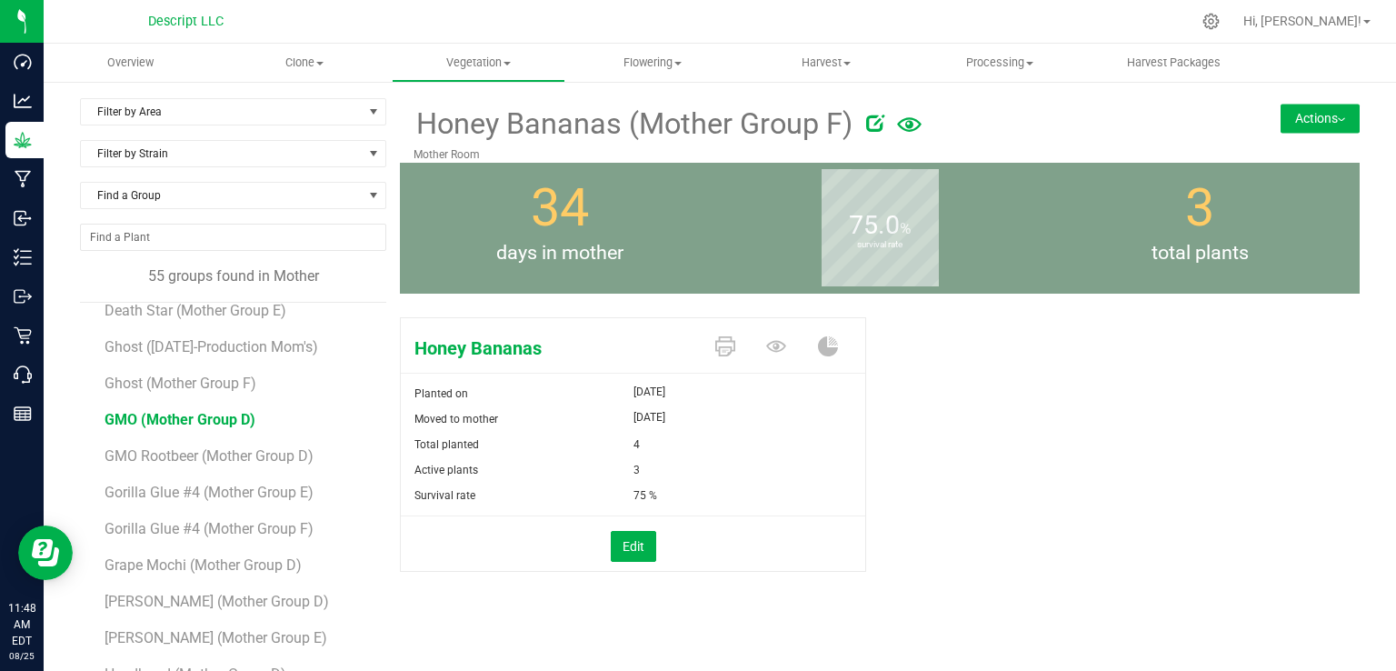
click at [220, 414] on span "GMO (Mother Group D)" at bounding box center [179, 419] width 151 height 17
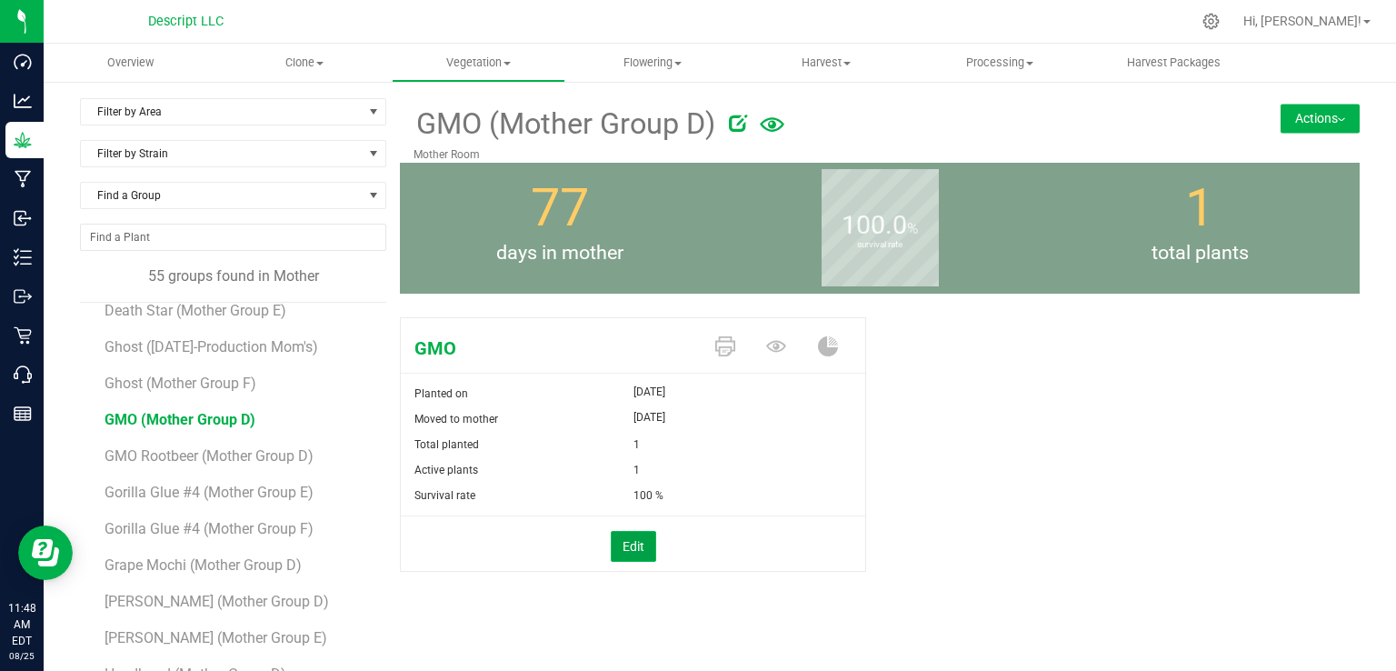
click at [648, 537] on button "Edit" at bounding box center [633, 546] width 45 height 31
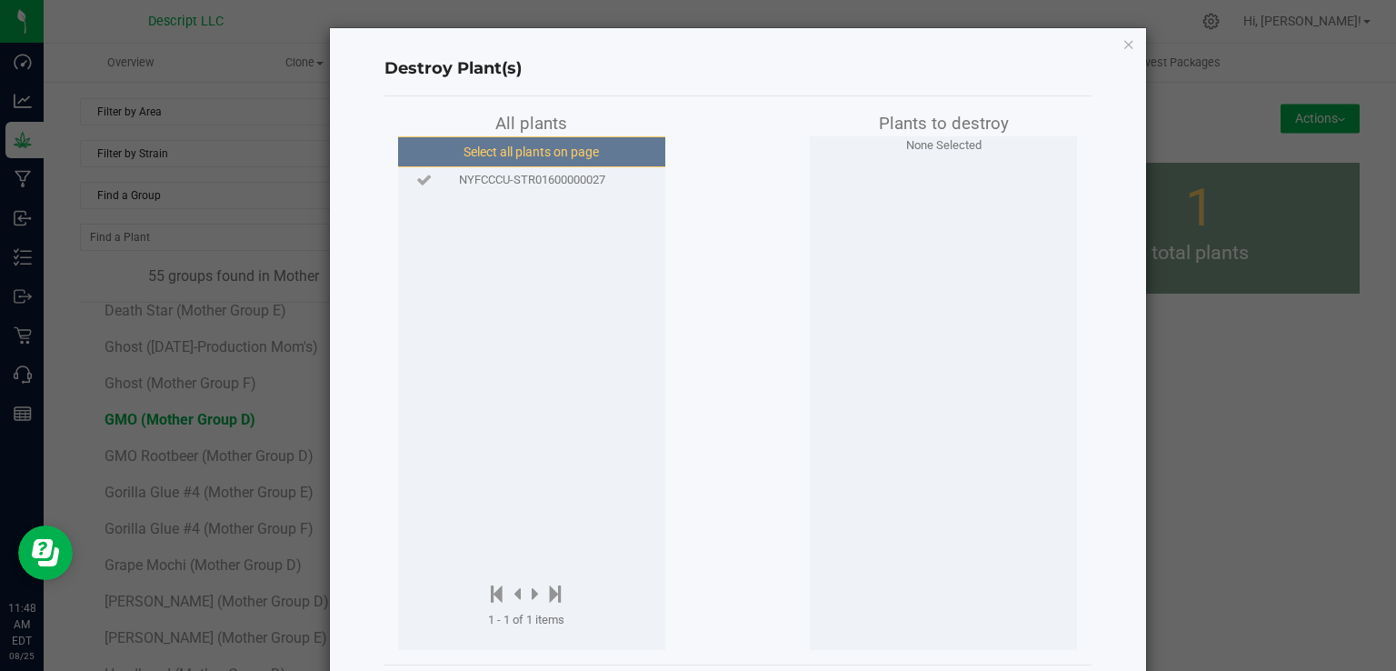
click at [576, 158] on button "Select all plants on page" at bounding box center [530, 151] width 277 height 31
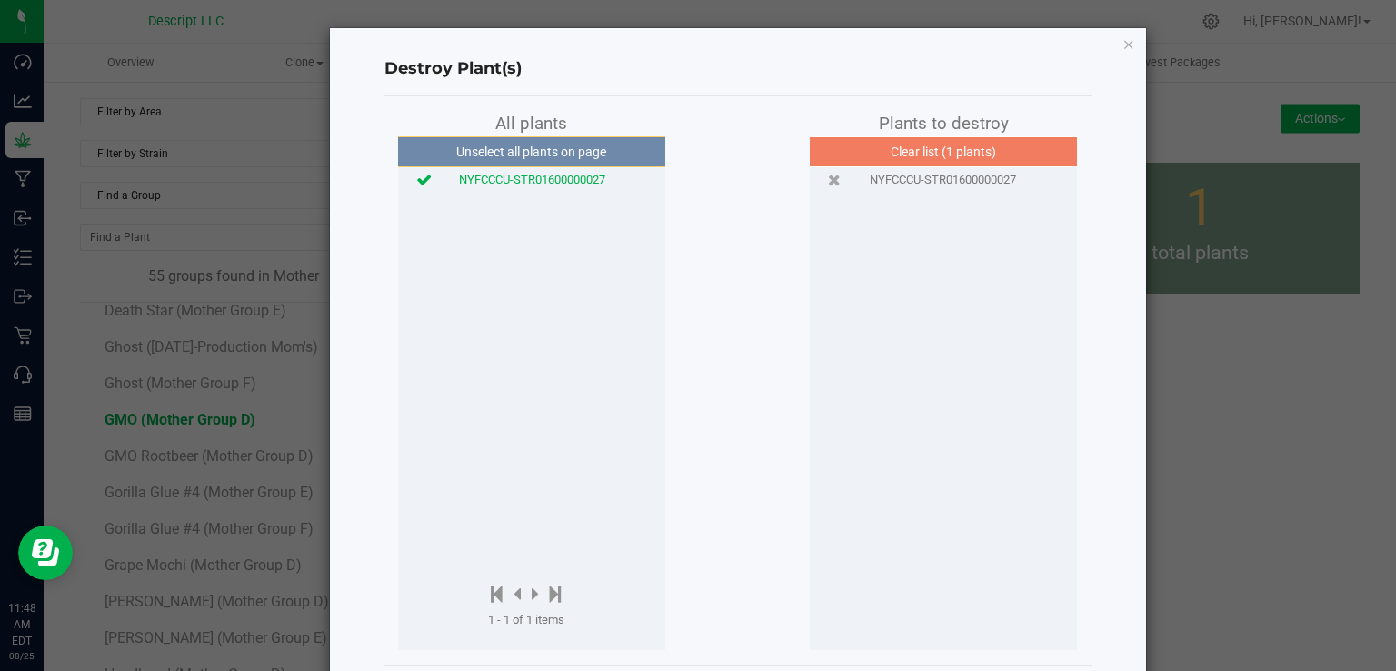
scroll to position [84, 0]
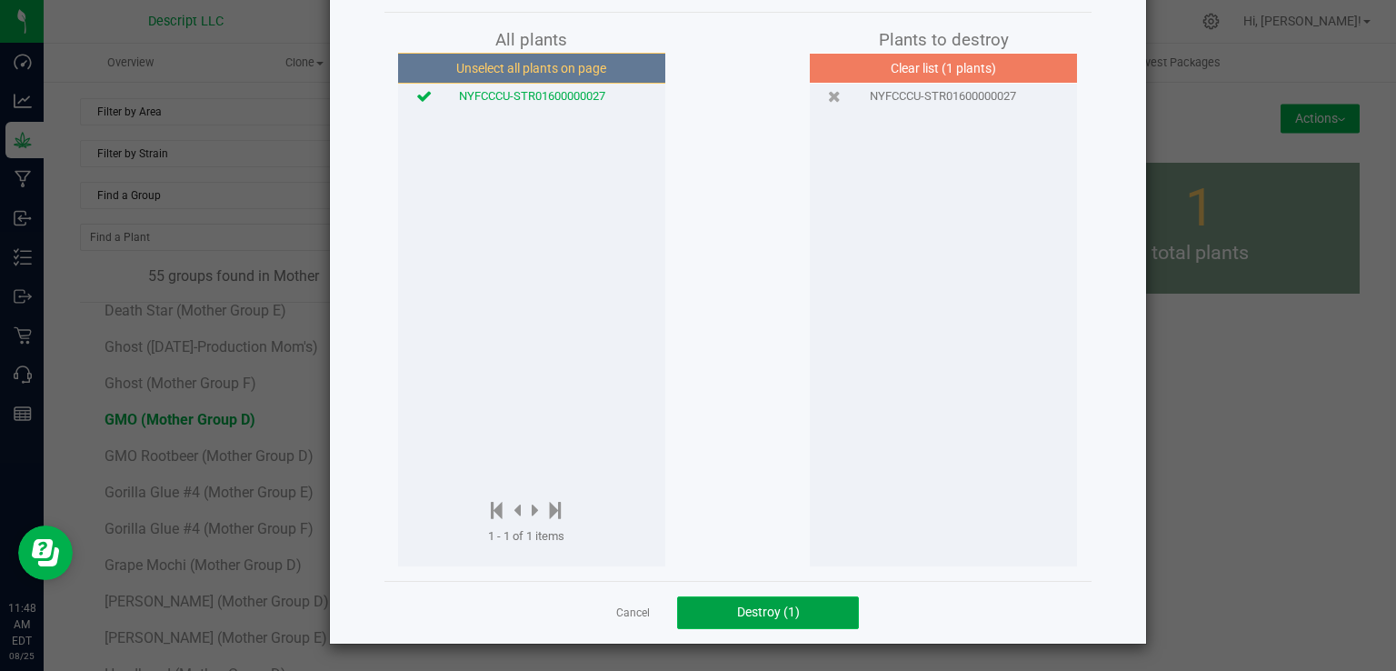
click at [770, 609] on span "Destroy (1)" at bounding box center [768, 611] width 63 height 15
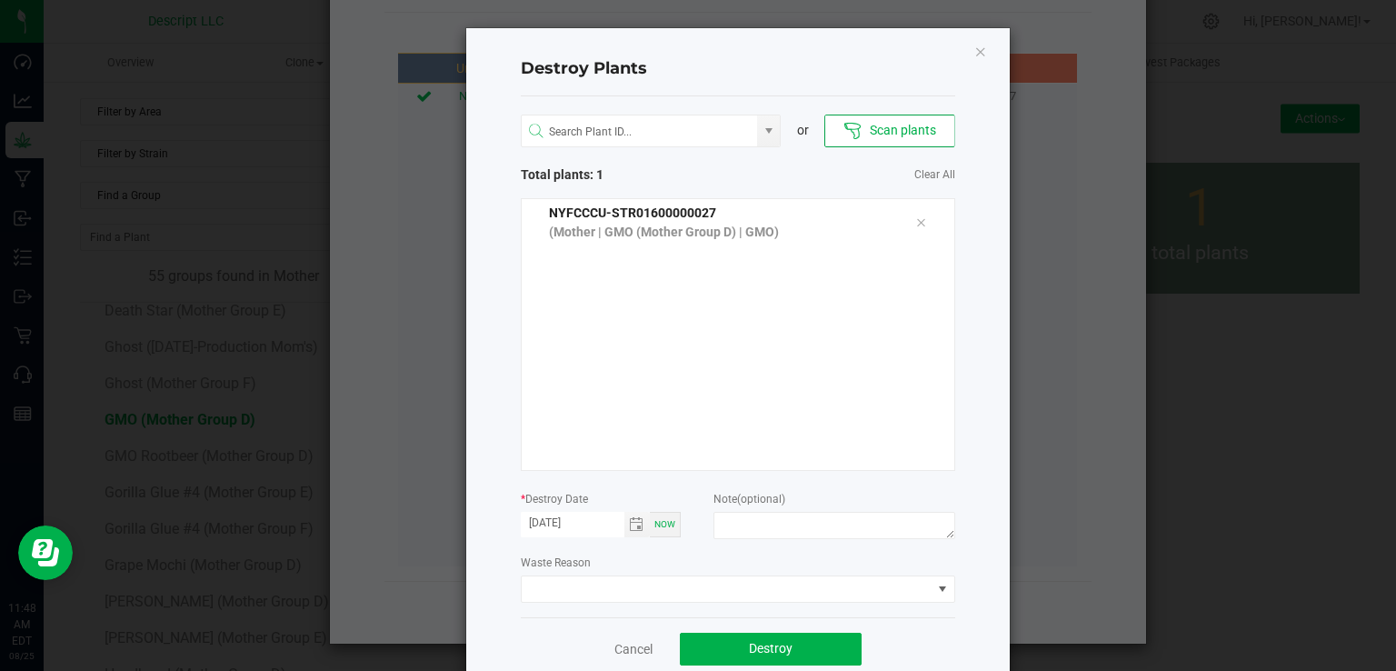
scroll to position [36, 0]
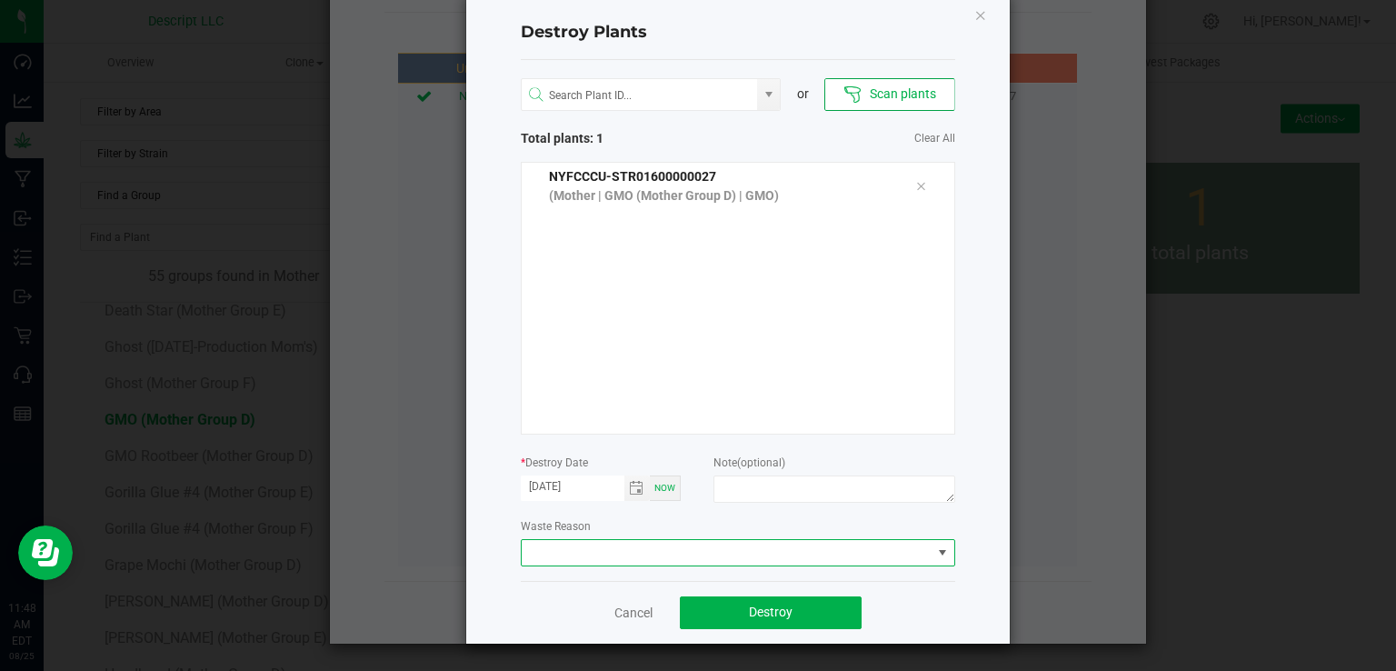
click at [661, 548] on span at bounding box center [727, 552] width 410 height 25
click at [625, 584] on li "Plant Batch Adjustment" at bounding box center [730, 584] width 432 height 31
click at [719, 593] on div "Cancel Destroy" at bounding box center [738, 612] width 434 height 63
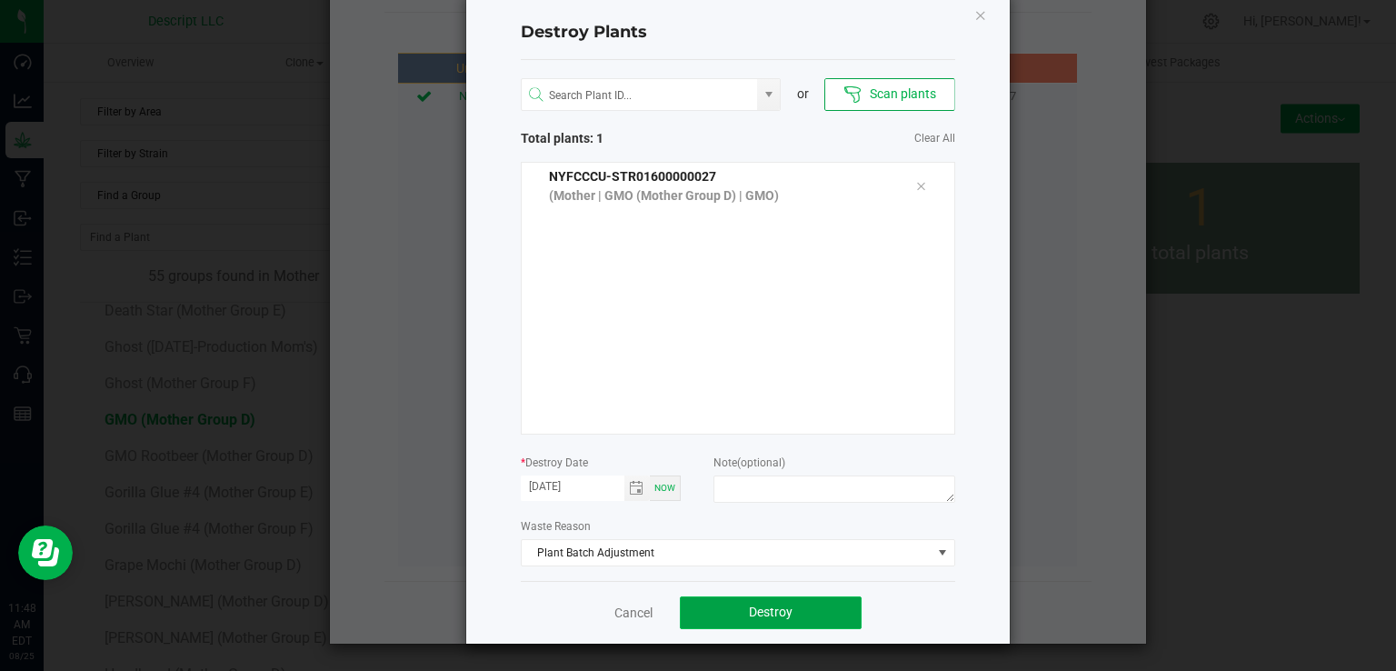
click at [714, 613] on button "Destroy" at bounding box center [771, 612] width 182 height 33
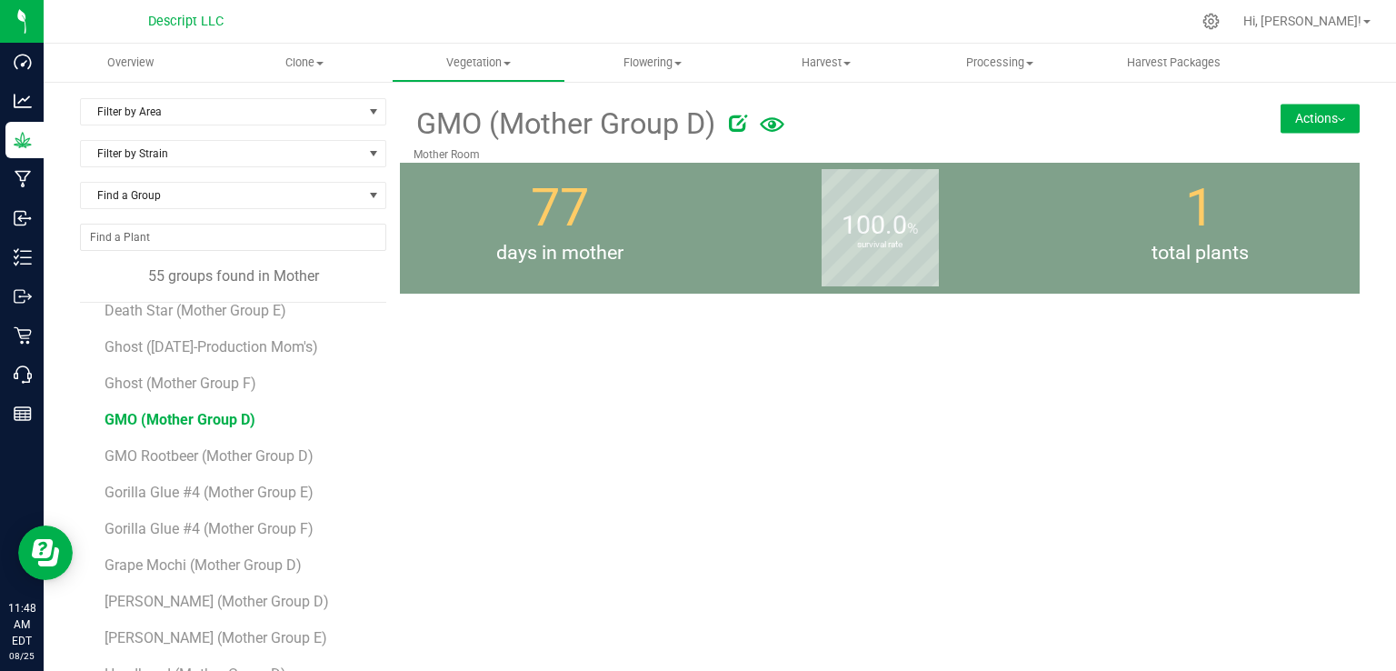
click at [232, 420] on span "GMO (Mother Group D)" at bounding box center [179, 419] width 151 height 17
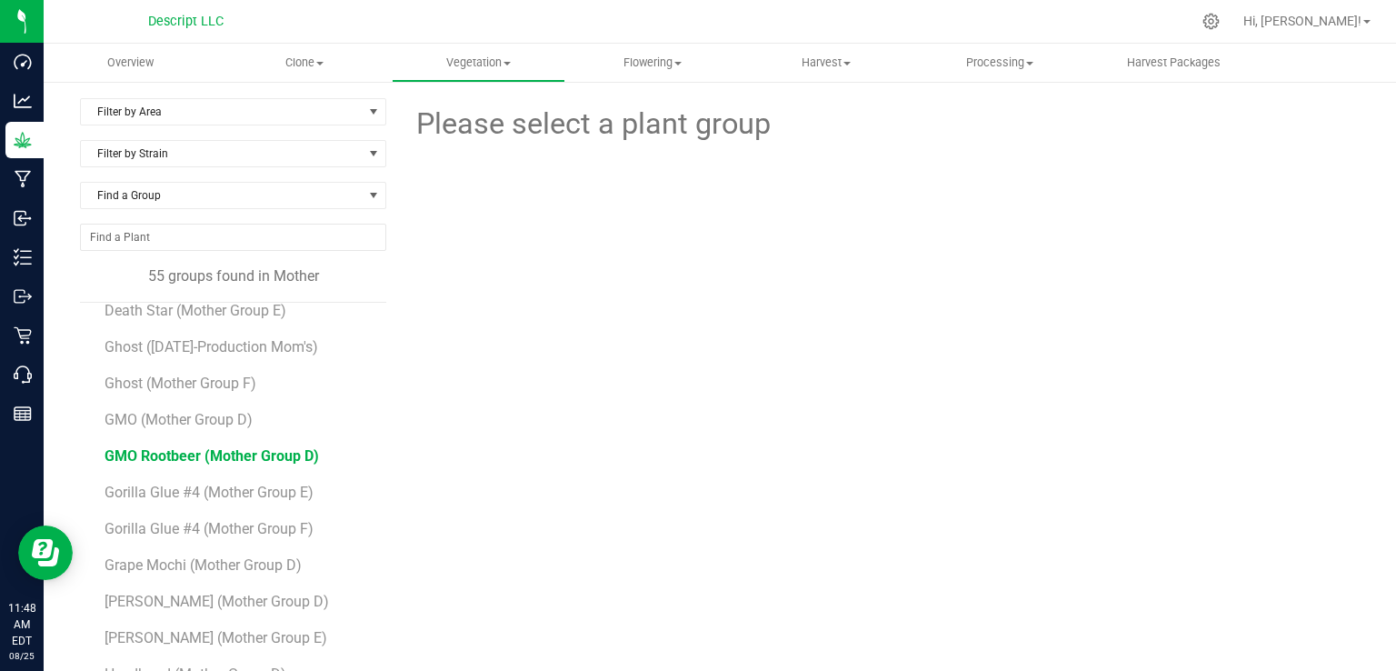
click at [253, 447] on span "GMO Rootbeer (Mother Group D)" at bounding box center [211, 455] width 214 height 17
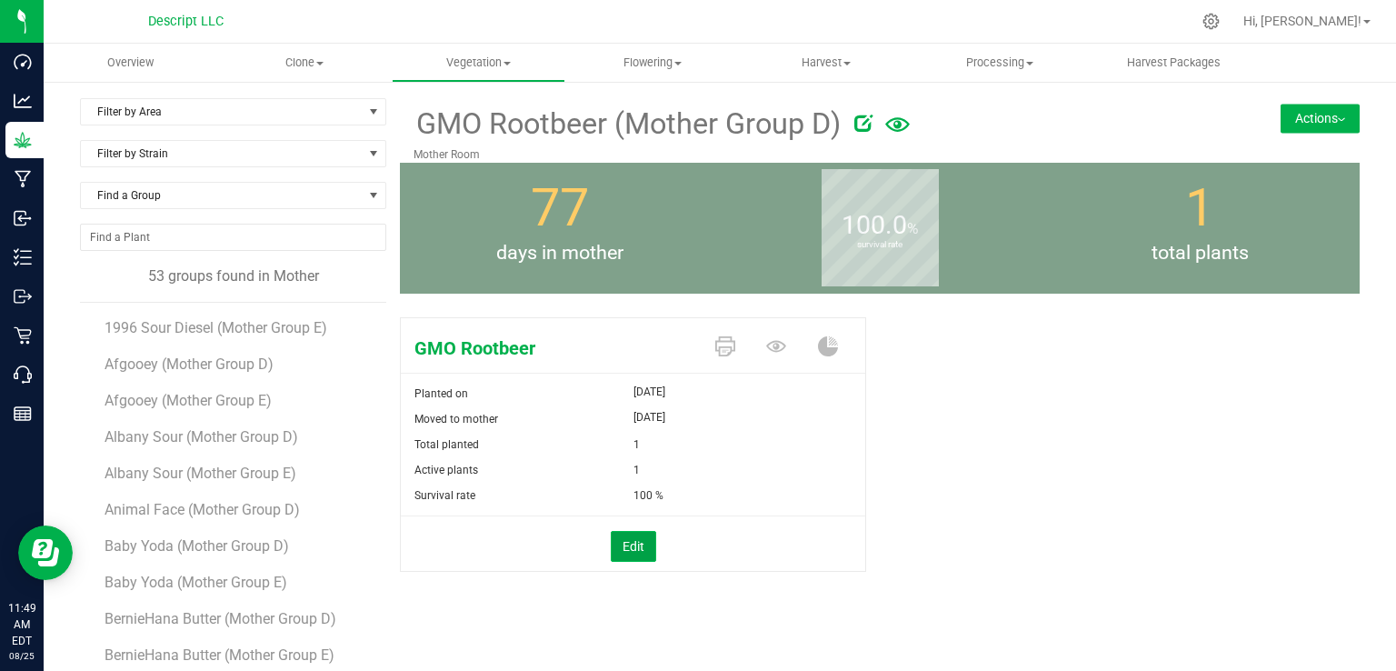
click at [631, 535] on button "Edit" at bounding box center [633, 546] width 45 height 31
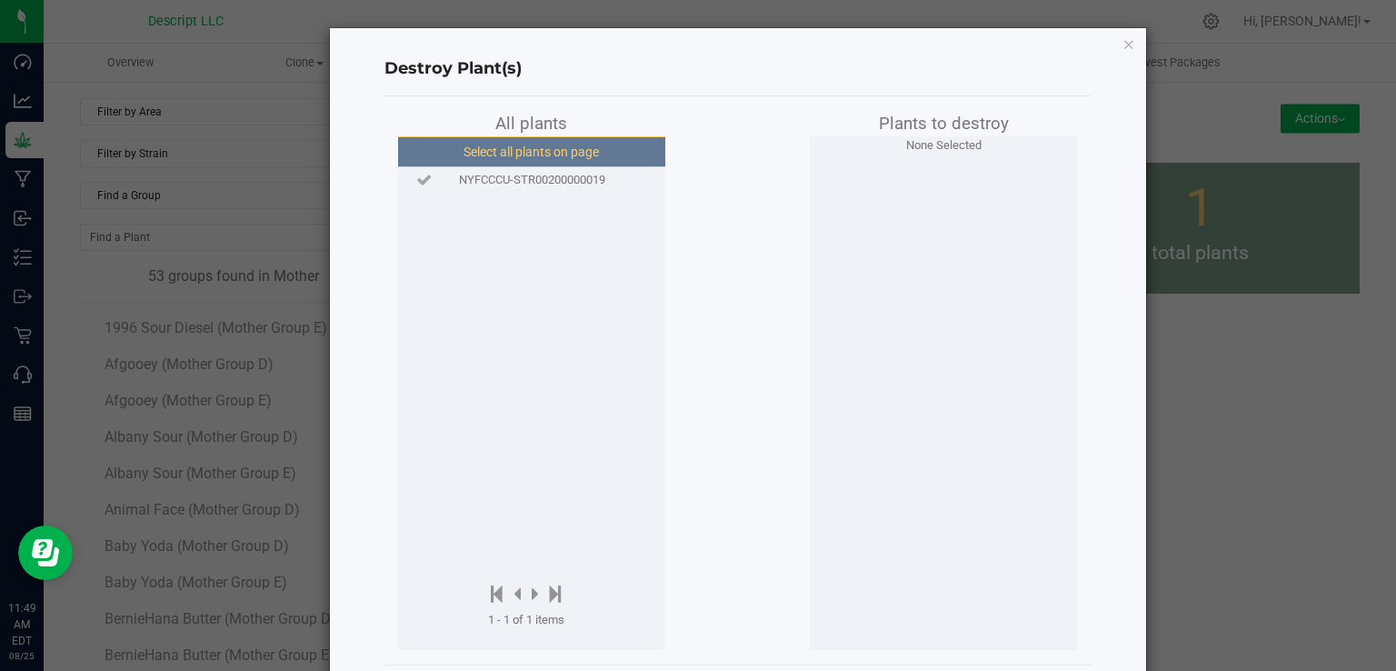
click at [563, 157] on button "Select all plants on page" at bounding box center [530, 151] width 277 height 31
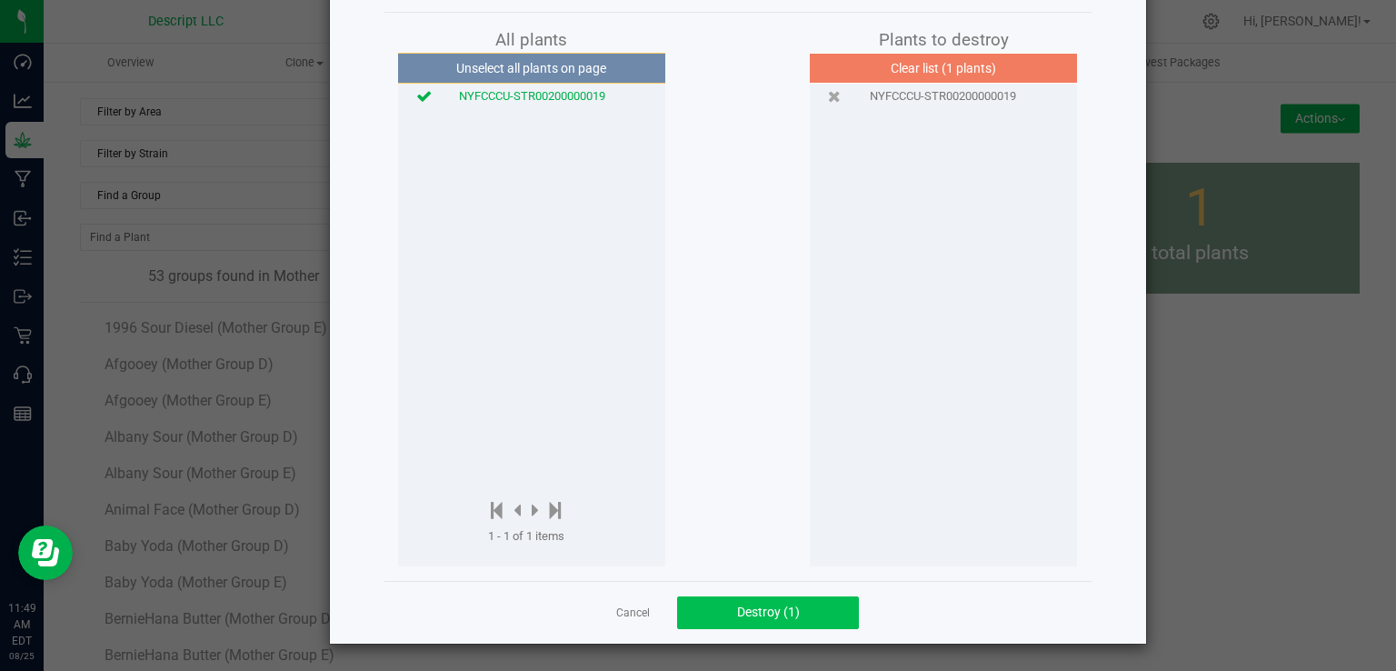
scroll to position [83, 0]
click at [808, 601] on button "Destroy (1)" at bounding box center [768, 613] width 182 height 33
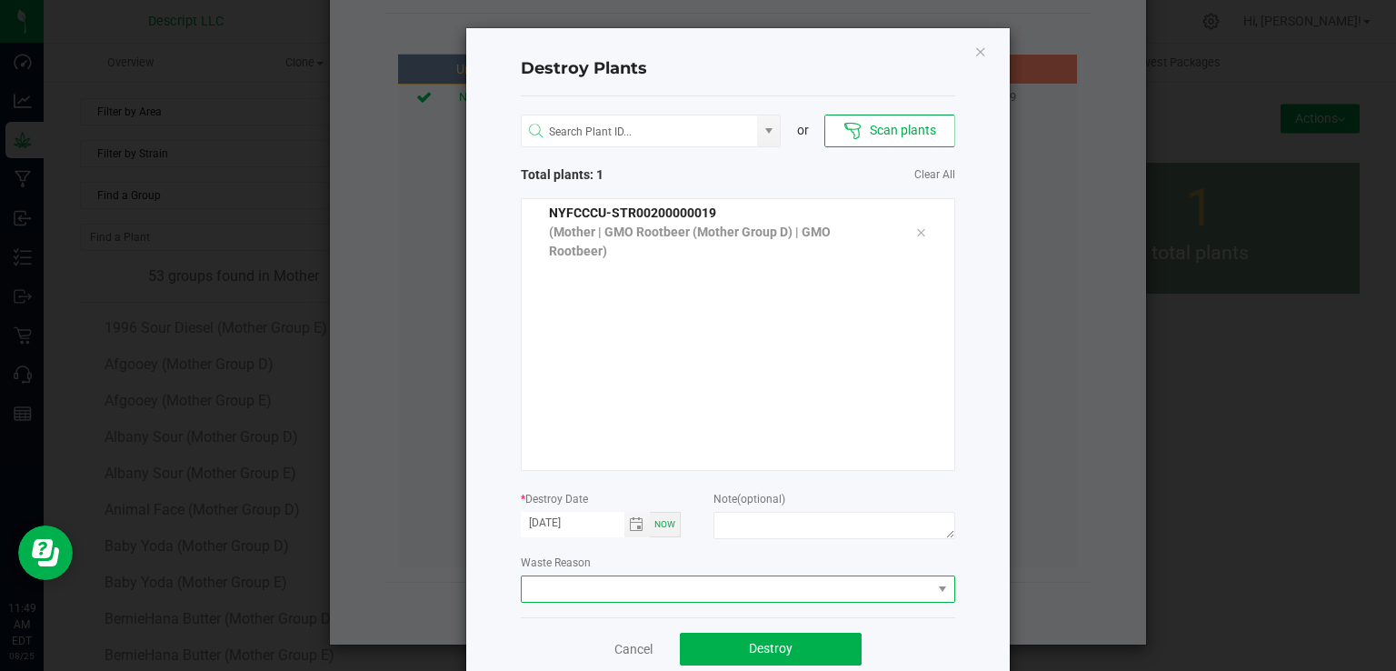
click at [608, 591] on span at bounding box center [727, 588] width 410 height 25
click at [604, 626] on li "Plant Batch Adjustment" at bounding box center [730, 621] width 432 height 31
click at [734, 650] on button "Destroy" at bounding box center [771, 648] width 182 height 33
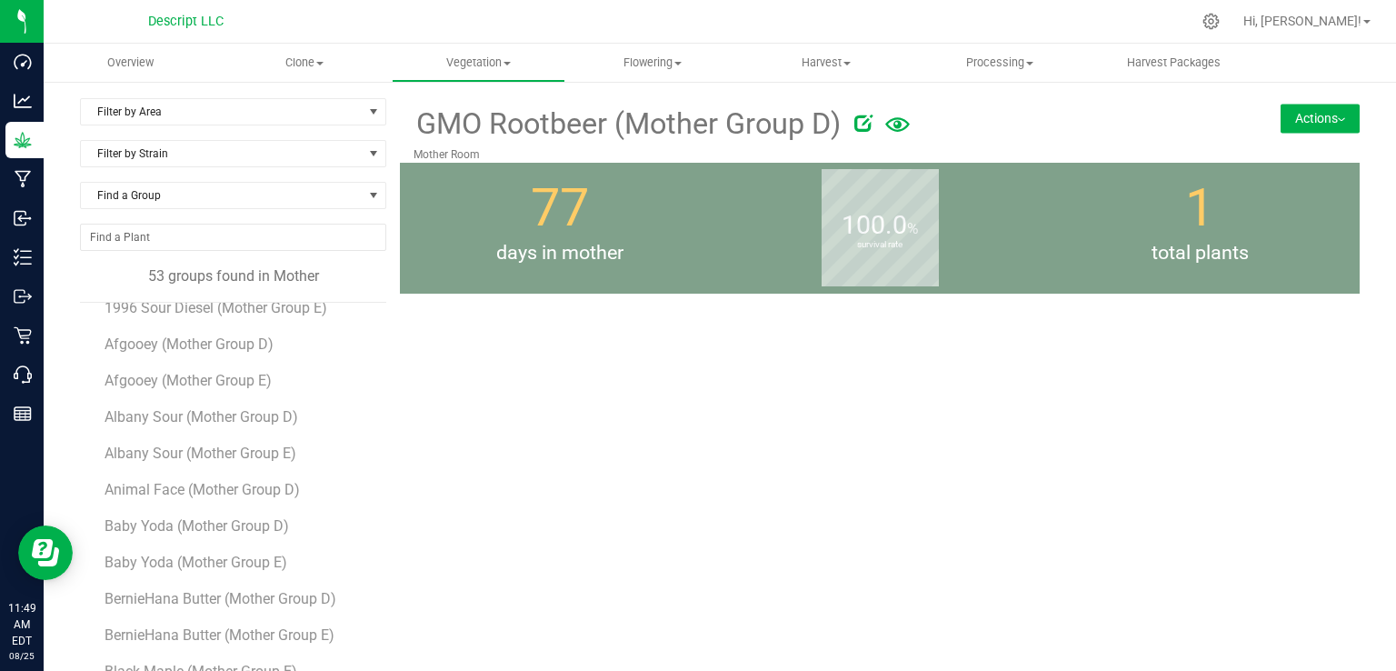
scroll to position [0, 0]
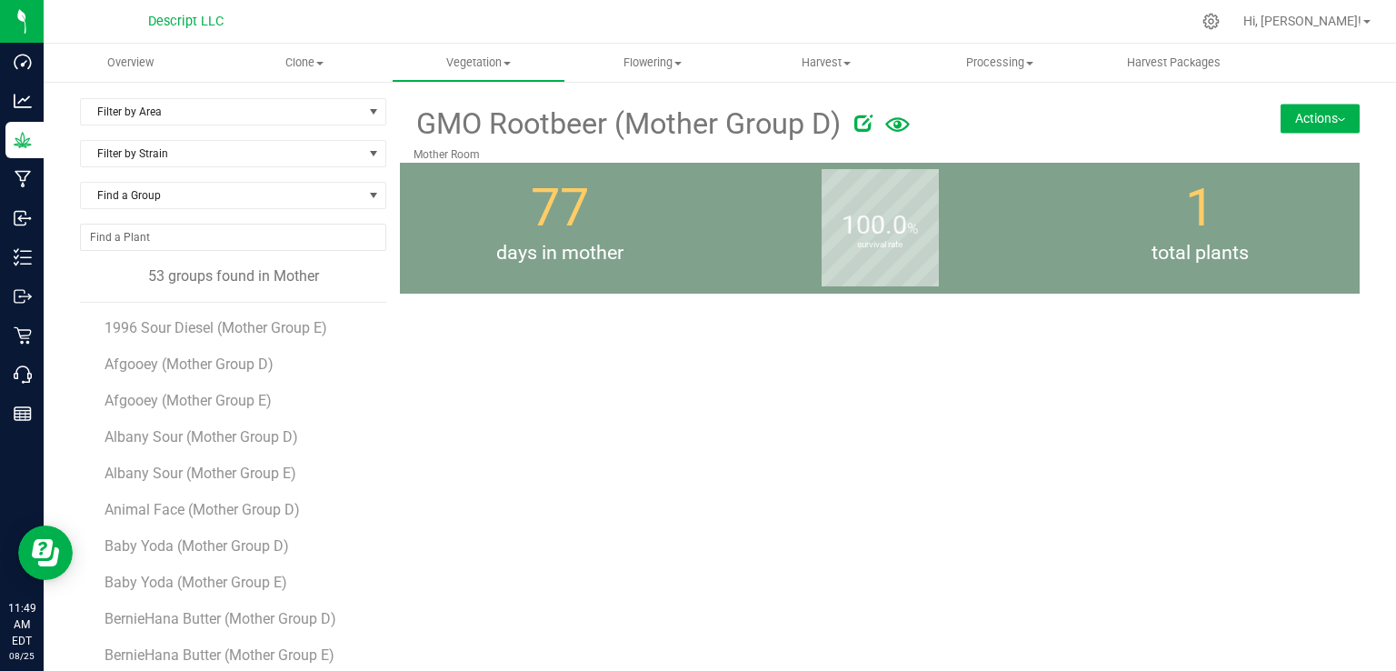
drag, startPoint x: 300, startPoint y: 345, endPoint x: 207, endPoint y: 498, distance: 178.6
click at [207, 498] on li "Animal Face (Mother Group D)" at bounding box center [238, 502] width 269 height 36
click at [205, 509] on span "Animal Face (Mother Group D)" at bounding box center [204, 509] width 200 height 17
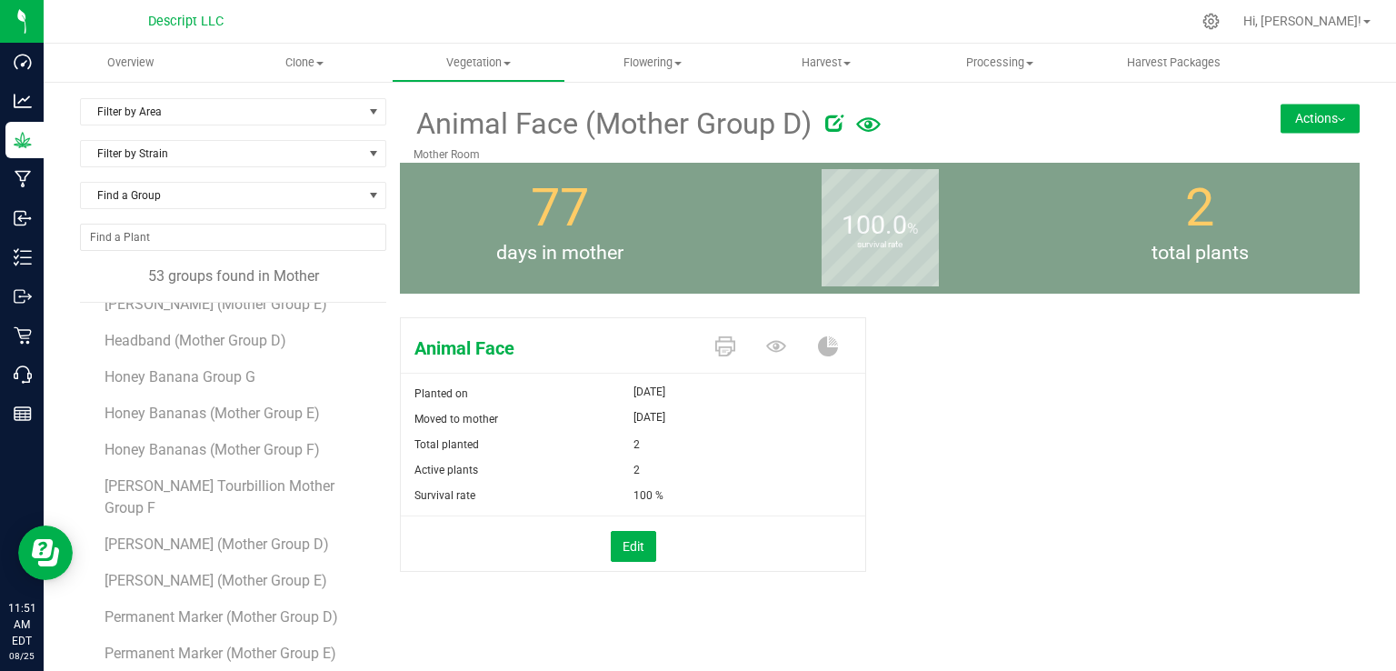
scroll to position [1078, 0]
click at [283, 417] on span "Honey Bananas (Mother Group E)" at bounding box center [214, 411] width 220 height 17
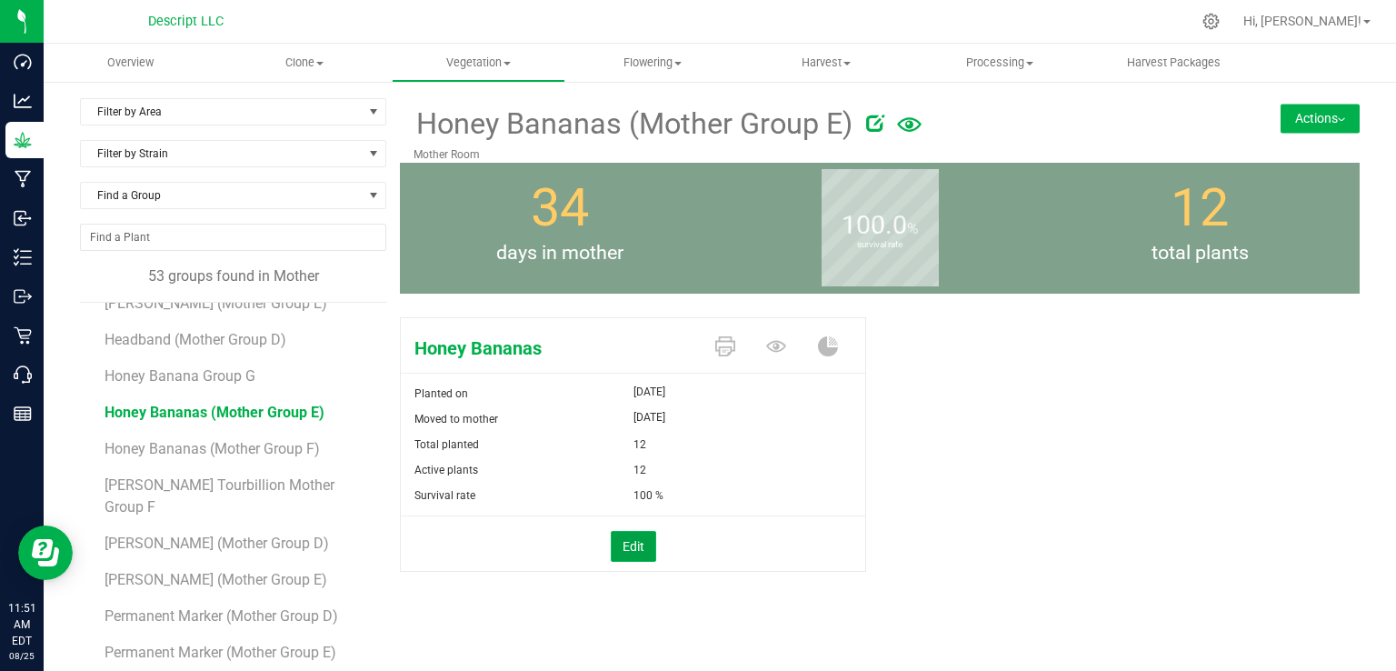
click at [625, 537] on button "Edit" at bounding box center [633, 546] width 45 height 31
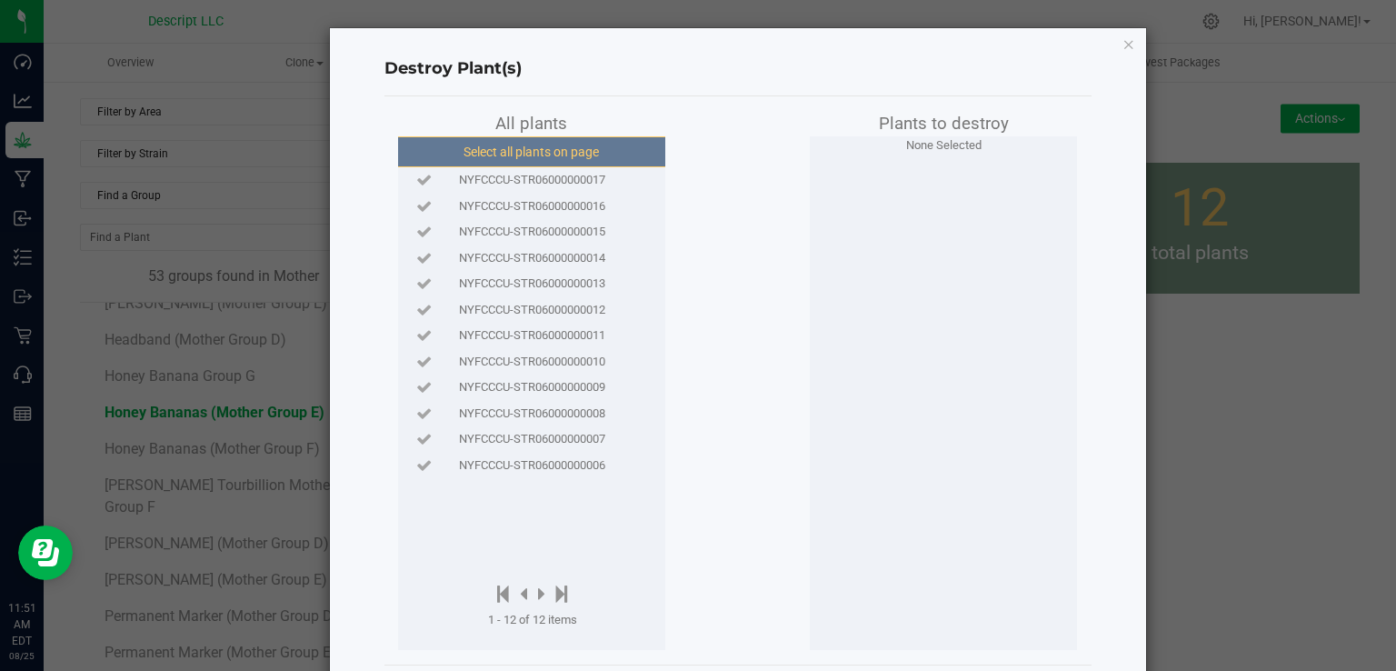
click at [580, 141] on button "Select all plants on page" at bounding box center [530, 151] width 277 height 31
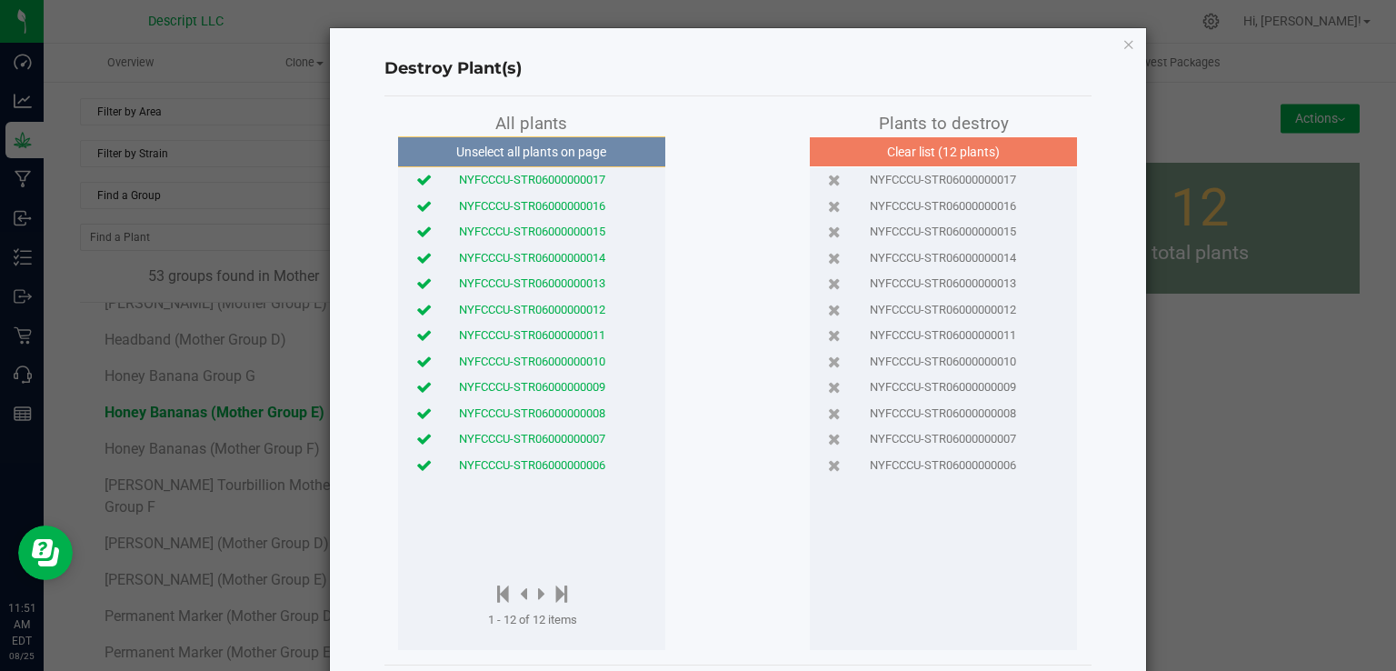
scroll to position [84, 0]
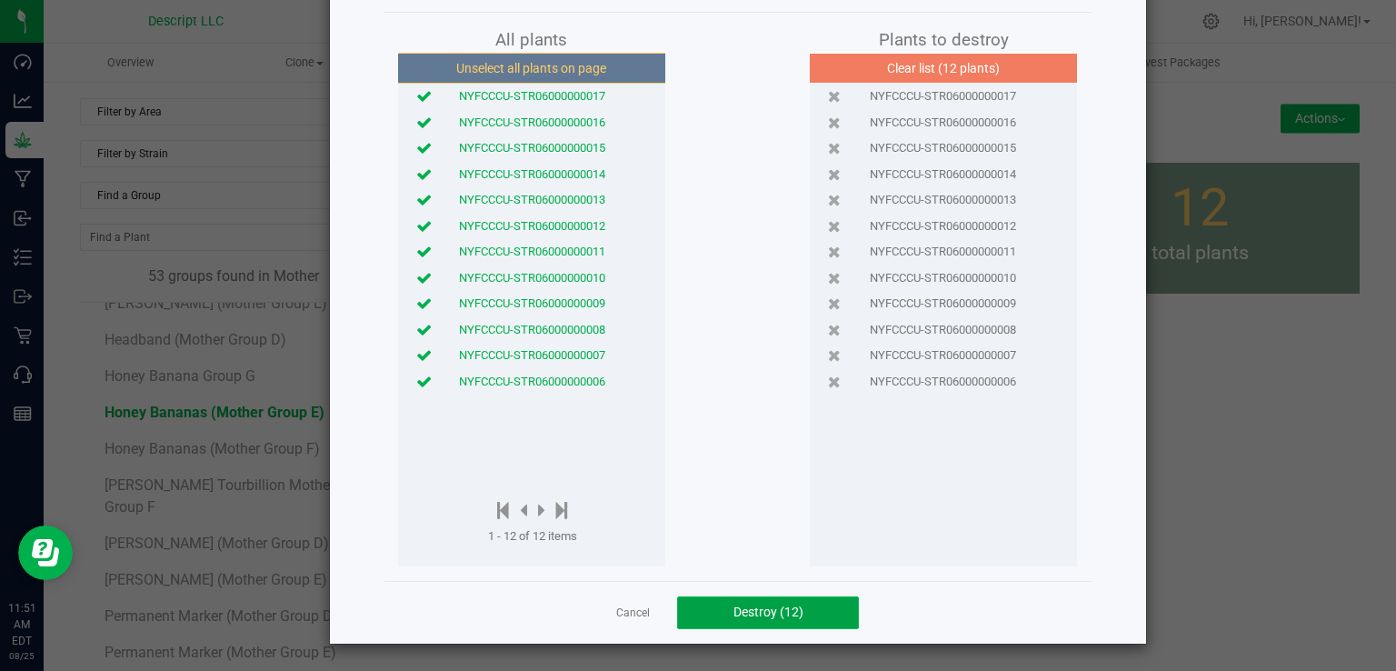
click at [735, 621] on button "Destroy (12)" at bounding box center [768, 612] width 182 height 33
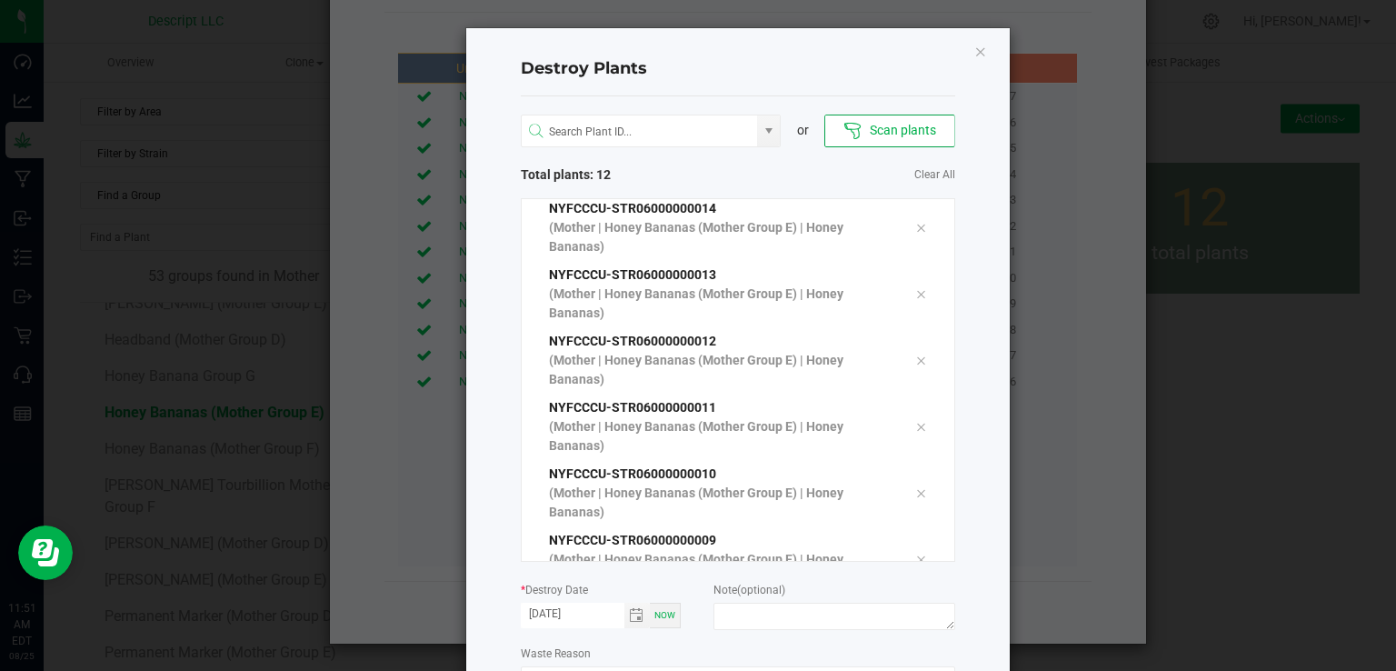
scroll to position [127, 0]
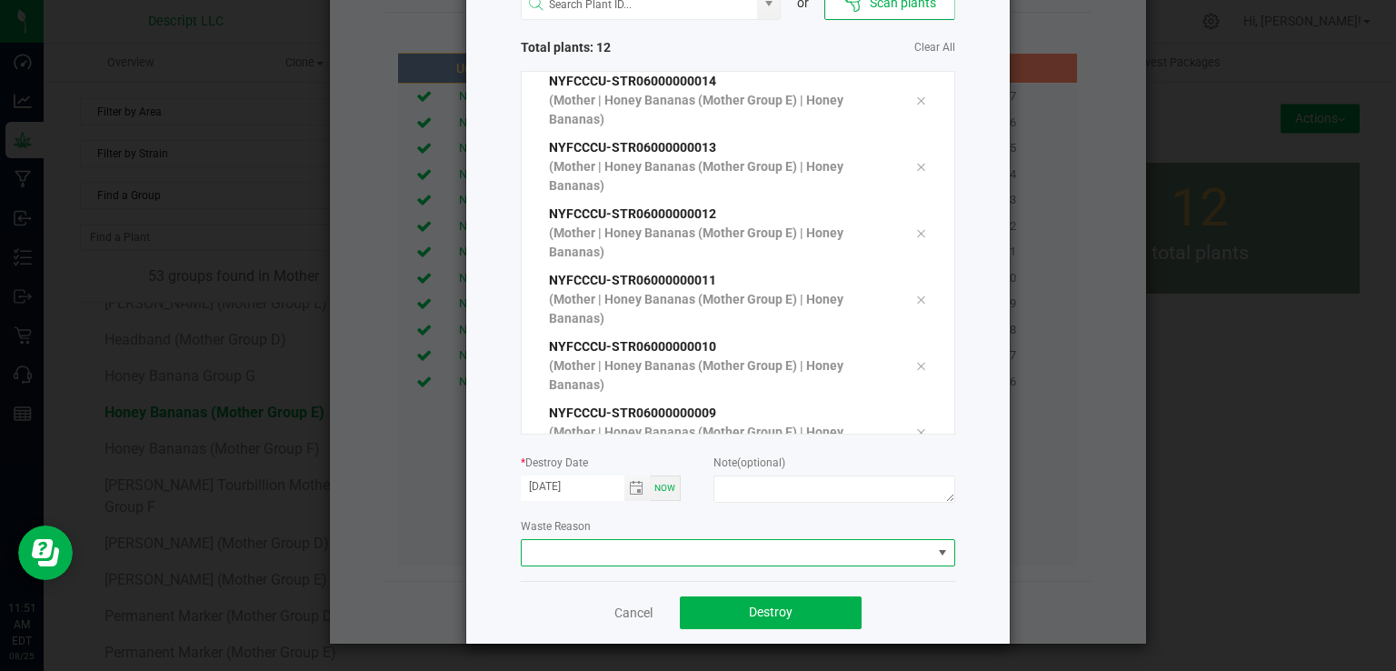
click at [632, 558] on span at bounding box center [727, 552] width 410 height 25
click at [632, 584] on li "Plant Batch Adjustment" at bounding box center [730, 584] width 432 height 31
click at [760, 610] on span "Destroy" at bounding box center [771, 611] width 44 height 15
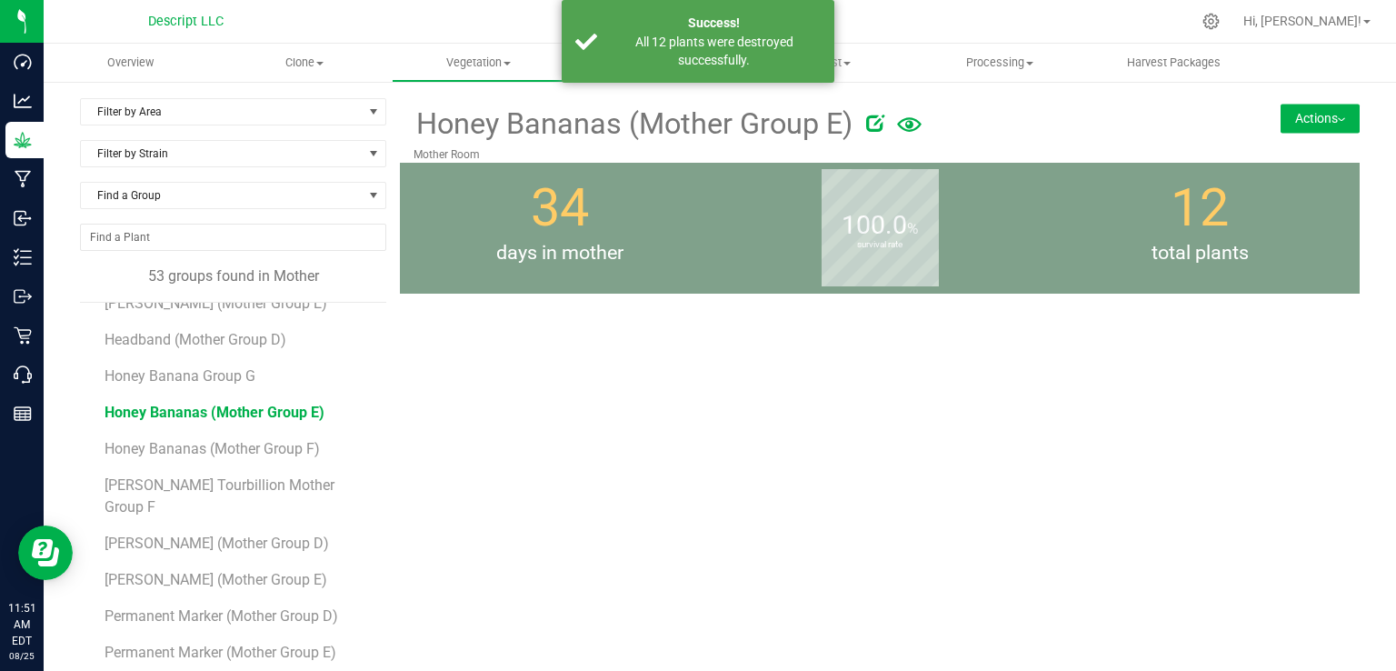
click at [246, 413] on span "Honey Bananas (Mother Group E)" at bounding box center [214, 411] width 220 height 17
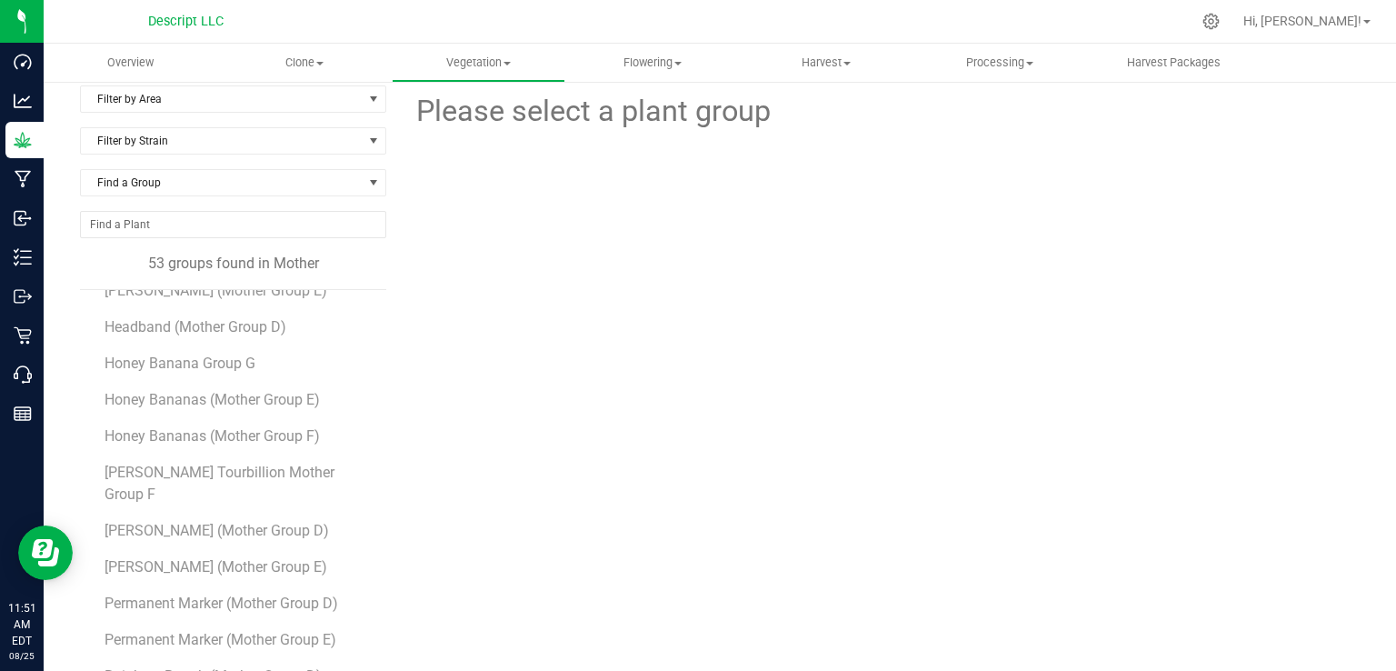
scroll to position [15, 0]
click at [282, 401] on span "Honey Bananas (Mother Group E)" at bounding box center [214, 397] width 220 height 17
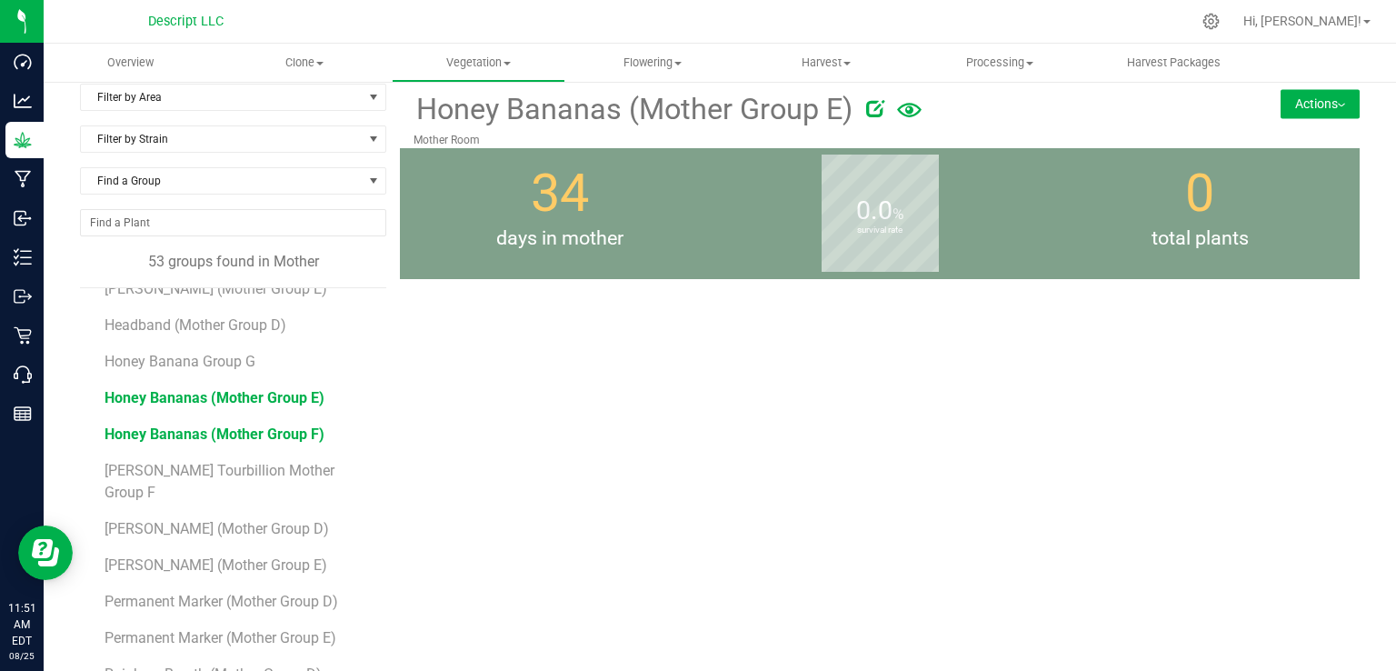
click at [276, 432] on span "Honey Bananas (Mother Group F)" at bounding box center [214, 433] width 220 height 17
click at [279, 430] on span "Honey Bananas (Mother Group F)" at bounding box center [214, 433] width 220 height 17
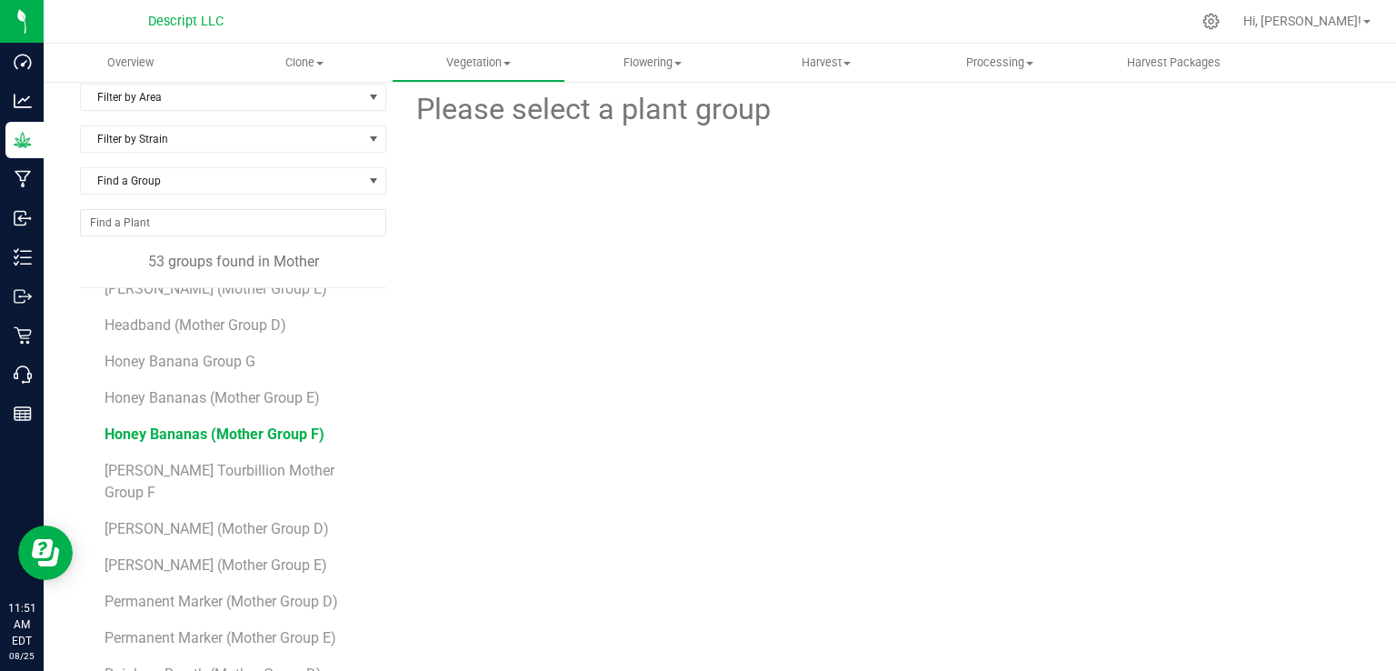
click at [282, 430] on span "Honey Bananas (Mother Group F)" at bounding box center [214, 433] width 220 height 17
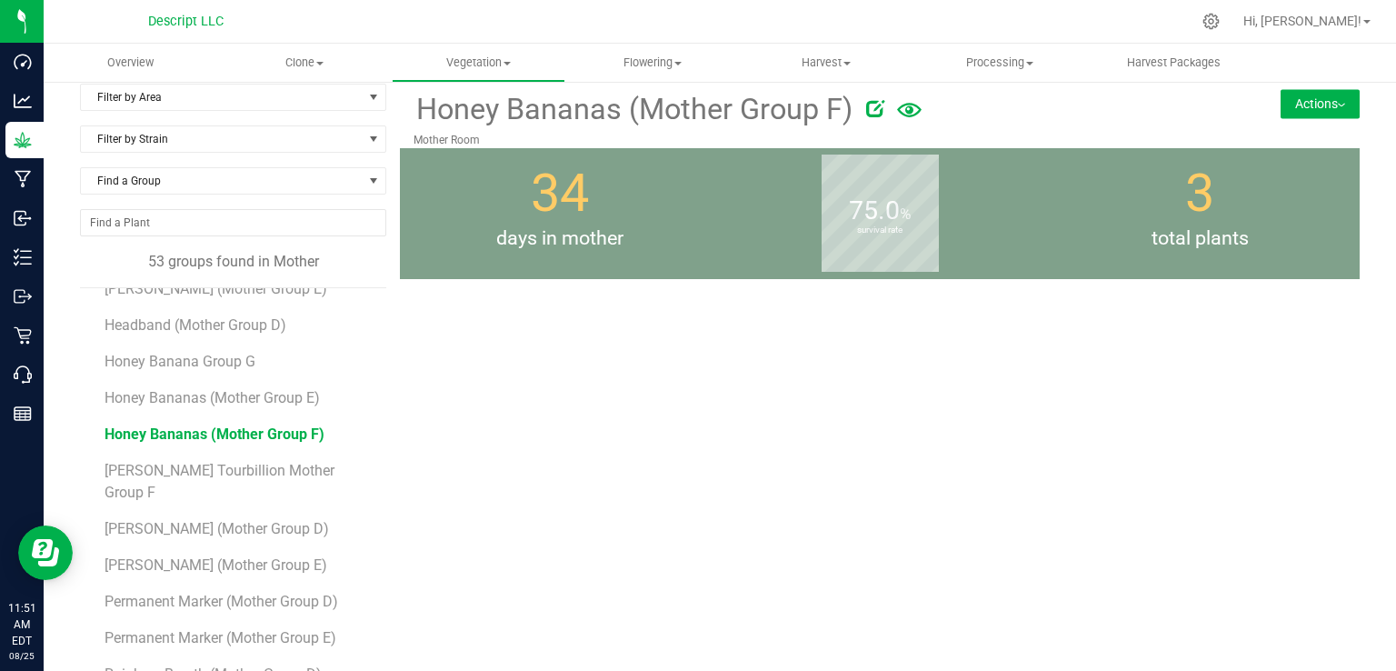
click at [1310, 114] on button "Actions" at bounding box center [1319, 103] width 79 height 29
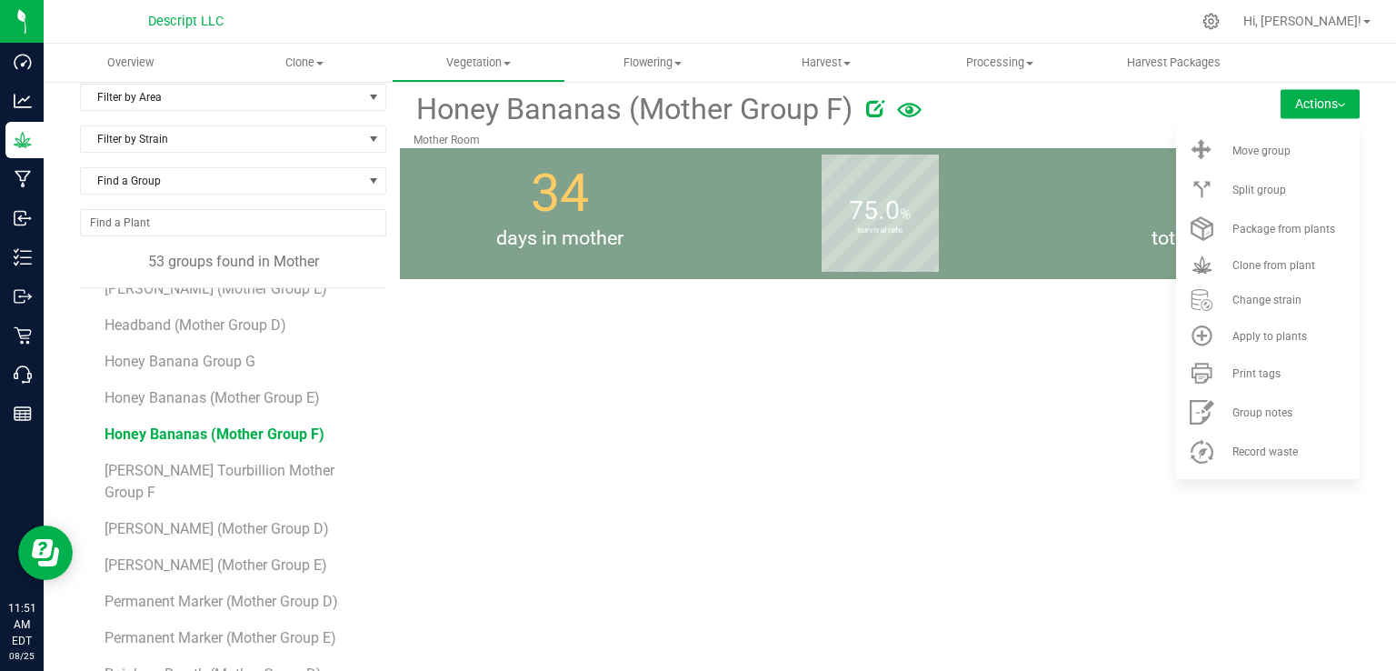
drag, startPoint x: 1116, startPoint y: 424, endPoint x: 589, endPoint y: 420, distance: 527.0
click at [589, 420] on div "Honey Bananas (Mother Group F) [GEOGRAPHIC_DATA] Actions Move group Split group" at bounding box center [879, 414] width 959 height 660
click at [263, 434] on span "Honey Bananas (Mother Group F)" at bounding box center [214, 433] width 220 height 17
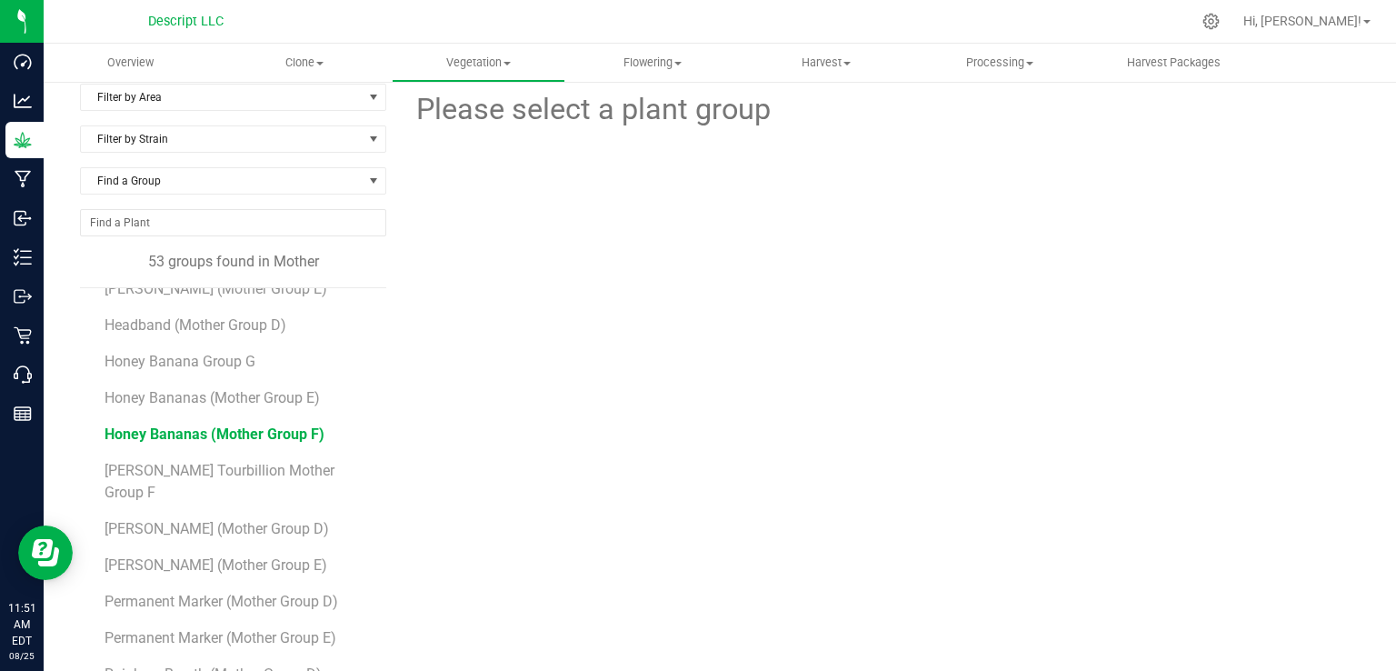
click at [263, 434] on span "Honey Bananas (Mother Group F)" at bounding box center [214, 433] width 220 height 17
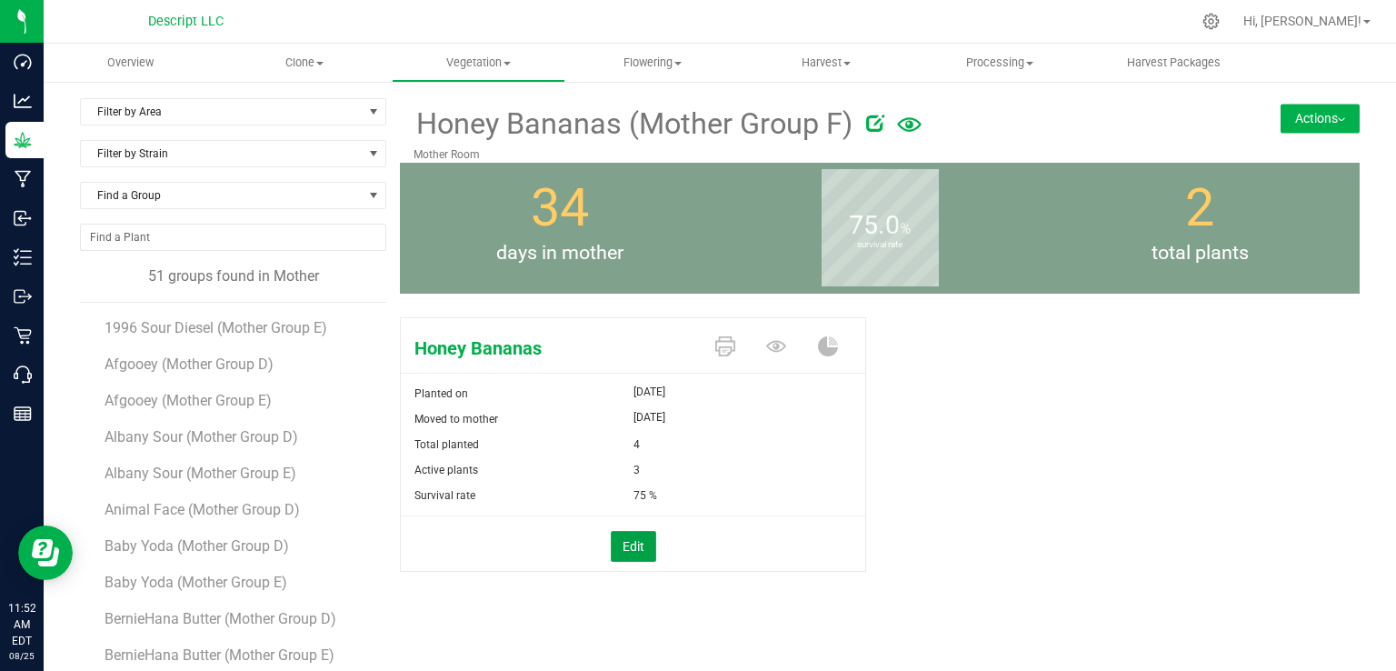
click at [623, 542] on button "Edit" at bounding box center [633, 546] width 45 height 31
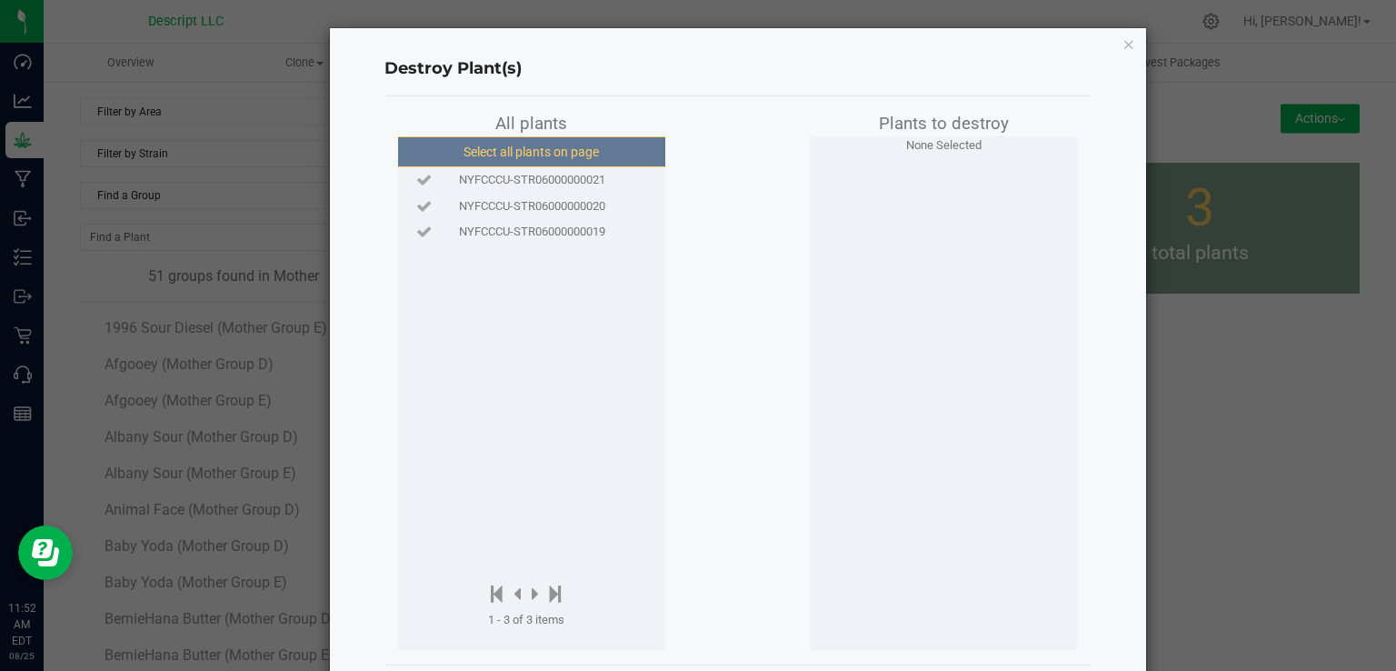
click at [518, 153] on button "Select all plants on page" at bounding box center [530, 151] width 277 height 31
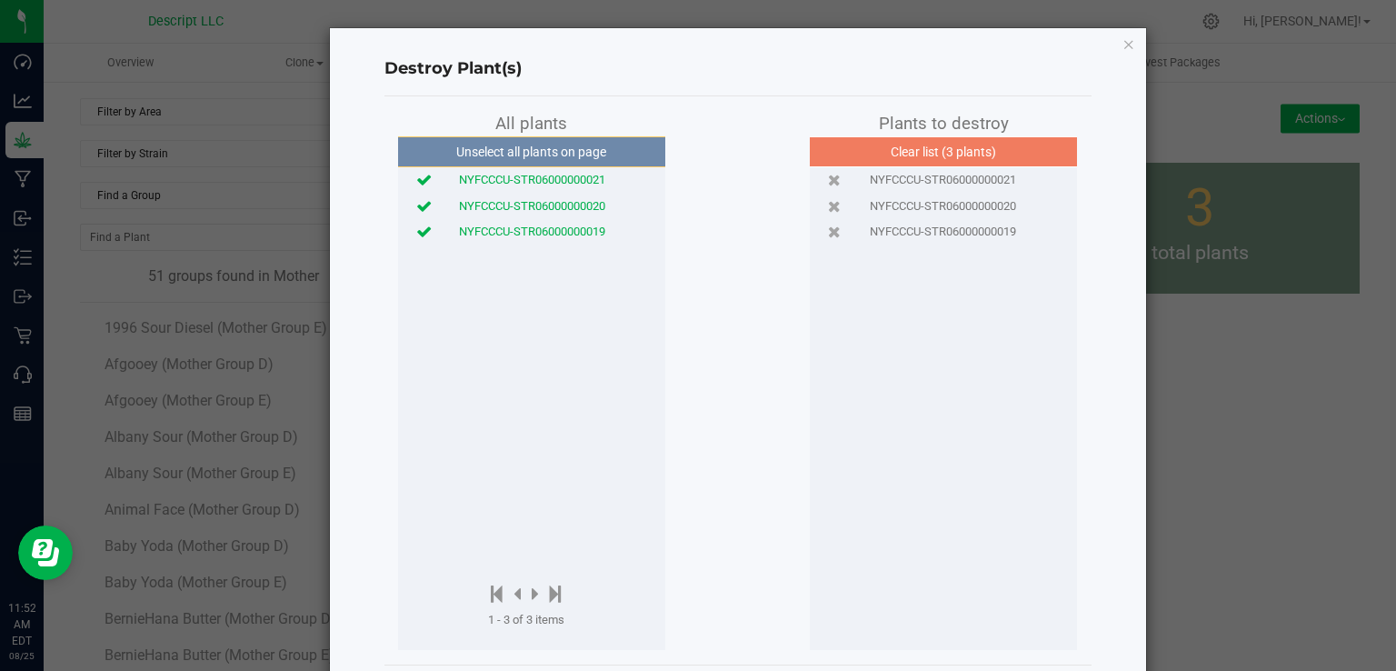
scroll to position [84, 0]
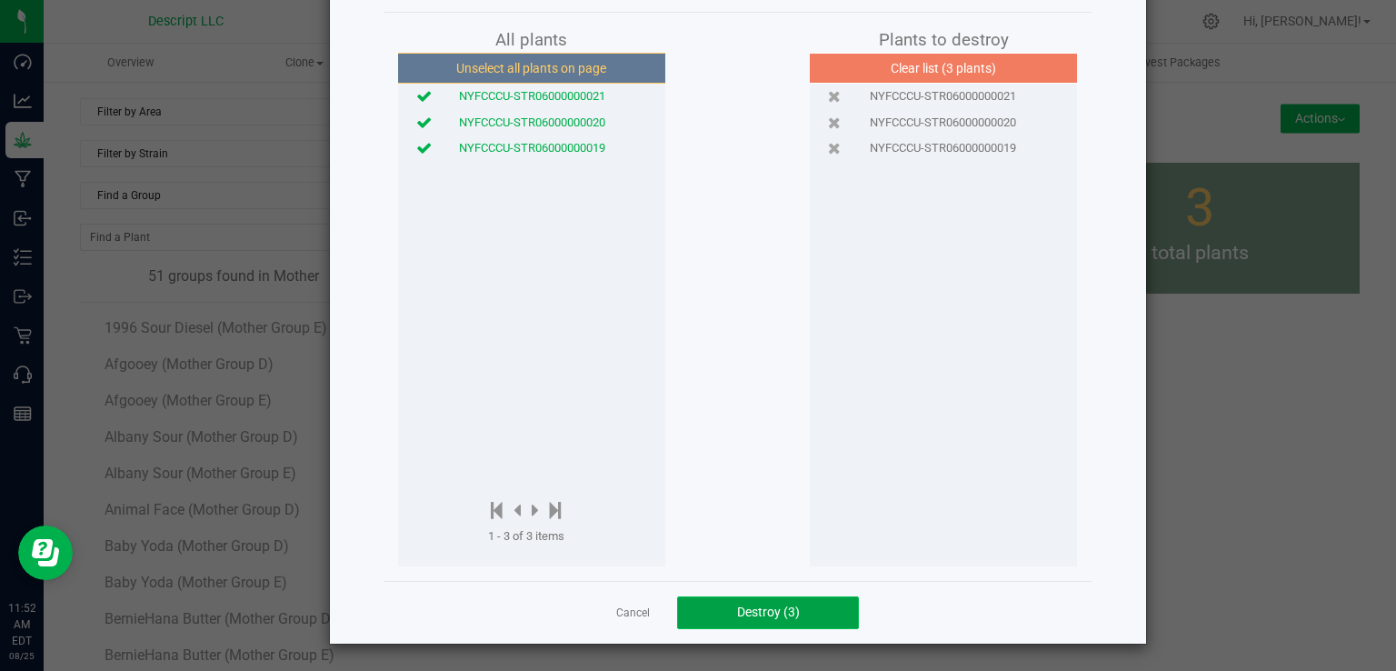
click at [787, 615] on span "Destroy (3)" at bounding box center [768, 611] width 63 height 15
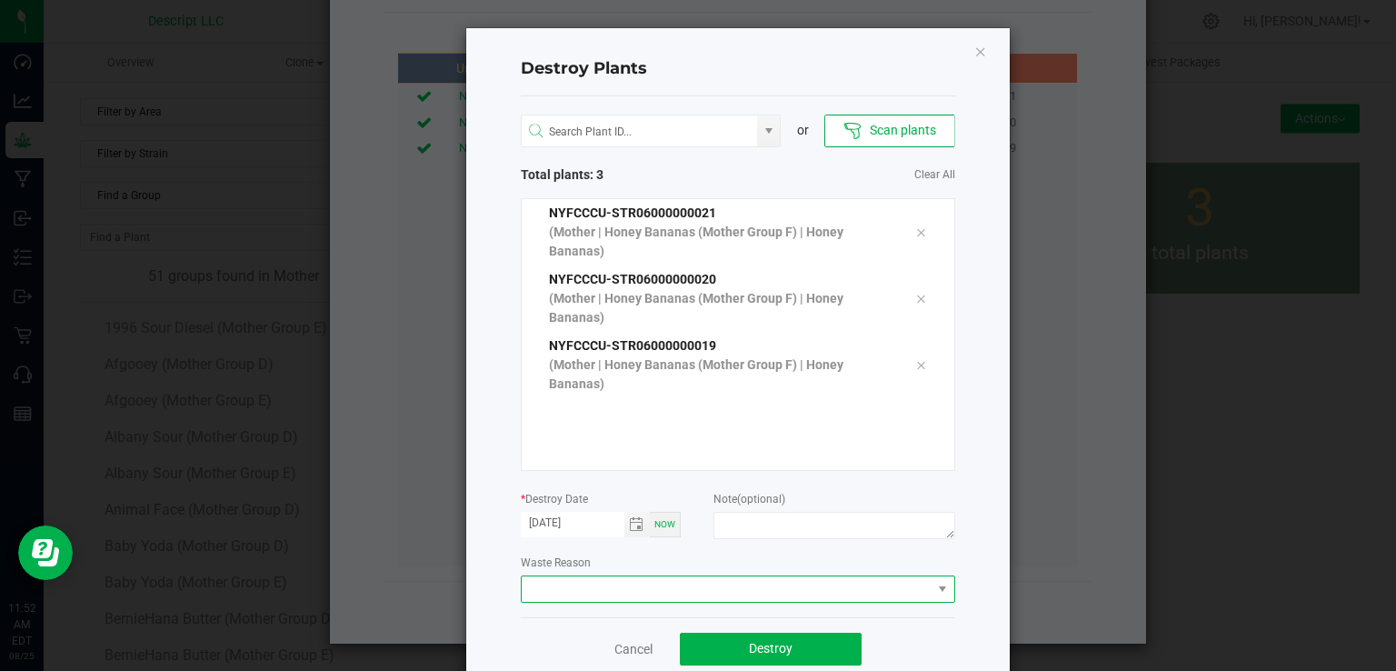
click at [647, 581] on span at bounding box center [727, 588] width 410 height 25
click at [621, 613] on li "Plant Batch Adjustment" at bounding box center [730, 621] width 432 height 31
click at [708, 642] on button "Destroy" at bounding box center [771, 648] width 182 height 33
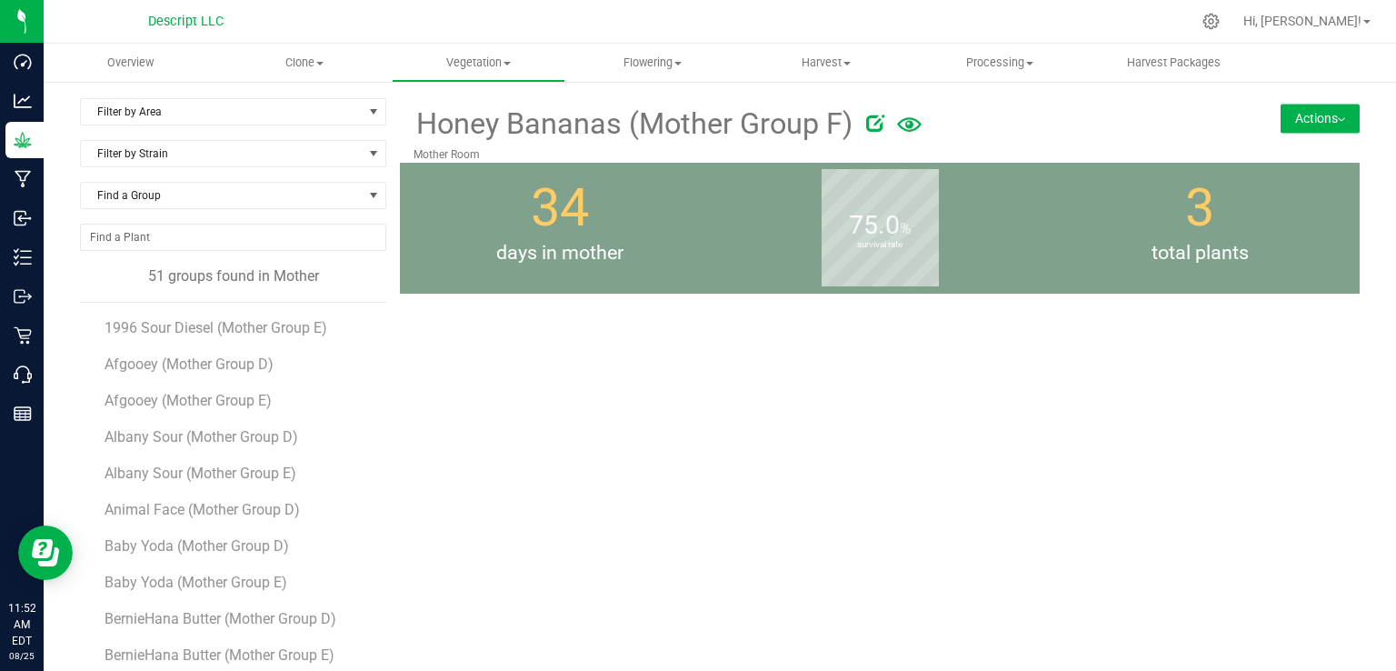
scroll to position [29, 0]
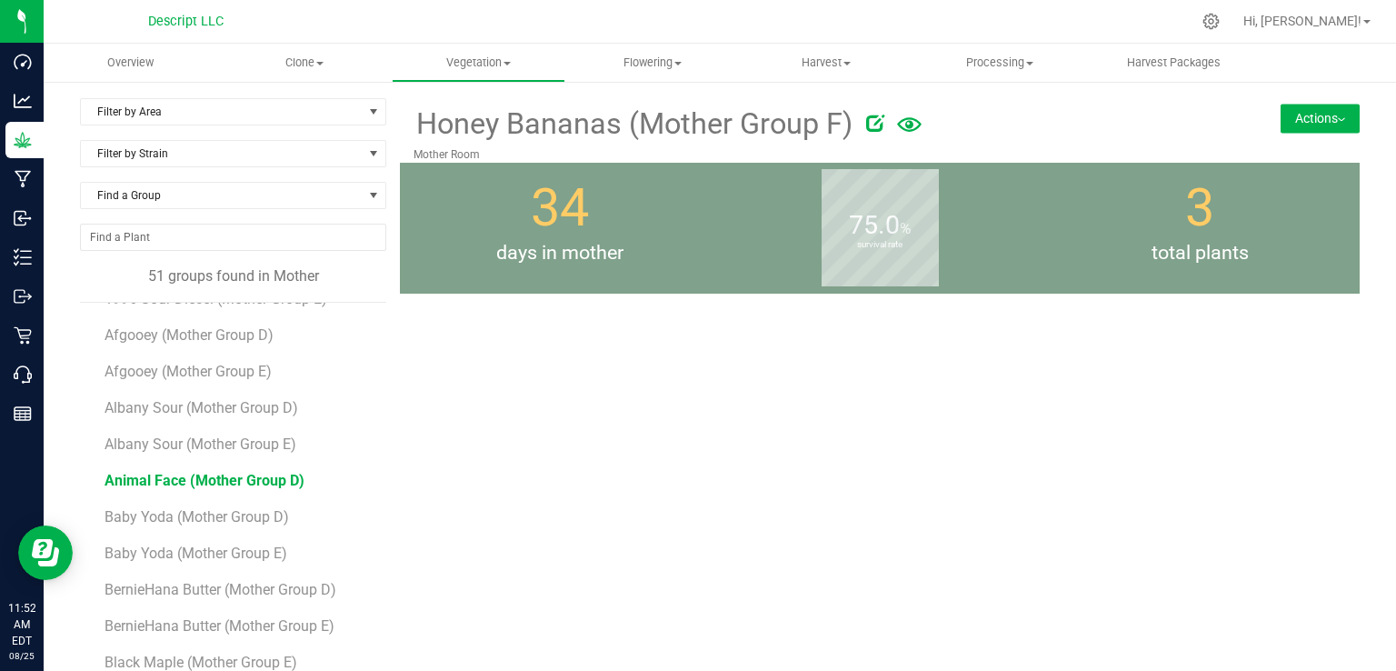
click at [252, 472] on span "Animal Face (Mother Group D)" at bounding box center [204, 480] width 200 height 17
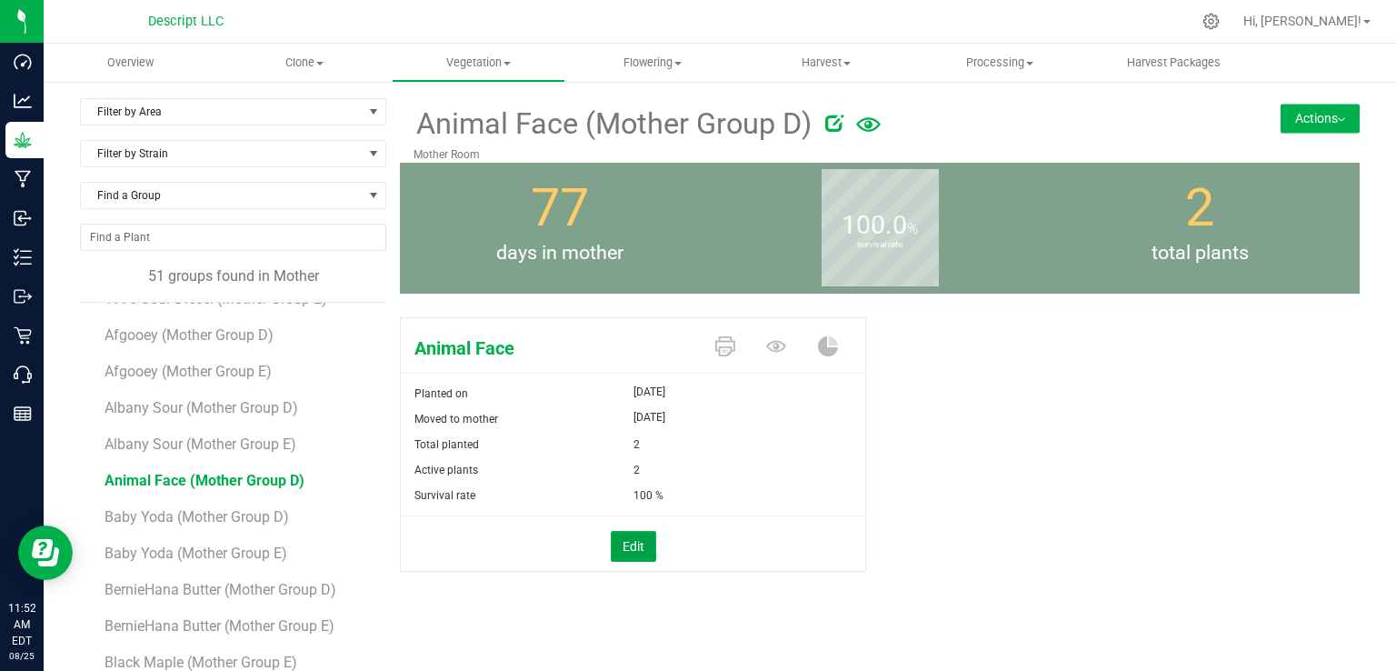
click at [636, 551] on button "Edit" at bounding box center [633, 546] width 45 height 31
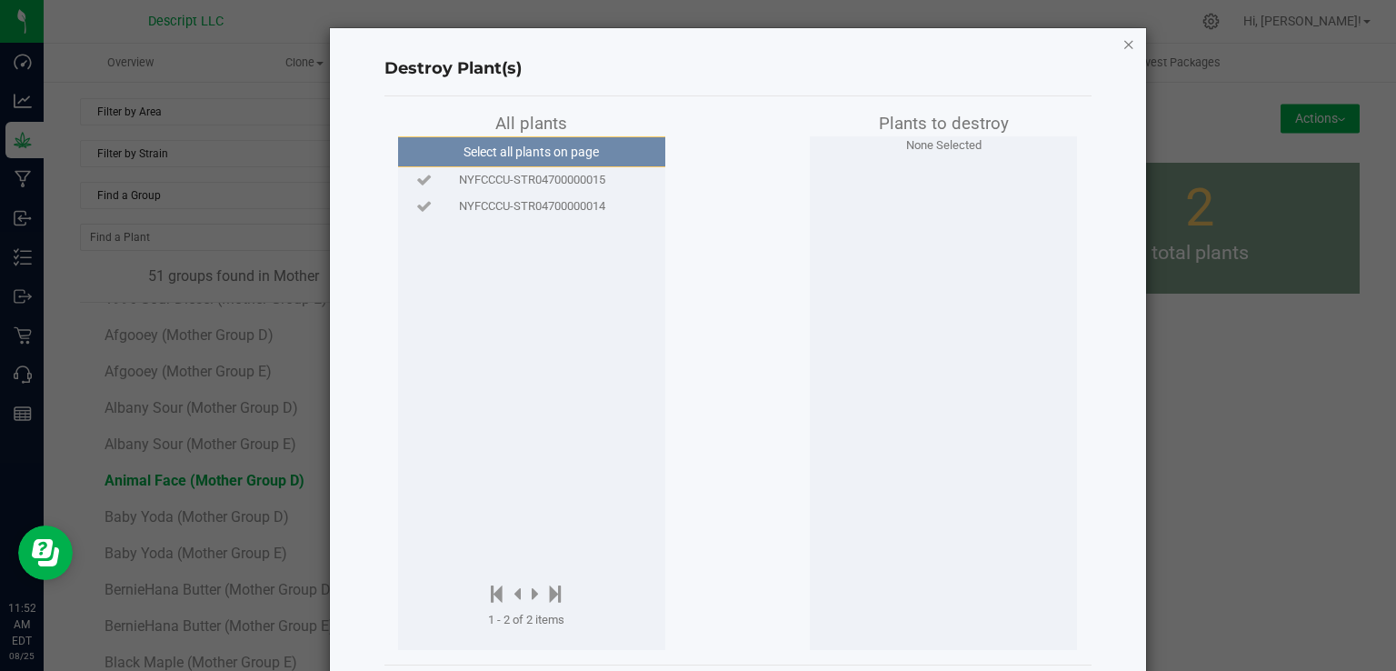
click at [1122, 34] on icon "button" at bounding box center [1128, 44] width 13 height 22
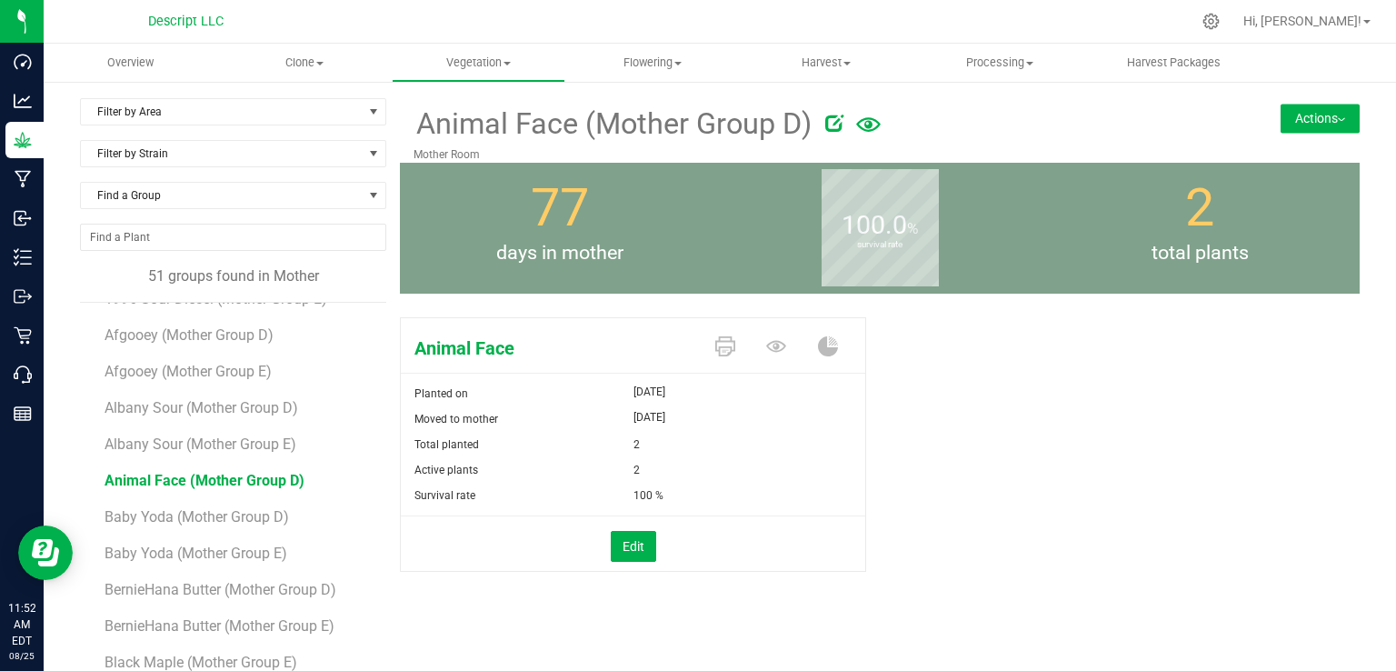
click at [1311, 113] on button "Actions" at bounding box center [1319, 118] width 79 height 29
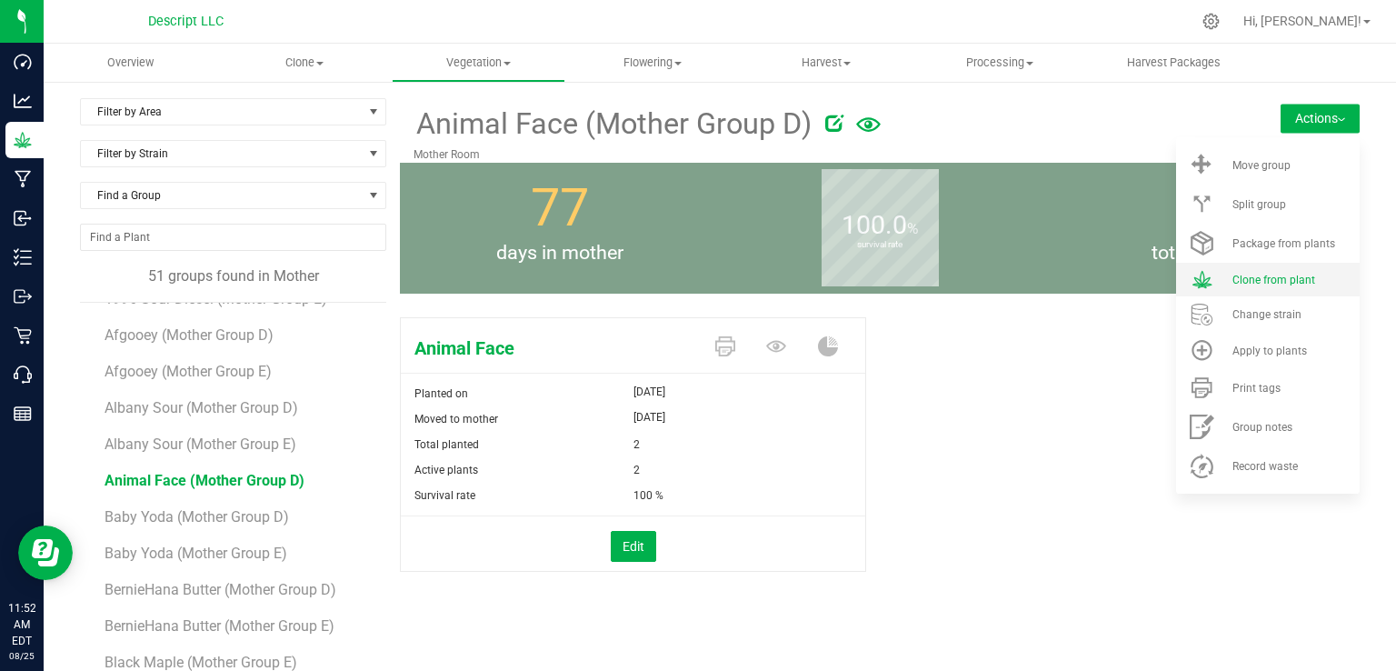
click at [1265, 281] on span "Clone from plant" at bounding box center [1273, 279] width 83 height 13
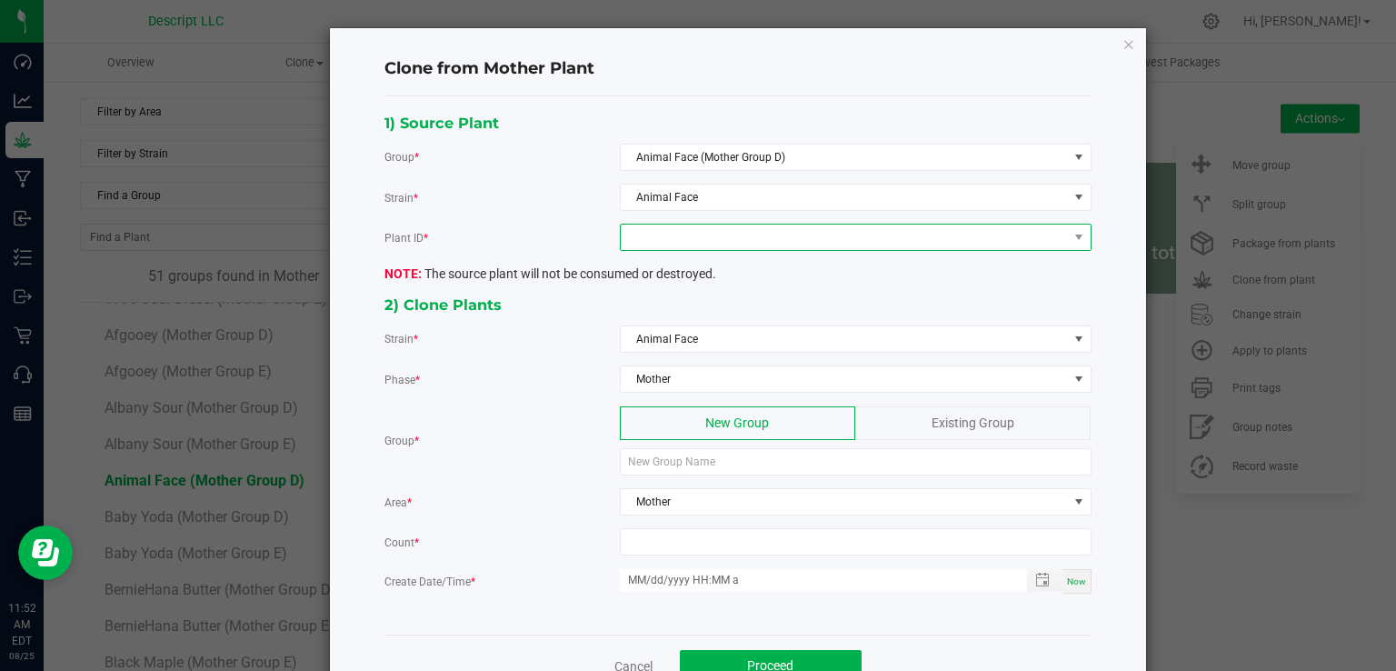
click at [714, 239] on span at bounding box center [844, 236] width 447 height 25
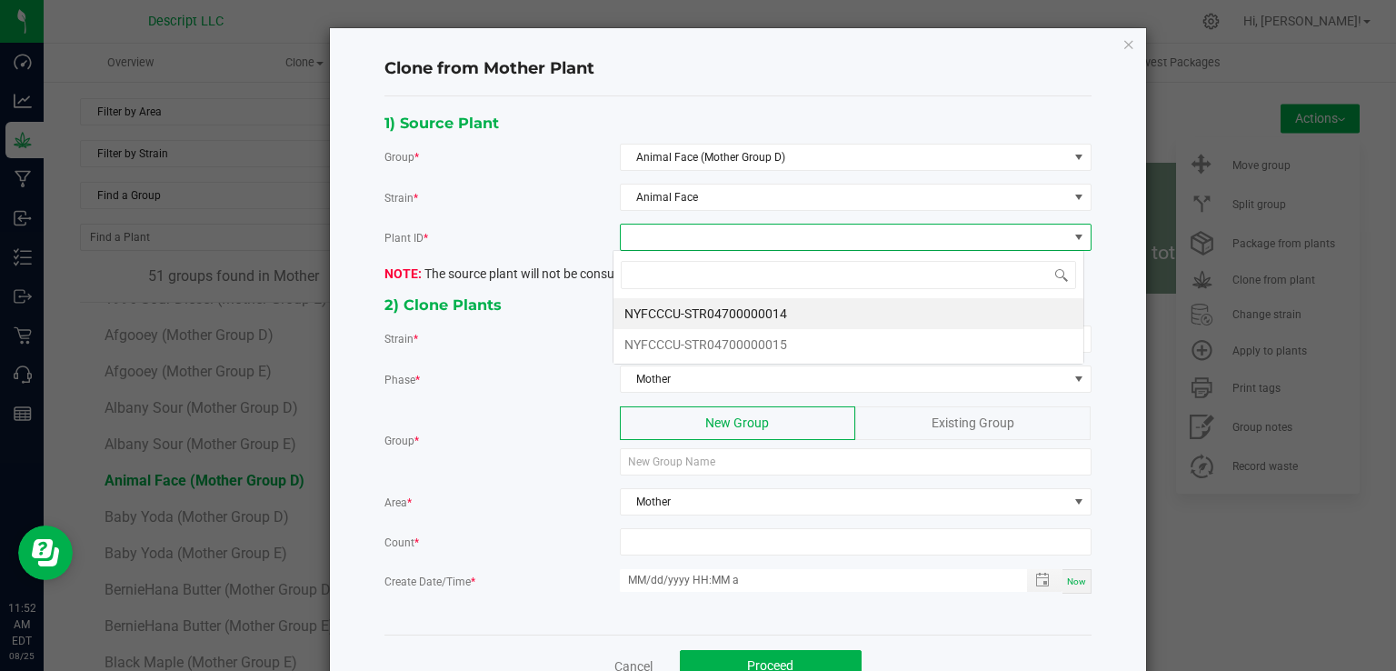
scroll to position [26, 471]
click at [726, 339] on li "NYFCCCU-STR04700000015" at bounding box center [848, 344] width 470 height 31
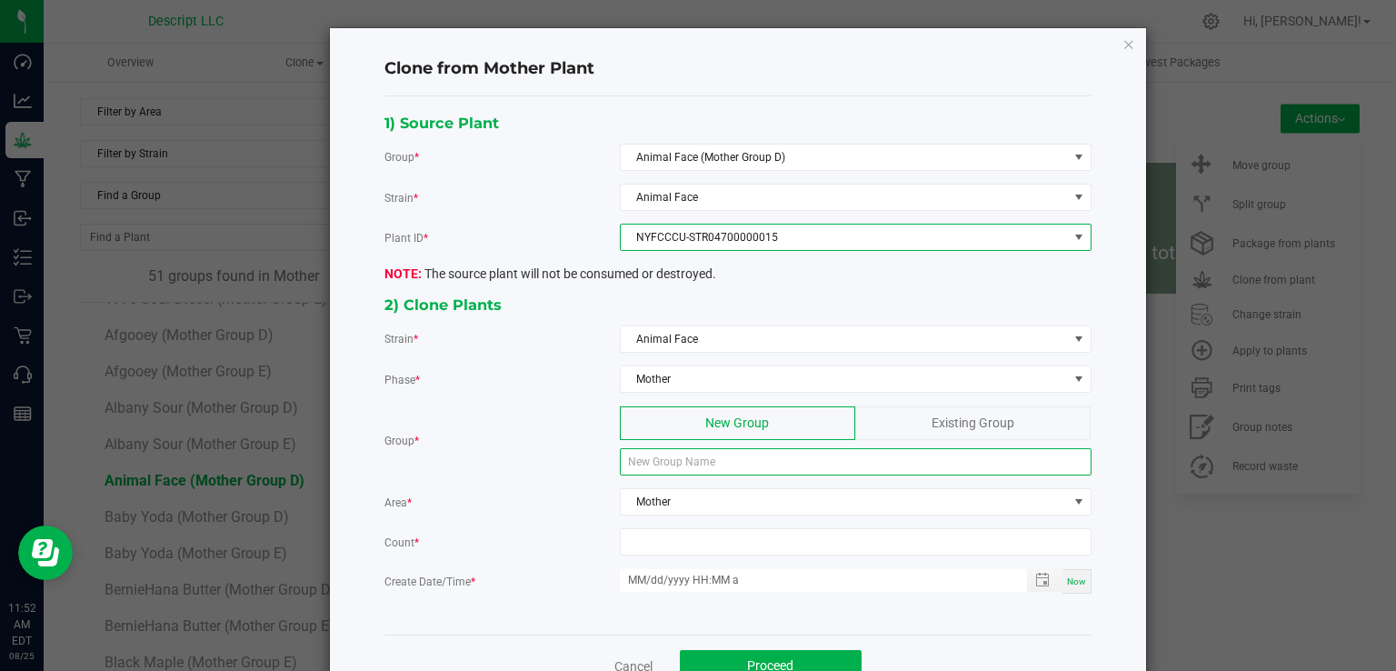
click at [706, 460] on input at bounding box center [856, 461] width 472 height 27
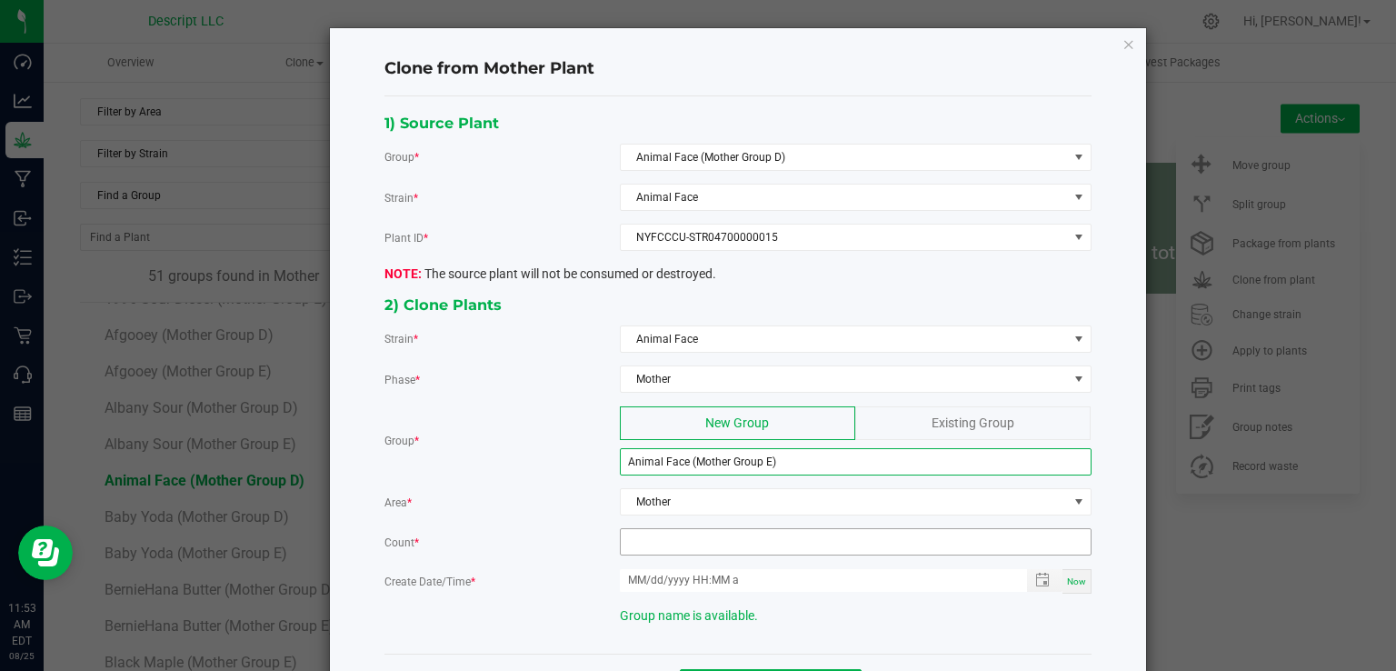
type input "Animal Face (Mother Group E)"
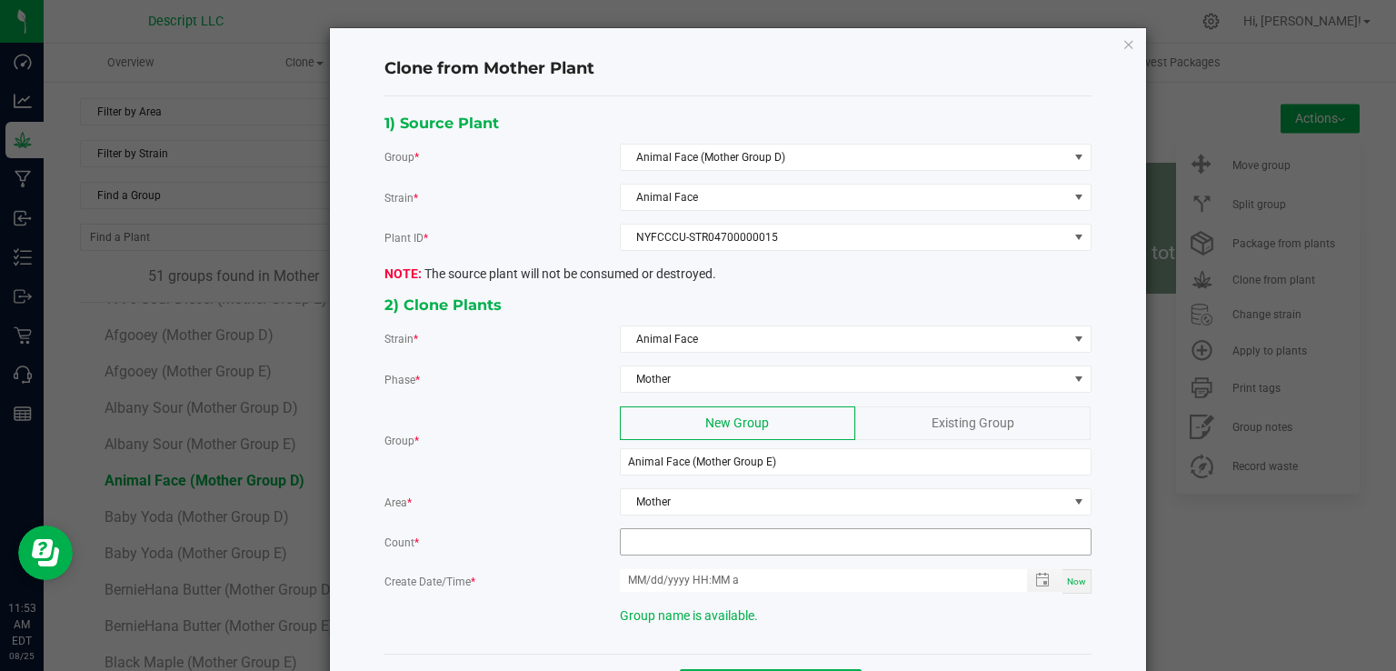
click at [631, 548] on input at bounding box center [856, 541] width 470 height 25
type input "12"
click at [1076, 576] on span "Now" at bounding box center [1076, 581] width 19 height 10
type input "08/25/2025 11:53 AM"
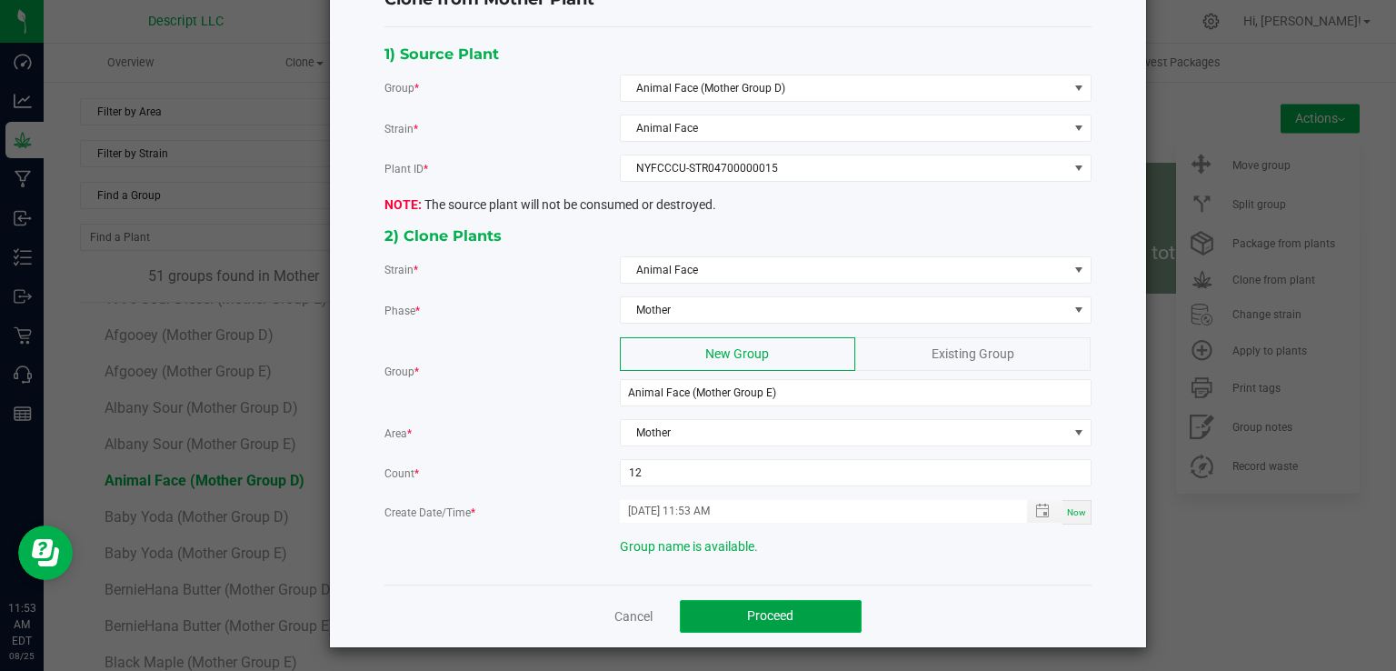
click at [810, 612] on button "Proceed" at bounding box center [771, 616] width 182 height 33
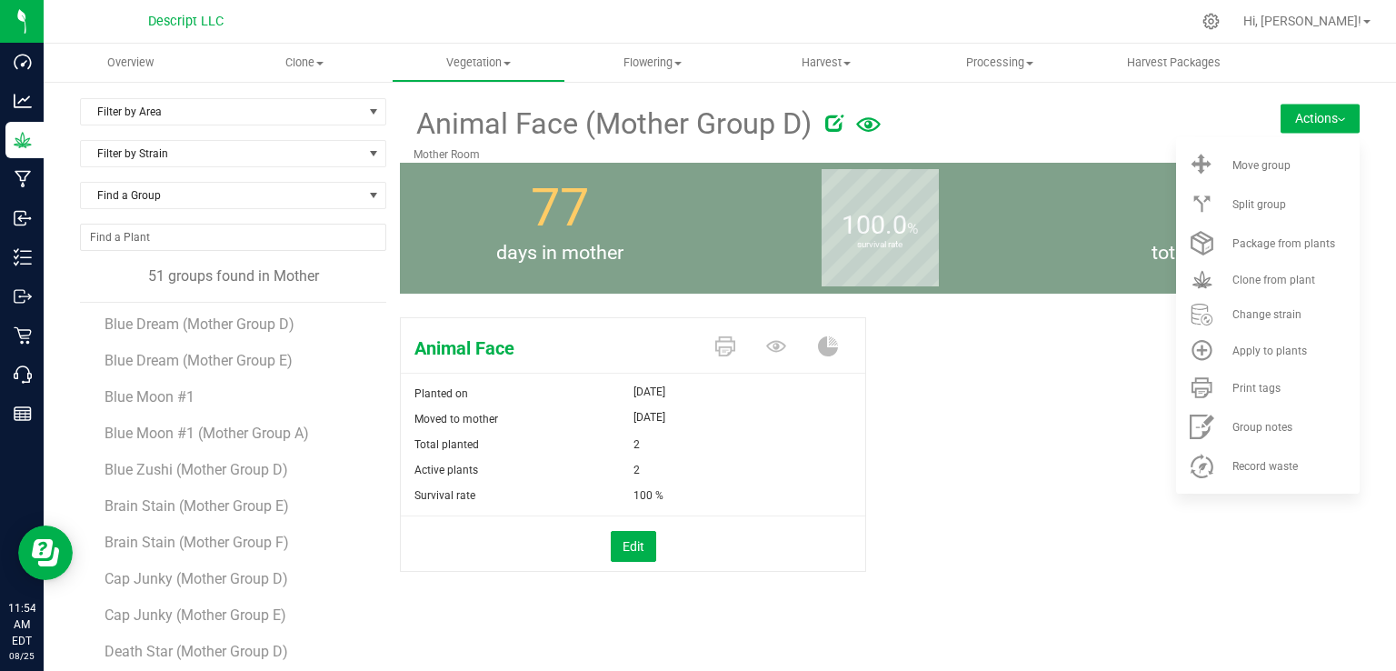
scroll to position [403, 0]
click at [246, 472] on span "Blue Zushi (Mother Group D)" at bounding box center [197, 469] width 187 height 17
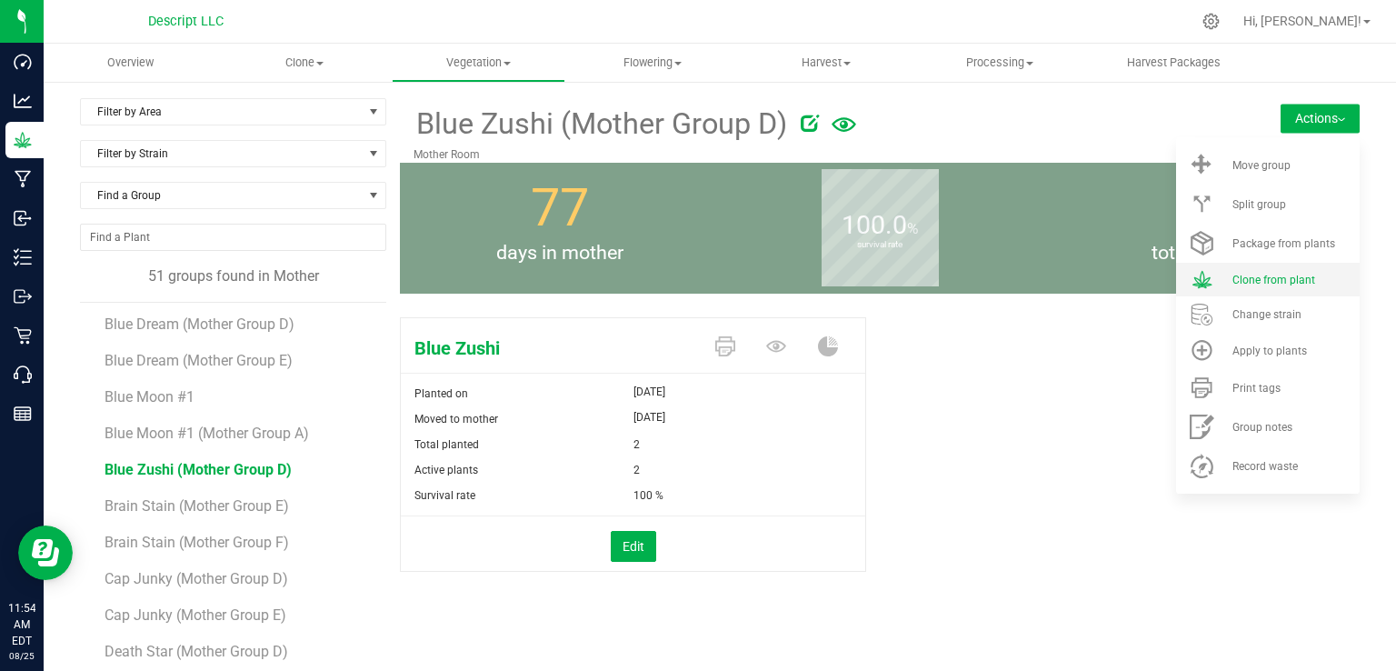
click at [1237, 273] on span "Clone from plant" at bounding box center [1273, 279] width 83 height 13
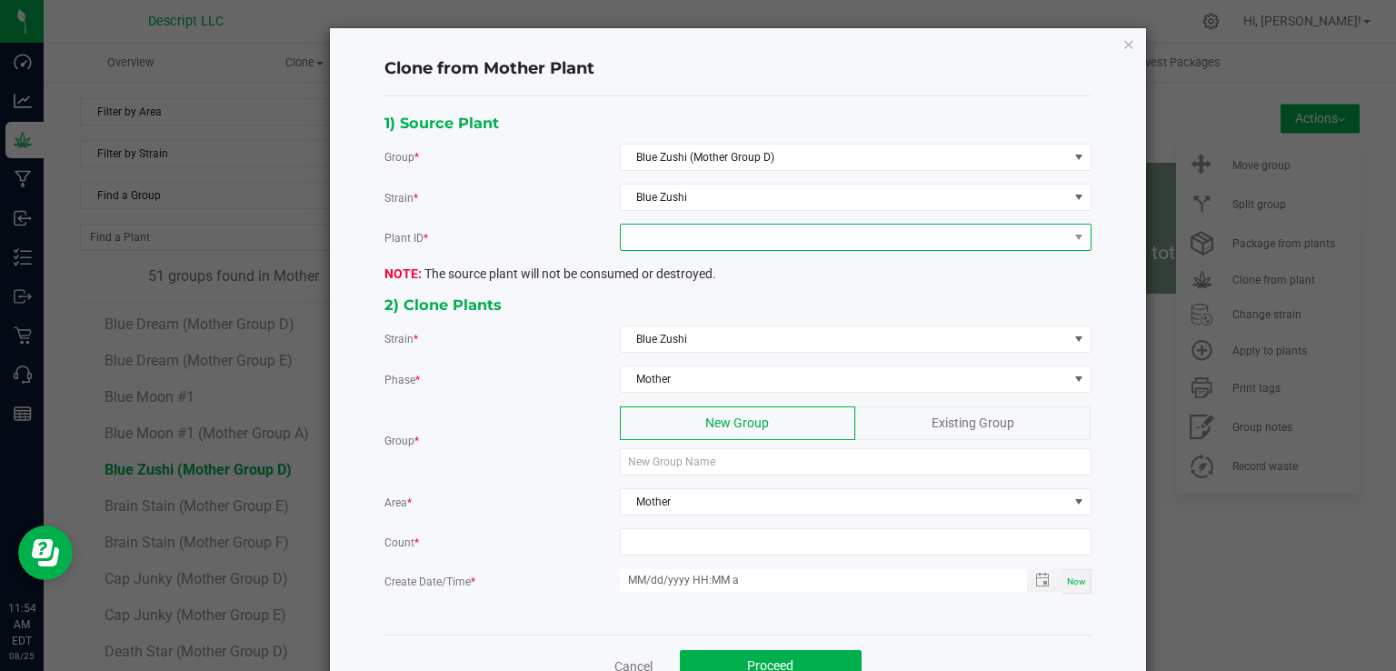
click at [656, 237] on span at bounding box center [844, 236] width 447 height 25
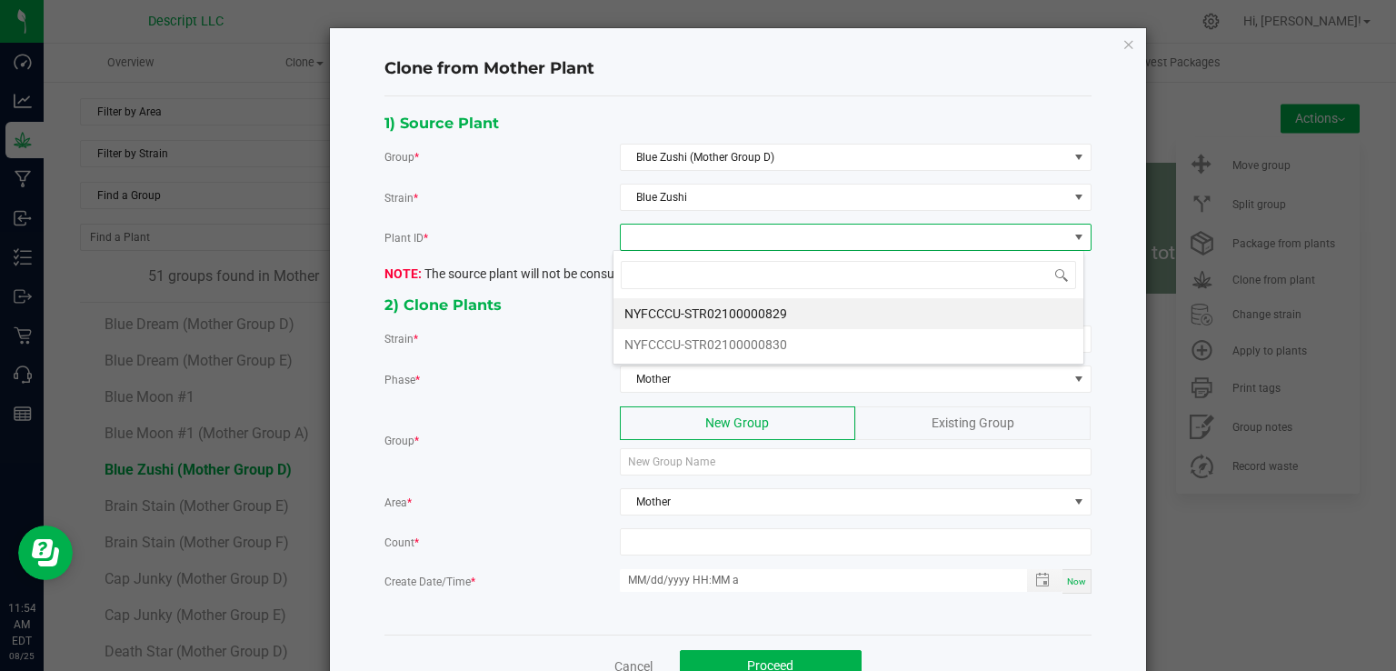
scroll to position [26, 471]
click at [710, 343] on li "NYFCCCU-STR02100000830" at bounding box center [848, 344] width 470 height 31
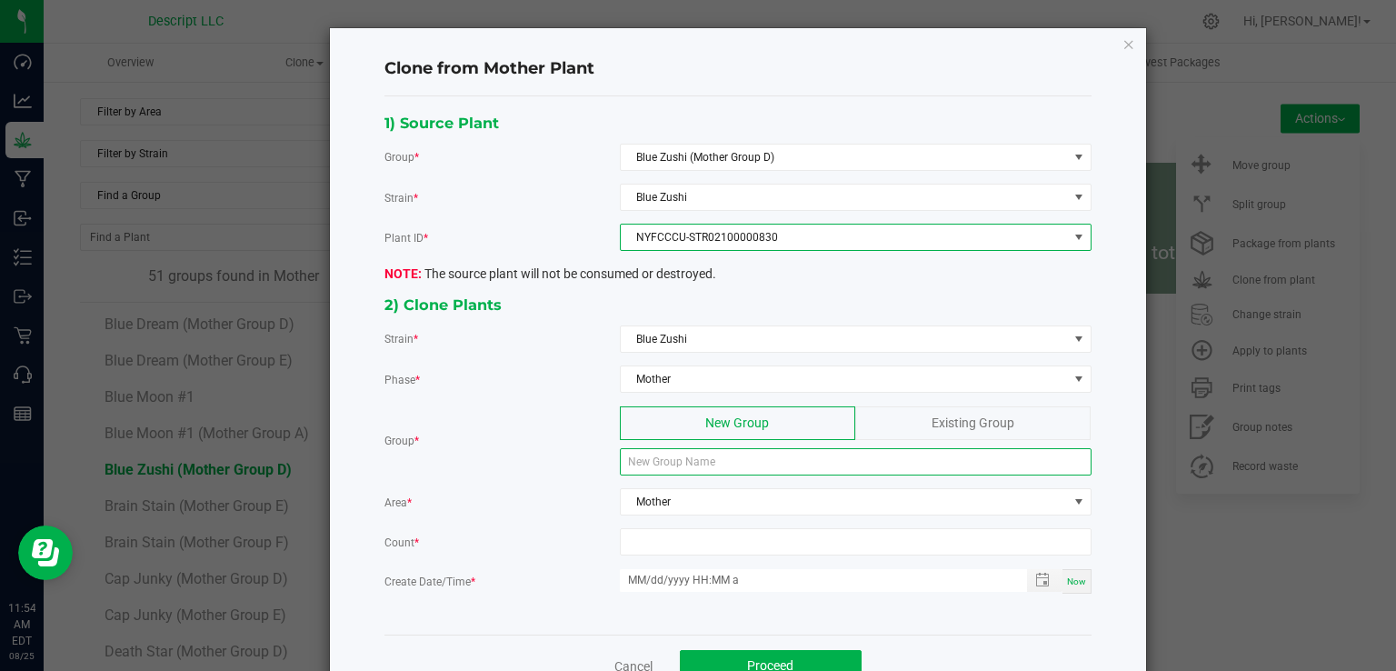
click at [686, 456] on input at bounding box center [856, 461] width 472 height 27
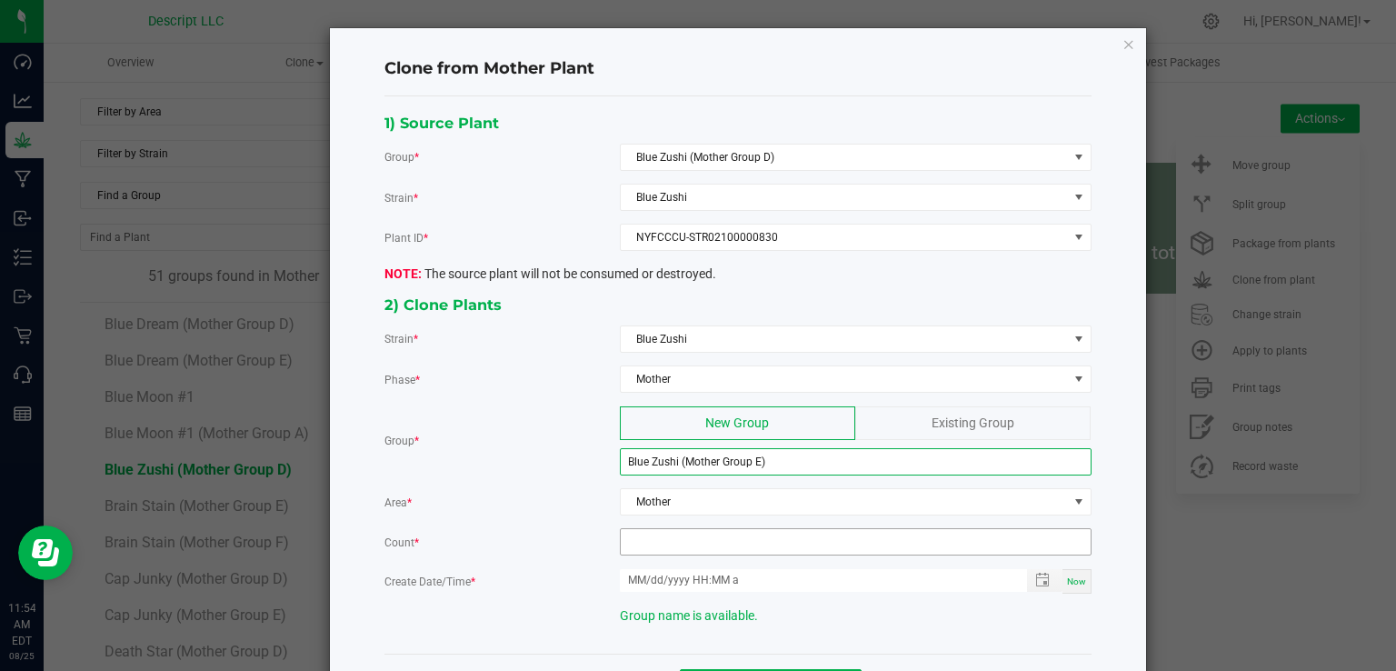
type input "Blue Zushi (Mother Group E)"
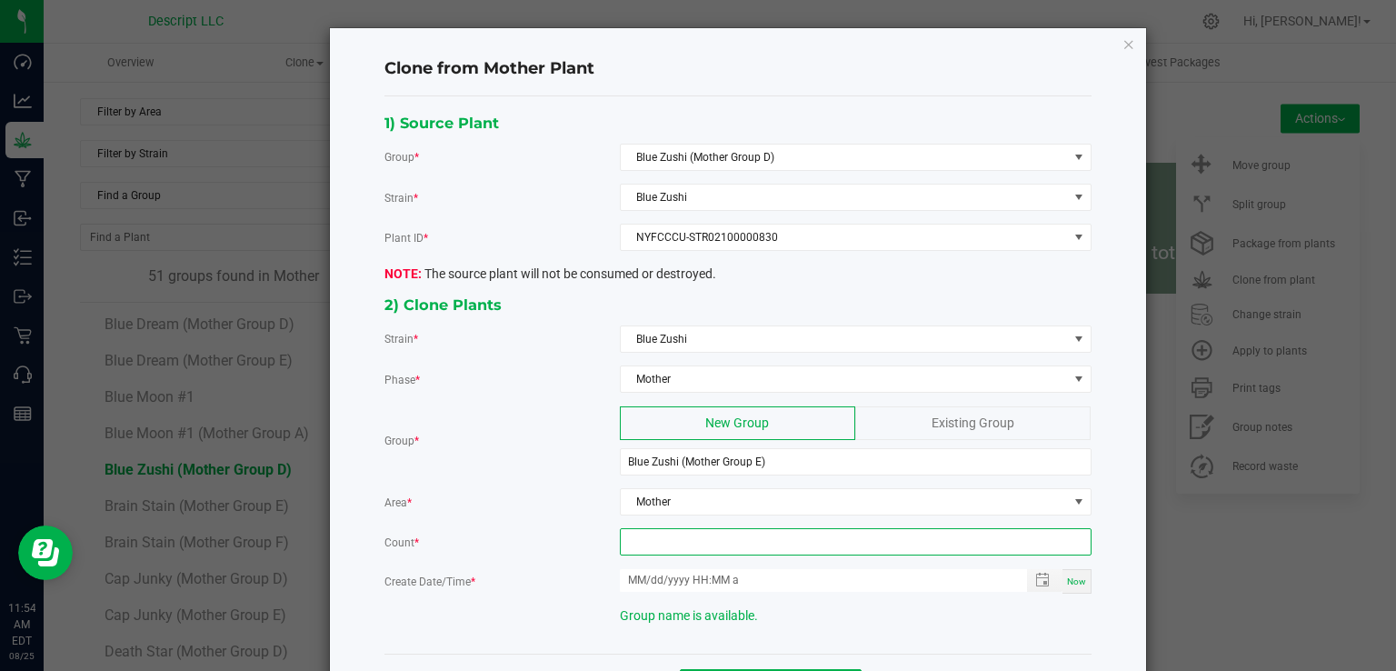
click at [712, 533] on input at bounding box center [856, 541] width 470 height 25
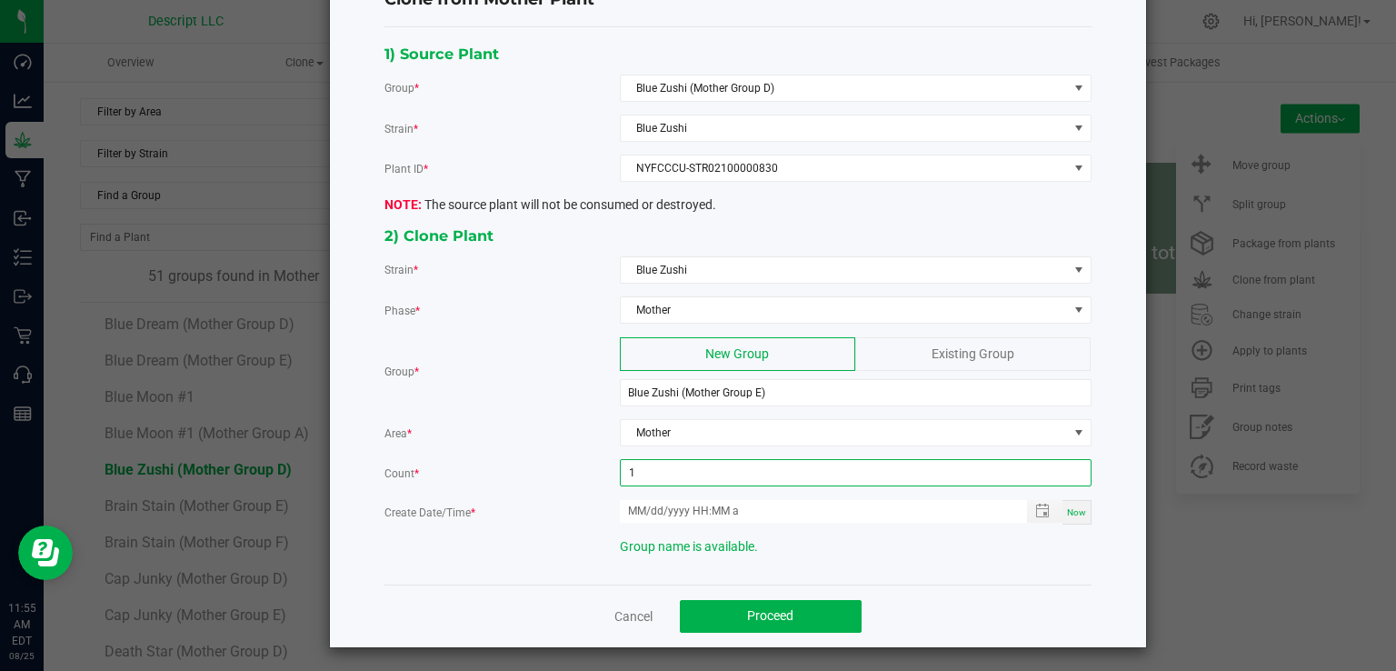
type input "1"
click at [1067, 507] on span "Now" at bounding box center [1076, 512] width 19 height 10
type input "08/25/2025 11:55 AM"
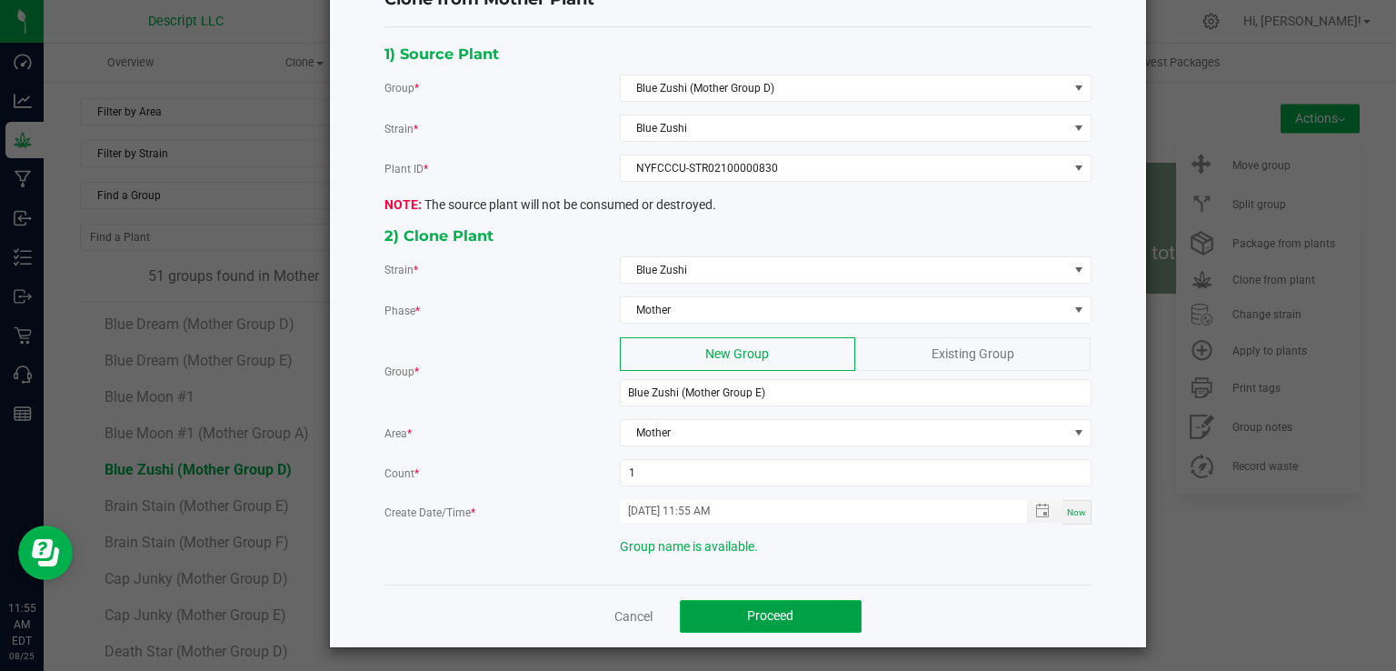
click at [778, 619] on button "Proceed" at bounding box center [771, 616] width 182 height 33
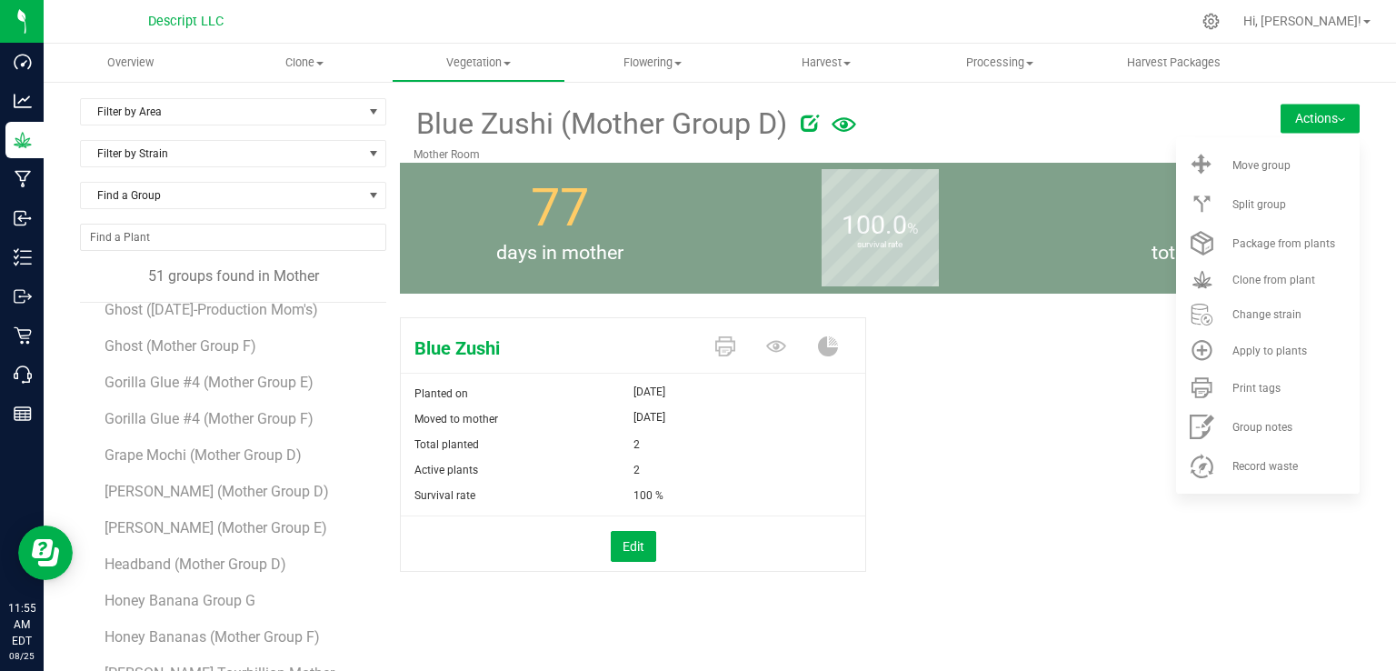
scroll to position [827, 0]
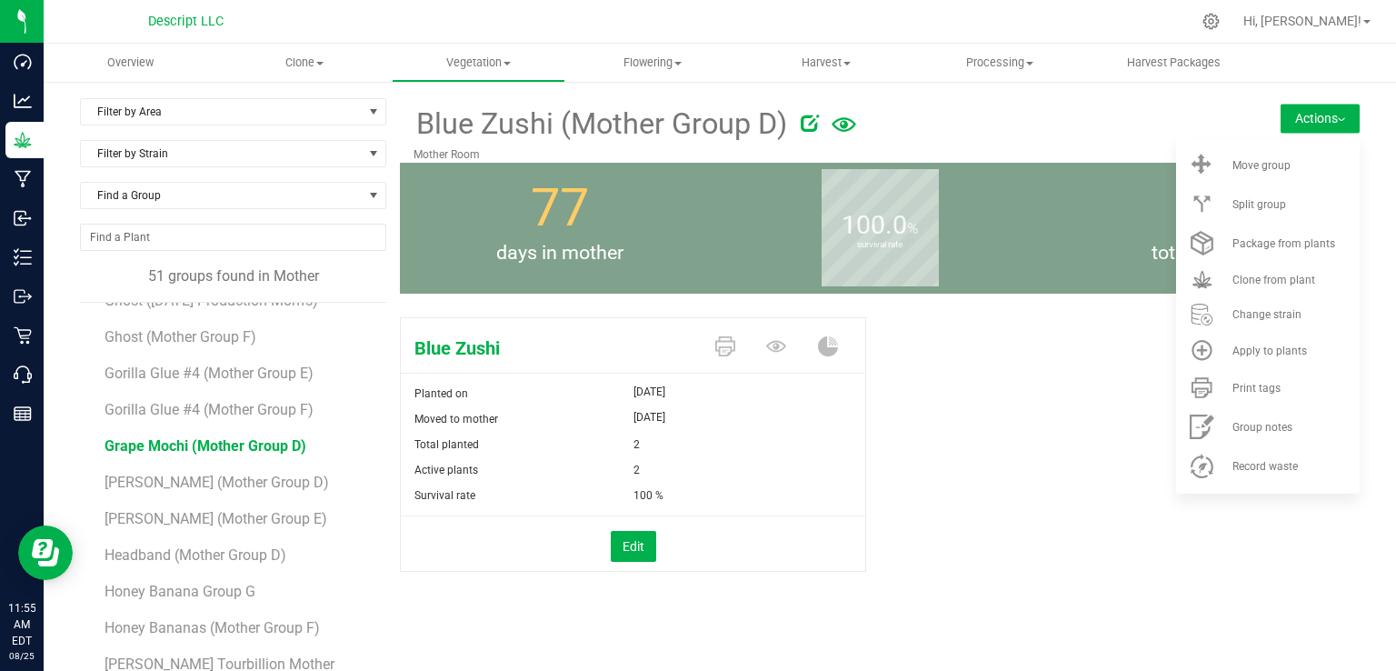
click at [243, 437] on span "Grape Mochi (Mother Group D)" at bounding box center [205, 445] width 202 height 17
click at [1285, 114] on button "Actions" at bounding box center [1319, 118] width 79 height 29
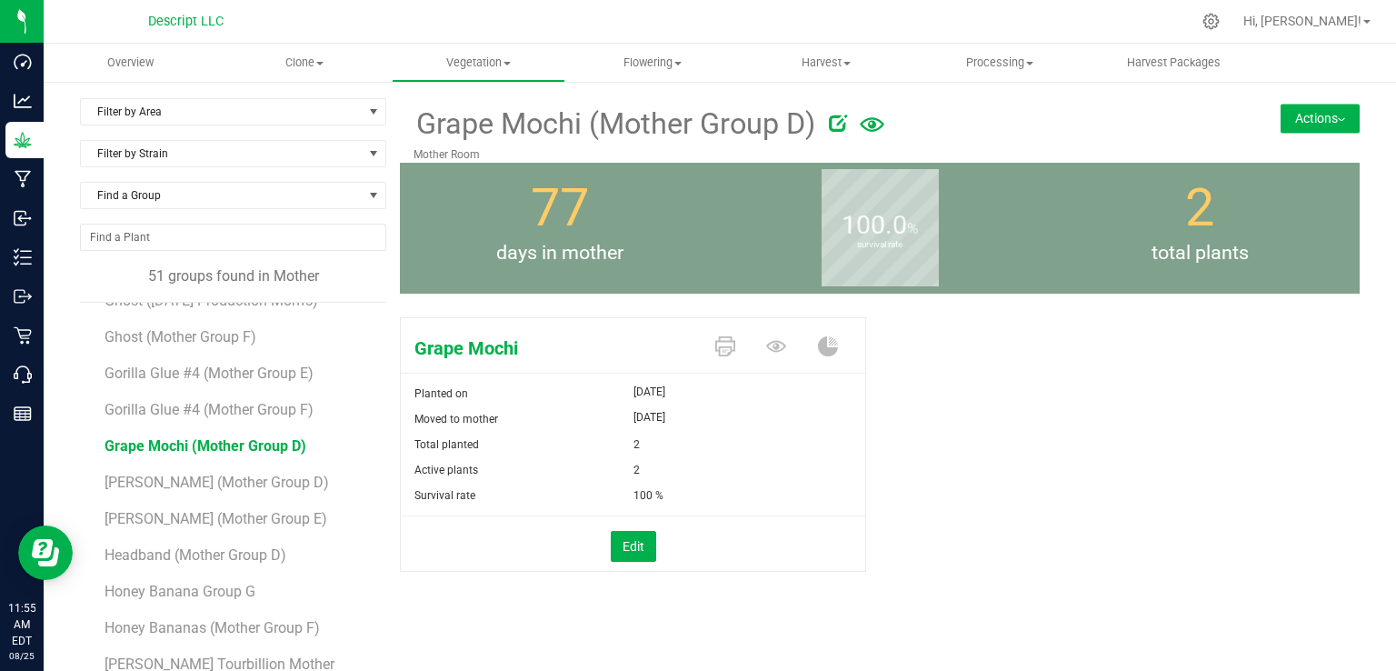
click at [1287, 112] on button "Actions" at bounding box center [1319, 118] width 79 height 29
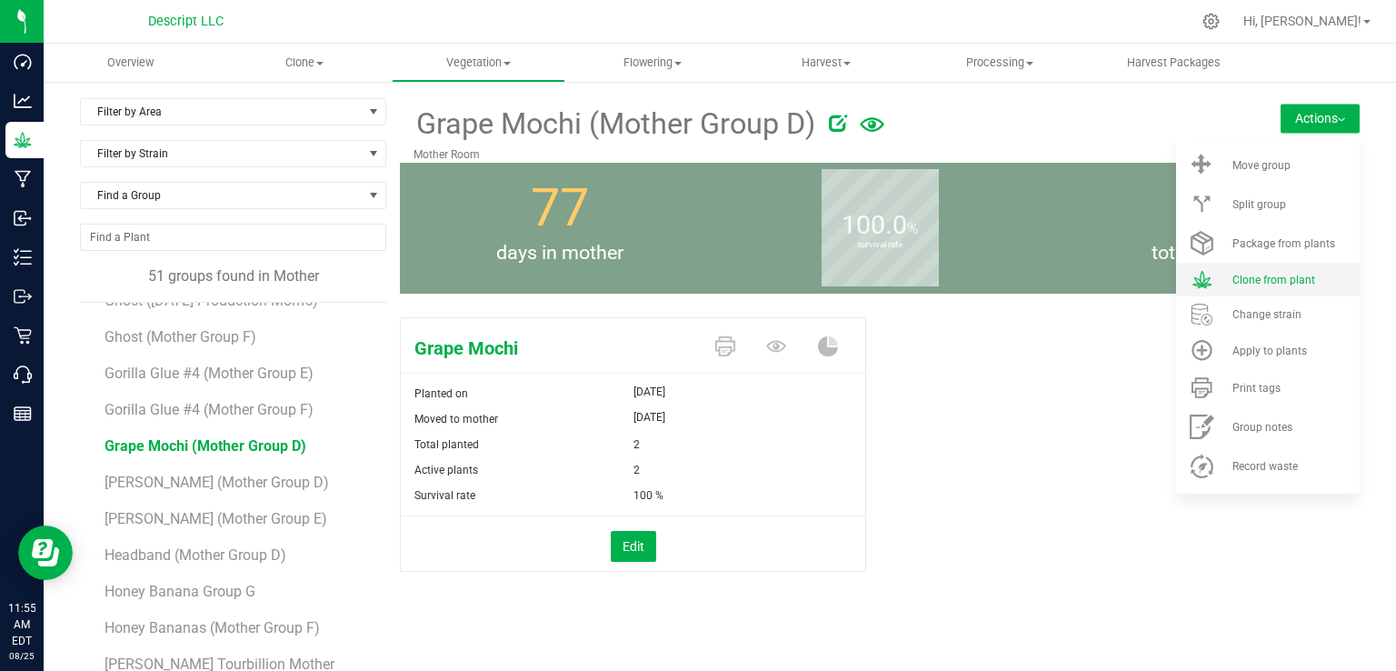
click at [1248, 288] on li "Clone from plant" at bounding box center [1268, 280] width 184 height 34
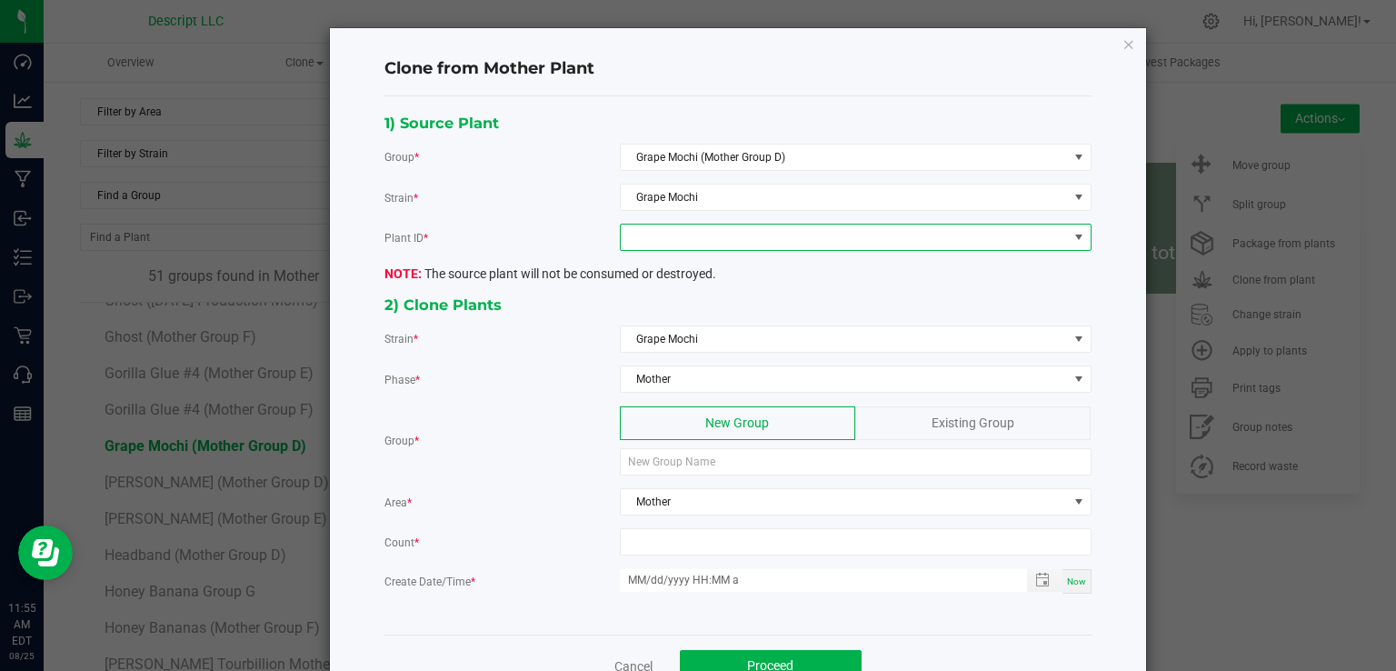
click at [656, 234] on span at bounding box center [844, 236] width 447 height 25
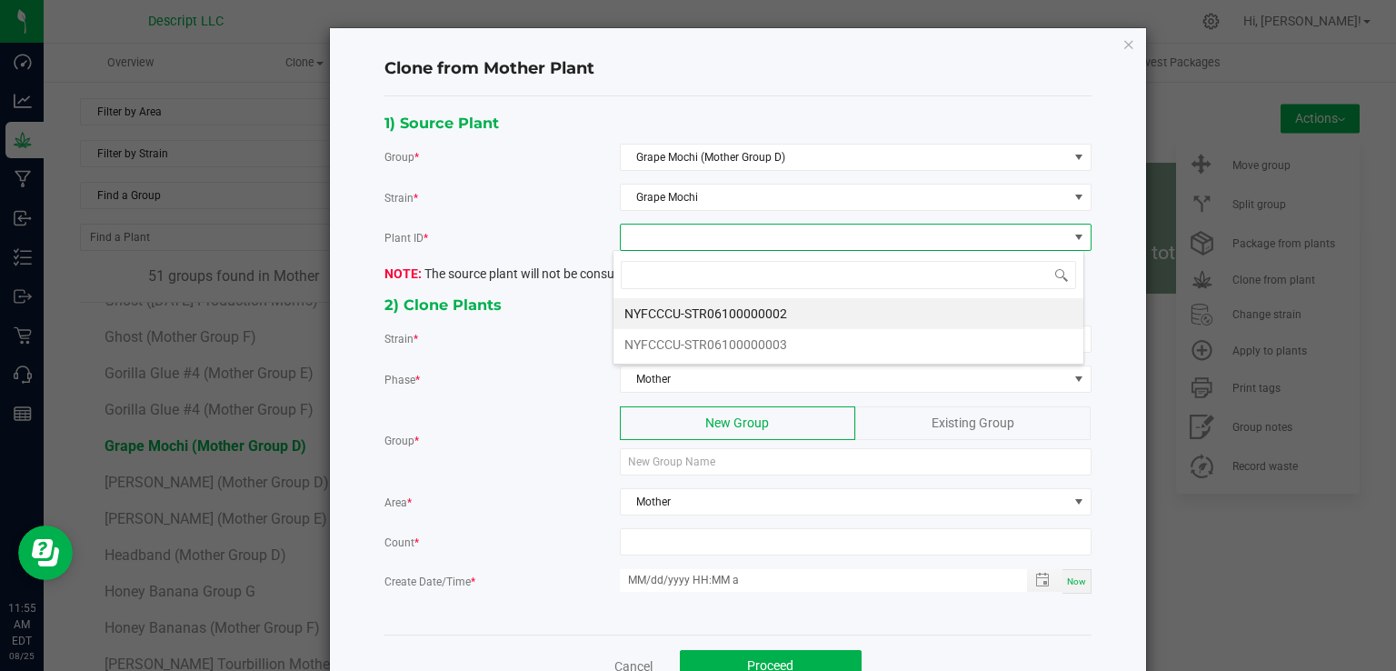
scroll to position [26, 471]
click at [701, 340] on li "NYFCCCU-STR06100000003" at bounding box center [848, 344] width 470 height 31
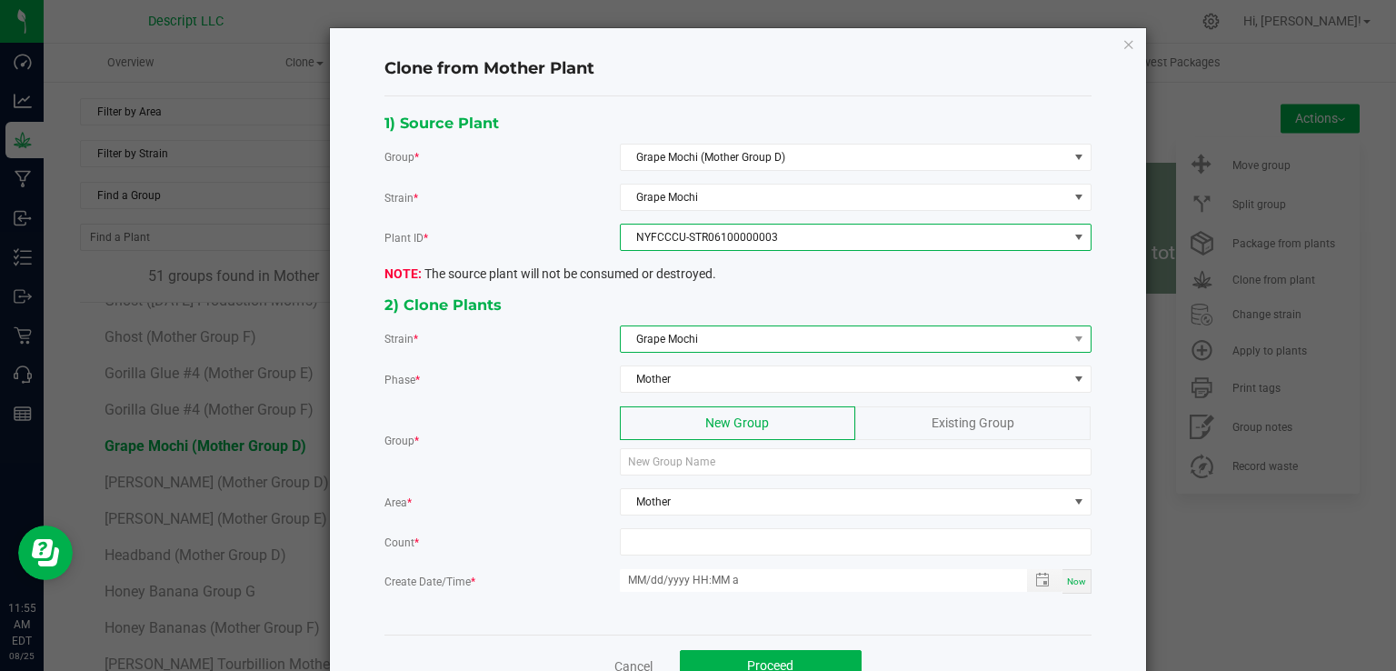
click at [696, 329] on span "Grape Mochi" at bounding box center [844, 338] width 447 height 25
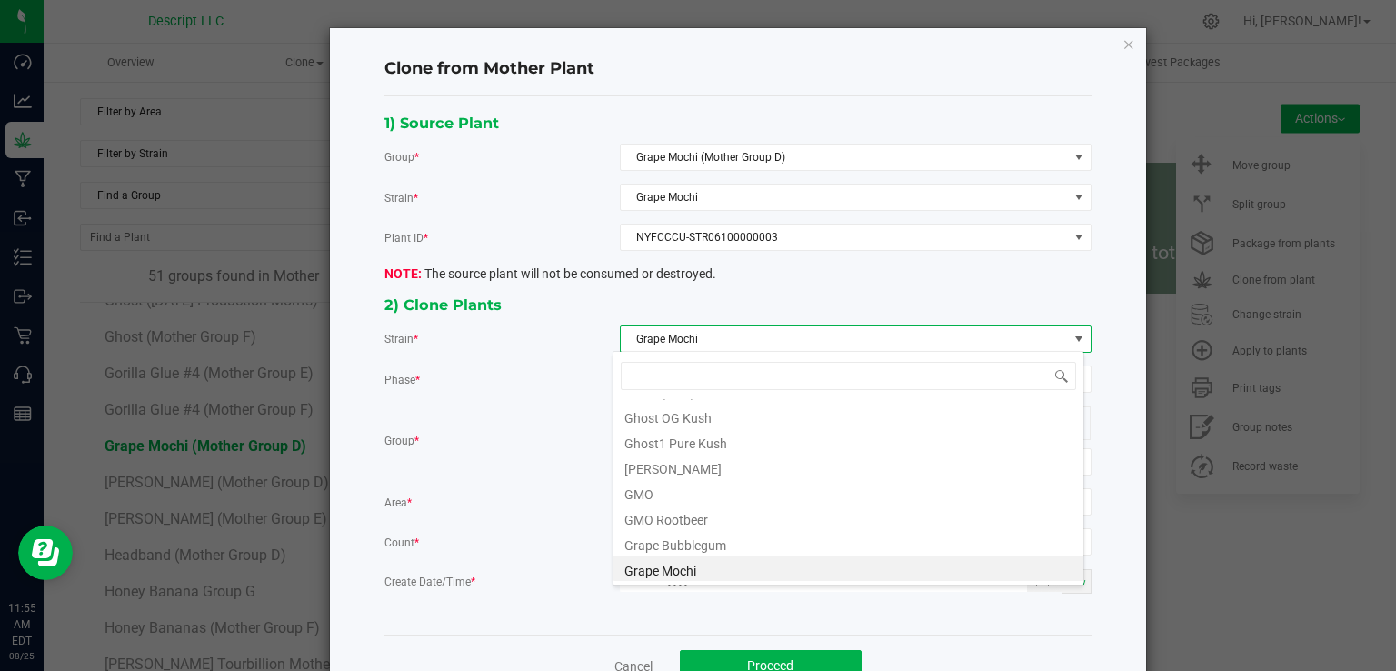
click at [546, 346] on div "Strain * Grape Mochi" at bounding box center [737, 338] width 707 height 27
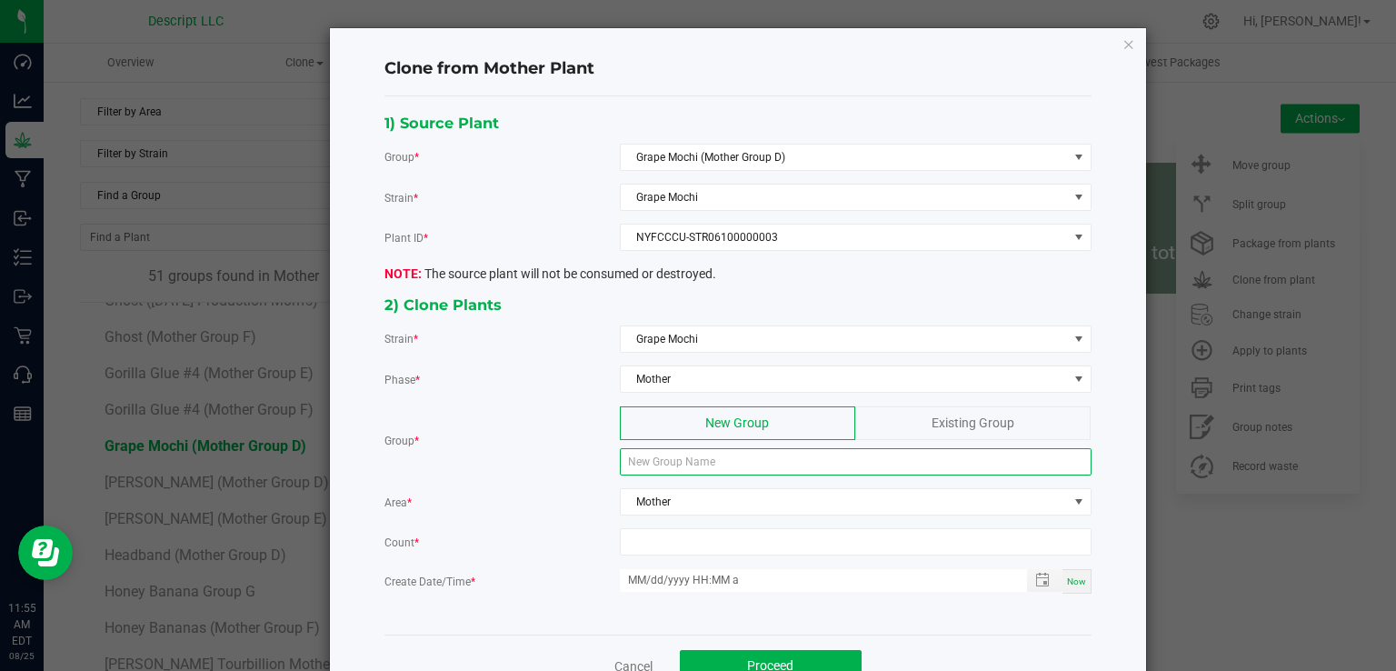
click at [700, 452] on input at bounding box center [856, 461] width 472 height 27
type input "Grape Mochi (Mother Group E)"
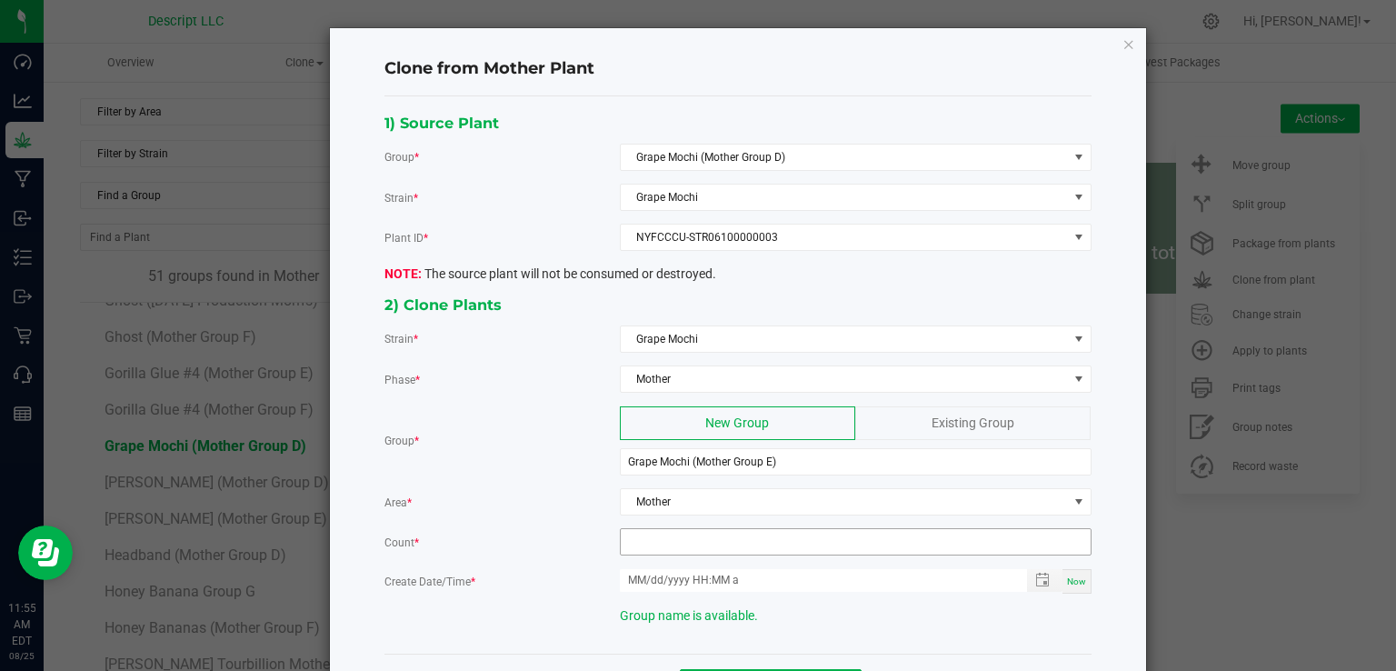
click at [717, 537] on input at bounding box center [856, 541] width 470 height 25
type input "12"
click at [1078, 576] on span "Now" at bounding box center [1076, 581] width 19 height 10
type input "08/25/2025 11:56 AM"
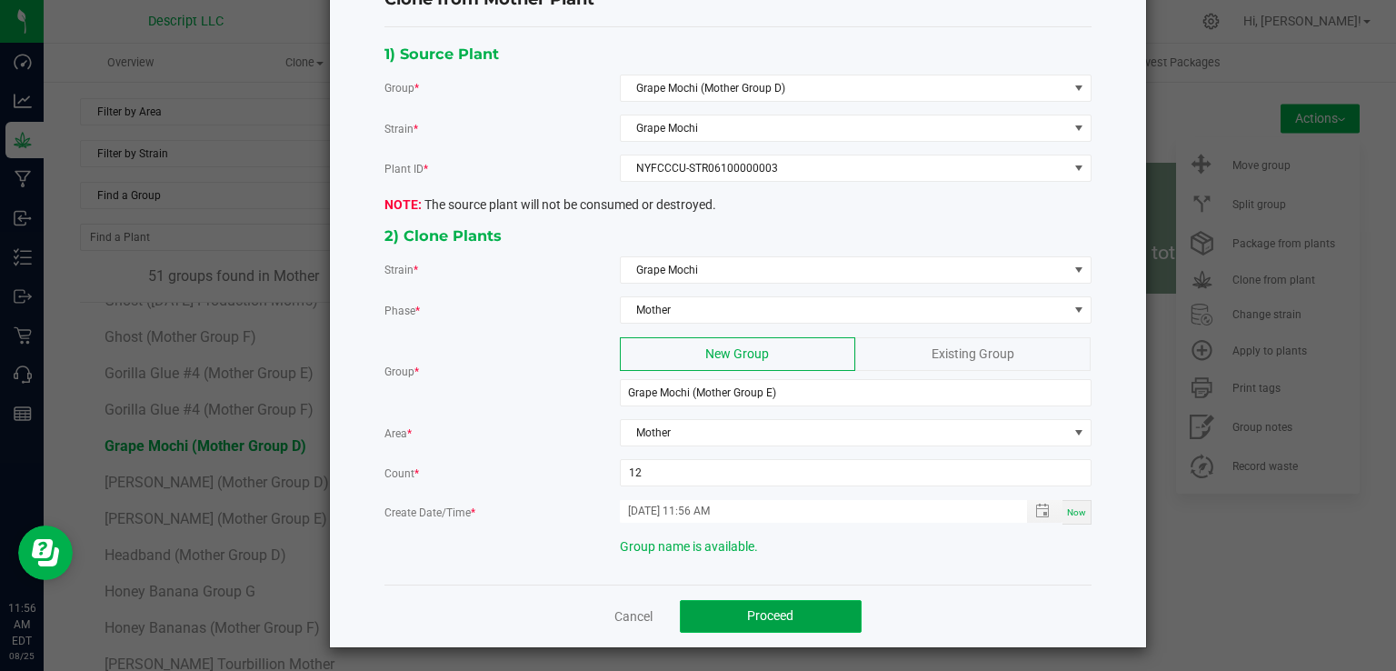
drag, startPoint x: 814, startPoint y: 601, endPoint x: 781, endPoint y: 607, distance: 33.3
click at [781, 608] on span "Proceed" at bounding box center [770, 615] width 46 height 15
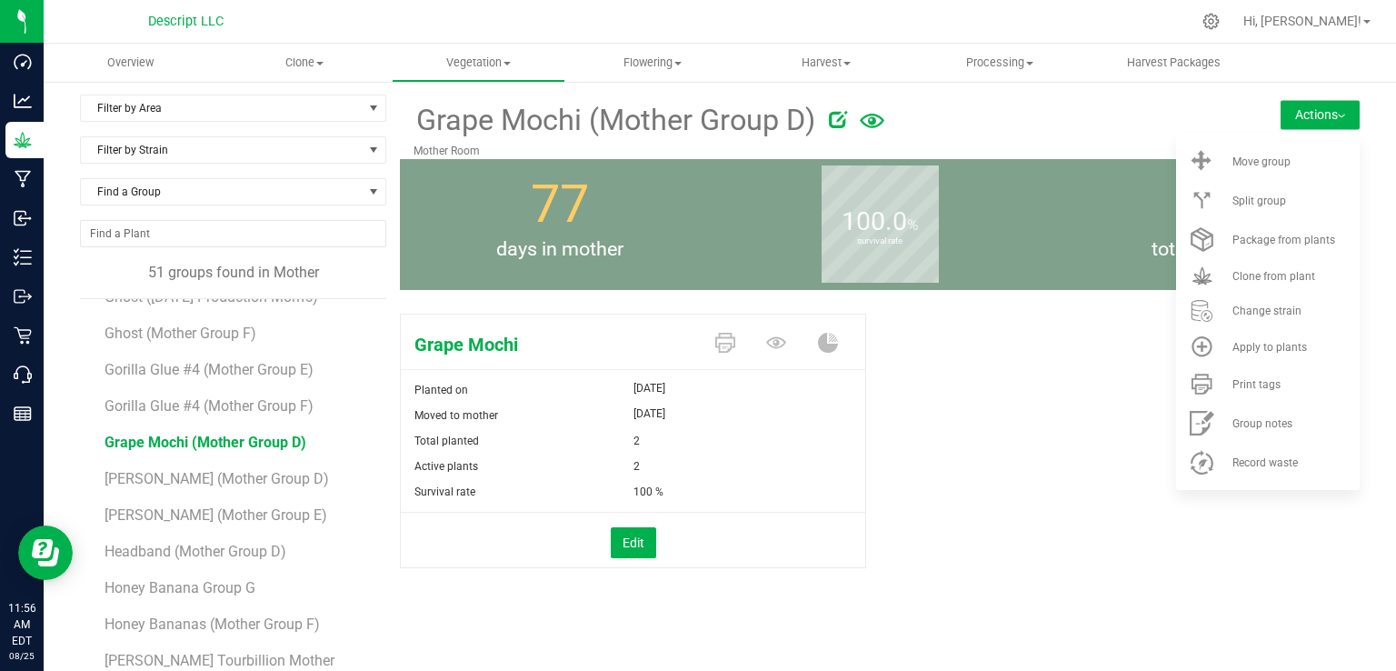
scroll to position [65, 0]
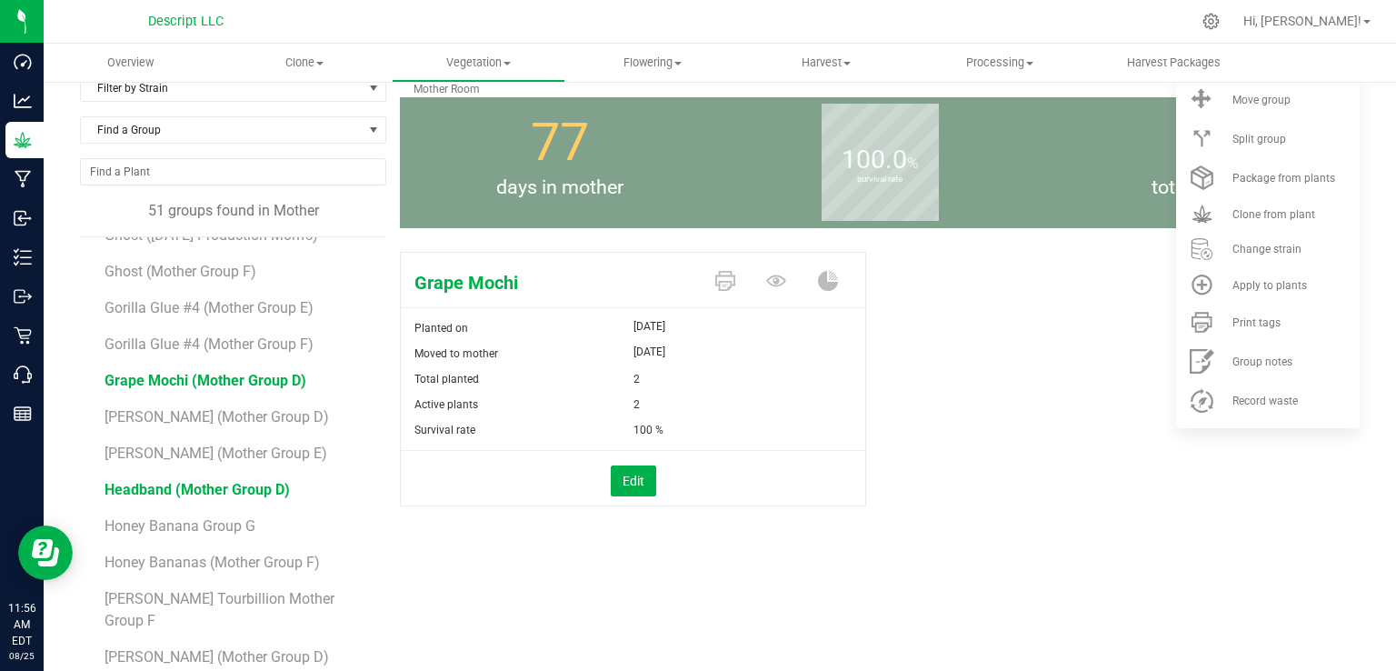
drag, startPoint x: 196, startPoint y: 490, endPoint x: 155, endPoint y: 488, distance: 40.9
click at [155, 488] on span "Headband (Mother Group D)" at bounding box center [196, 489] width 185 height 17
click at [1254, 221] on li "Clone from plant" at bounding box center [1268, 214] width 184 height 34
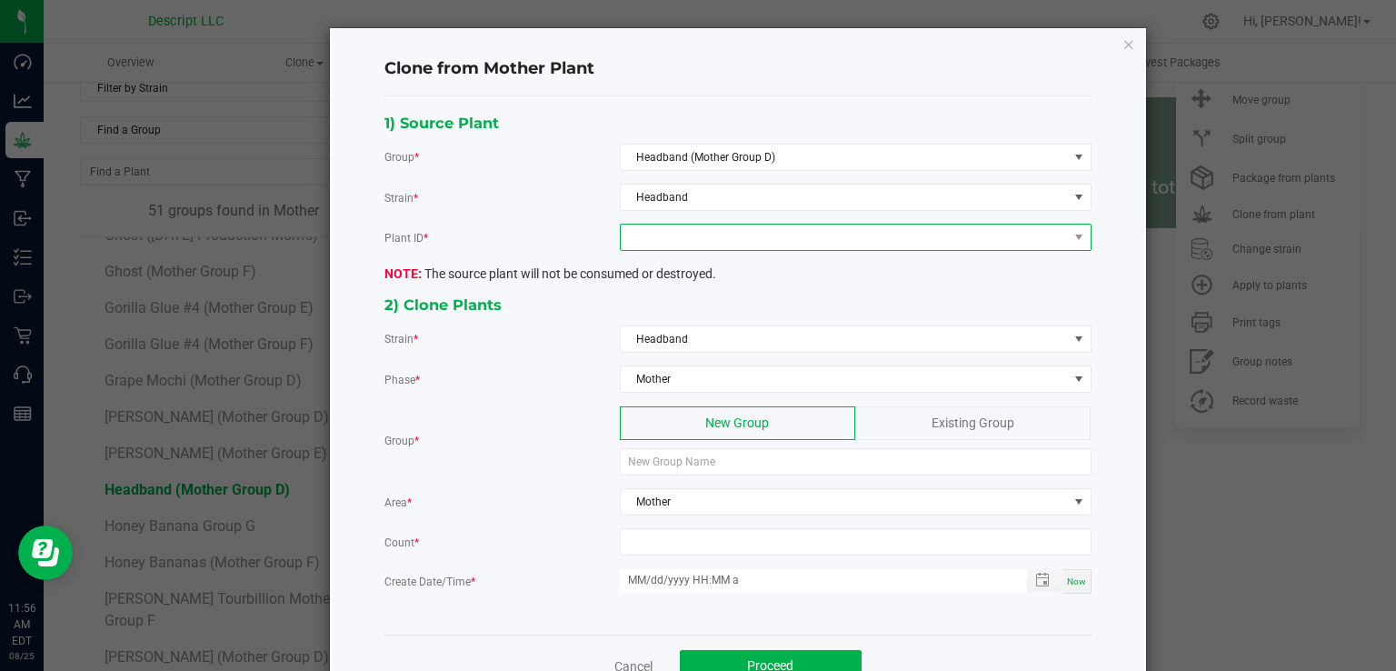
click at [654, 241] on span at bounding box center [844, 236] width 447 height 25
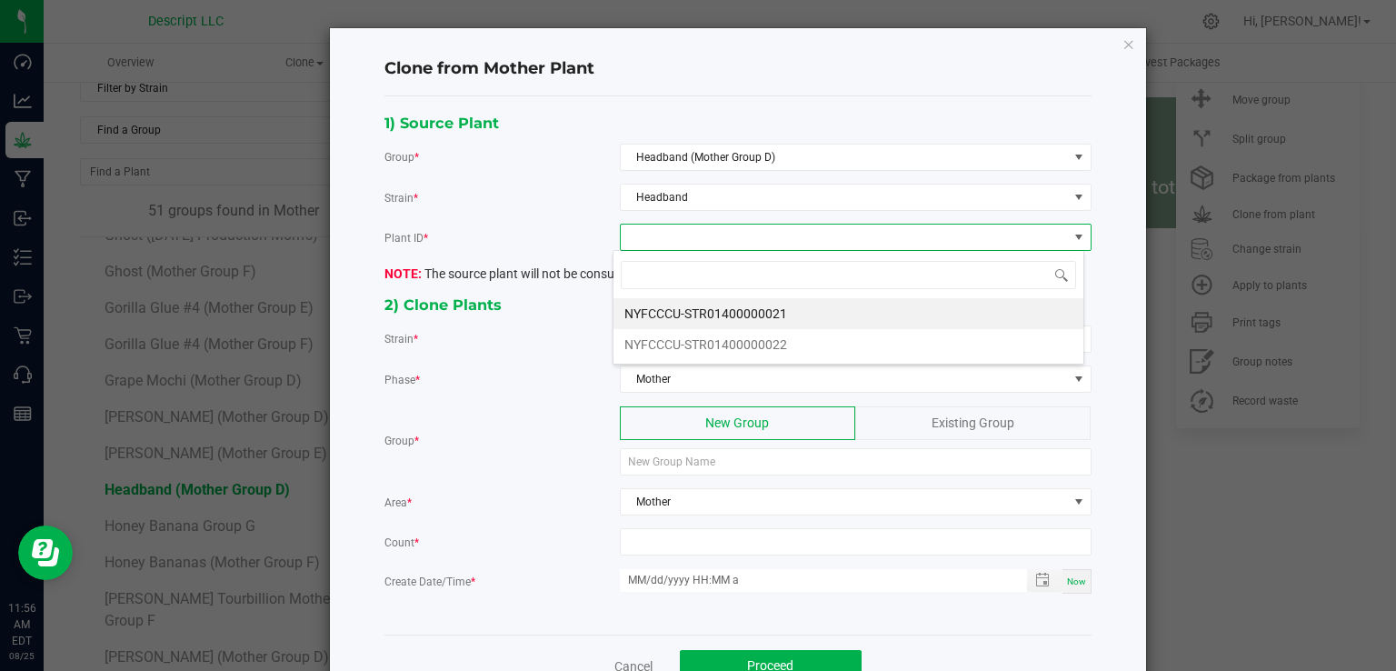
scroll to position [26, 471]
click at [655, 310] on li "NYFCCCU-STR01400000021" at bounding box center [848, 313] width 470 height 31
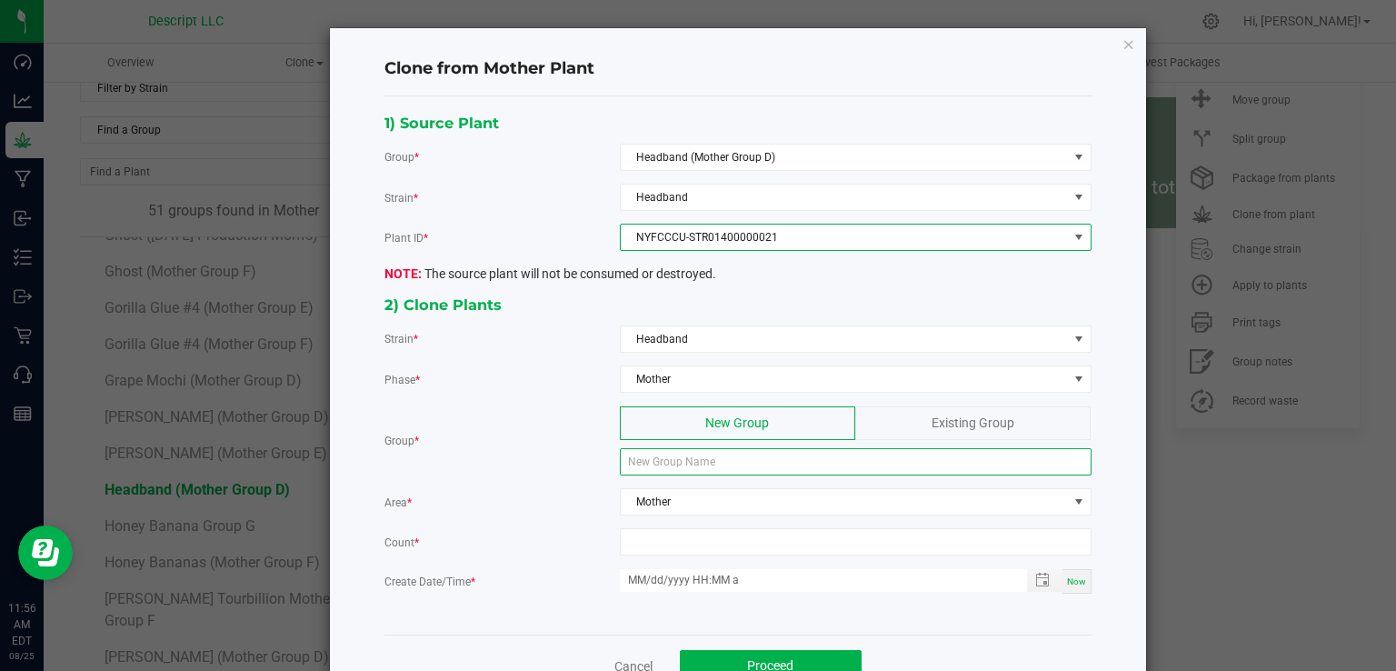
click at [651, 463] on input at bounding box center [856, 461] width 472 height 27
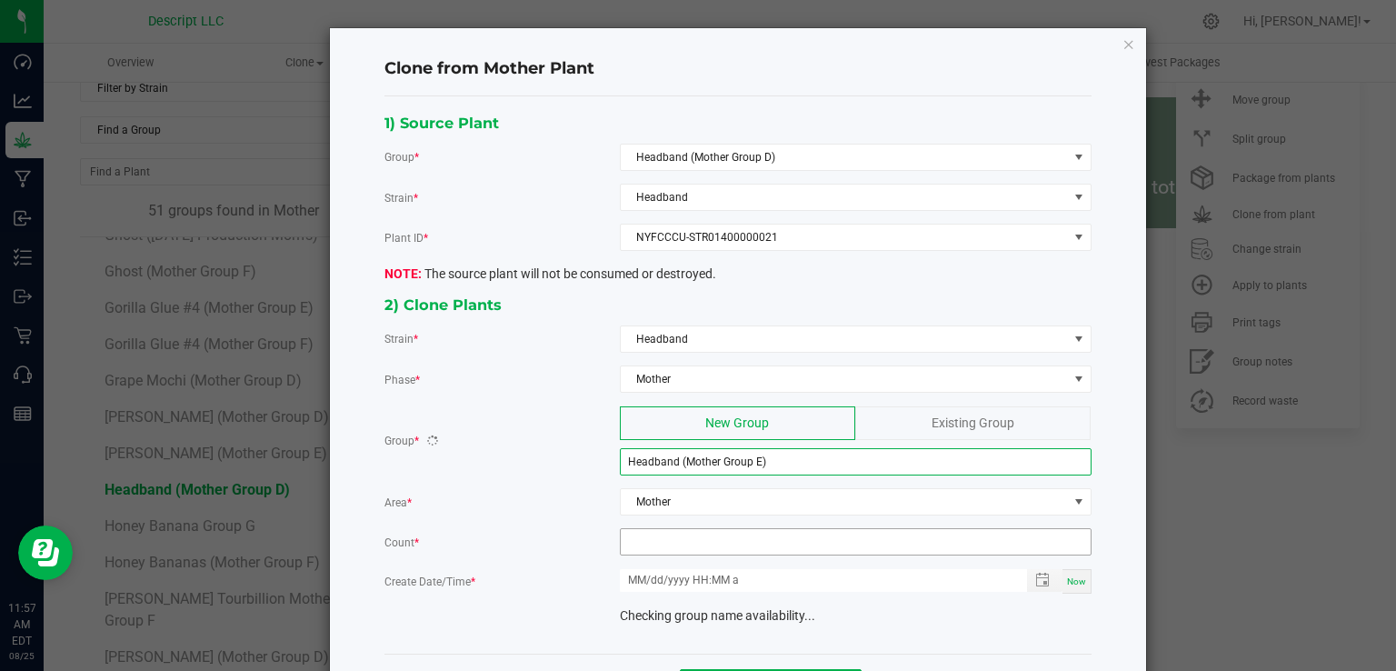
type input "Headband (Mother Group E)"
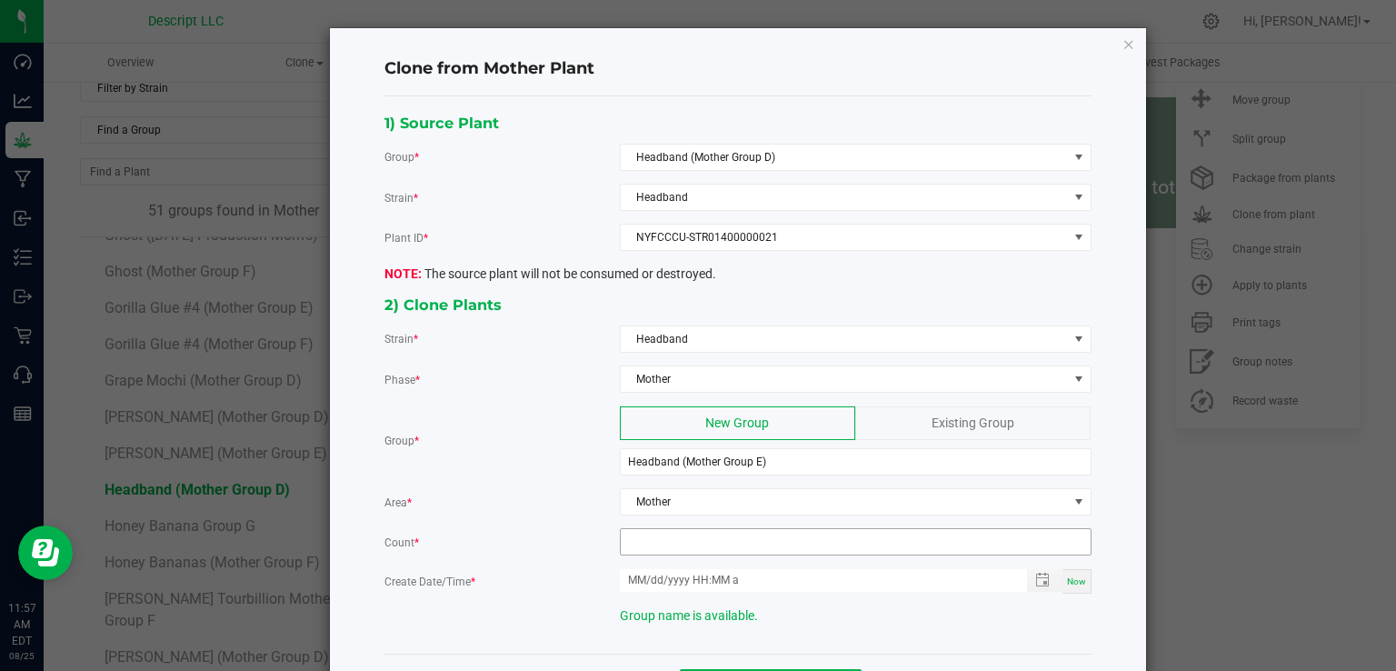
click at [661, 551] on span at bounding box center [856, 541] width 472 height 27
click at [661, 549] on input at bounding box center [856, 541] width 470 height 25
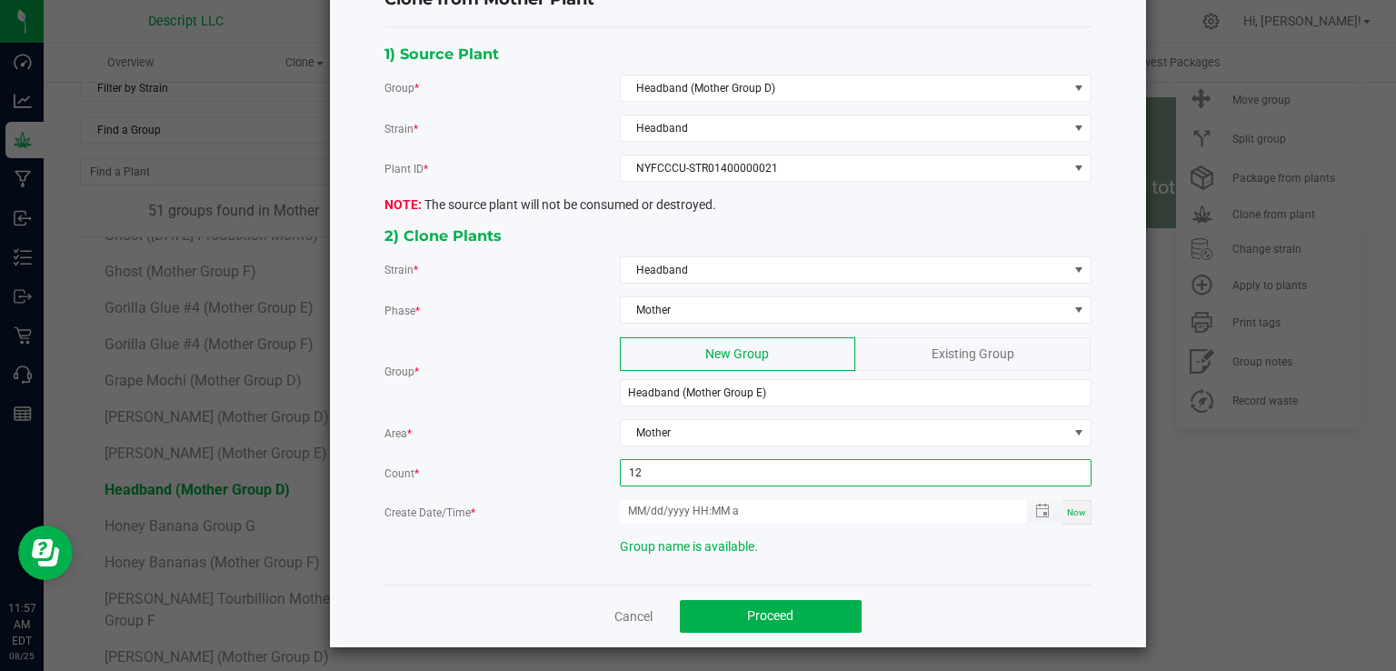
click at [1054, 510] on span "Toggle popup" at bounding box center [1044, 511] width 35 height 23
type input "12"
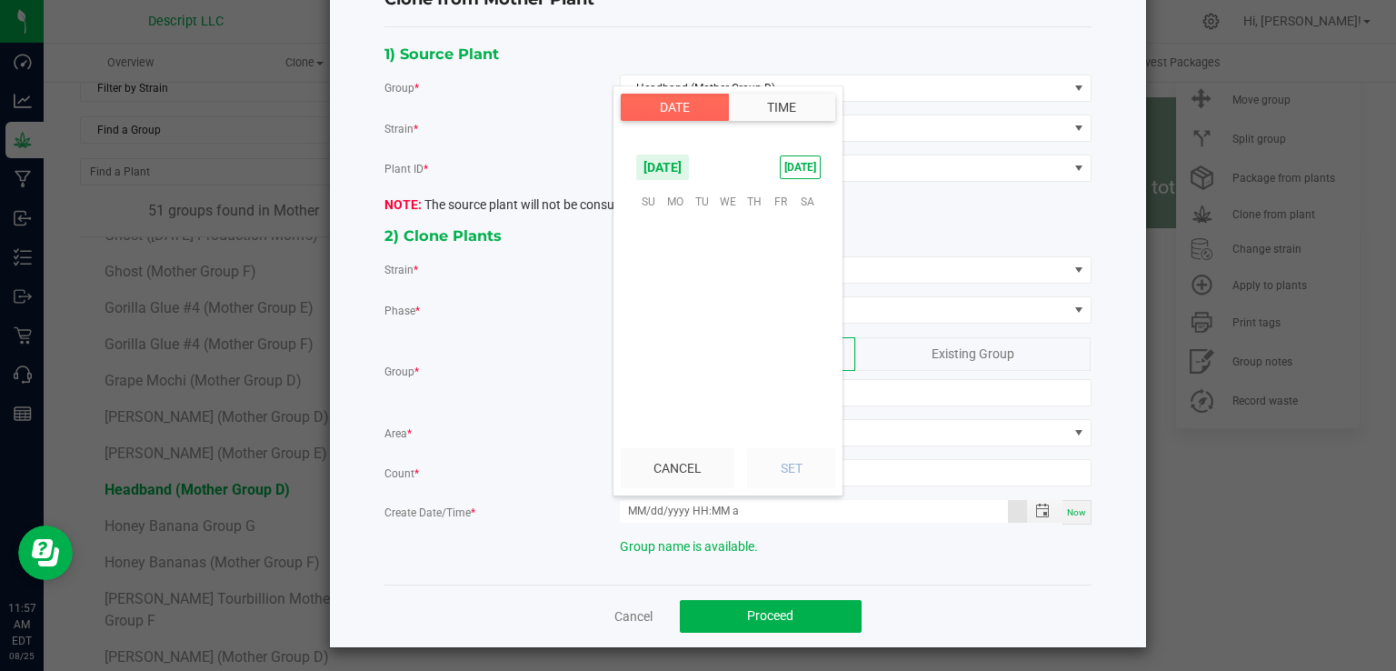
scroll to position [294510, 0]
click at [1067, 510] on span "Now" at bounding box center [1076, 512] width 19 height 10
type input "08/25/2025 11:57 AM"
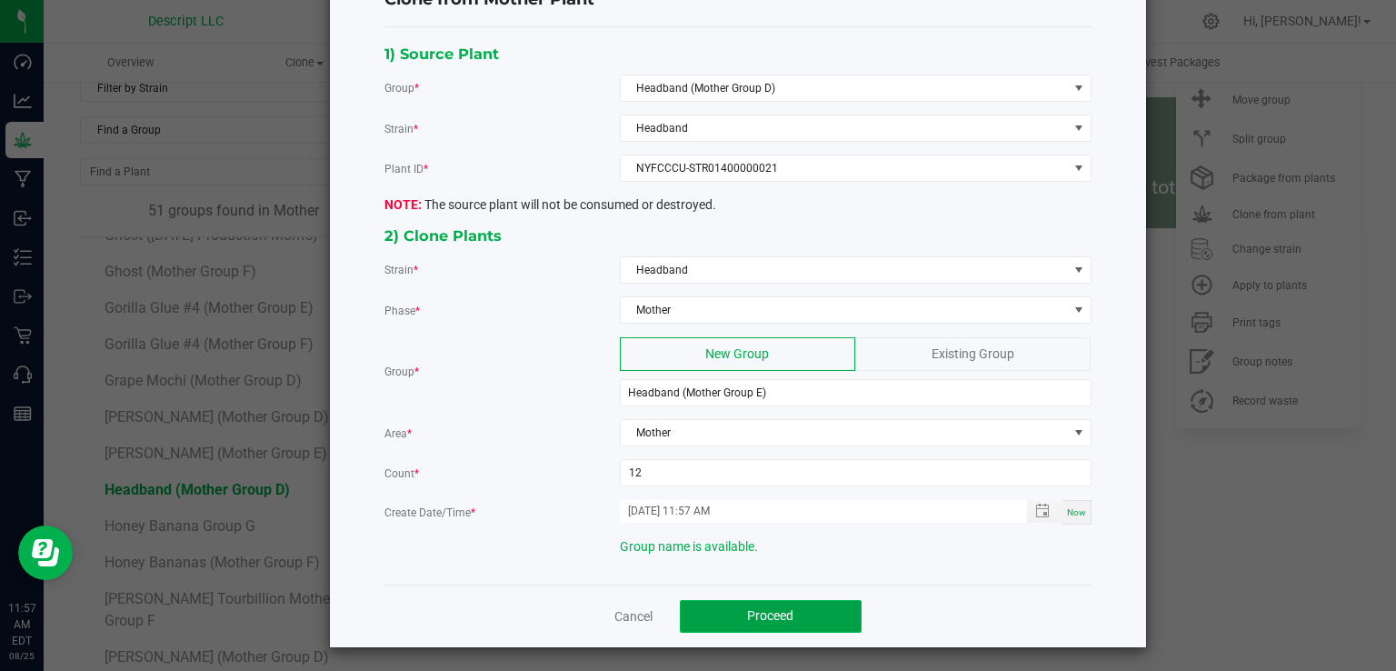
click at [785, 608] on span "Proceed" at bounding box center [770, 615] width 46 height 15
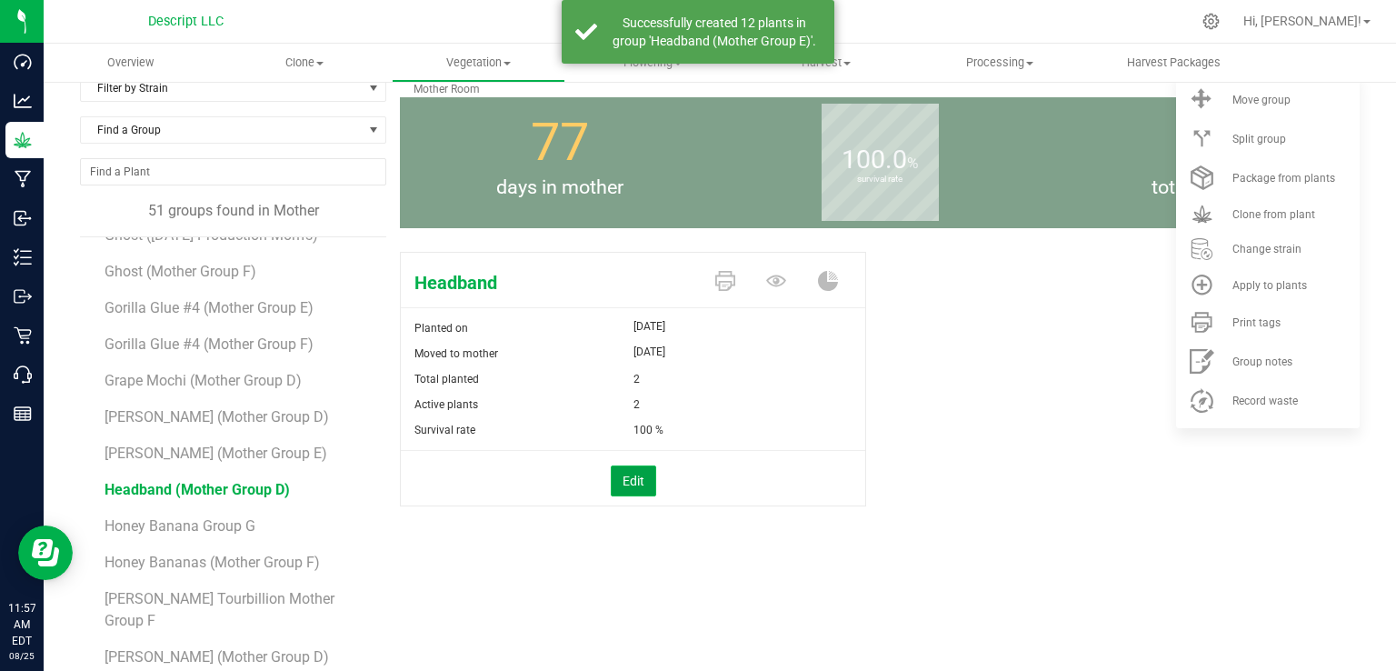
click at [639, 485] on button "Edit" at bounding box center [633, 480] width 45 height 31
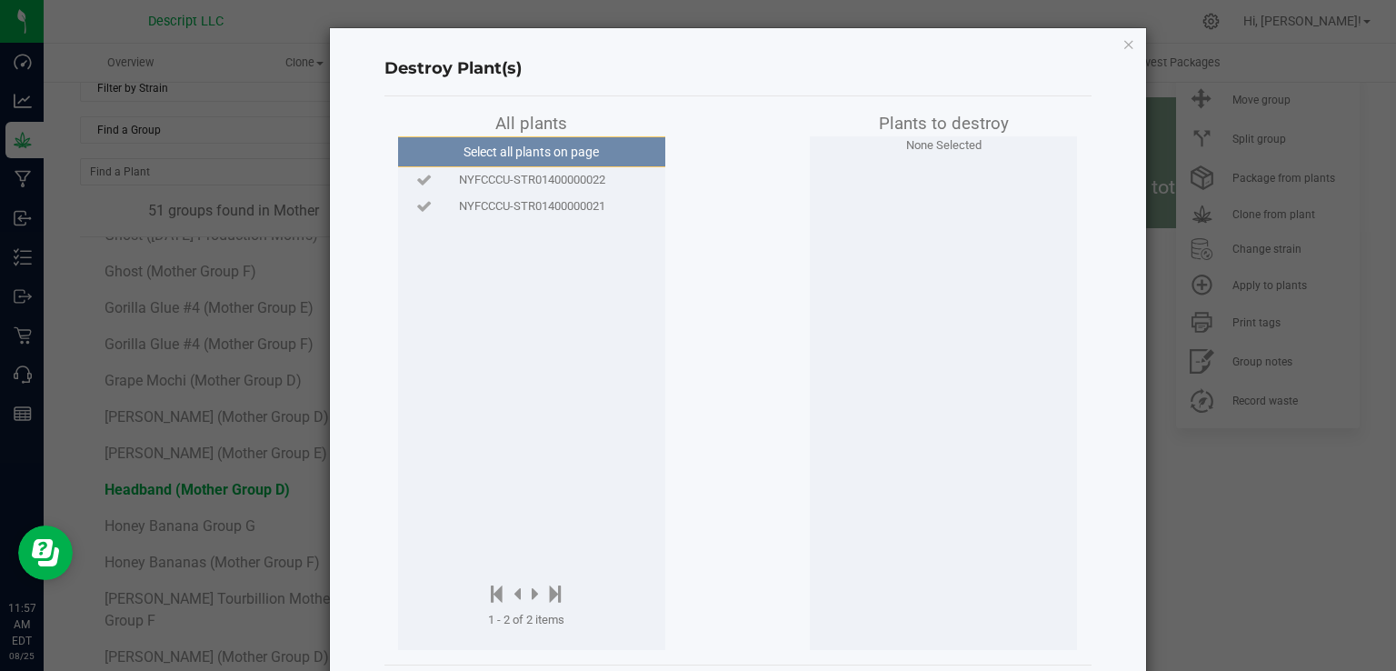
click at [590, 201] on span "NYFCCCU-STR01400000021" at bounding box center [532, 206] width 146 height 18
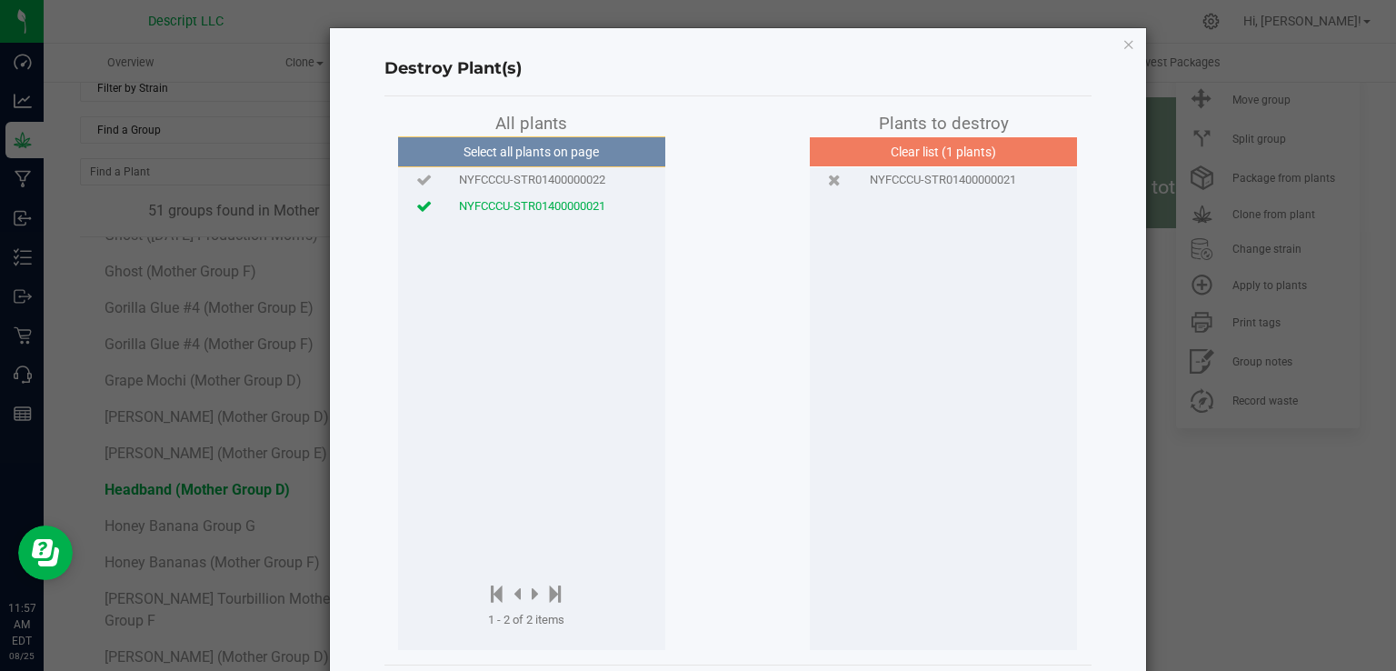
scroll to position [84, 0]
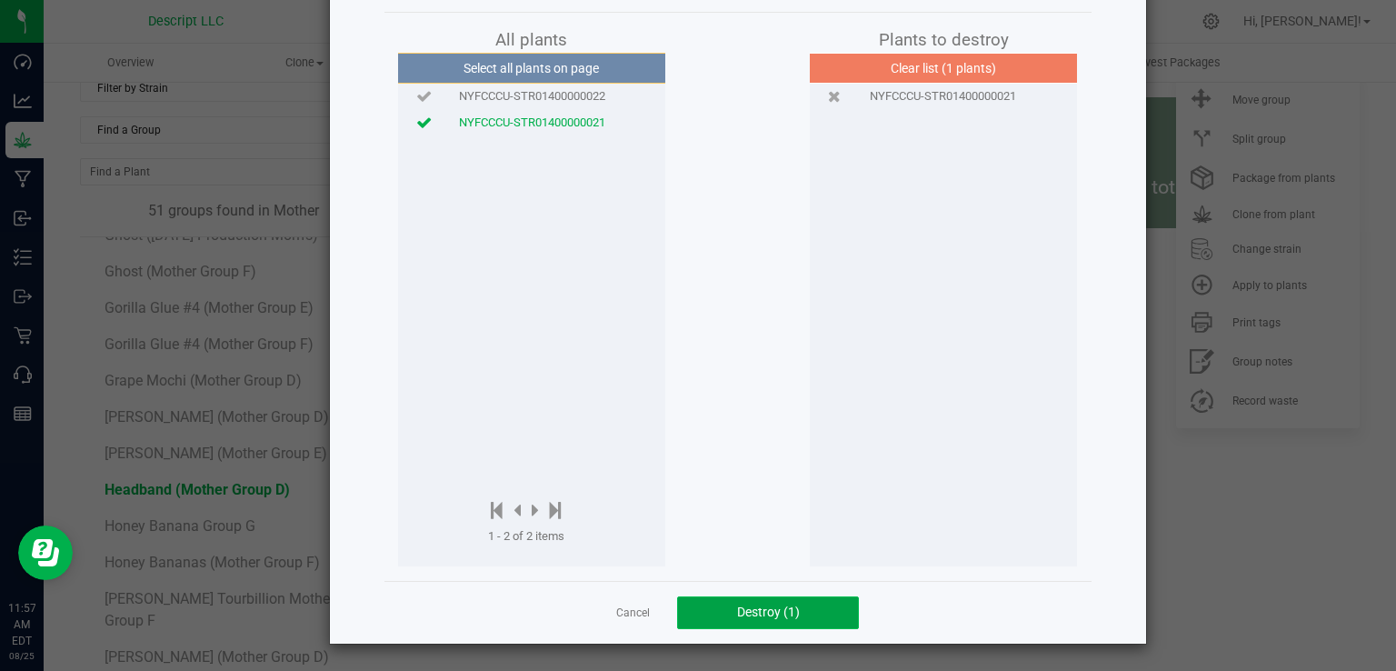
click at [775, 600] on button "Destroy (1)" at bounding box center [768, 612] width 182 height 33
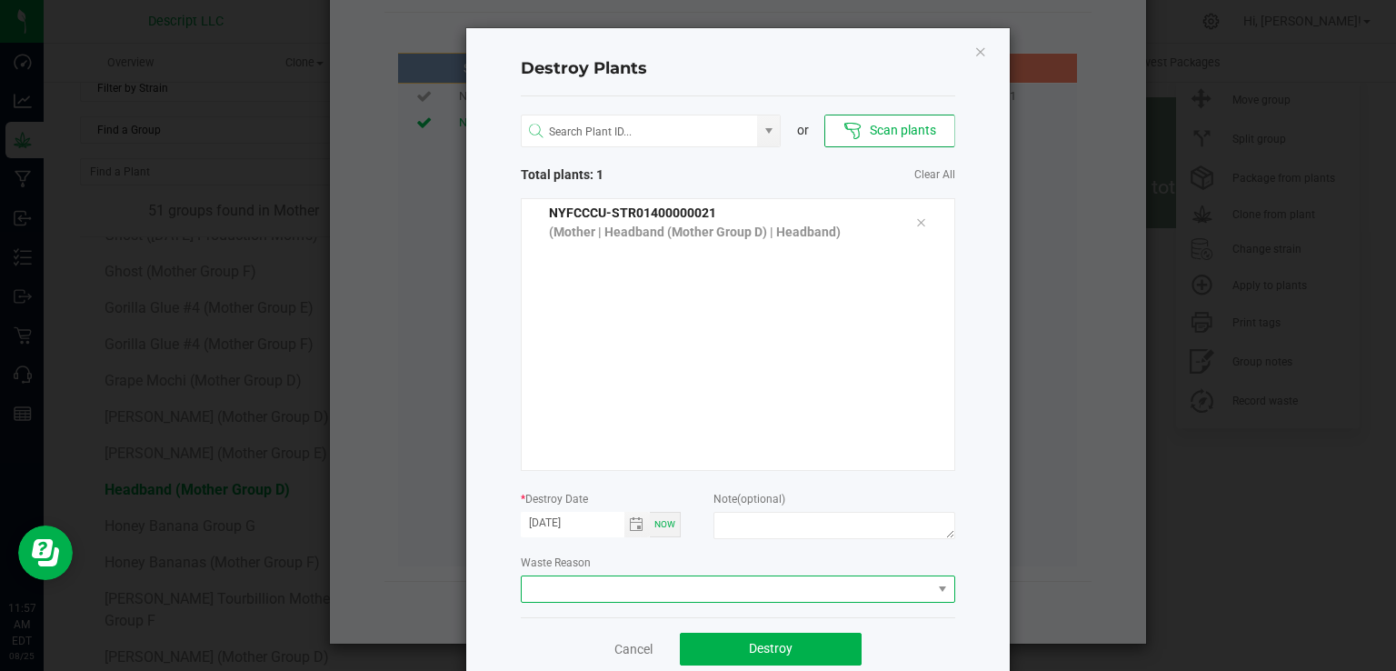
click at [676, 587] on span at bounding box center [727, 588] width 410 height 25
click at [641, 622] on li "Plant Batch Adjustment" at bounding box center [730, 621] width 432 height 31
click at [730, 651] on button "Destroy" at bounding box center [771, 648] width 182 height 33
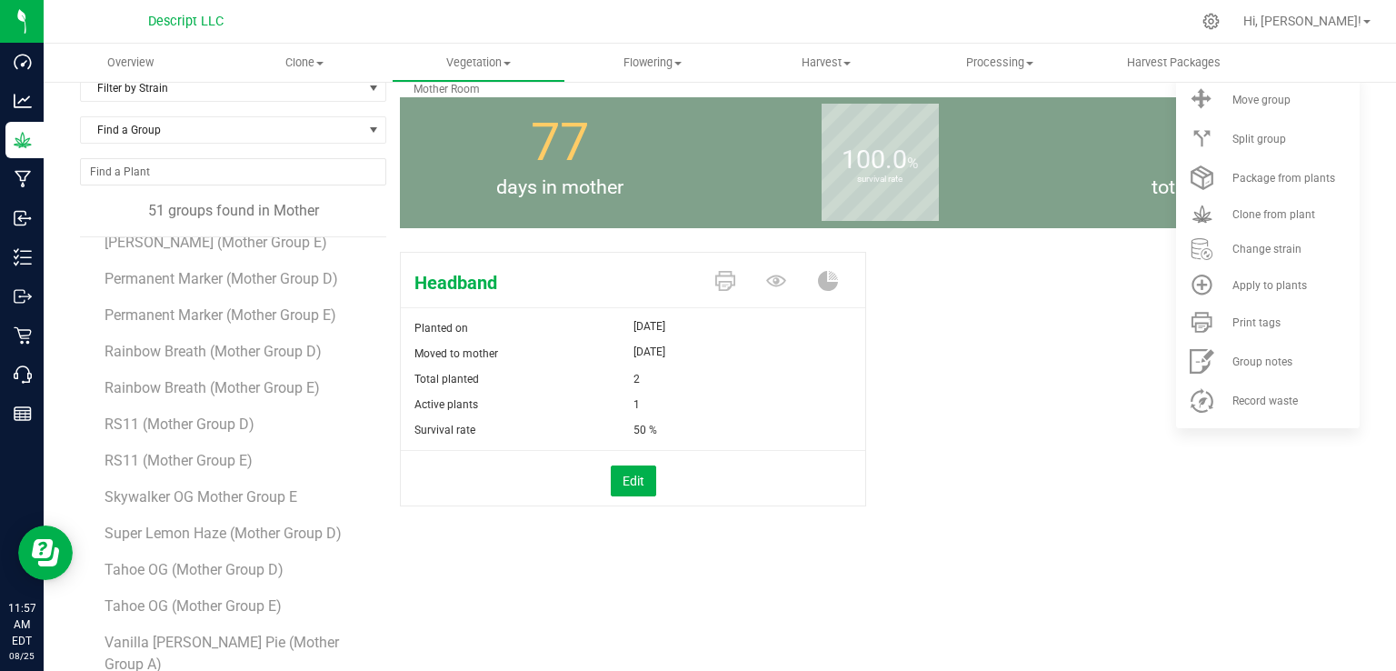
scroll to position [1345, 0]
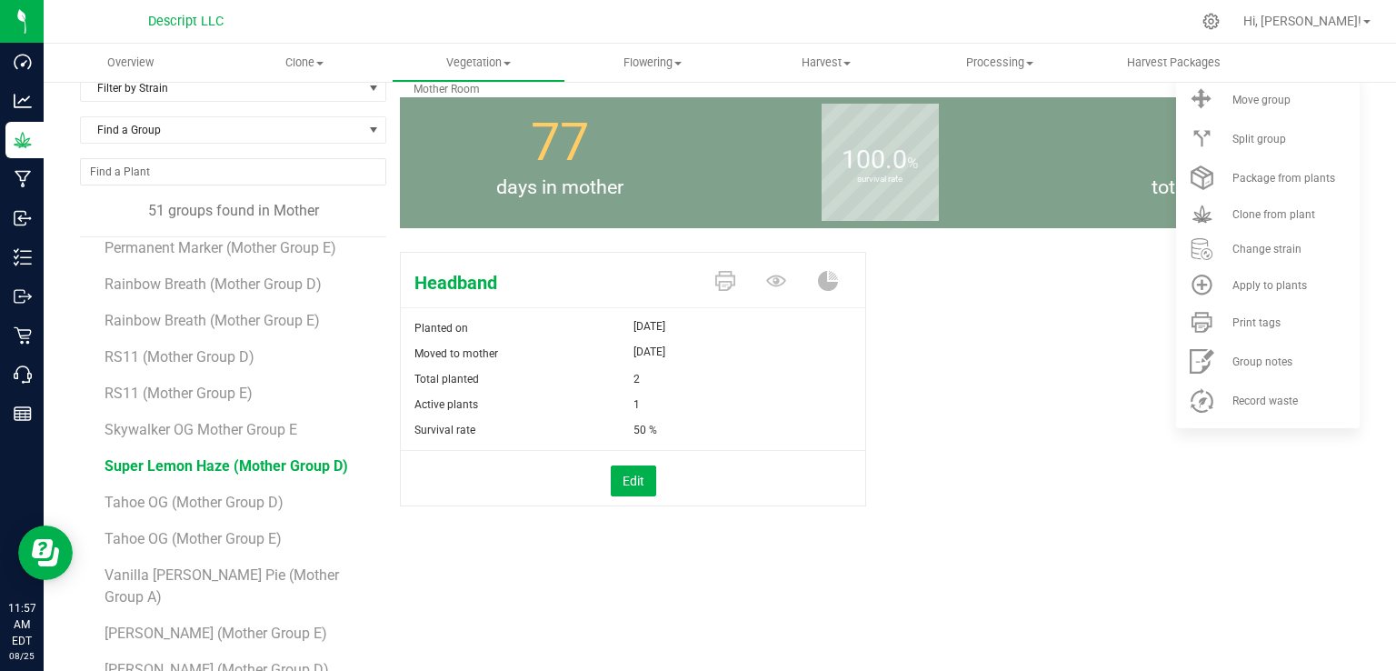
click at [225, 457] on span "Super Lemon Haze (Mother Group D)" at bounding box center [225, 465] width 243 height 17
click at [1250, 208] on span "Clone from plant" at bounding box center [1273, 214] width 83 height 13
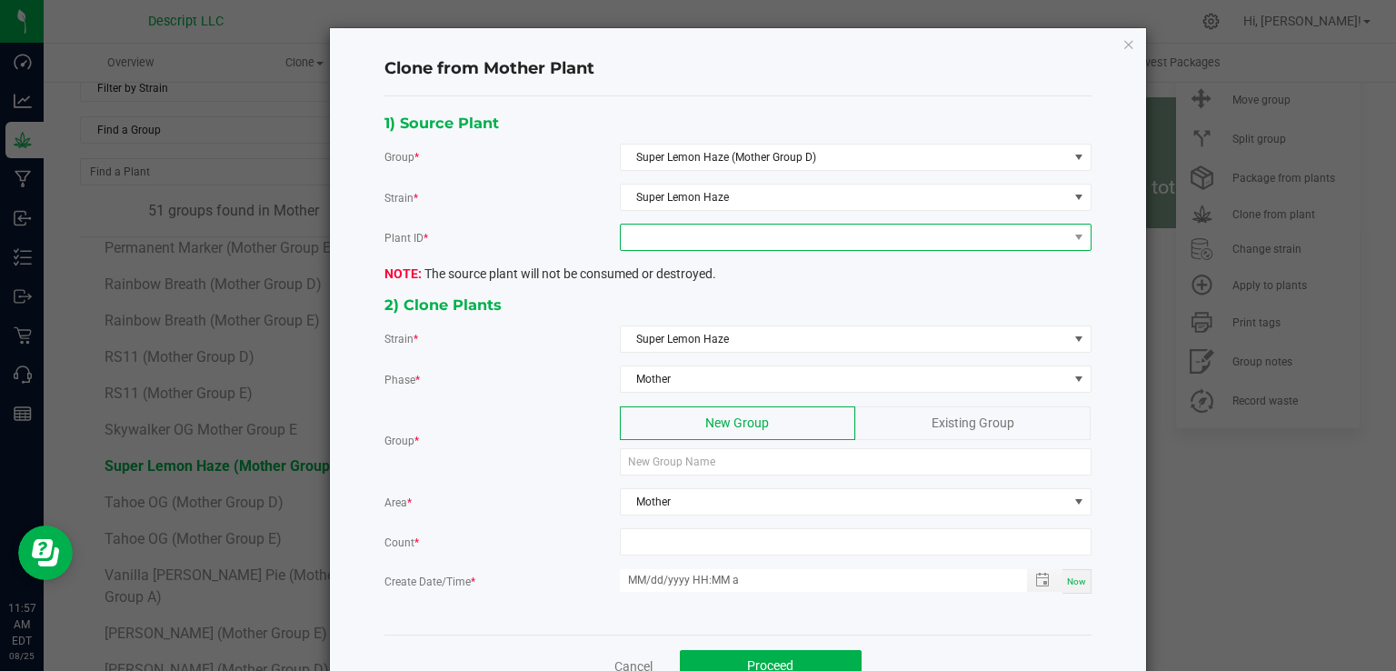
click at [705, 240] on span at bounding box center [844, 236] width 447 height 25
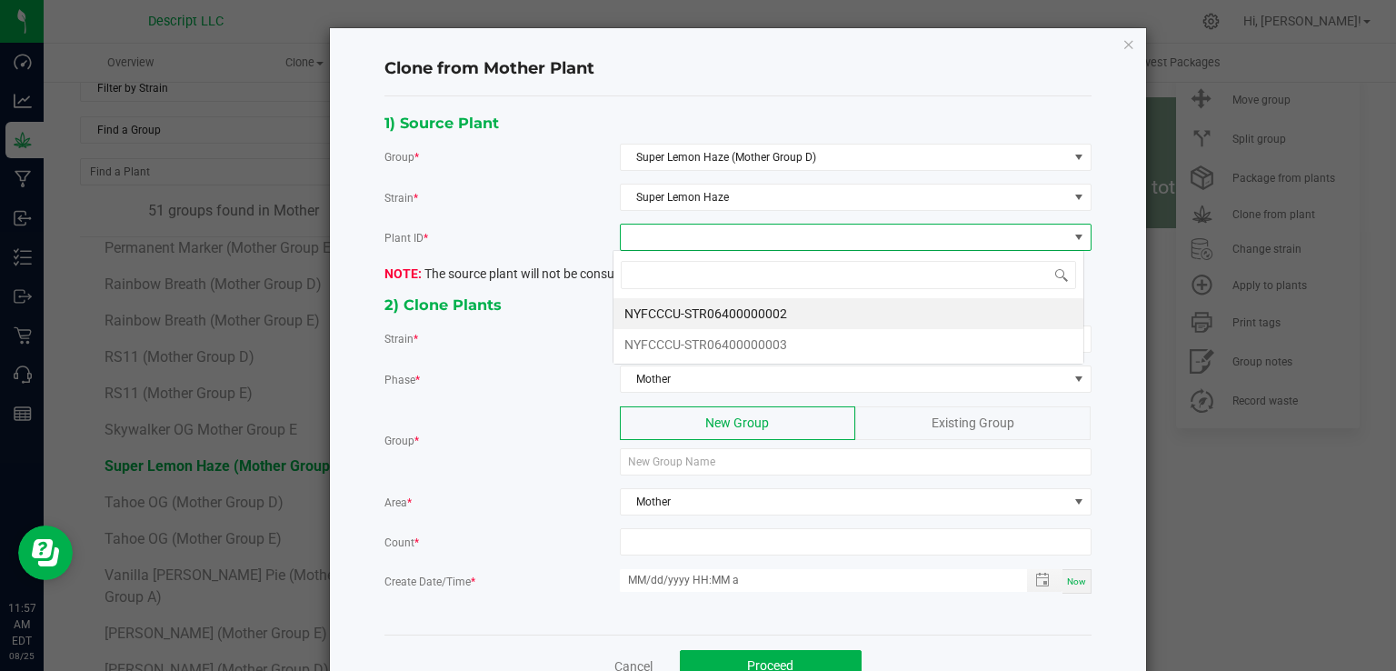
scroll to position [26, 471]
click at [720, 343] on li "NYFCCCU-STR06400000003" at bounding box center [848, 344] width 470 height 31
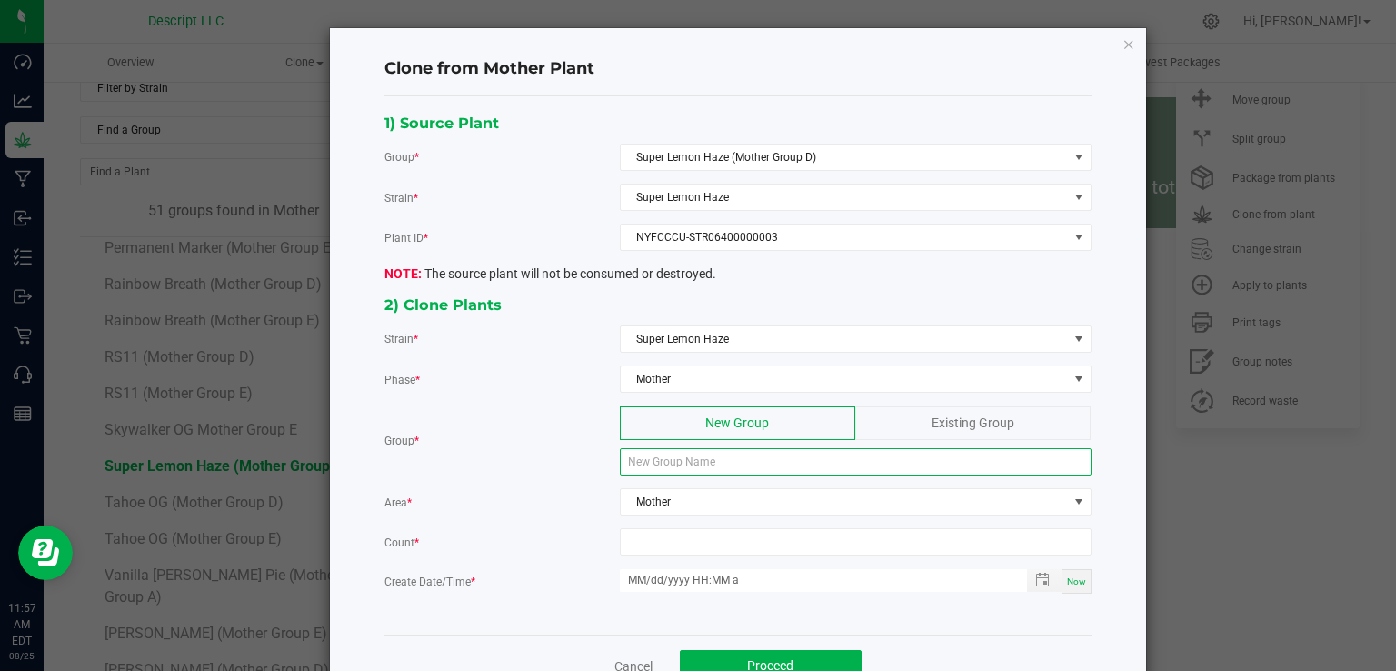
click at [695, 462] on input at bounding box center [856, 461] width 472 height 27
type input "Super Lemon Haze (Mother Group E)"
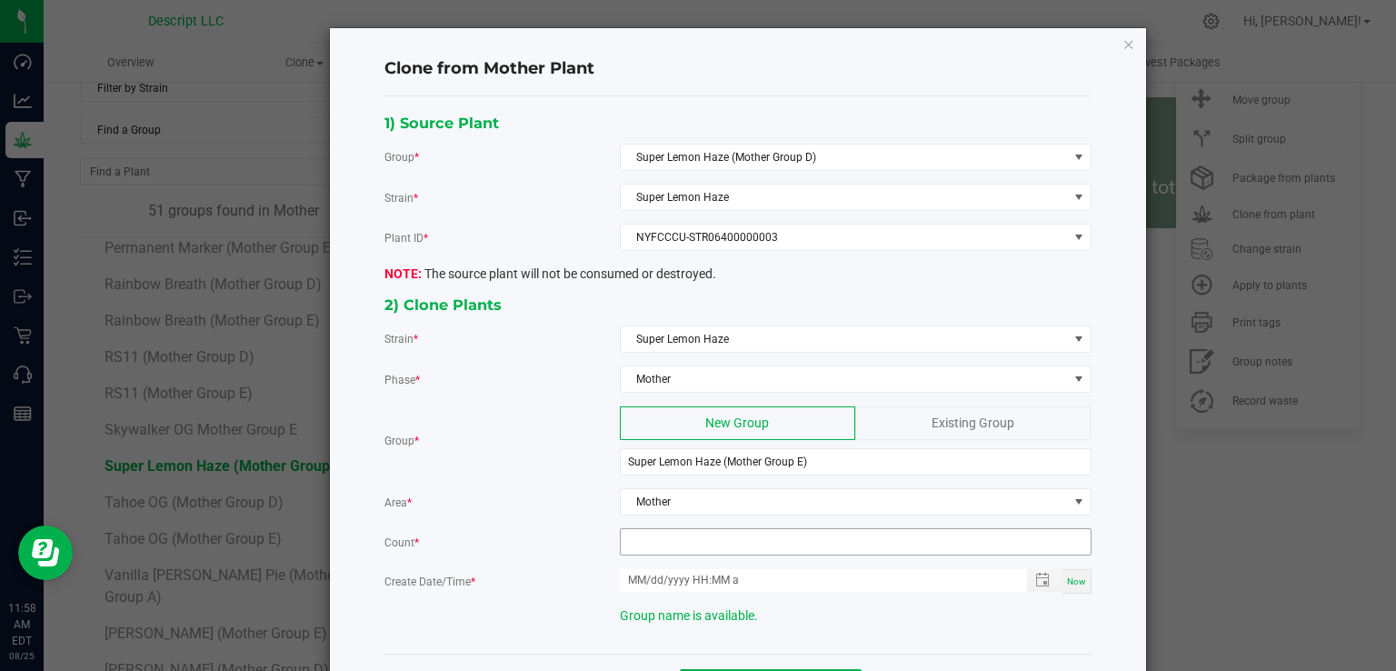
click at [705, 543] on input at bounding box center [856, 541] width 470 height 25
type input "12"
click at [1076, 576] on span "Now" at bounding box center [1076, 581] width 19 height 10
type input "08/25/2025 11:58 AM"
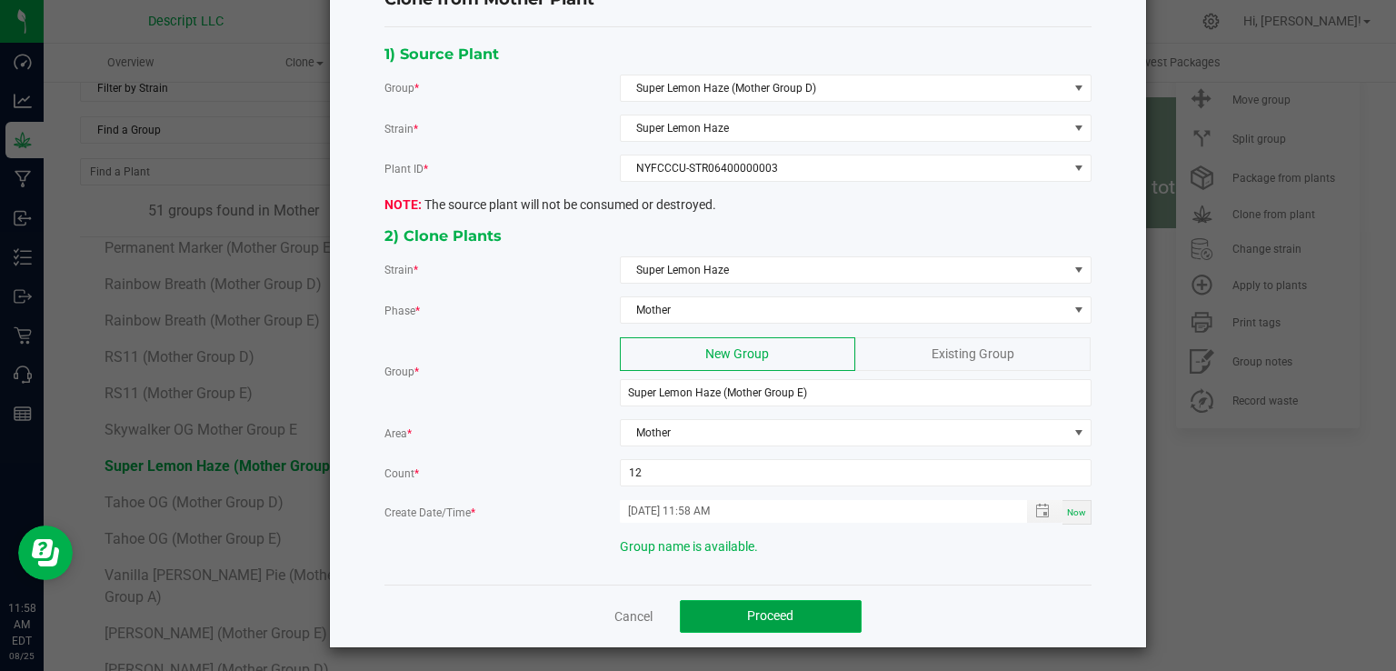
click at [791, 600] on button "Proceed" at bounding box center [771, 616] width 182 height 33
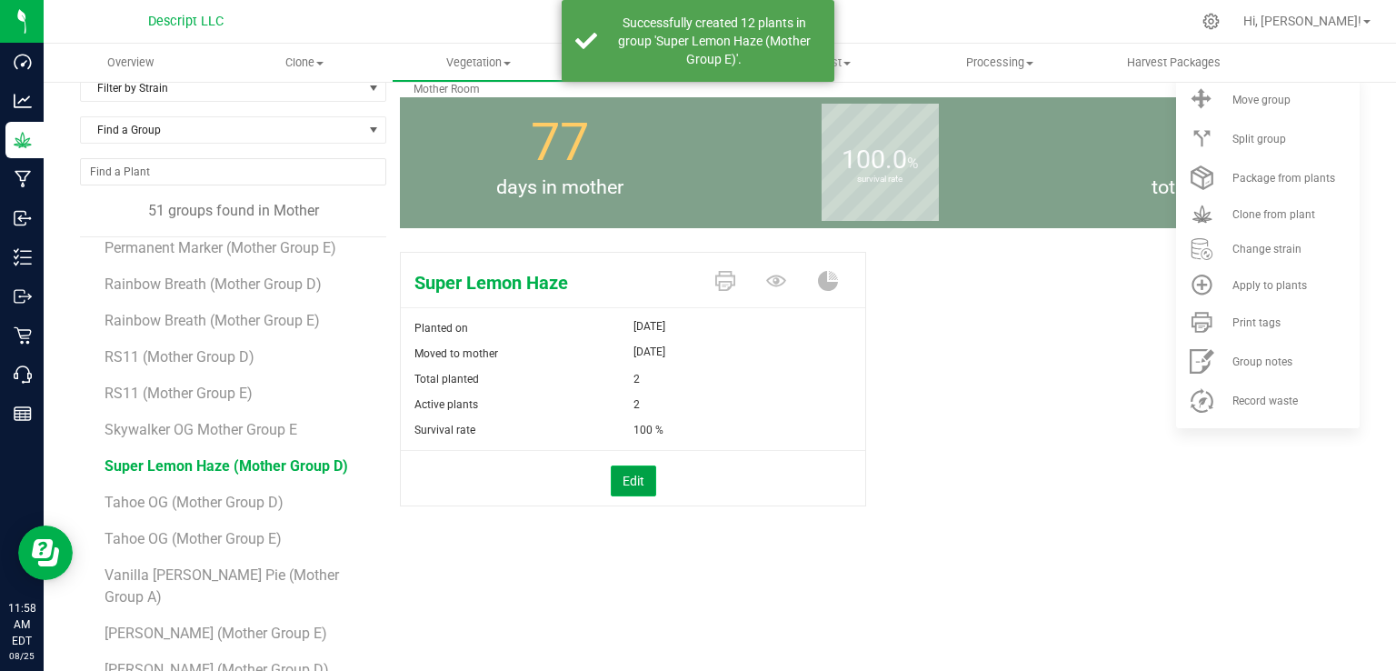
click at [623, 483] on button "Edit" at bounding box center [633, 480] width 45 height 31
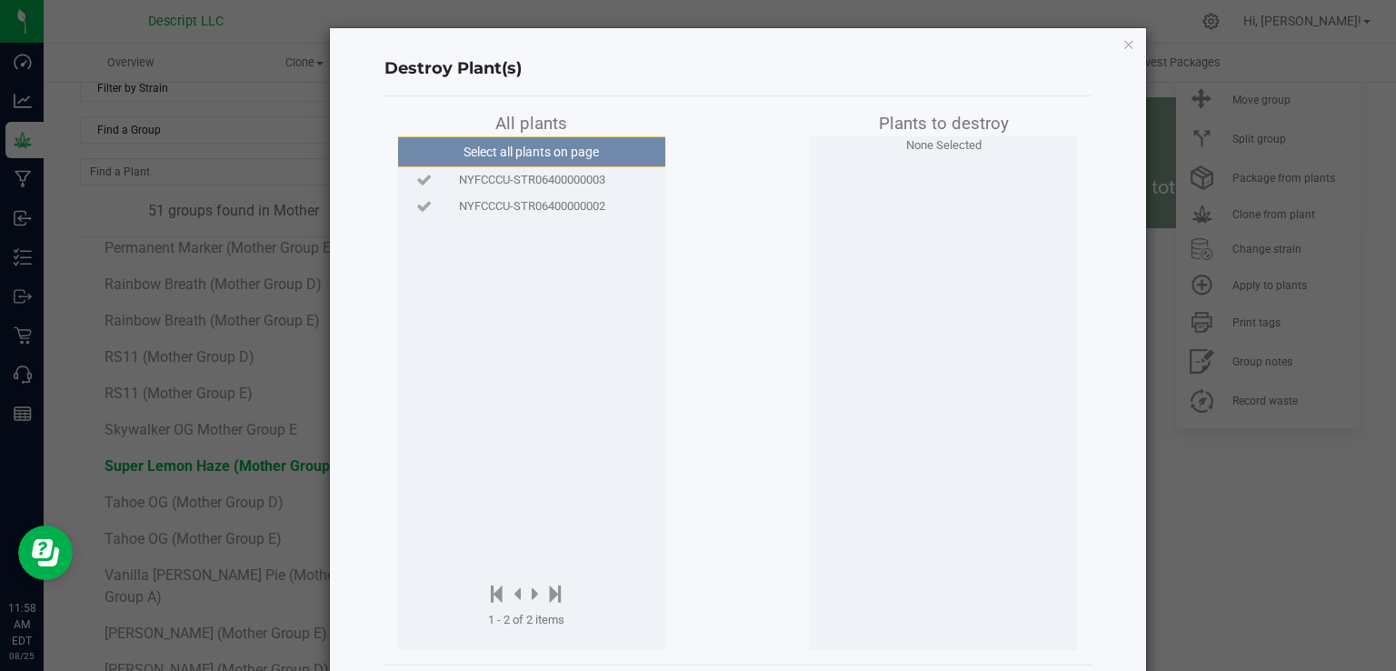
click at [581, 186] on span "NYFCCCU-STR06400000003" at bounding box center [532, 180] width 146 height 18
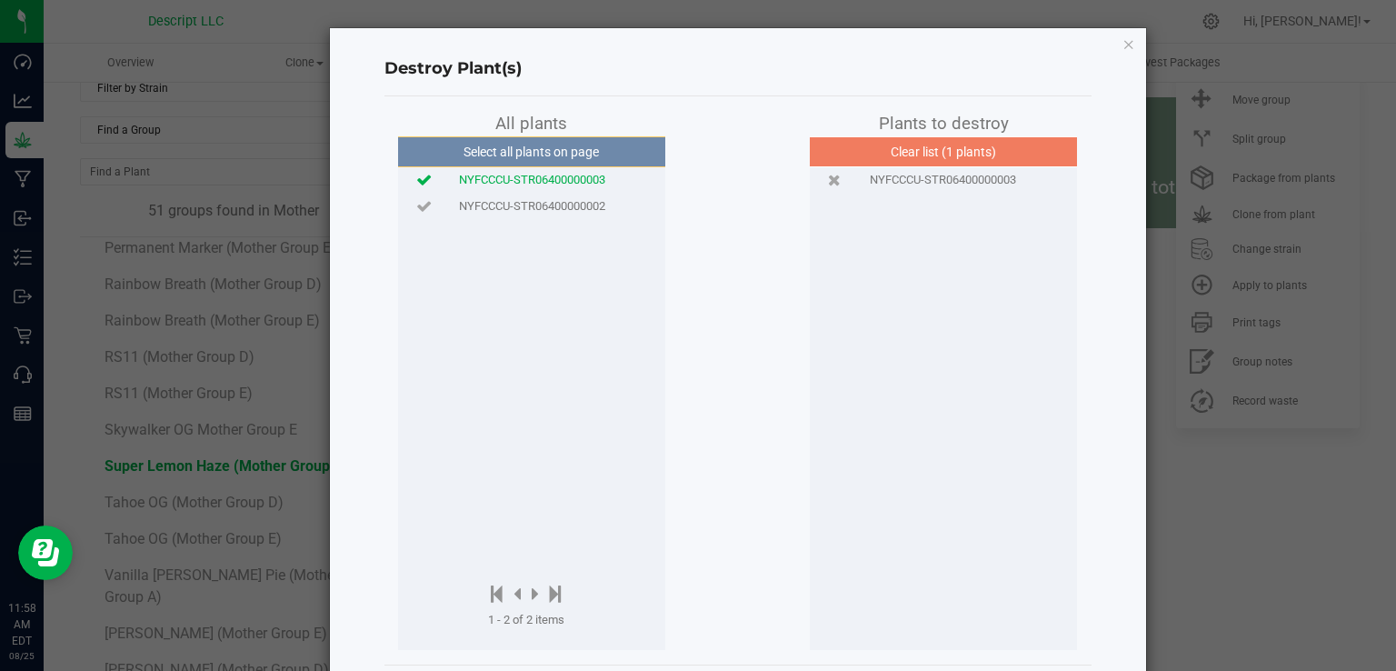
scroll to position [84, 0]
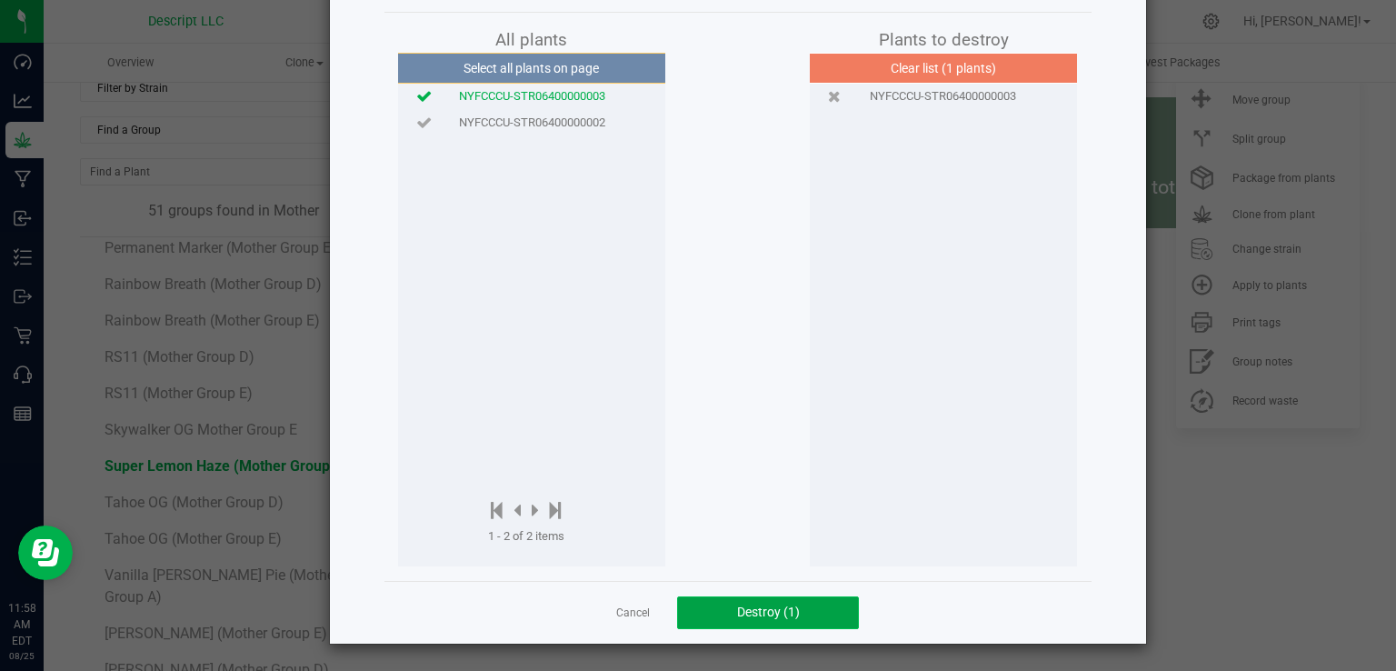
click at [800, 608] on button "Destroy (1)" at bounding box center [768, 612] width 182 height 33
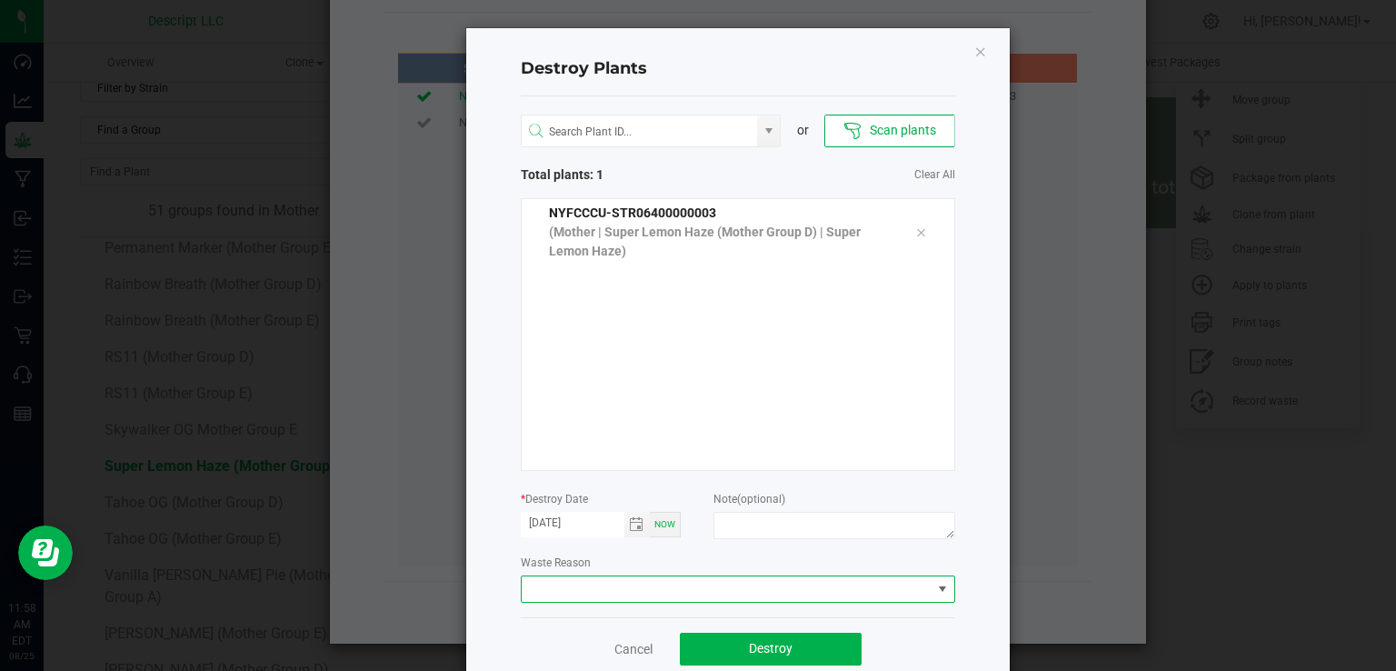
click at [610, 576] on span at bounding box center [727, 588] width 410 height 25
click at [616, 619] on li "Plant Batch Adjustment" at bounding box center [730, 621] width 432 height 31
click at [767, 653] on span "Destroy" at bounding box center [771, 648] width 44 height 15
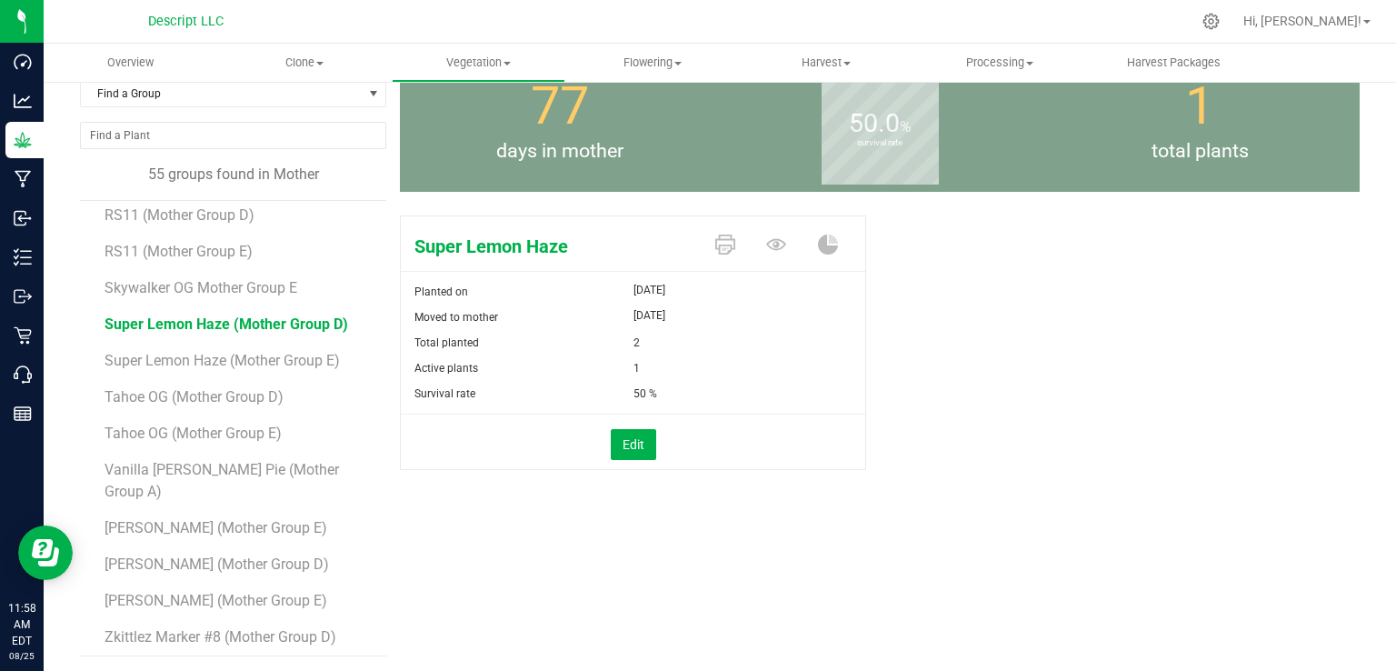
scroll to position [104, 0]
